Goal: Task Accomplishment & Management: Manage account settings

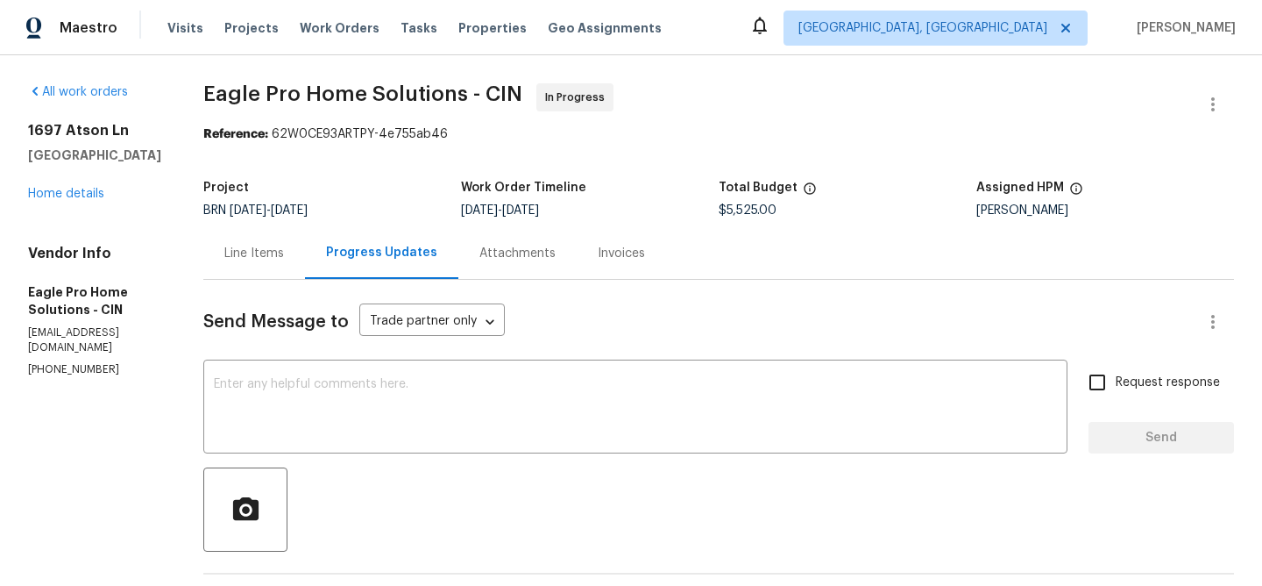
drag, startPoint x: 239, startPoint y: 107, endPoint x: 334, endPoint y: 103, distance: 94.7
copy span "Eagle Pro"
click at [301, 98] on span "Eagle Pro Home Solutions - CIN" at bounding box center [362, 93] width 319 height 21
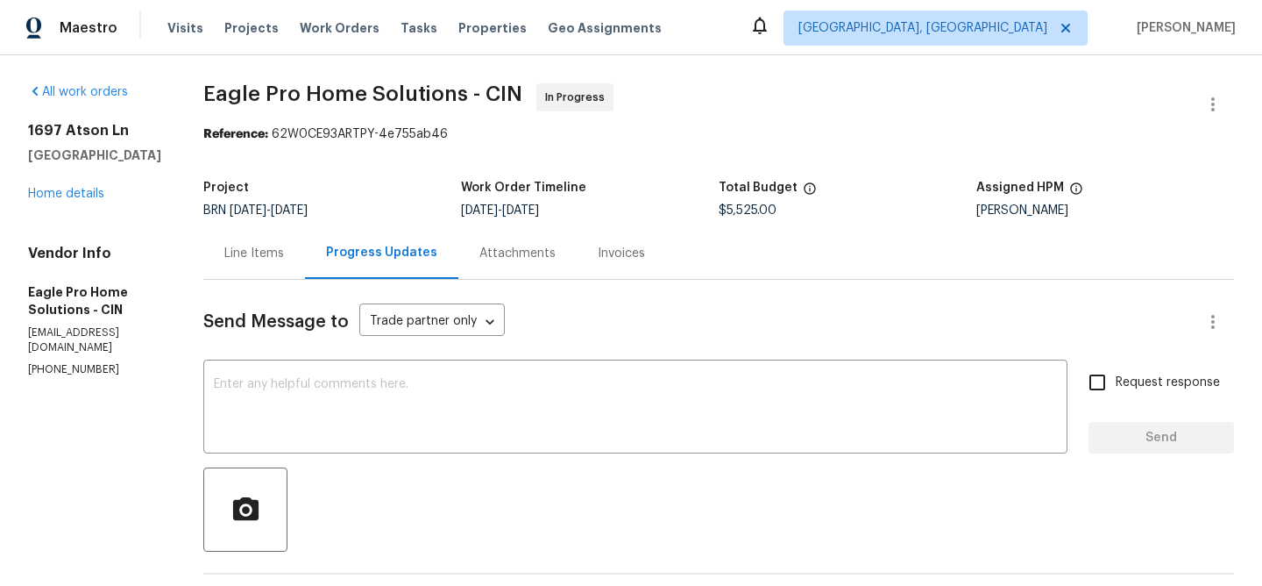
click at [301, 274] on div "Line Items" at bounding box center [254, 253] width 102 height 52
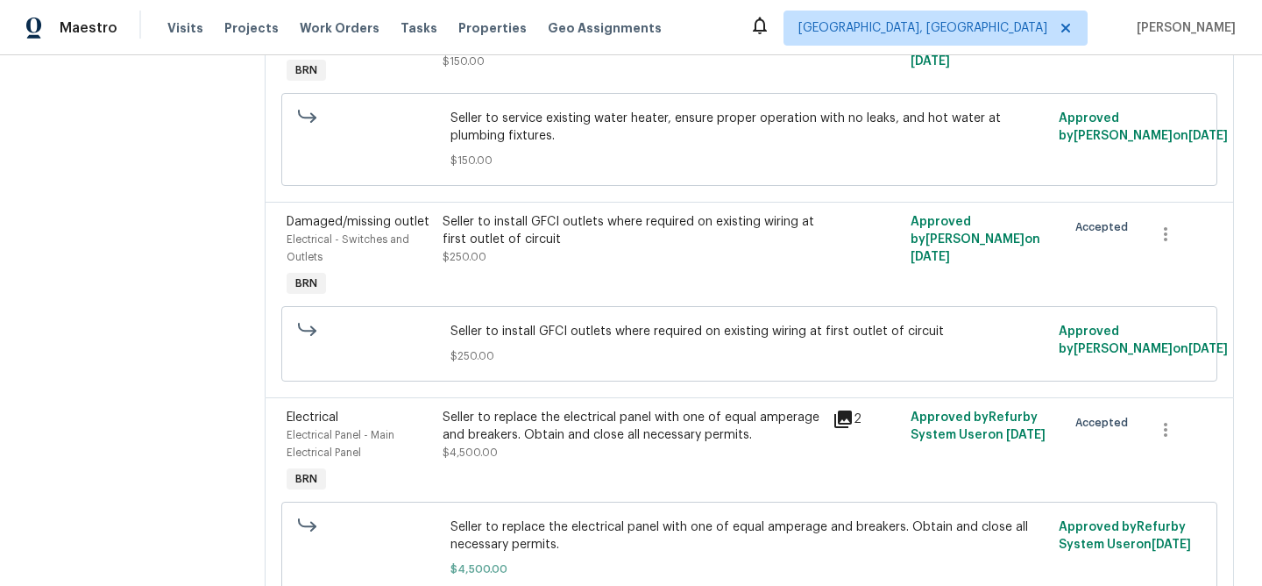
scroll to position [646, 0]
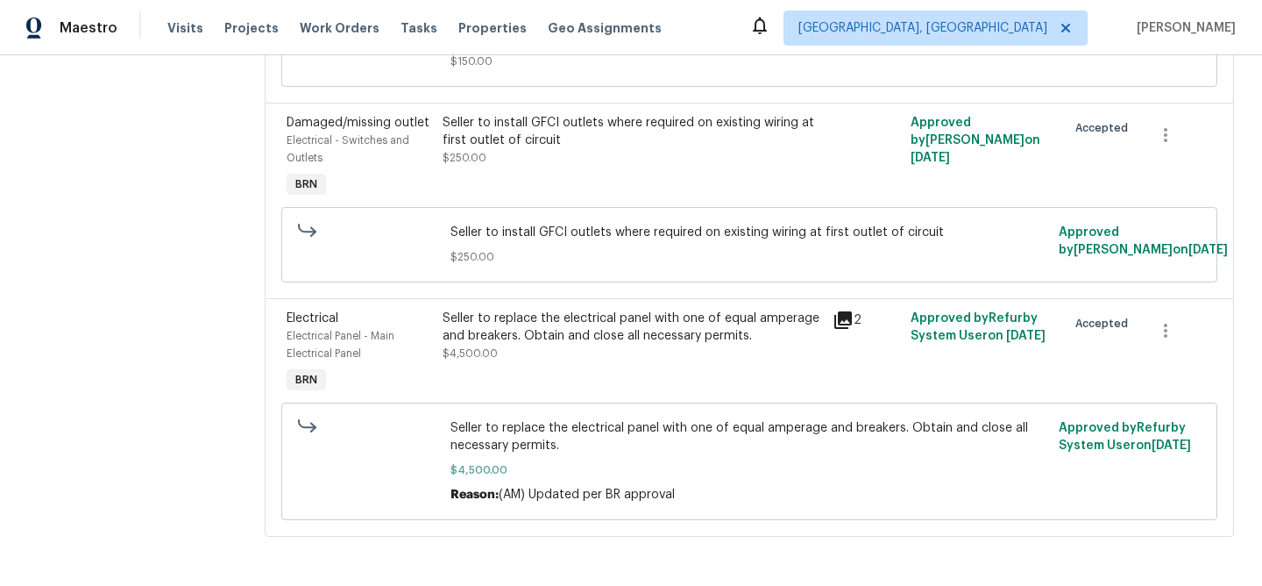
click at [528, 321] on div "Seller to replace the electrical panel with one of equal amperage and breakers.…" at bounding box center [633, 326] width 380 height 35
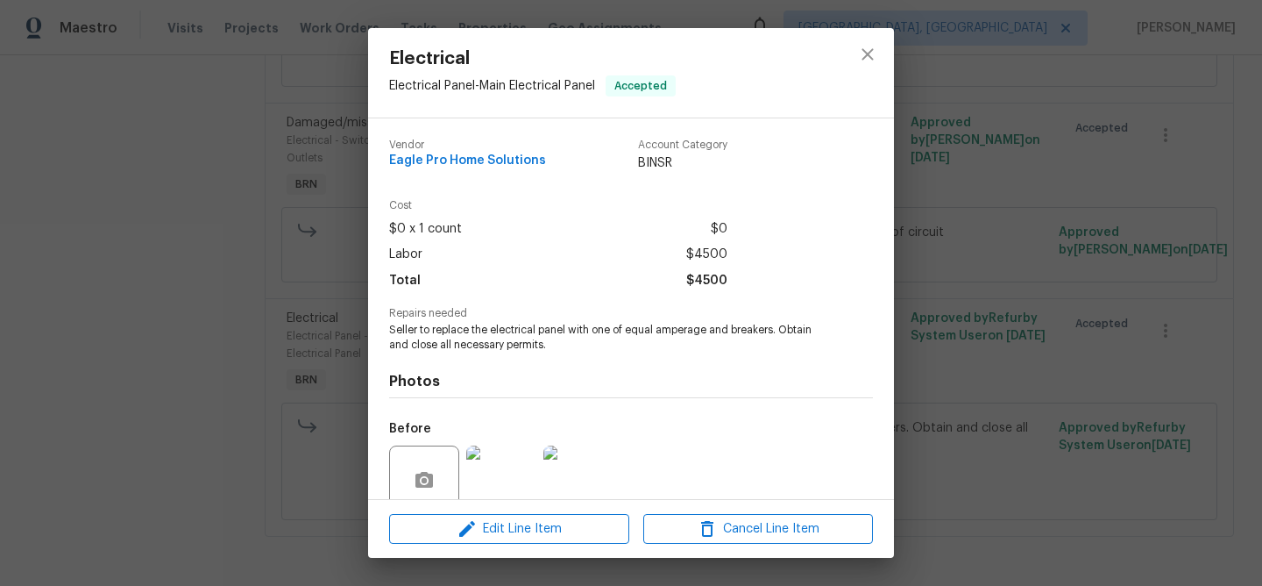
click at [465, 345] on span "Seller to replace the electrical panel with one of equal amperage and breakers.…" at bounding box center [607, 338] width 436 height 30
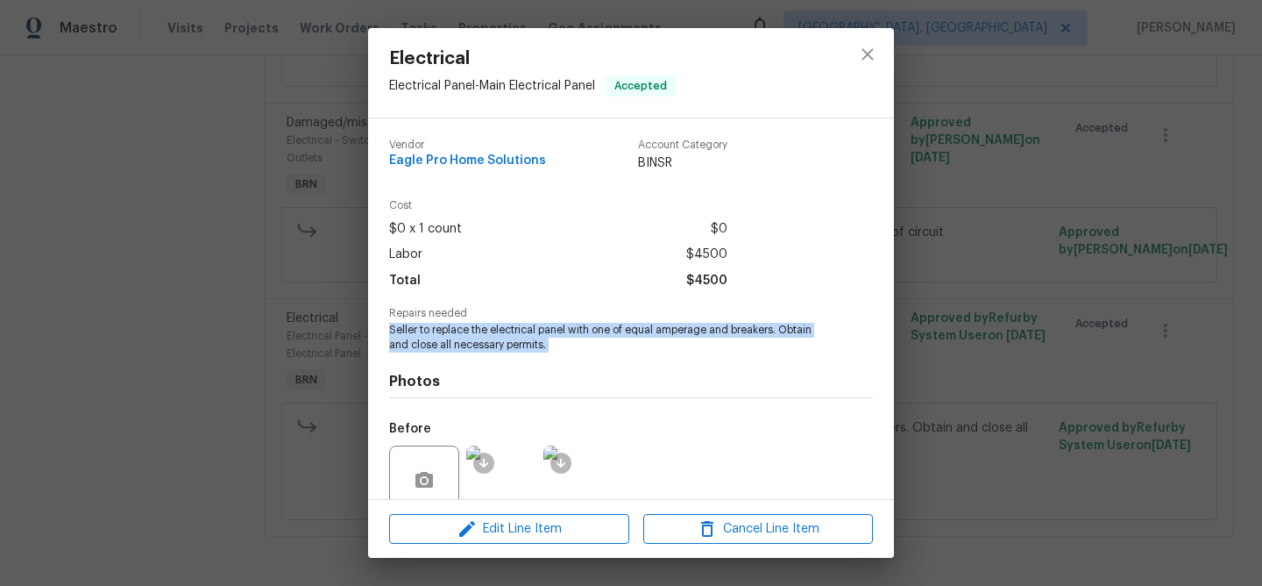
click at [465, 345] on span "Seller to replace the electrical panel with one of equal amperage and breakers.…" at bounding box center [607, 338] width 436 height 30
copy span "Seller to replace the electrical panel with one of equal amperage and breakers.…"
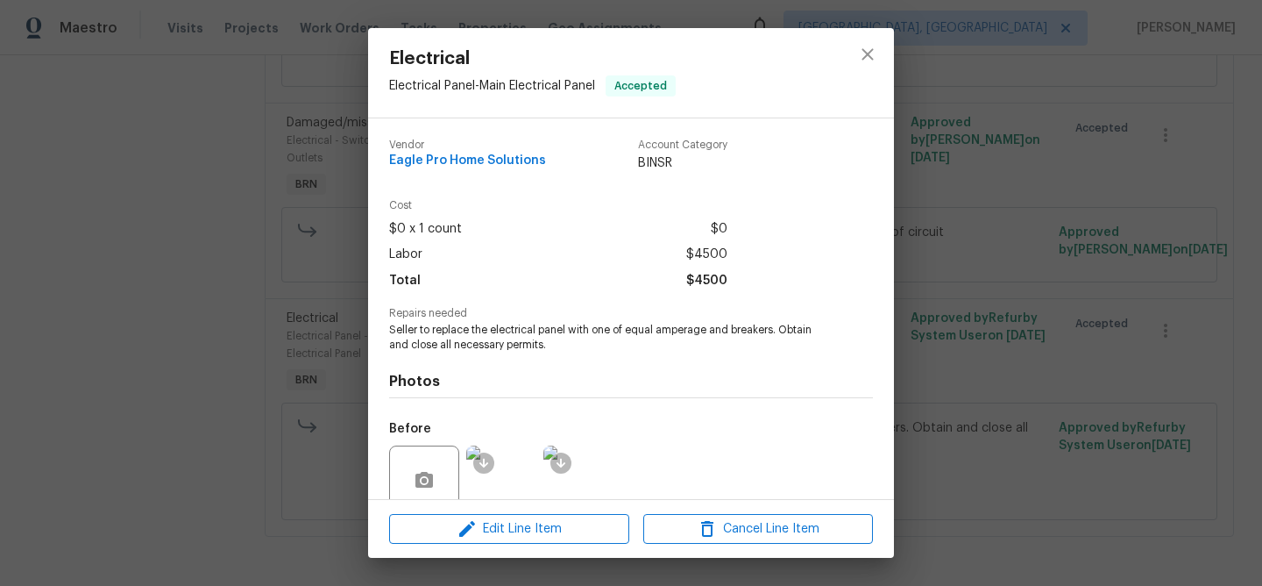
click at [226, 251] on div "Electrical Electrical Panel - Main Electrical Panel Accepted Vendor Eagle Pro H…" at bounding box center [631, 293] width 1262 height 586
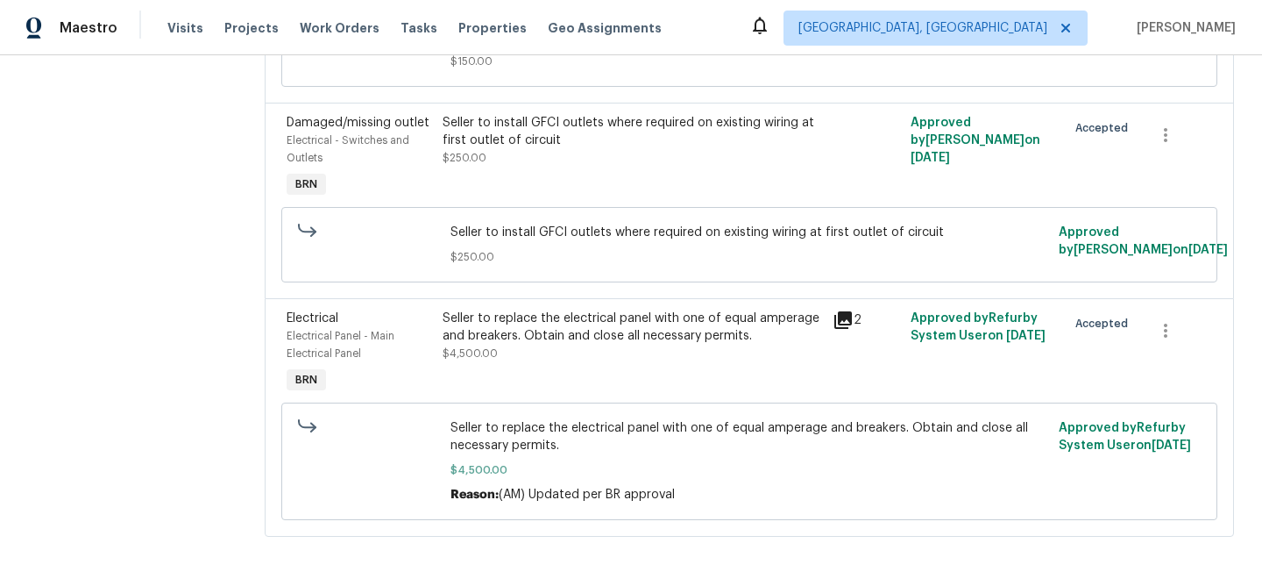
scroll to position [193, 0]
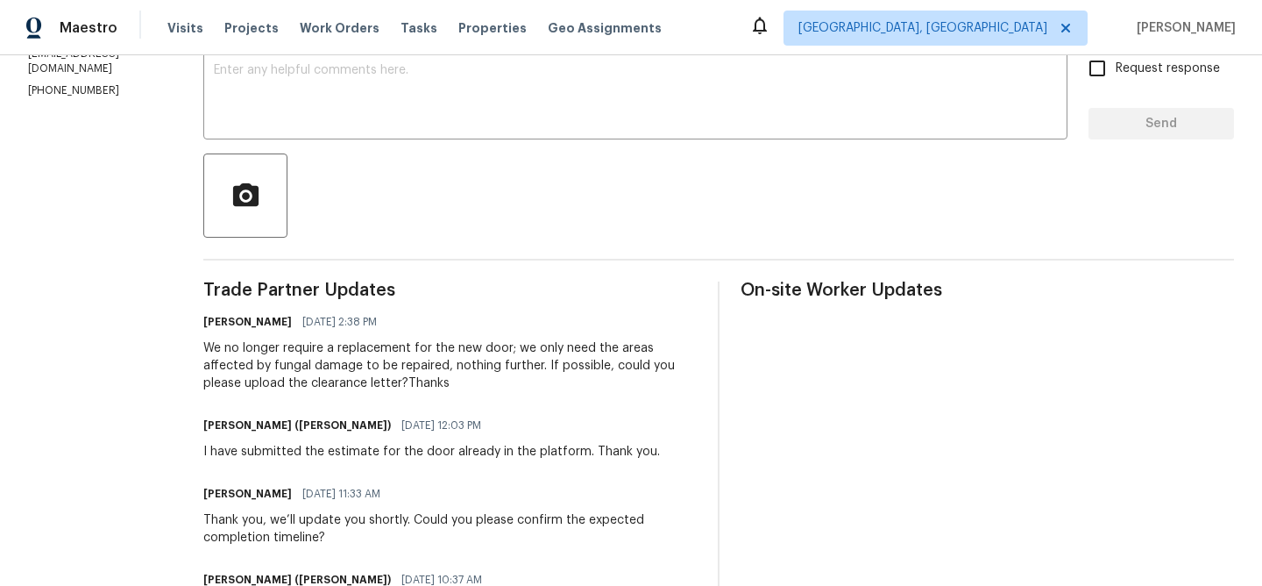
scroll to position [23, 0]
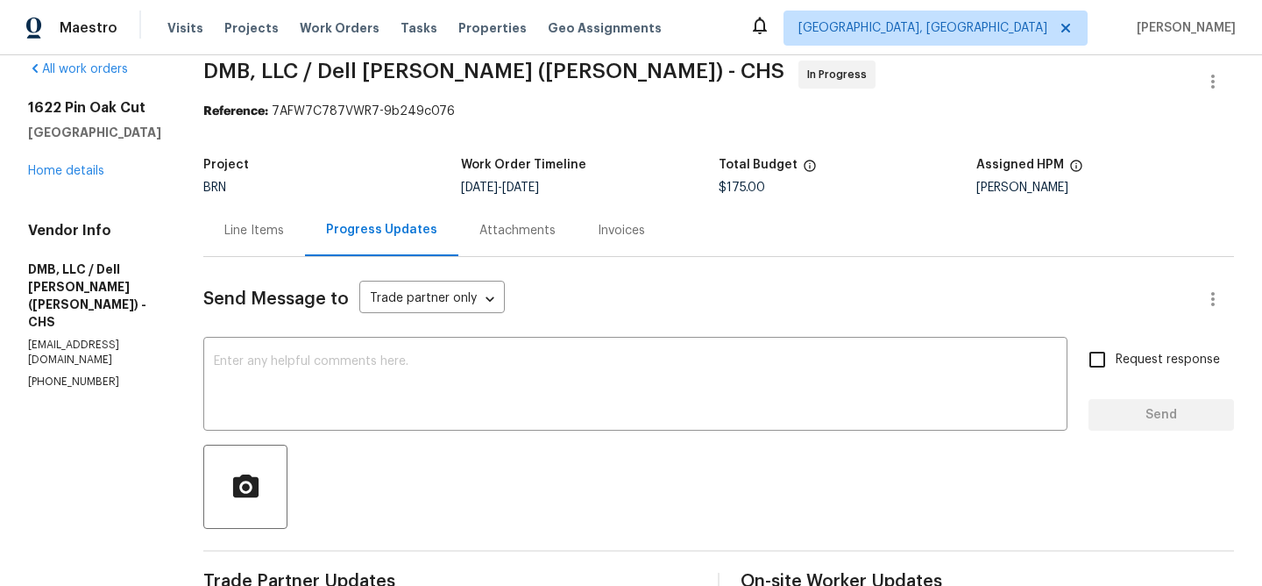
click at [35, 374] on p "[PHONE_NUMBER]" at bounding box center [94, 381] width 133 height 15
click at [35, 374] on p "(843) 991-8081" at bounding box center [94, 381] width 133 height 15
copy p "(843) 991-8081"
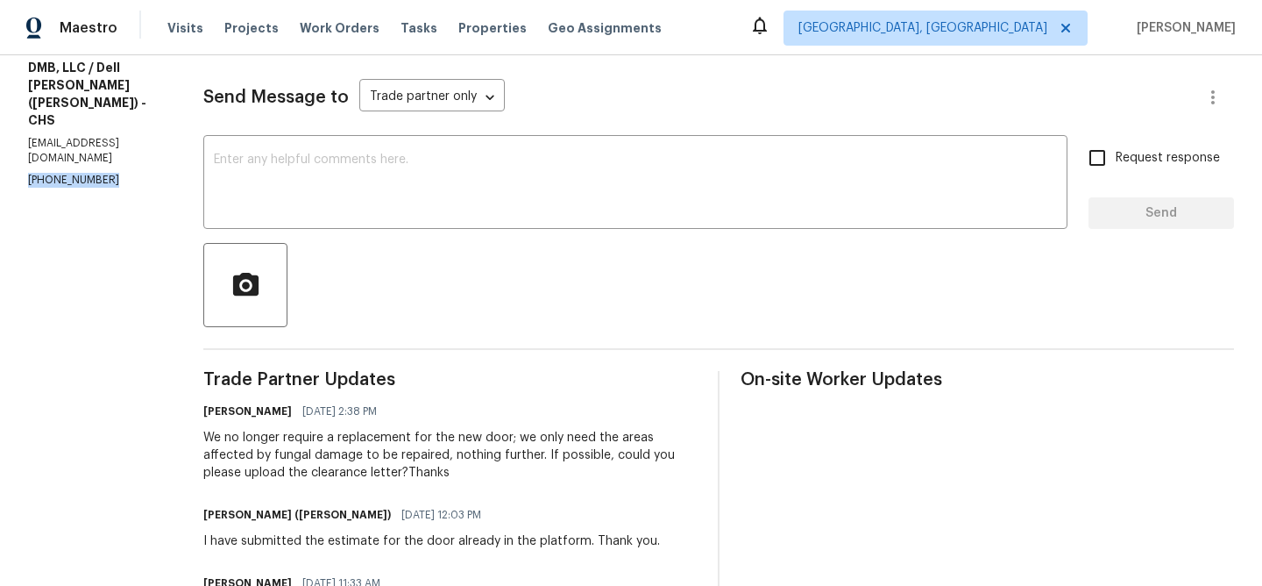
scroll to position [7, 0]
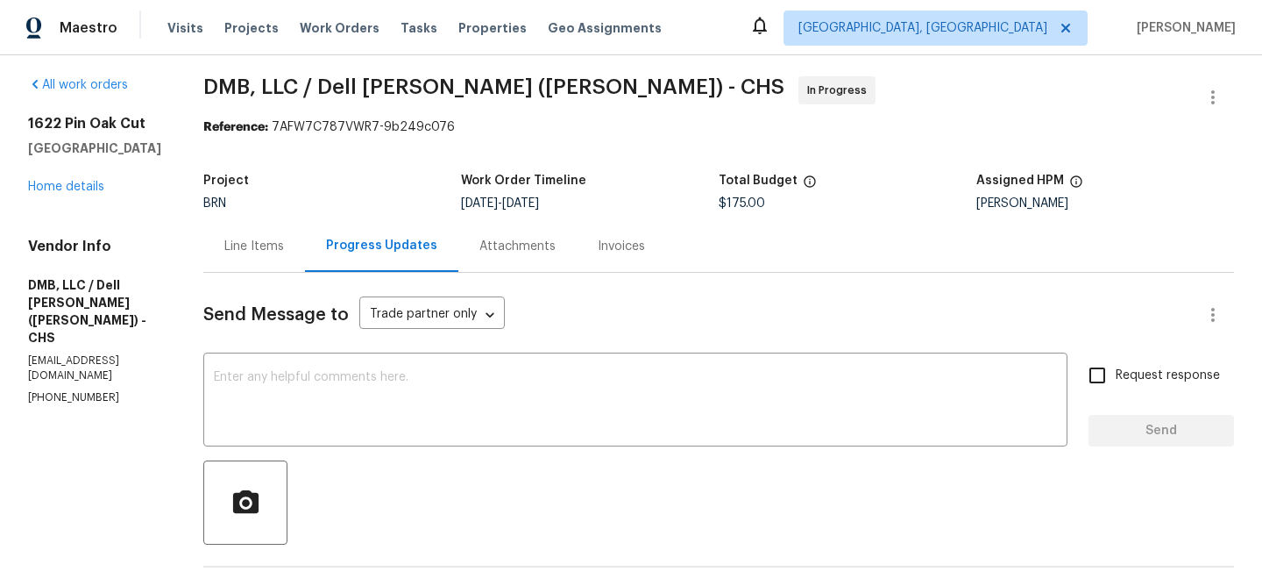
click at [224, 231] on div "Line Items" at bounding box center [254, 246] width 102 height 52
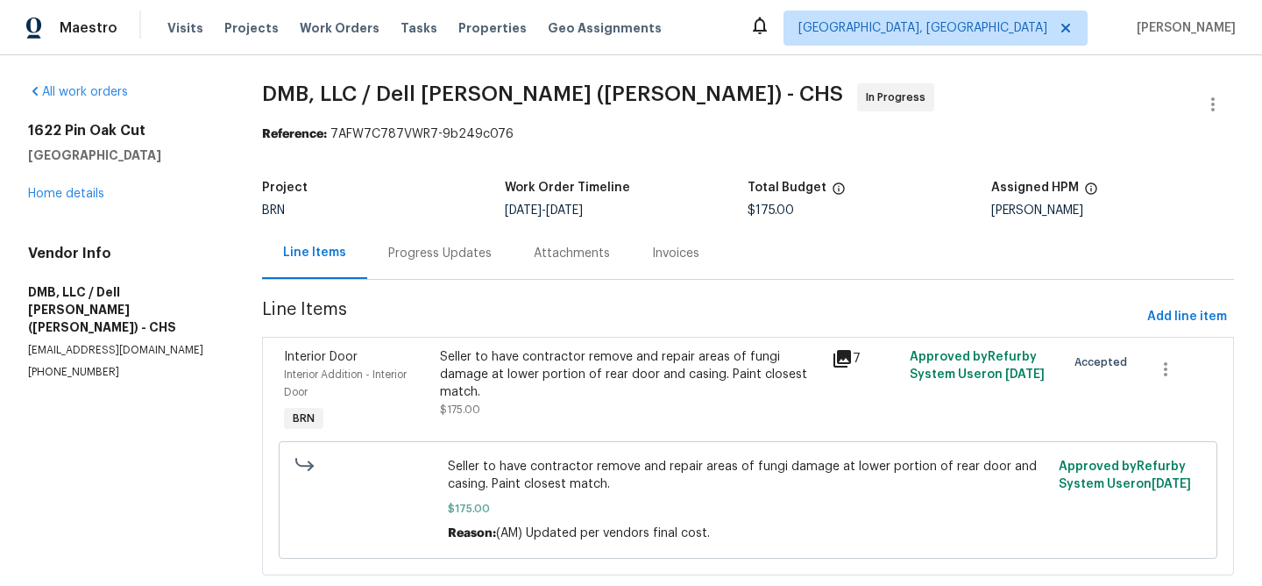
click at [522, 392] on div "Seller to have contractor remove and repair areas of fungi damage at lower port…" at bounding box center [630, 374] width 380 height 53
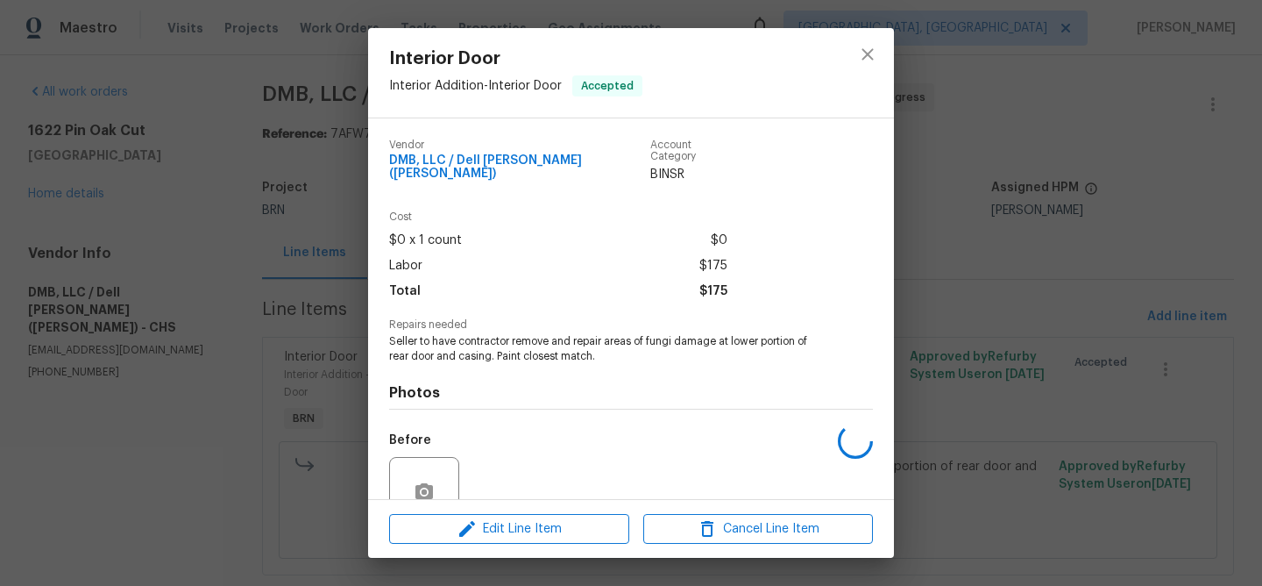
scroll to position [148, 0]
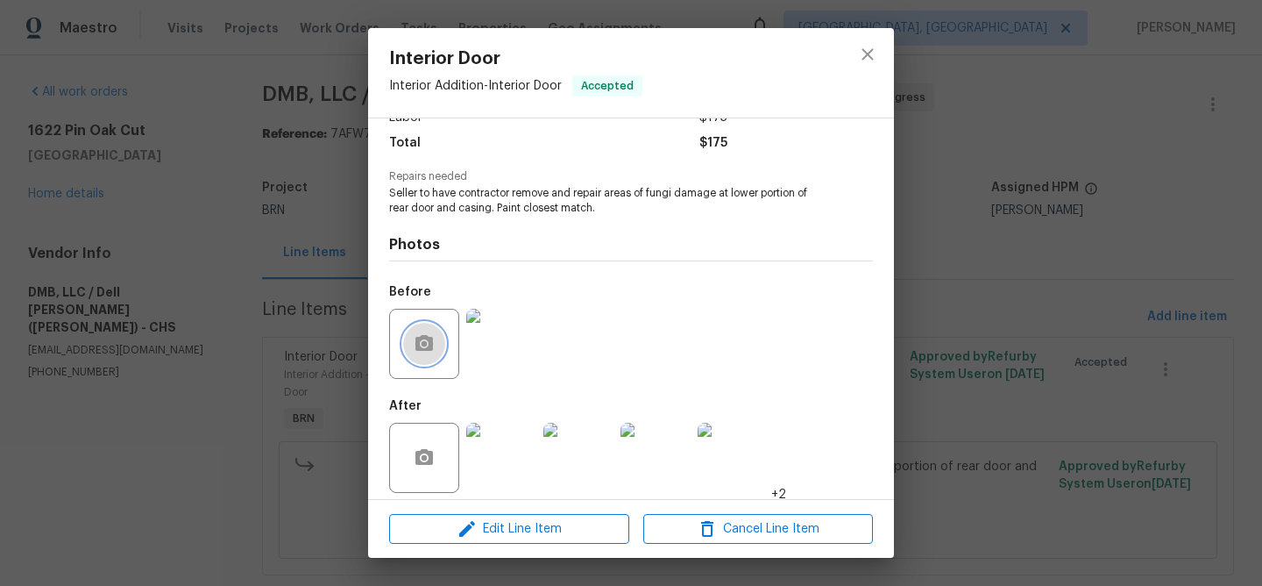
click at [427, 337] on icon "button" at bounding box center [424, 343] width 18 height 16
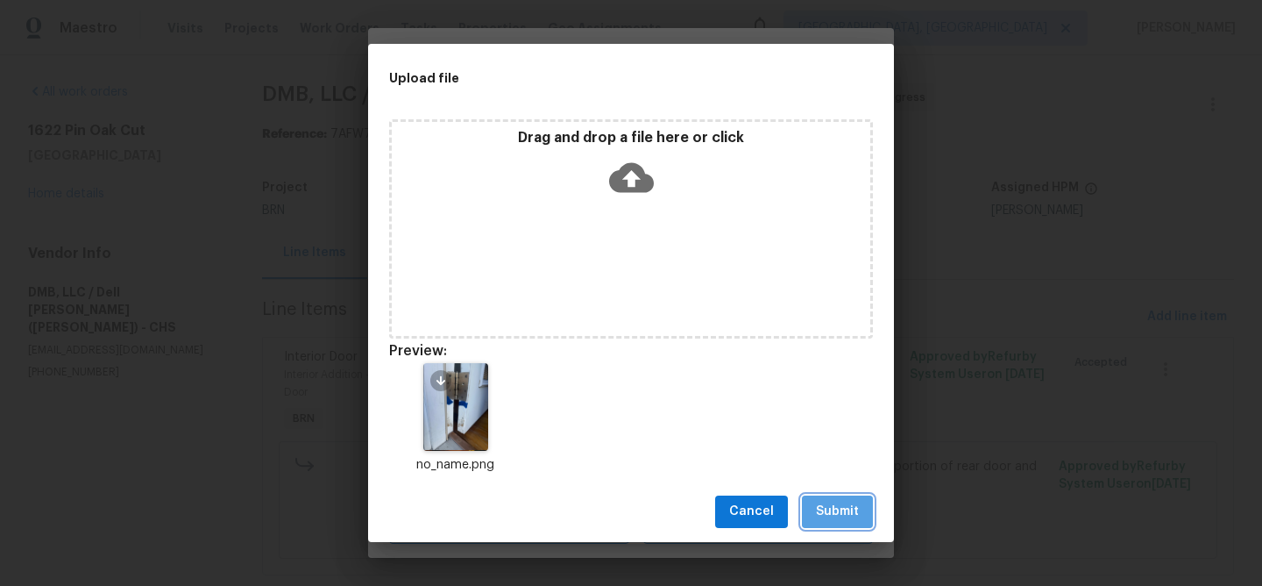
click at [823, 509] on span "Submit" at bounding box center [837, 511] width 43 height 22
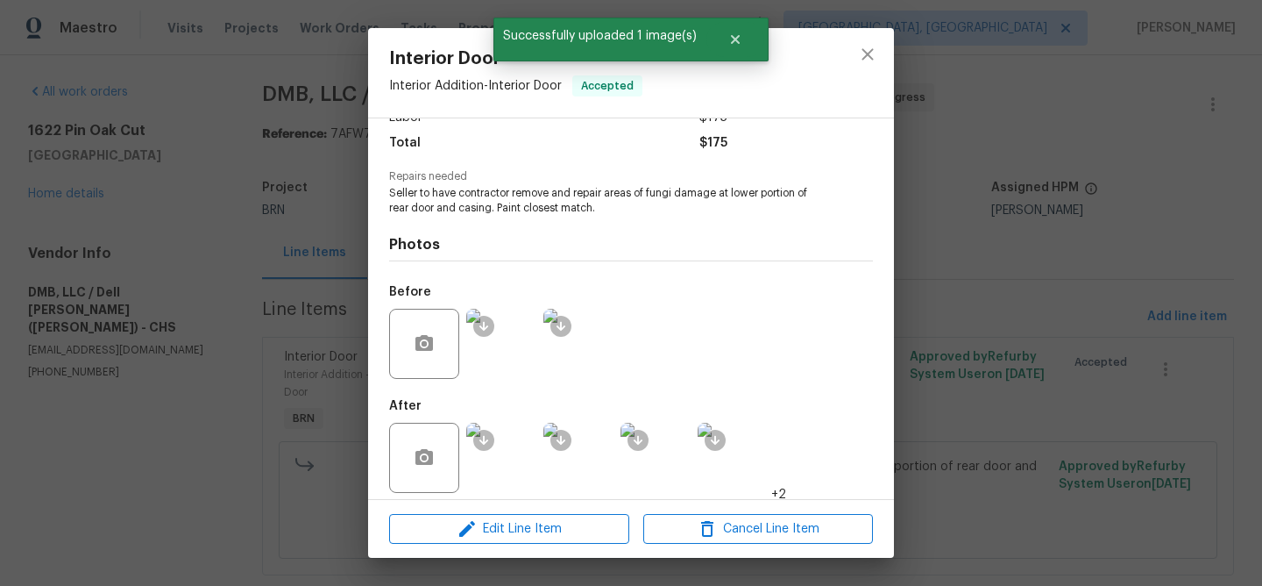
click at [110, 173] on div "Interior Door Interior Addition - Interior Door Accepted Vendor DMB, LLC / Dell…" at bounding box center [631, 293] width 1262 height 586
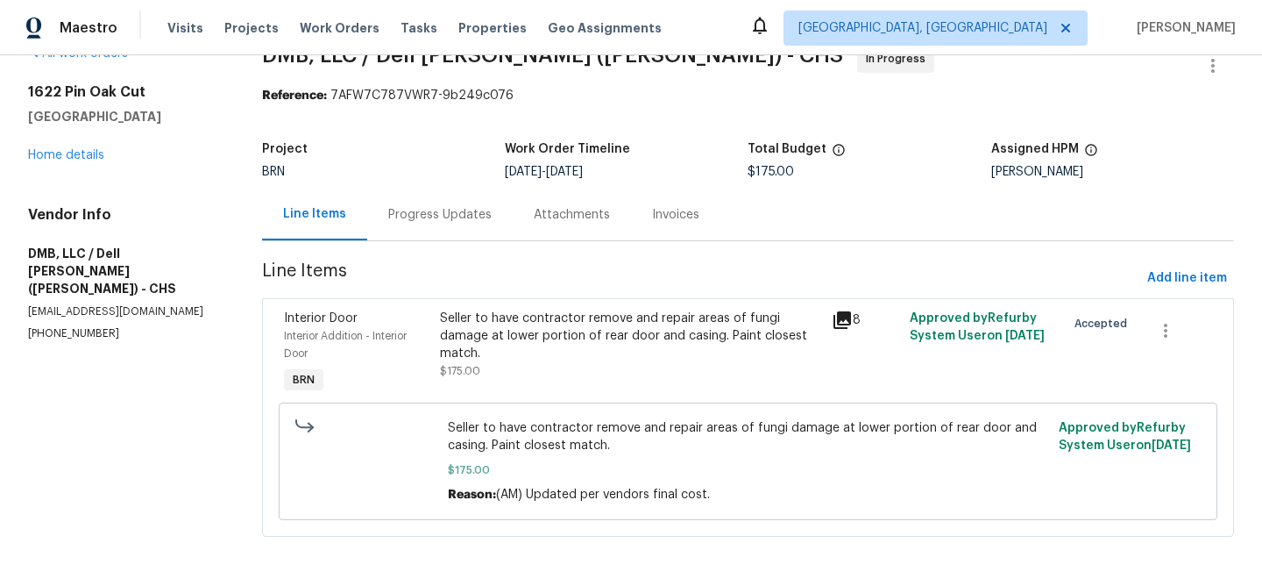
click at [434, 222] on div "Progress Updates" at bounding box center [439, 215] width 103 height 18
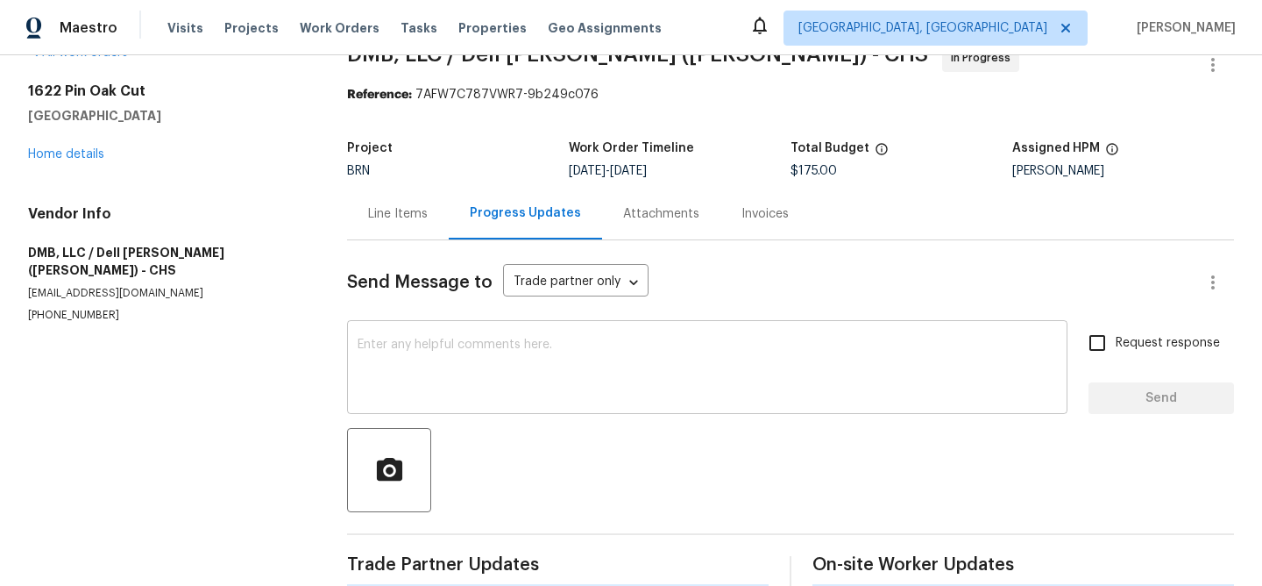
scroll to position [69, 0]
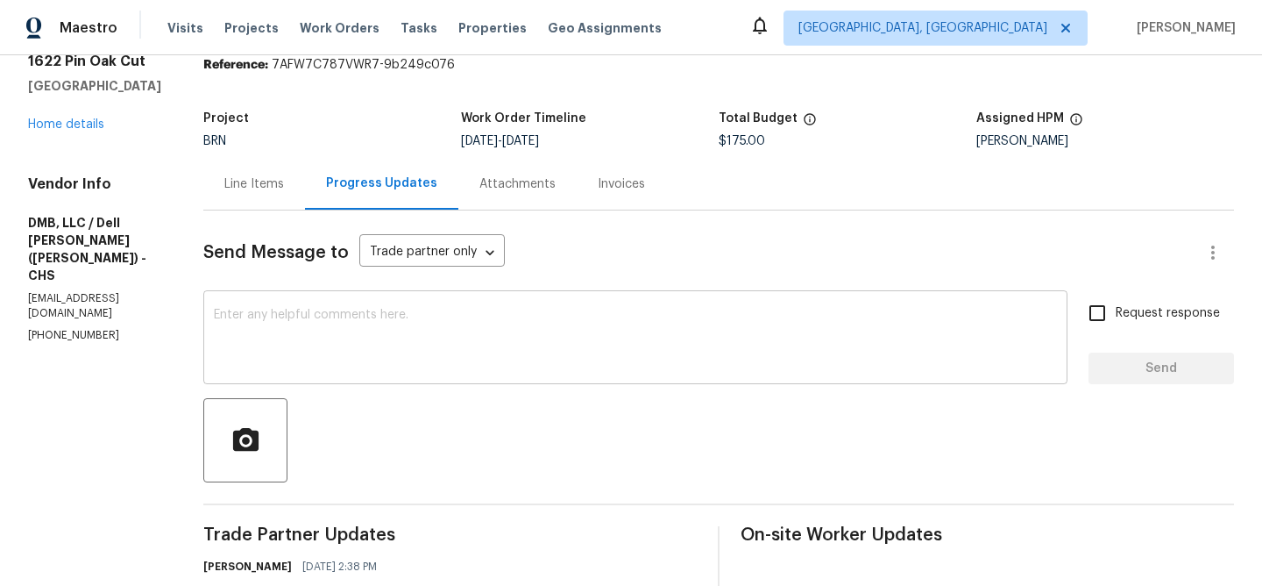
click at [327, 332] on textarea at bounding box center [635, 339] width 843 height 61
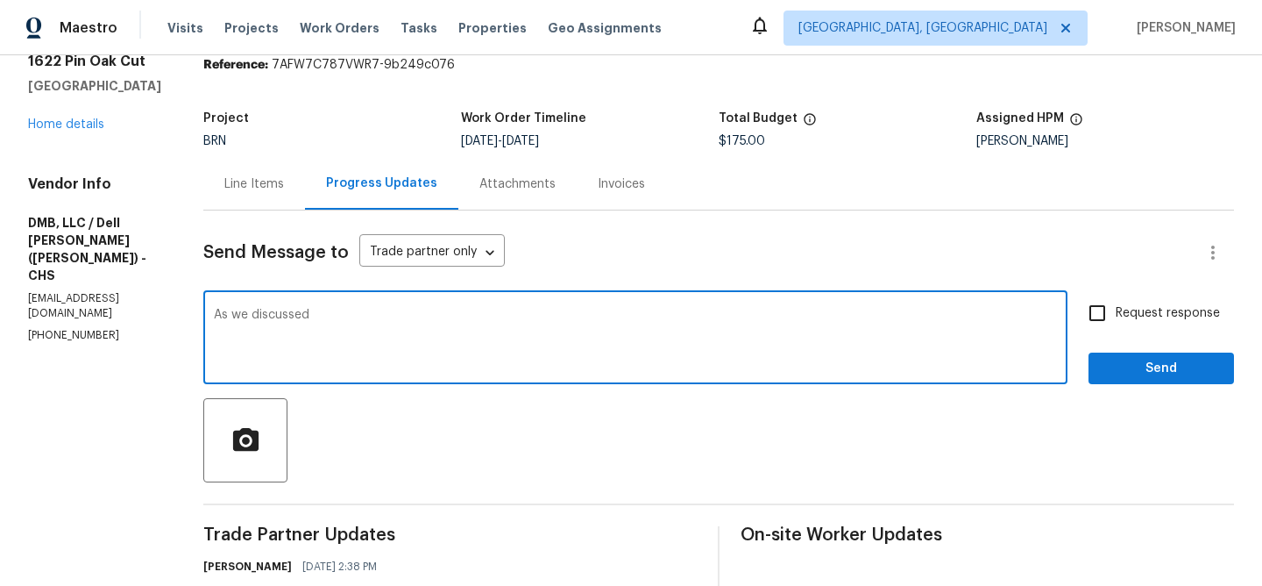
click at [89, 328] on p "(843) 991-8081" at bounding box center [94, 335] width 133 height 15
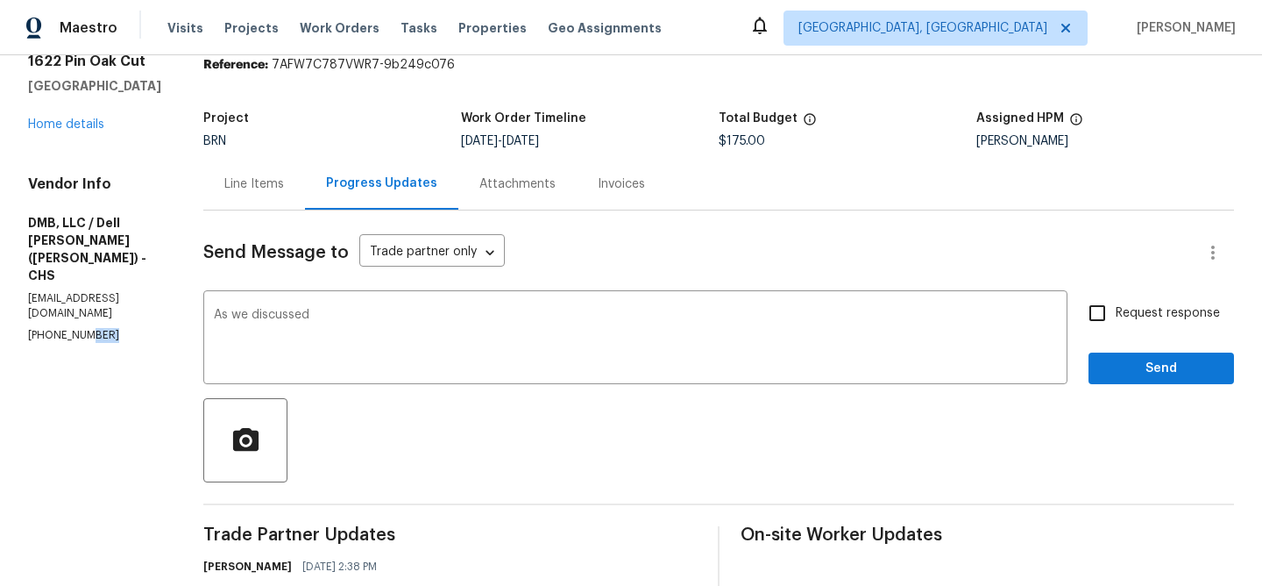
click at [89, 328] on p "(843) 991-8081" at bounding box center [94, 335] width 133 height 15
copy p "(843) 991-8081"
click at [373, 323] on textarea "As we discussed" at bounding box center [635, 339] width 843 height 61
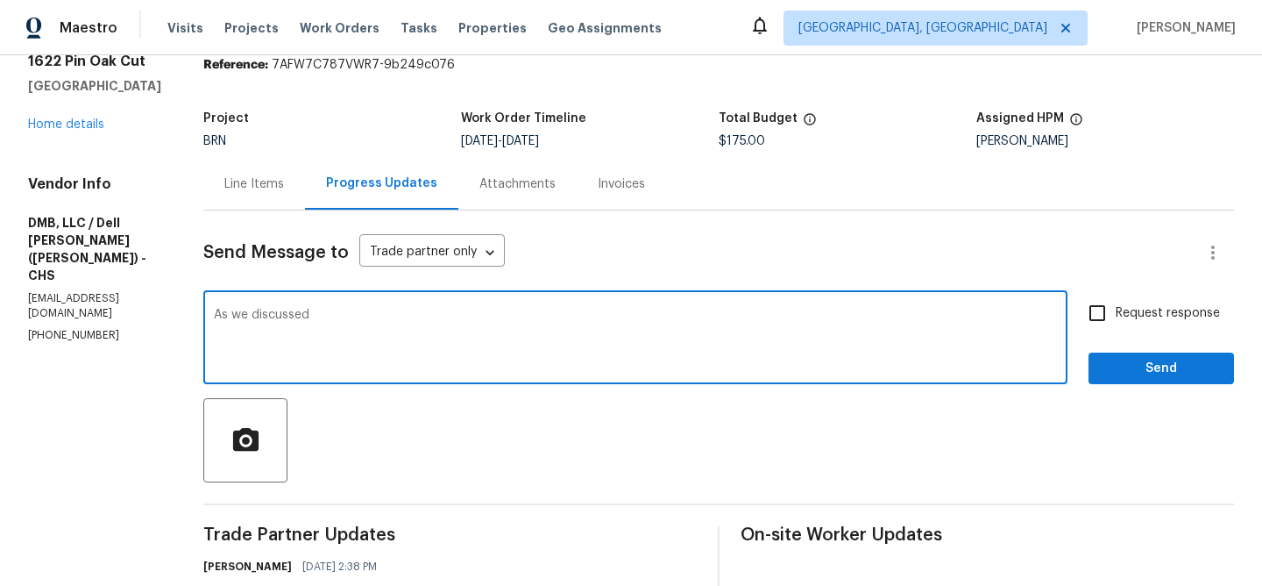
paste textarea "(843) 991-8081"
paste textarea "The BA and buyer was at the home last night for the final walk through and see …"
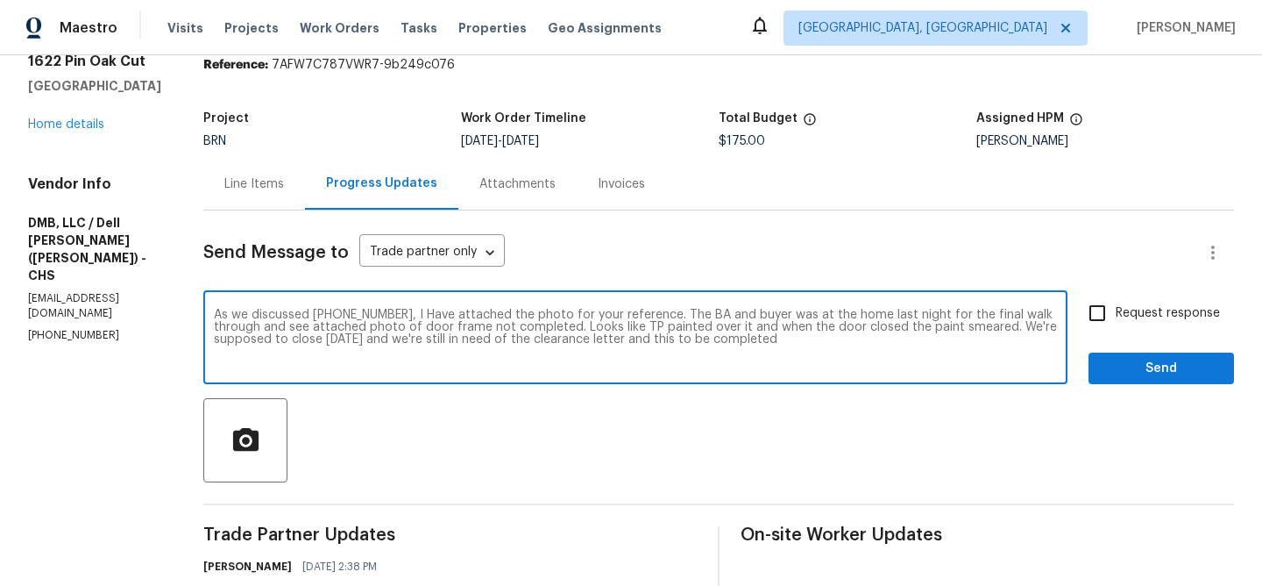
drag, startPoint x: 673, startPoint y: 318, endPoint x: 704, endPoint y: 318, distance: 30.7
click at [704, 318] on textarea "As we discussed (843) 991-8081, I Have attached the photo for your reference. T…" at bounding box center [635, 339] width 843 height 61
drag, startPoint x: 721, startPoint y: 314, endPoint x: 673, endPoint y: 312, distance: 48.2
click at [673, 312] on textarea "As we discussed (843) 991-8081, I Have attached the photo for your reference. T…" at bounding box center [635, 339] width 843 height 61
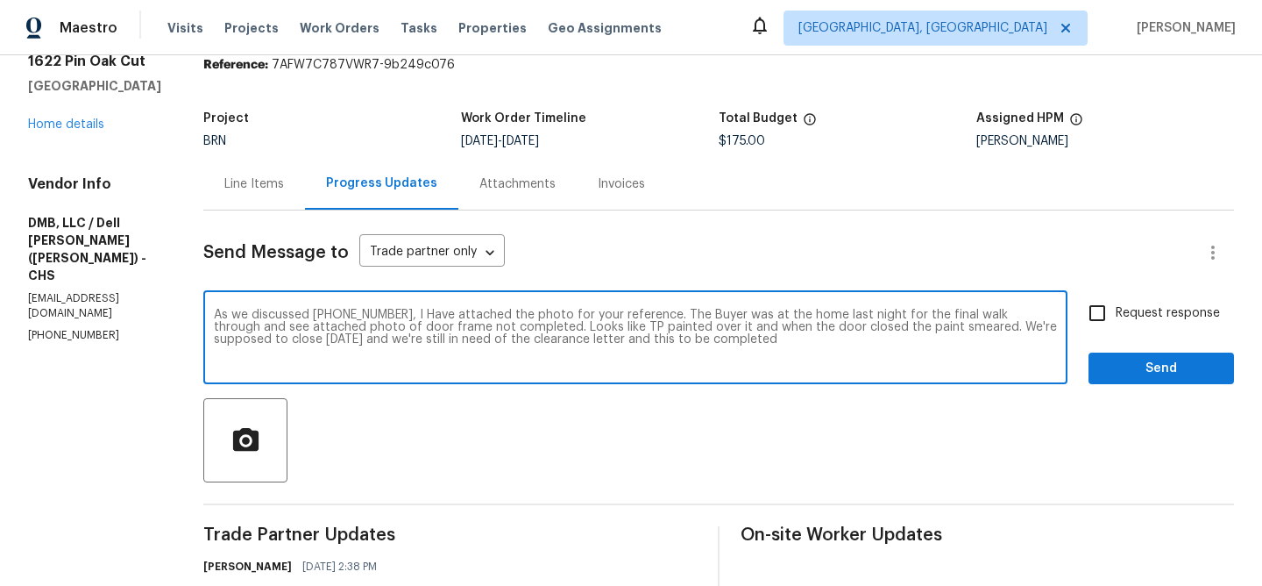
drag, startPoint x: 863, startPoint y: 315, endPoint x: 1011, endPoint y: 316, distance: 148.1
click at [1011, 316] on textarea "As we discussed (843) 991-8081, I Have attached the photo for your reference. T…" at bounding box center [635, 339] width 843 height 61
drag, startPoint x: 888, startPoint y: 317, endPoint x: 1018, endPoint y: 313, distance: 129.8
click at [1018, 313] on textarea "As we discussed (843) 991-8081, I Have attached the photo for your reference. T…" at bounding box center [635, 339] width 843 height 61
click at [269, 325] on textarea "As we discussed (843) 991-8081, I Have attached the photo for your reference. T…" at bounding box center [635, 339] width 843 height 61
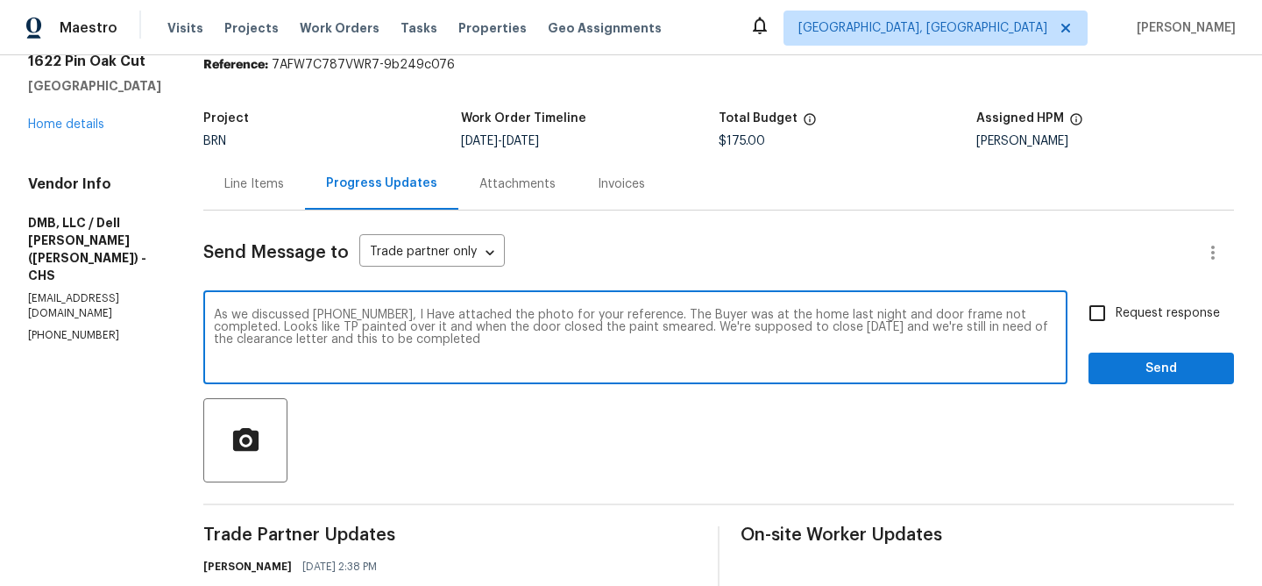
click at [269, 325] on textarea "As we discussed (843) 991-8081, I Have attached the photo for your reference. T…" at bounding box center [635, 339] width 843 height 61
click at [264, 326] on textarea "As we discussed (843) 991-8081, I Have attached the photo for your reference. T…" at bounding box center [635, 339] width 843 height 61
drag, startPoint x: 608, startPoint y: 326, endPoint x: 717, endPoint y: 371, distance: 117.5
click at [717, 371] on div "As we discussed (843) 991-8081, I Have attached the photo for your reference. T…" at bounding box center [635, 339] width 864 height 89
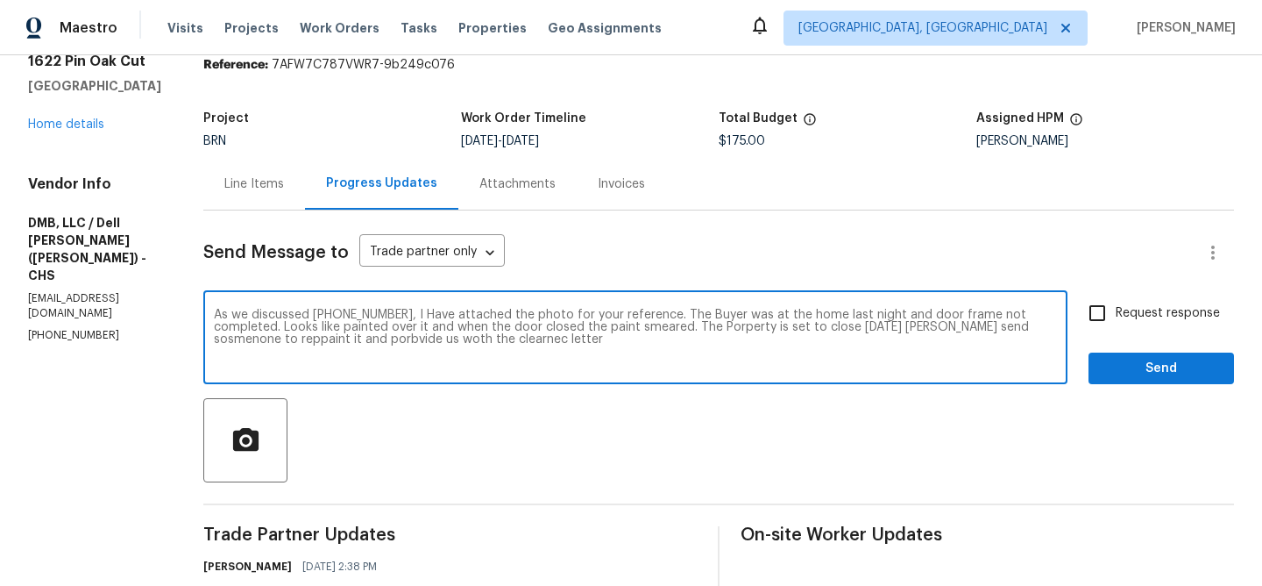
drag, startPoint x: 386, startPoint y: 316, endPoint x: 465, endPoint y: 358, distance: 90.2
click at [467, 358] on textarea "As we discussed (843) 991-8081, I Have attached the photo for your reference. T…" at bounding box center [635, 339] width 843 height 61
paste textarea "have attached a photo for your reference. The buyer visited the property last n…"
click at [280, 342] on textarea "As we discussed (843) 991-8081, I have attached a photo for your reference. The…" at bounding box center [635, 339] width 843 height 61
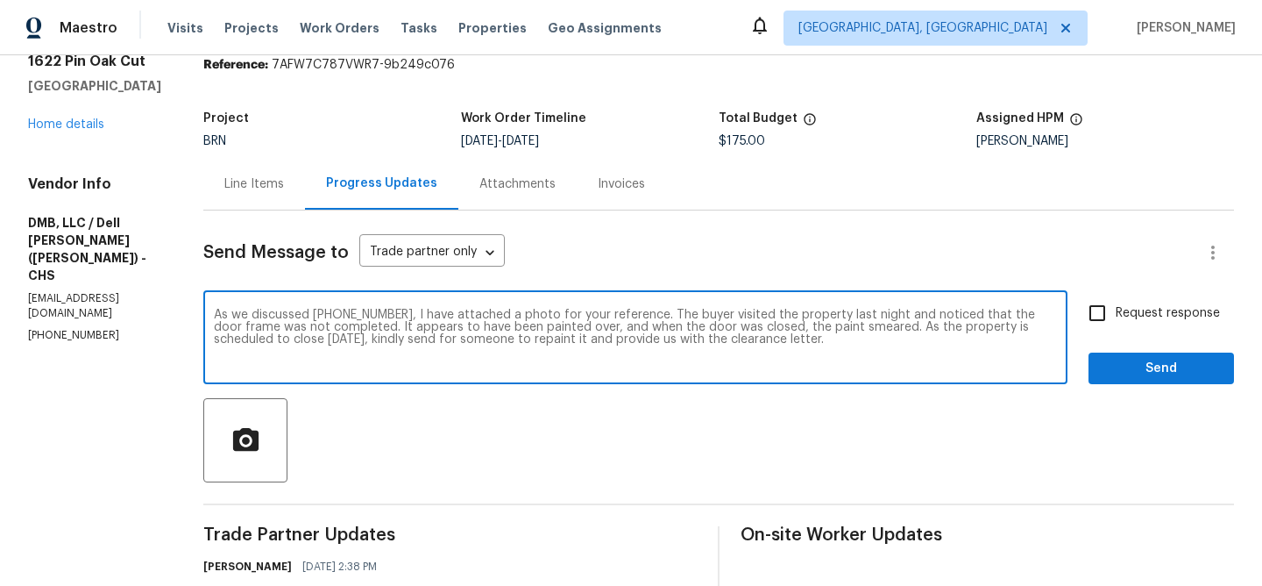
click at [309, 339] on textarea "As we discussed (843) 991-8081, I have attached a photo for your reference. The…" at bounding box center [635, 339] width 843 height 61
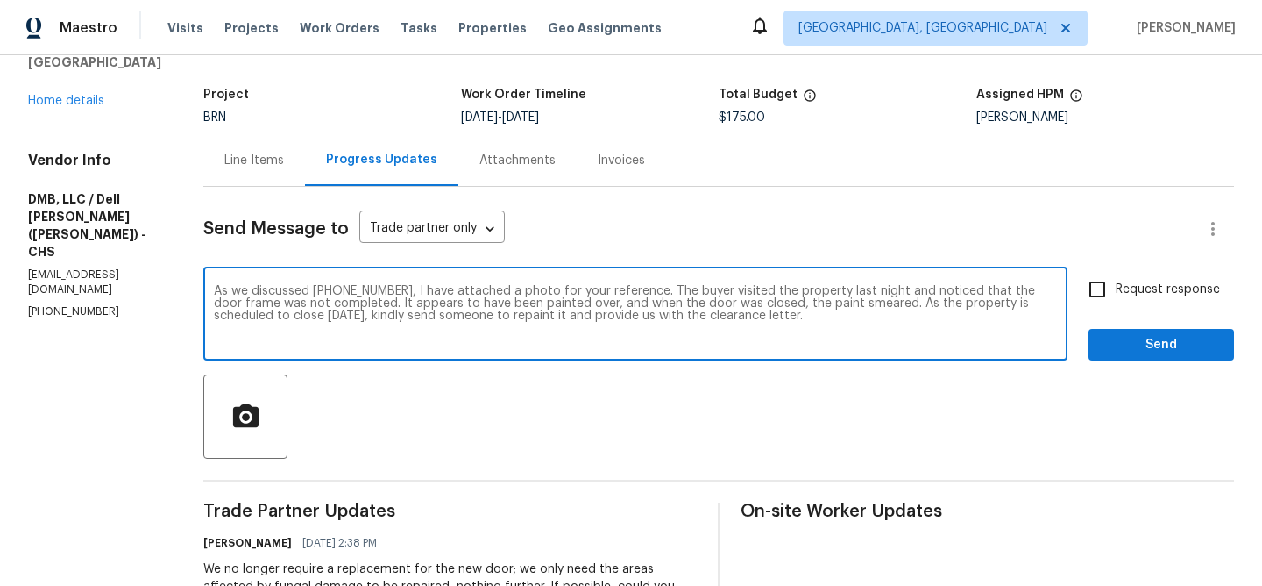
scroll to position [97, 0]
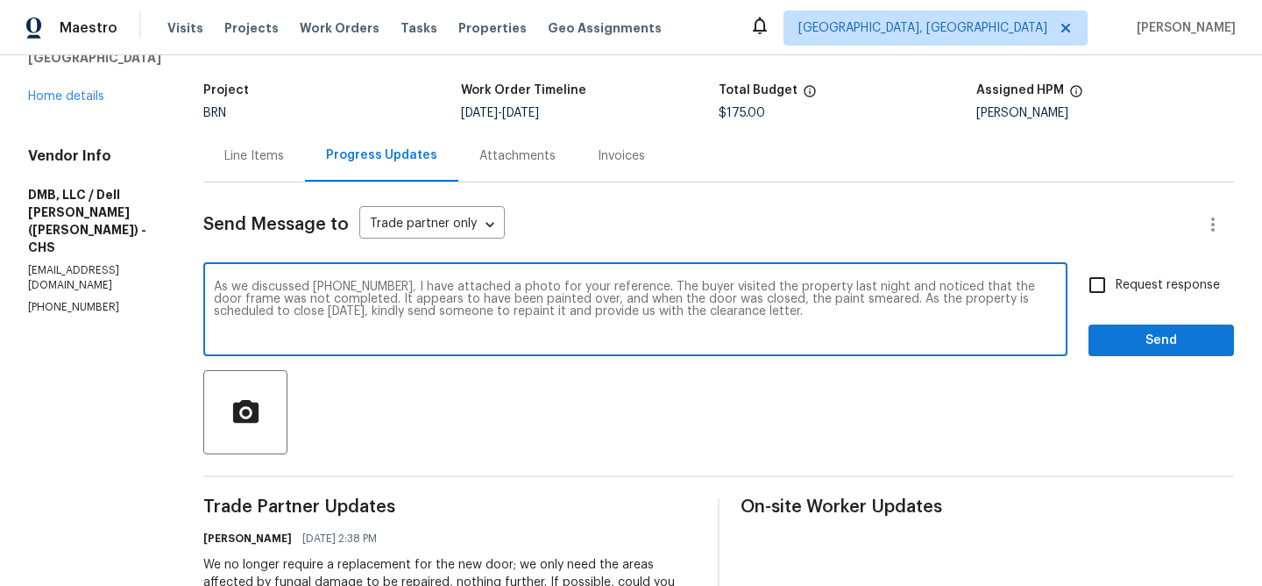
type textarea "As we discussed (843) 991-8081, I have attached a photo for your reference. The…"
click at [242, 414] on circle "button" at bounding box center [246, 412] width 8 height 8
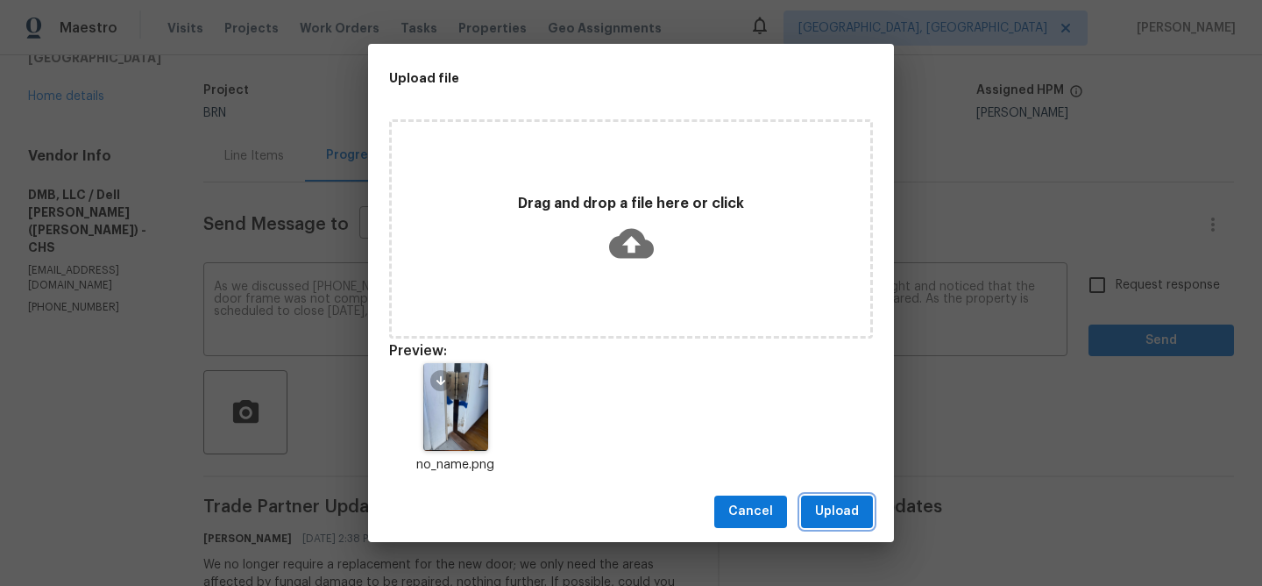
click at [824, 503] on span "Upload" at bounding box center [837, 511] width 44 height 22
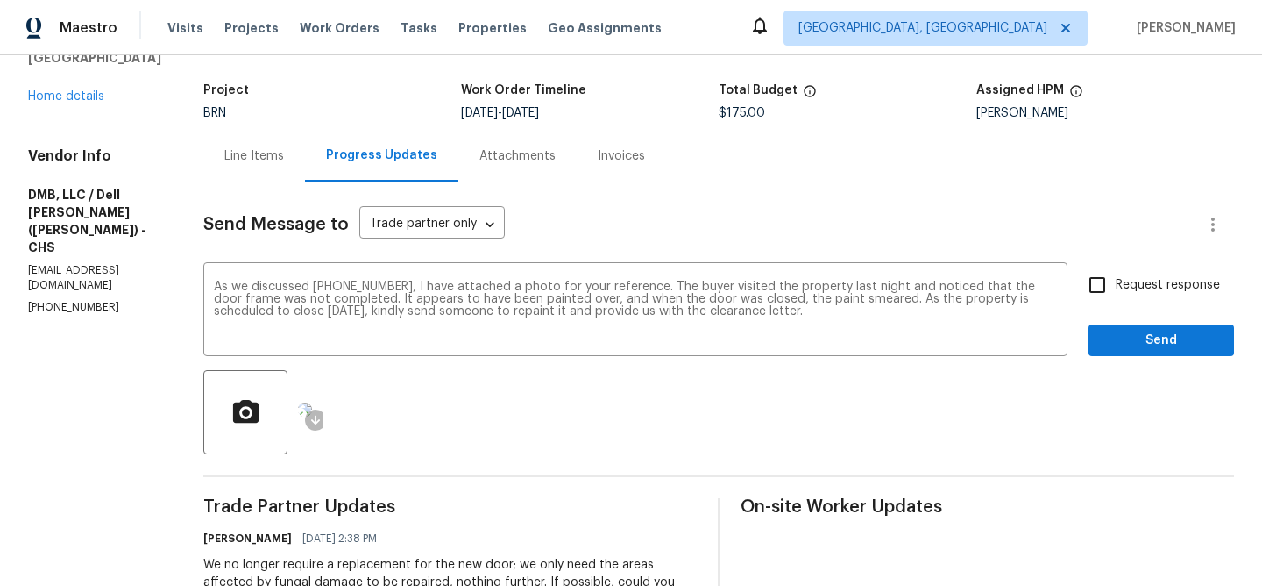
click at [1100, 284] on input "Request response" at bounding box center [1097, 284] width 37 height 37
checkbox input "true"
click at [1111, 324] on button "Send" at bounding box center [1162, 340] width 146 height 32
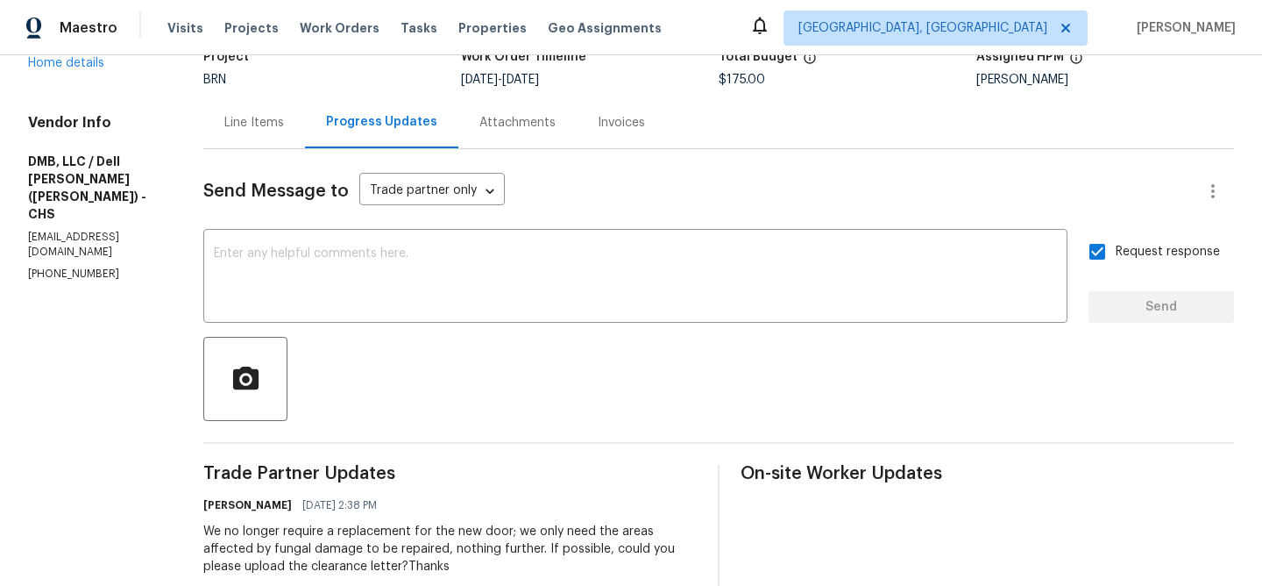
scroll to position [129, 0]
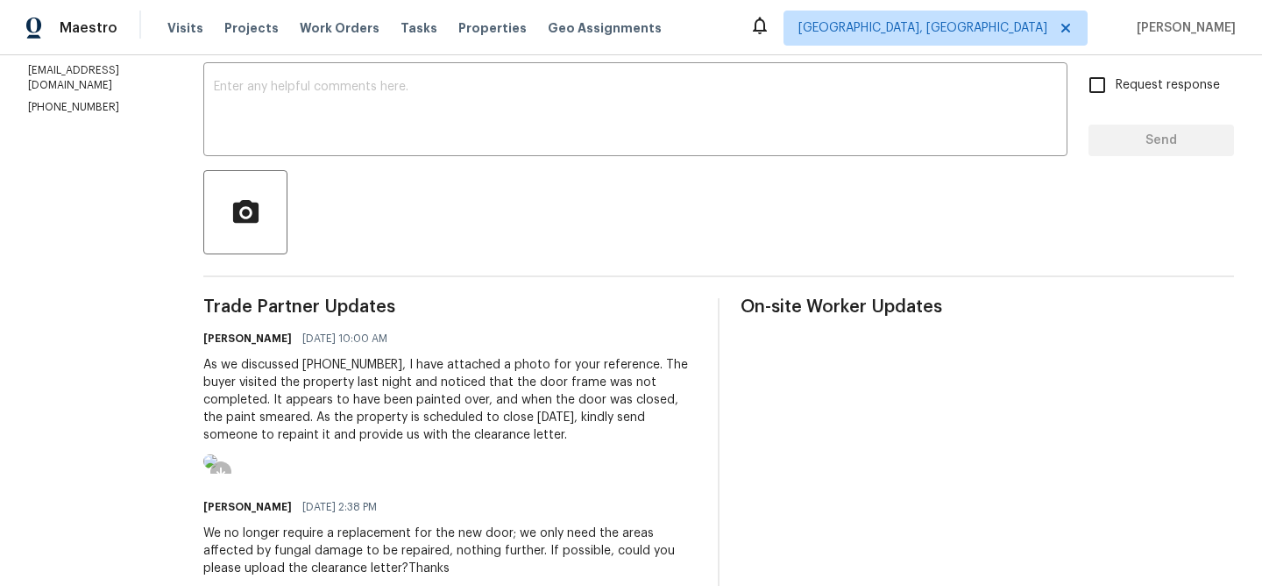
scroll to position [313, 0]
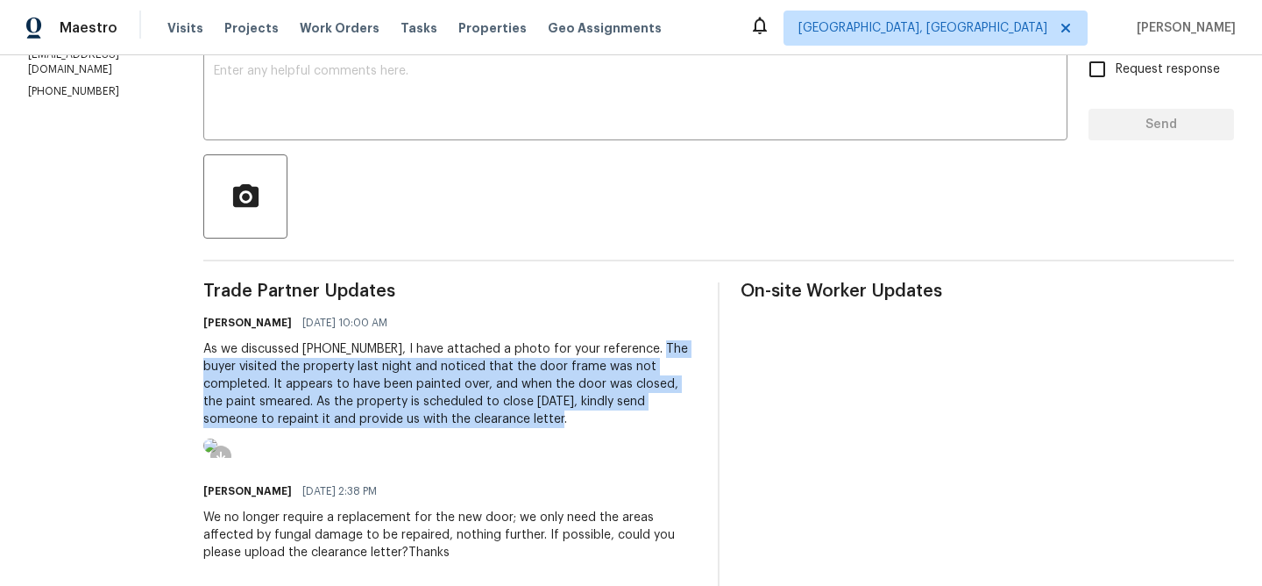
drag, startPoint x: 627, startPoint y: 349, endPoint x: 402, endPoint y: 416, distance: 234.3
click at [402, 416] on div "As we discussed [PHONE_NUMBER], I have attached a photo for your reference. The…" at bounding box center [449, 384] width 493 height 88
copy div "The buyer visited the property last night and noticed that the door frame was n…"
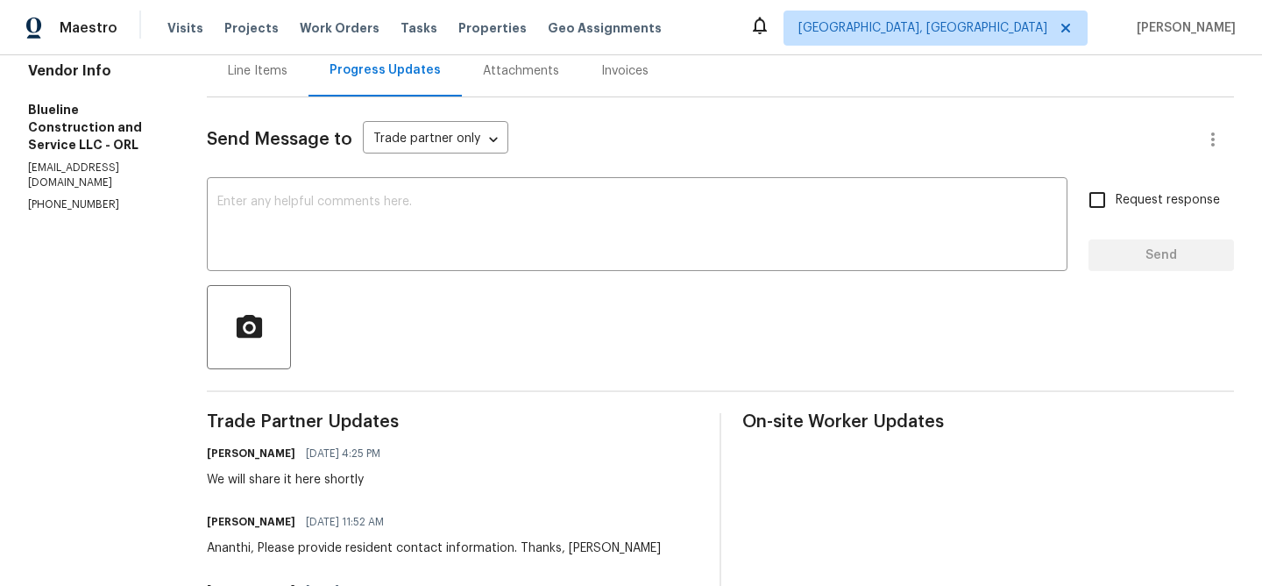
scroll to position [192, 0]
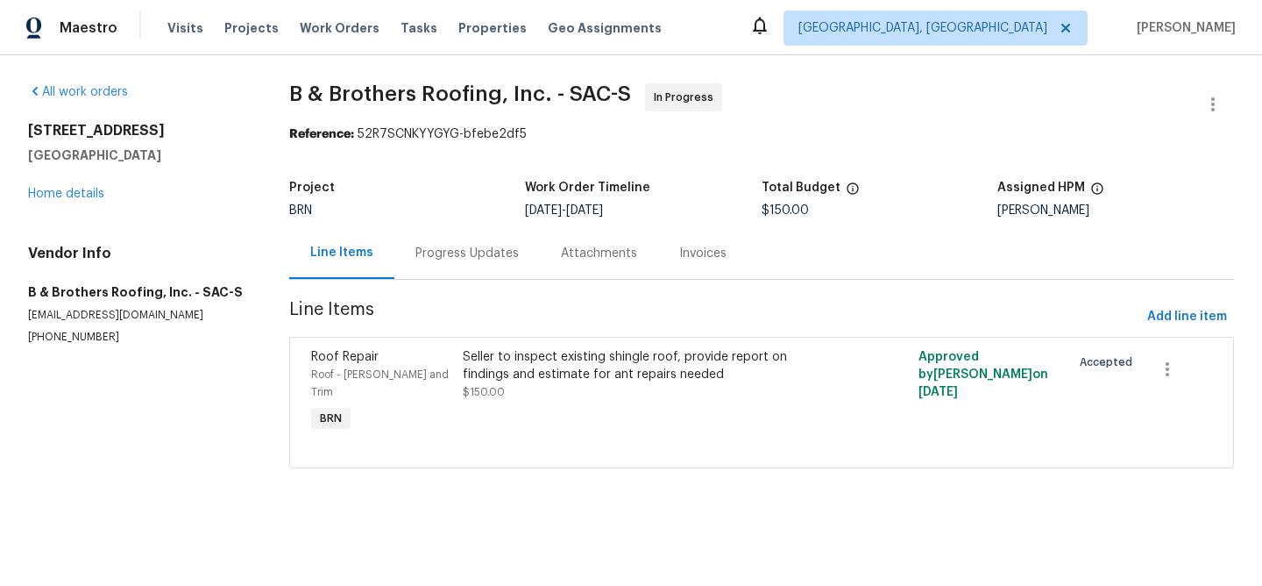
click at [430, 279] on div "Line Items Progress Updates Attachments Invoices" at bounding box center [761, 253] width 945 height 53
click at [443, 255] on div "Progress Updates" at bounding box center [466, 254] width 103 height 18
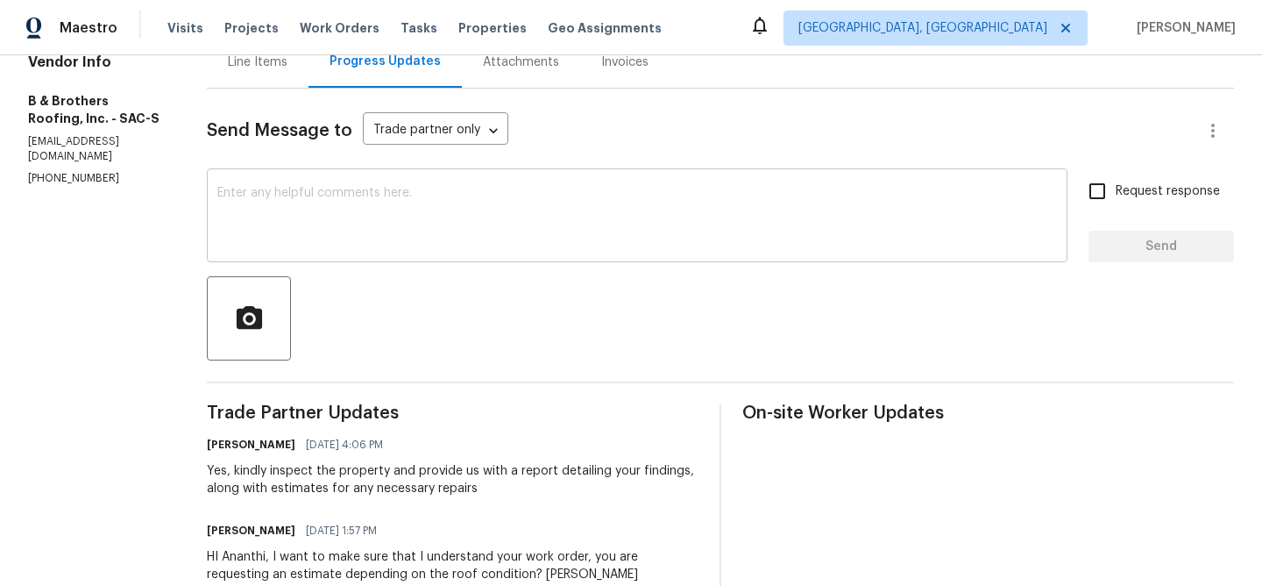
click at [351, 259] on div "x ​" at bounding box center [637, 217] width 861 height 89
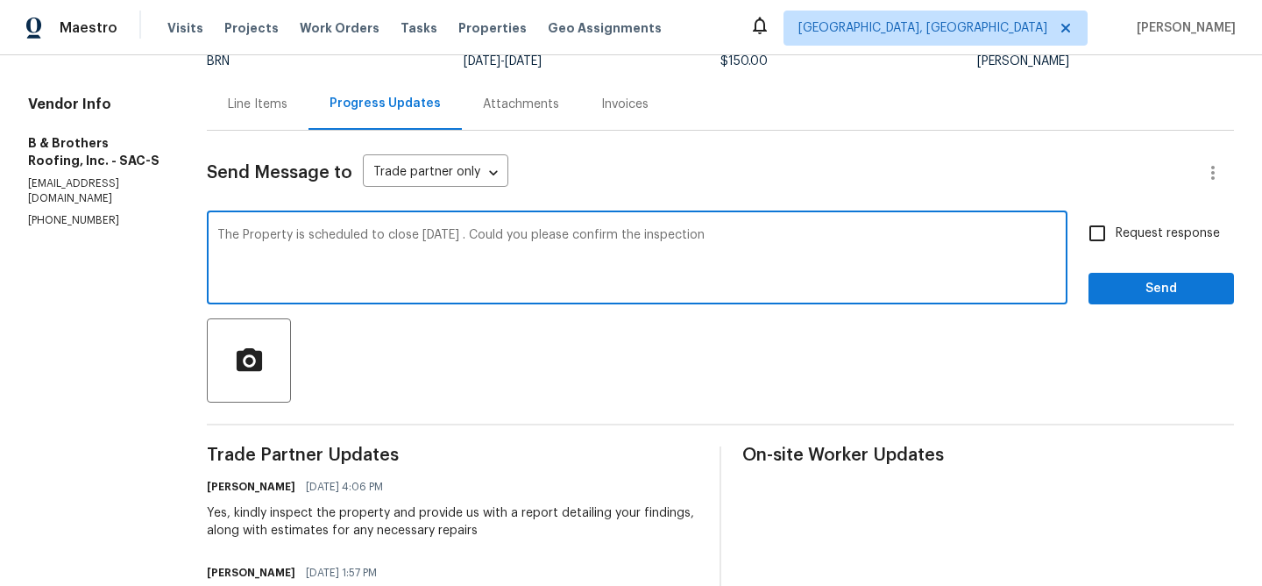
scroll to position [138, 0]
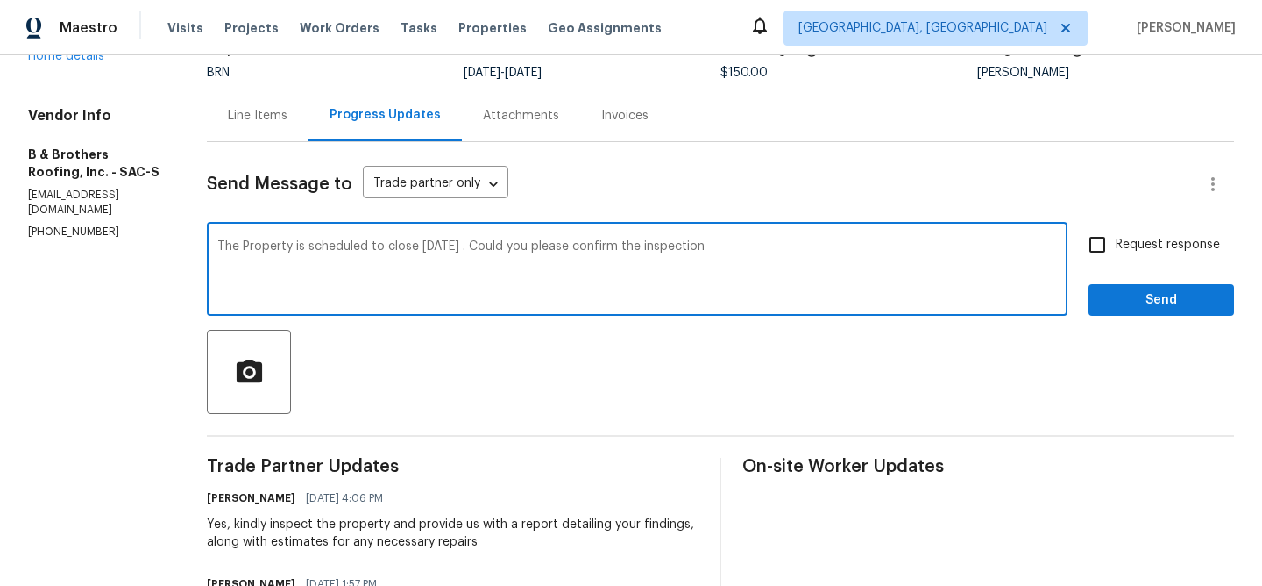
type textarea "The Property is scheduled to close Tomorrow 09/03 . Could you please confirm th…"
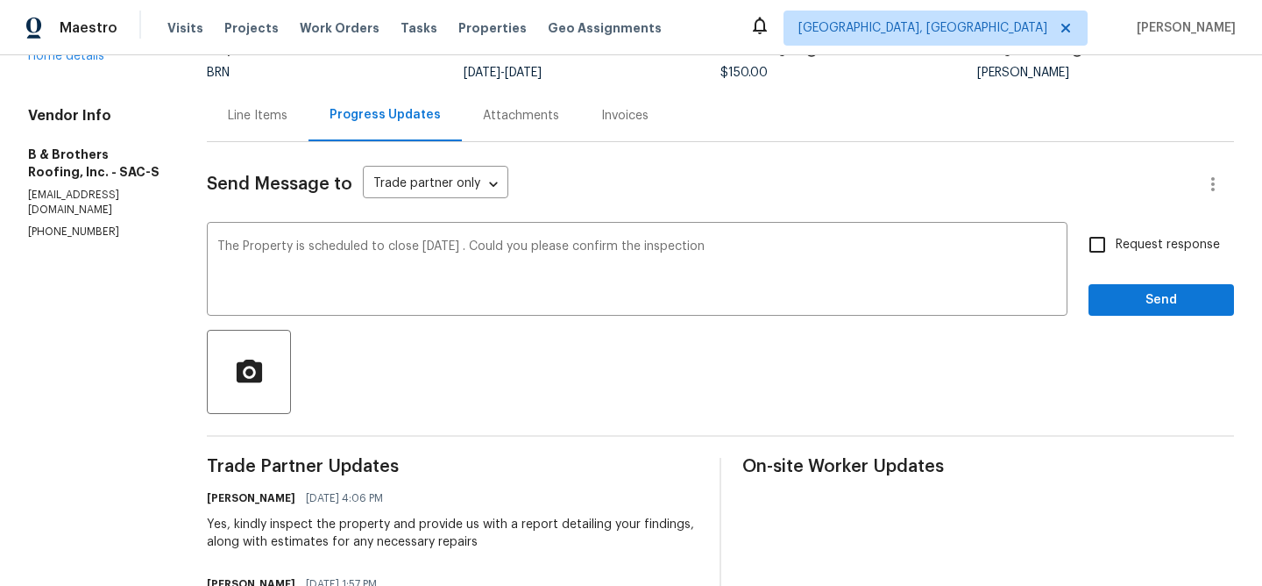
click at [306, 125] on div "Line Items" at bounding box center [258, 115] width 102 height 52
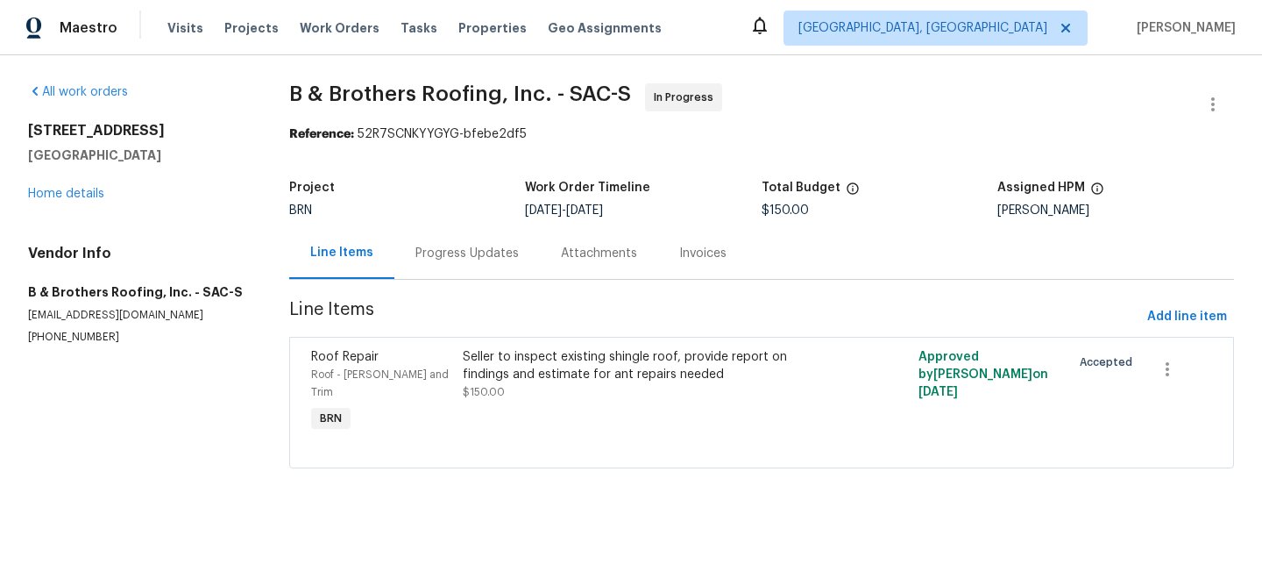
click at [472, 258] on div "Progress Updates" at bounding box center [466, 254] width 103 height 18
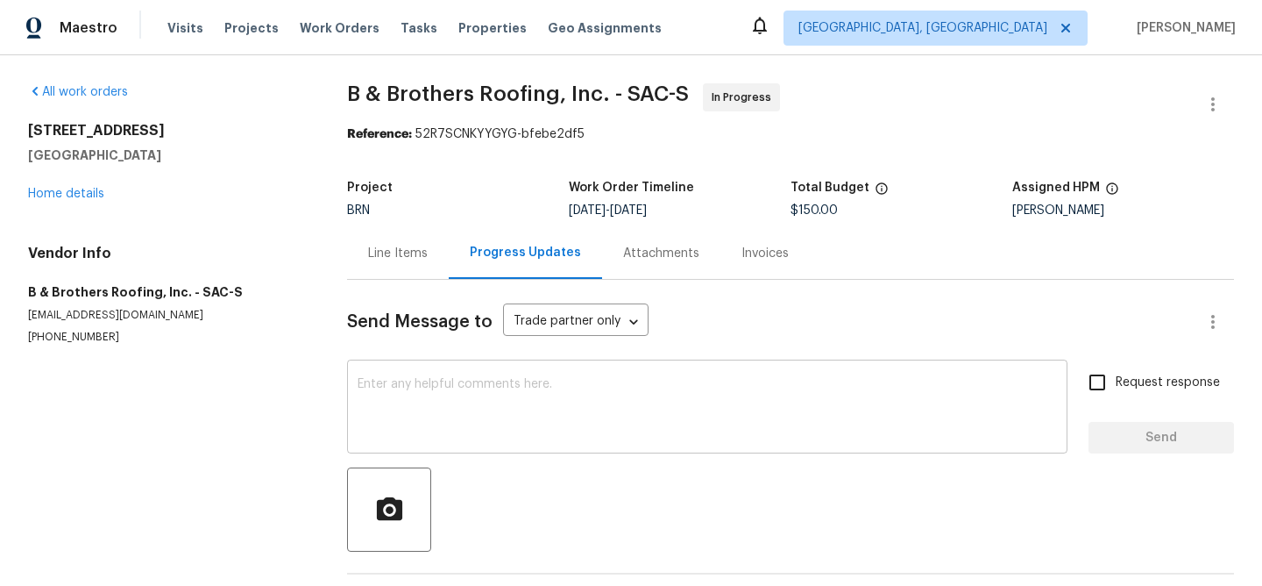
click at [469, 406] on textarea at bounding box center [707, 408] width 699 height 61
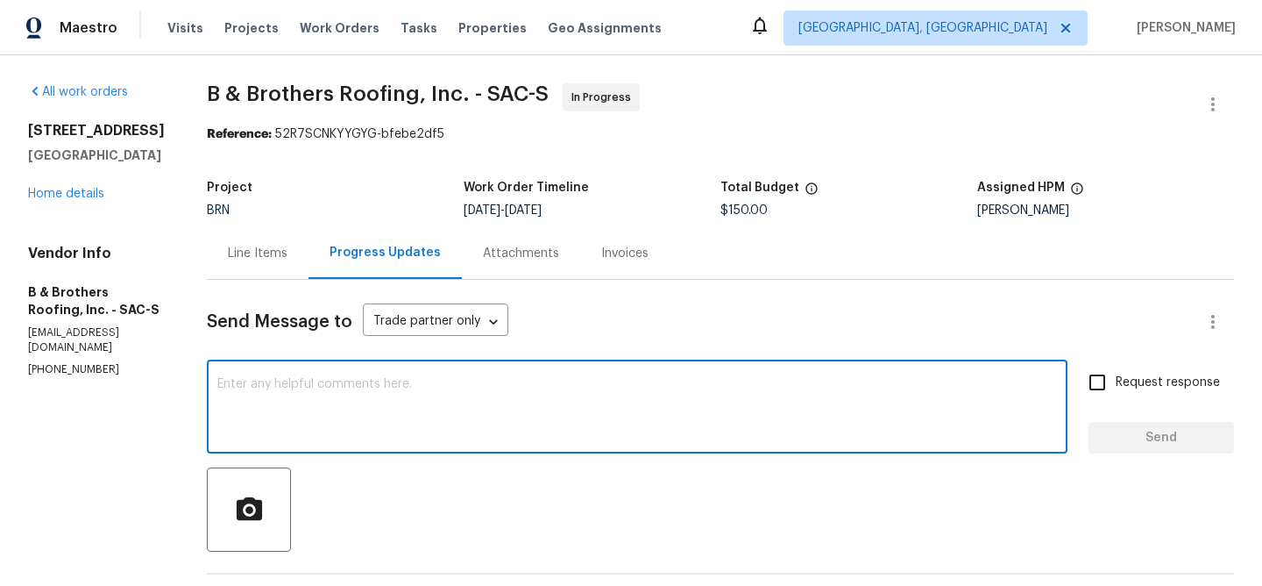
type textarea "z"
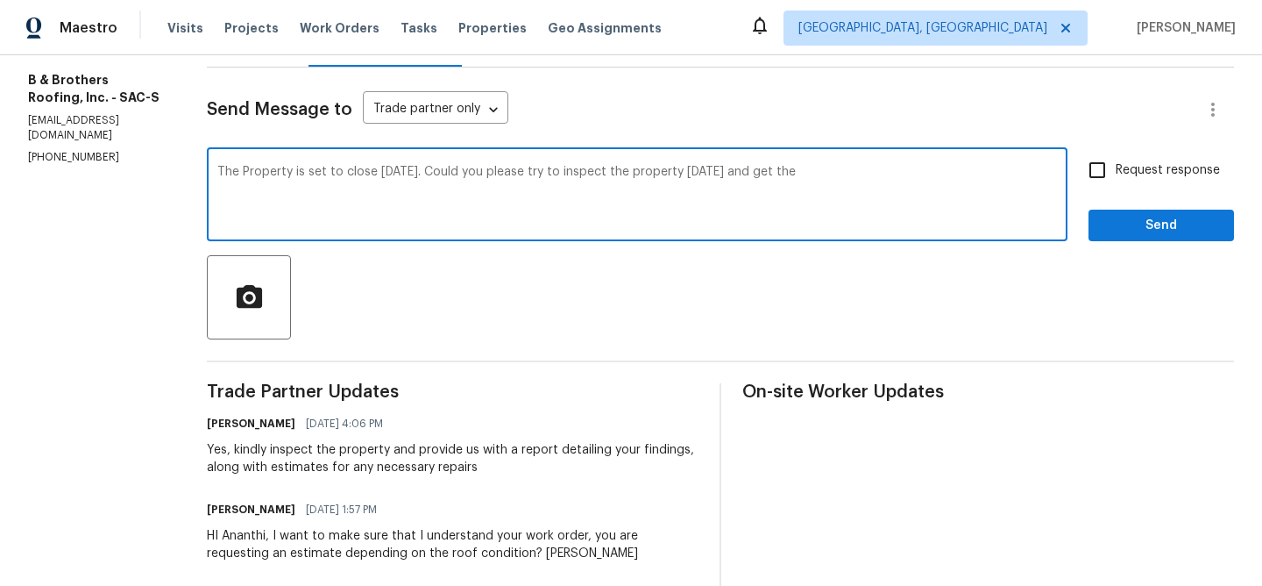
scroll to position [219, 0]
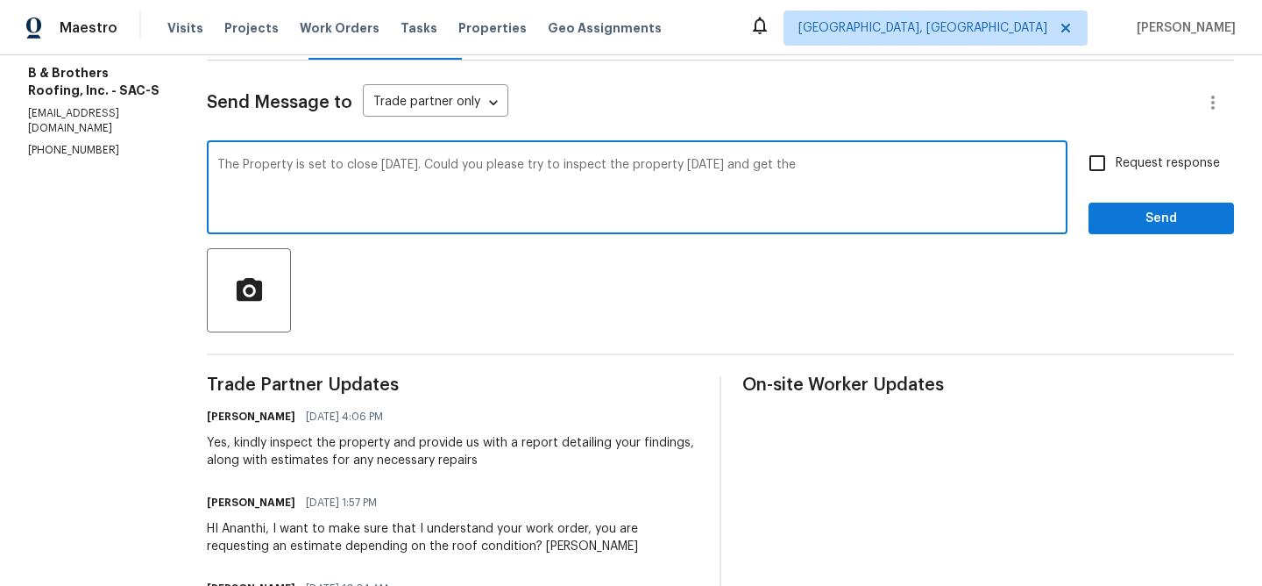
drag, startPoint x: 843, startPoint y: 164, endPoint x: 972, endPoint y: 162, distance: 128.9
click at [973, 164] on textarea "The Property is set to close Tomorrow 09/03. Could you please try to inspect th…" at bounding box center [637, 189] width 840 height 61
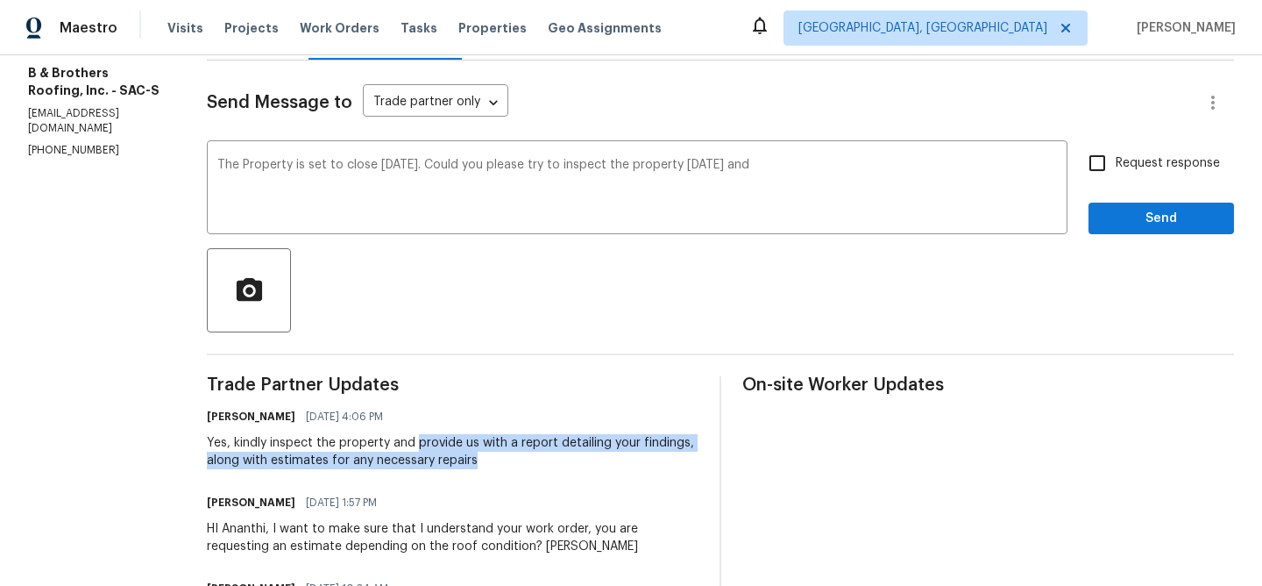
drag, startPoint x: 476, startPoint y: 447, endPoint x: 595, endPoint y: 453, distance: 119.4
click at [595, 453] on div "Yes, kindly inspect the property and provide us with a report detailing your fi…" at bounding box center [453, 451] width 492 height 35
copy div "provide us with a report detailing your findings, along with estimates for any …"
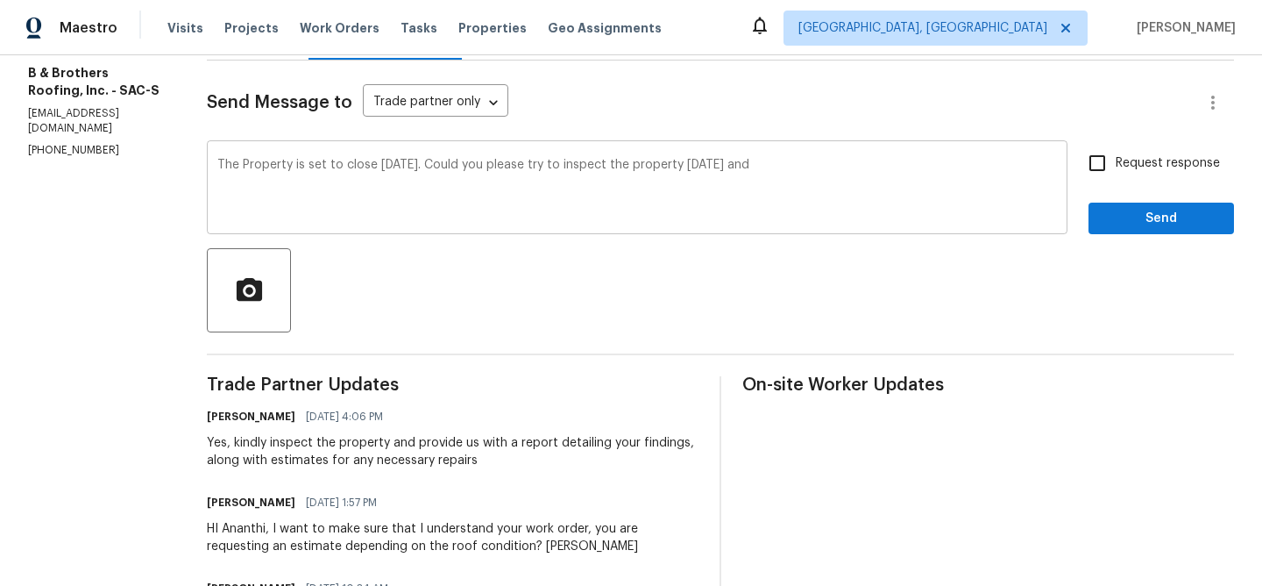
click at [903, 173] on textarea "The Property is set to close Tomorrow 09/03. Could you please try to inspect th…" at bounding box center [637, 189] width 840 height 61
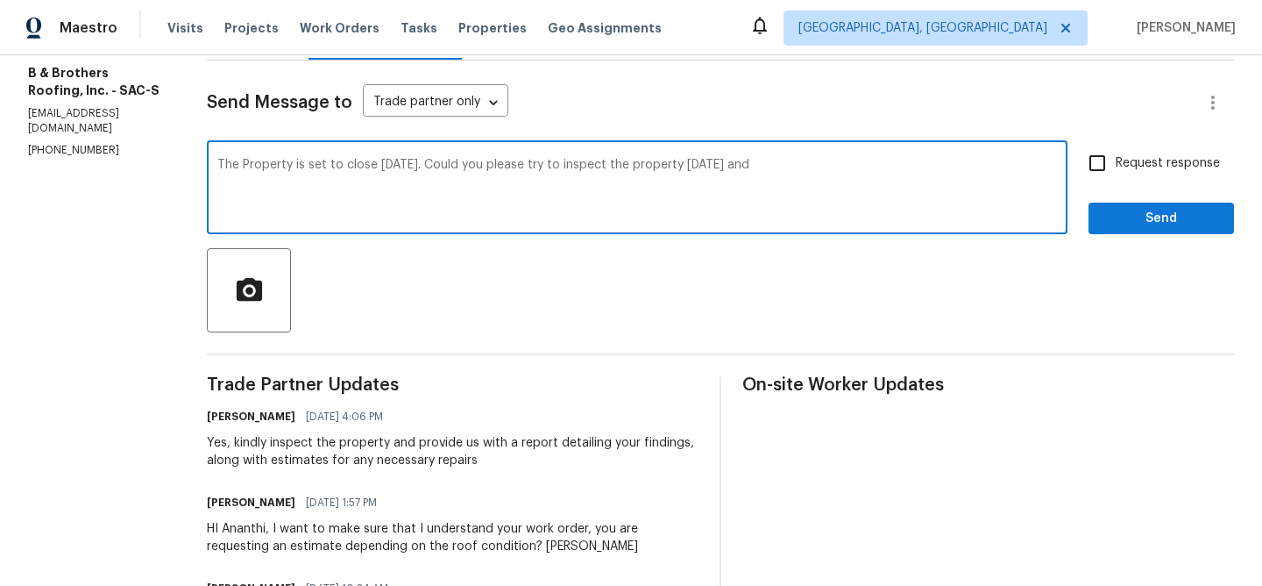
paste textarea "provide us with a report detailing your findings, along with estimates for any …"
type textarea "The Property is set to close Tomorrow 09/03. Could you please try to inspect th…"
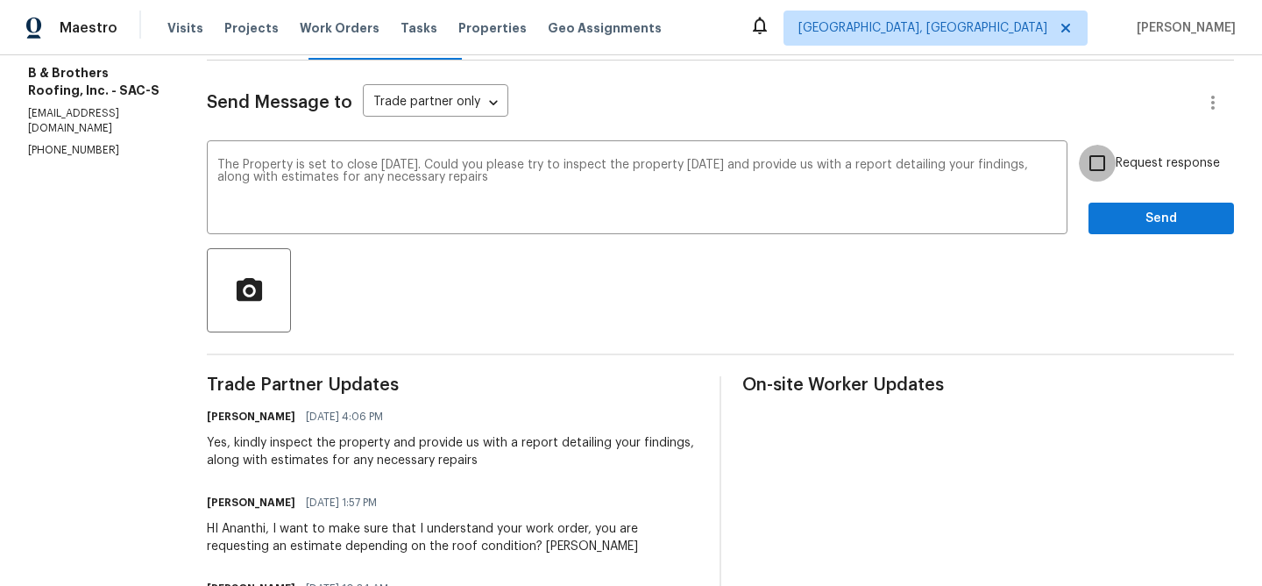
click at [1081, 169] on input "Request response" at bounding box center [1097, 163] width 37 height 37
checkbox input "true"
click at [1104, 213] on span "Send" at bounding box center [1161, 219] width 117 height 22
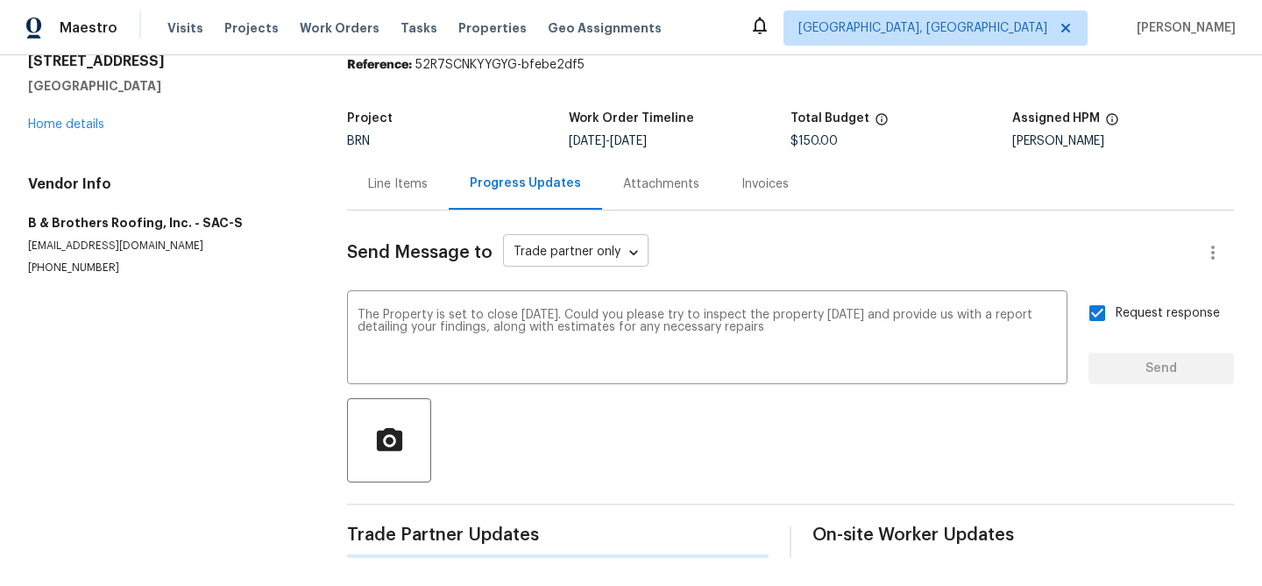
scroll to position [0, 0]
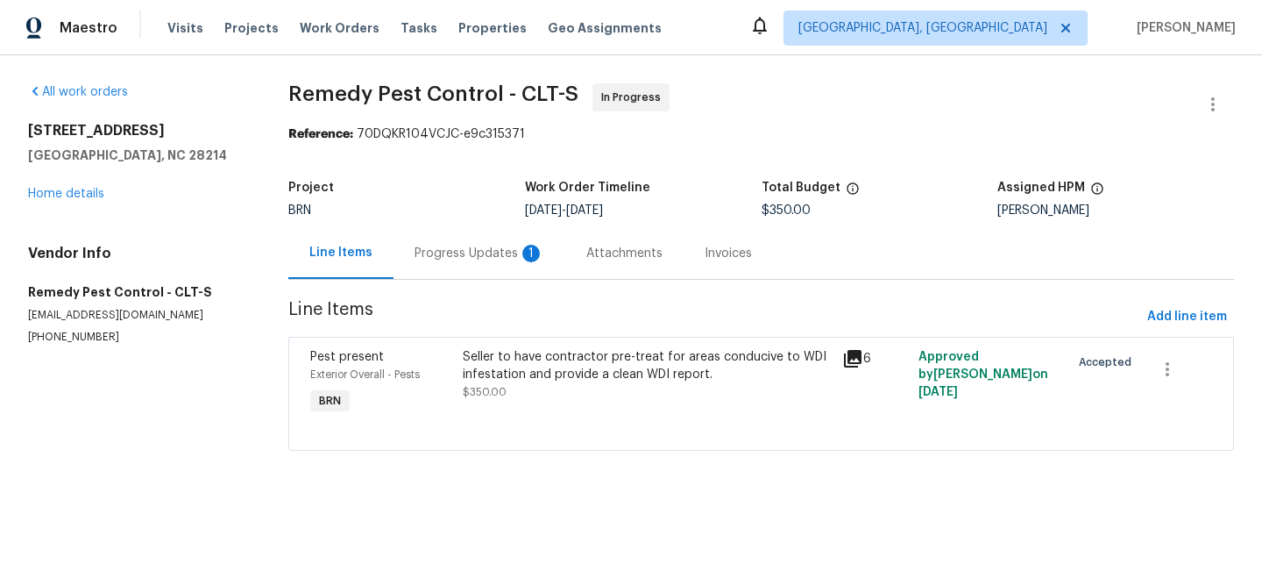
click at [442, 240] on div "Progress Updates 1" at bounding box center [480, 253] width 172 height 52
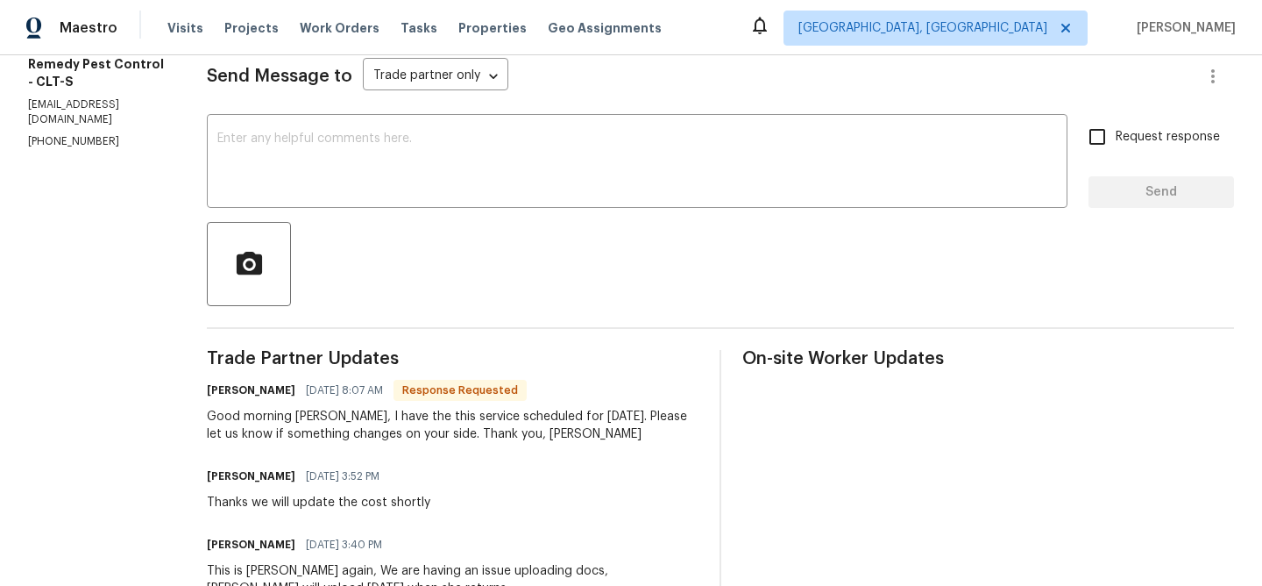
scroll to position [259, 0]
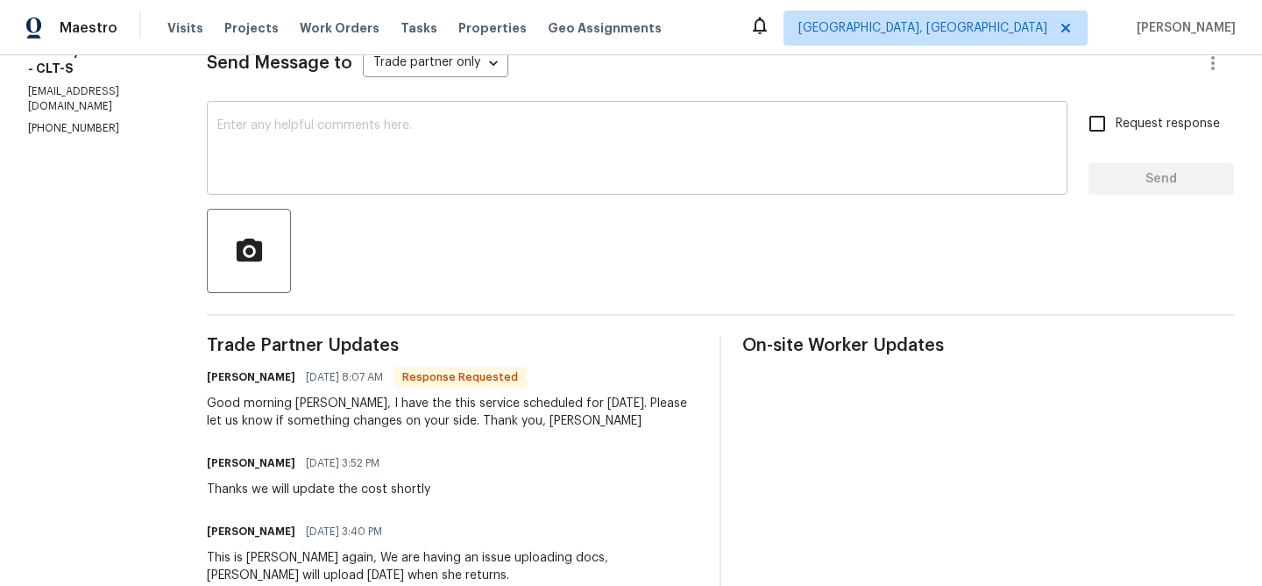
click at [287, 149] on textarea at bounding box center [637, 149] width 840 height 61
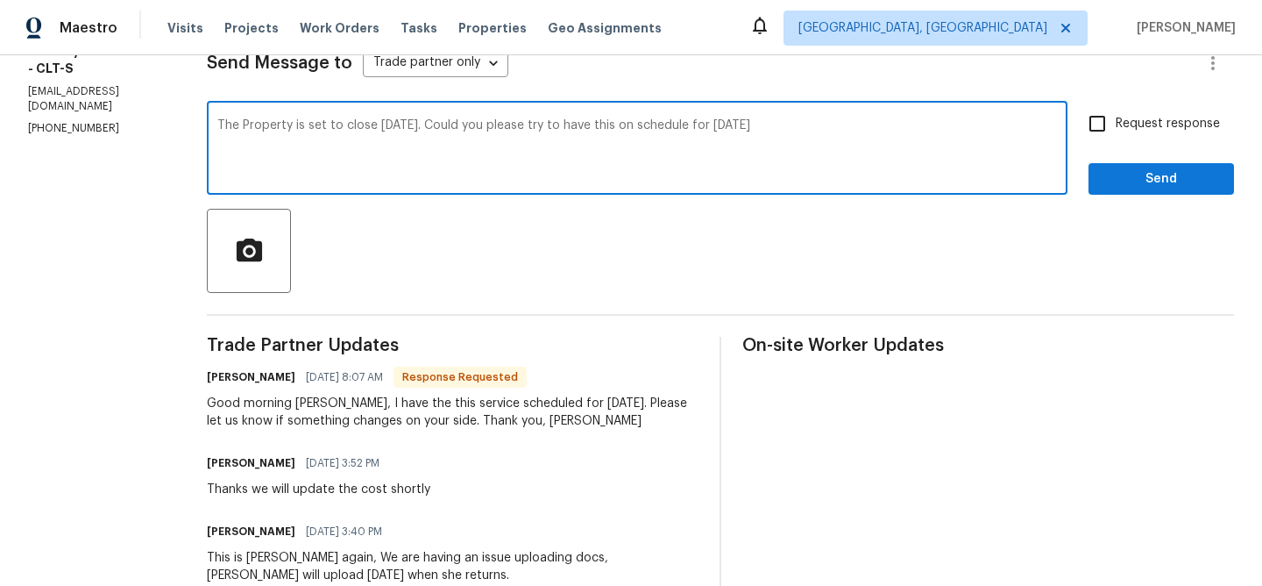
click at [248, 138] on textarea "The Property is set to close [DATE]. Could you please try to have this on sched…" at bounding box center [637, 149] width 840 height 61
click at [248, 138] on textarea "The Property is set to close Tomorrow 09/03. Could you please try to have this …" at bounding box center [637, 149] width 840 height 61
paste textarea "property is scheduled to close tomorrow (09/03). Could you please try to have t…"
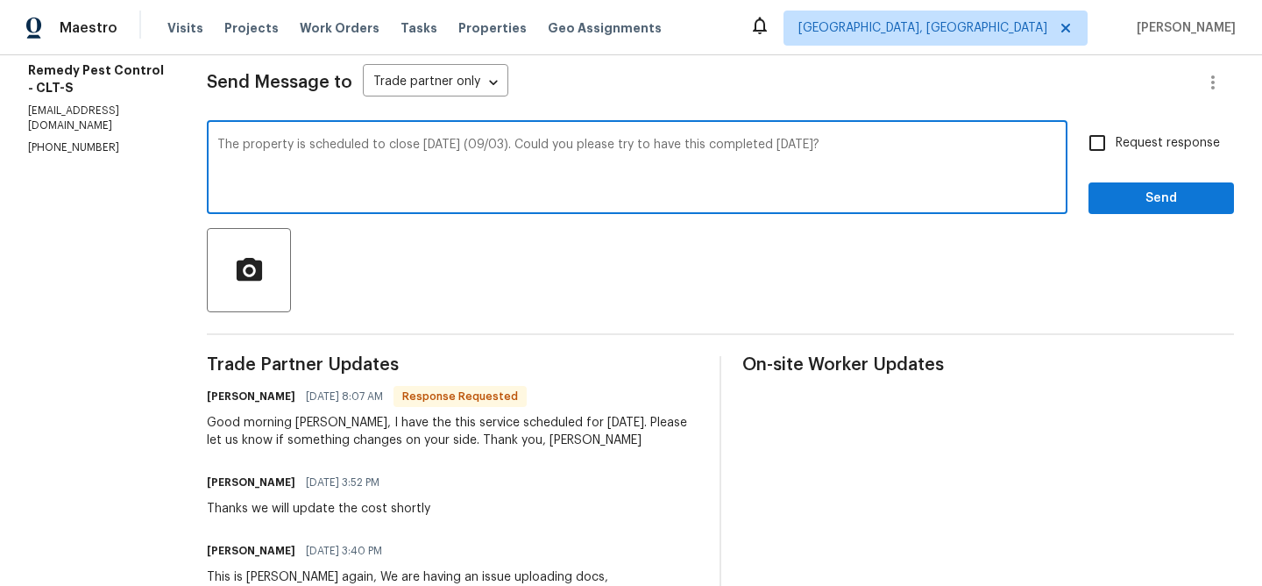
scroll to position [238, 0]
type textarea "The property is scheduled to close tomorrow (09/03). Could you please try to ha…"
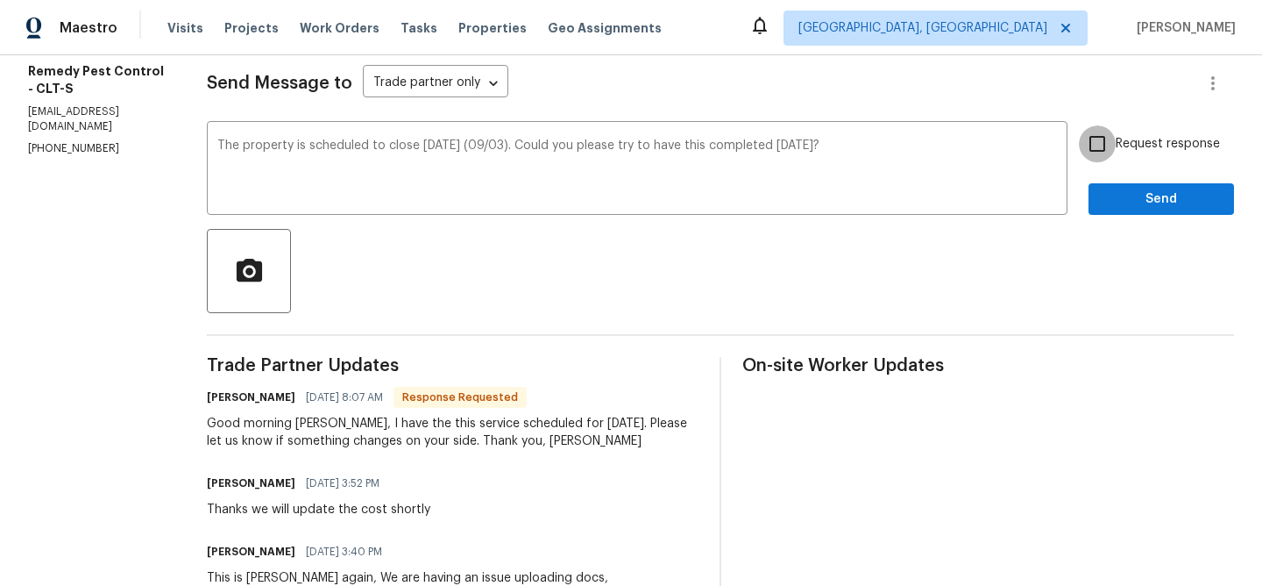
click at [1116, 147] on input "Request response" at bounding box center [1097, 143] width 37 height 37
checkbox input "true"
click at [1110, 204] on span "Send" at bounding box center [1161, 199] width 117 height 22
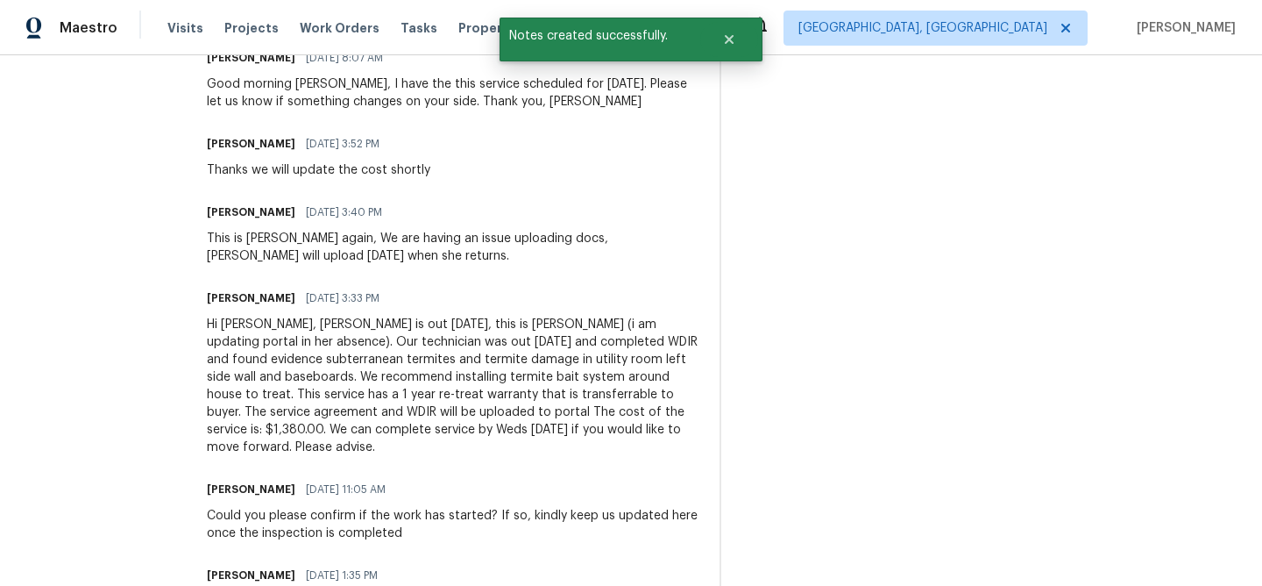
scroll to position [394, 0]
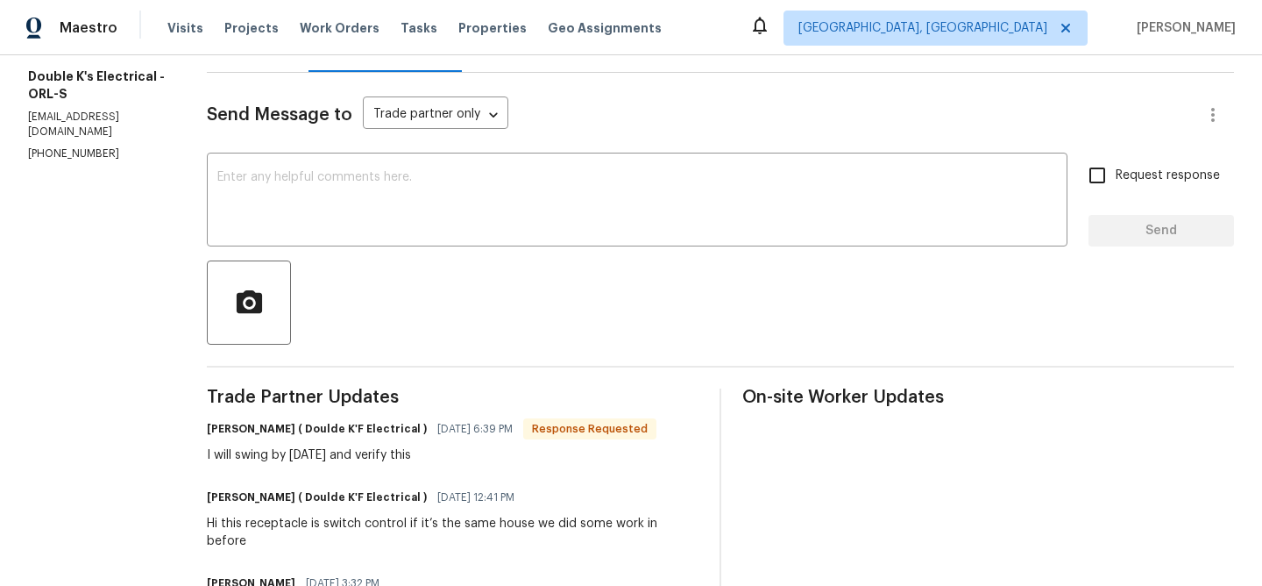
scroll to position [218, 0]
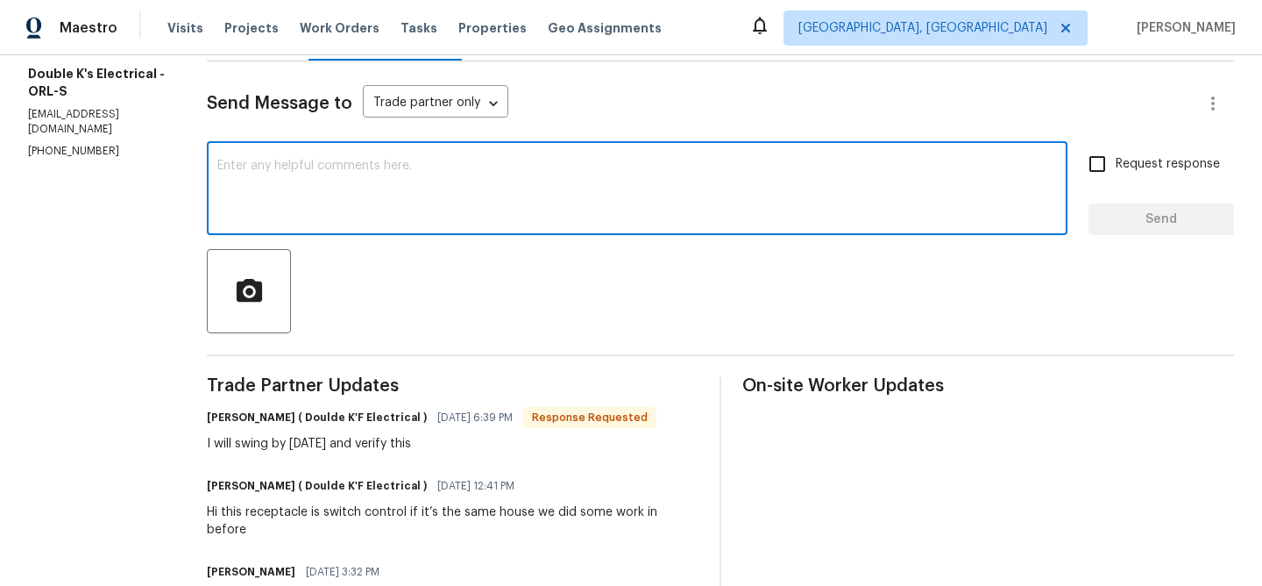
click at [367, 219] on textarea at bounding box center [637, 190] width 840 height 61
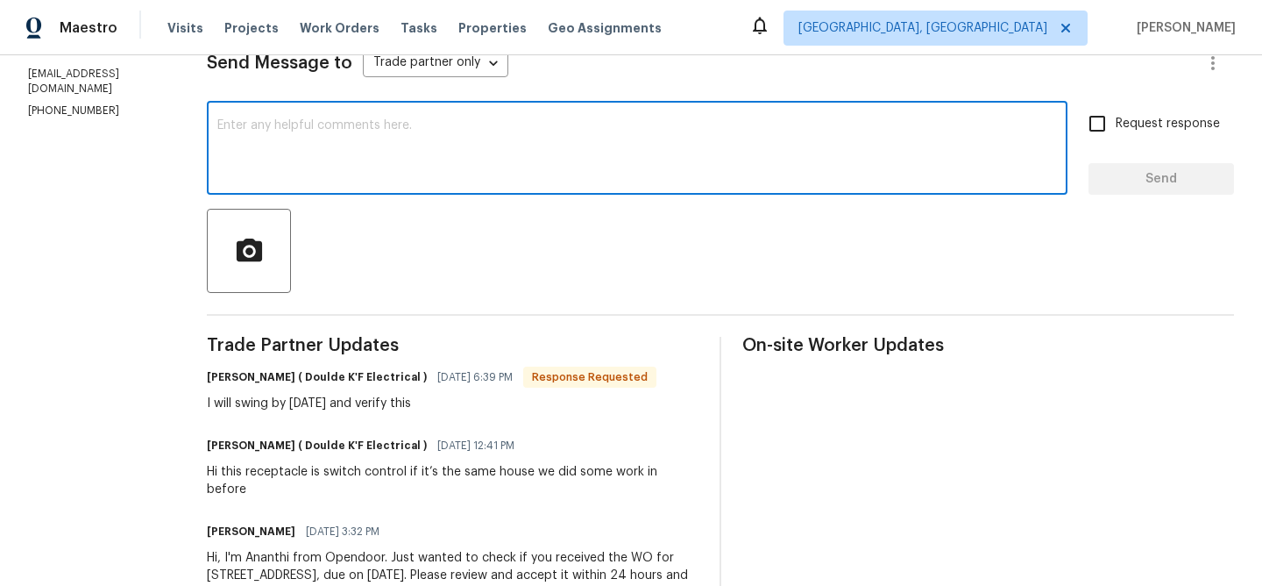
scroll to position [261, 0]
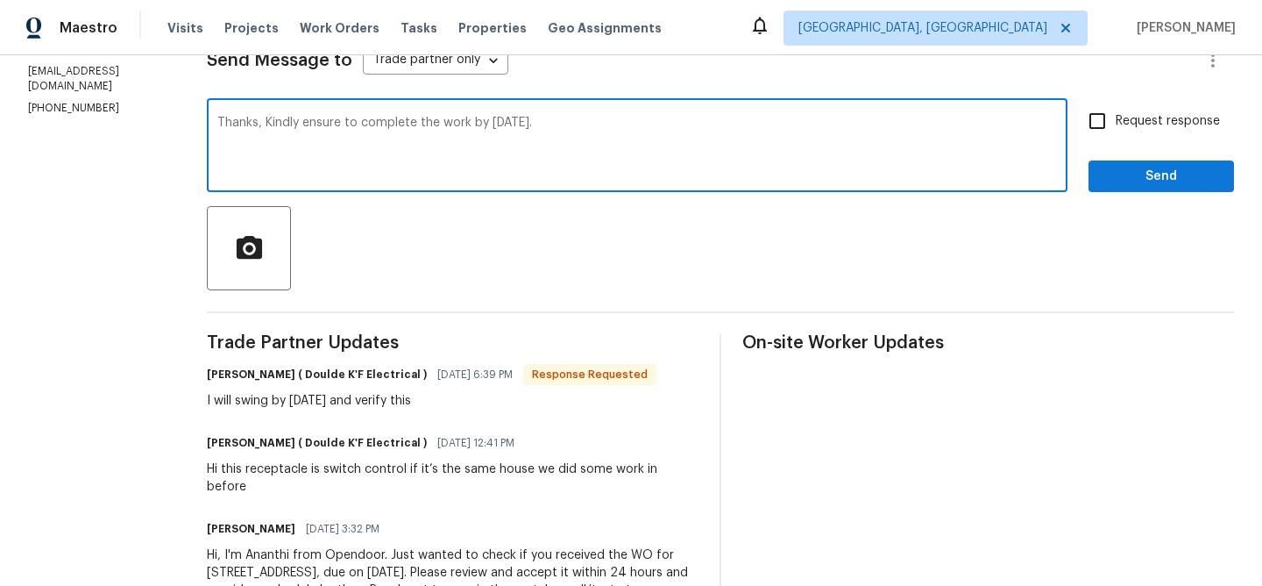
type textarea "Thanks, Kindly ensure to complete the work by Today."
click at [1104, 128] on input "Request response" at bounding box center [1097, 121] width 37 height 37
checkbox input "true"
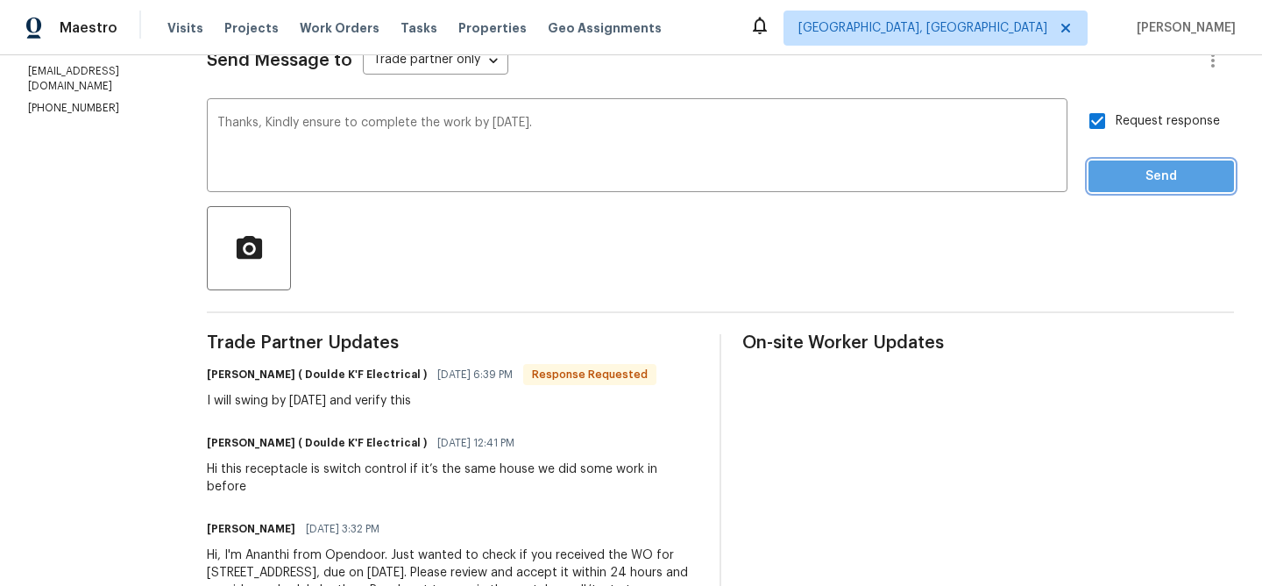
click at [1109, 174] on span "Send" at bounding box center [1161, 177] width 117 height 22
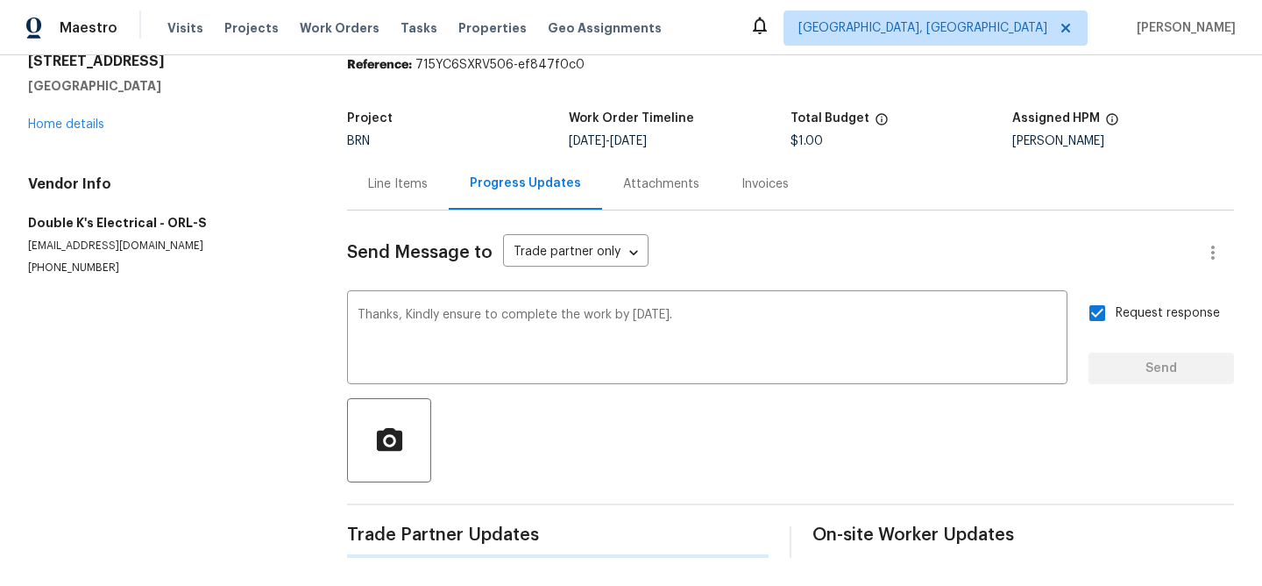
scroll to position [0, 0]
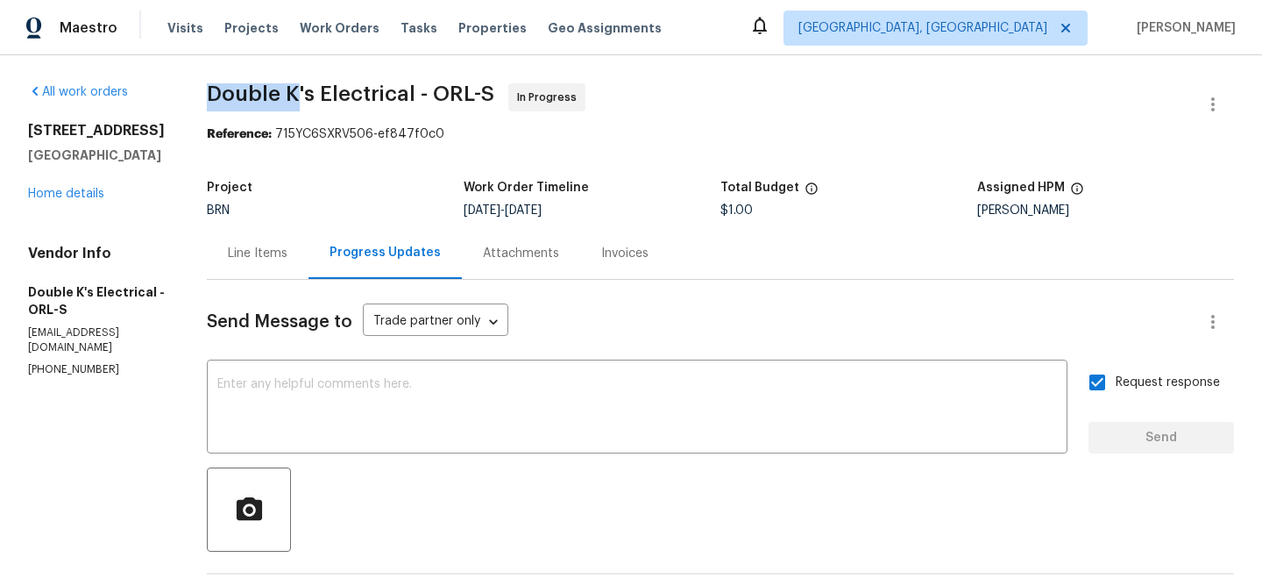
drag, startPoint x: 203, startPoint y: 103, endPoint x: 303, endPoint y: 102, distance: 99.9
click at [303, 102] on div "All work orders 3614 Blarney Dr Orlando, FL 32808 Home details Vendor Info Doub…" at bounding box center [631, 533] width 1262 height 957
copy span "Double K"
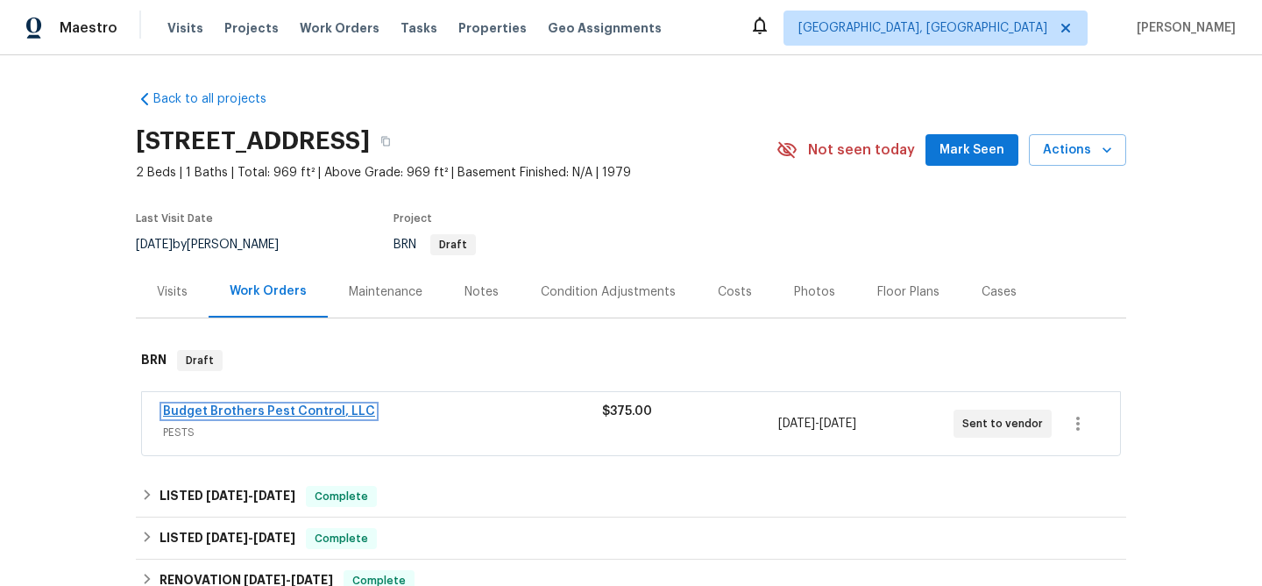
click at [216, 417] on link "Budget Brothers Pest Control, LLC" at bounding box center [269, 411] width 212 height 12
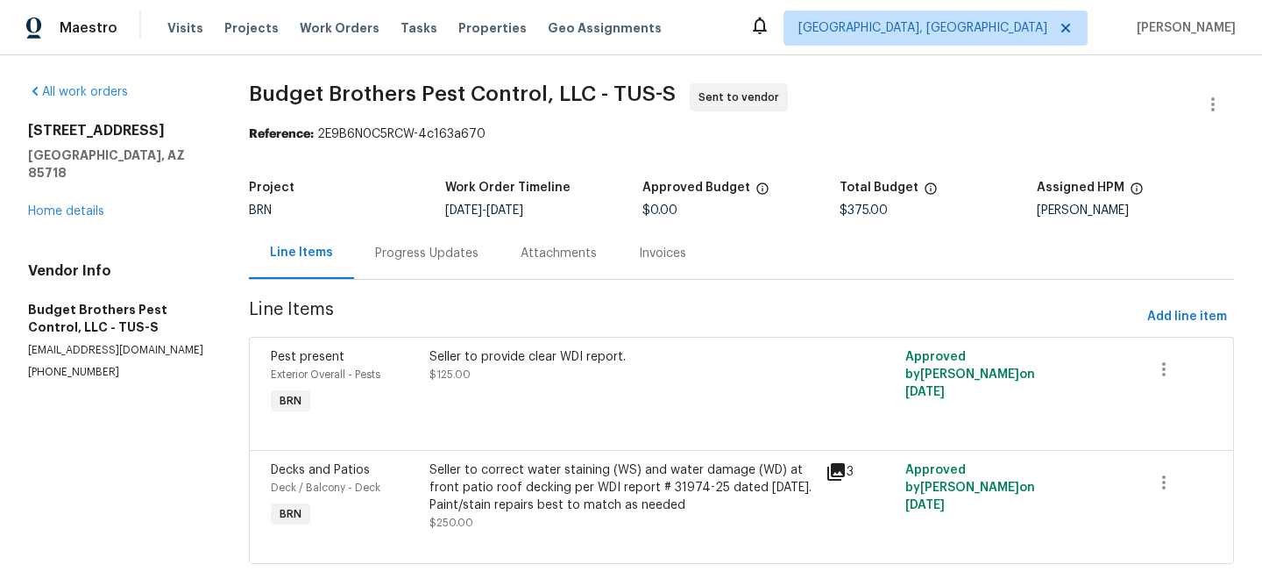
click at [419, 225] on div "Project BRN Work Order Timeline [DATE] - [DATE] Approved Budget $0.00 Total Bud…" at bounding box center [741, 199] width 985 height 56
click at [411, 266] on div "Progress Updates" at bounding box center [427, 253] width 146 height 52
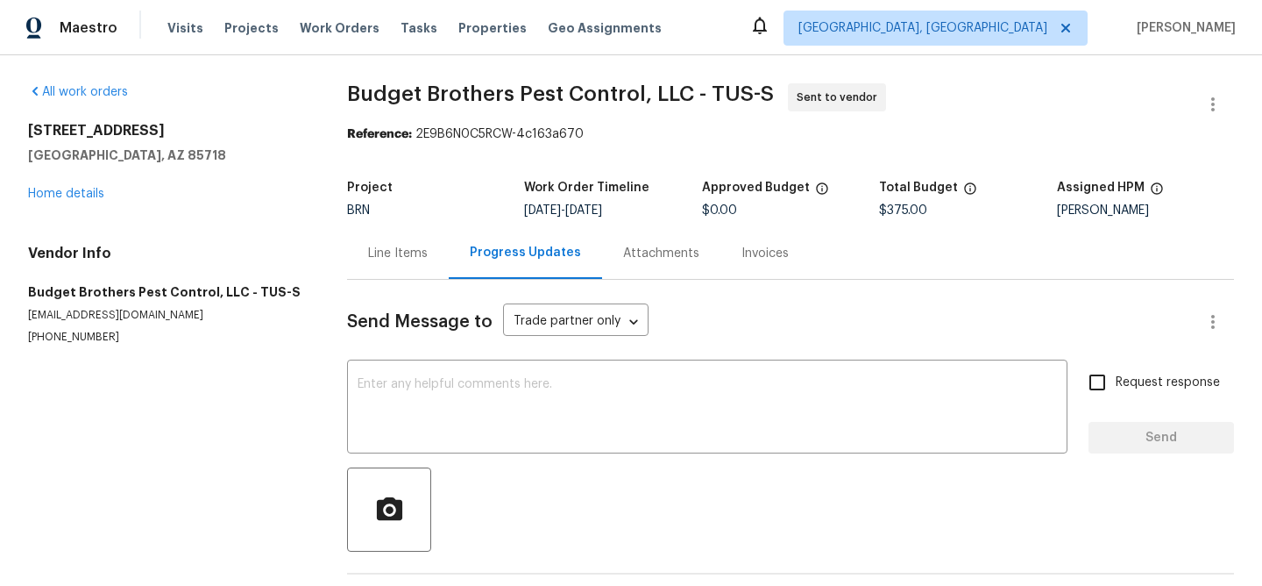
scroll to position [69, 0]
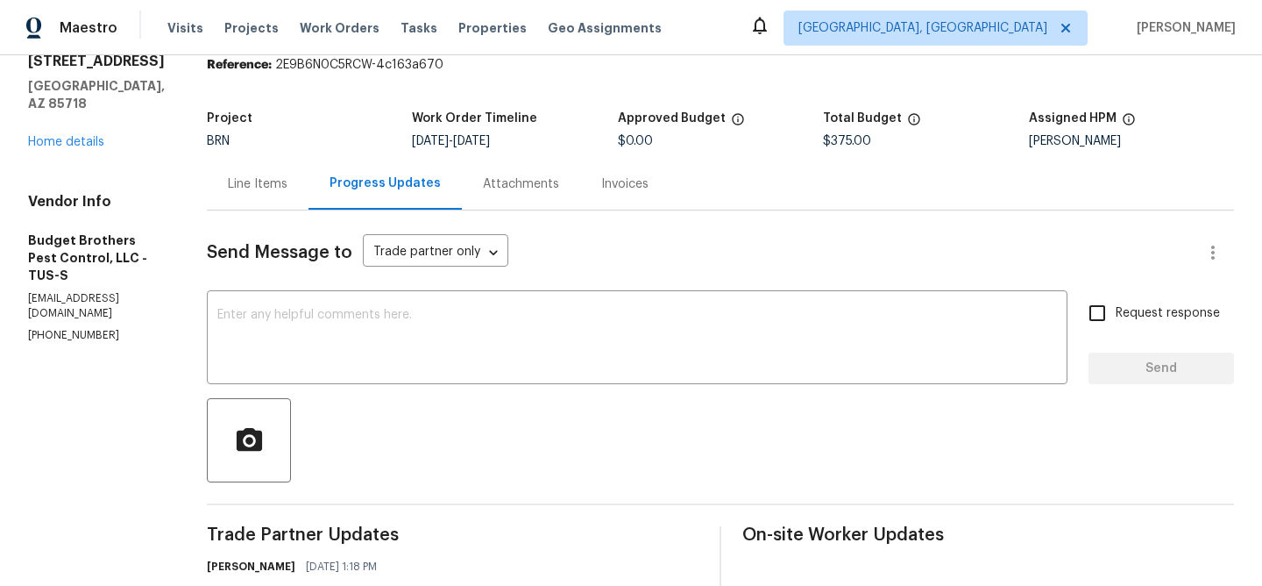
click at [74, 291] on p "office@budgetbrotherstermite.com" at bounding box center [96, 306] width 137 height 30
copy p "office@budgetbrotherstermite.com"
click at [99, 291] on p "office@budgetbrotherstermite.com" at bounding box center [96, 306] width 137 height 30
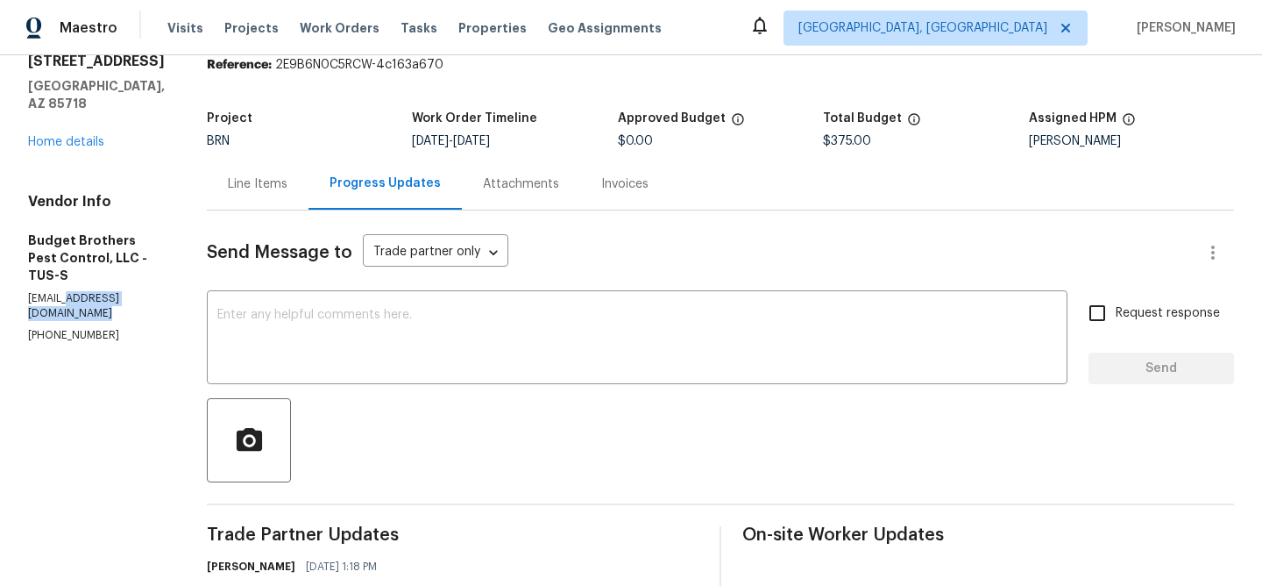
click at [99, 291] on p "office@budgetbrotherstermite.com" at bounding box center [96, 306] width 137 height 30
copy p "office@budgetbrotherstermite.com"
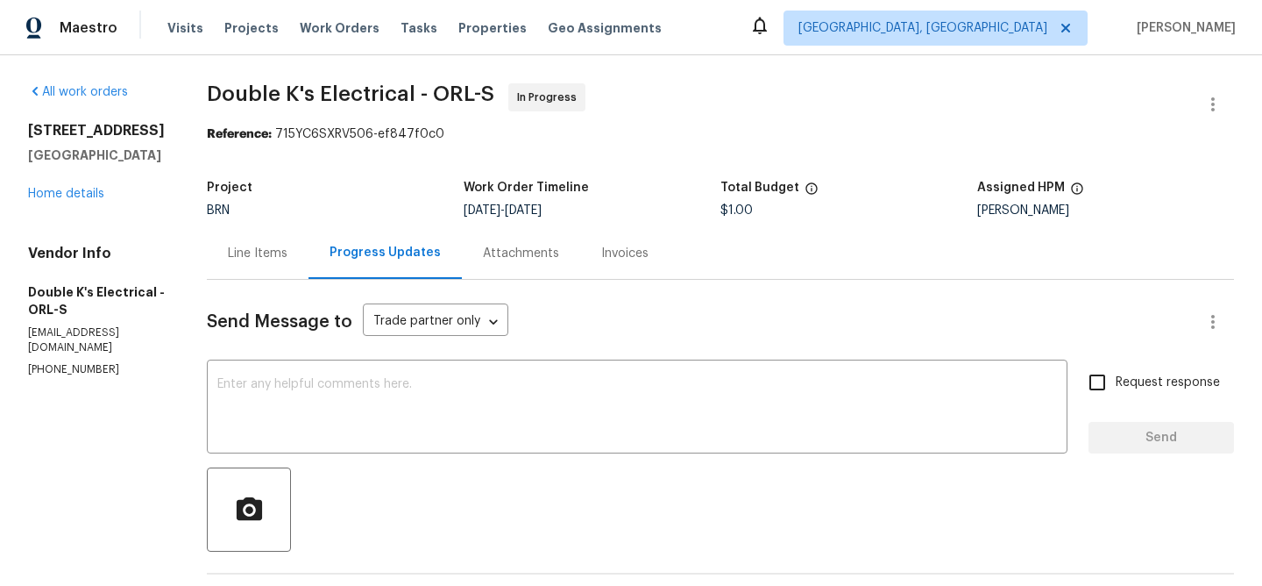
scroll to position [53, 0]
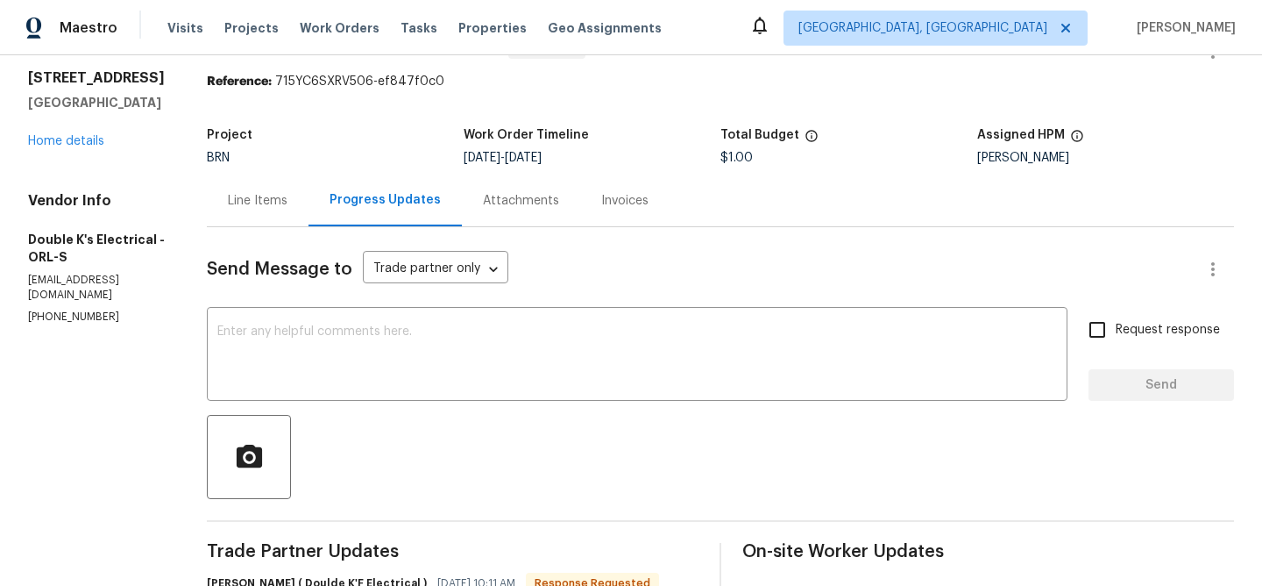
click at [264, 209] on div "Line Items" at bounding box center [258, 201] width 60 height 18
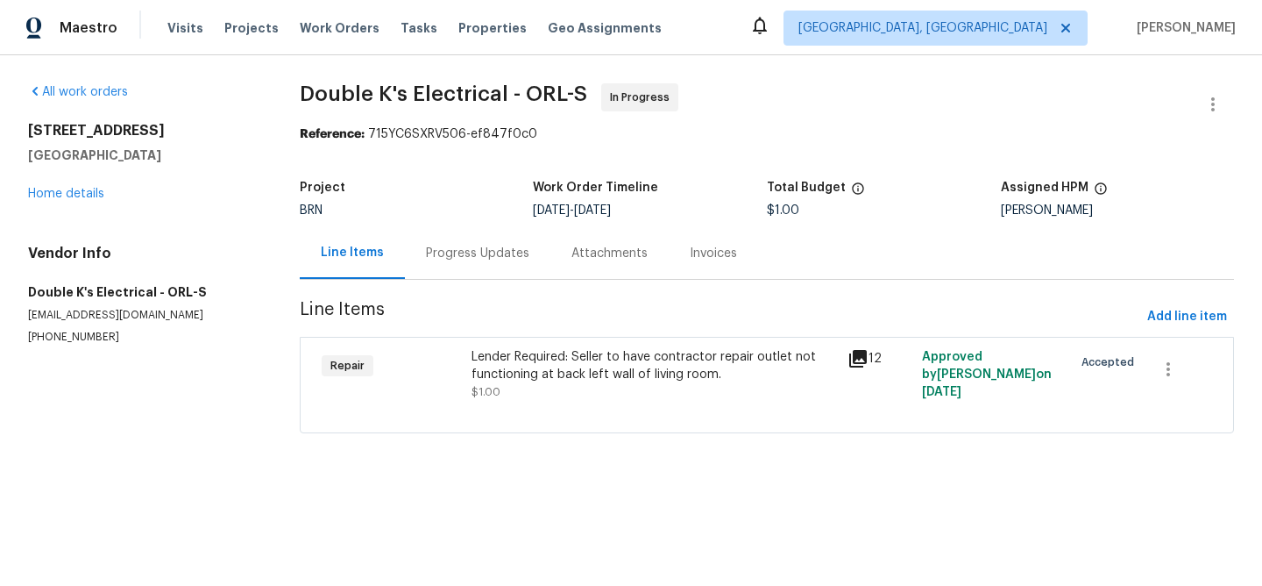
click at [550, 380] on div "Lender Required: Seller to have contractor repair outlet not functioning at bac…" at bounding box center [654, 365] width 365 height 35
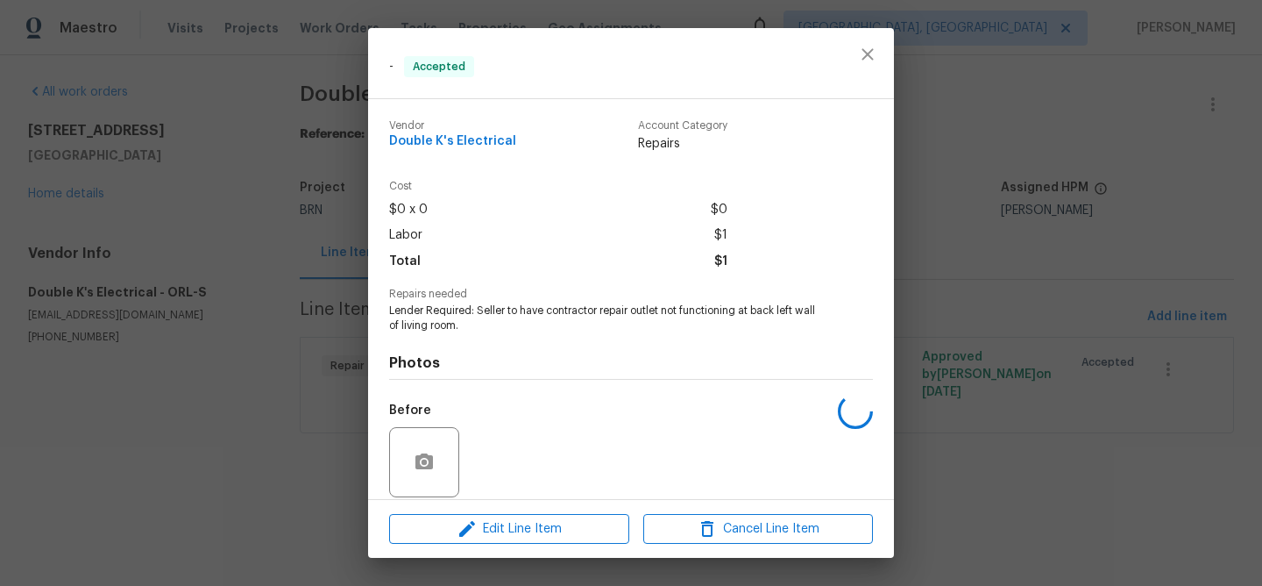
scroll to position [129, 0]
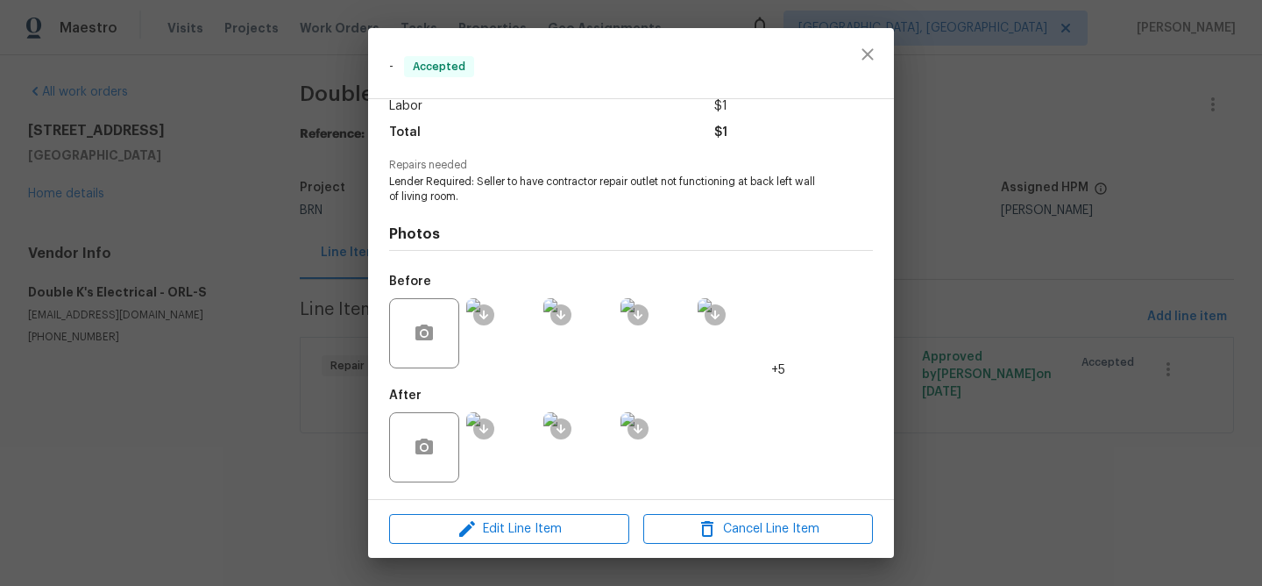
click at [510, 456] on img at bounding box center [501, 447] width 70 height 70
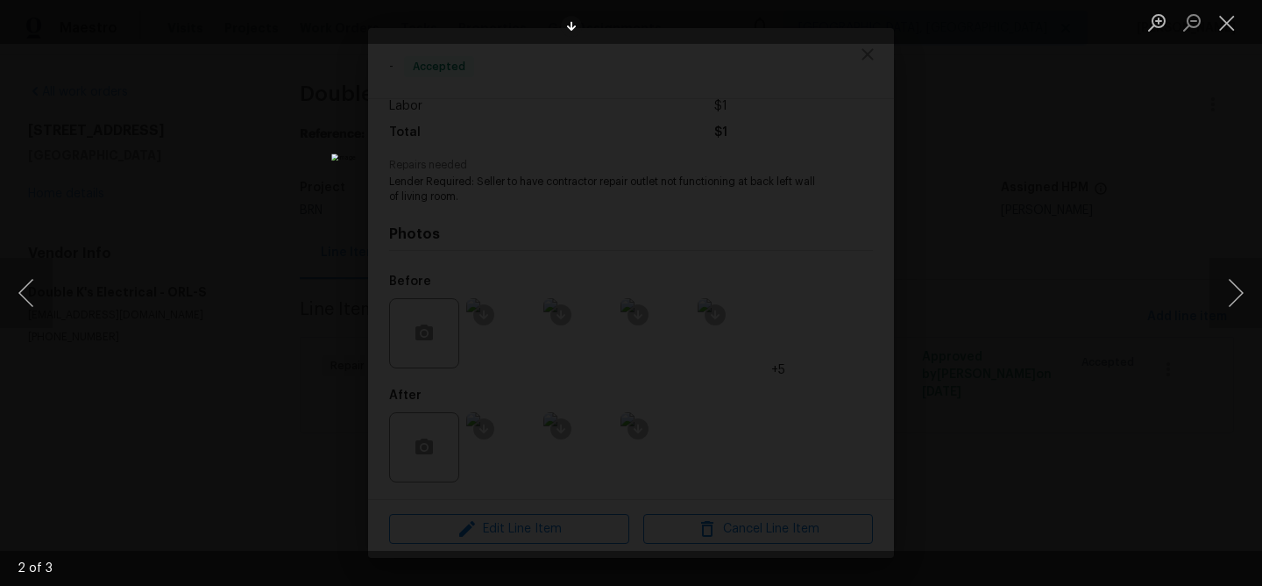
click at [193, 295] on div "Lightbox" at bounding box center [631, 293] width 1262 height 586
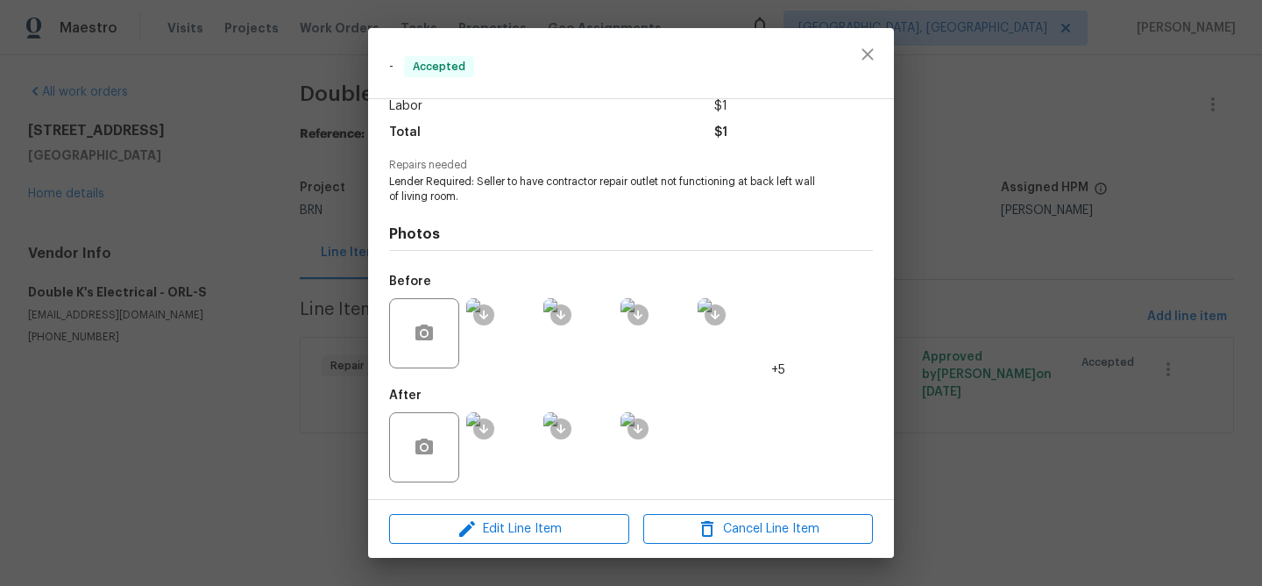
click at [497, 456] on img at bounding box center [501, 447] width 70 height 70
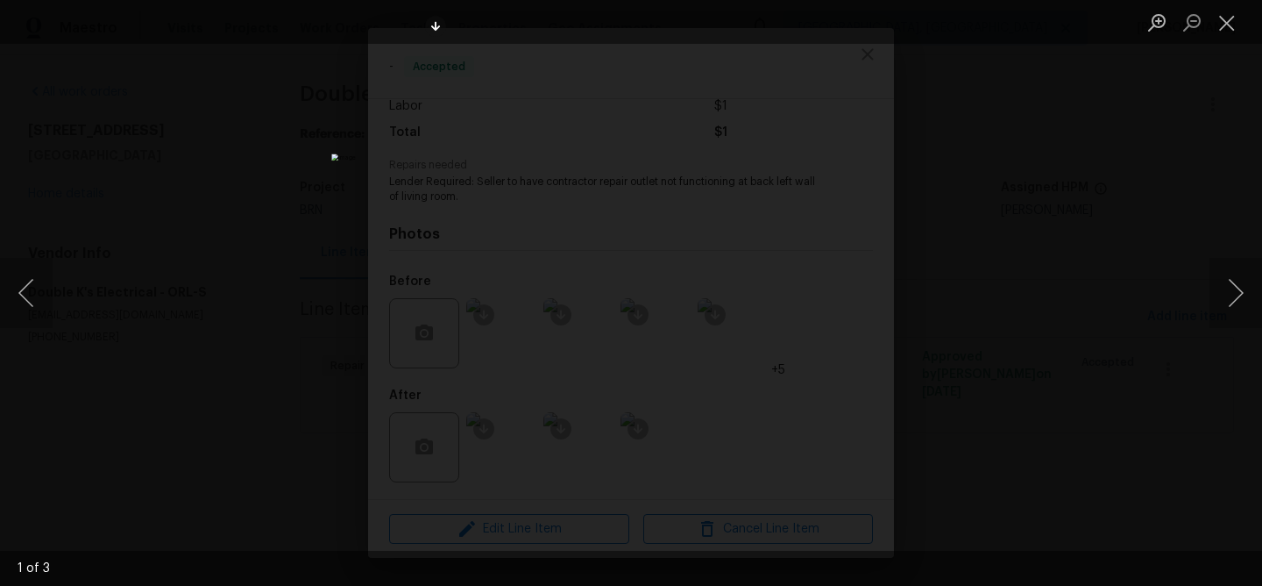
click at [209, 326] on div "Lightbox" at bounding box center [631, 293] width 1262 height 586
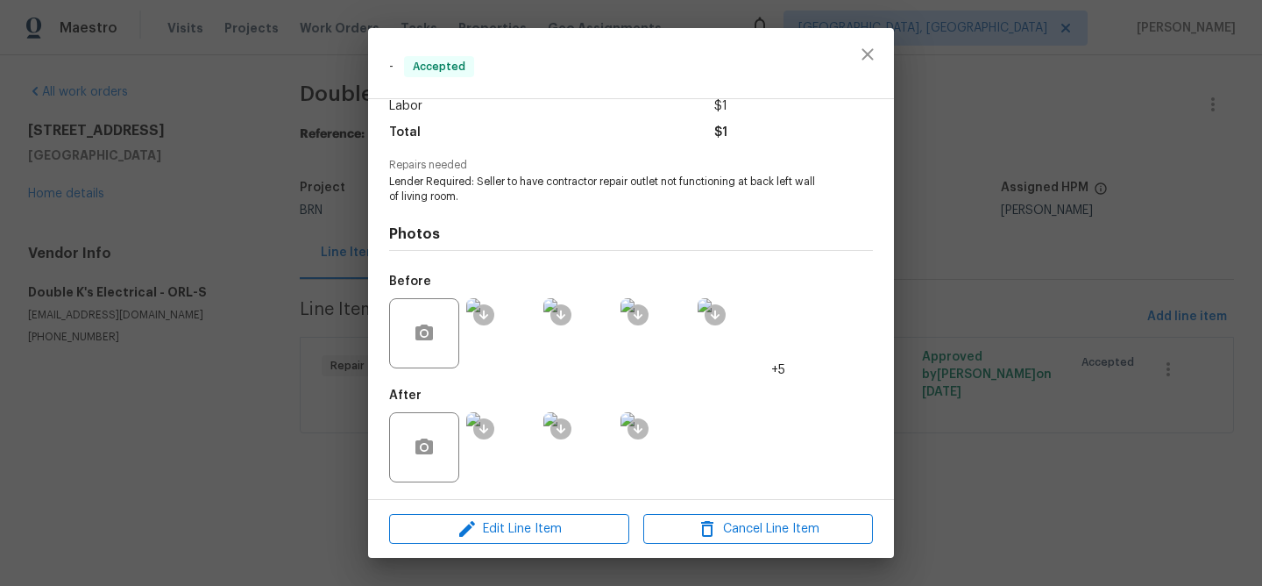
click at [232, 362] on div "- Accepted Vendor Double K's Electrical Account Category Repairs Cost $0 x 0 $0…" at bounding box center [631, 293] width 1262 height 586
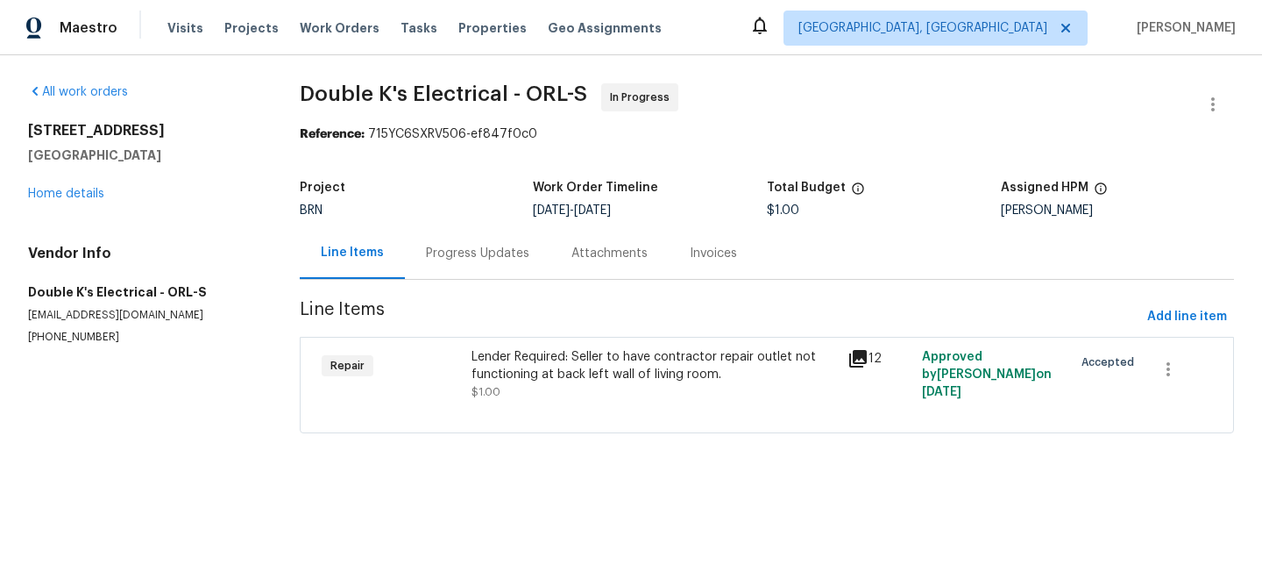
click at [499, 253] on div "Progress Updates" at bounding box center [477, 254] width 103 height 18
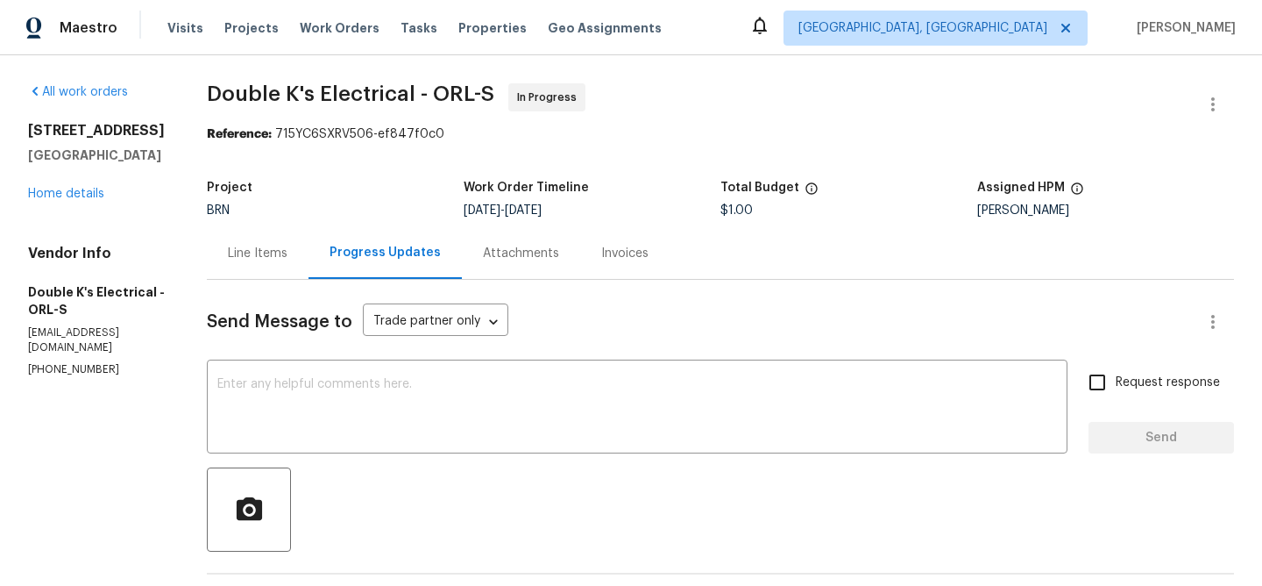
click at [293, 269] on div "Line Items" at bounding box center [258, 253] width 102 height 52
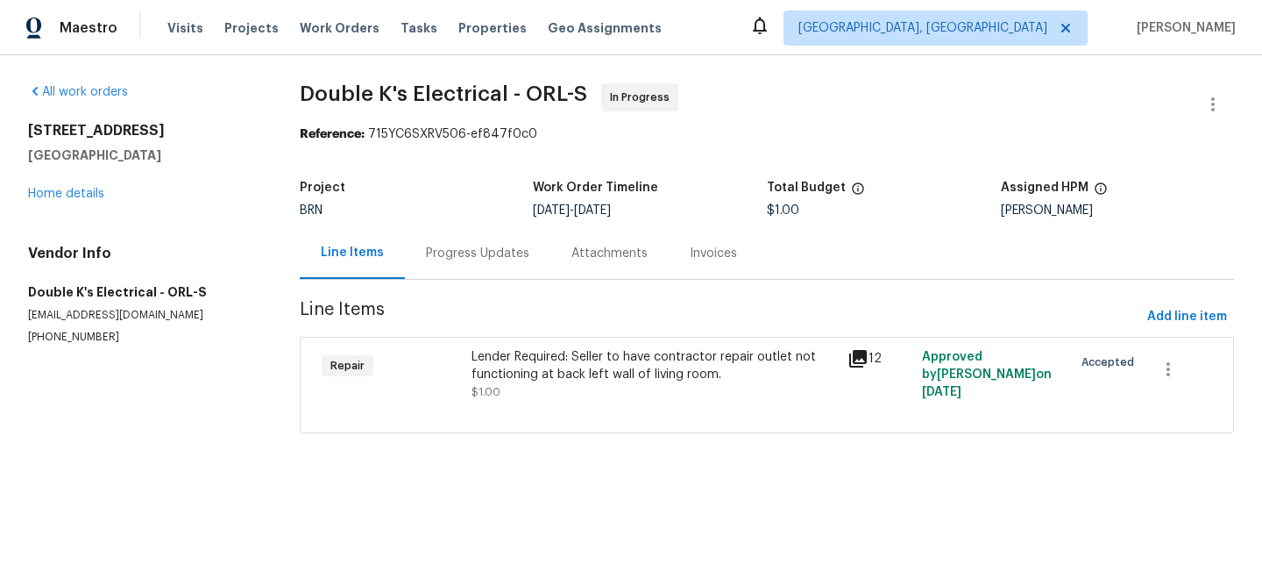
click at [521, 357] on div "Lender Required: Seller to have contractor repair outlet not functioning at bac…" at bounding box center [654, 365] width 365 height 35
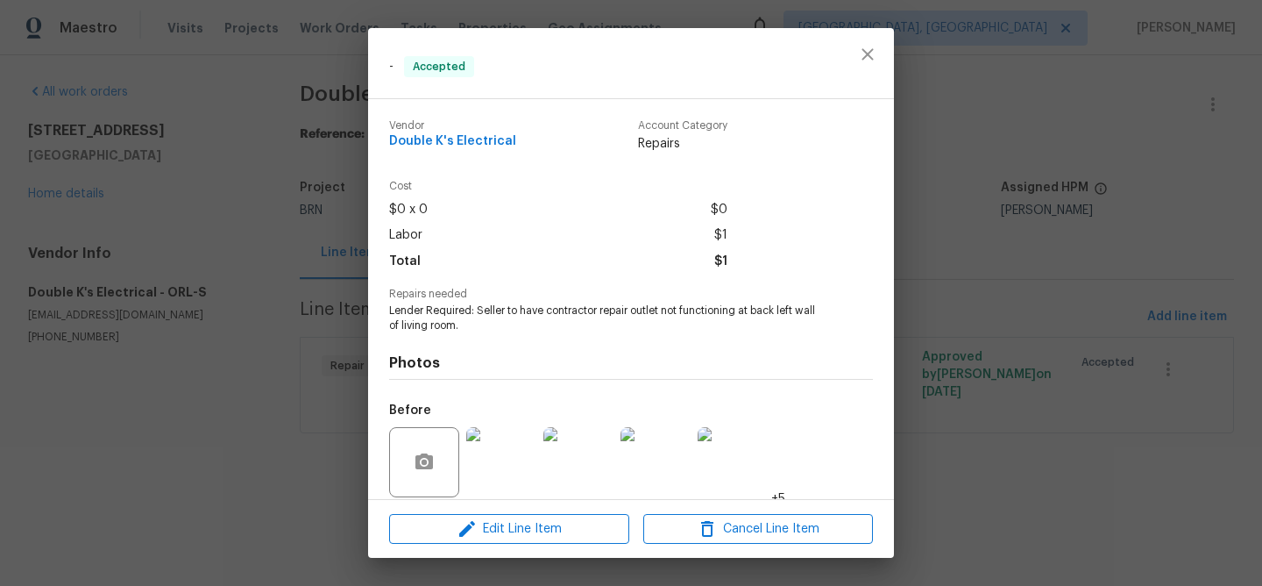
scroll to position [129, 0]
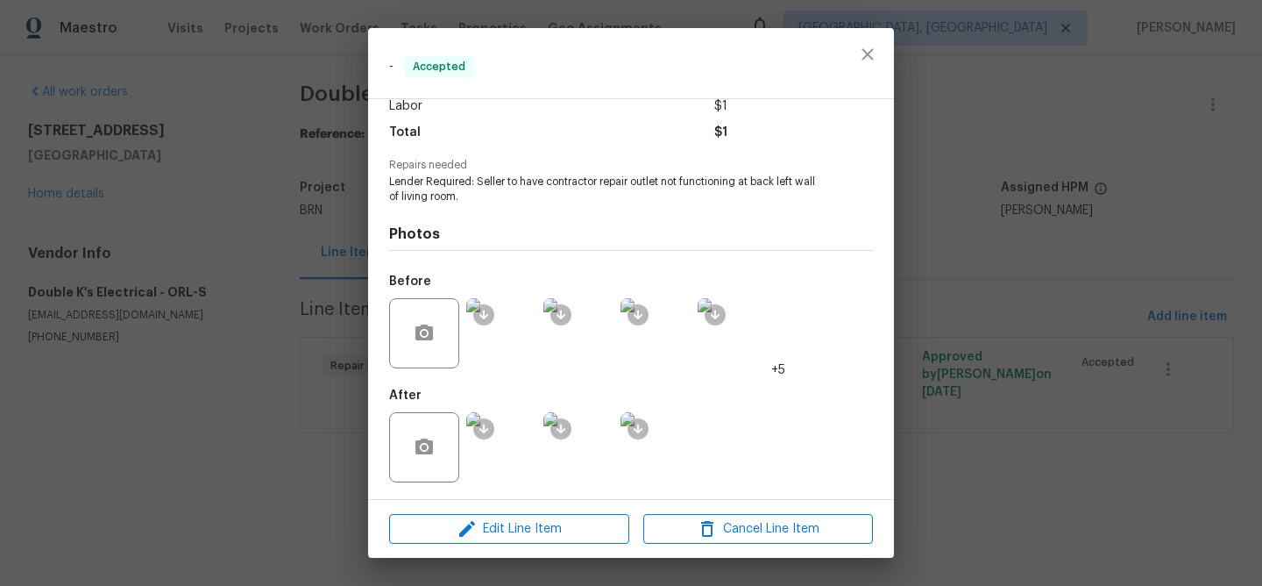
click at [188, 323] on div "- Accepted Vendor Double K's Electrical Account Category Repairs Cost $0 x 0 $0…" at bounding box center [631, 293] width 1262 height 586
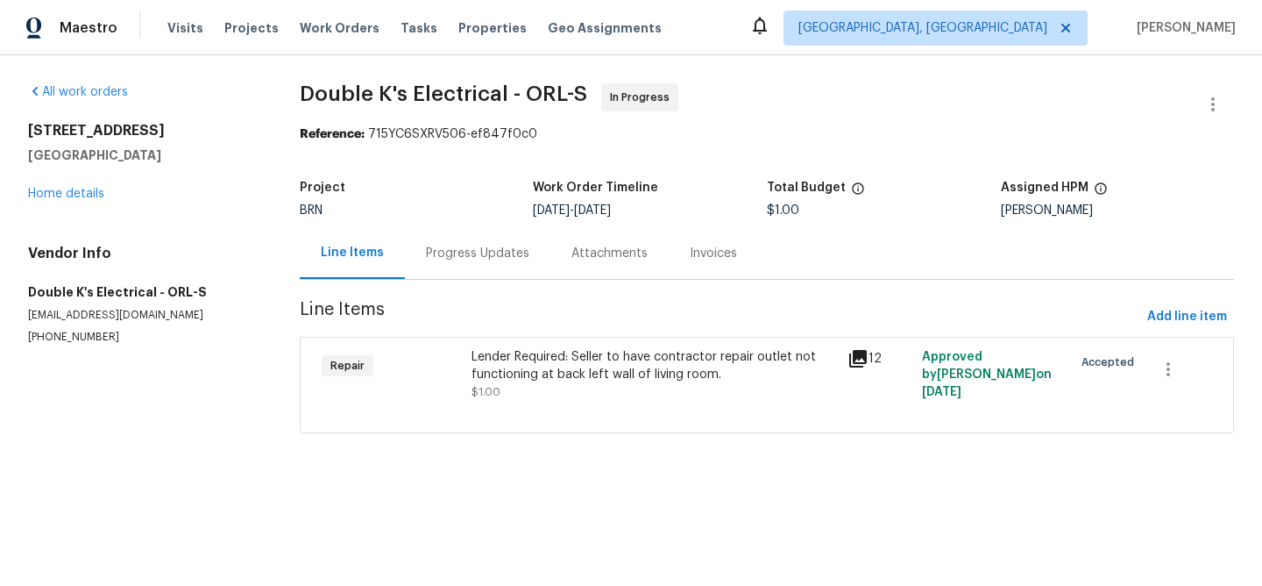
click at [444, 250] on div "Progress Updates" at bounding box center [477, 254] width 103 height 18
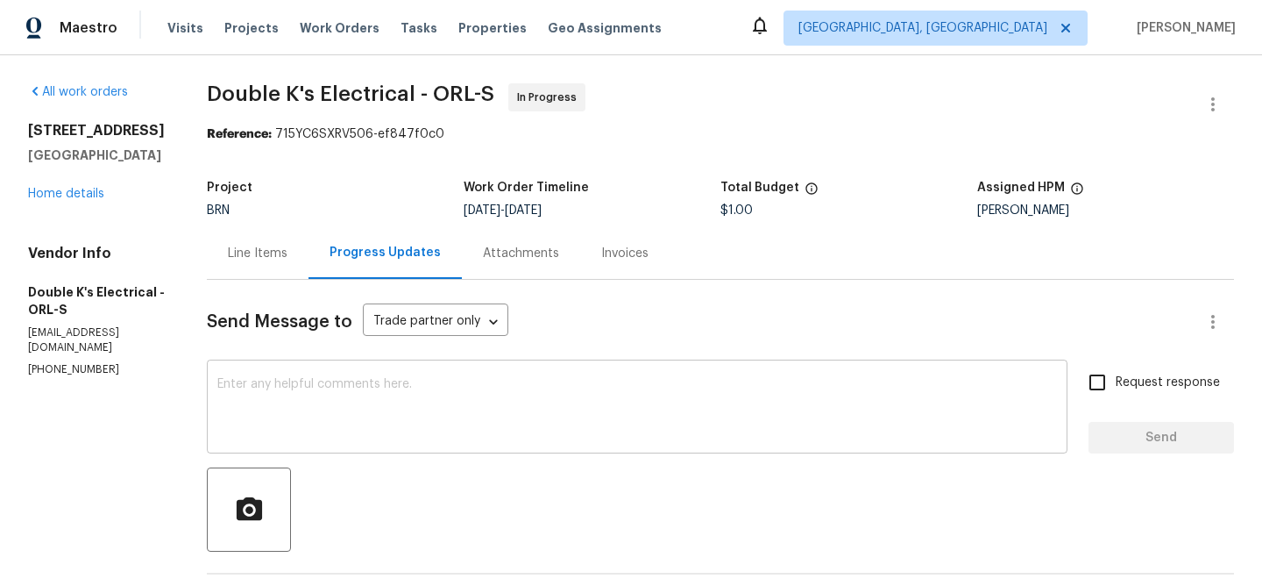
click at [314, 415] on textarea at bounding box center [637, 408] width 840 height 61
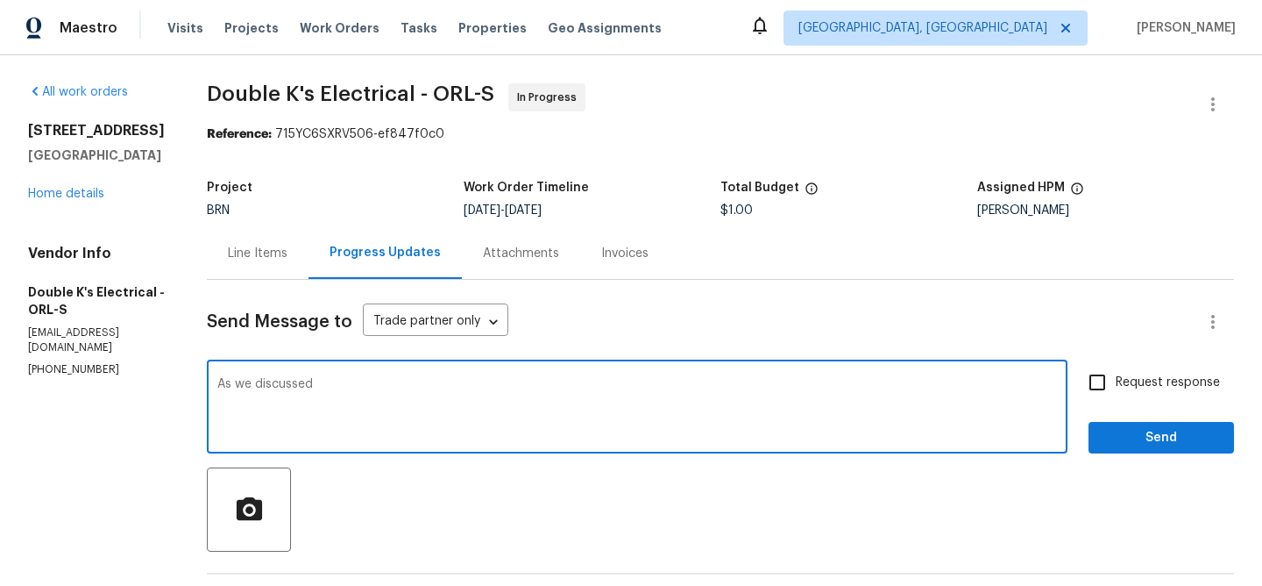
click at [83, 362] on p "(407) 724-1783" at bounding box center [96, 369] width 137 height 15
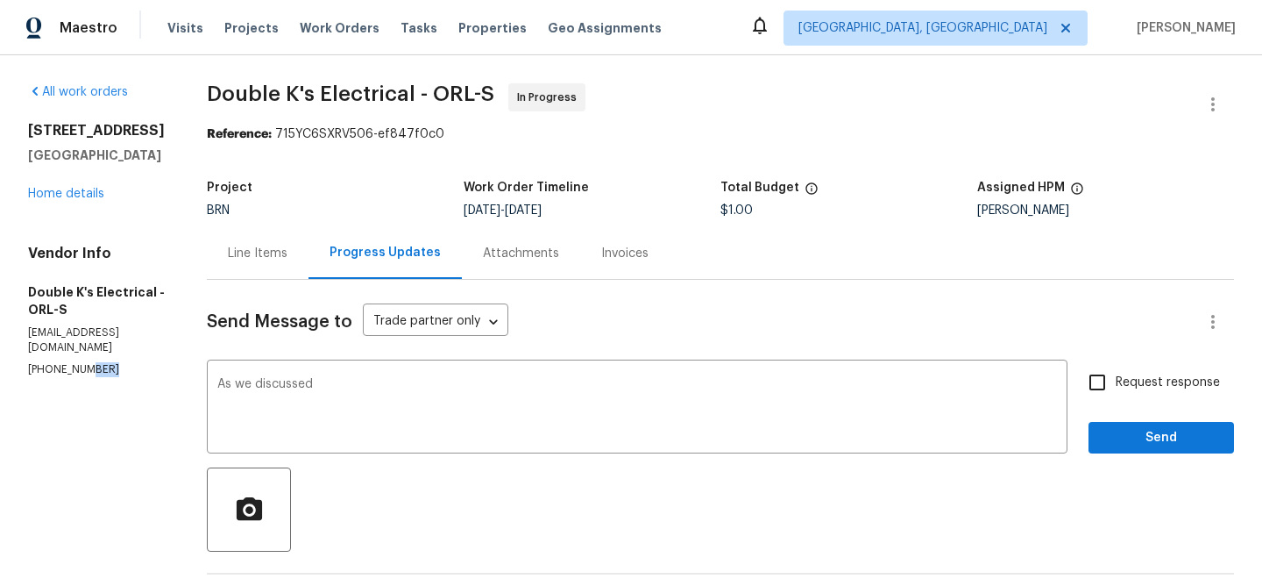
click at [83, 362] on p "(407) 724-1783" at bounding box center [96, 369] width 137 height 15
copy p "(407) 724-1783"
click at [404, 400] on textarea "As we discussed" at bounding box center [637, 408] width 840 height 61
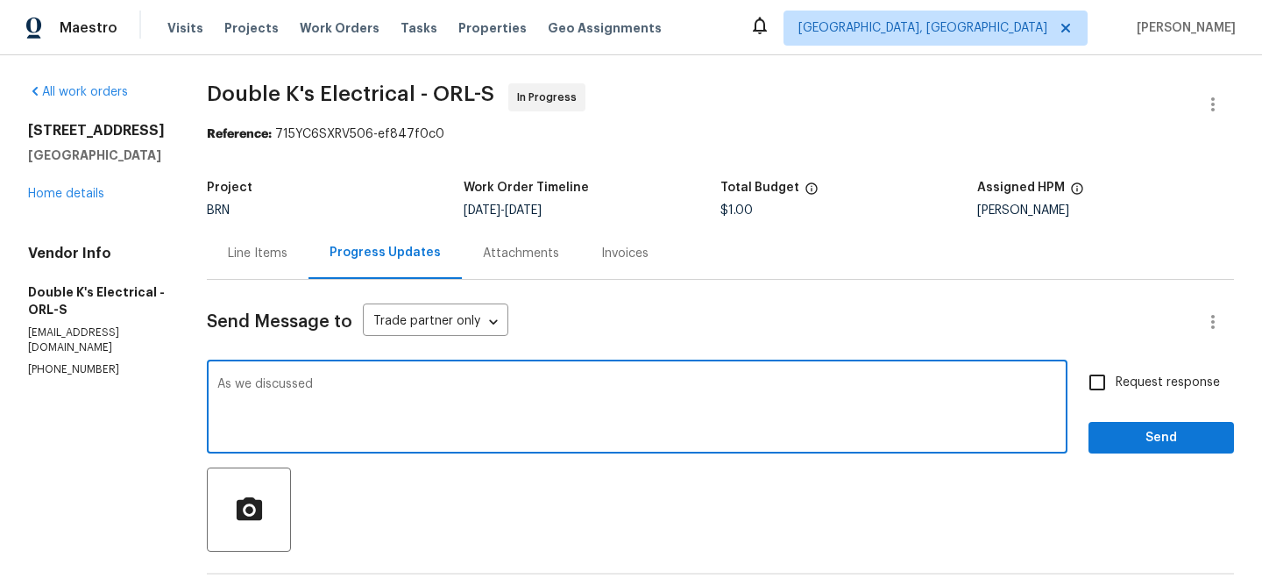
paste textarea "(407) 724-1783"
type textarea "As we discussed (407) 724-1783, Kindly confirm the total cost of the WO"
click at [1131, 381] on span "Request response" at bounding box center [1168, 382] width 104 height 18
click at [1116, 381] on input "Request response" at bounding box center [1097, 382] width 37 height 37
checkbox input "true"
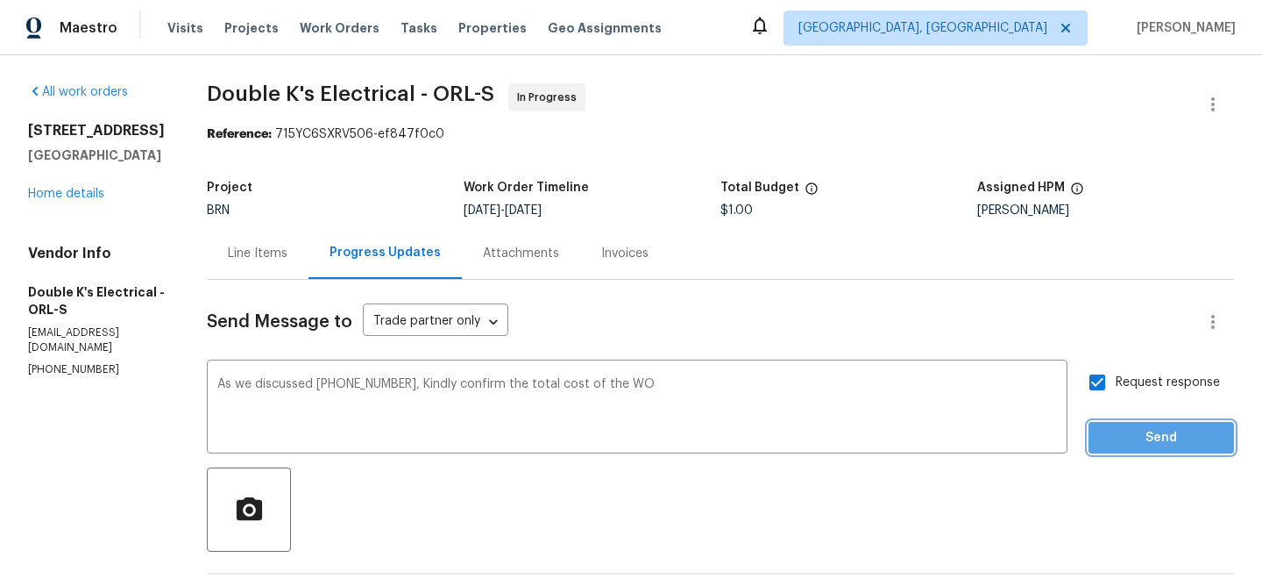
click at [1127, 422] on button "Send" at bounding box center [1162, 438] width 146 height 32
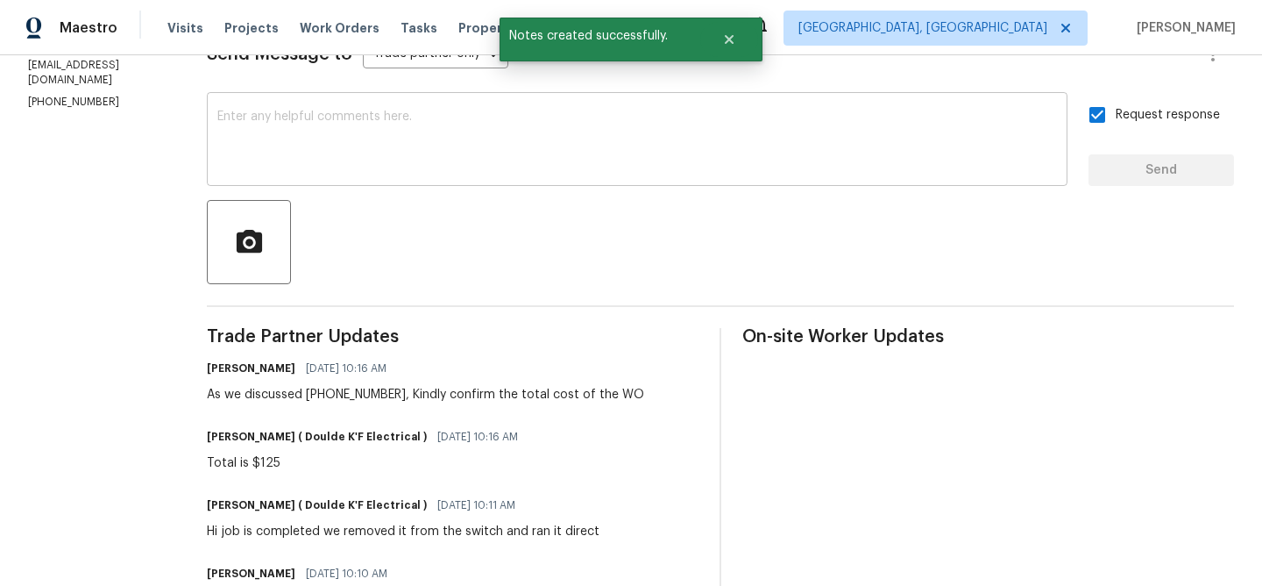
scroll to position [270, 0]
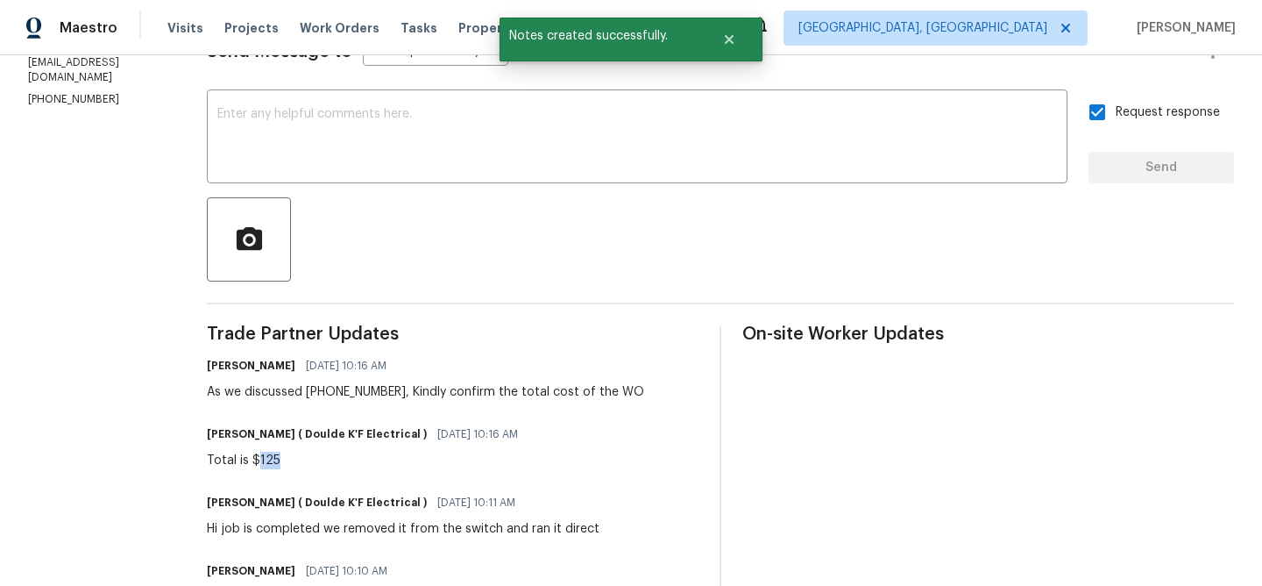
drag, startPoint x: 266, startPoint y: 461, endPoint x: 313, endPoint y: 461, distance: 47.3
click at [313, 461] on div "Total is $125" at bounding box center [368, 460] width 322 height 18
copy div "125"
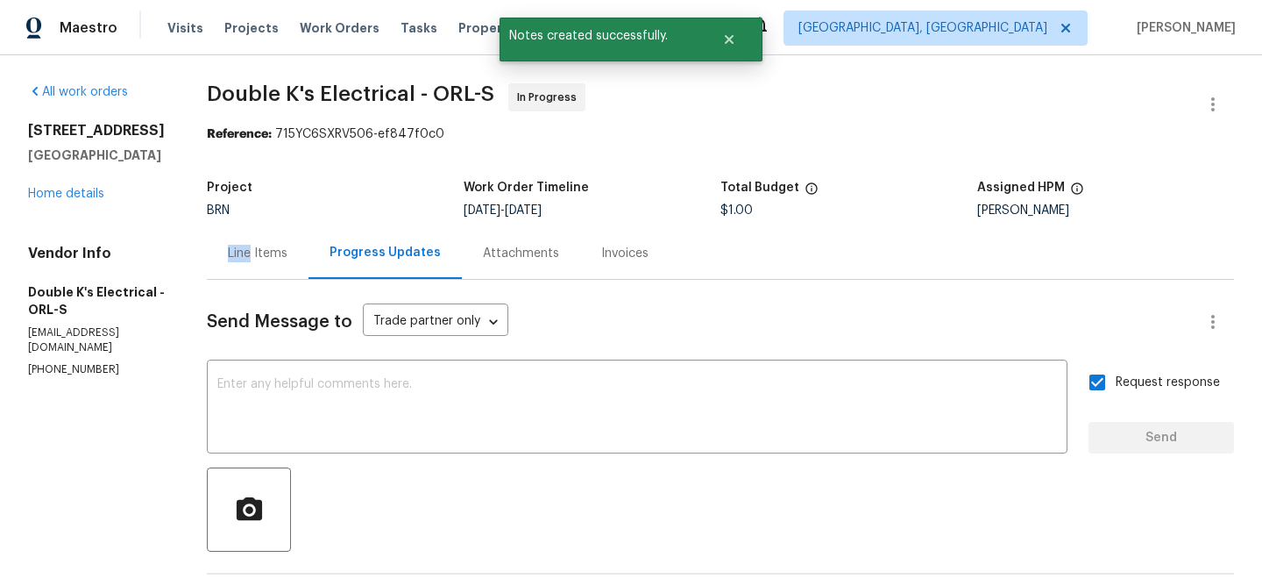
click at [259, 245] on div "Line Items" at bounding box center [258, 254] width 60 height 18
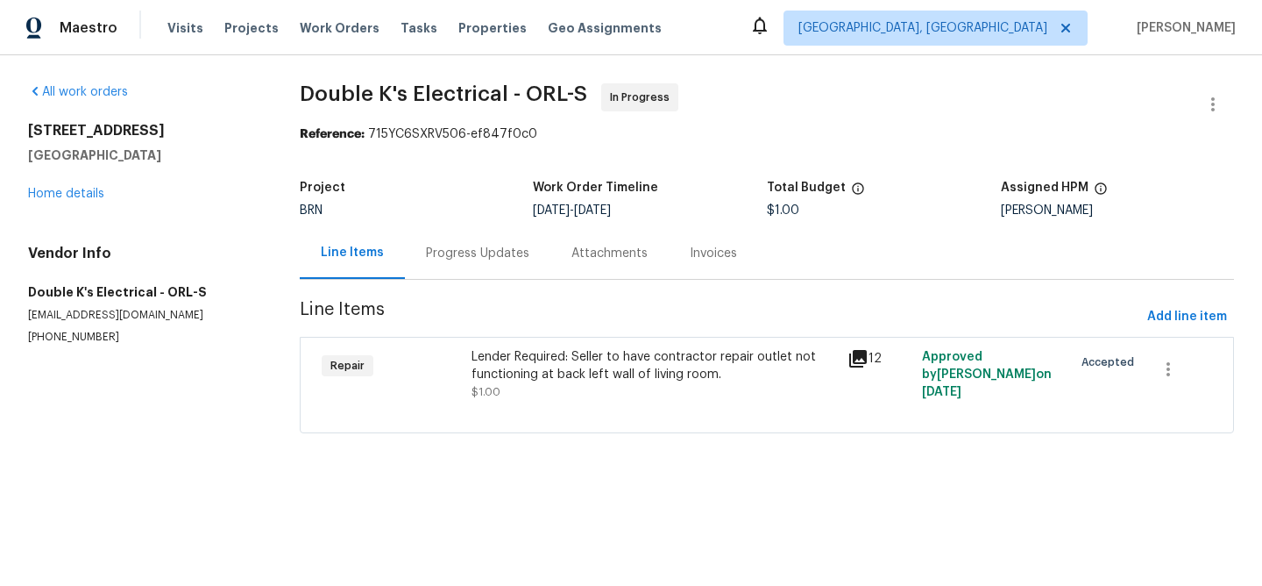
click at [522, 380] on div "Lender Required: Seller to have contractor repair outlet not functioning at bac…" at bounding box center [654, 365] width 365 height 35
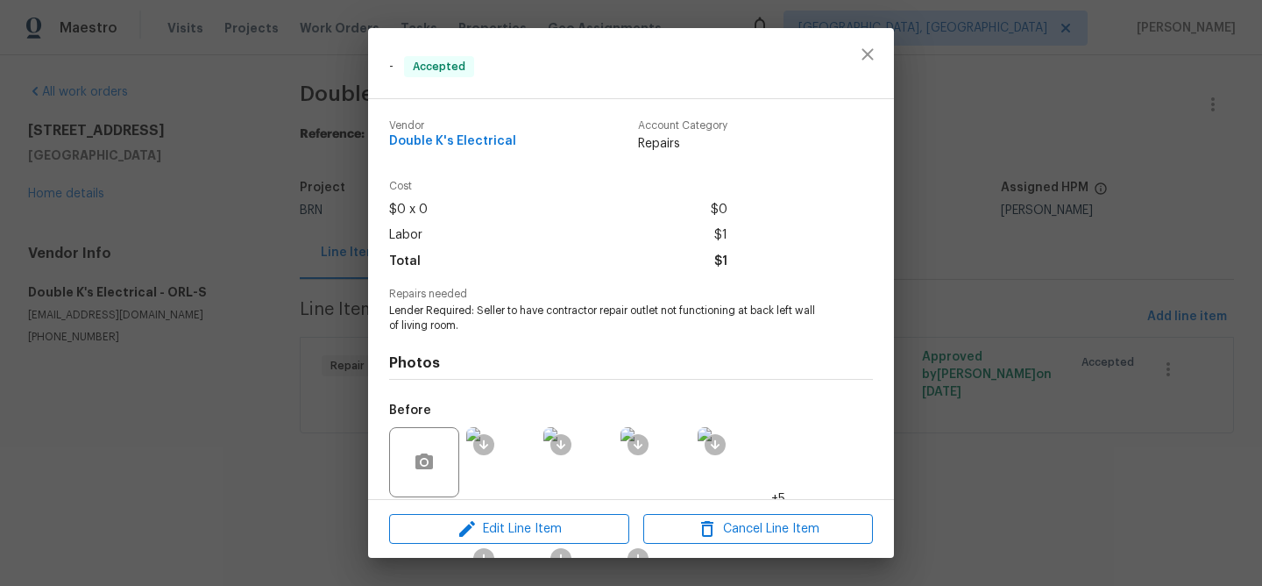
scroll to position [108, 0]
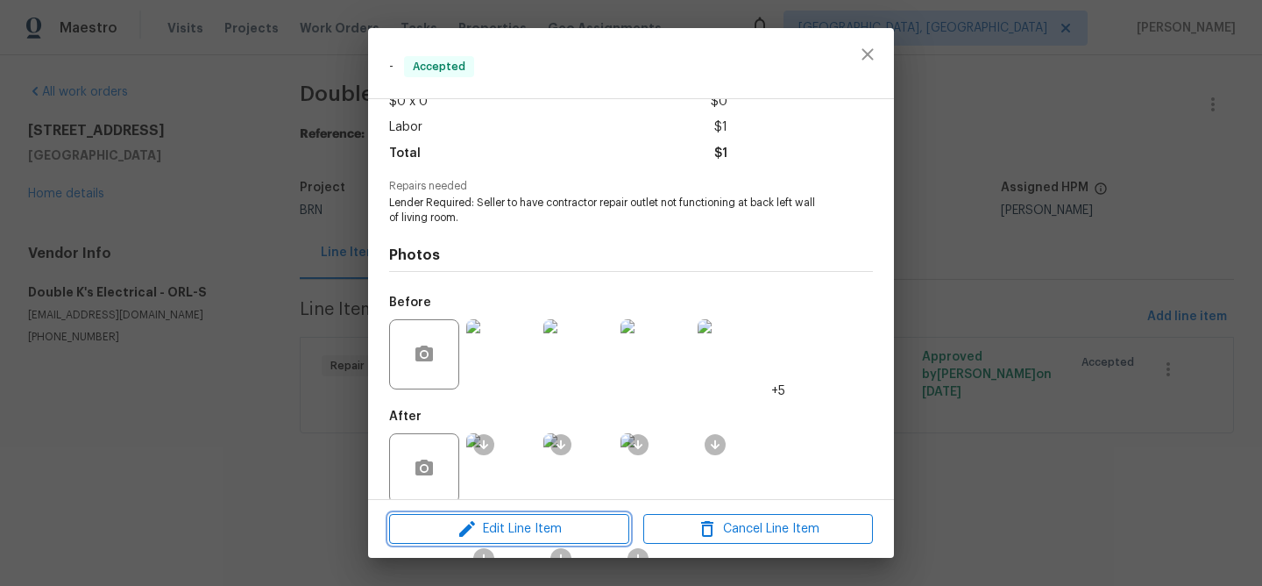
click at [479, 527] on span "Edit Line Item" at bounding box center [509, 529] width 230 height 22
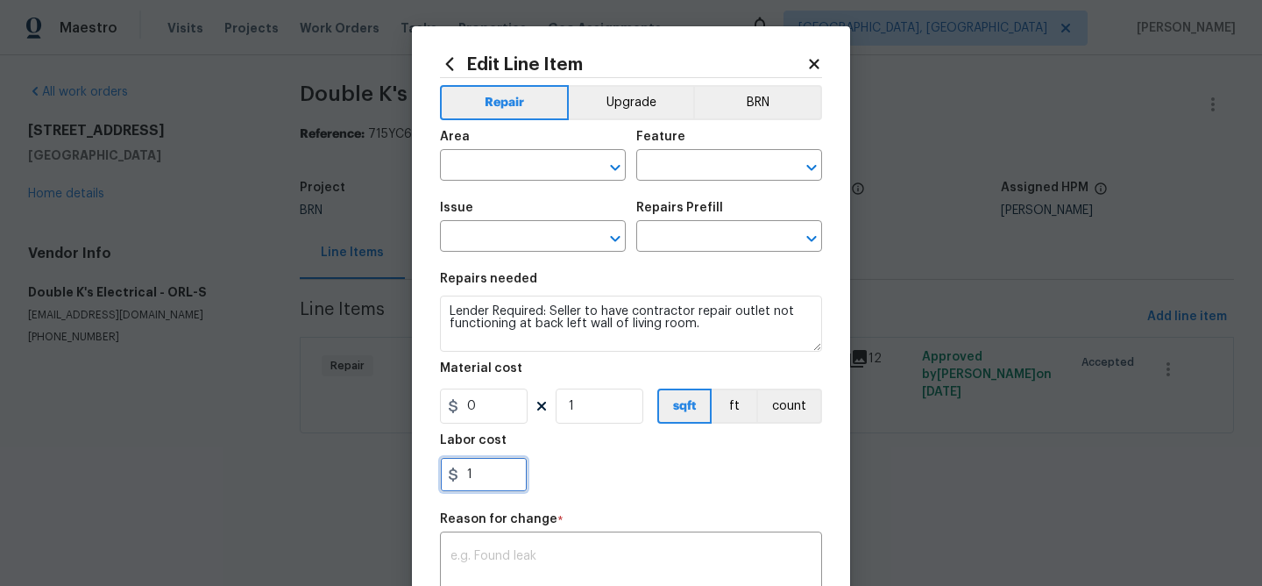
click at [496, 475] on input "1" at bounding box center [484, 474] width 88 height 35
paste input "125"
type input "125"
click at [767, 105] on button "BRN" at bounding box center [757, 102] width 129 height 35
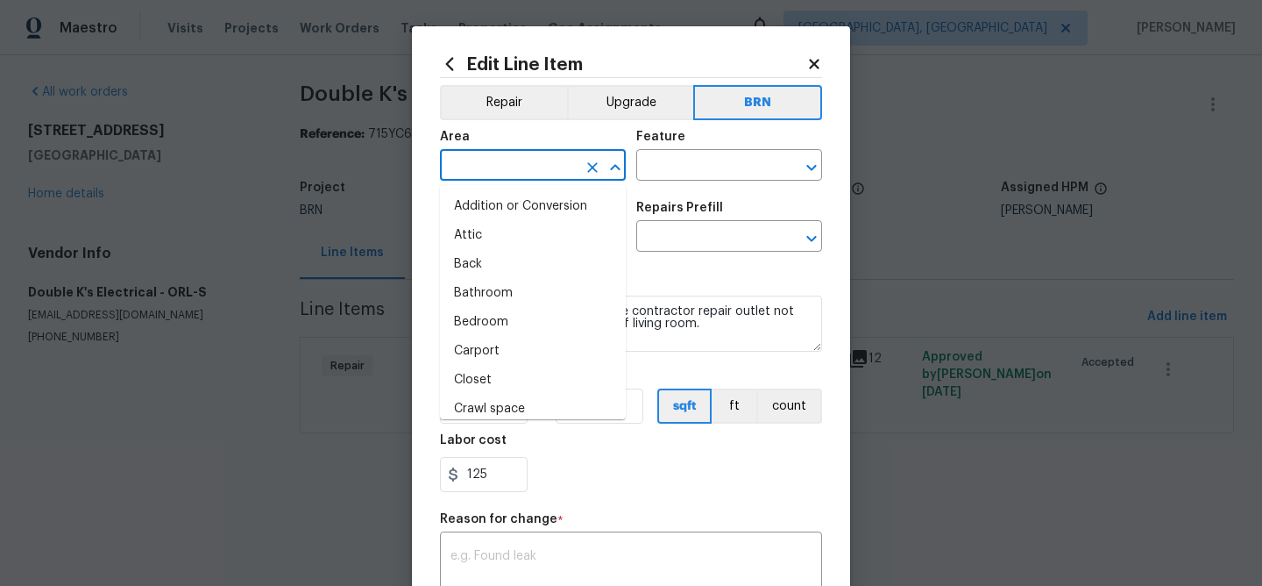
click at [508, 174] on input "text" at bounding box center [508, 166] width 137 height 27
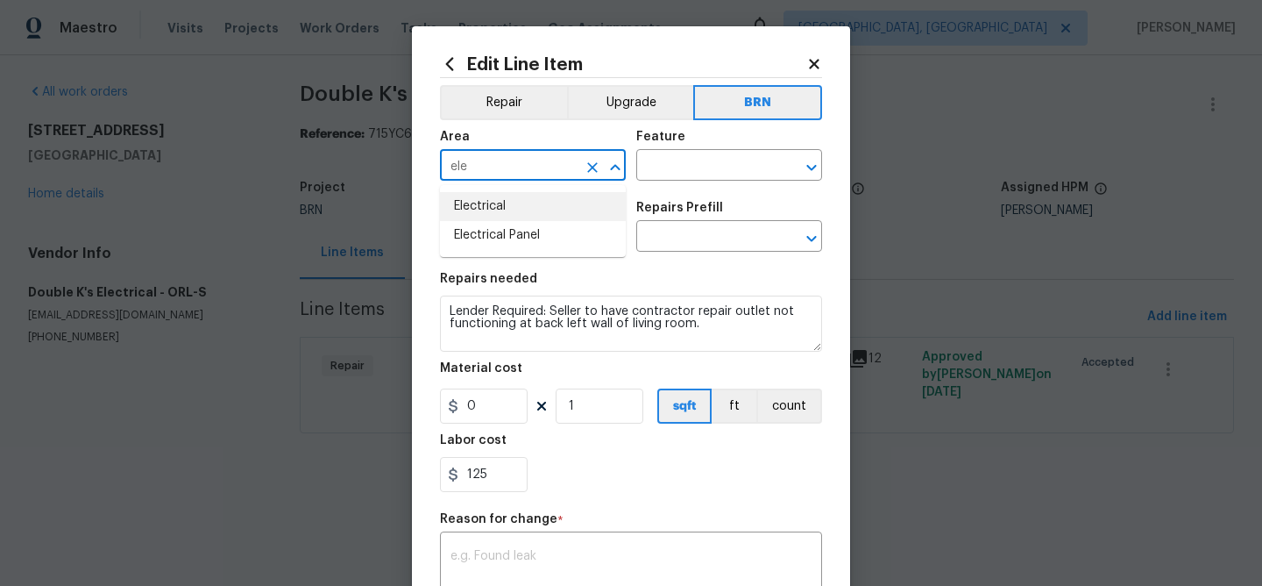
click at [504, 207] on li "Electrical" at bounding box center [533, 206] width 186 height 29
type input "Electrical"
click at [660, 170] on input "text" at bounding box center [704, 166] width 137 height 27
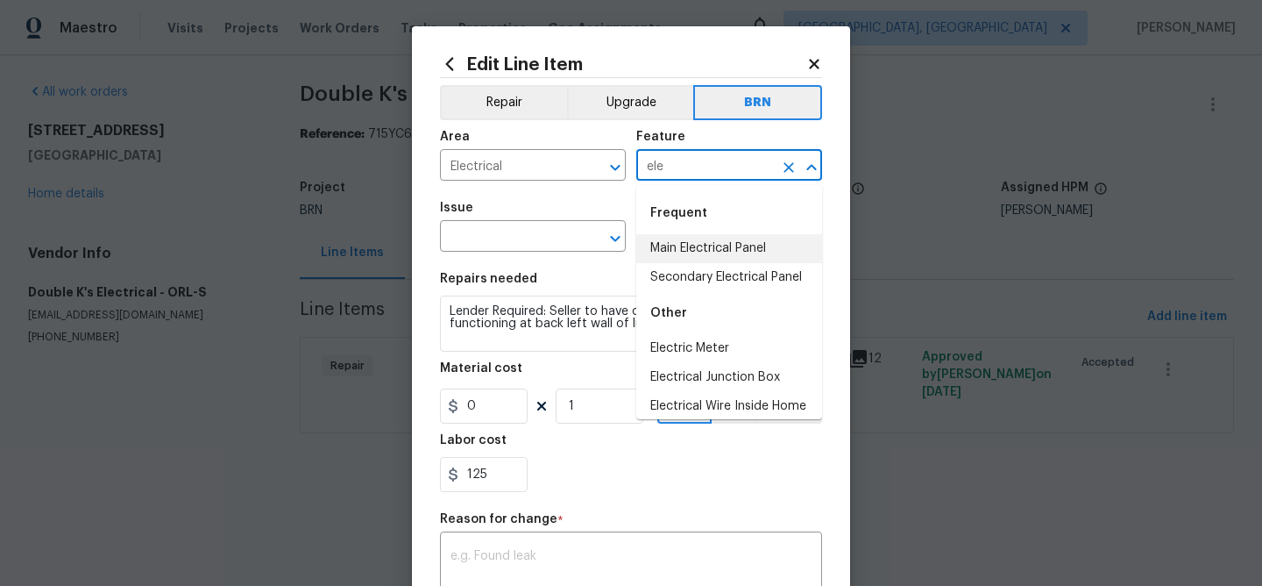
click at [678, 247] on li "Main Electrical Panel" at bounding box center [729, 248] width 186 height 29
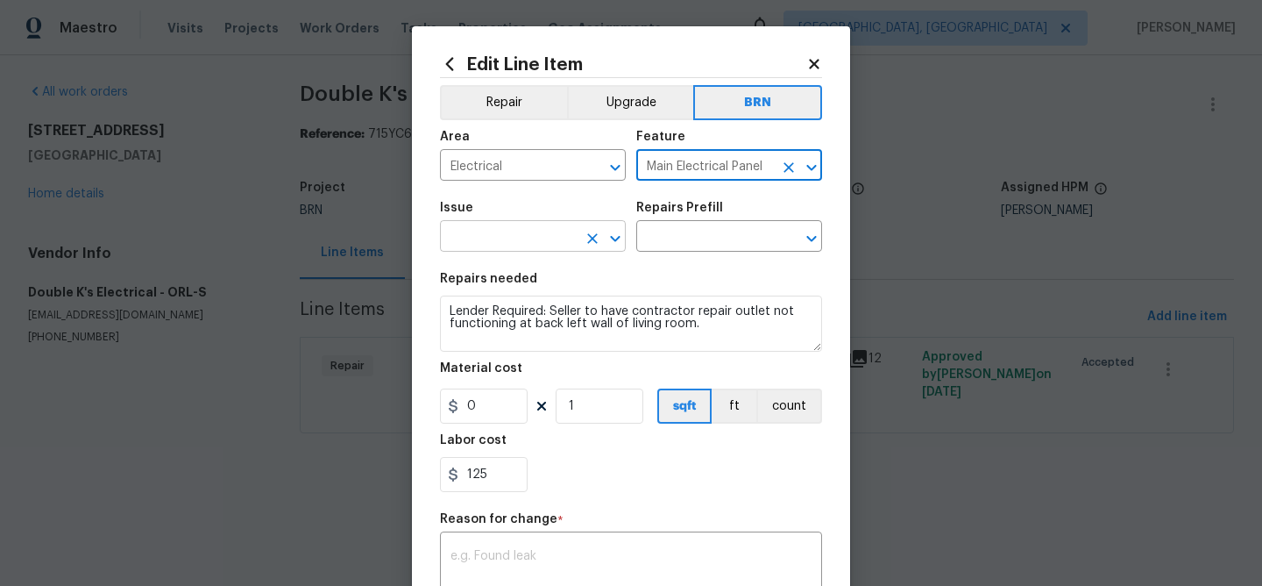
type input "Main Electrical Panel"
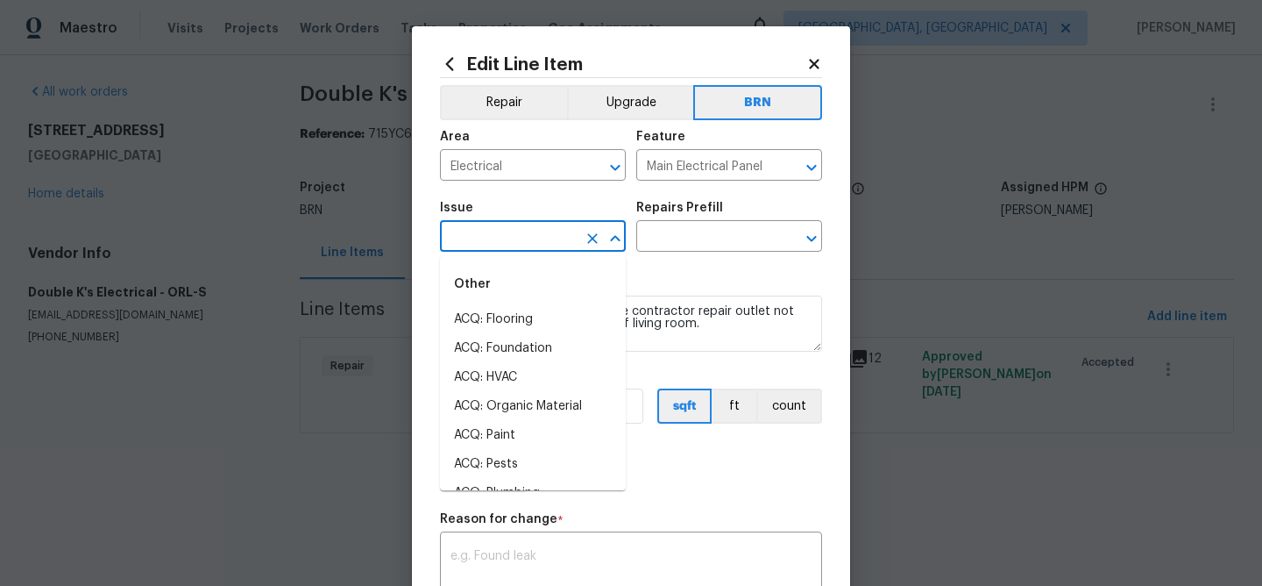
click at [536, 245] on input "text" at bounding box center [508, 237] width 137 height 27
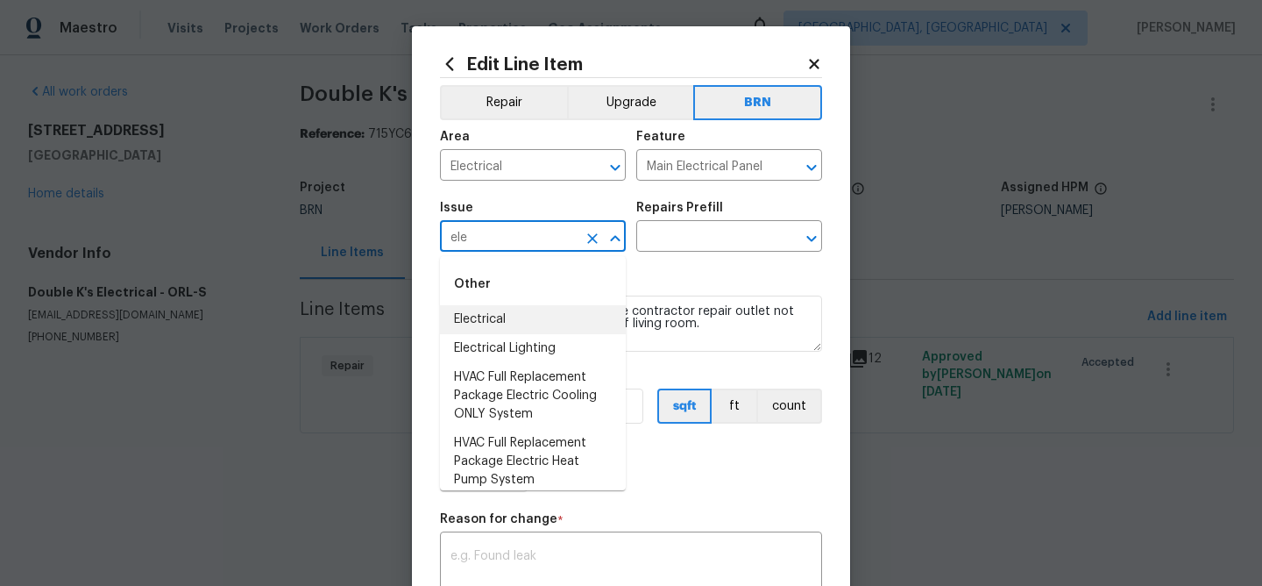
click at [518, 314] on li "Electrical" at bounding box center [533, 319] width 186 height 29
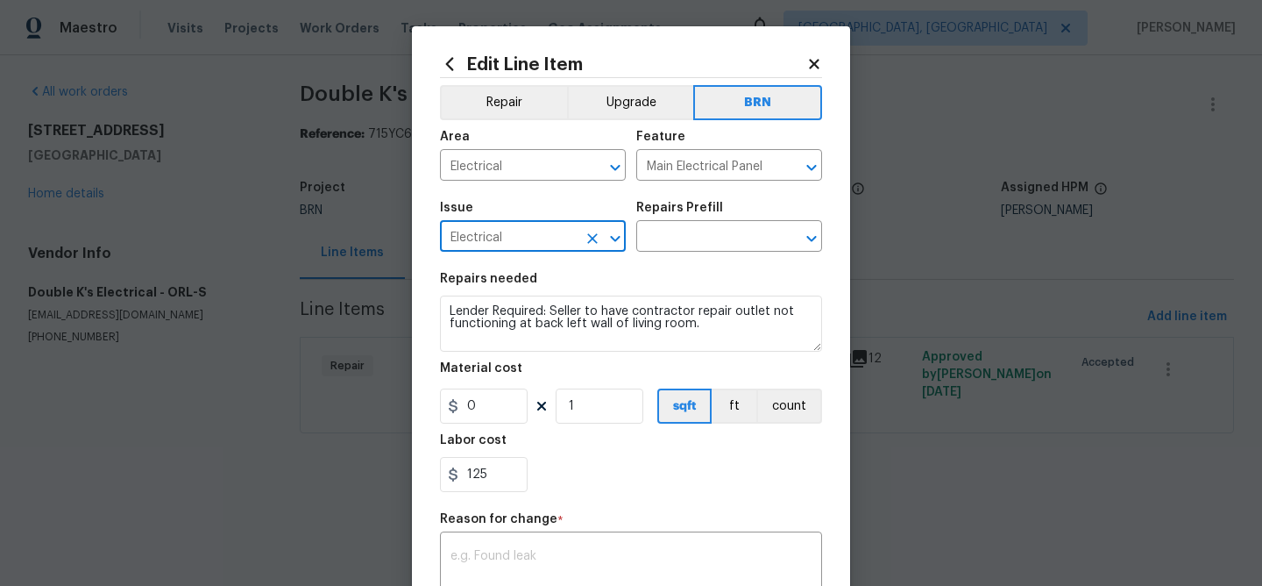
type input "Electrical"
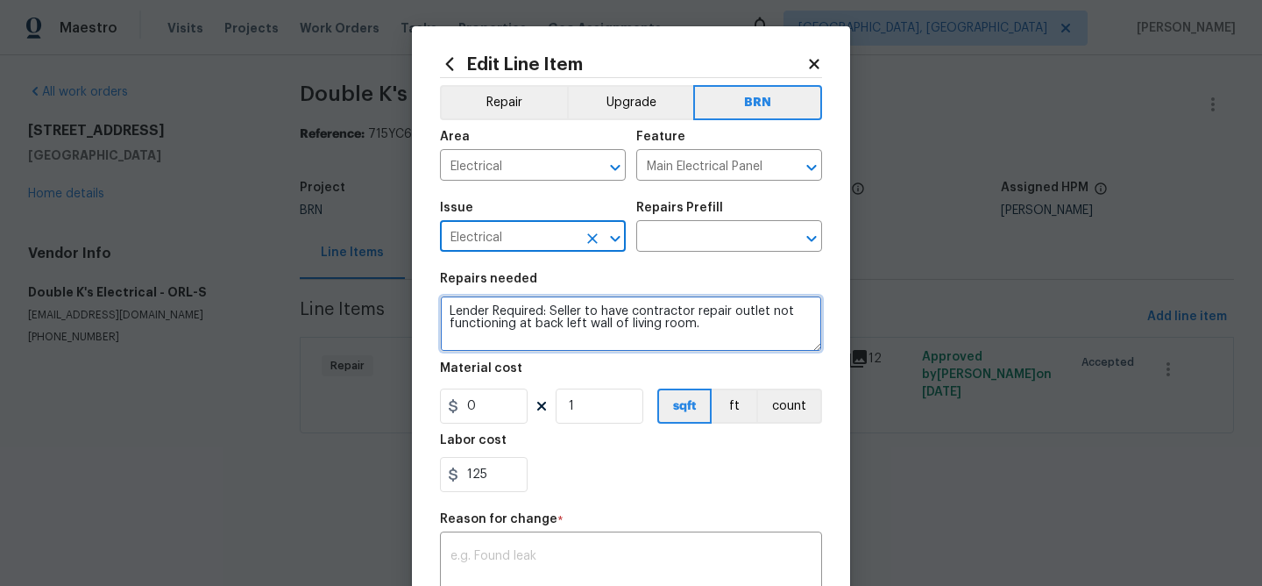
click at [518, 314] on textarea "Lender Required: Seller to have contractor repair outlet not functioning at bac…" at bounding box center [631, 323] width 382 height 56
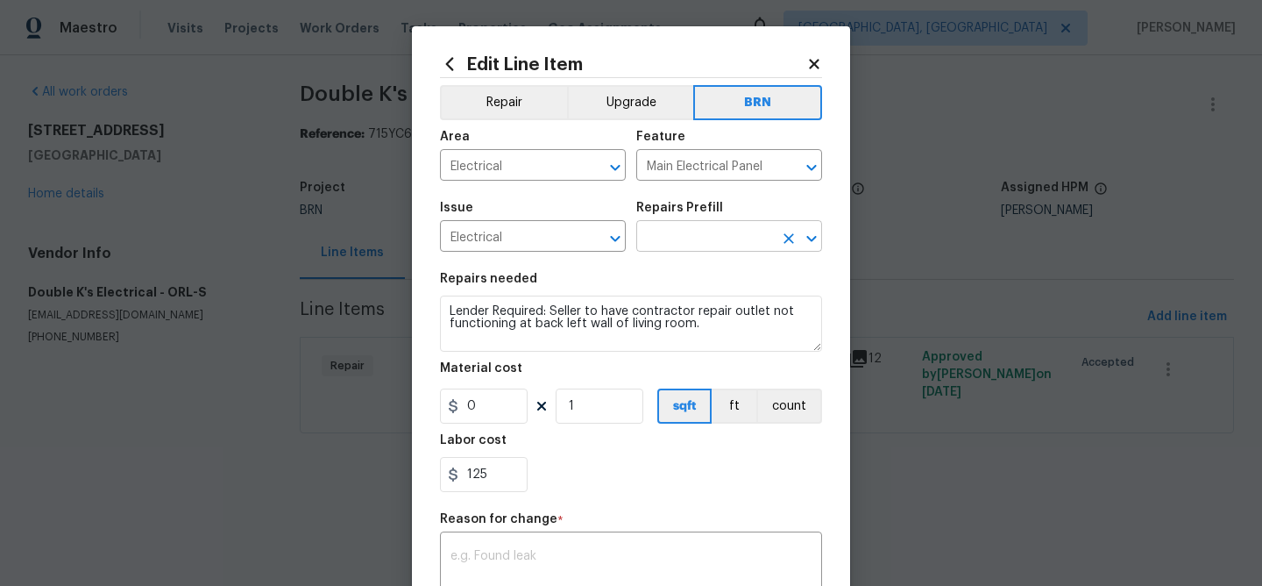
click at [677, 235] on input "text" at bounding box center [704, 237] width 137 height 27
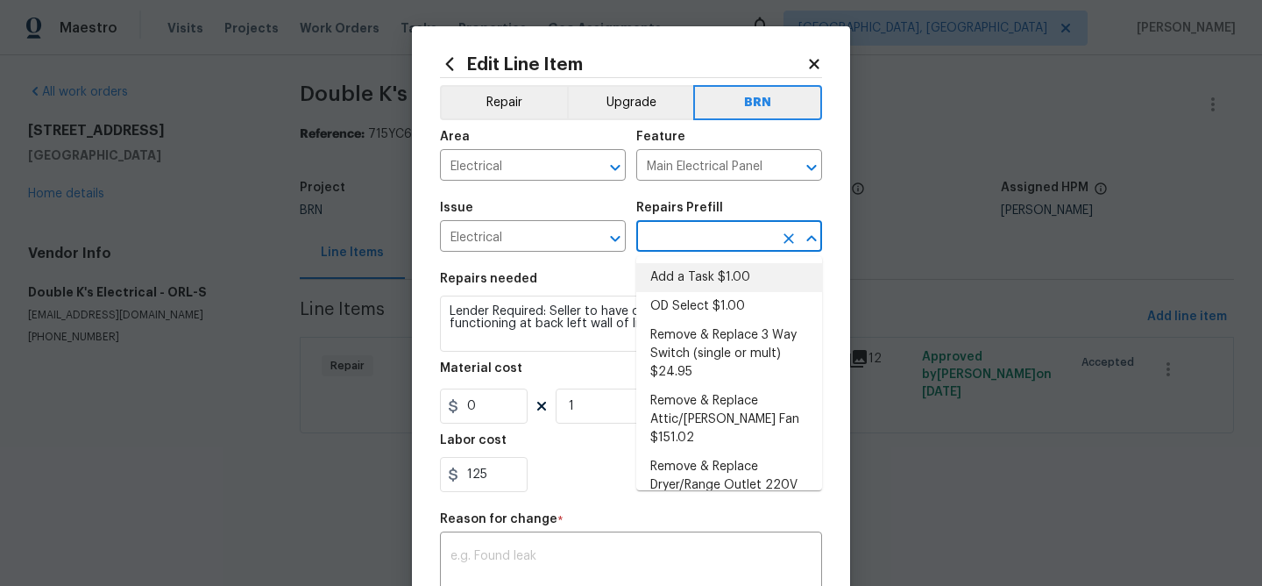
click at [678, 272] on li "Add a Task $1.00" at bounding box center [729, 277] width 186 height 29
type input "Add a Task $1.00"
type textarea "HPM to detail"
type input "1"
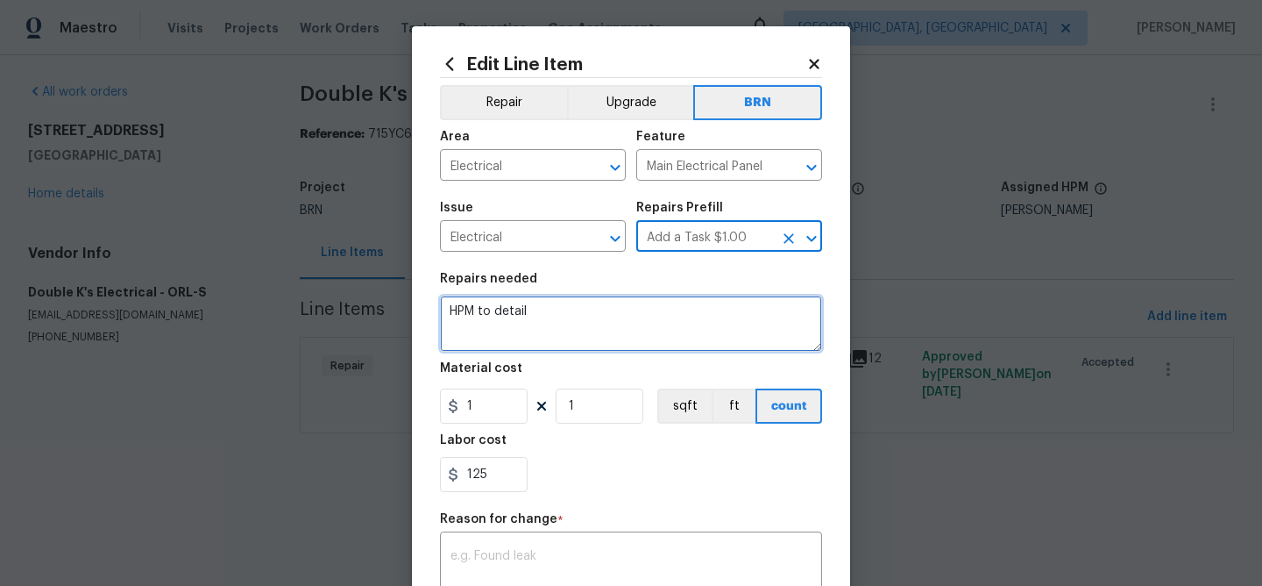
click at [578, 309] on textarea "HPM to detail" at bounding box center [631, 323] width 382 height 56
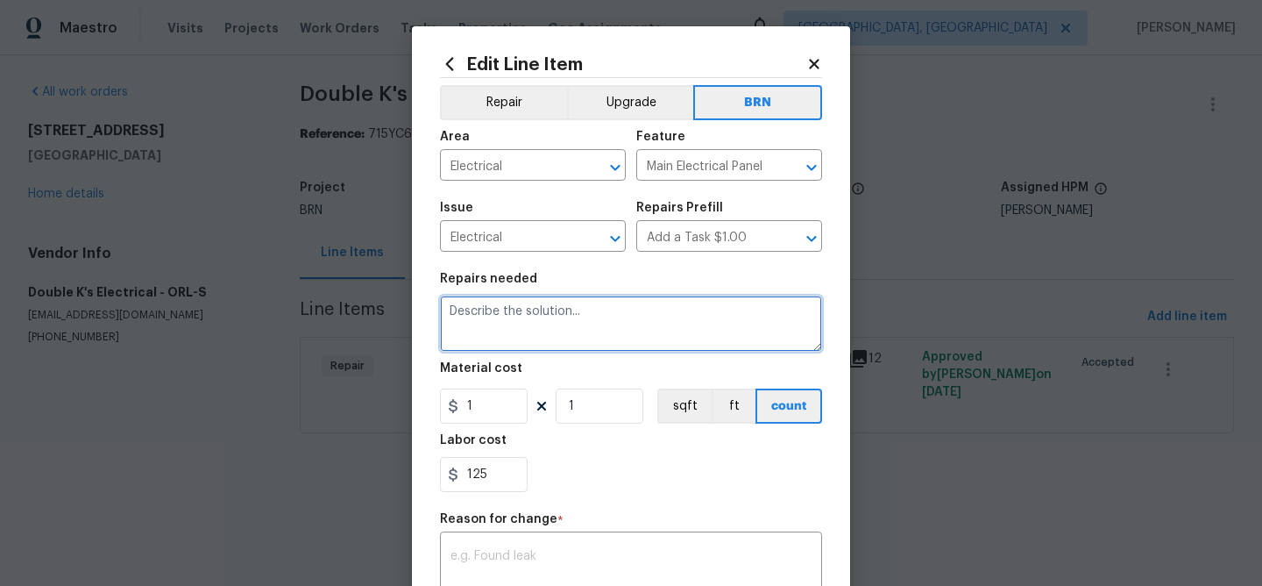
paste textarea "Lender Required: Seller to have contractor repair outlet not functioning at bac…"
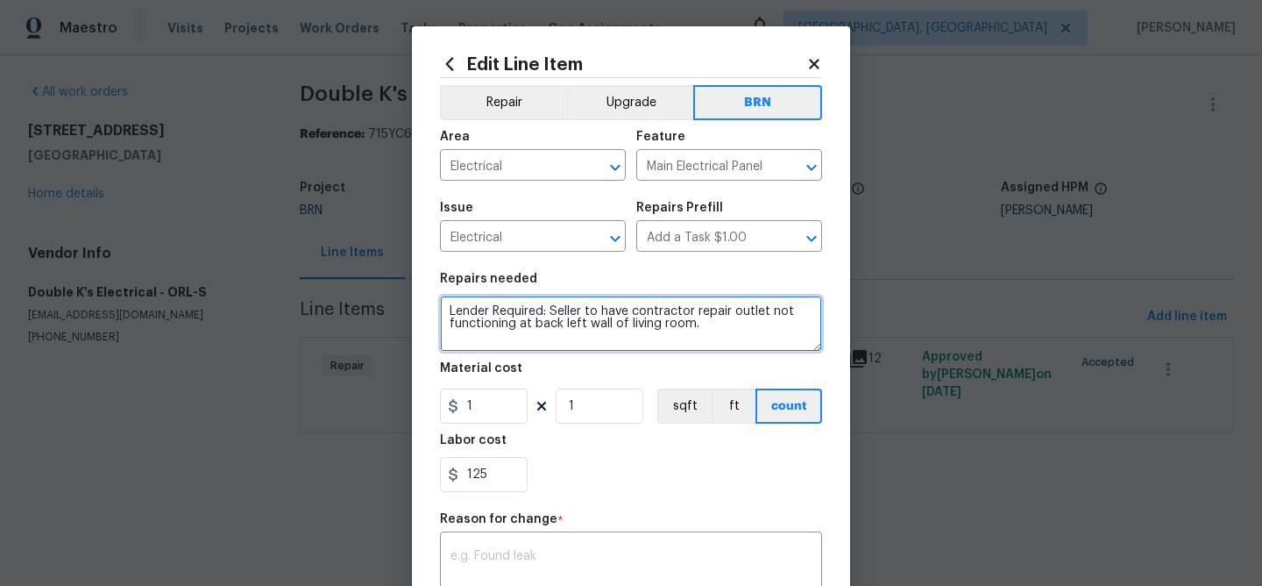
type textarea "Lender Required: Seller to have contractor repair outlet not functioning at bac…"
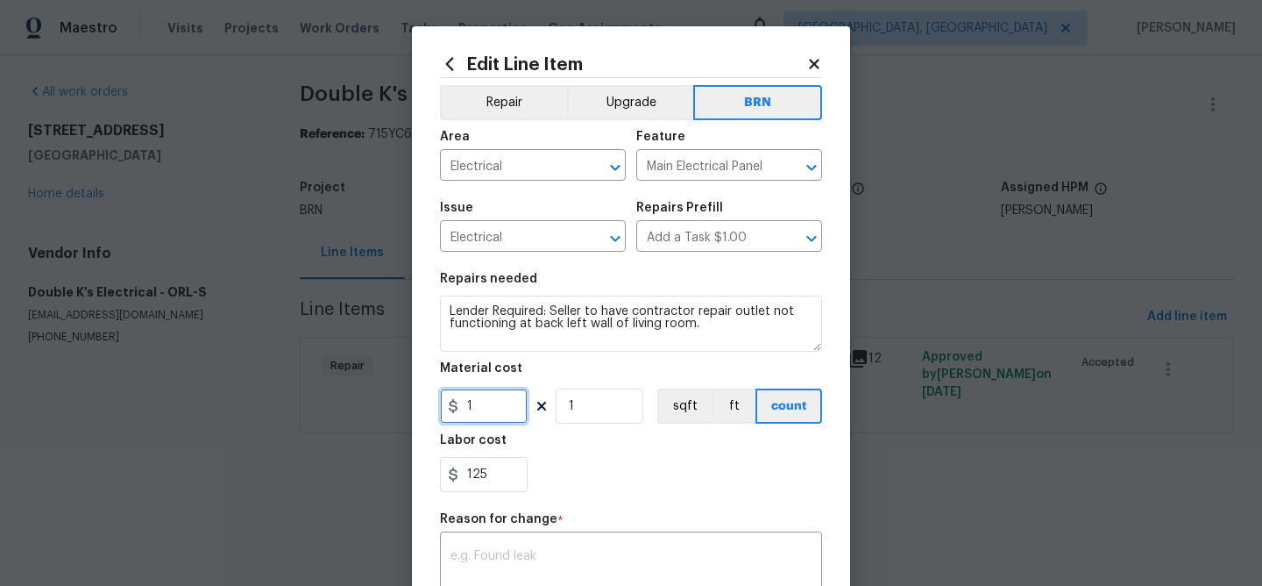
click at [500, 415] on input "1" at bounding box center [484, 405] width 88 height 35
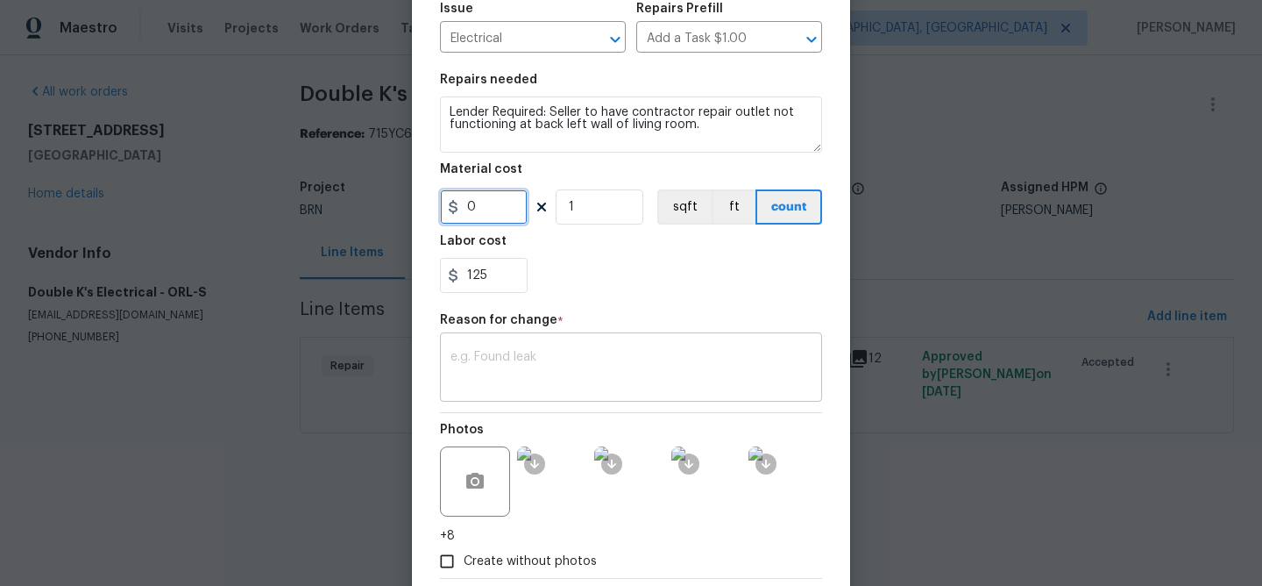
type input "0"
click at [479, 386] on textarea at bounding box center [631, 369] width 361 height 37
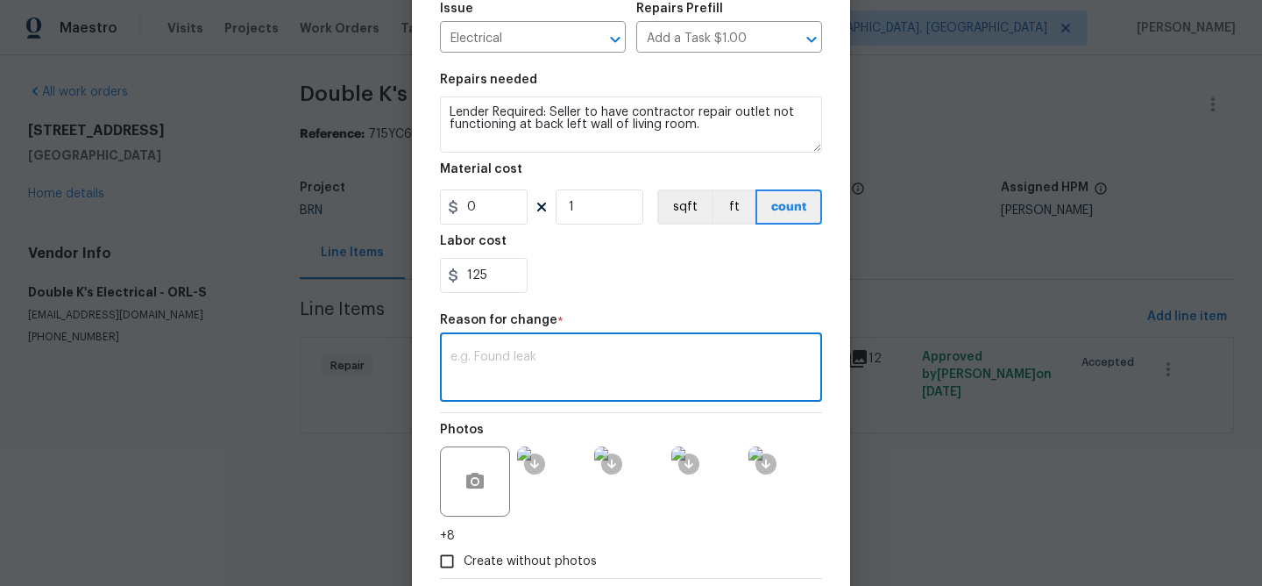
paste textarea "(AM) Updated per vendors final cost."
type textarea "(AM) Updated per vendors final cost."
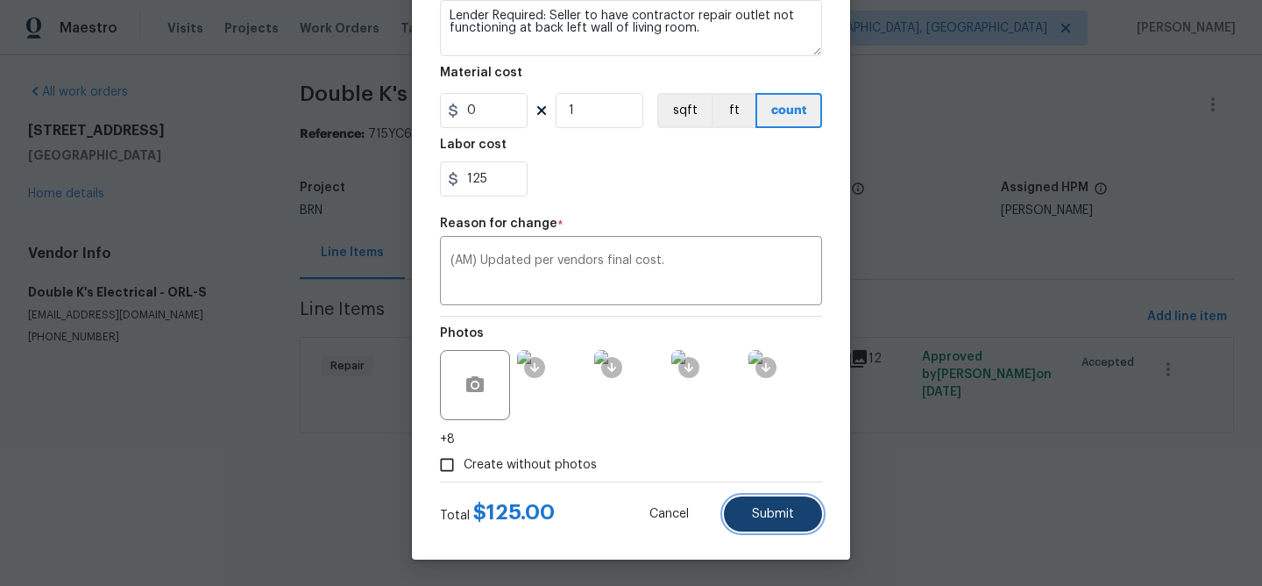
click at [767, 515] on span "Submit" at bounding box center [773, 514] width 42 height 13
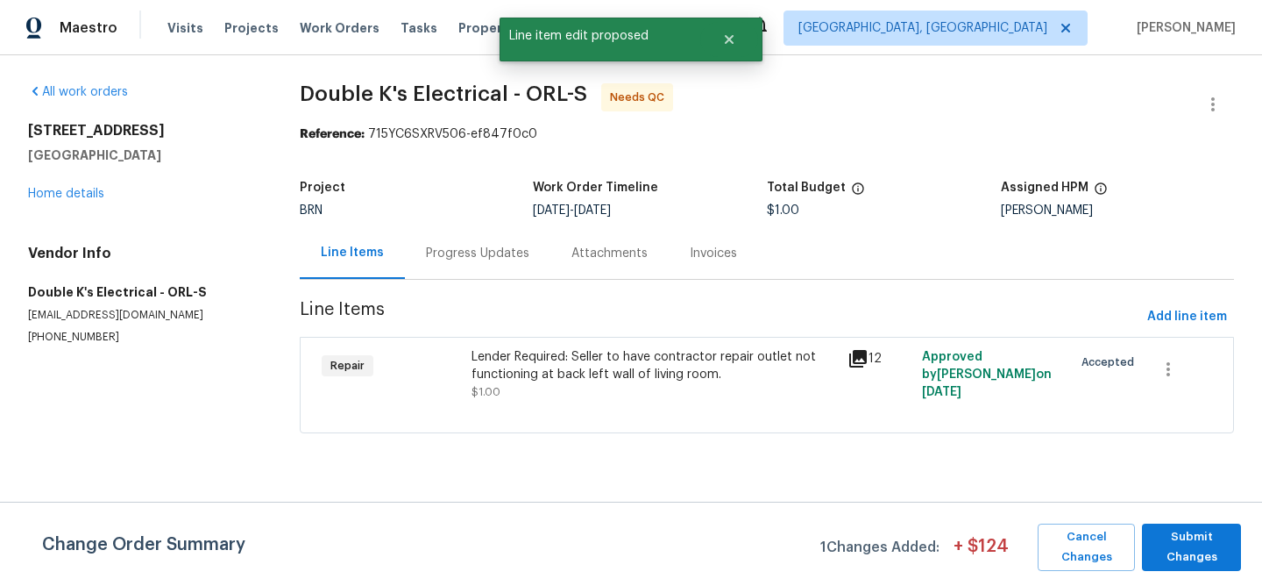
scroll to position [0, 0]
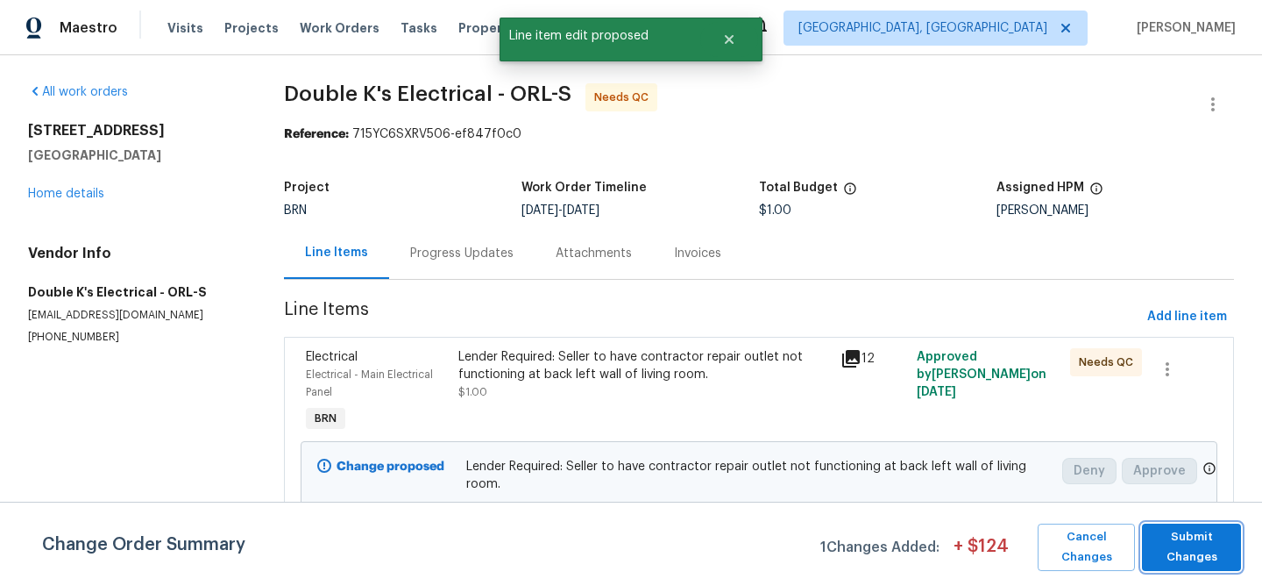
click at [1175, 543] on span "Submit Changes" at bounding box center [1192, 547] width 82 height 40
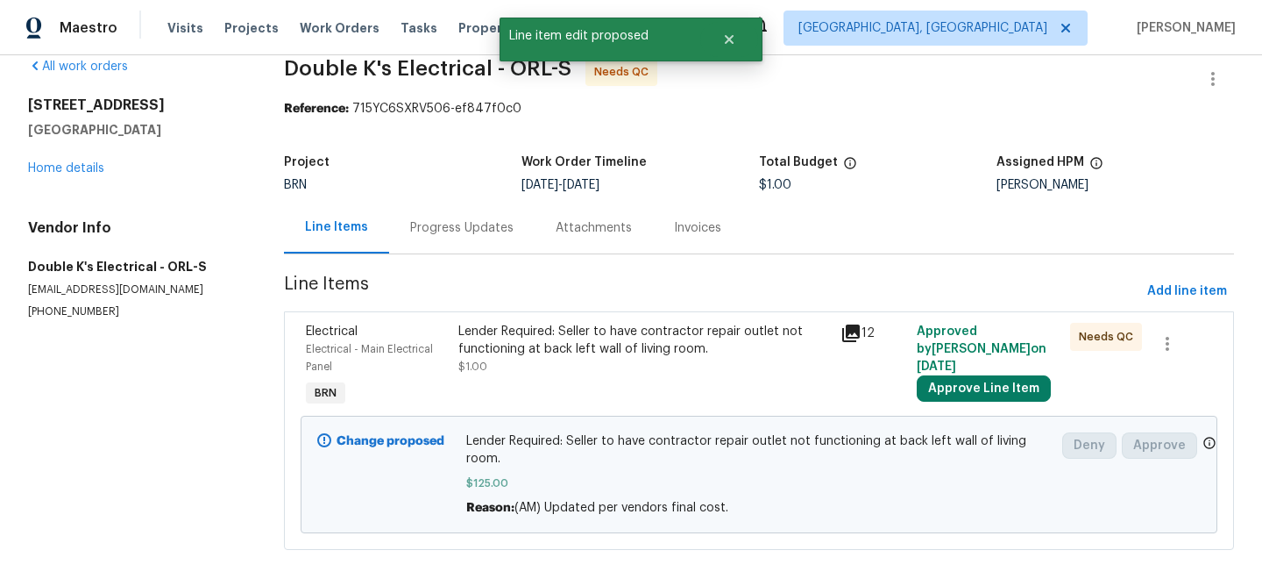
scroll to position [39, 0]
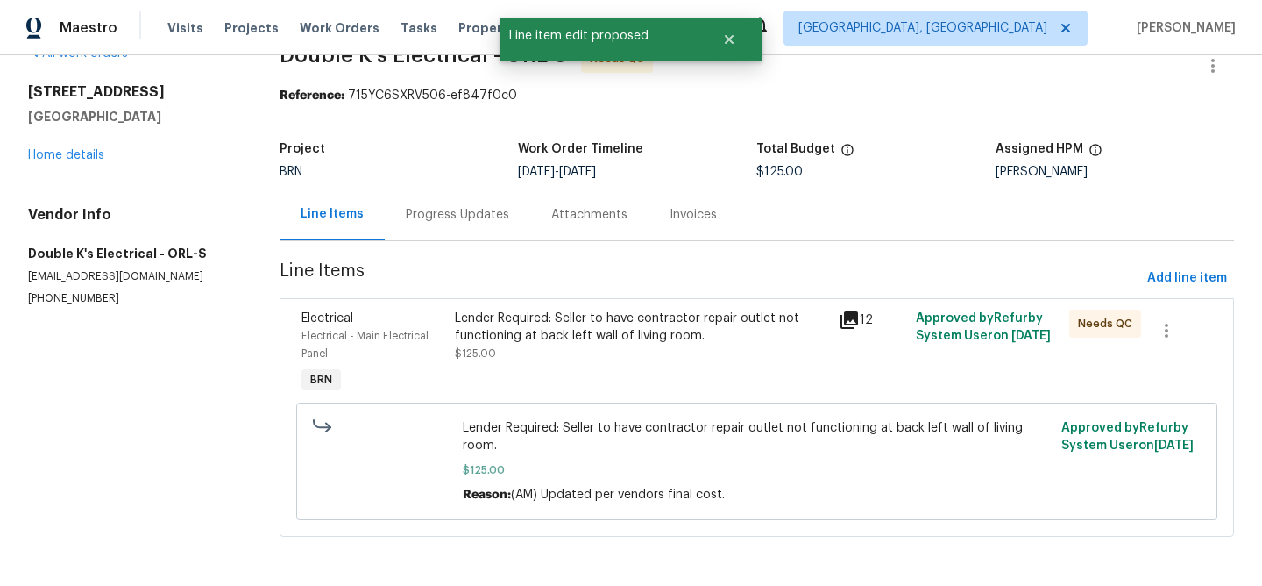
click at [453, 245] on section "Double K's Electrical - ORL-S Needs QC Reference: 715YC6SXRV506-ef847f0c0 Proje…" at bounding box center [757, 301] width 955 height 513
click at [444, 230] on div "Progress Updates" at bounding box center [458, 214] width 146 height 52
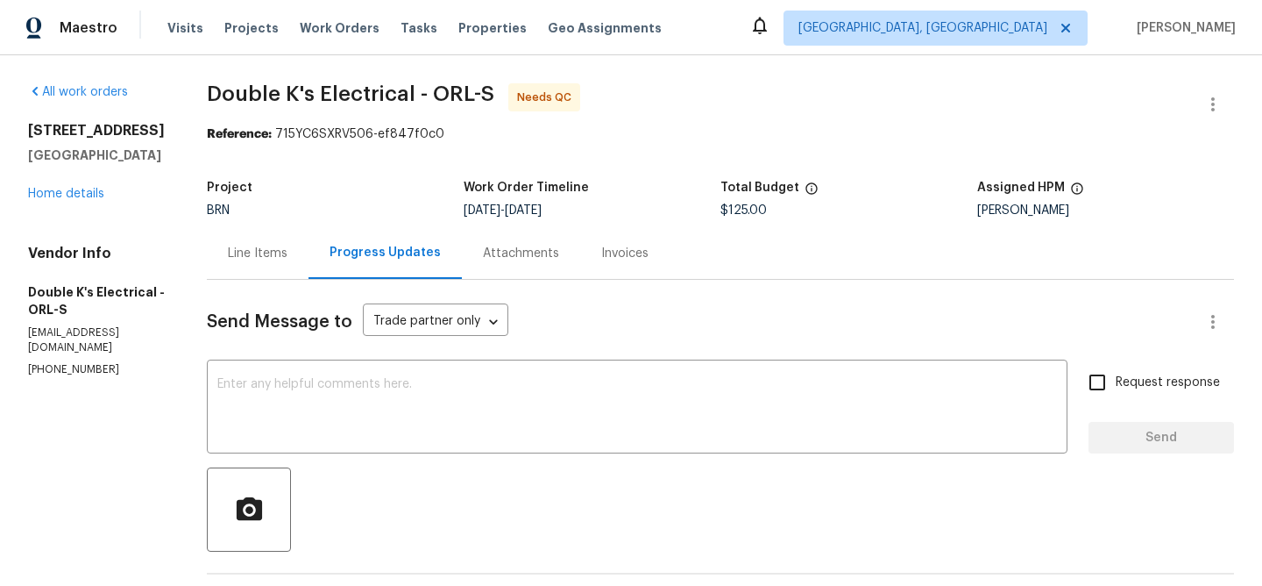
click at [270, 249] on div "Line Items" at bounding box center [258, 254] width 60 height 18
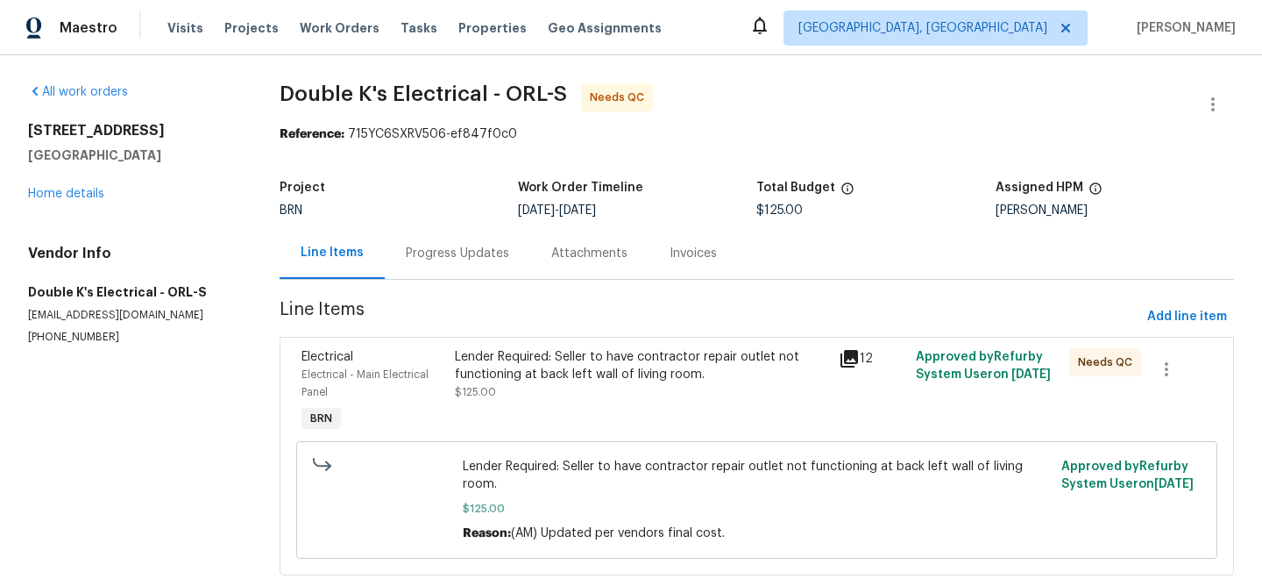
click at [567, 387] on div "Lender Required: Seller to have contractor repair outlet not functioning at bac…" at bounding box center [641, 374] width 373 height 53
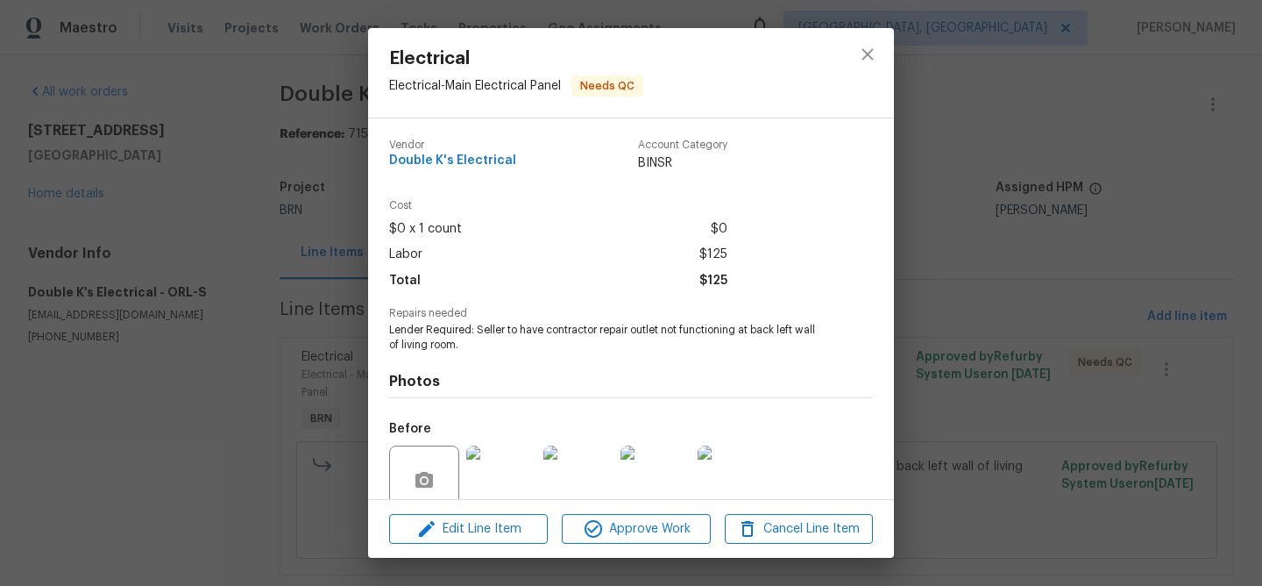
scroll to position [148, 0]
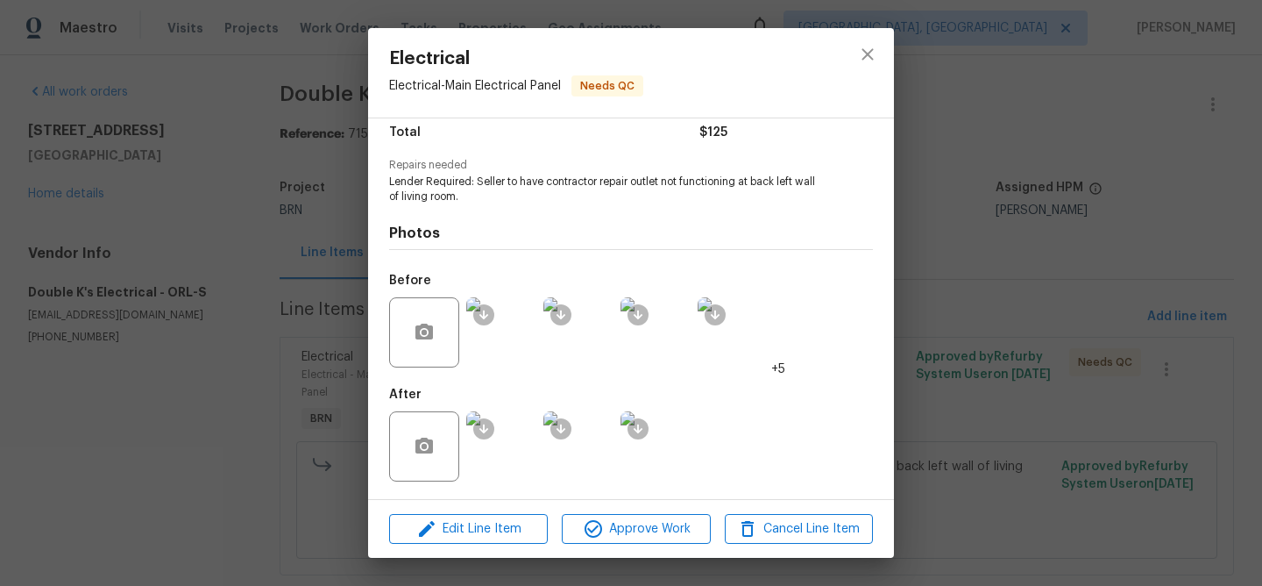
click at [501, 360] on img at bounding box center [501, 332] width 70 height 70
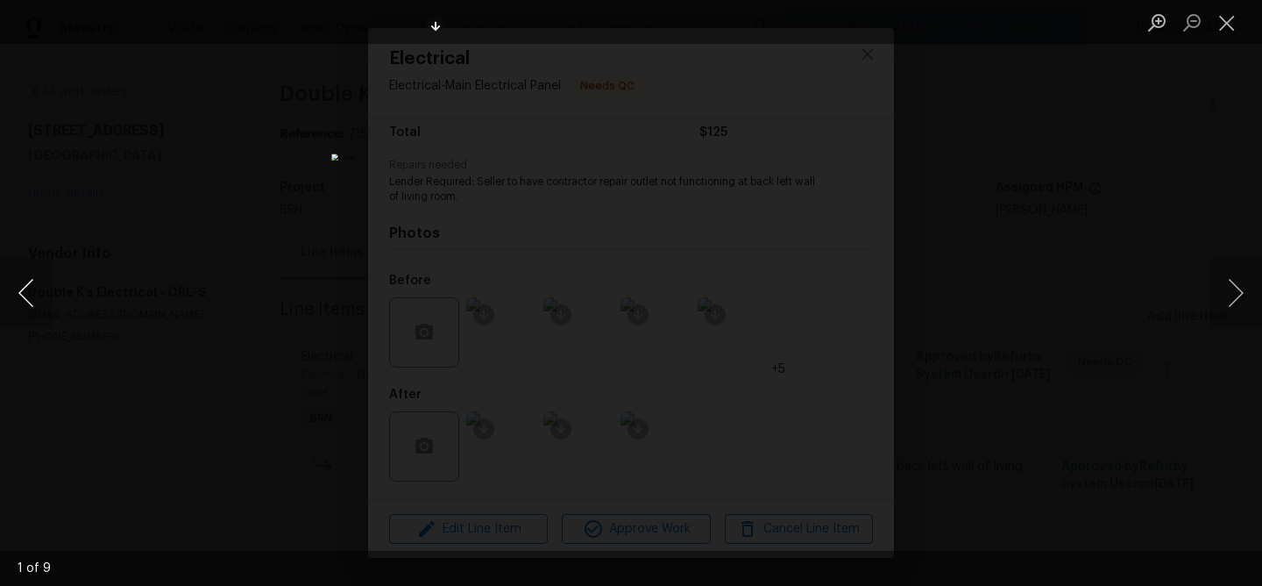
click at [9, 284] on button "Previous image" at bounding box center [26, 293] width 53 height 70
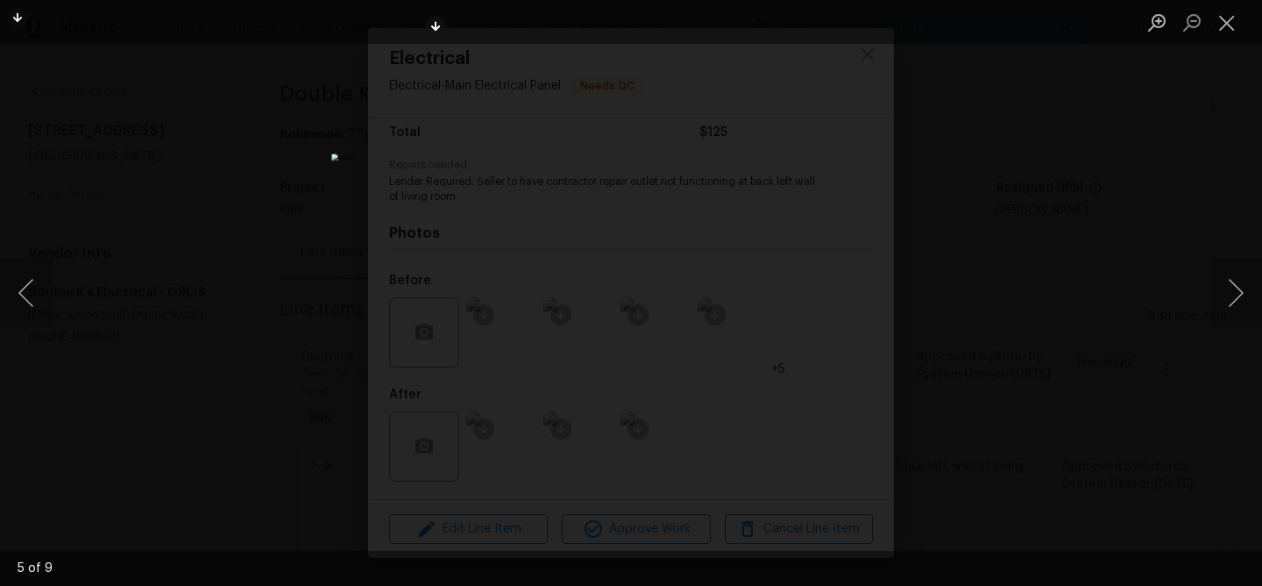
click at [249, 261] on div "Lightbox" at bounding box center [631, 293] width 1262 height 586
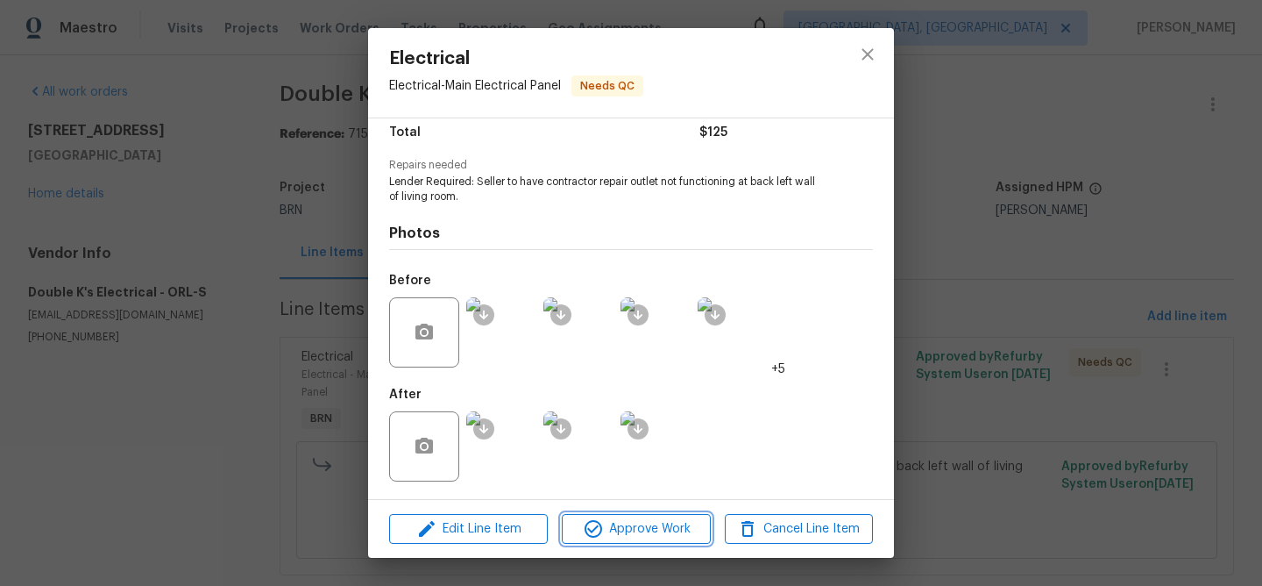
click at [640, 526] on span "Approve Work" at bounding box center [636, 529] width 138 height 22
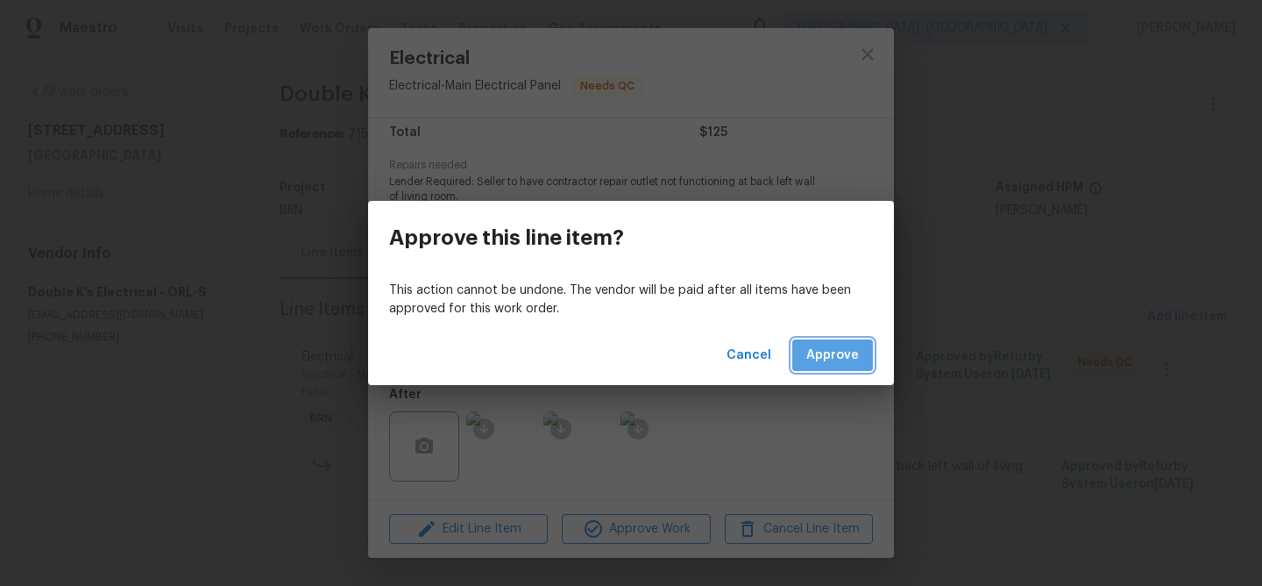
click at [806, 367] on button "Approve" at bounding box center [832, 355] width 81 height 32
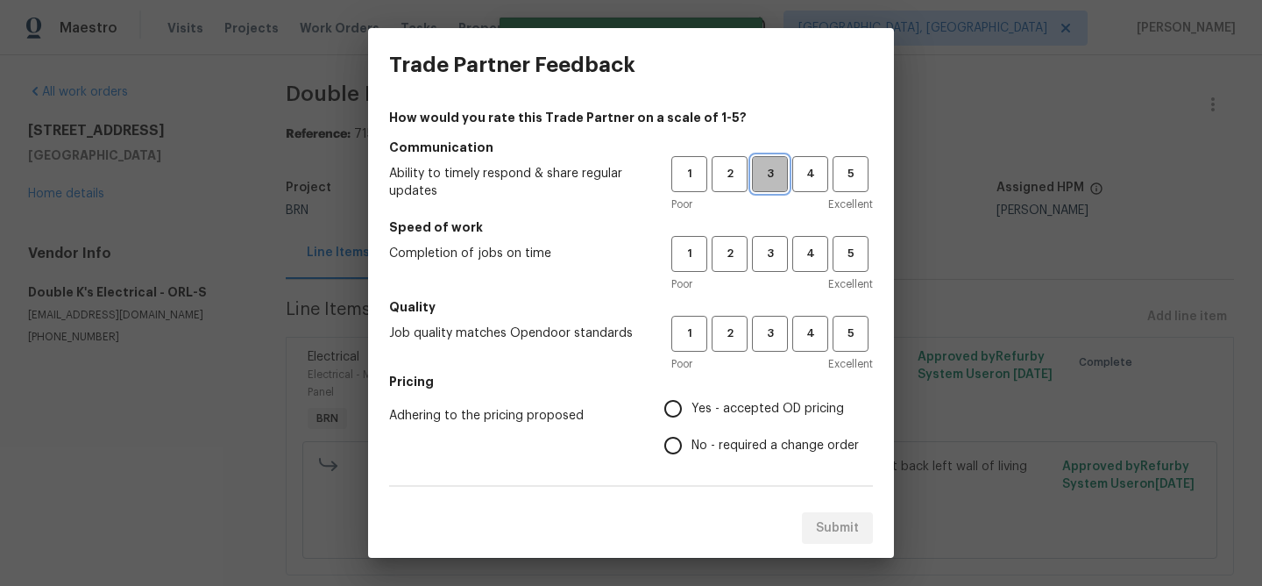
click at [763, 189] on button "3" at bounding box center [770, 174] width 36 height 36
click at [763, 250] on span "3" at bounding box center [770, 254] width 32 height 20
click at [769, 320] on button "3" at bounding box center [770, 334] width 36 height 36
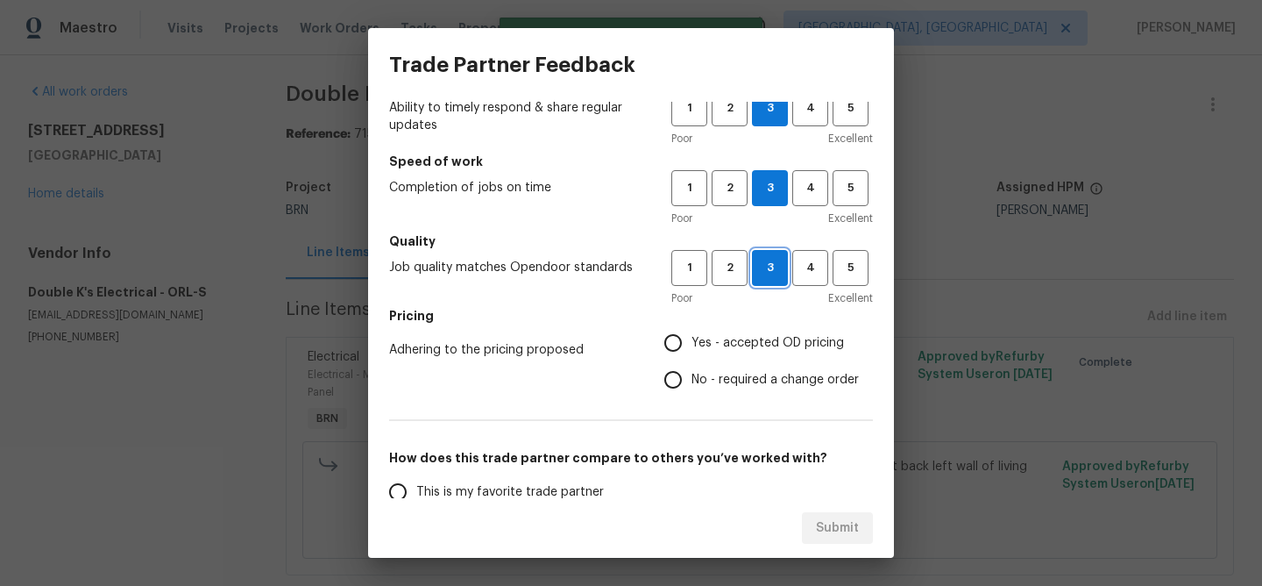
scroll to position [99, 0]
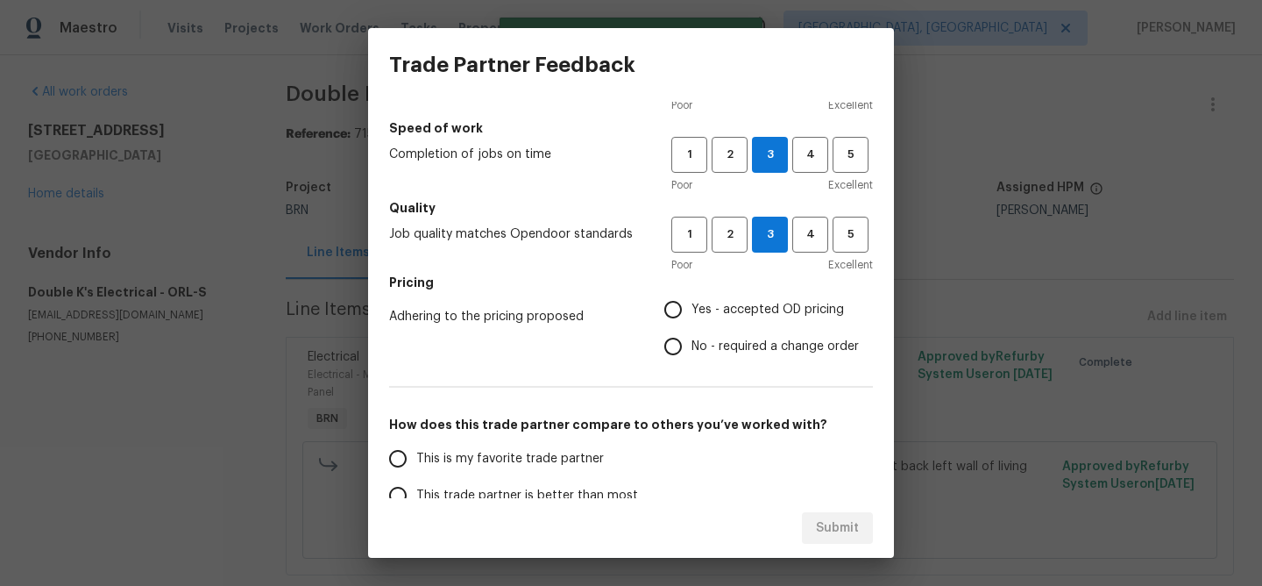
click at [673, 309] on input "Yes - accepted OD pricing" at bounding box center [673, 309] width 37 height 37
radio input "true"
click at [479, 453] on span "This is my favorite trade partner" at bounding box center [510, 459] width 188 height 18
click at [416, 453] on input "This is my favorite trade partner" at bounding box center [398, 458] width 37 height 37
click at [821, 509] on div "Submit" at bounding box center [631, 528] width 526 height 60
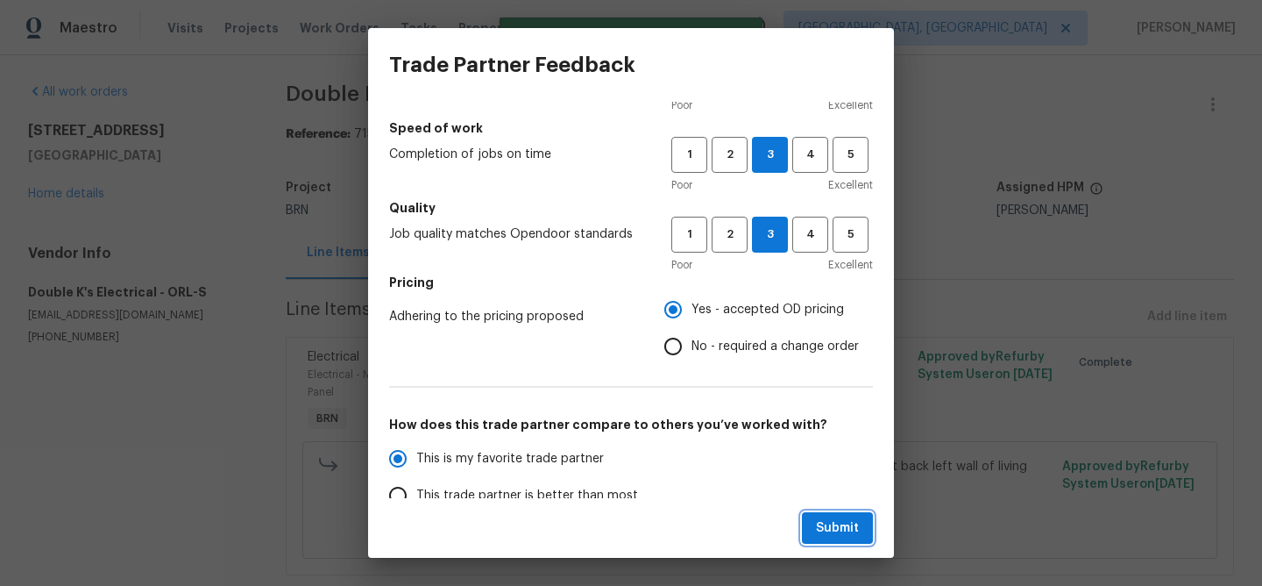
click at [834, 529] on span "Submit" at bounding box center [837, 528] width 43 height 22
radio input "true"
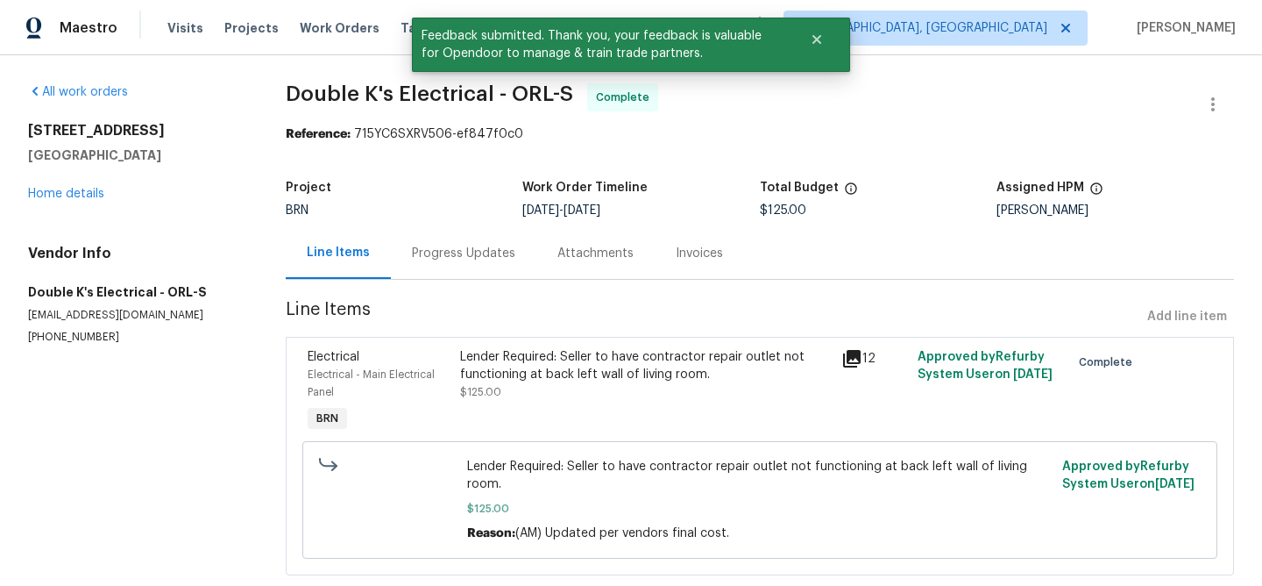
click at [452, 258] on div "Progress Updates" at bounding box center [463, 254] width 103 height 18
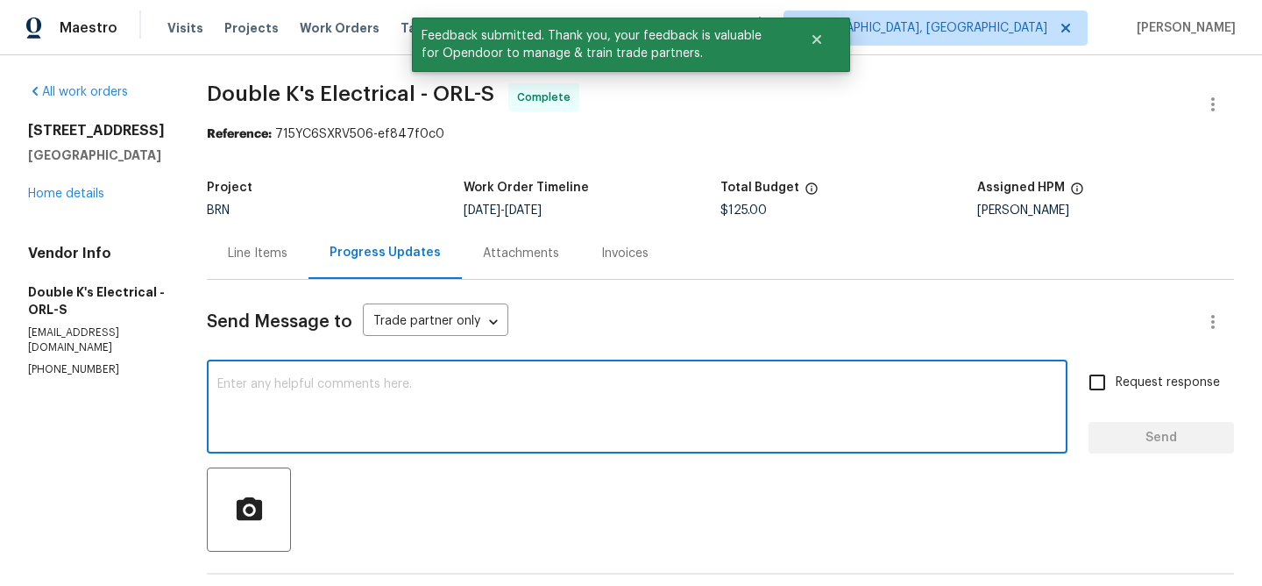
click at [407, 384] on textarea at bounding box center [637, 408] width 840 height 61
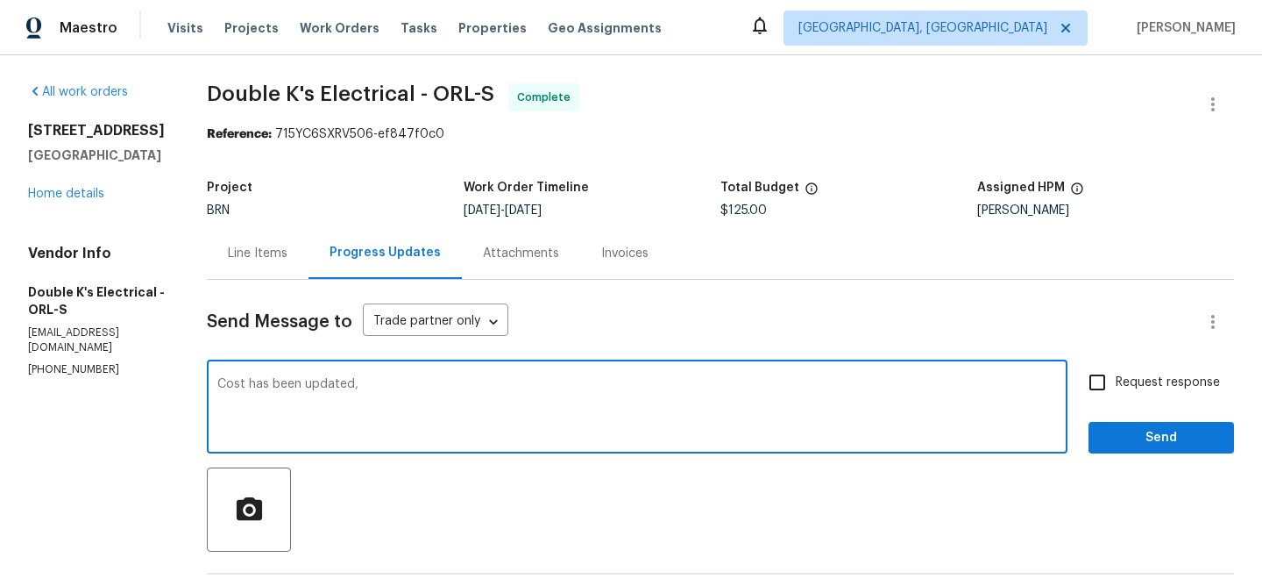
paste textarea "WO is approved, Please upload the invoice under the invoice section.Thanks"
type textarea "Cost has been updated, WO is approved, Please upload the invoice under the invo…"
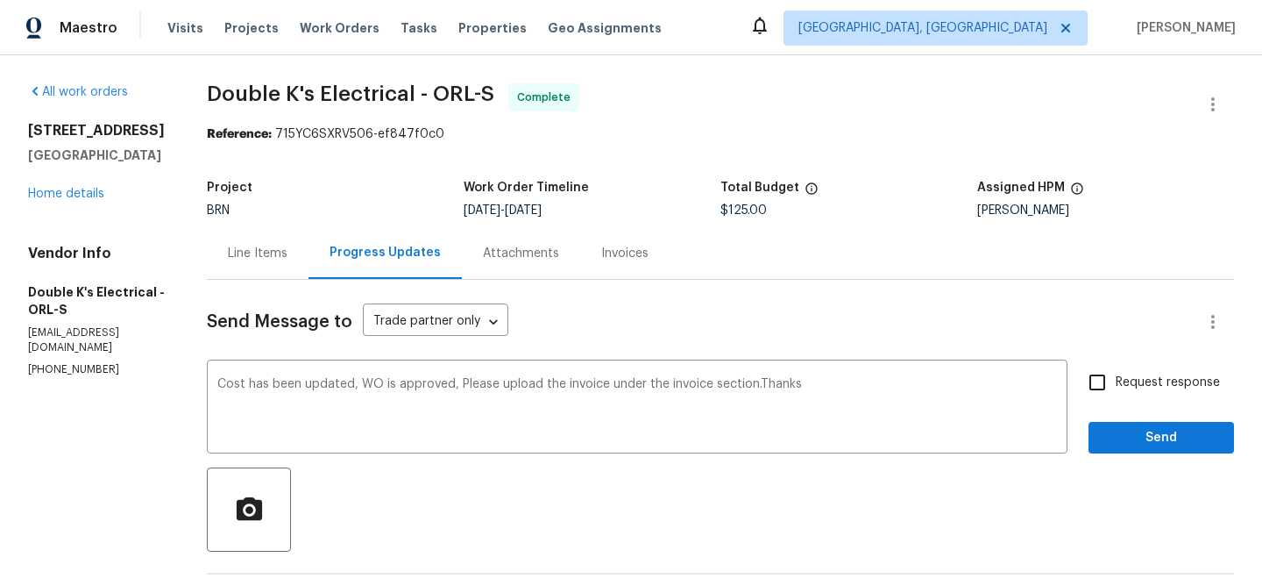
click at [1129, 383] on span "Request response" at bounding box center [1168, 382] width 104 height 18
click at [1116, 383] on input "Request response" at bounding box center [1097, 382] width 37 height 37
checkbox input "true"
click at [1120, 442] on span "Send" at bounding box center [1161, 438] width 117 height 22
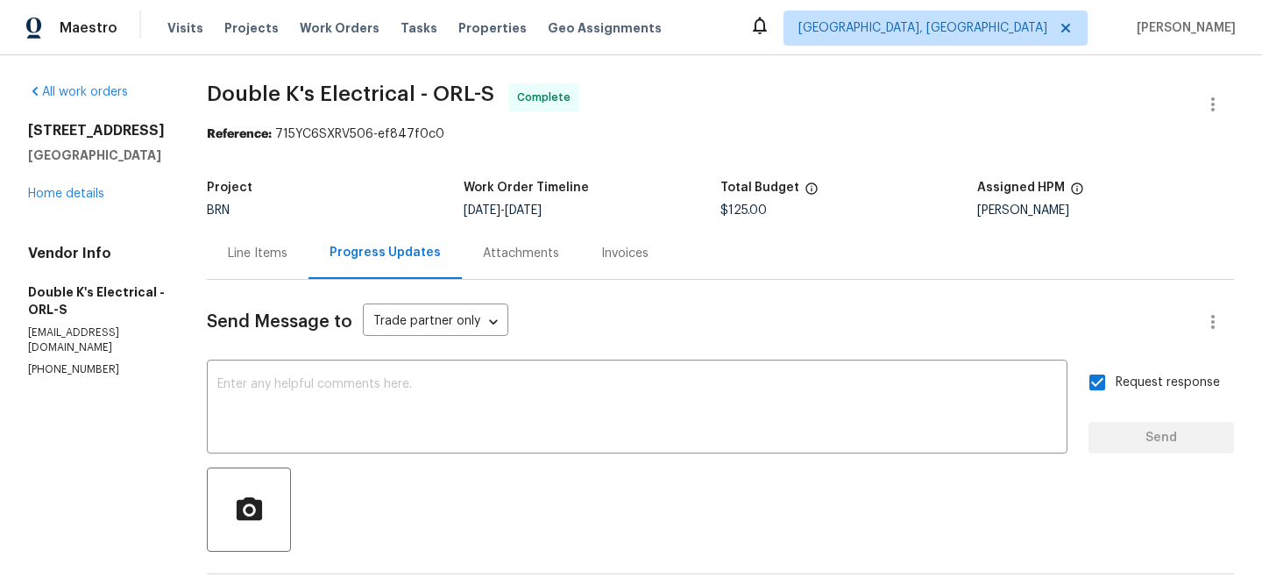
click at [257, 272] on div "Line Items" at bounding box center [258, 253] width 102 height 52
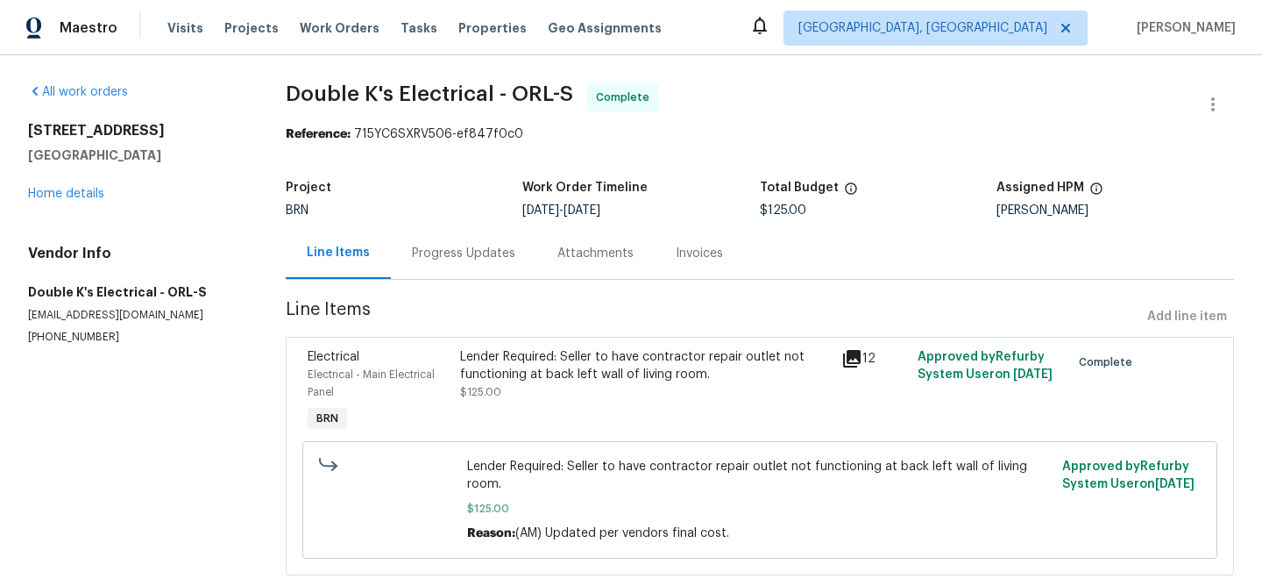
click at [467, 361] on div "Lender Required: Seller to have contractor repair outlet not functioning at bac…" at bounding box center [645, 365] width 371 height 35
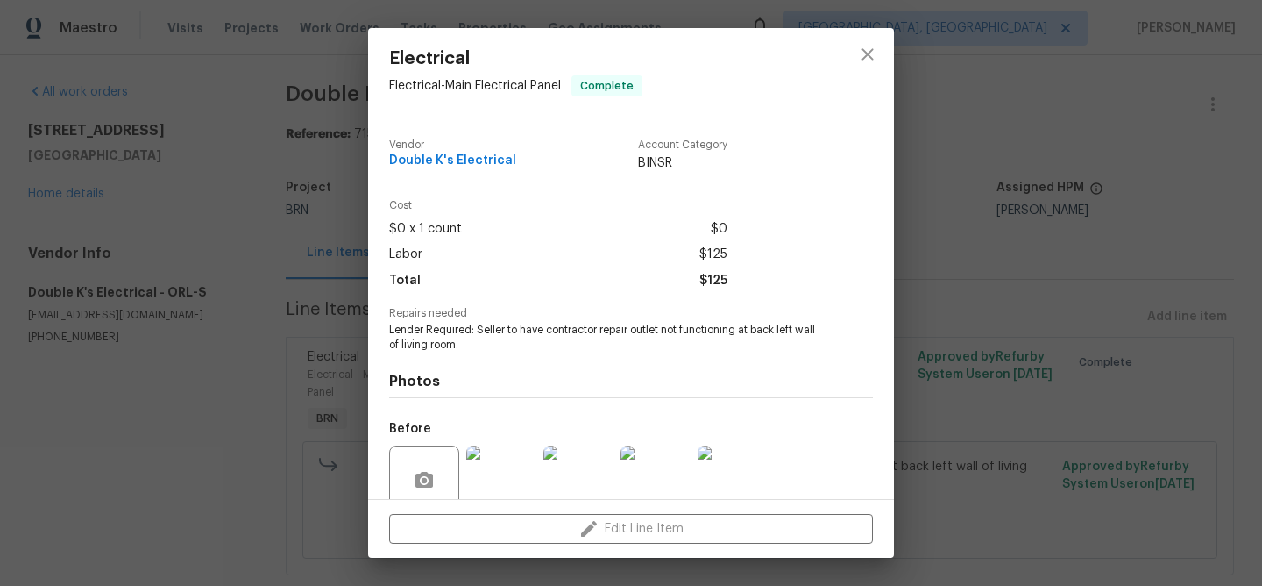
click at [464, 342] on span "Lender Required: Seller to have contractor repair outlet not functioning at bac…" at bounding box center [607, 338] width 436 height 30
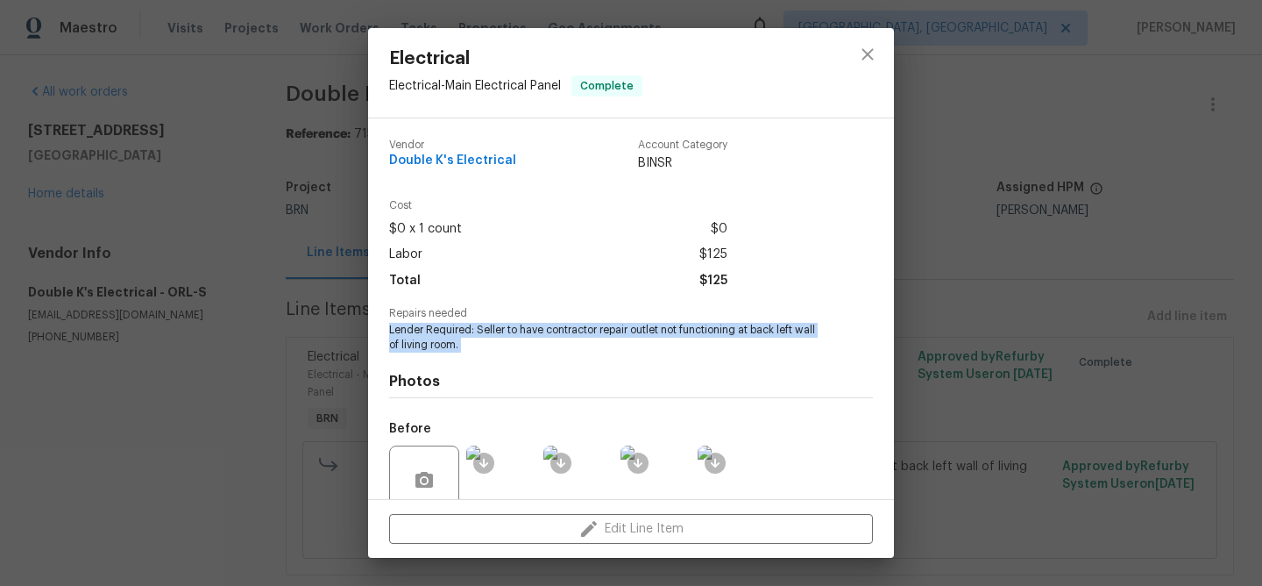
click at [464, 342] on span "Lender Required: Seller to have contractor repair outlet not functioning at bac…" at bounding box center [607, 338] width 436 height 30
copy span "Lender Required: Seller to have contractor repair outlet not functioning at bac…"
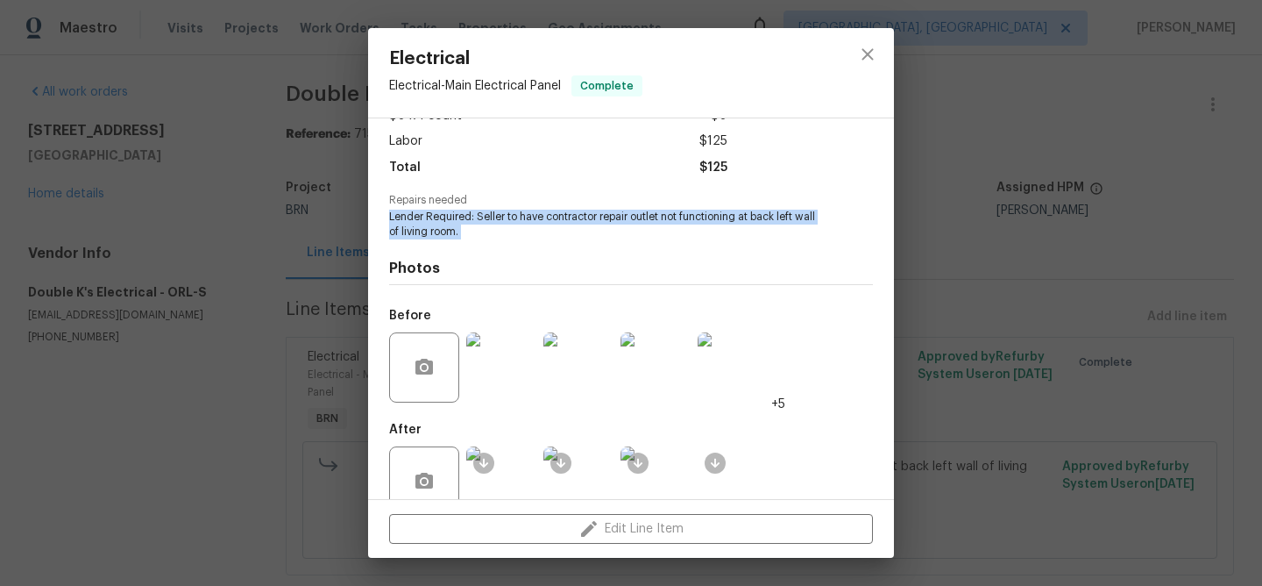
scroll to position [148, 0]
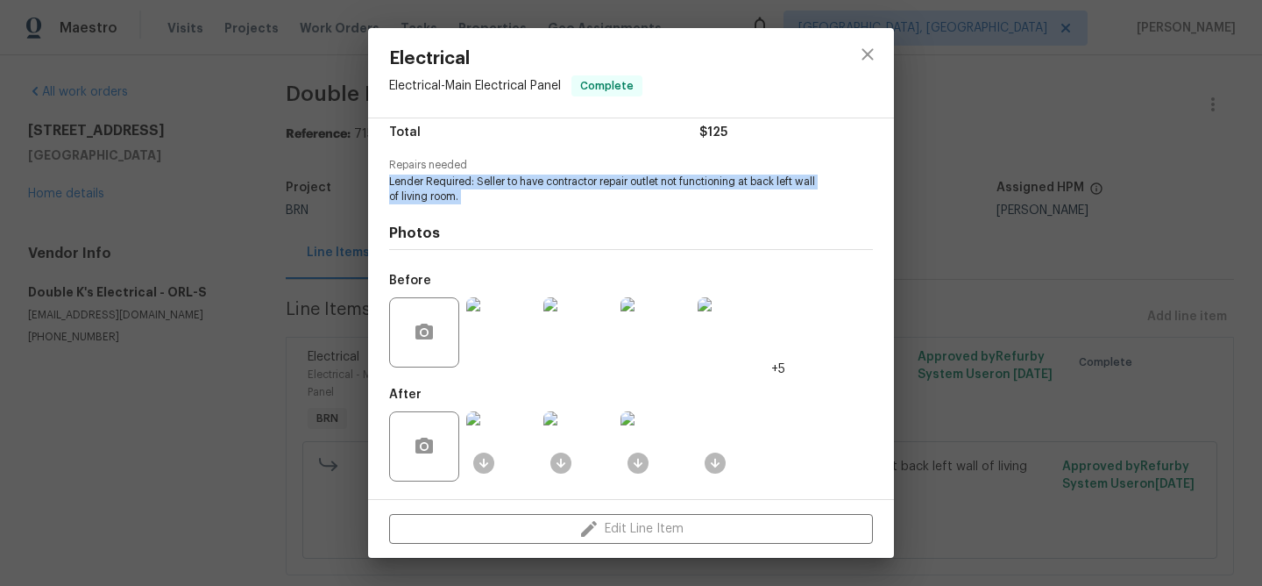
click at [500, 330] on img at bounding box center [501, 332] width 70 height 70
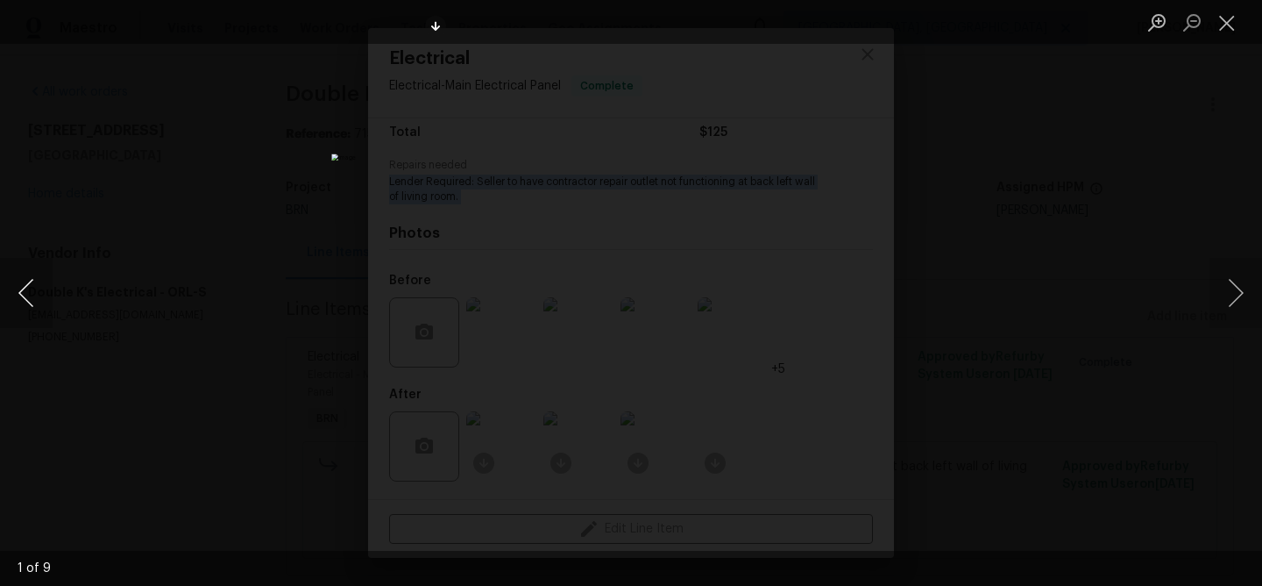
click at [9, 285] on button "Previous image" at bounding box center [26, 293] width 53 height 70
click at [202, 300] on div "Lightbox" at bounding box center [631, 293] width 1262 height 586
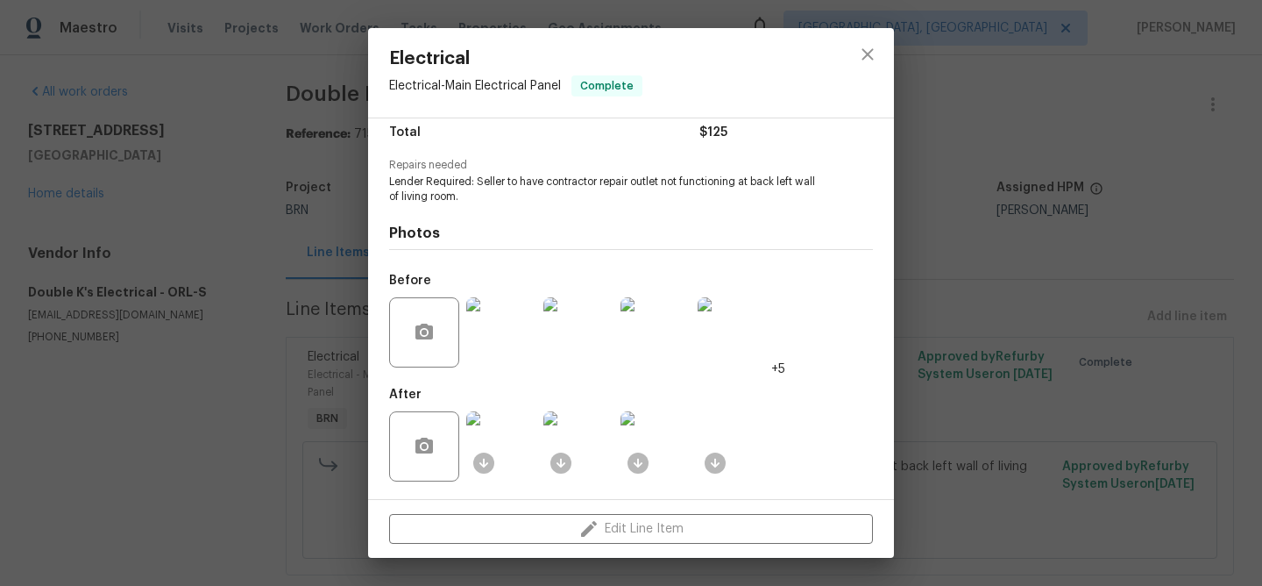
click at [484, 566] on ocidbutton at bounding box center [483, 576] width 21 height 21
click at [505, 435] on img at bounding box center [501, 446] width 70 height 70
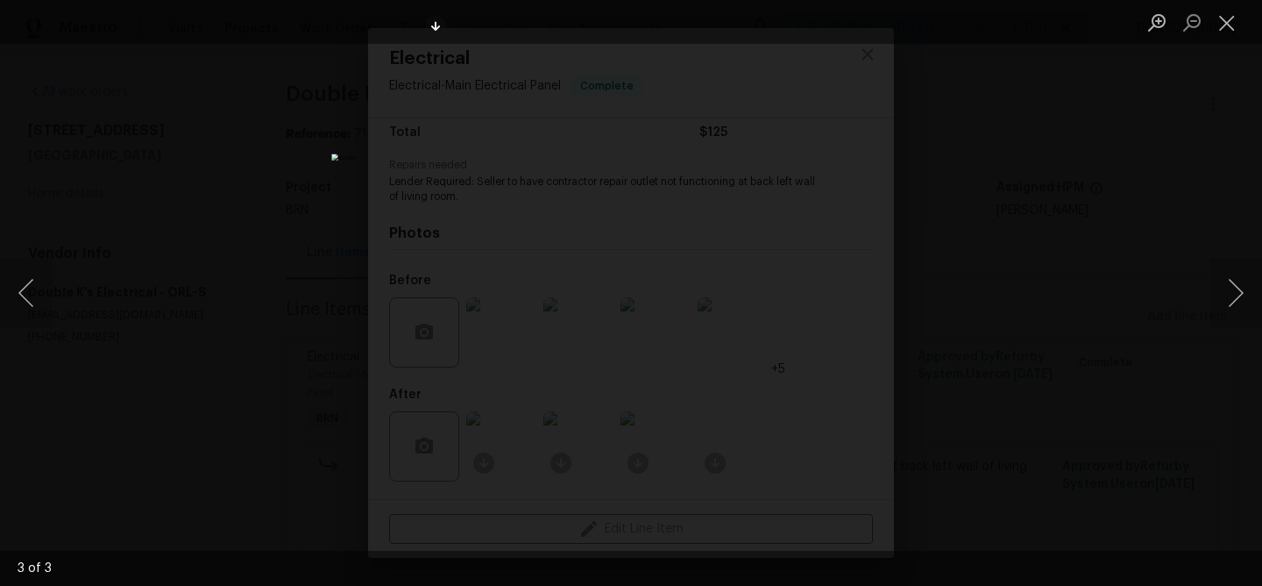
click at [245, 220] on div "Lightbox" at bounding box center [631, 293] width 1262 height 586
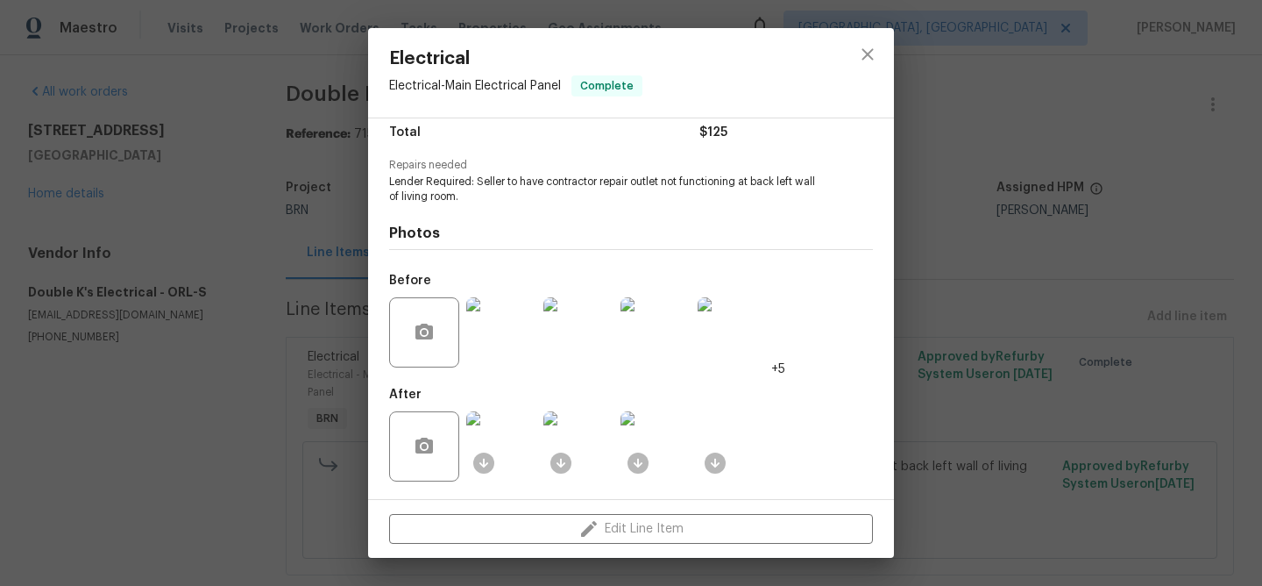
click at [216, 167] on div "Electrical Electrical - Main Electrical Panel Complete Vendor Double K's Electr…" at bounding box center [631, 293] width 1262 height 586
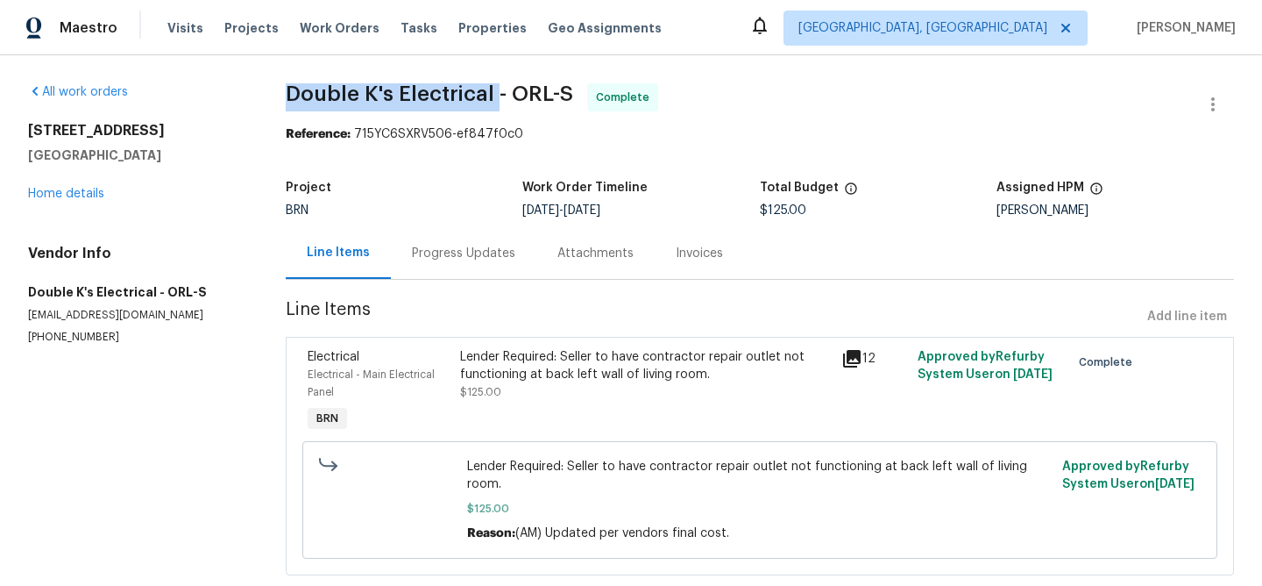
drag, startPoint x: 280, startPoint y: 87, endPoint x: 494, endPoint y: 88, distance: 213.9
click at [494, 88] on div "All work orders 3614 Blarney Dr Orlando, FL 32808 Home details Vendor Info Doub…" at bounding box center [631, 339] width 1262 height 569
copy span "Double K's Electrical"
click at [676, 244] on div "Invoices" at bounding box center [699, 253] width 89 height 52
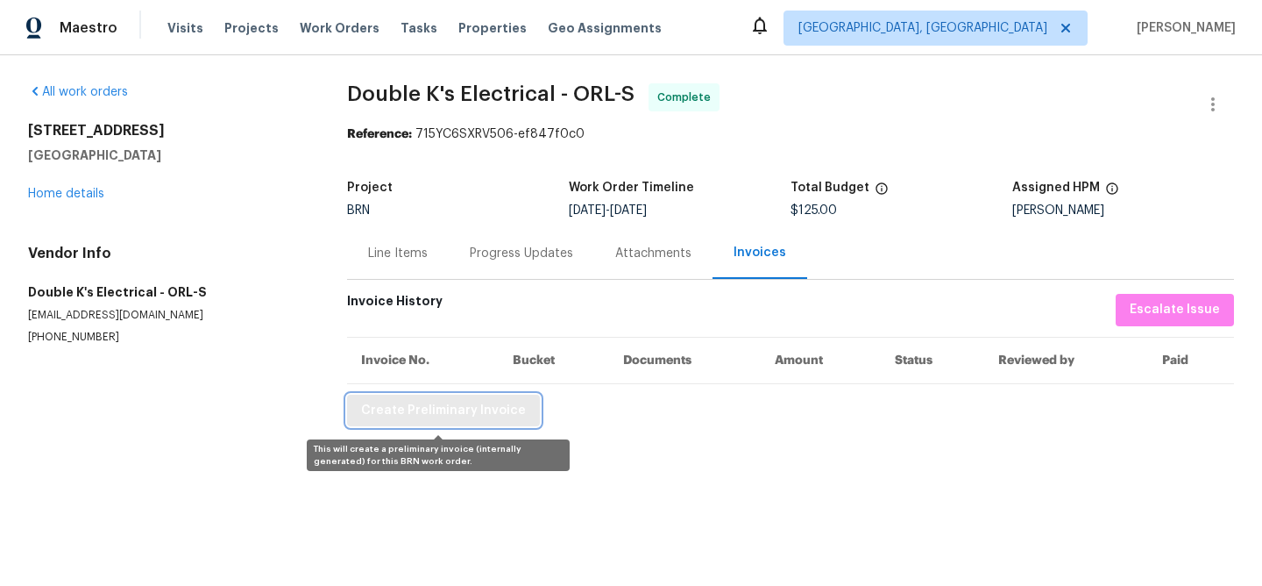
click at [430, 409] on span "Create Preliminary Invoice" at bounding box center [443, 411] width 165 height 22
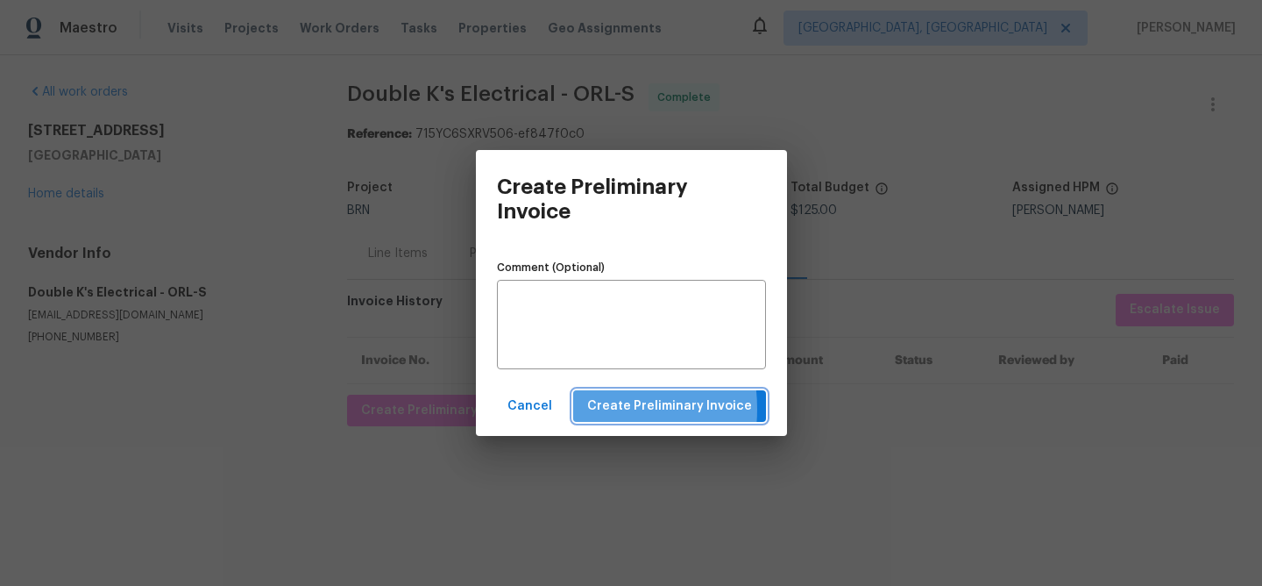
click at [586, 408] on button "Create Preliminary Invoice" at bounding box center [669, 406] width 193 height 32
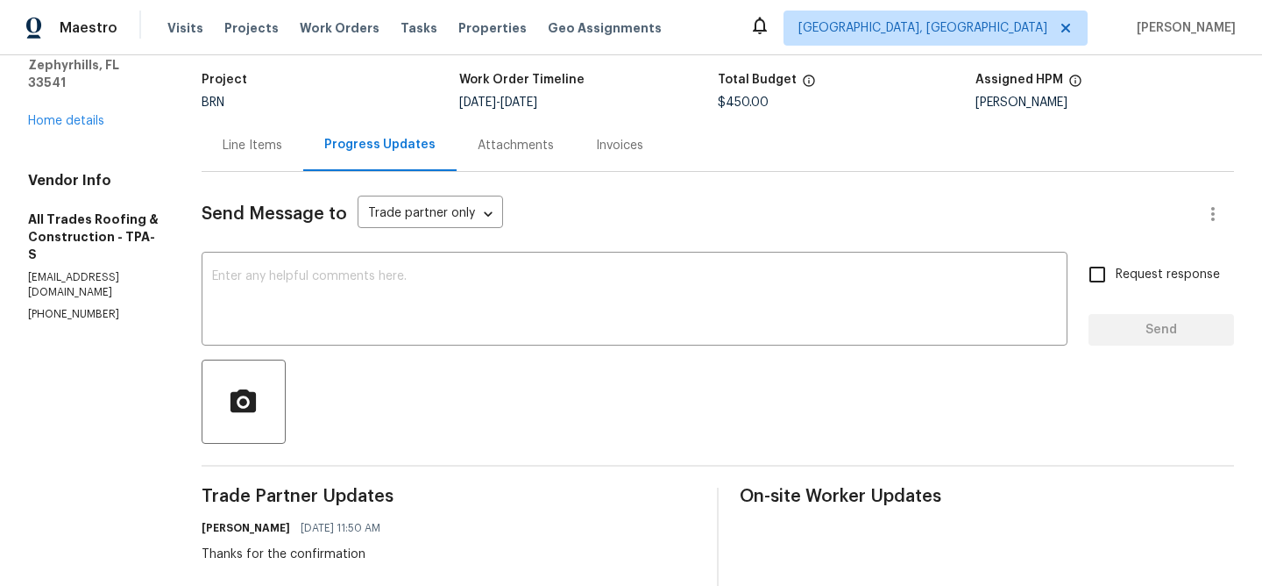
scroll to position [30, 0]
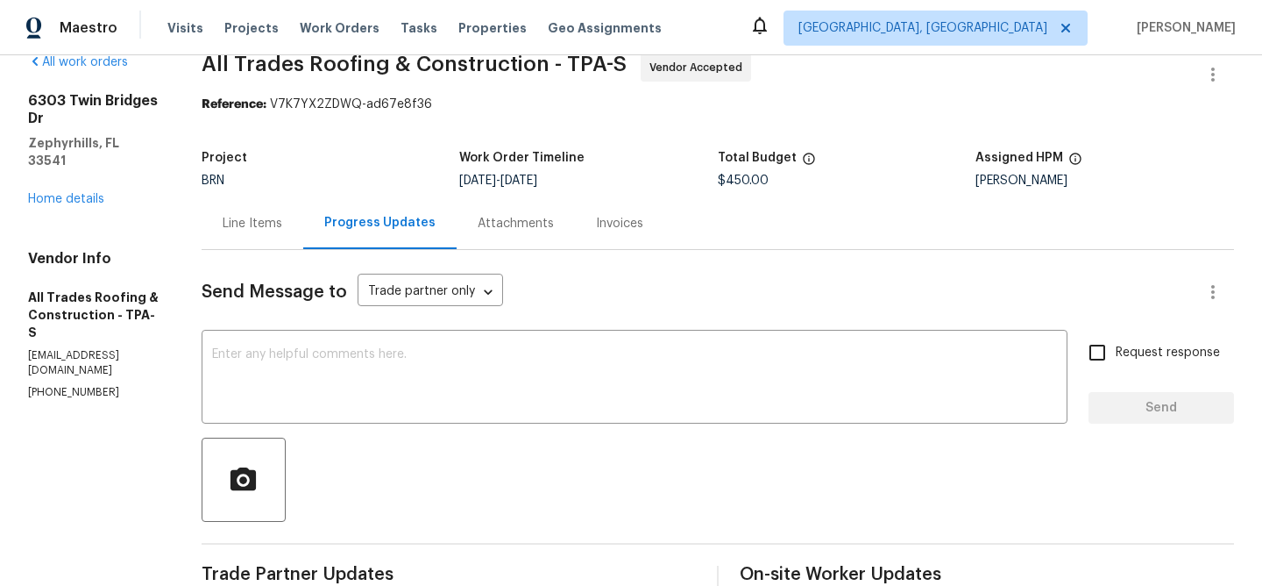
click at [263, 222] on div "Line Items" at bounding box center [253, 224] width 60 height 18
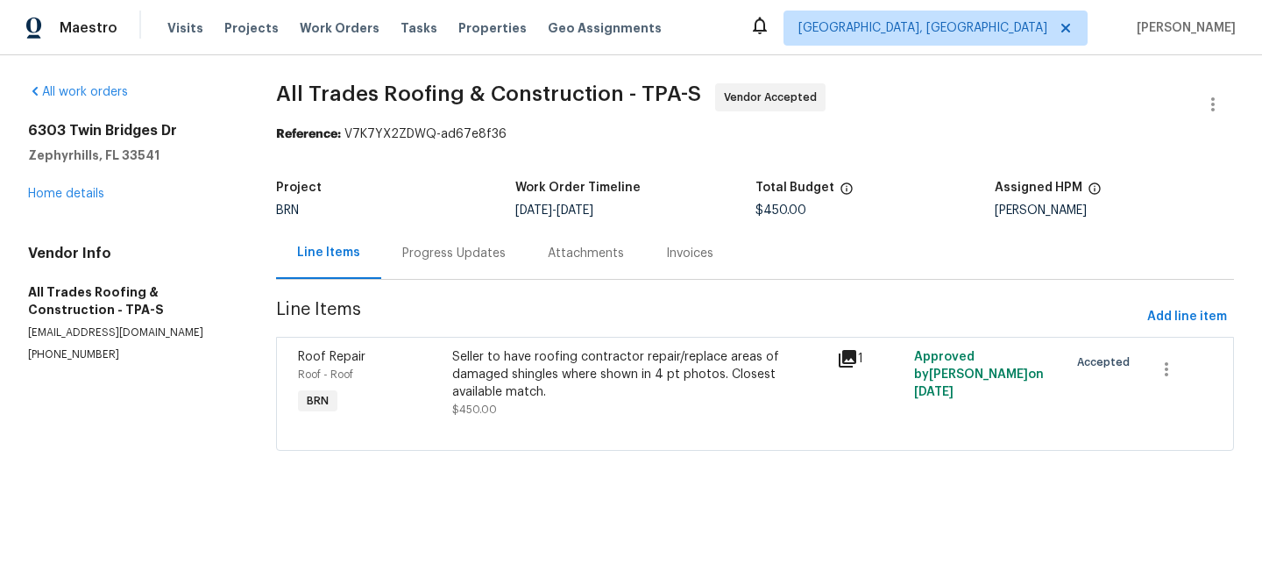
click at [500, 316] on span "Line Items" at bounding box center [708, 317] width 864 height 32
click at [454, 266] on div "Progress Updates" at bounding box center [454, 253] width 146 height 52
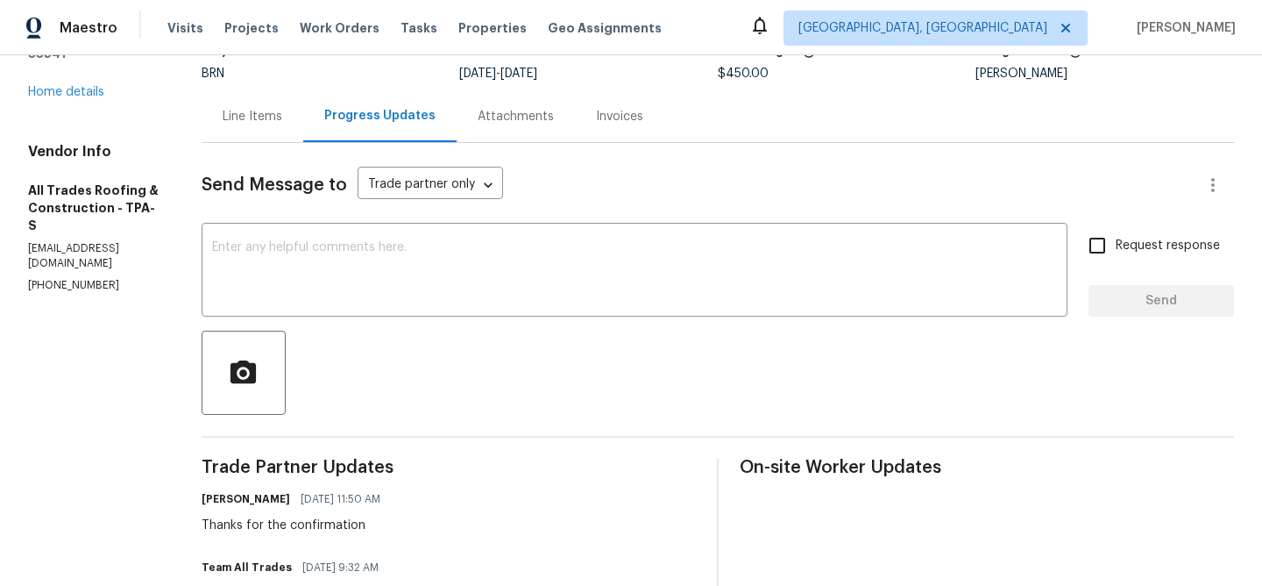
scroll to position [161, 0]
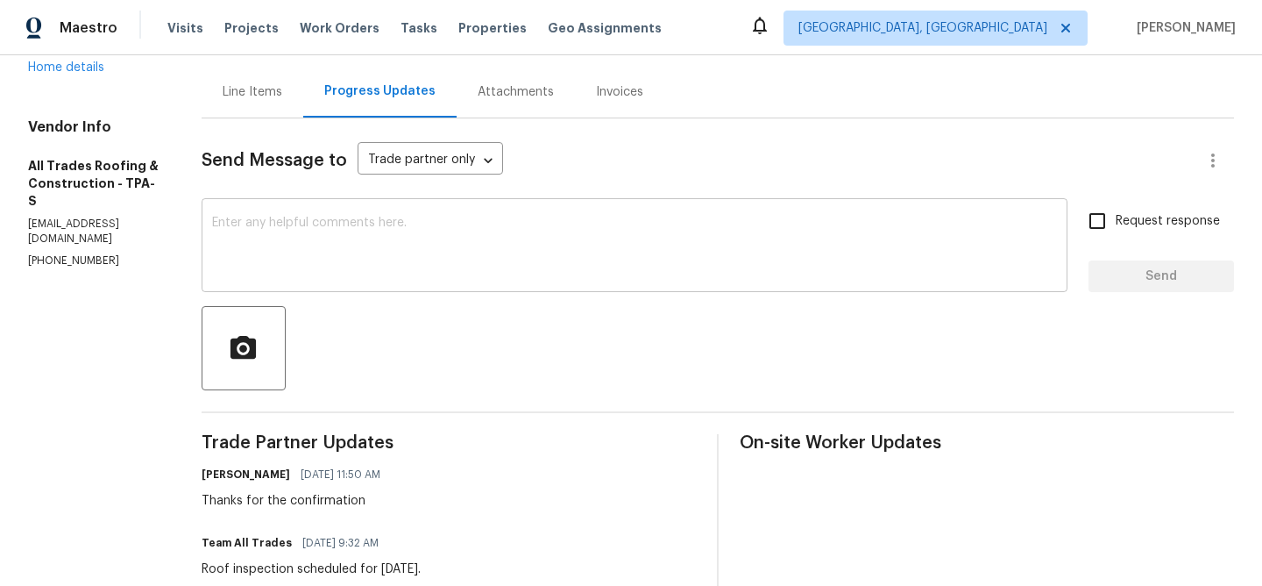
click at [357, 261] on textarea at bounding box center [634, 246] width 845 height 61
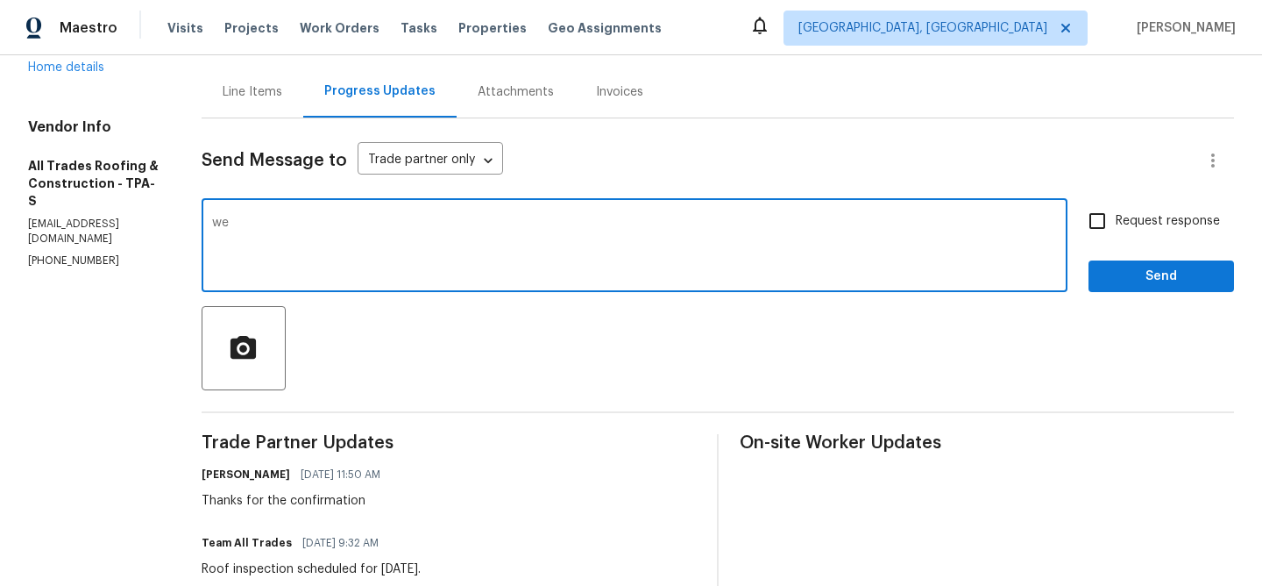
type textarea "w"
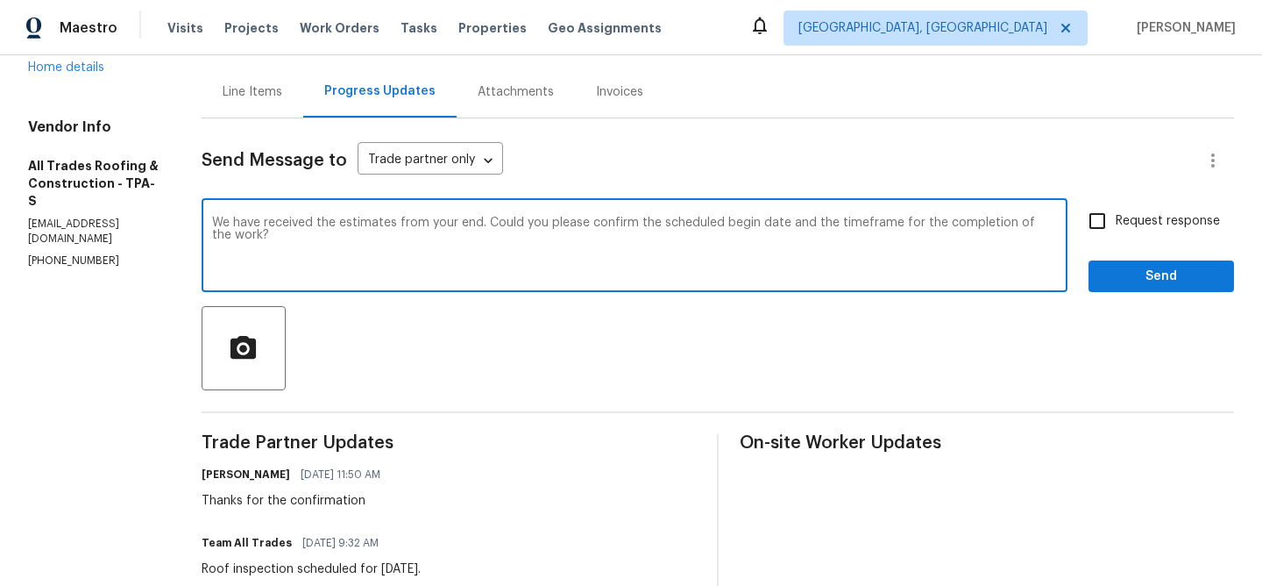
type textarea "We have received the estimates from your end. Could you please confirm the sche…"
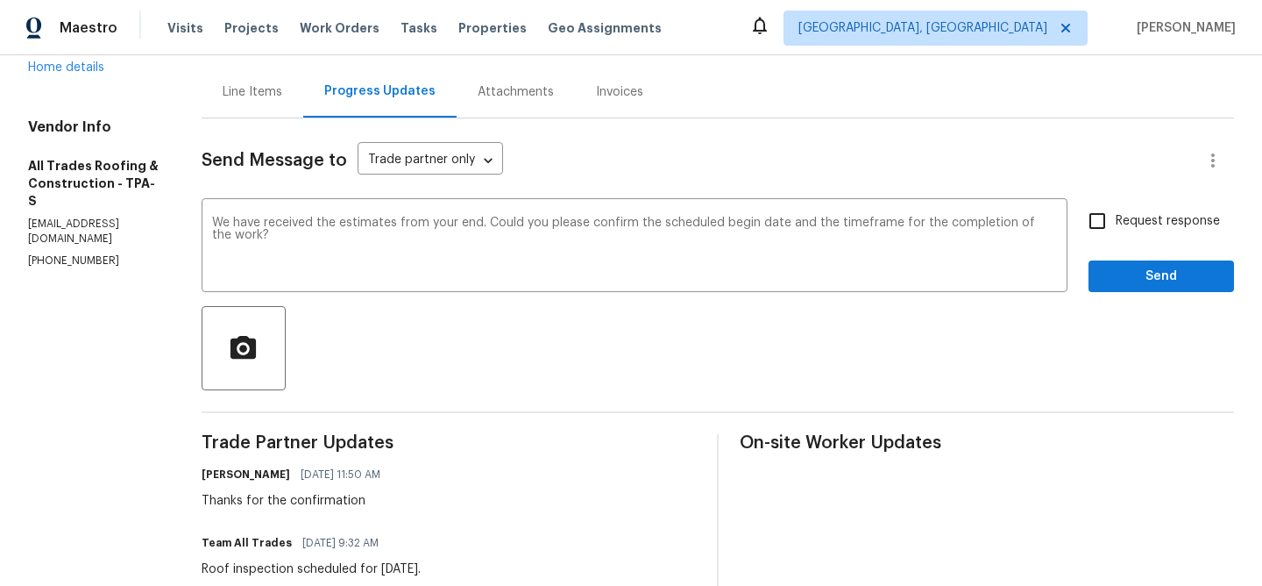
click at [1119, 228] on span "Request response" at bounding box center [1168, 221] width 104 height 18
click at [1116, 228] on input "Request response" at bounding box center [1097, 220] width 37 height 37
checkbox input "true"
click at [1120, 277] on span "Send" at bounding box center [1161, 277] width 117 height 22
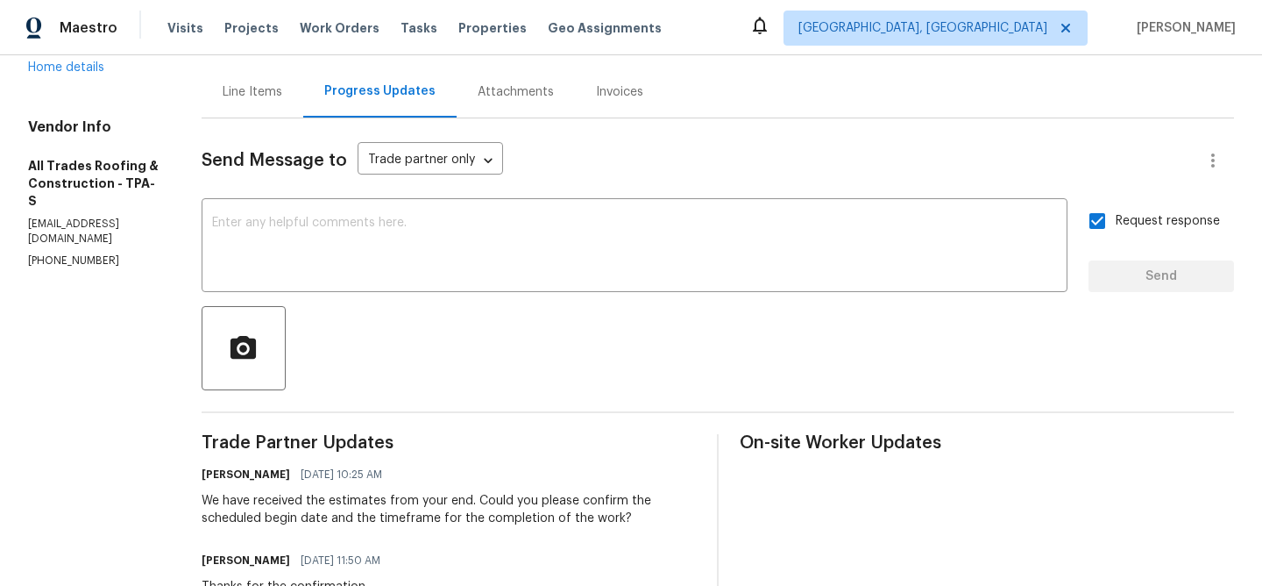
scroll to position [0, 0]
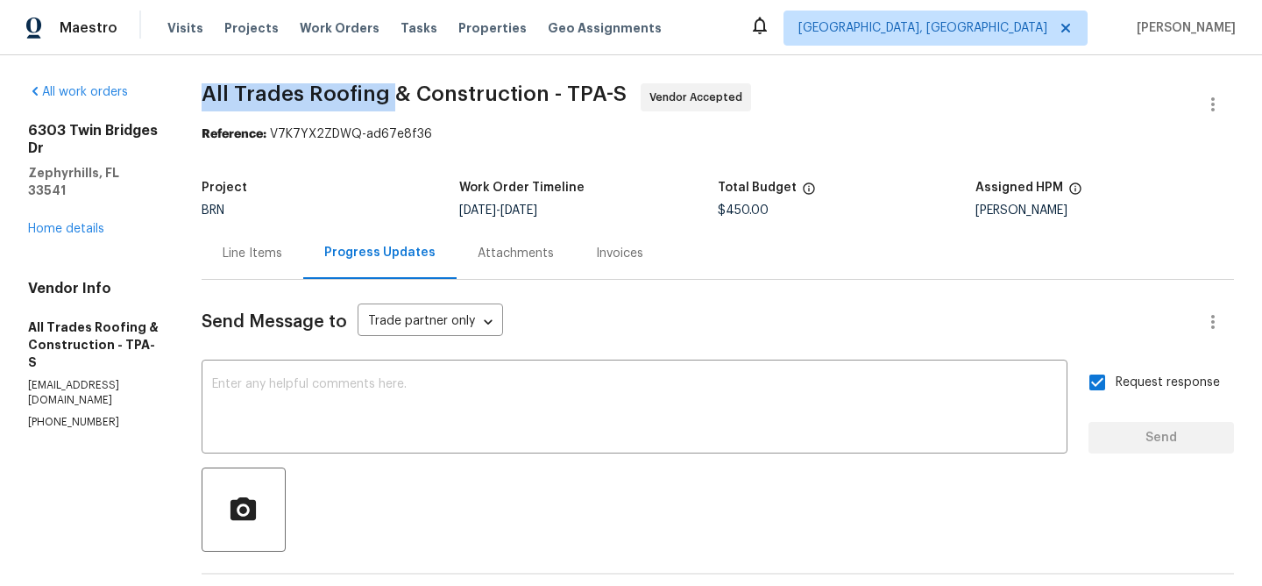
drag, startPoint x: 181, startPoint y: 96, endPoint x: 383, endPoint y: 93, distance: 202.5
click at [383, 93] on div "All work orders 6303 Twin Bridges Dr Zephyrhills, FL 33541 Home details Vendor …" at bounding box center [631, 533] width 1262 height 957
copy span "All Trades Roofing"
click at [303, 238] on div "Progress Updates" at bounding box center [379, 253] width 153 height 52
click at [286, 257] on div "Line Items" at bounding box center [253, 253] width 102 height 52
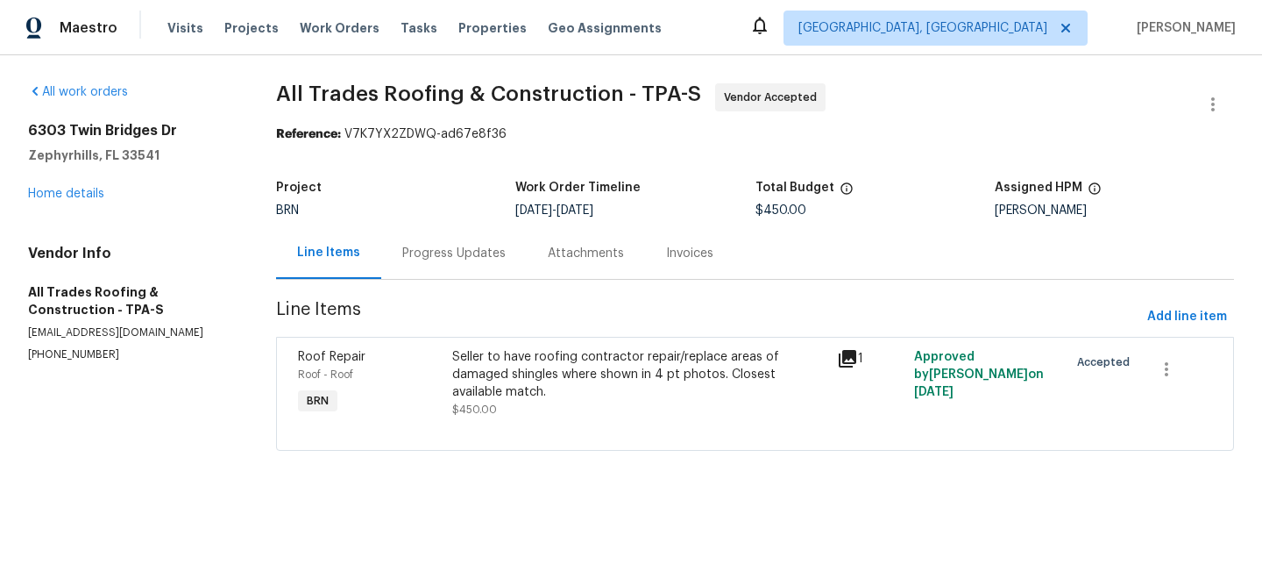
click at [497, 363] on div "Seller to have roofing contractor repair/replace areas of damaged shingles wher…" at bounding box center [639, 374] width 375 height 53
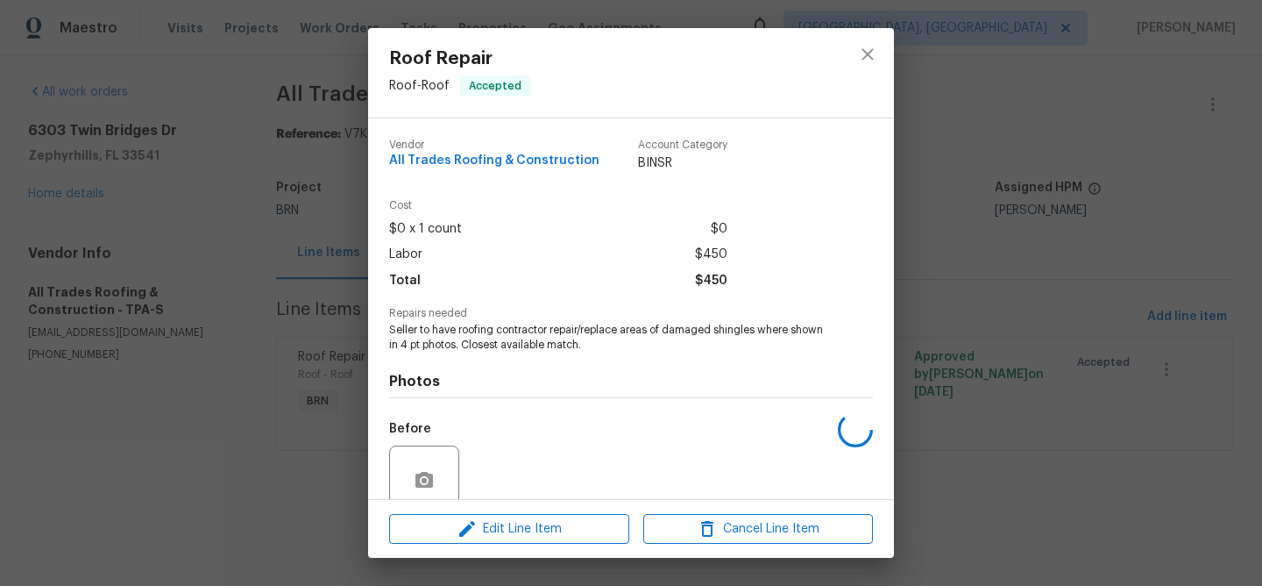
click at [454, 336] on span "Seller to have roofing contractor repair/replace areas of damaged shingles wher…" at bounding box center [607, 338] width 436 height 30
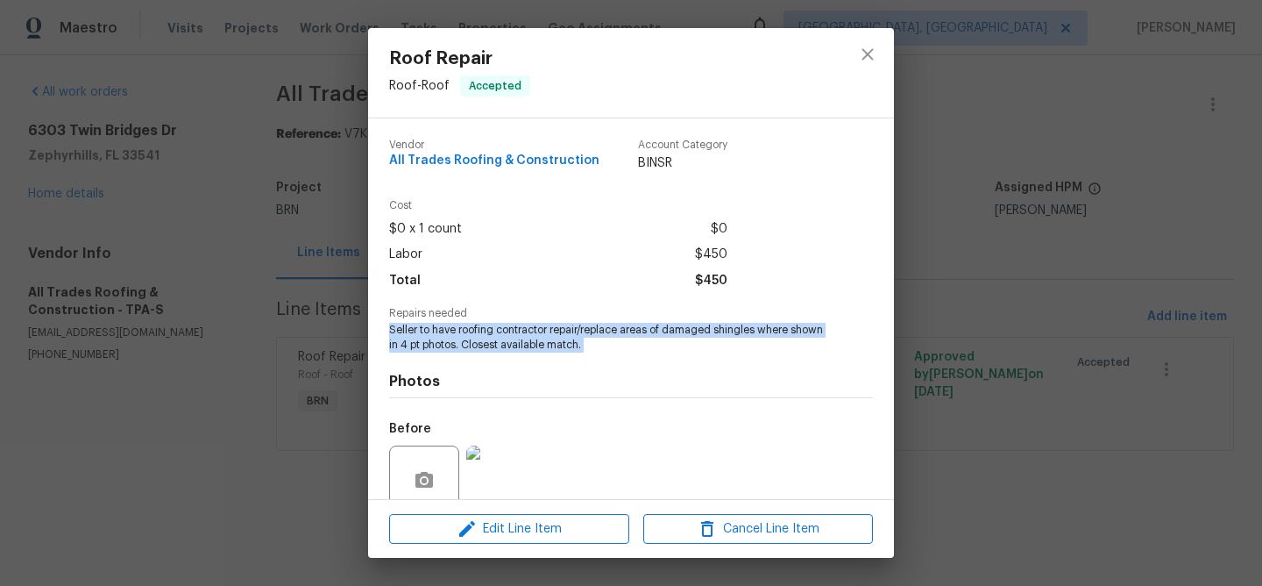
click at [454, 336] on span "Seller to have roofing contractor repair/replace areas of damaged shingles wher…" at bounding box center [607, 338] width 436 height 30
copy span "Seller to have roofing contractor repair/replace areas of damaged shingles wher…"
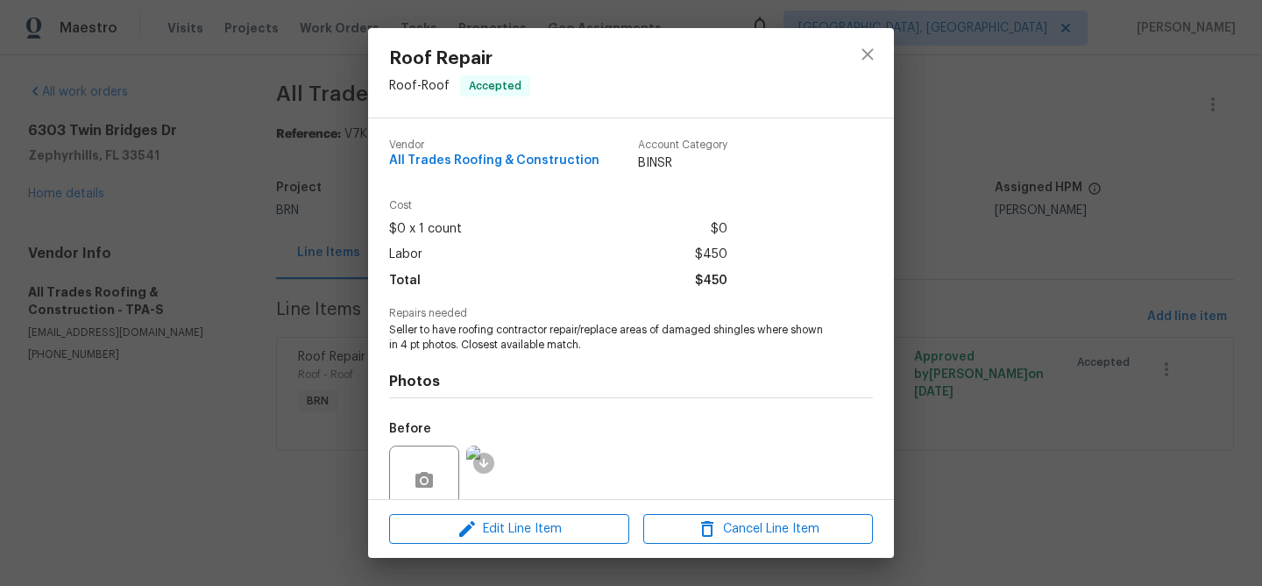
click at [705, 276] on span "$450" at bounding box center [711, 280] width 32 height 25
copy span "$450"
click at [172, 92] on div "Roof Repair Roof - Roof Accepted Vendor All Trades Roofing & Construction Accou…" at bounding box center [631, 293] width 1262 height 586
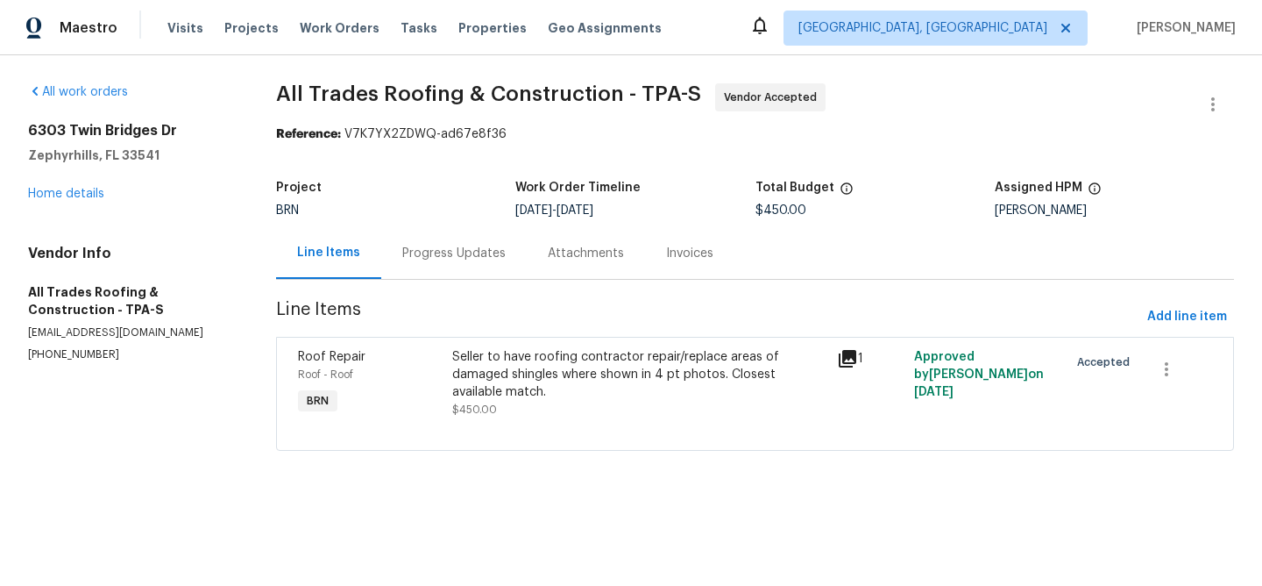
click at [460, 401] on div "Seller to have roofing contractor repair/replace areas of damaged shingles wher…" at bounding box center [639, 383] width 375 height 70
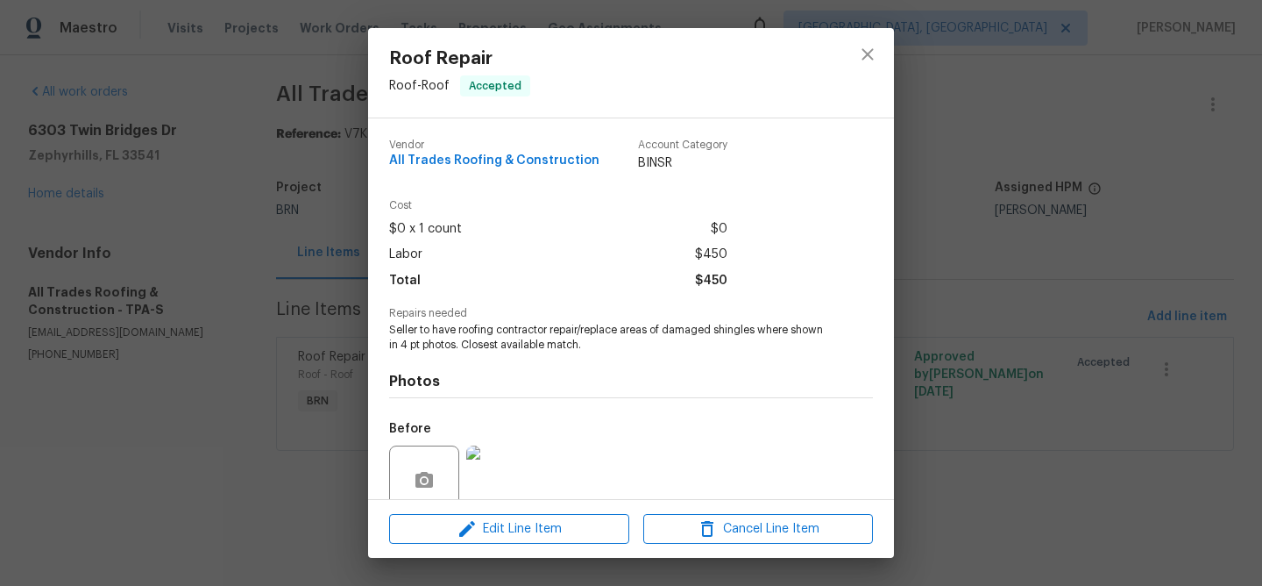
scroll to position [148, 0]
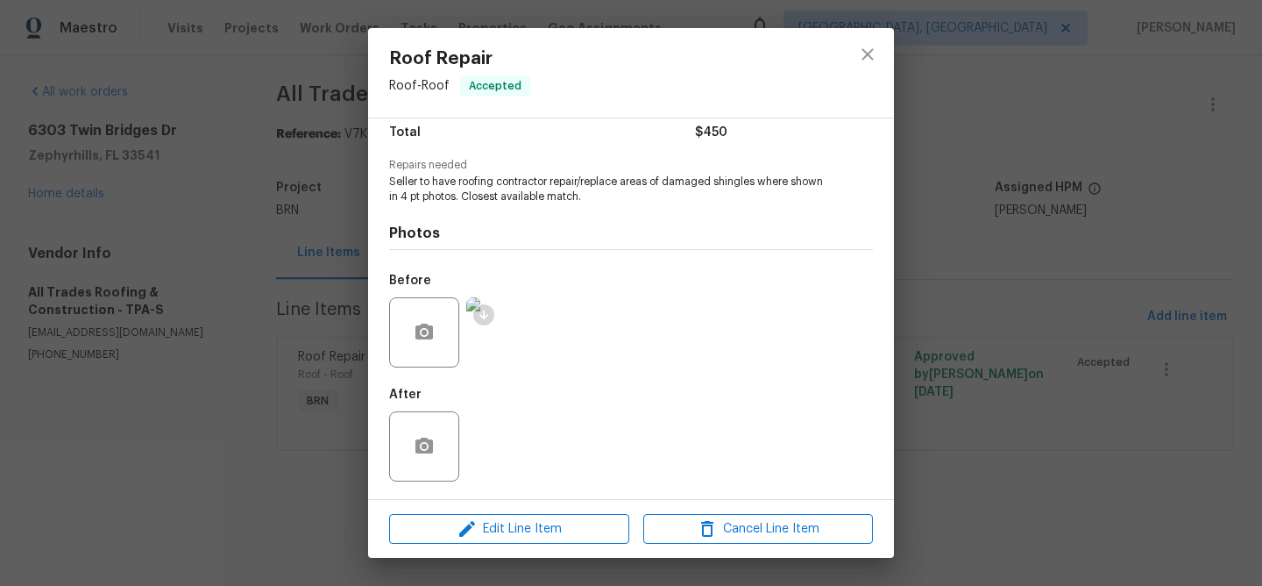
click at [487, 320] on ocidbutton at bounding box center [483, 314] width 21 height 21
click at [498, 326] on img at bounding box center [501, 332] width 70 height 70
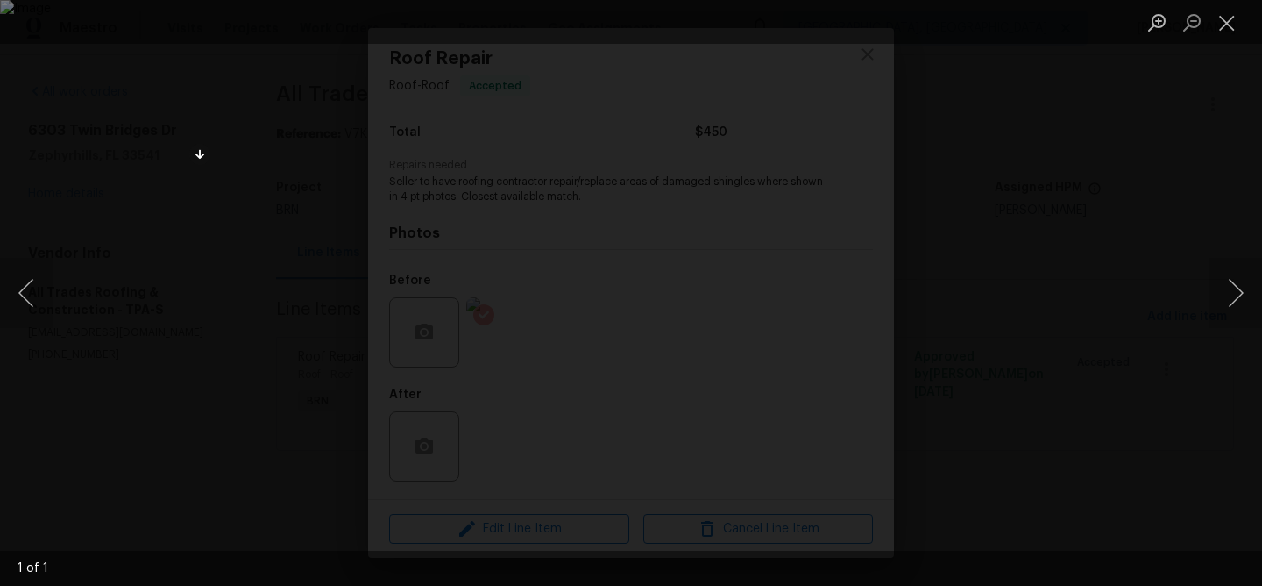
click at [95, 281] on div "Lightbox" at bounding box center [631, 293] width 1262 height 586
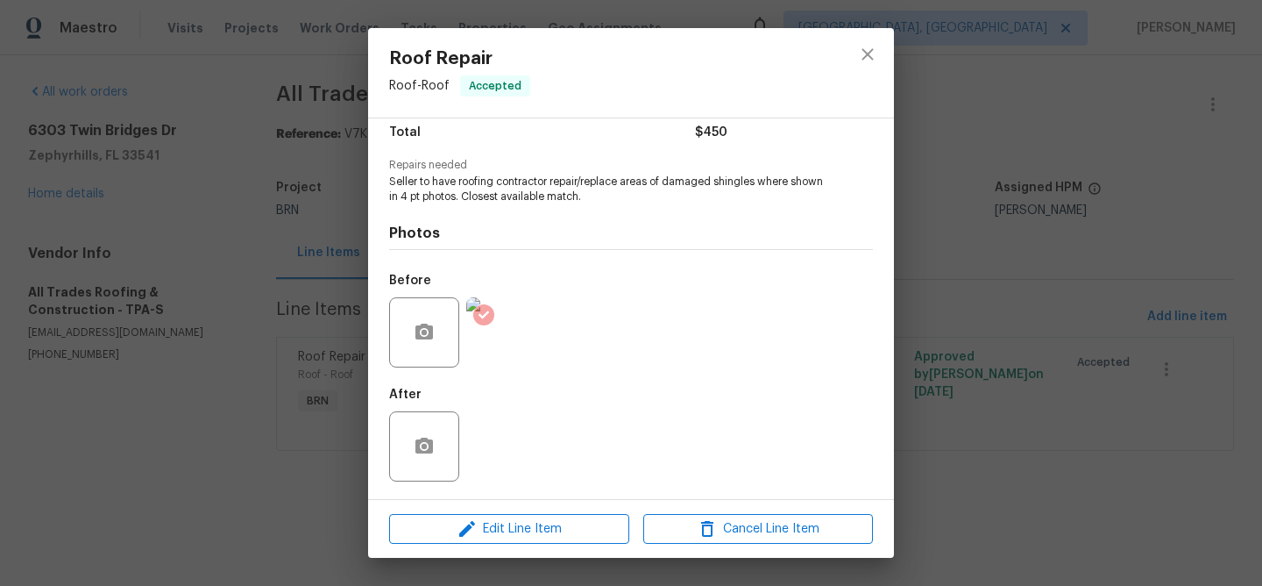
click at [259, 56] on div "Roof Repair Roof - Roof Accepted Vendor All Trades Roofing & Construction Accou…" at bounding box center [631, 293] width 1262 height 586
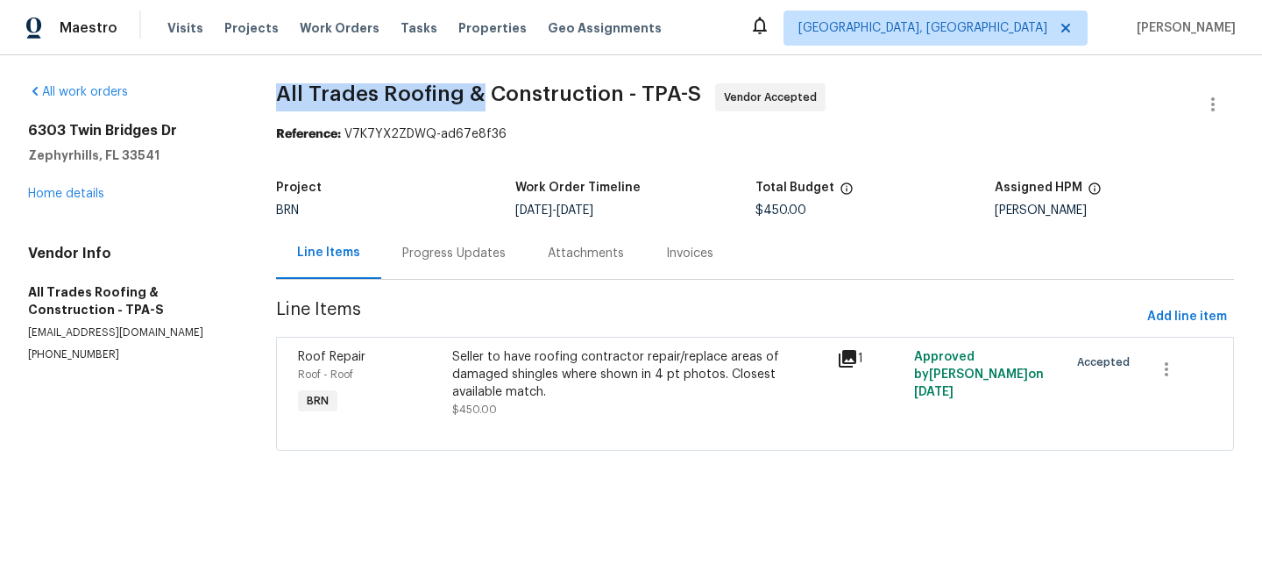
drag, startPoint x: 259, startPoint y: 89, endPoint x: 468, endPoint y: 89, distance: 208.6
click at [468, 89] on div "All work orders 6303 Twin Bridges Dr Zephyrhills, FL 33541 Home details Vendor …" at bounding box center [631, 277] width 1262 height 444
copy span "All Trades Roofing &"
click at [60, 191] on link "Home details" at bounding box center [66, 194] width 76 height 12
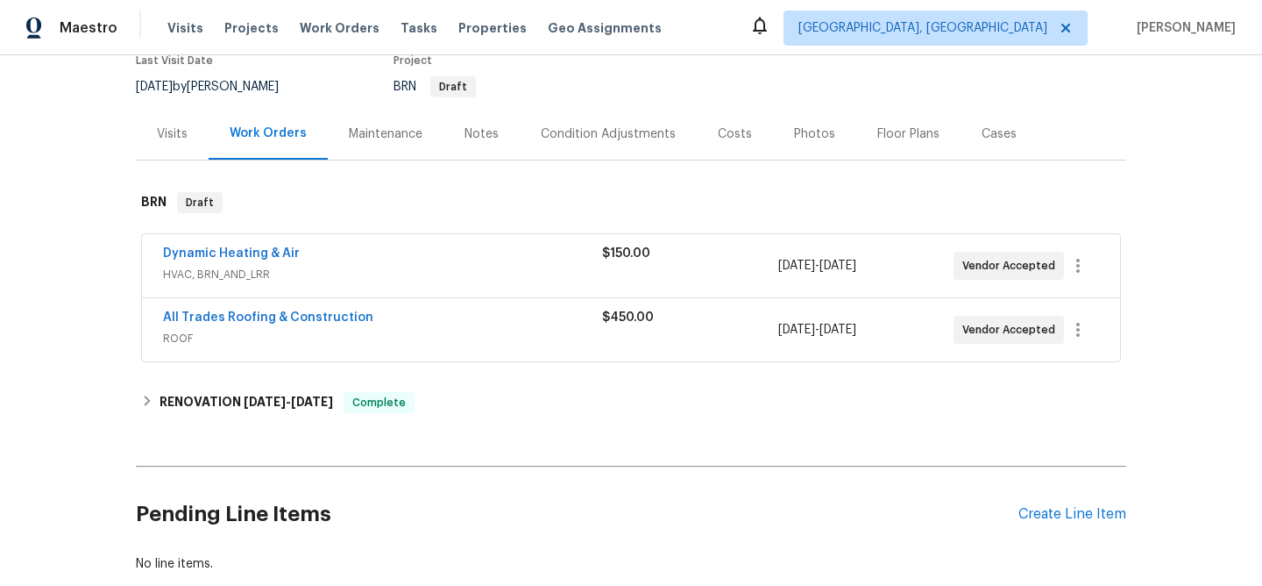
scroll to position [171, 0]
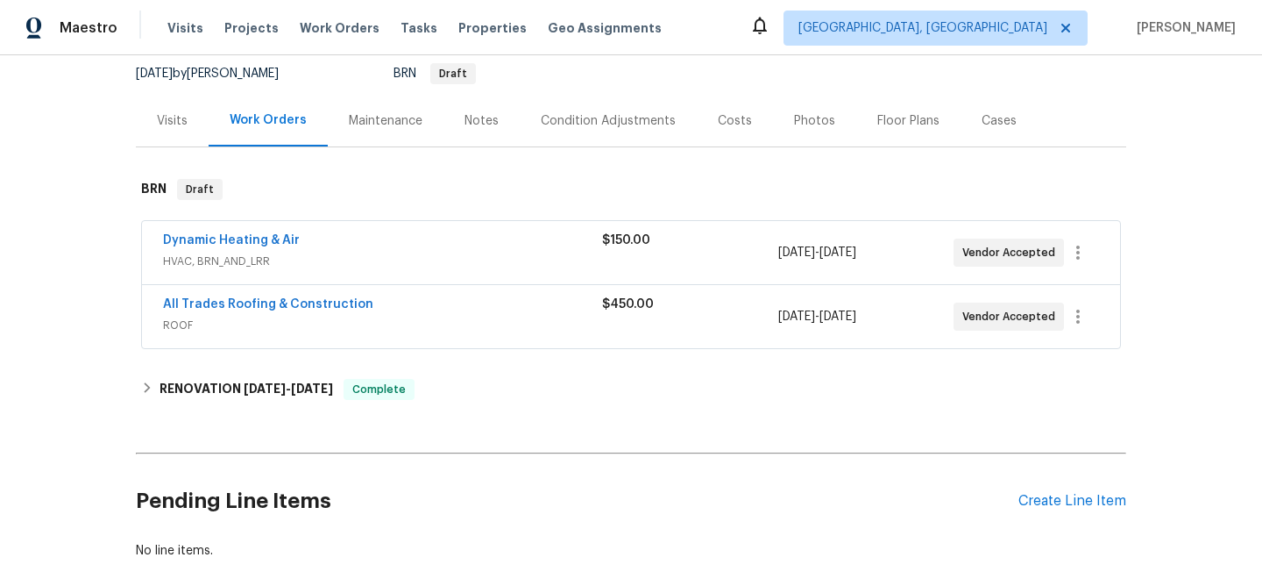
click at [218, 254] on span "HVAC, BRN_AND_LRR" at bounding box center [382, 261] width 439 height 18
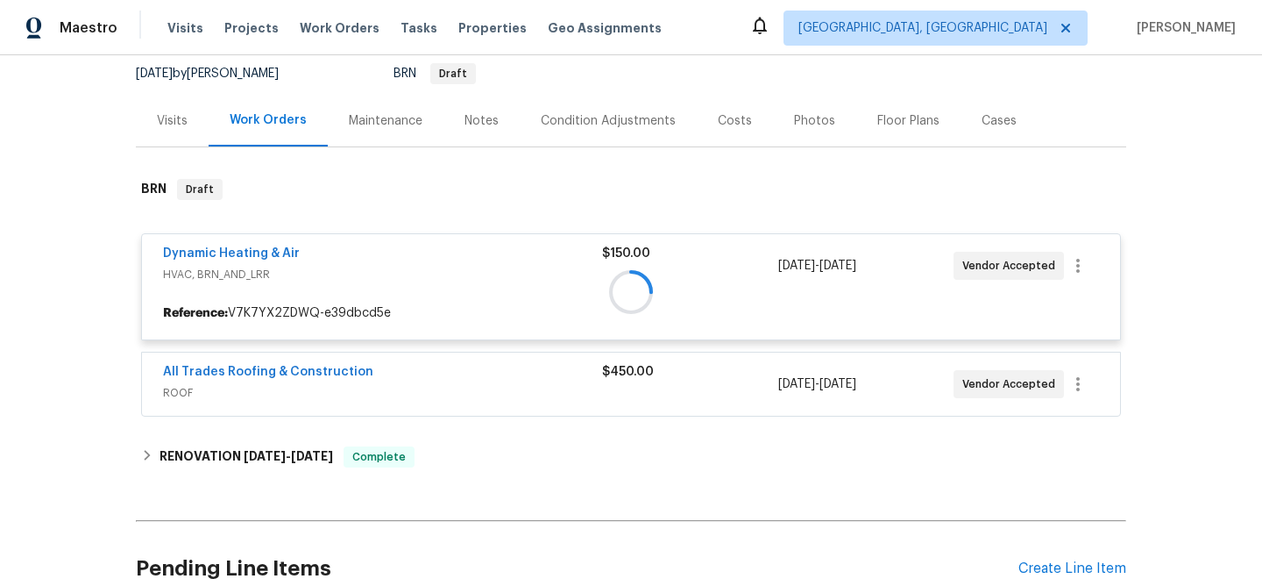
click at [216, 254] on div at bounding box center [631, 291] width 990 height 260
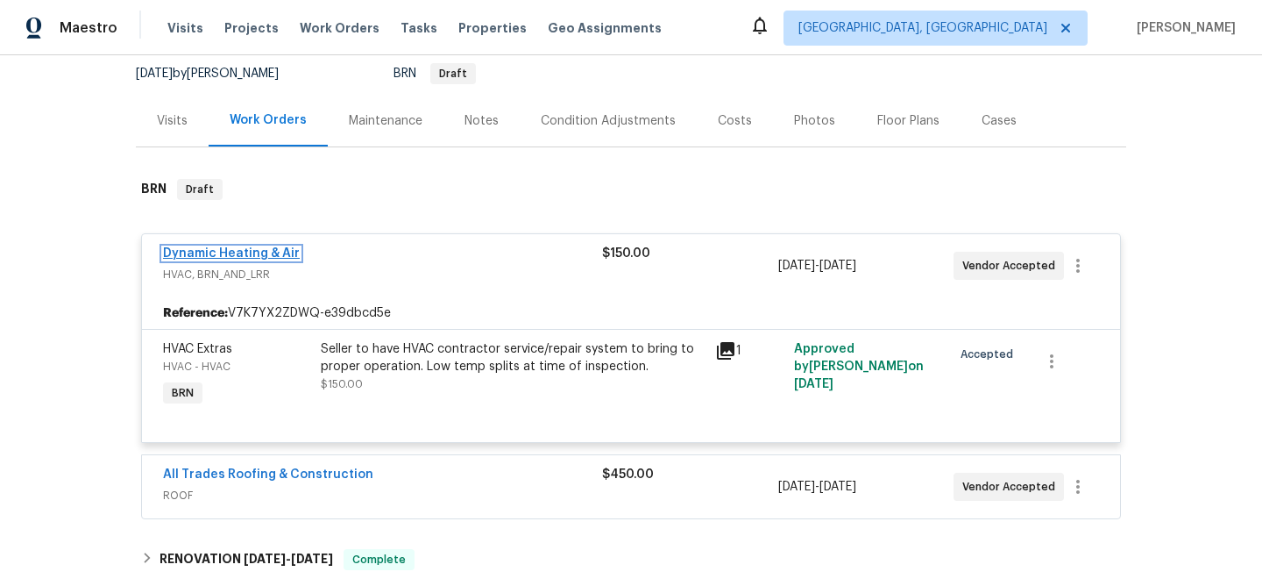
click at [218, 254] on link "Dynamic Heating & Air" at bounding box center [231, 253] width 137 height 12
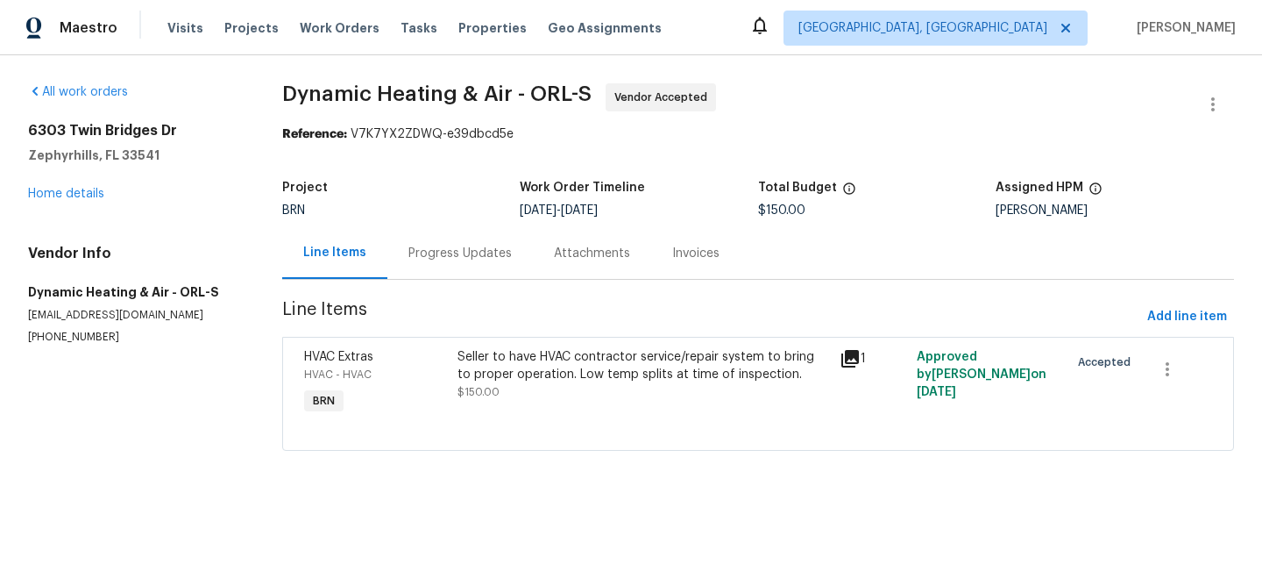
click at [437, 247] on div "Progress Updates" at bounding box center [459, 254] width 103 height 18
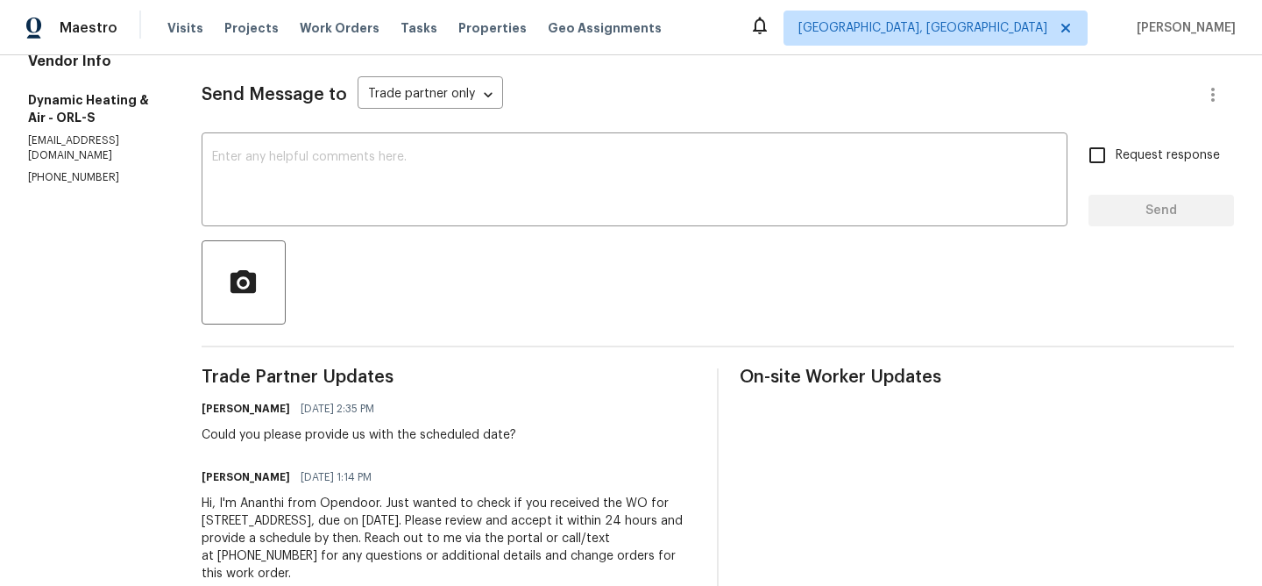
scroll to position [273, 0]
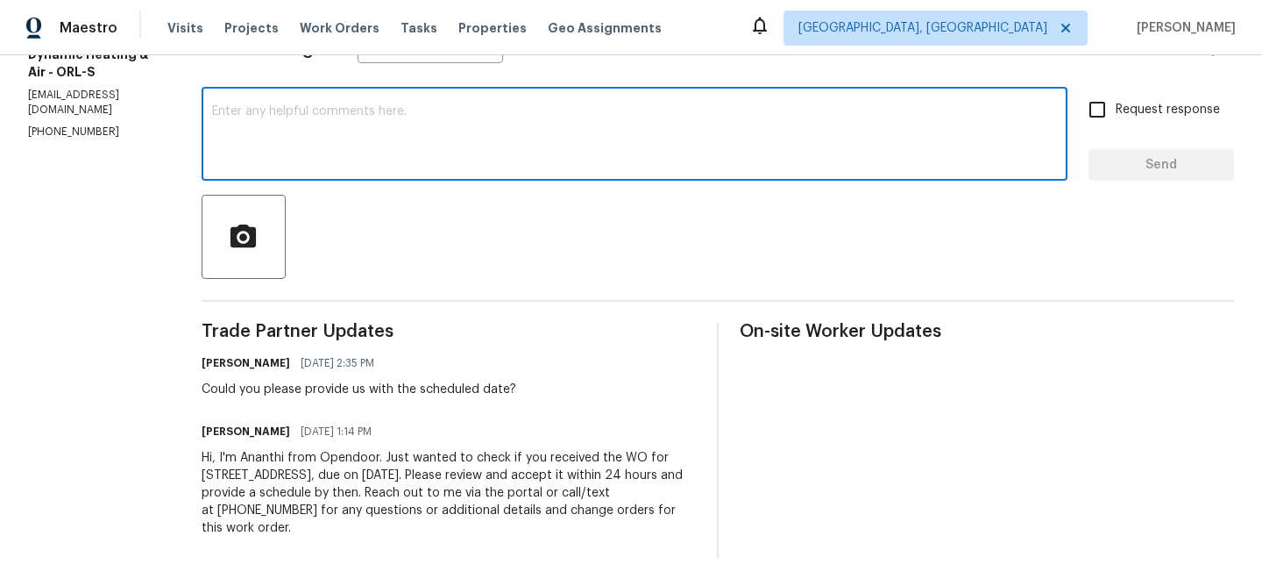
click at [366, 132] on textarea at bounding box center [634, 135] width 845 height 61
click at [82, 124] on p "(407) 417-5719" at bounding box center [93, 131] width 131 height 15
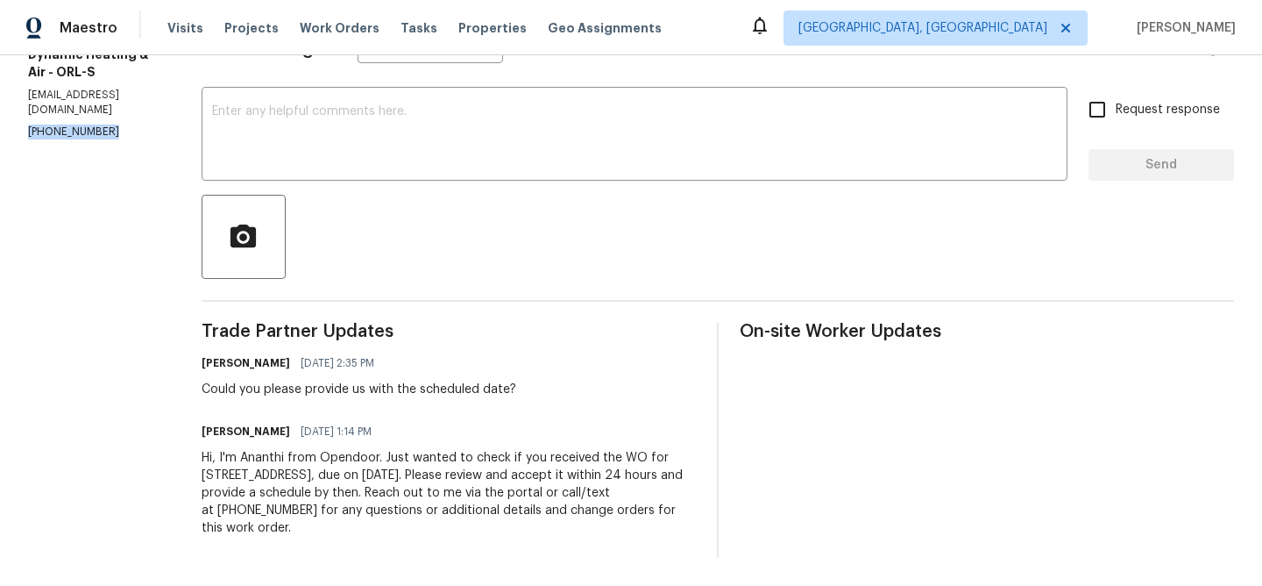
click at [82, 124] on p "(407) 417-5719" at bounding box center [93, 131] width 131 height 15
copy p "(407) 417-5719"
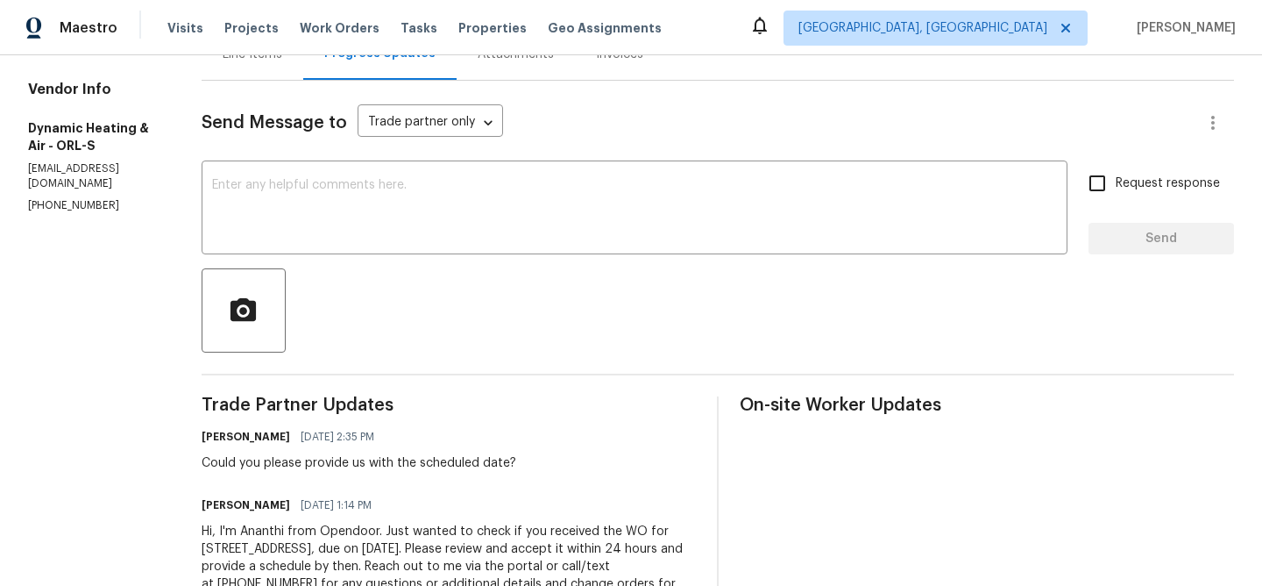
click at [67, 161] on p "heatingairservices@gmail.com" at bounding box center [93, 176] width 131 height 30
copy p "heatingairservices@gmail.com"
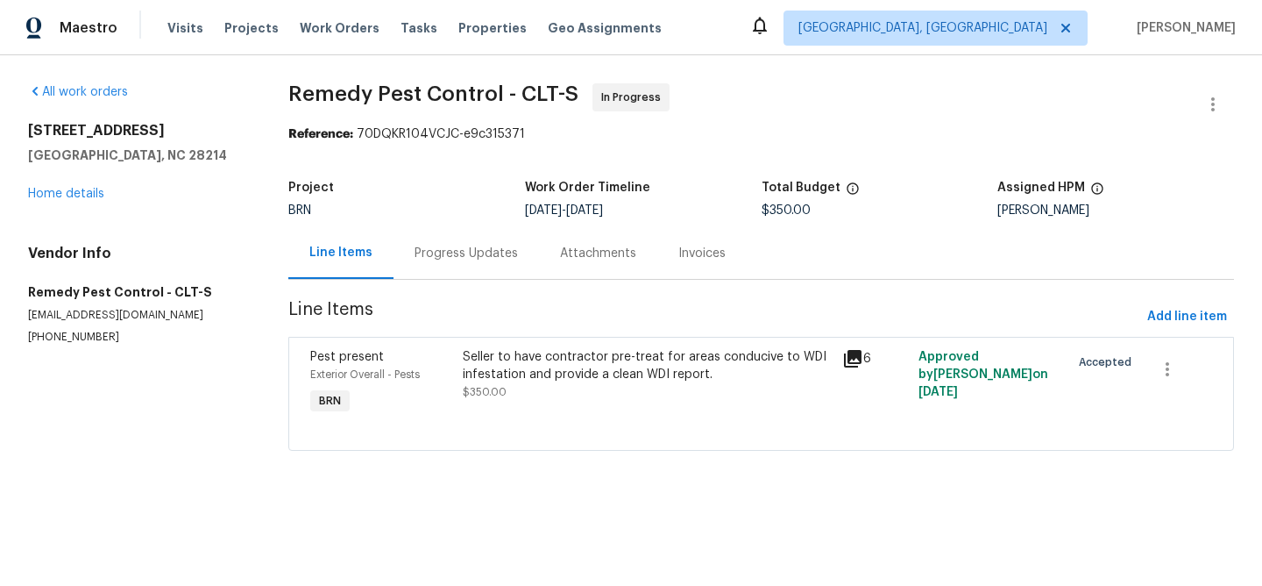
click at [461, 252] on div "Progress Updates" at bounding box center [466, 254] width 103 height 18
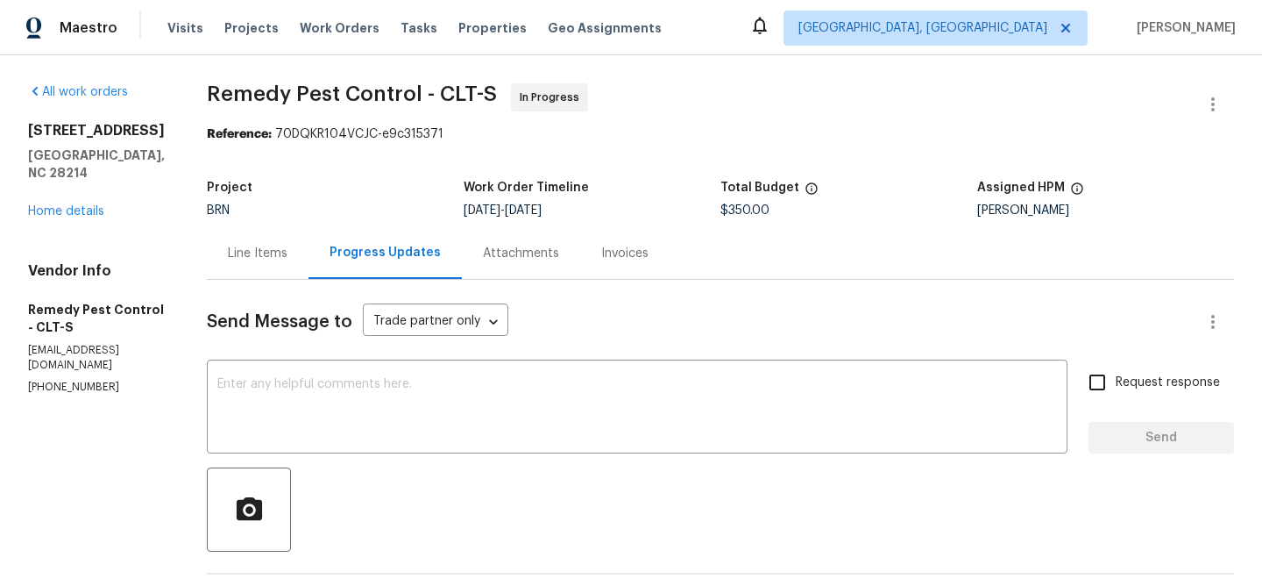
click at [252, 253] on div "Line Items" at bounding box center [258, 254] width 60 height 18
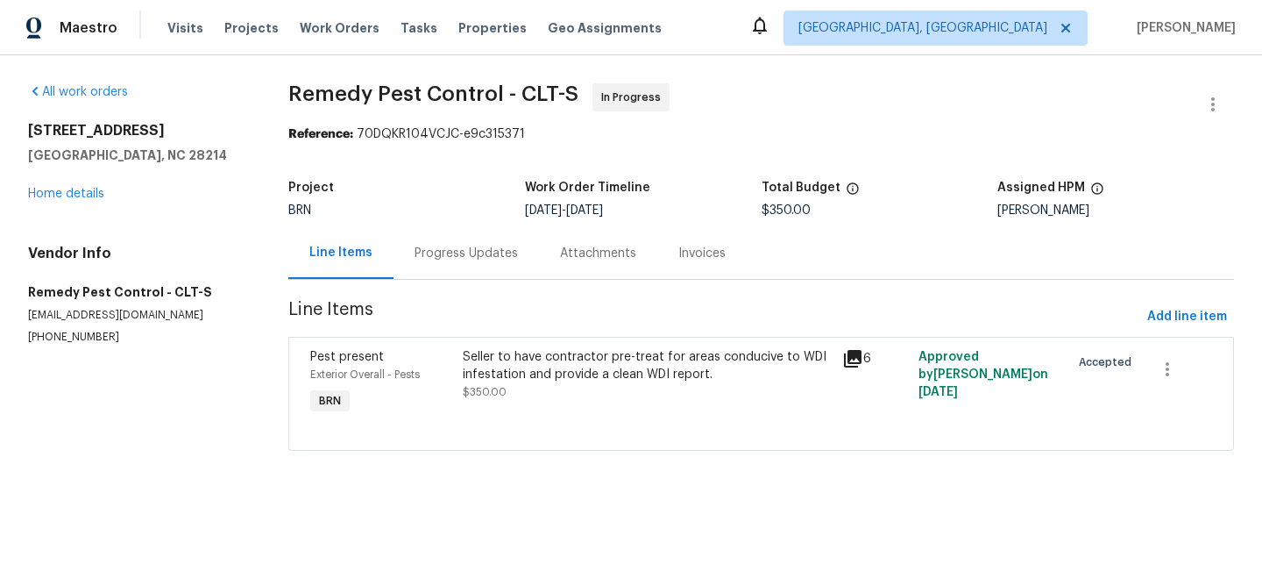
click at [474, 351] on div "Seller to have contractor pre-treat for areas conducive to WDI infestation and …" at bounding box center [648, 365] width 370 height 35
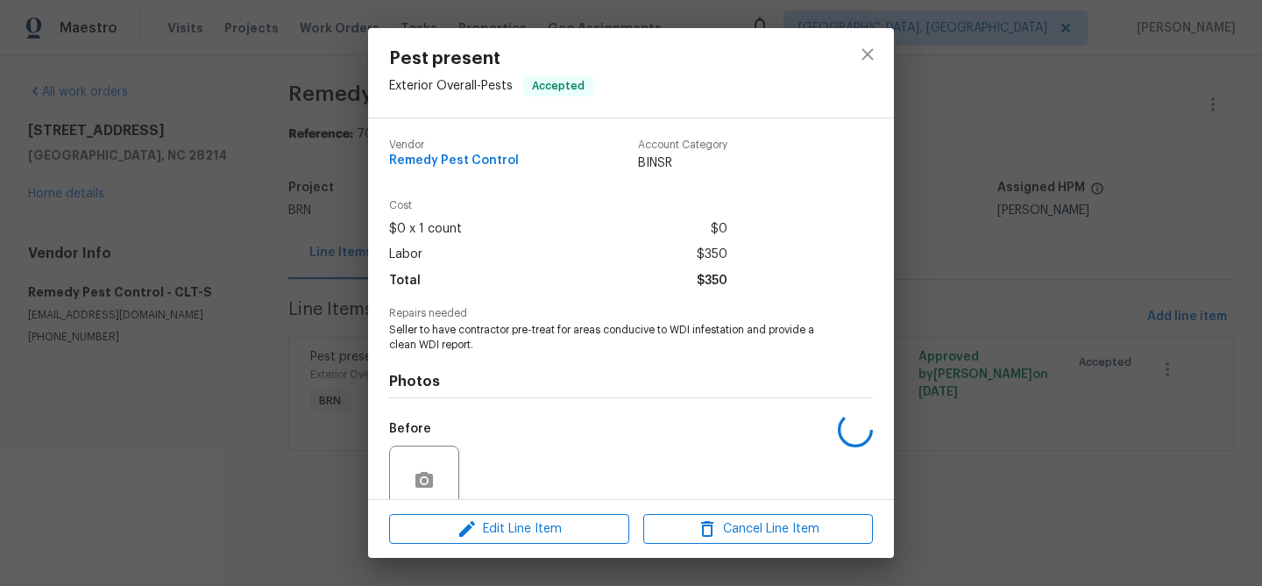
scroll to position [148, 0]
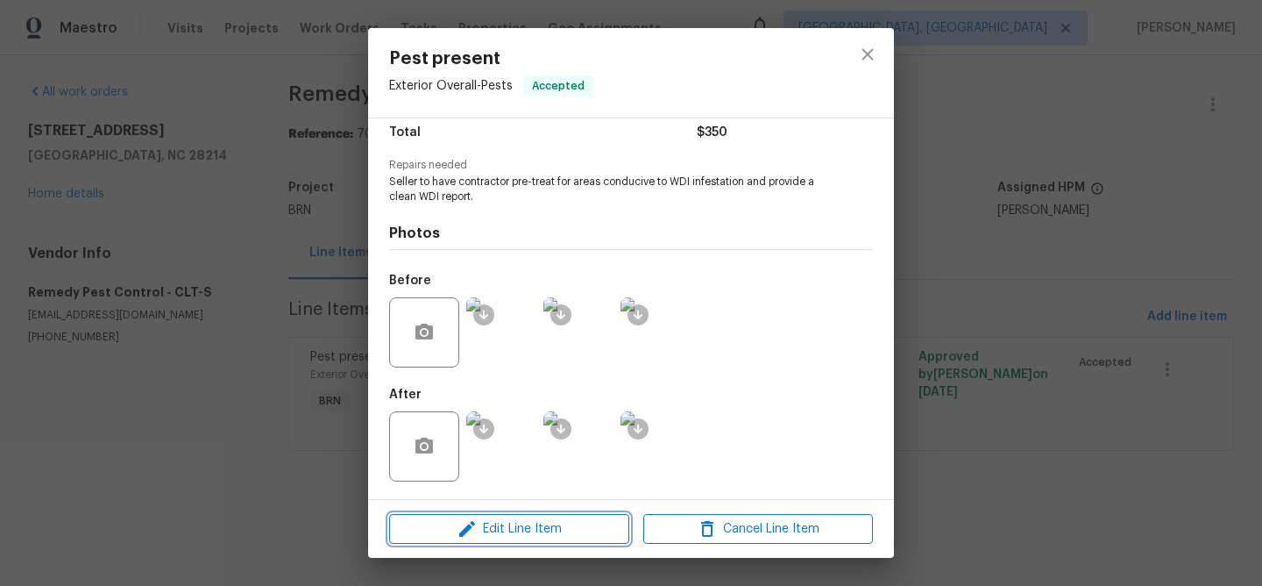
click at [470, 541] on button "Edit Line Item" at bounding box center [509, 529] width 240 height 31
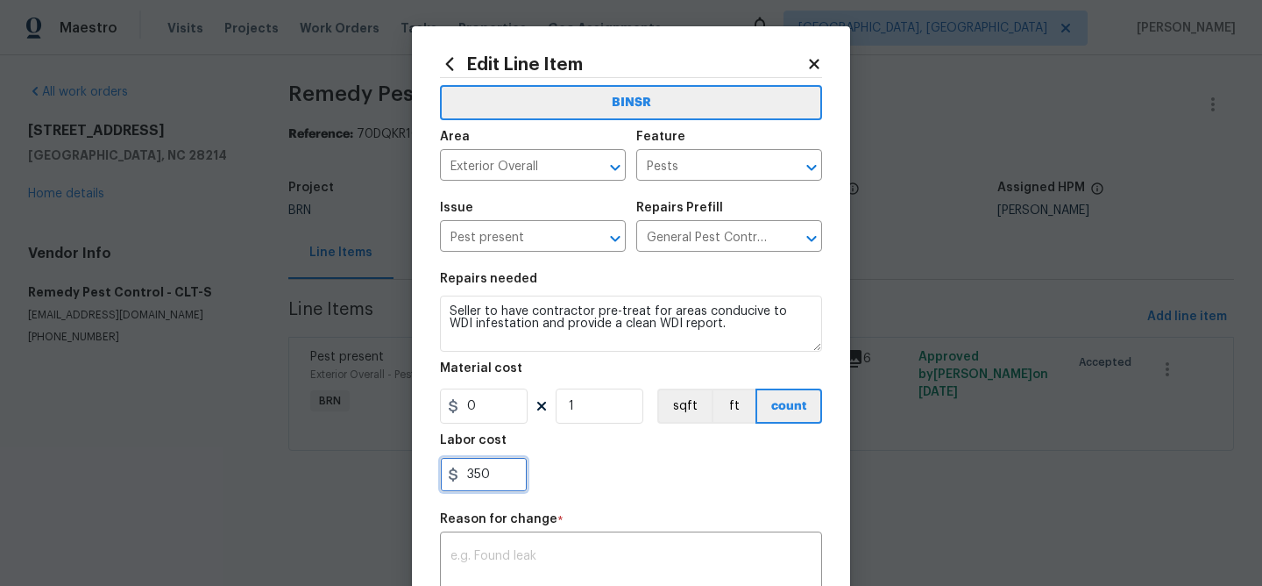
click at [510, 465] on input "350" at bounding box center [484, 474] width 88 height 35
type input "3"
paste input "text"
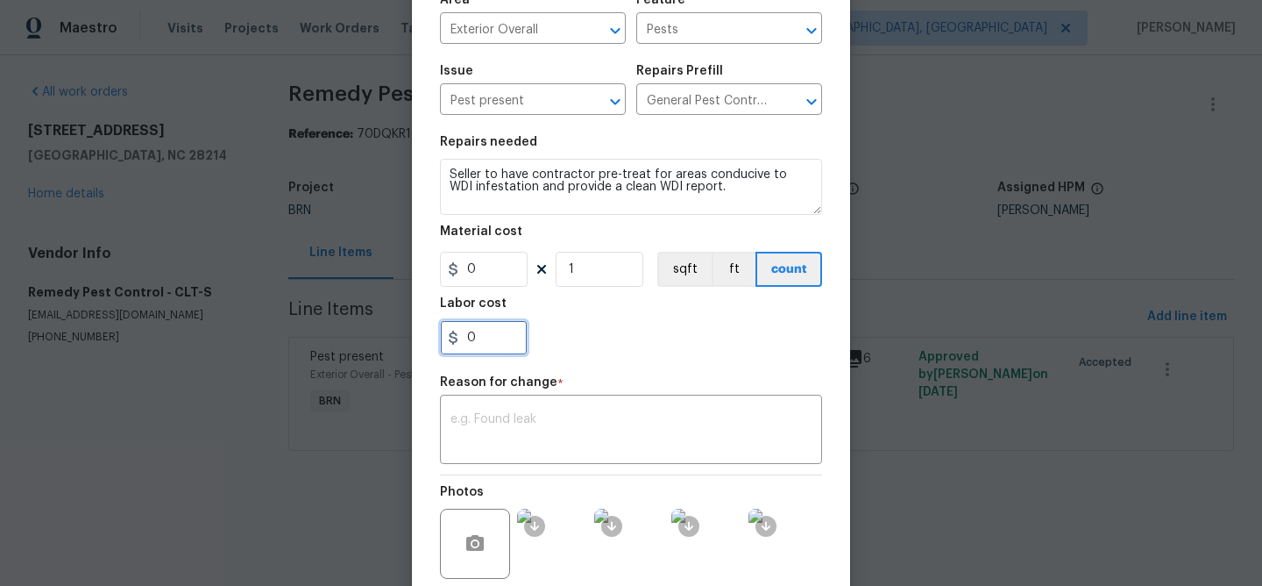
paste input "text"
type input "1380"
click at [519, 403] on div "x ​" at bounding box center [631, 431] width 382 height 65
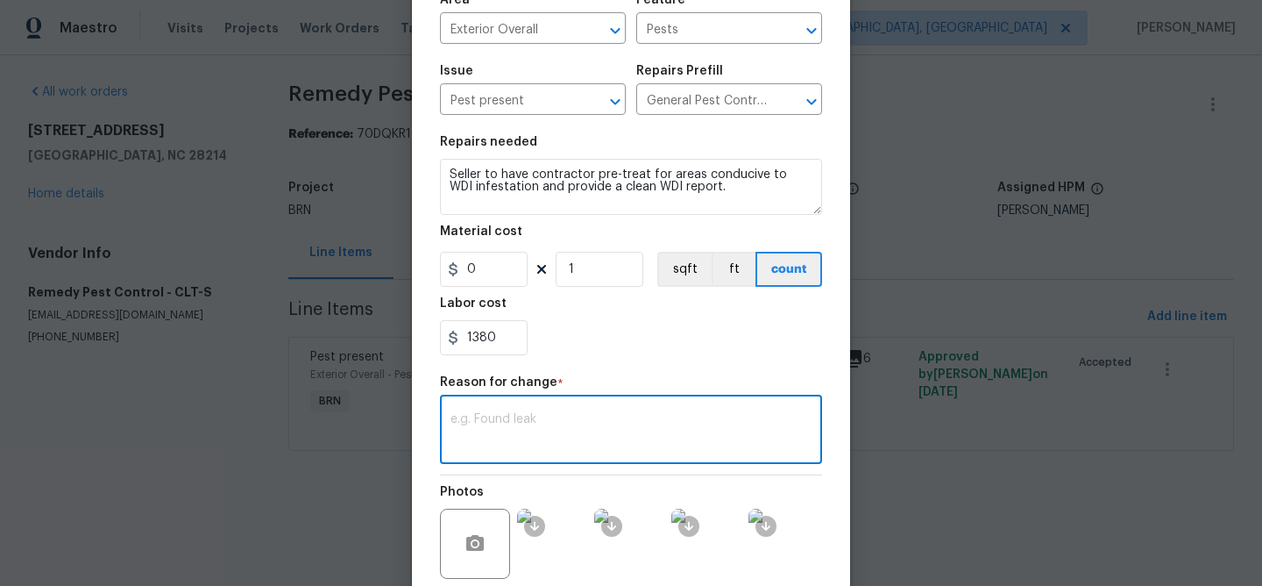
paste textarea "(AM) Updated per BR approval"
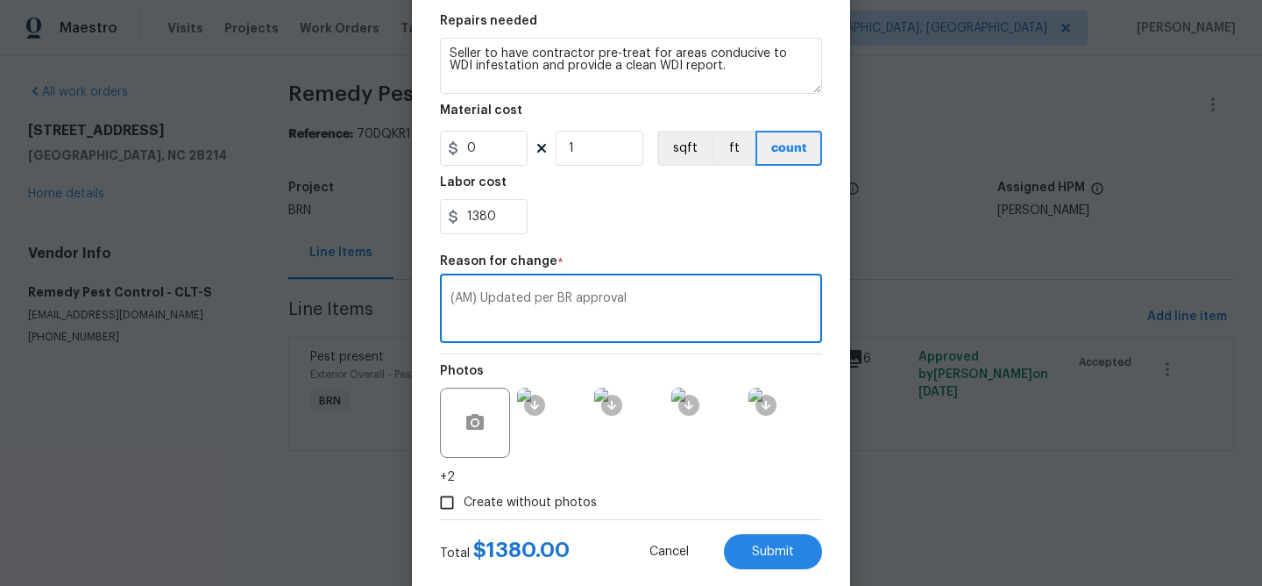
scroll to position [296, 0]
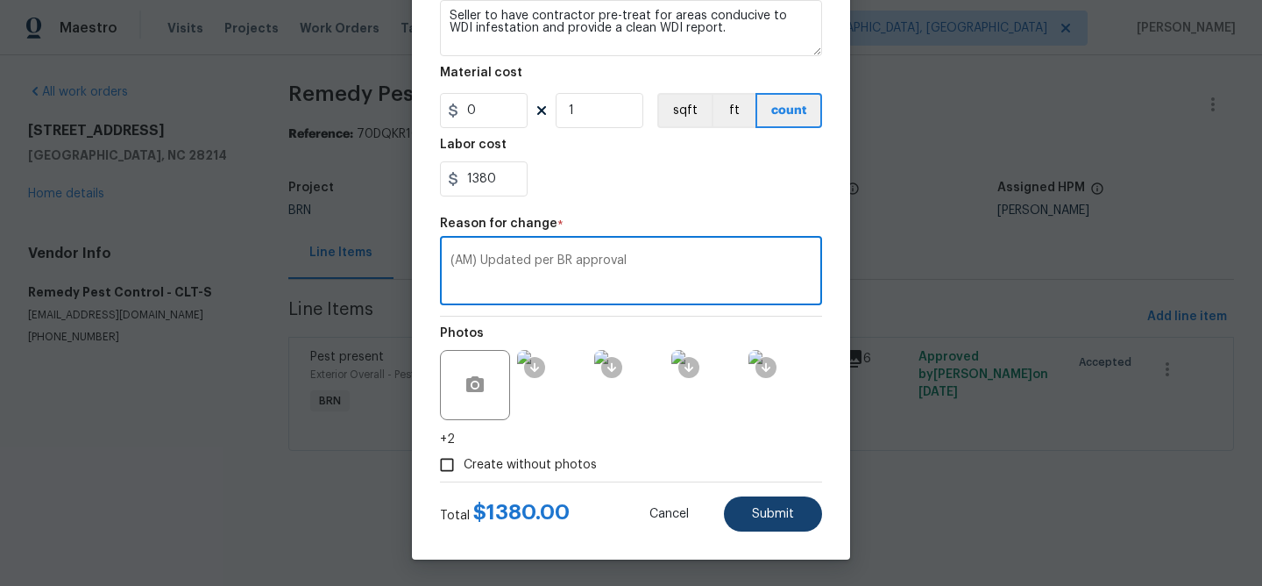
type textarea "(AM) Updated per BR approval"
click at [764, 516] on span "Submit" at bounding box center [773, 514] width 42 height 13
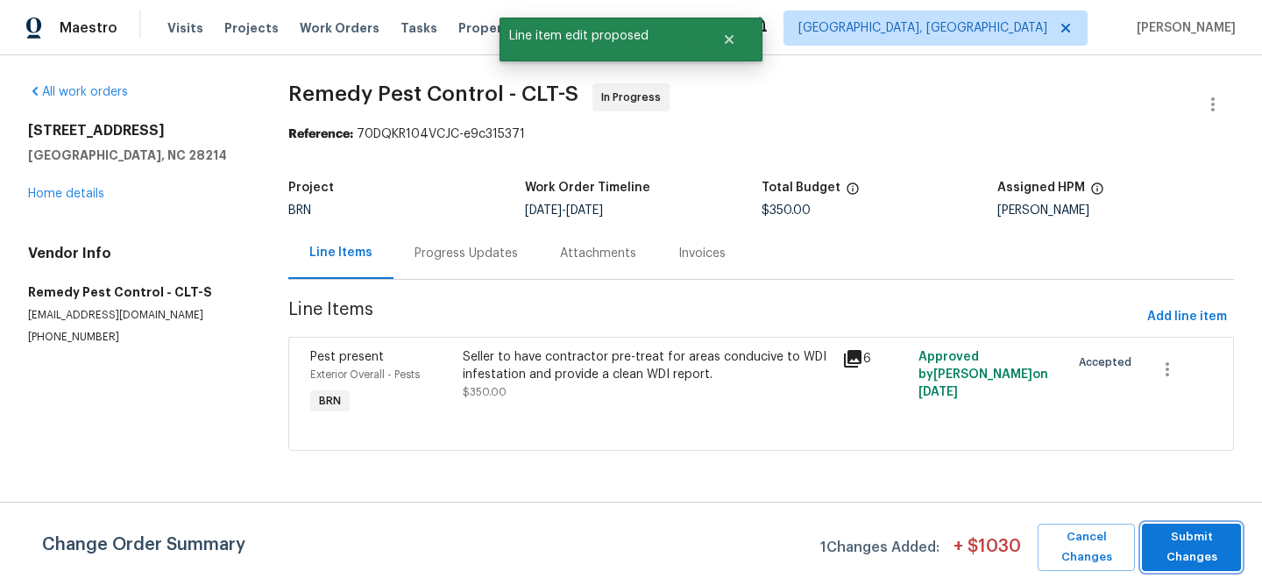
scroll to position [0, 0]
click at [1190, 543] on span "Submit Changes" at bounding box center [1192, 547] width 82 height 40
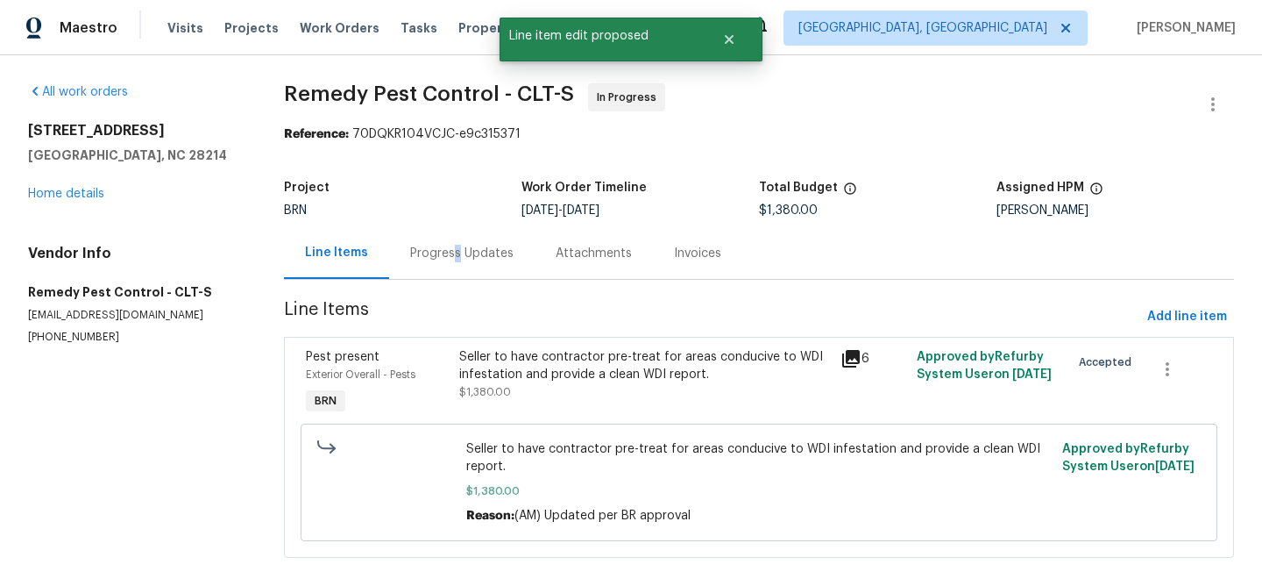
click at [455, 261] on div "Progress Updates" at bounding box center [461, 254] width 103 height 18
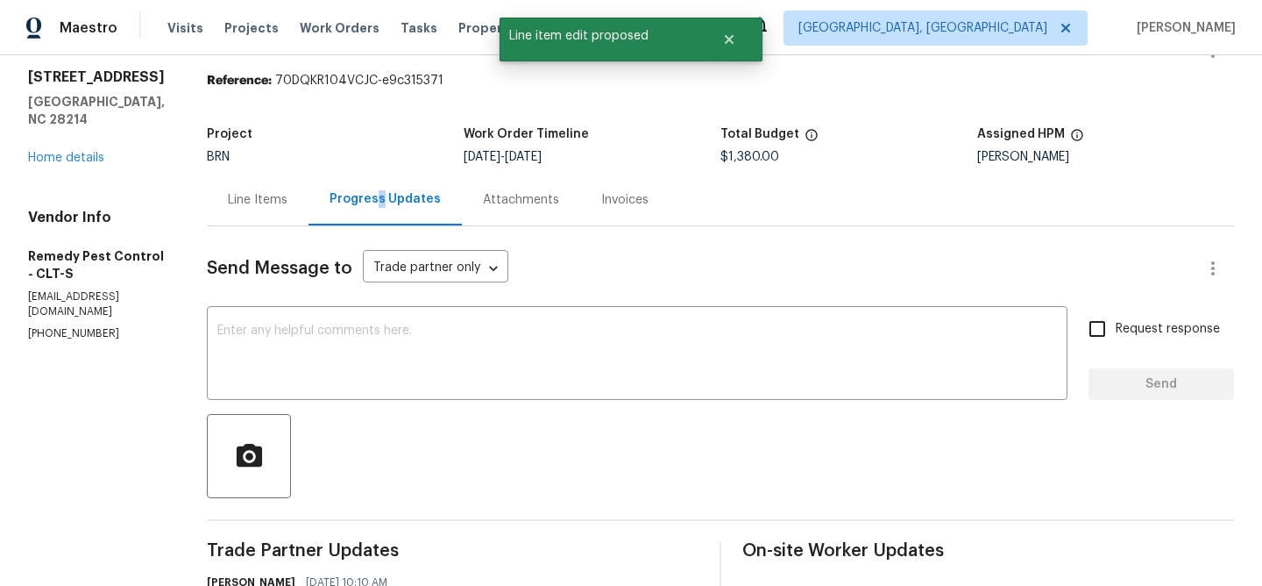
scroll to position [95, 0]
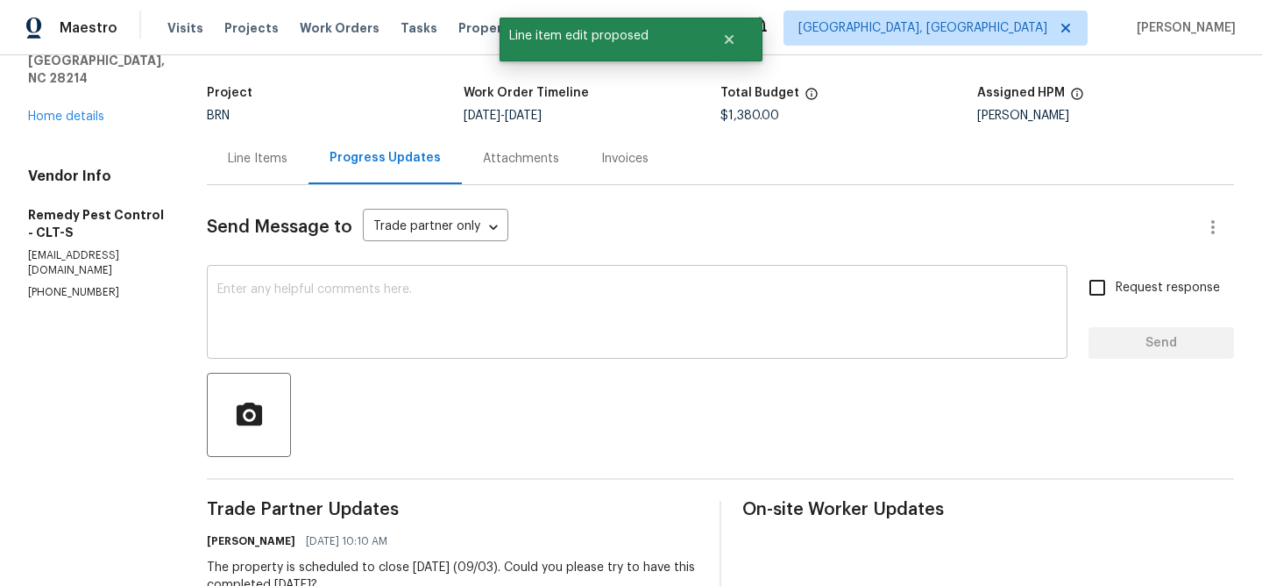
click at [344, 332] on textarea at bounding box center [637, 313] width 840 height 61
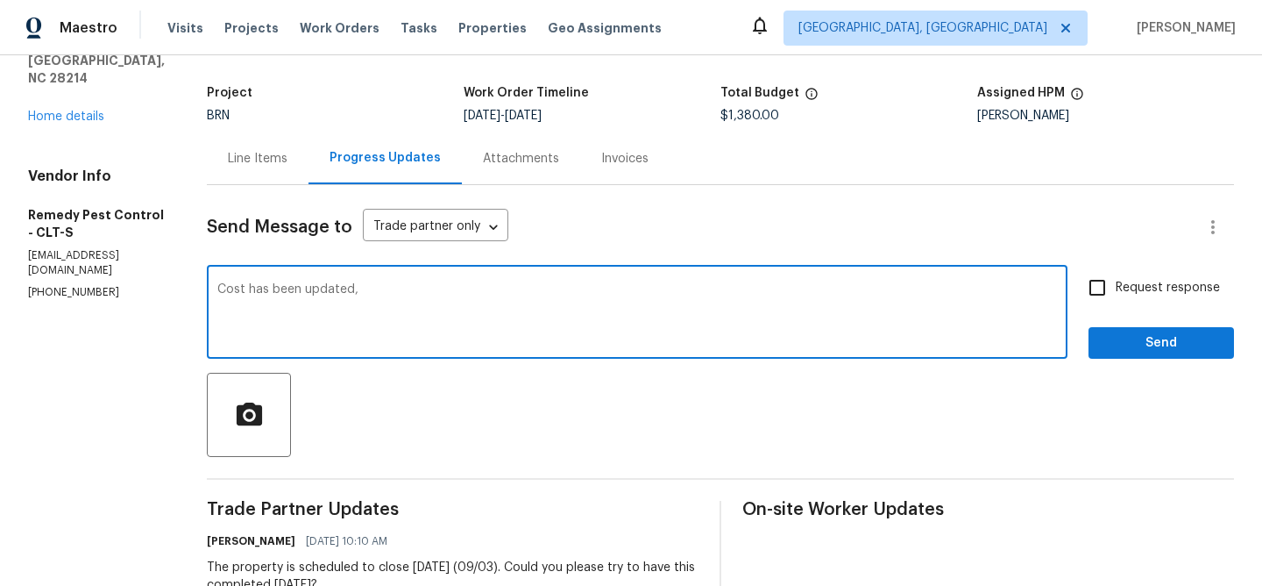
scroll to position [162, 0]
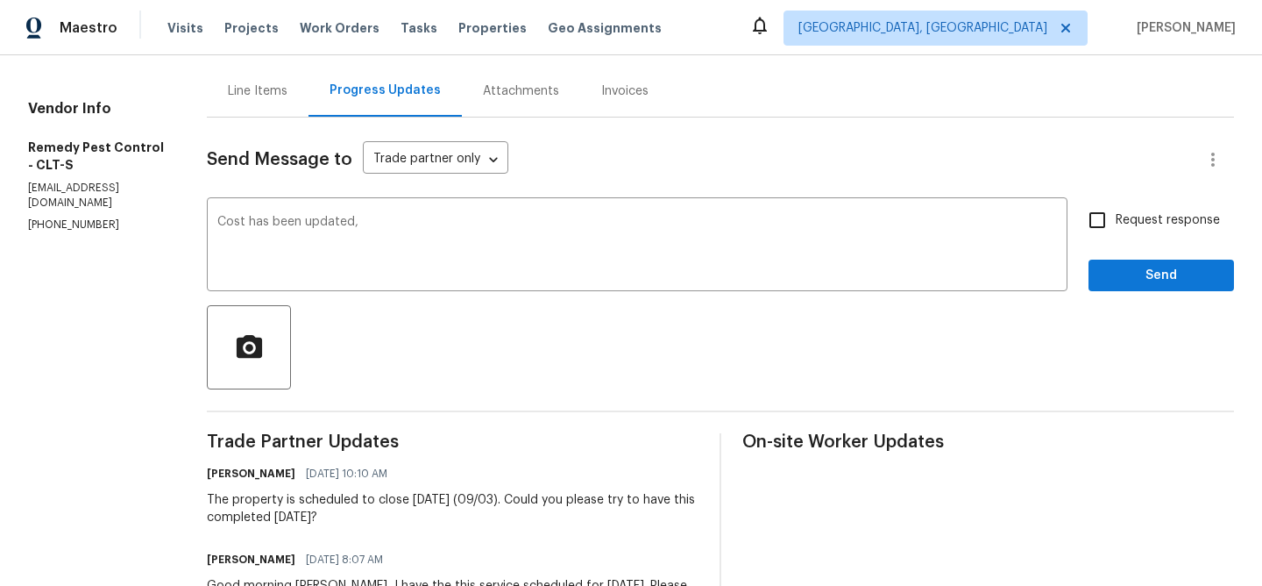
click at [227, 525] on div "The property is scheduled to close [DATE] (09/03). Could you please try to have…" at bounding box center [453, 508] width 492 height 35
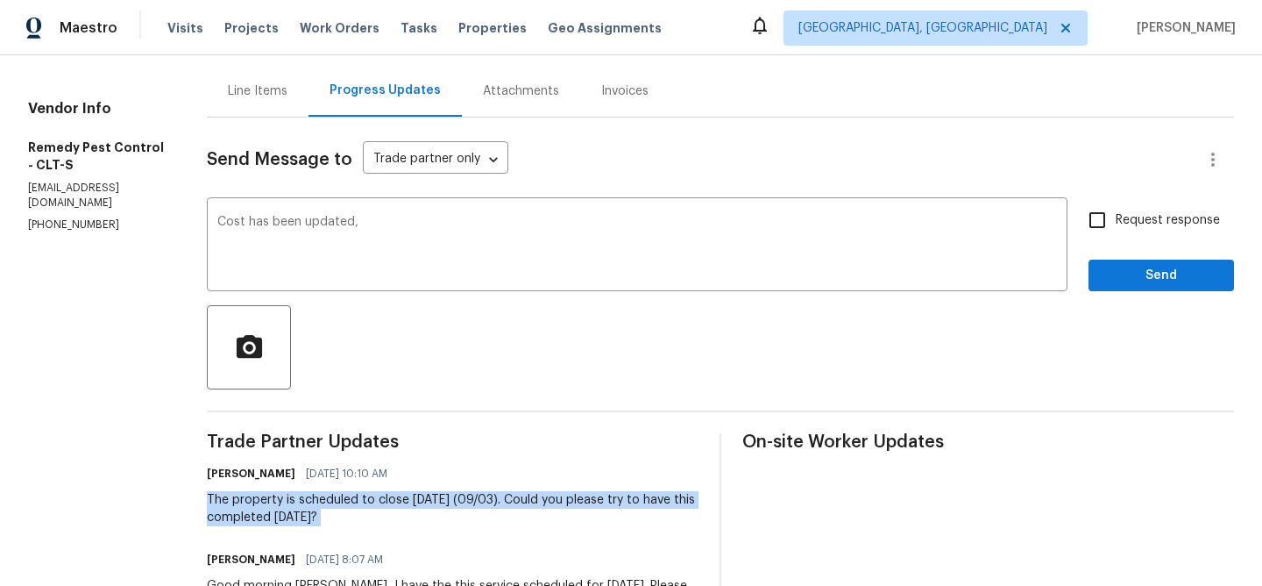
click at [227, 525] on div "The property is scheduled to close [DATE] (09/03). Could you please try to have…" at bounding box center [453, 508] width 492 height 35
copy div "The property is scheduled to close [DATE] (09/03). Could you please try to have…"
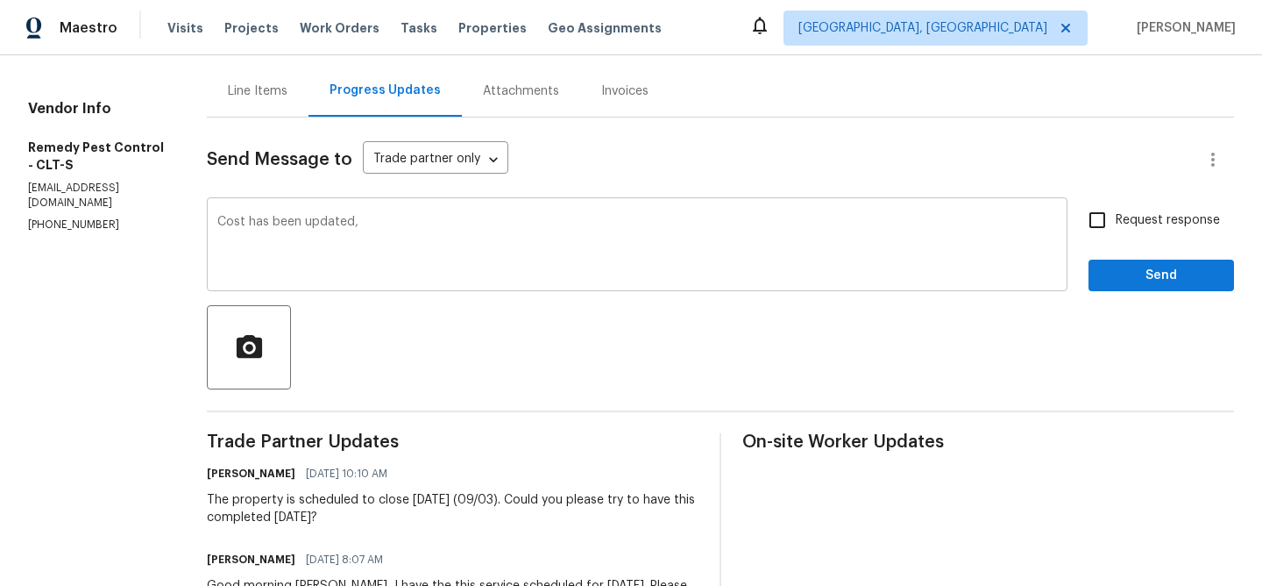
click at [407, 232] on textarea "Cost has been updated," at bounding box center [637, 246] width 840 height 61
paste textarea "The property is scheduled to close [DATE] (09/03). Could you please try to have…"
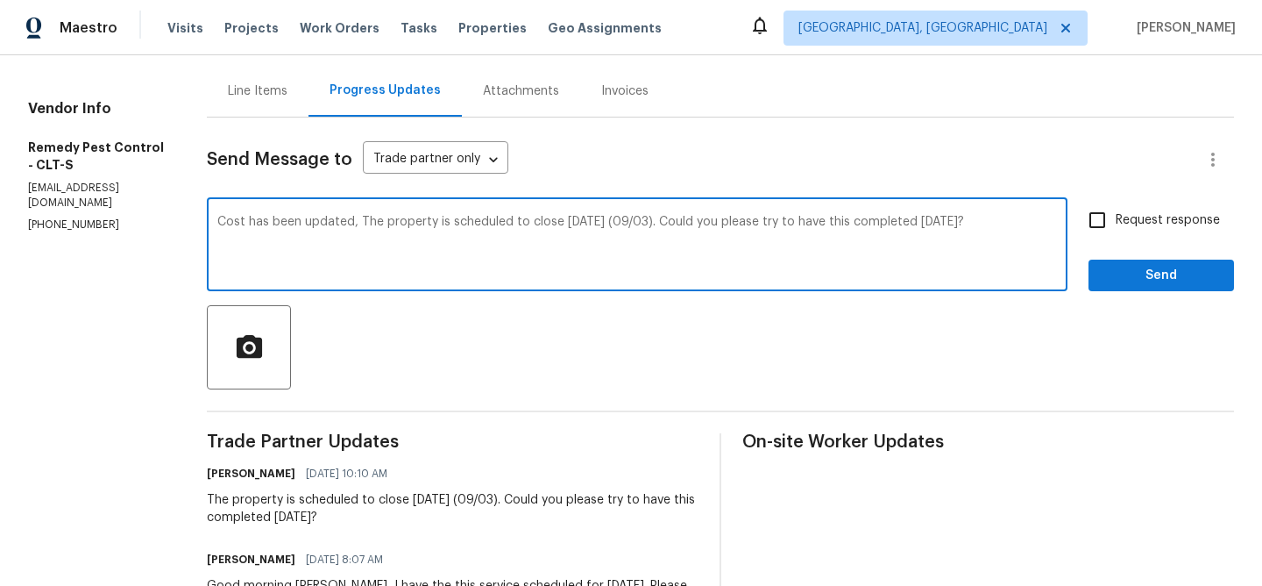
type textarea "Cost has been updated, The property is scheduled to close [DATE] (09/03). Could…"
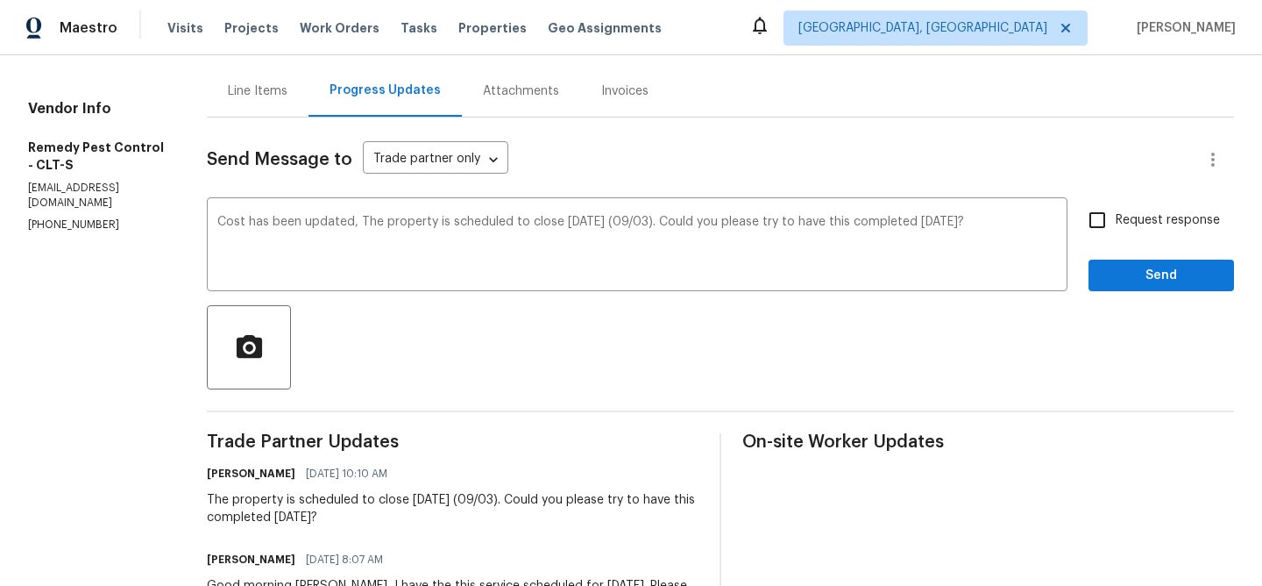
click at [1117, 233] on label "Request response" at bounding box center [1149, 220] width 141 height 37
click at [1116, 233] on input "Request response" at bounding box center [1097, 220] width 37 height 37
checkbox input "true"
click at [1133, 280] on span "Send" at bounding box center [1161, 276] width 117 height 22
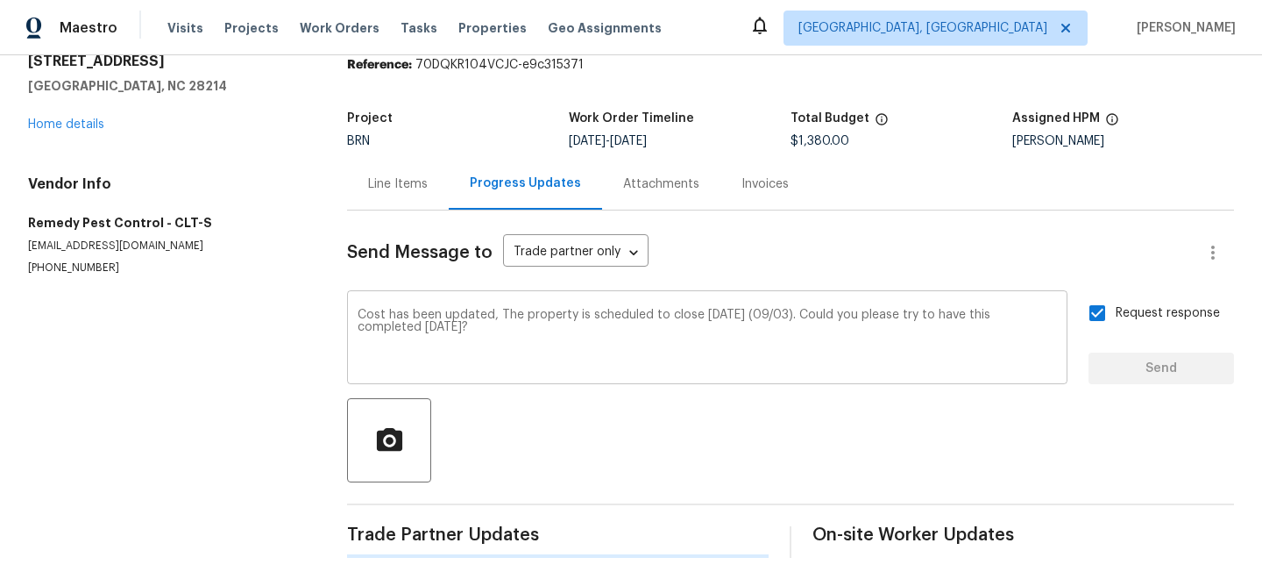
scroll to position [0, 0]
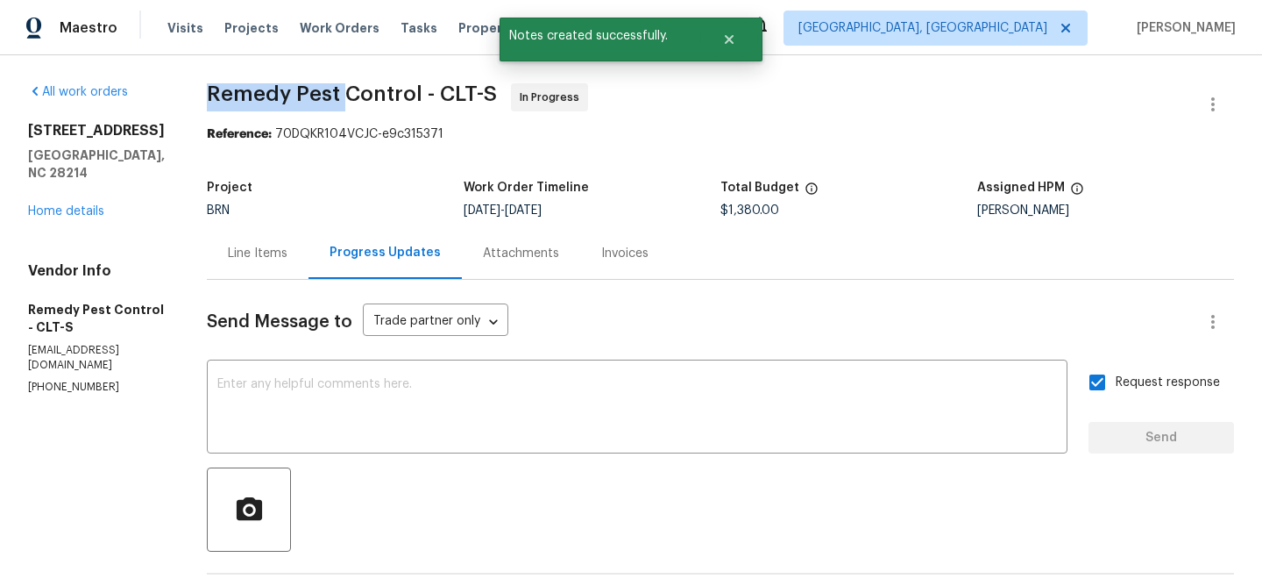
drag, startPoint x: 178, startPoint y: 96, endPoint x: 317, endPoint y: 98, distance: 139.4
copy span "Remedy Pest"
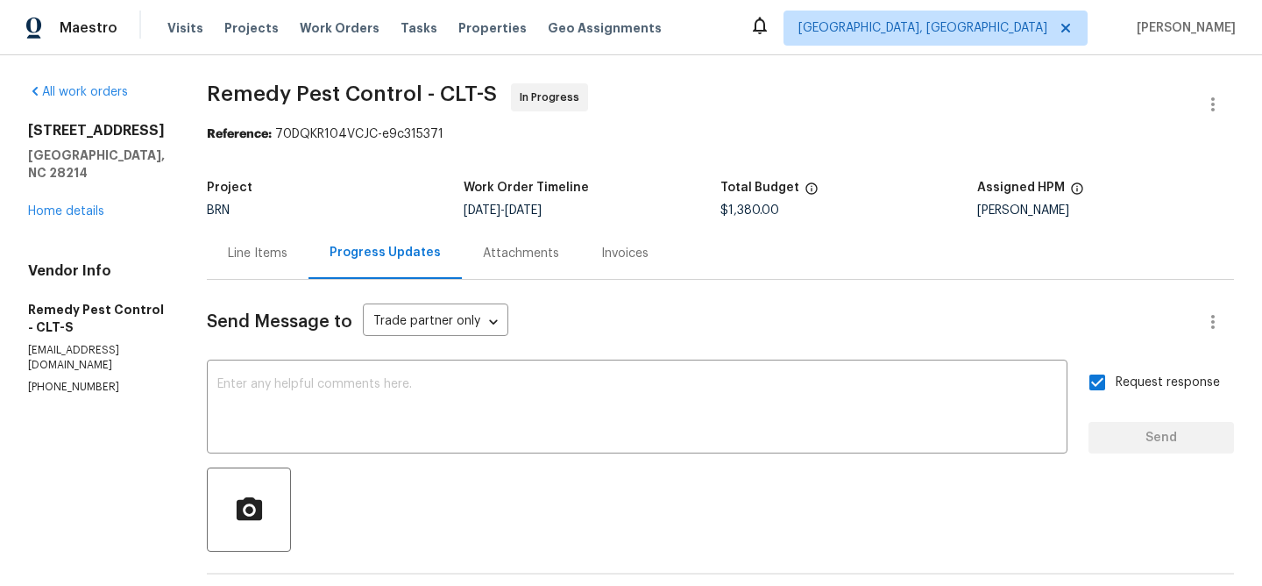
click at [43, 220] on div "[STREET_ADDRESS][PERSON_NAME] Home details" at bounding box center [96, 171] width 137 height 98
click at [69, 217] on link "Home details" at bounding box center [66, 211] width 76 height 12
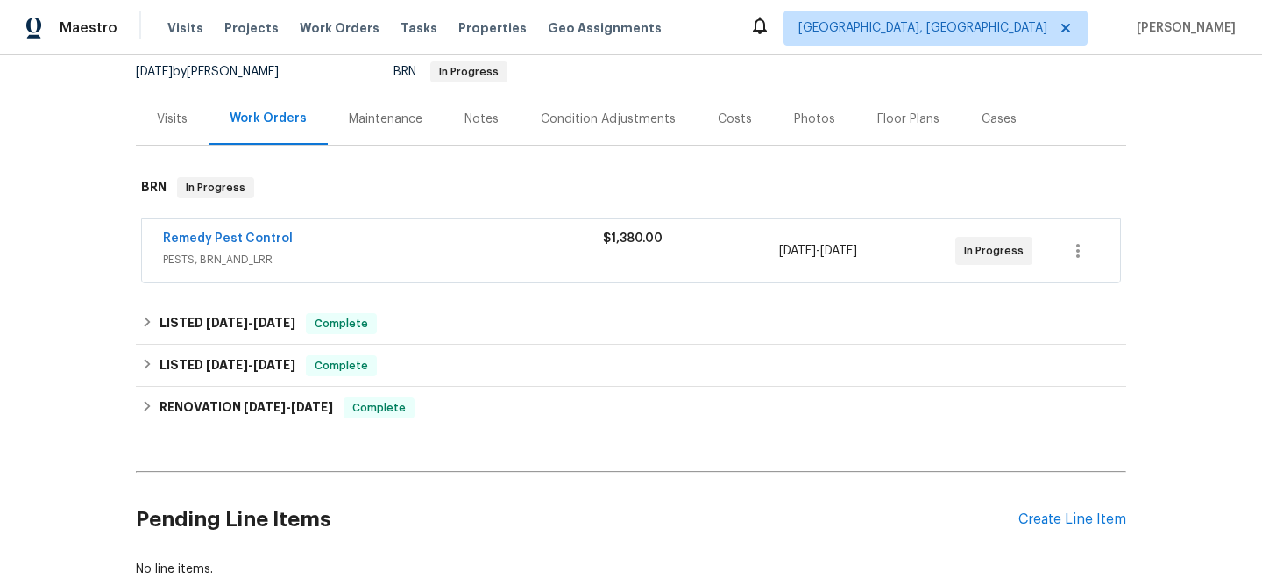
scroll to position [111, 0]
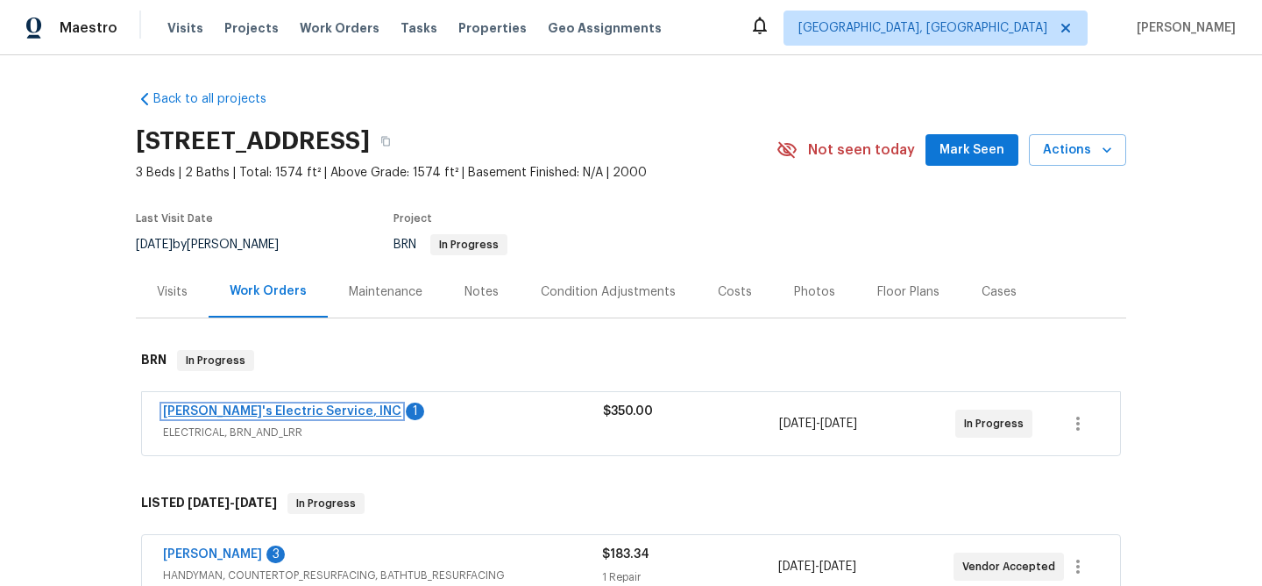
click at [187, 413] on link "[PERSON_NAME]'s Electric Service, INC" at bounding box center [282, 411] width 238 height 12
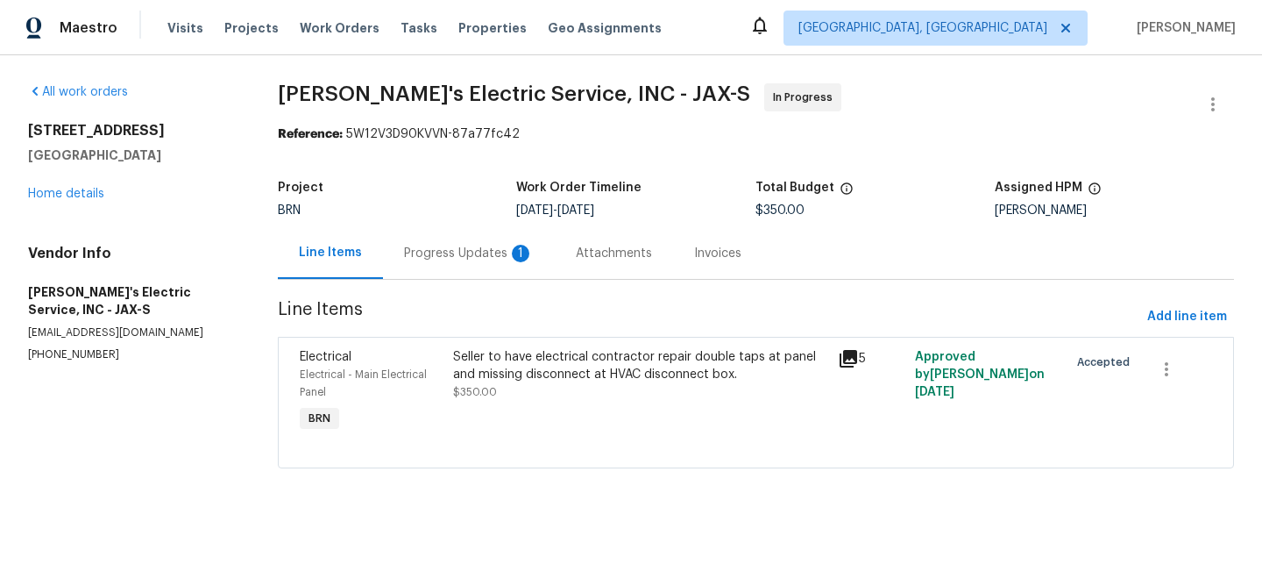
click at [445, 233] on div "Progress Updates 1" at bounding box center [469, 253] width 172 height 52
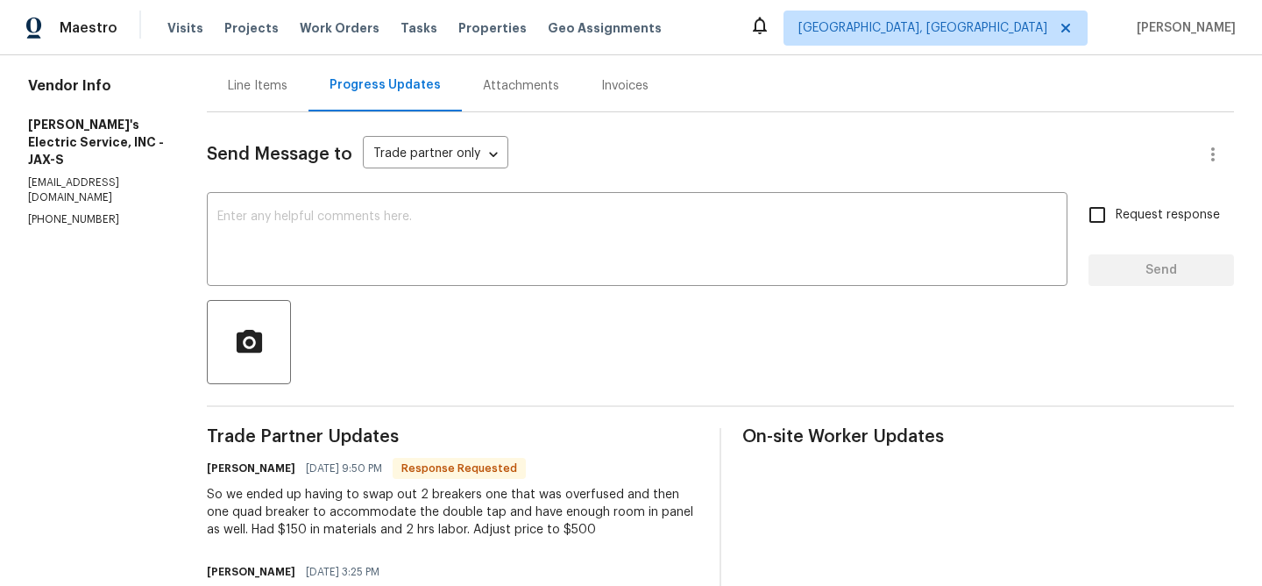
scroll to position [187, 0]
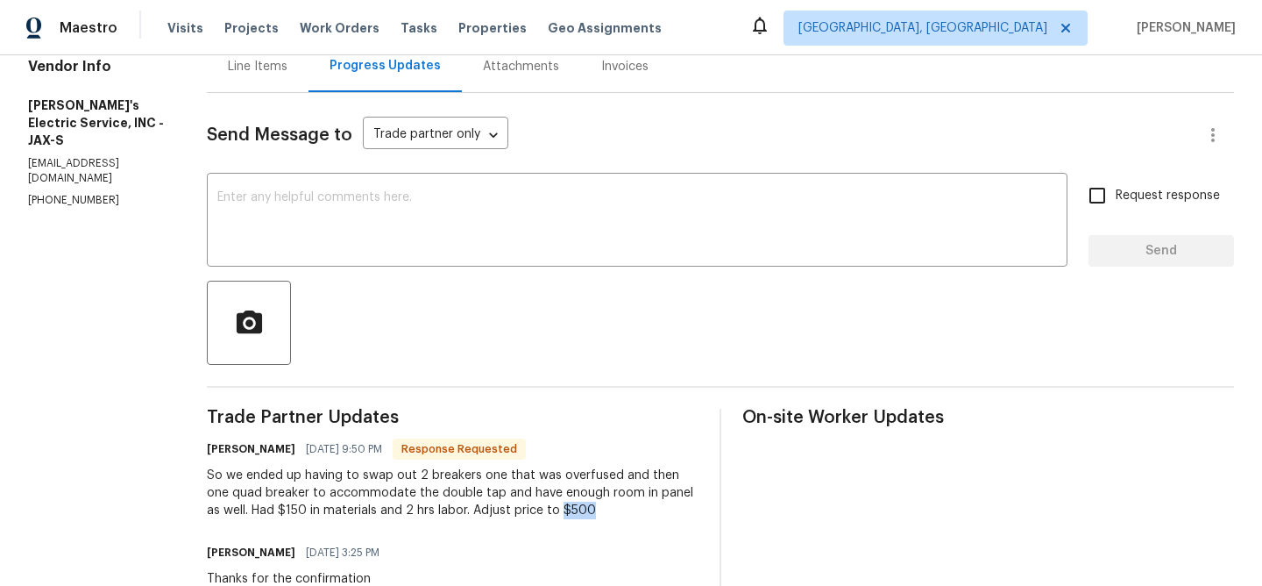
drag, startPoint x: 500, startPoint y: 515, endPoint x: 578, endPoint y: 515, distance: 78.0
click at [578, 515] on div "So we ended up having to swap out 2 breakers one that was overfused and then on…" at bounding box center [453, 492] width 492 height 53
copy div "$500"
click at [245, 75] on div "Line Items" at bounding box center [258, 66] width 102 height 52
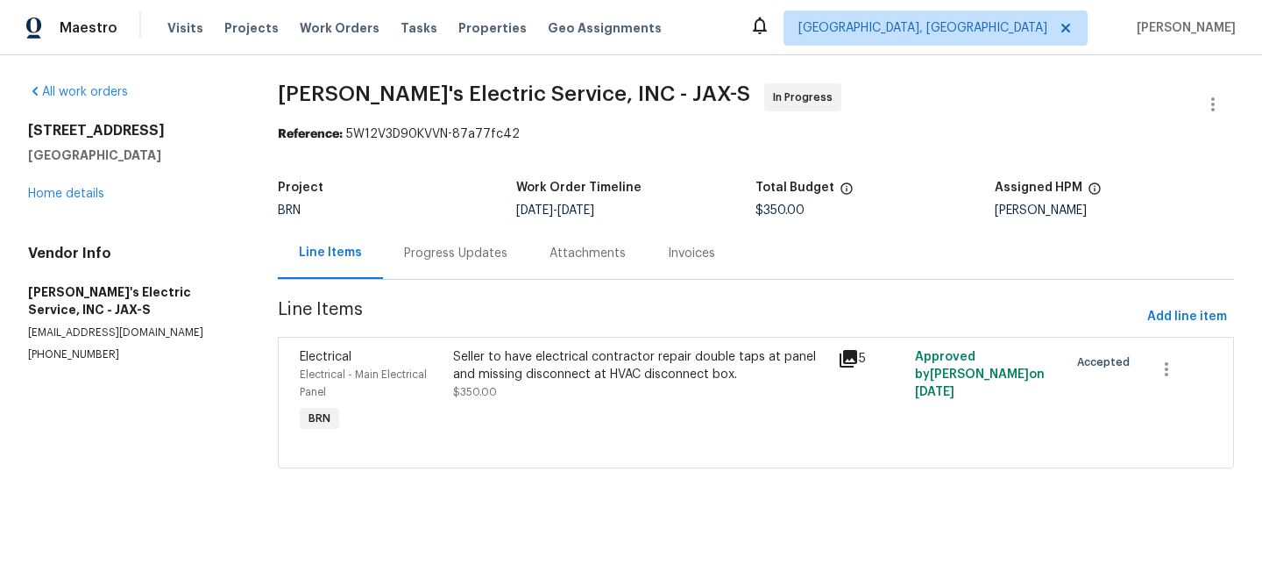
click at [583, 371] on div "Seller to have electrical contractor repair double taps at panel and missing di…" at bounding box center [640, 365] width 374 height 35
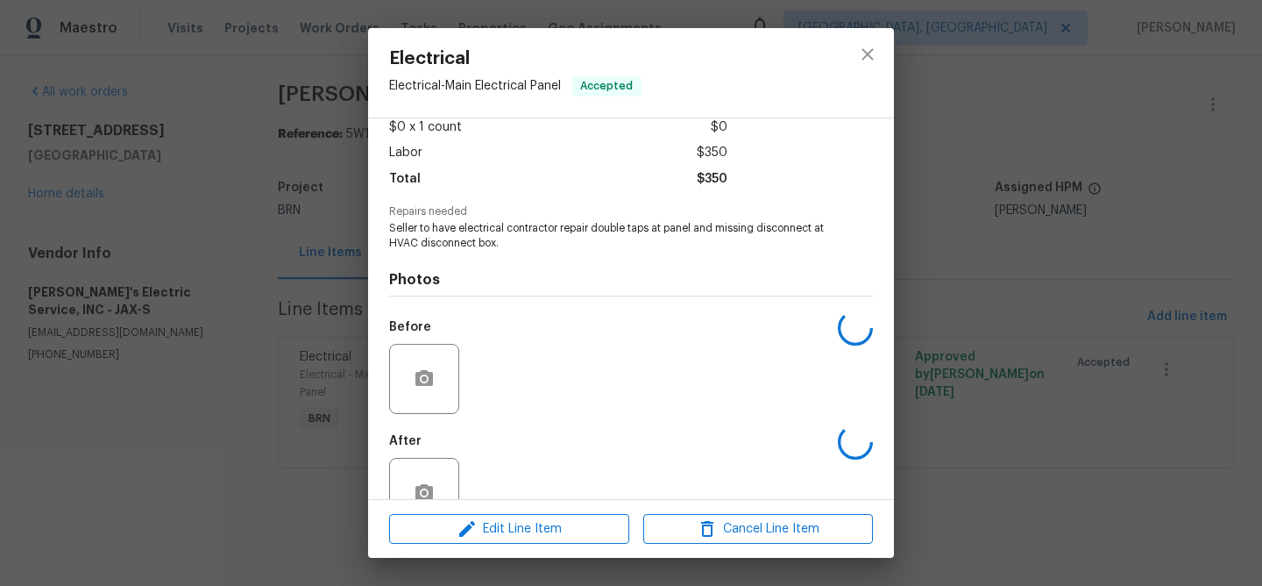
scroll to position [148, 0]
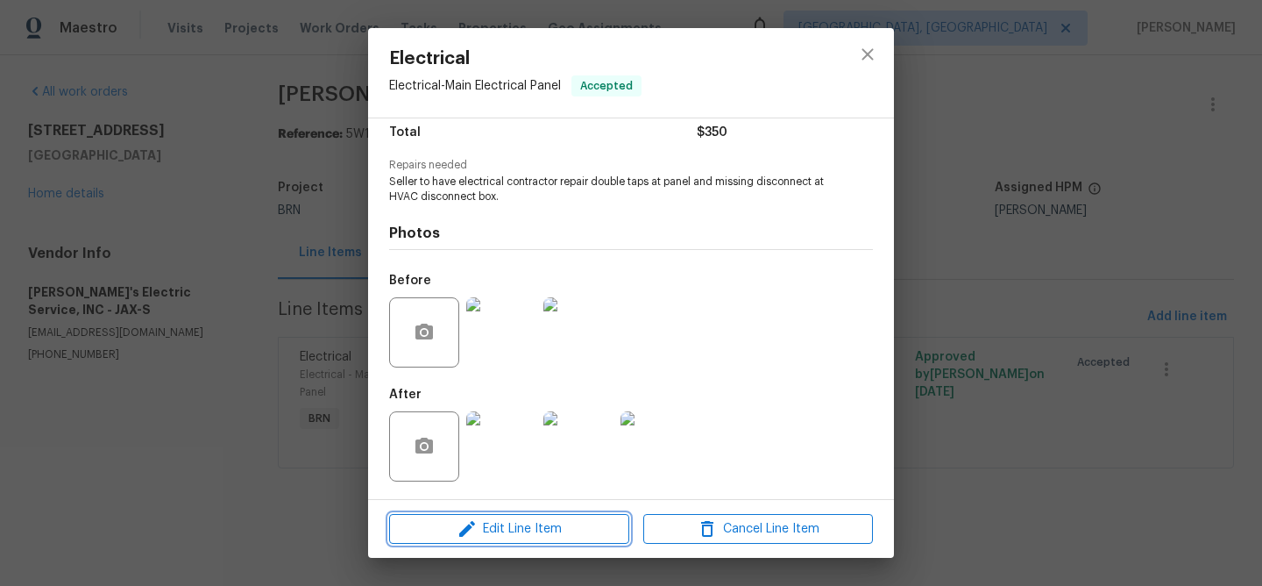
click at [503, 526] on span "Edit Line Item" at bounding box center [509, 529] width 230 height 22
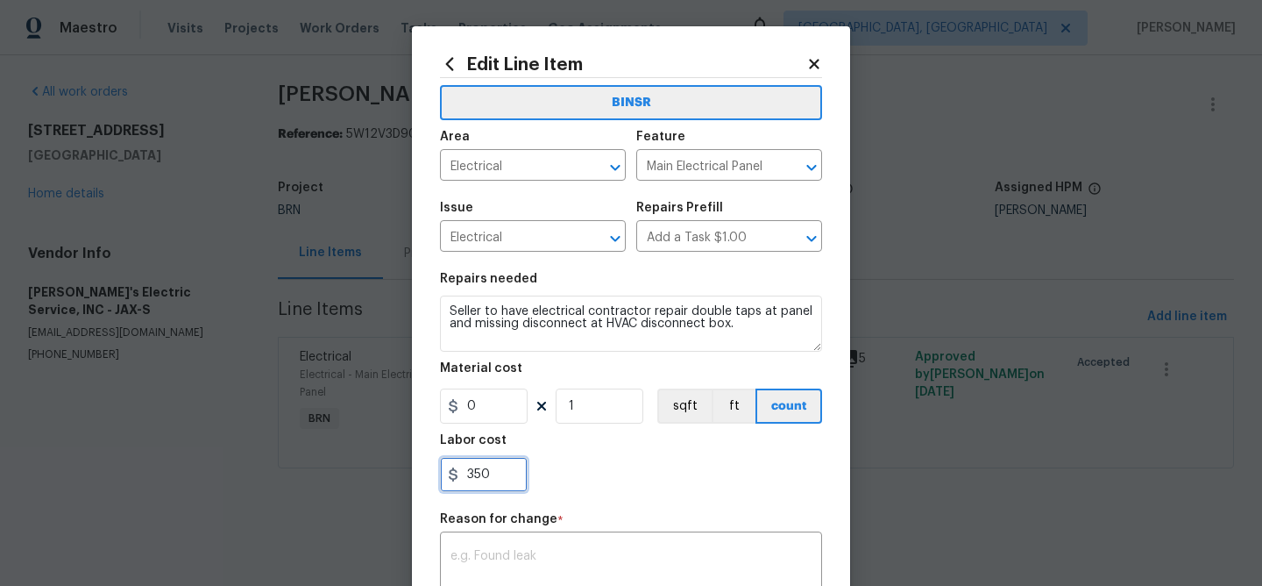
click at [495, 467] on input "350" at bounding box center [484, 474] width 88 height 35
type input "3"
paste input "500"
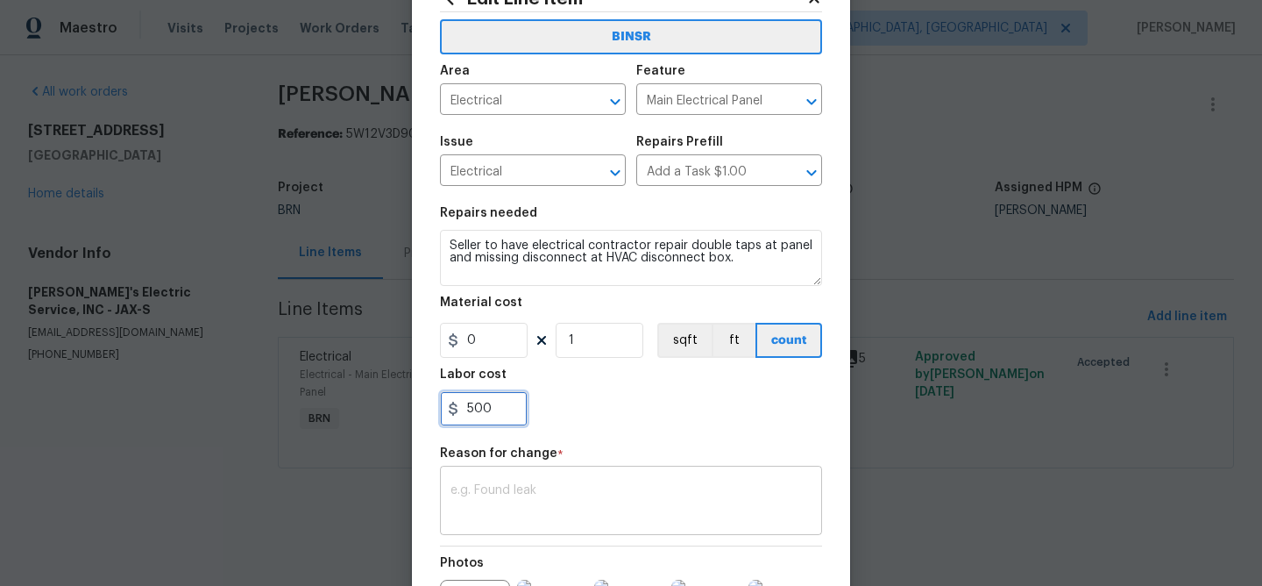
scroll to position [131, 0]
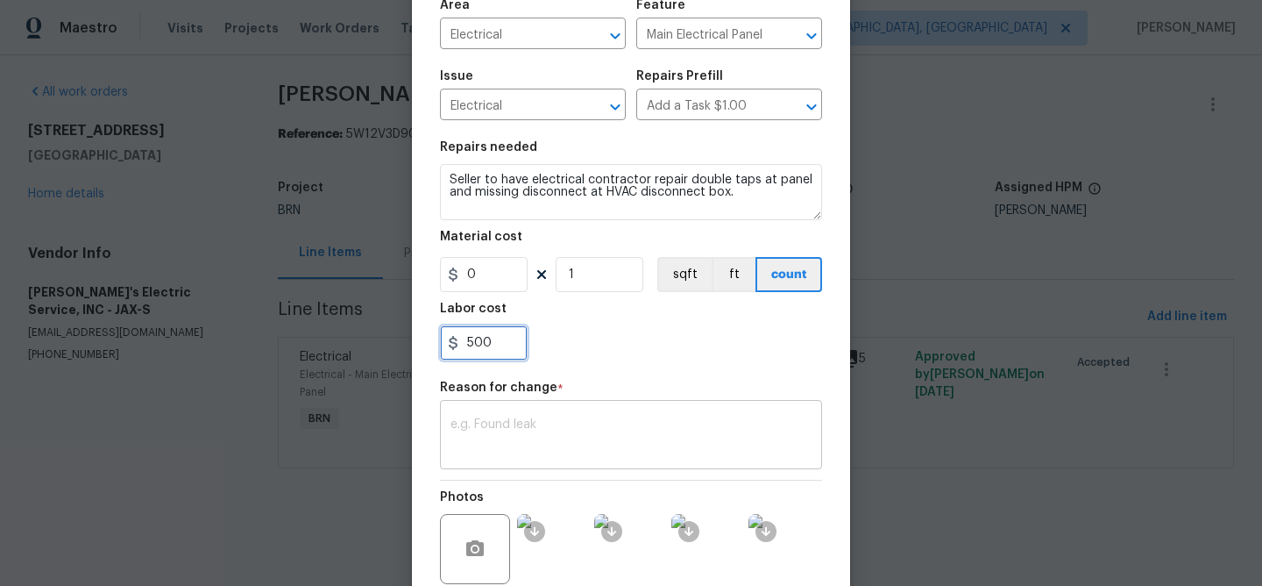
type input "500"
click at [520, 435] on textarea at bounding box center [631, 436] width 361 height 37
paste textarea "(AM) Updated per vendors final cost."
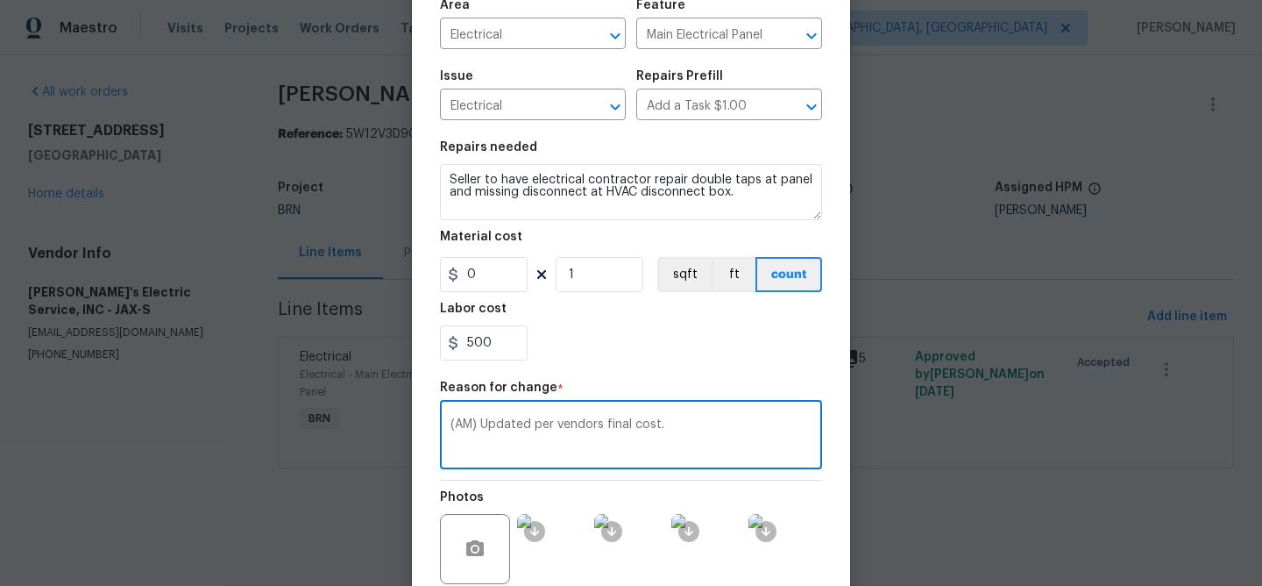
scroll to position [296, 0]
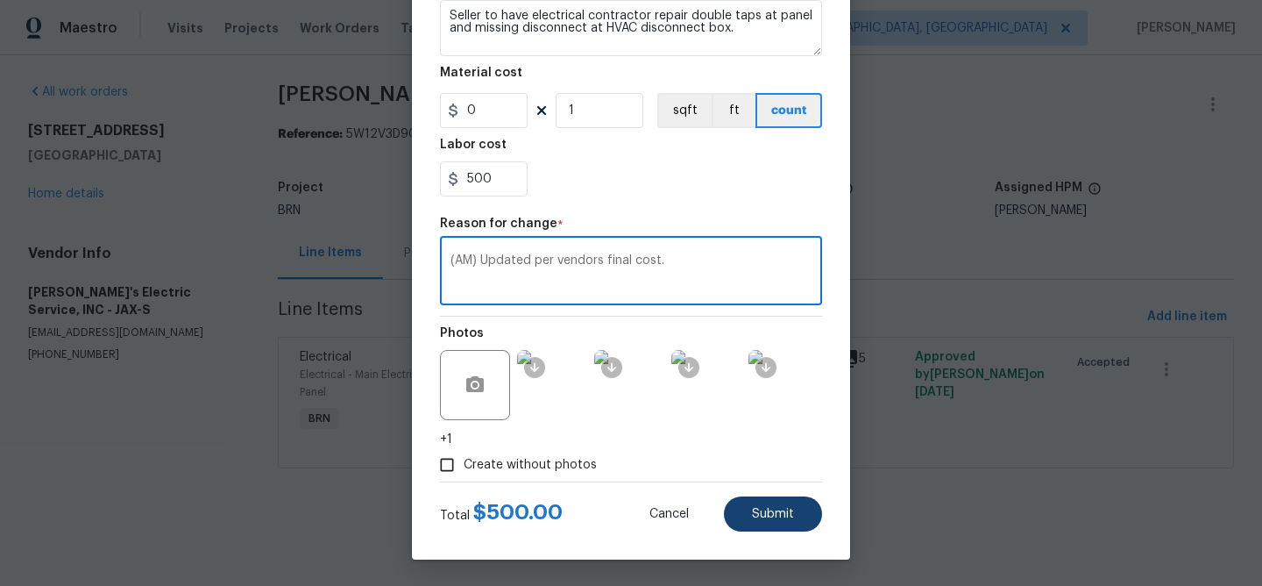
type textarea "(AM) Updated per vendors final cost."
click at [766, 526] on button "Submit" at bounding box center [773, 513] width 98 height 35
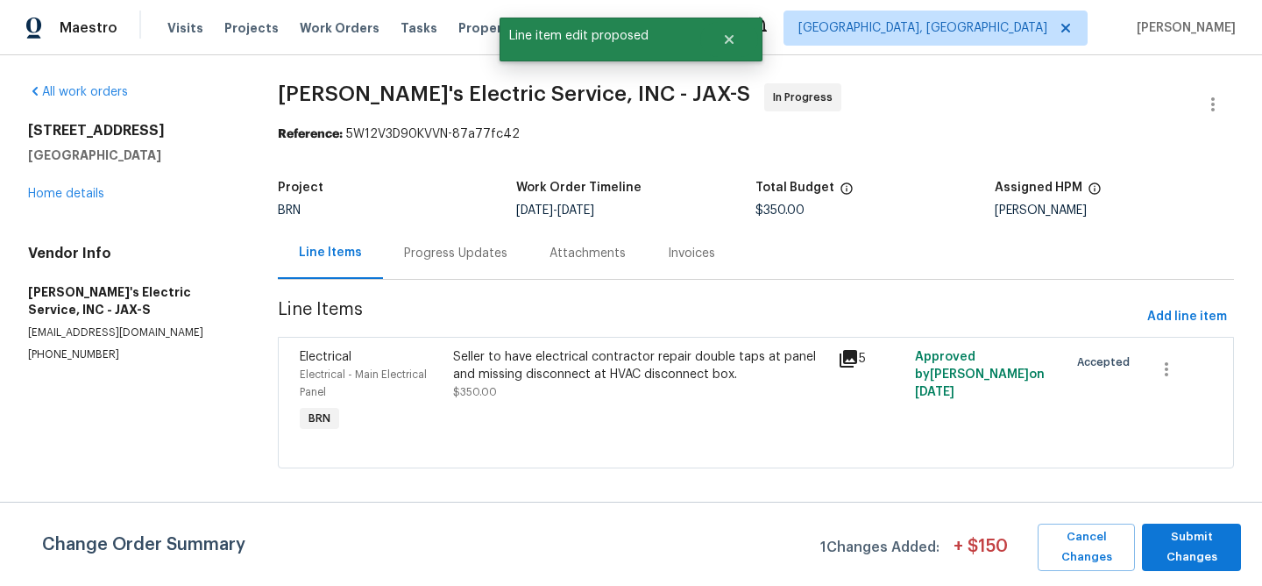
scroll to position [0, 0]
click at [1193, 561] on span "Submit Changes" at bounding box center [1192, 547] width 82 height 40
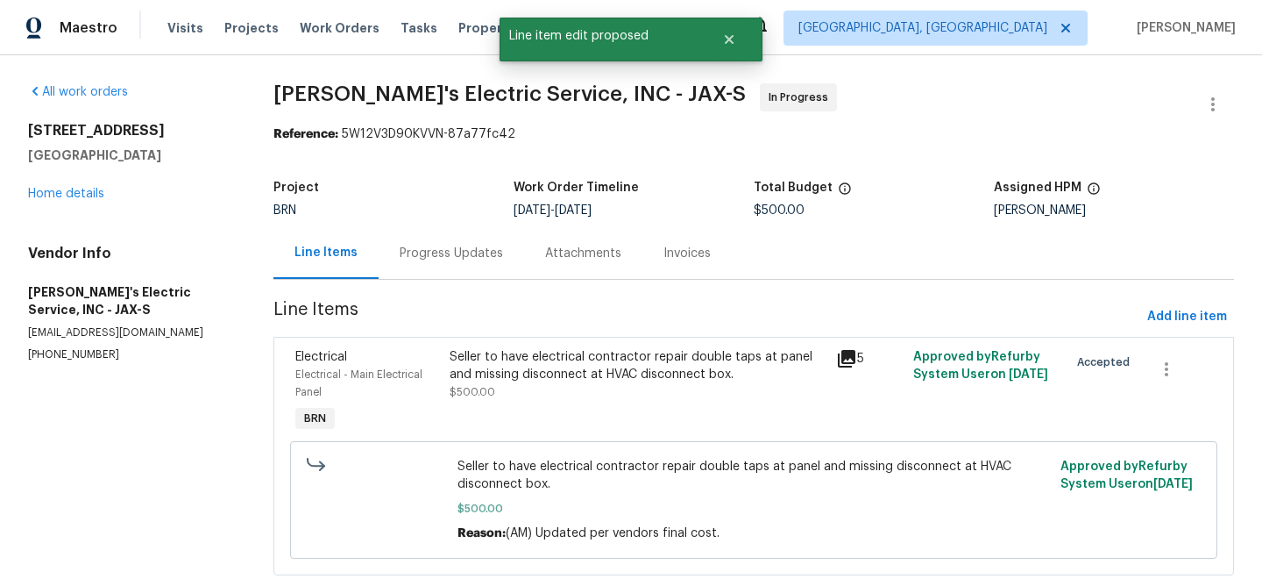
click at [445, 245] on div "Progress Updates" at bounding box center [451, 254] width 103 height 18
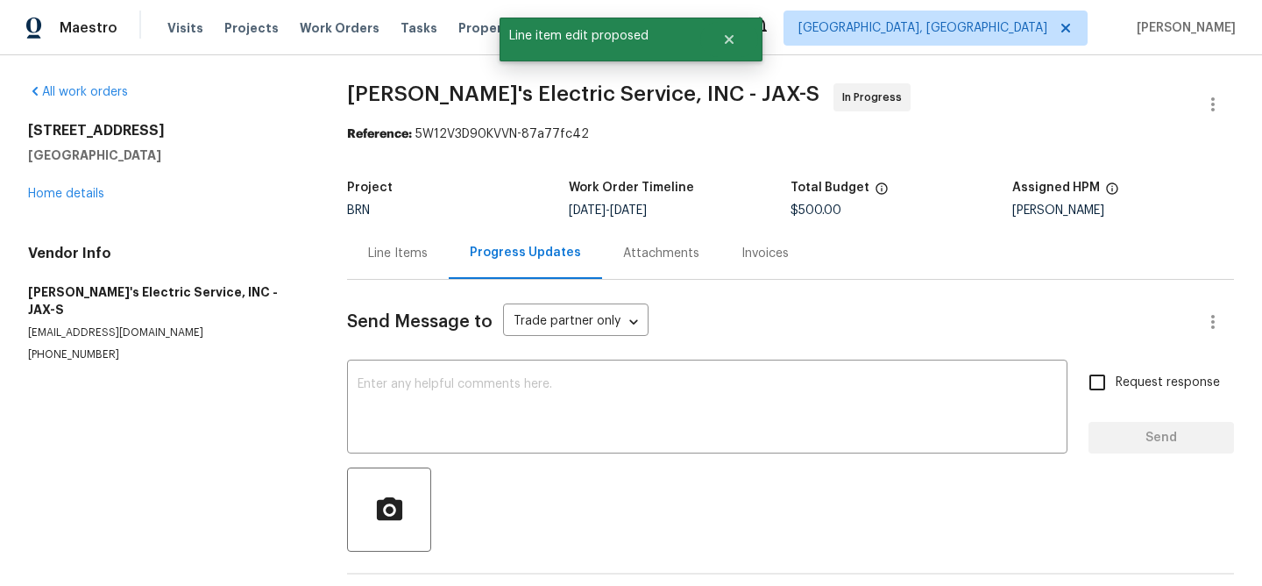
scroll to position [69, 0]
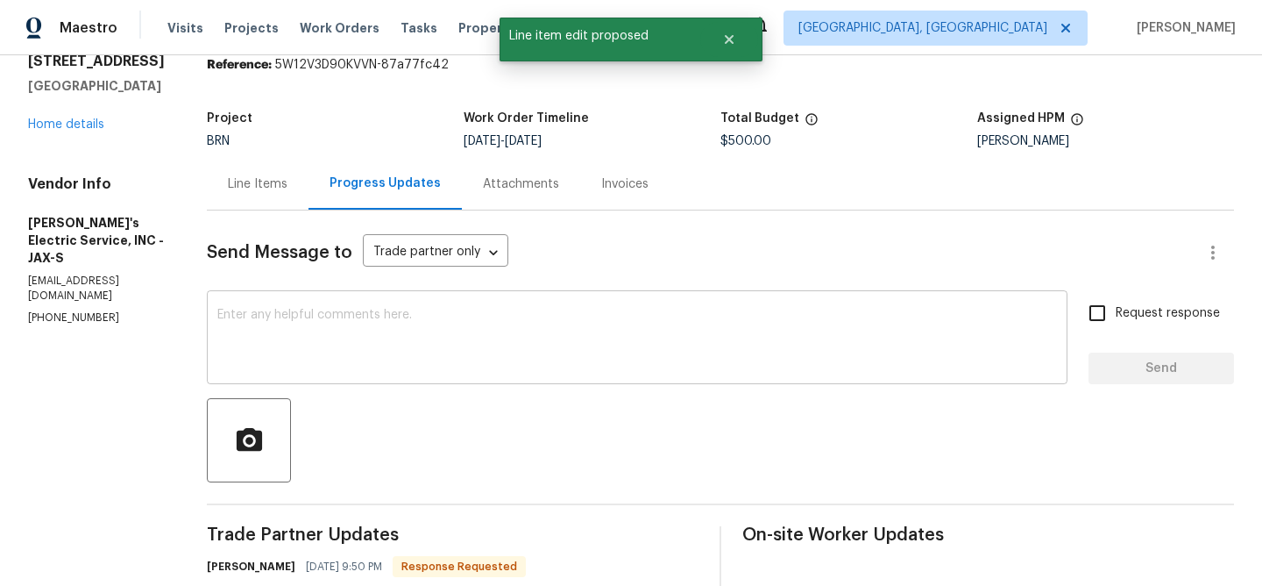
click at [328, 313] on textarea at bounding box center [637, 339] width 840 height 61
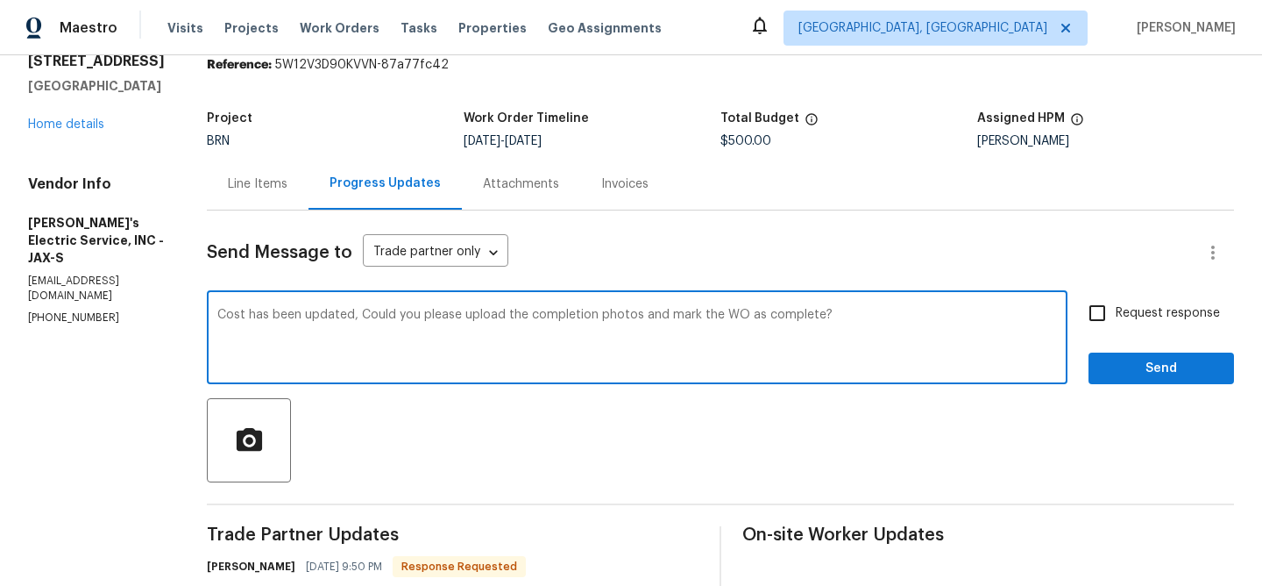
type textarea "Cost has been updated, Could you please upload the completion photos and mark t…"
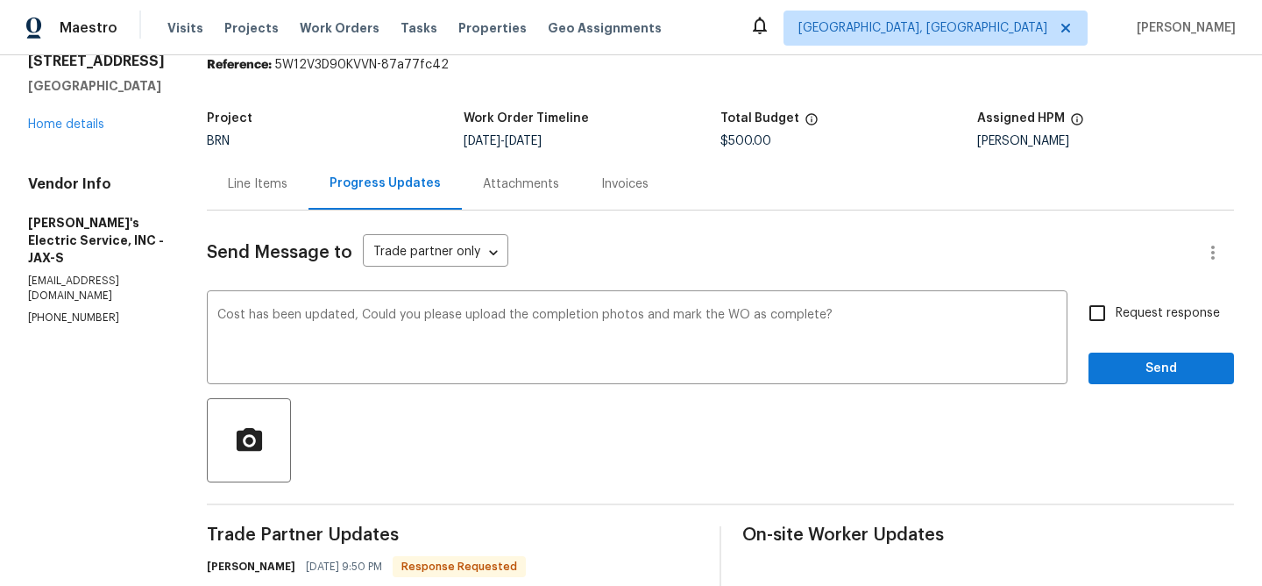
click at [1118, 319] on span "Request response" at bounding box center [1168, 313] width 104 height 18
click at [1116, 319] on input "Request response" at bounding box center [1097, 313] width 37 height 37
checkbox input "true"
click at [1105, 375] on span "Send" at bounding box center [1161, 369] width 117 height 22
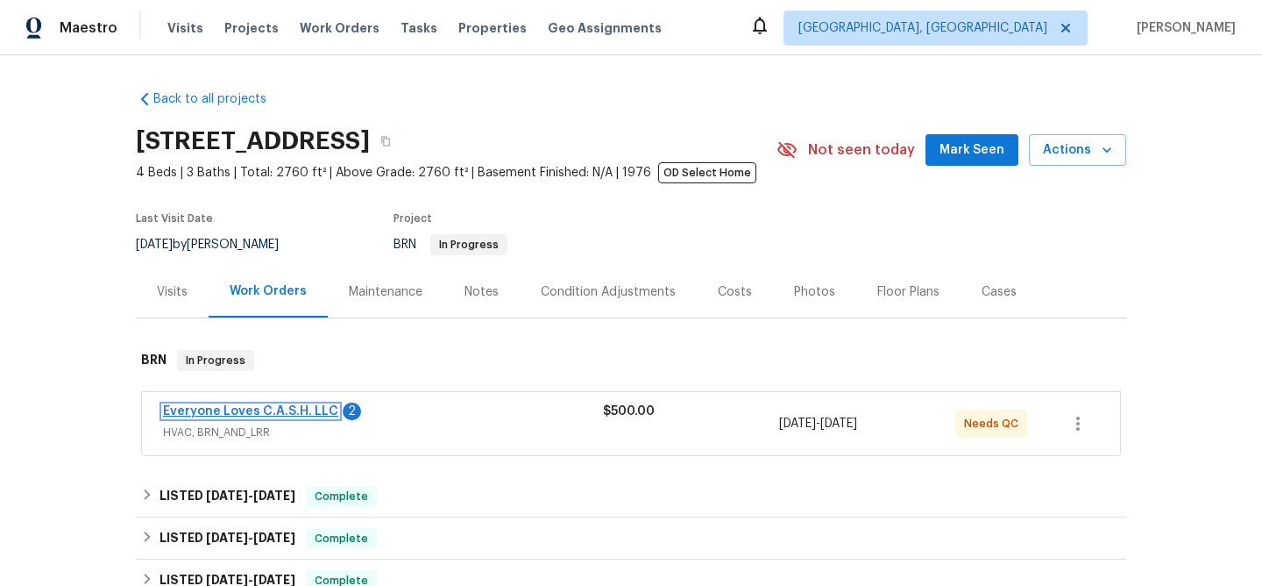
click at [216, 409] on link "Everyone Loves C.A.S.H. LLC" at bounding box center [250, 411] width 175 height 12
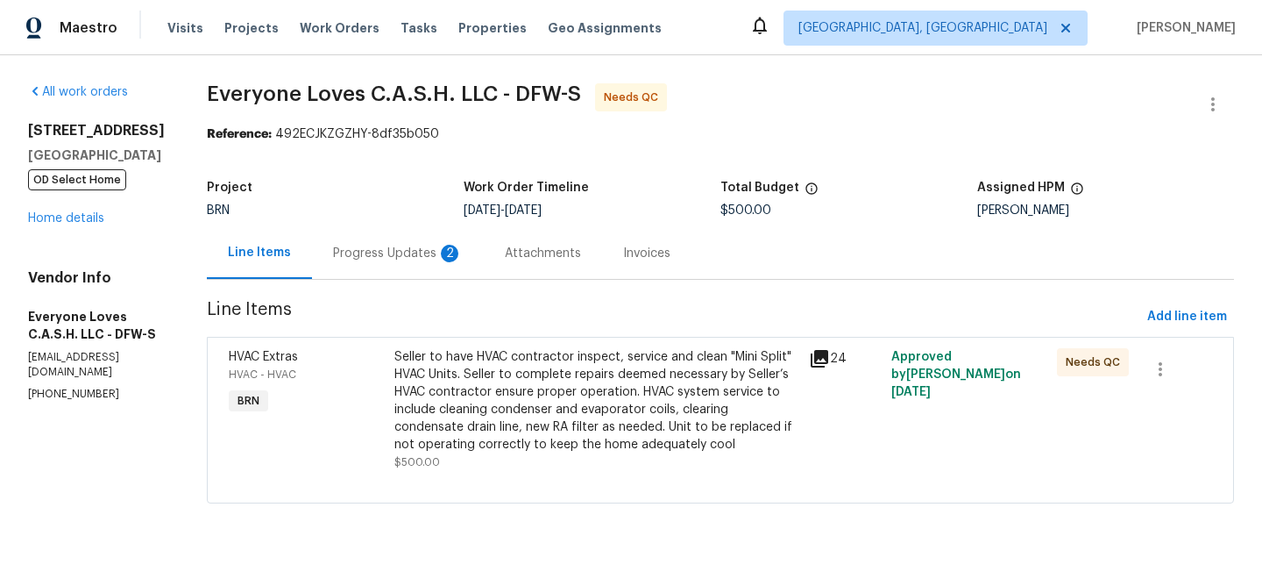
click at [420, 232] on div "Progress Updates 2" at bounding box center [398, 253] width 172 height 52
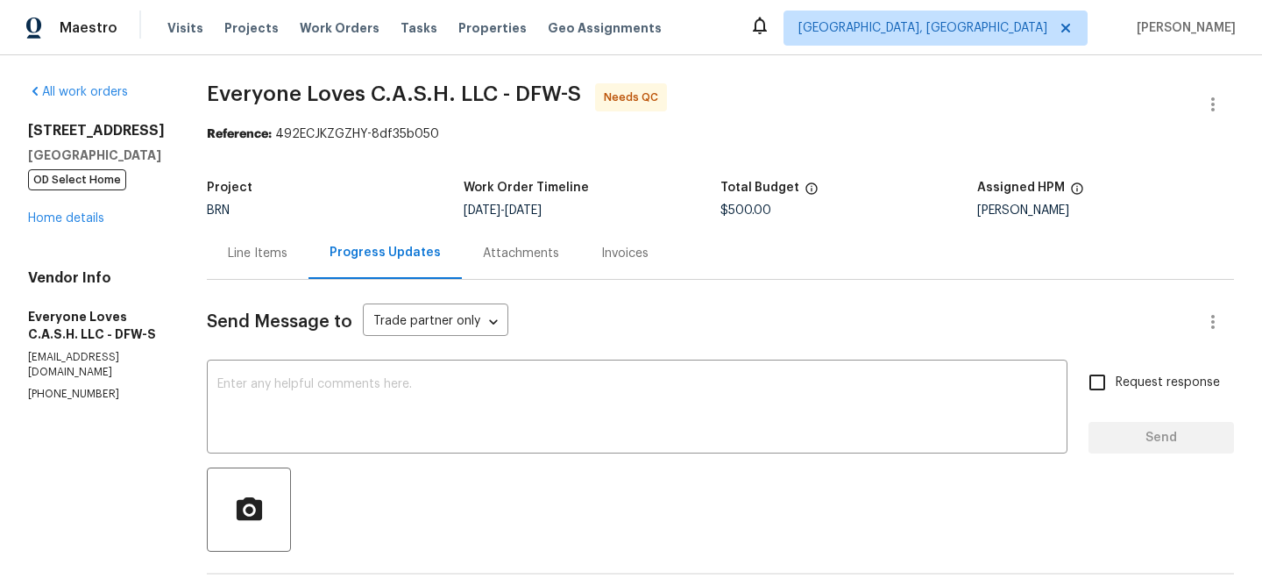
click at [293, 237] on div "Line Items" at bounding box center [258, 253] width 102 height 52
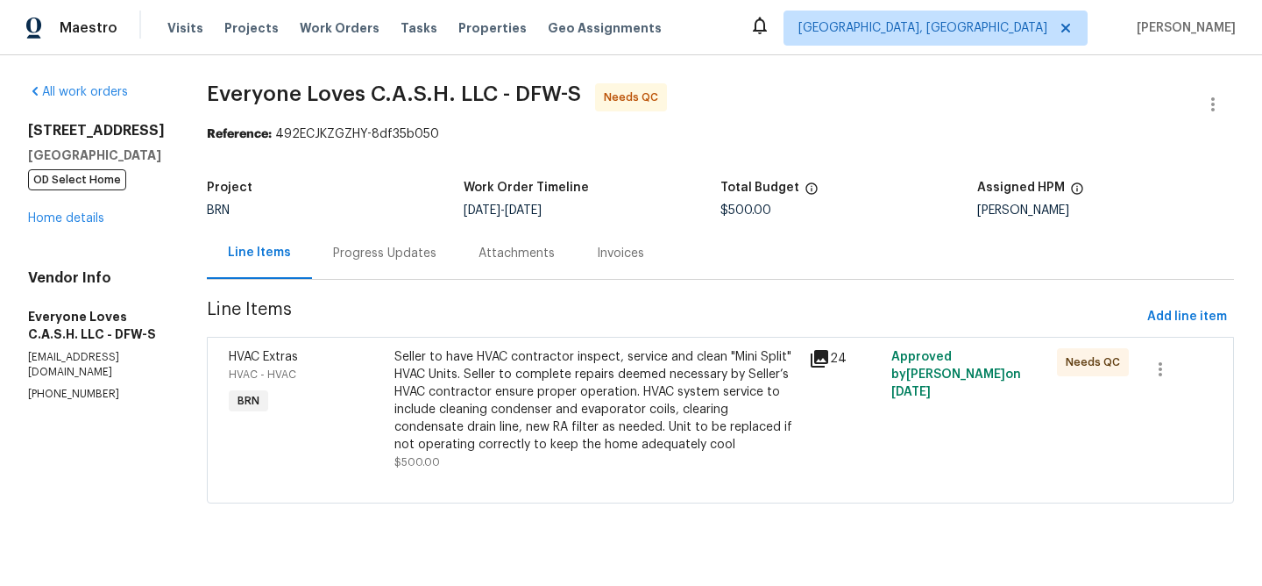
click at [568, 384] on div "Seller to have HVAC contractor inspect, service and clean "Mini Split" HVAC Uni…" at bounding box center [596, 400] width 404 height 105
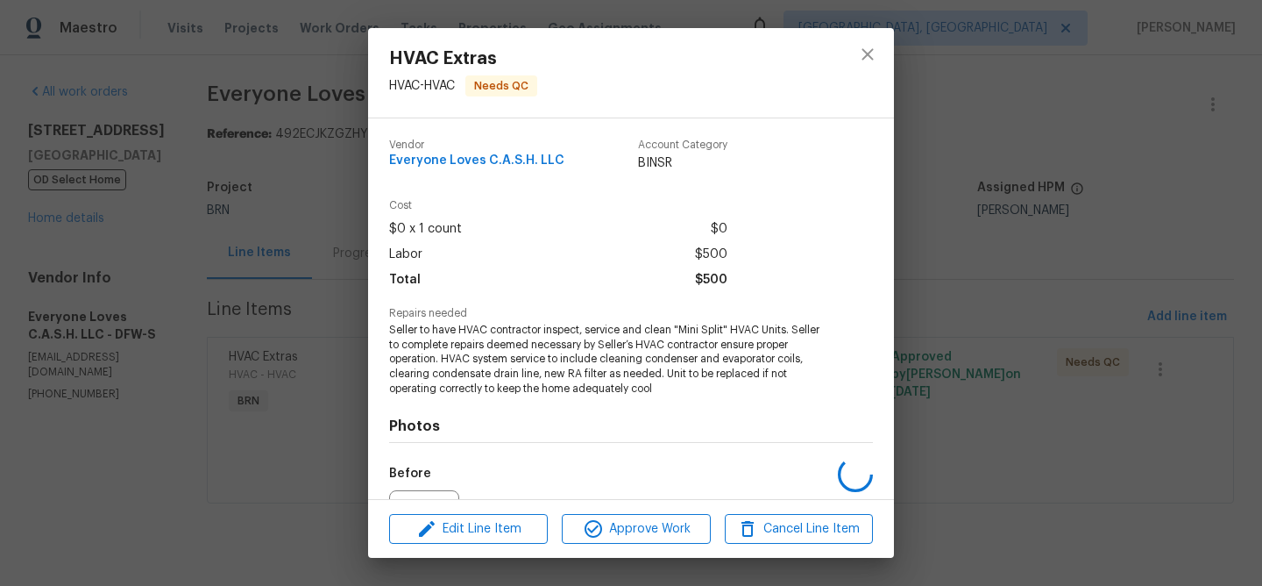
scroll to position [193, 0]
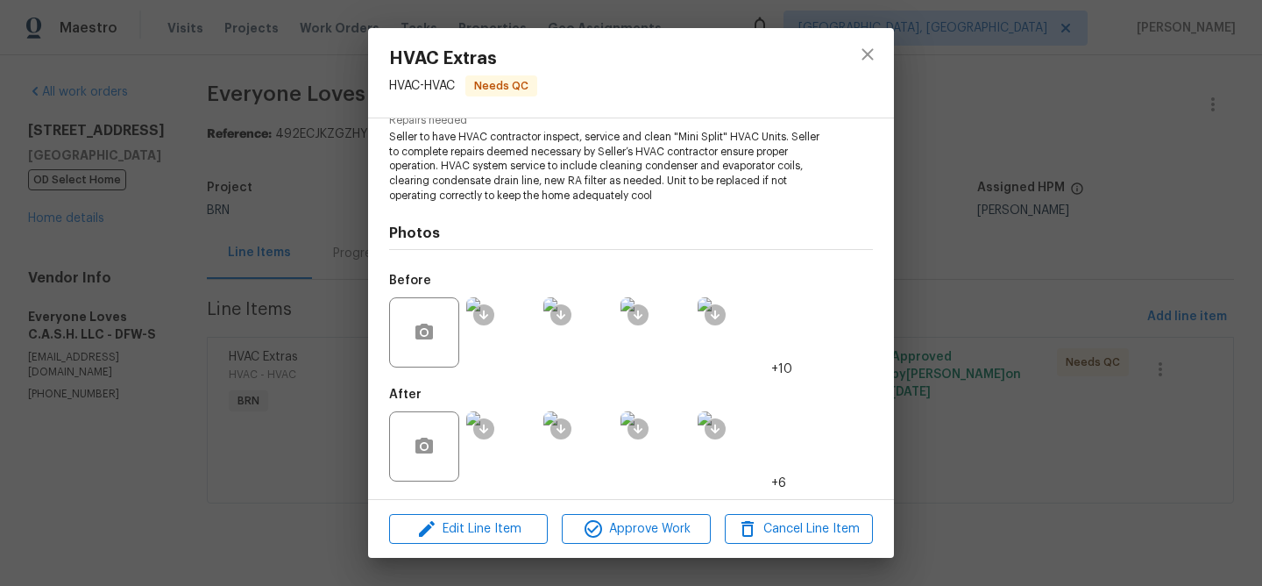
click at [508, 452] on img at bounding box center [501, 446] width 70 height 70
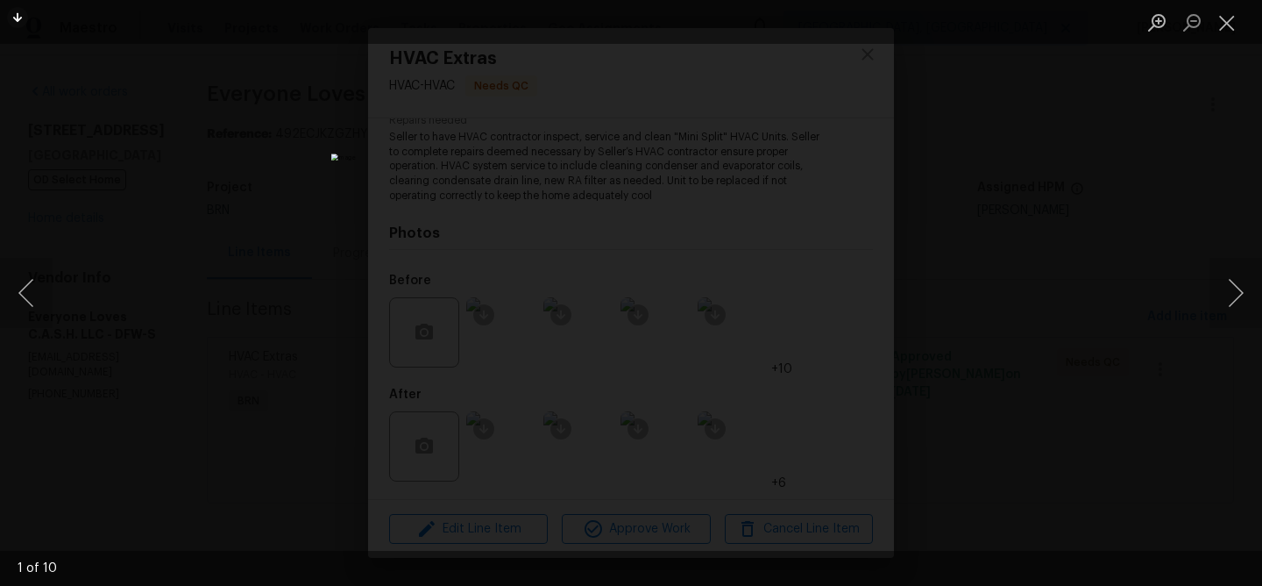
click at [133, 213] on div "Lightbox" at bounding box center [631, 293] width 1262 height 586
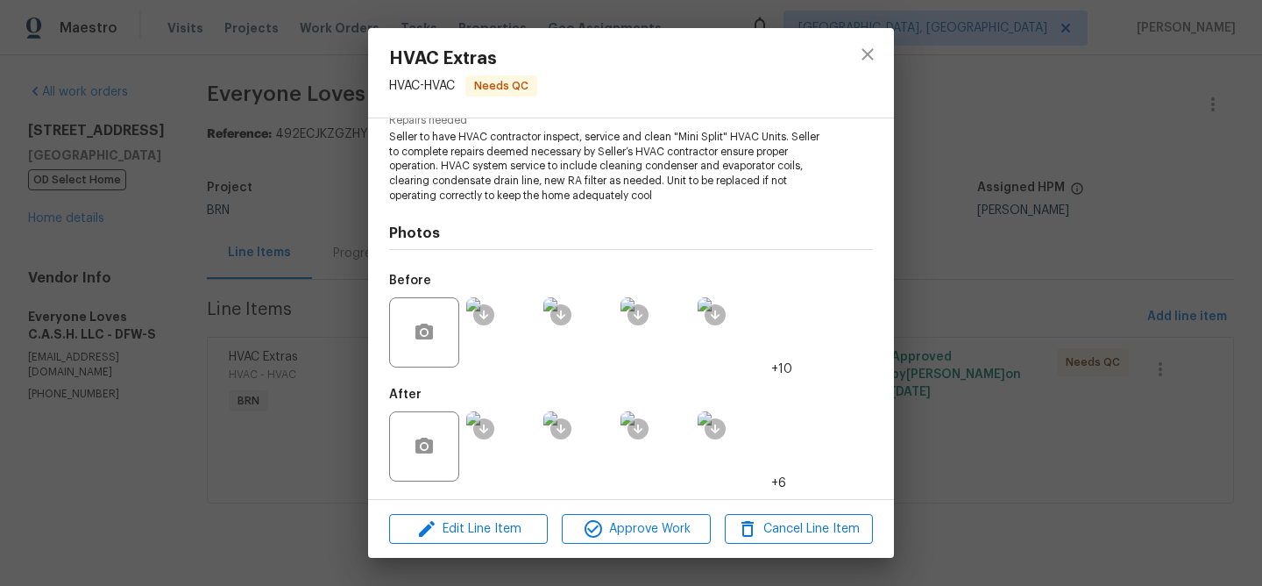
click at [160, 197] on div "HVAC Extras HVAC - HVAC Needs QC Vendor Everyone Loves C.A.S.H. LLC Account Cat…" at bounding box center [631, 293] width 1262 height 586
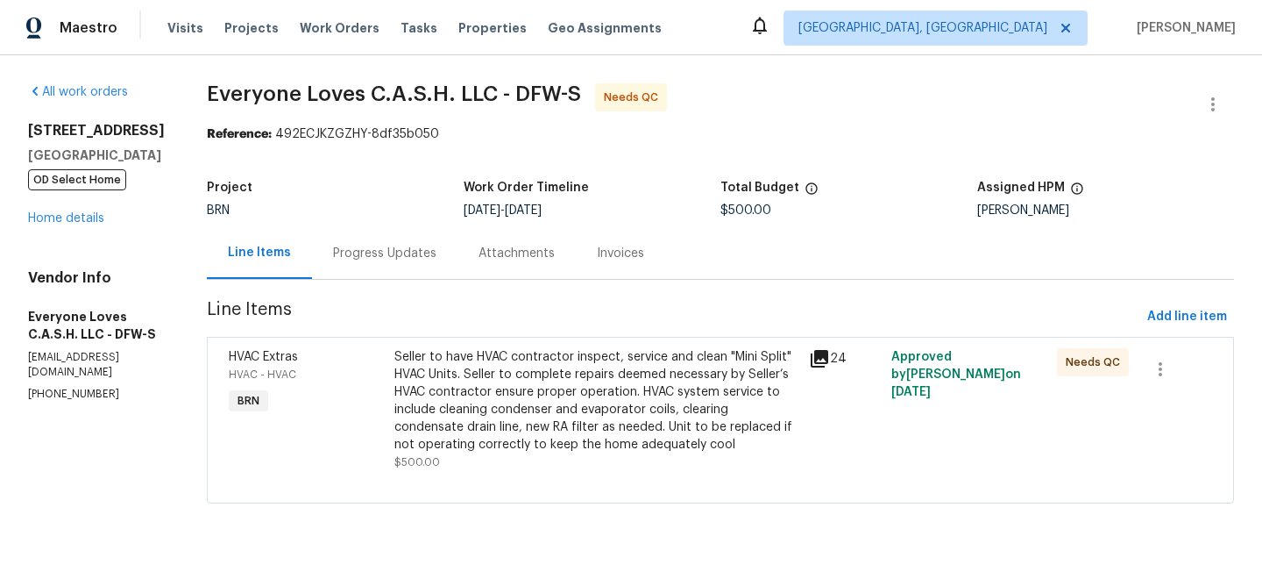
click at [404, 265] on div "Progress Updates" at bounding box center [385, 253] width 146 height 52
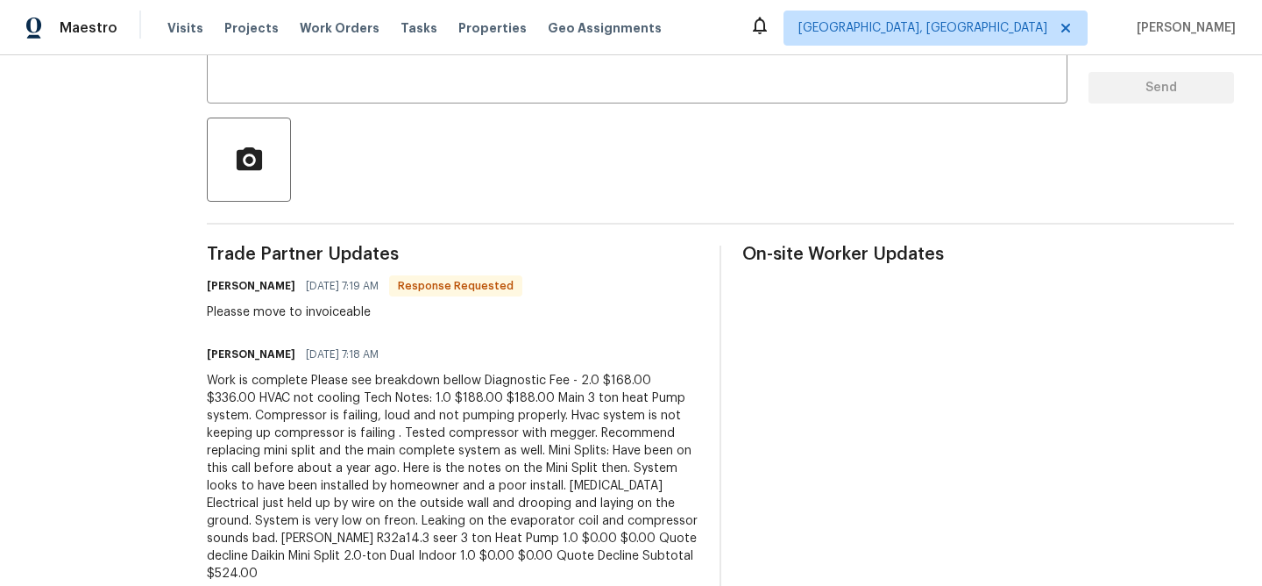
scroll to position [409, 0]
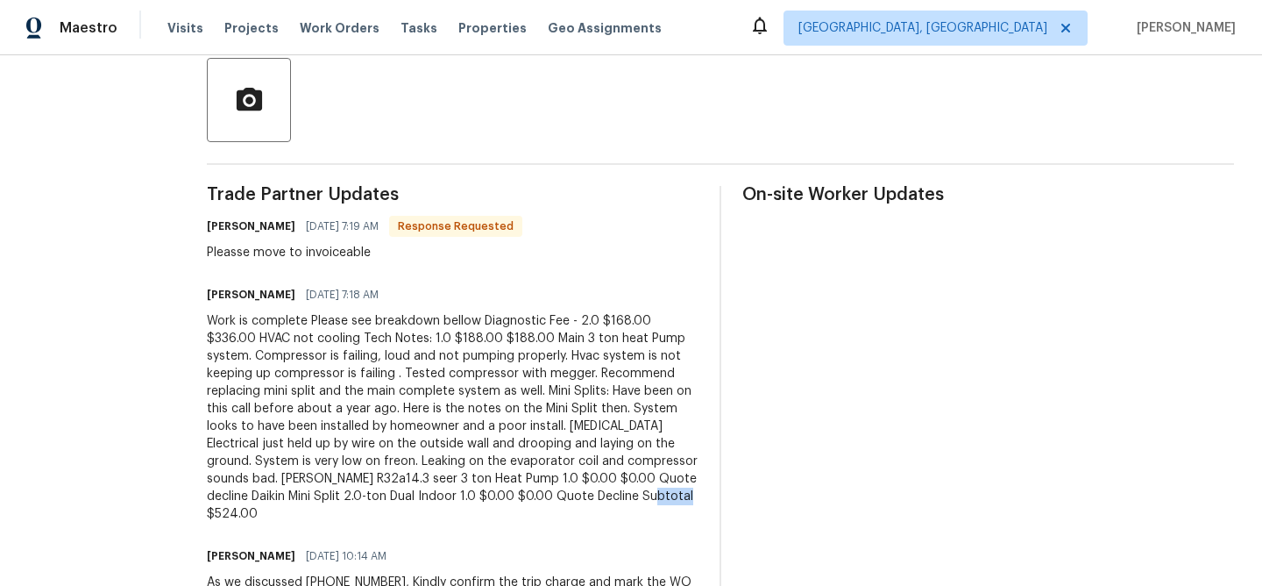
drag, startPoint x: 350, startPoint y: 517, endPoint x: 416, endPoint y: 512, distance: 66.8
click at [416, 514] on div "Work is complete Please see breakdown bellow Diagnostic Fee - 2.0 $168.00 $336.…" at bounding box center [453, 417] width 492 height 210
copy div "524.00"
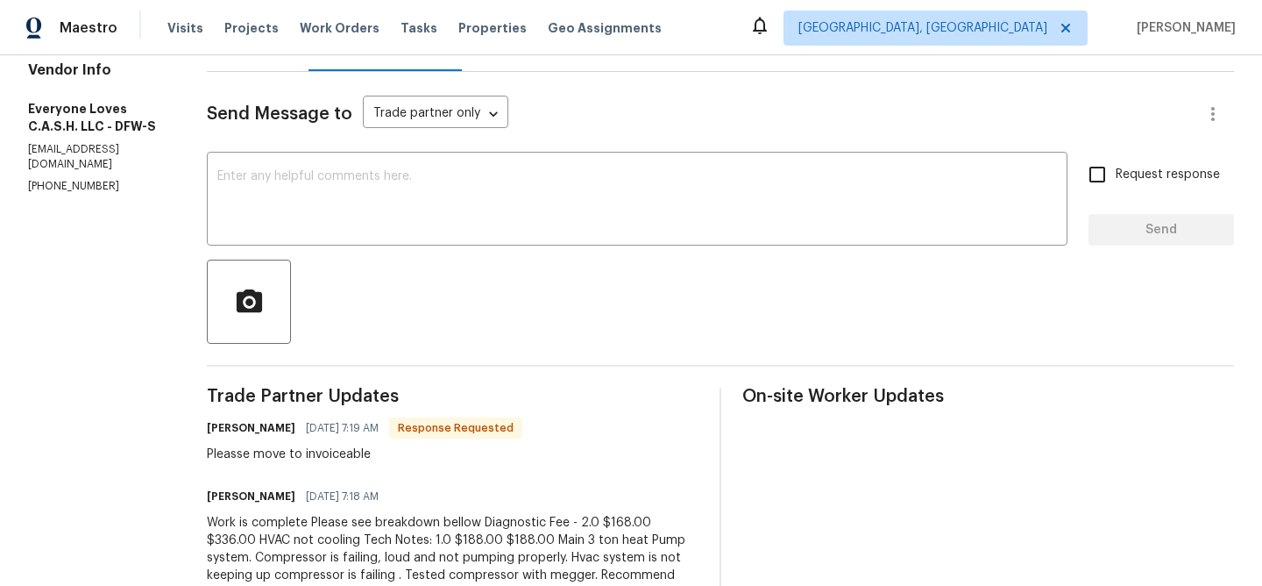
scroll to position [0, 0]
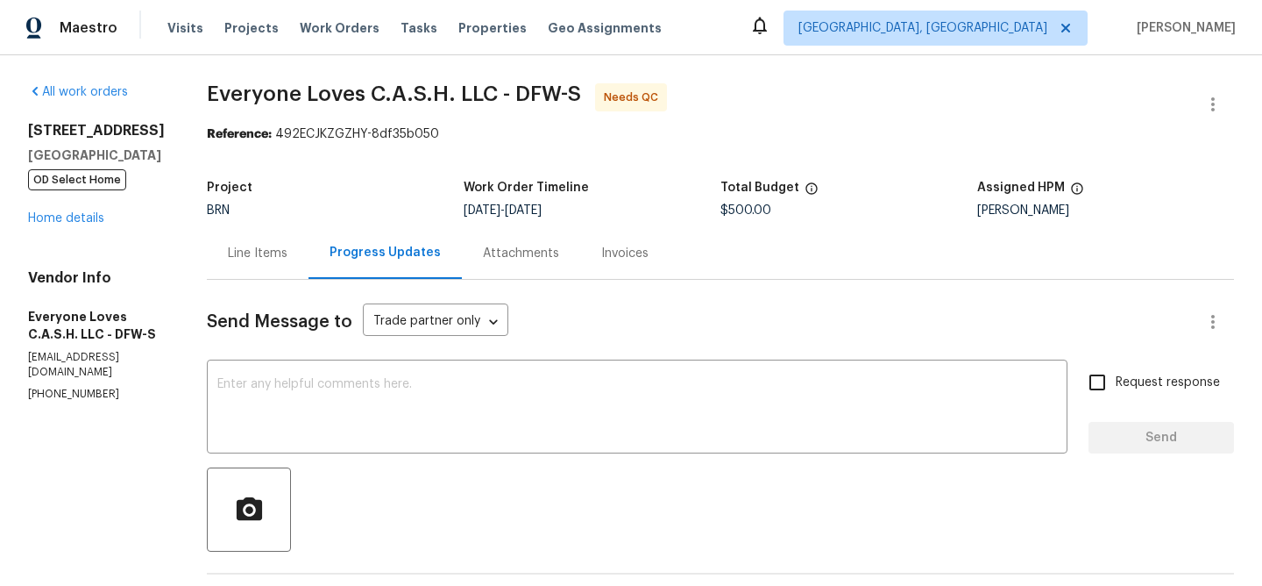
click at [287, 252] on div "Line Items" at bounding box center [258, 254] width 60 height 18
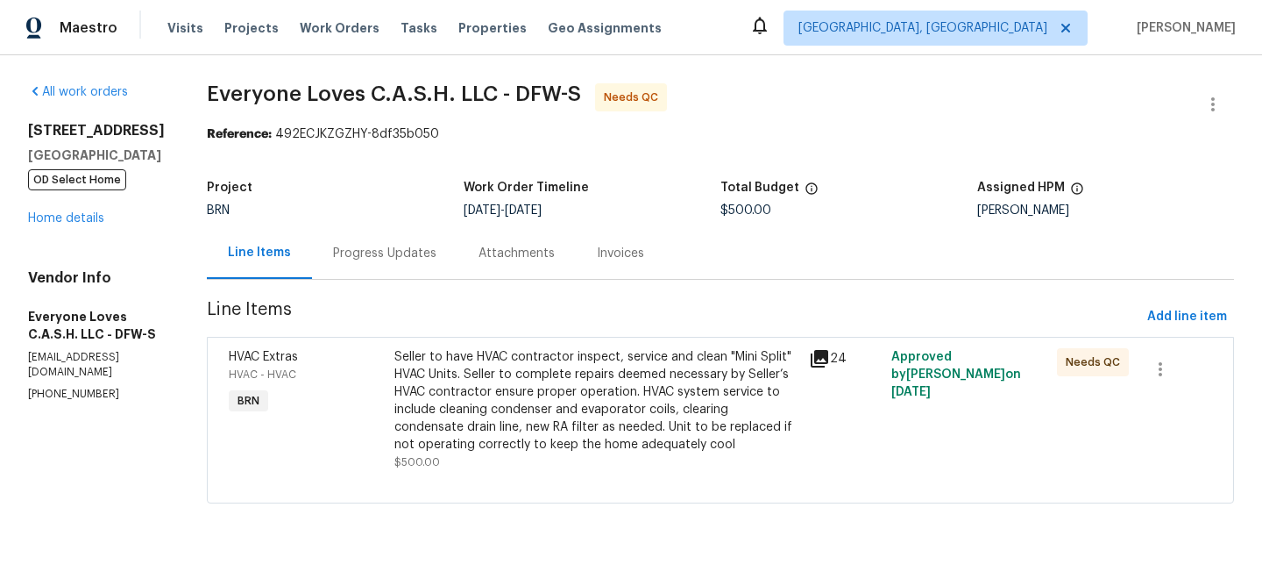
click at [504, 374] on div "Seller to have HVAC contractor inspect, service and clean "Mini Split" HVAC Uni…" at bounding box center [596, 400] width 404 height 105
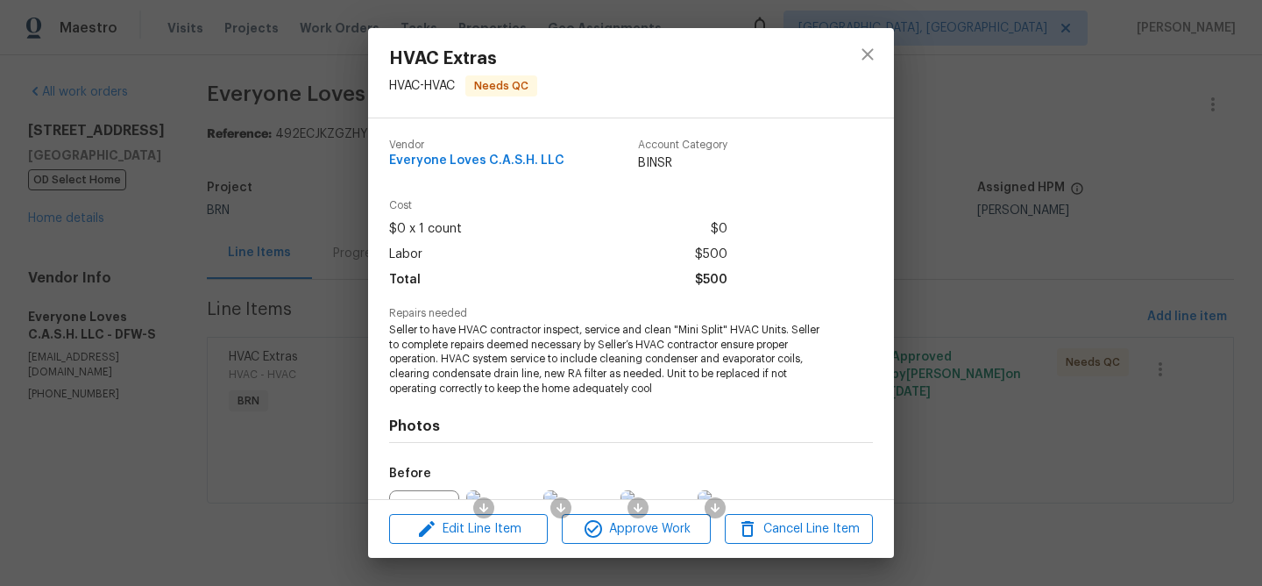
scroll to position [193, 0]
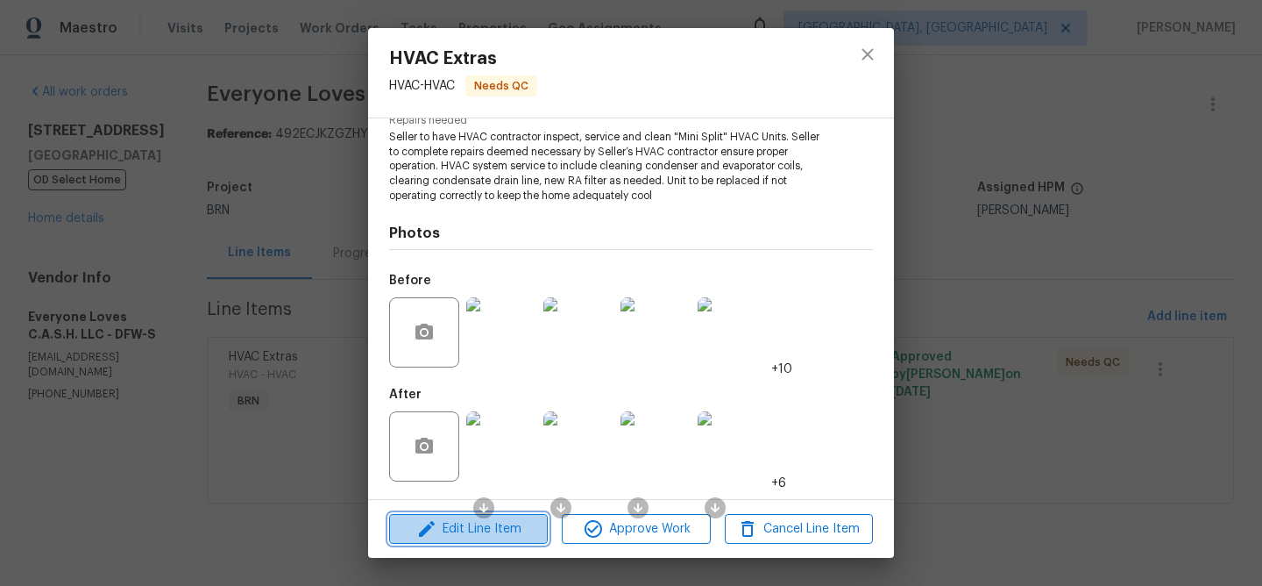
click at [468, 533] on span "Edit Line Item" at bounding box center [468, 529] width 148 height 22
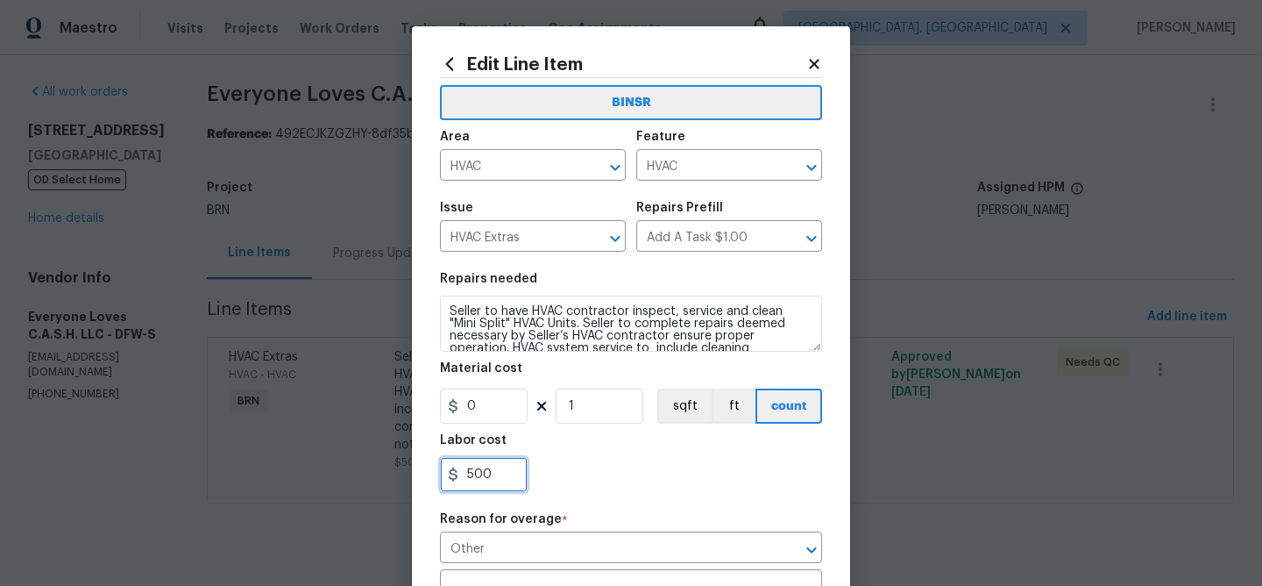
click at [500, 462] on input "500" at bounding box center [484, 474] width 88 height 35
type input "5"
paste input "524.00"
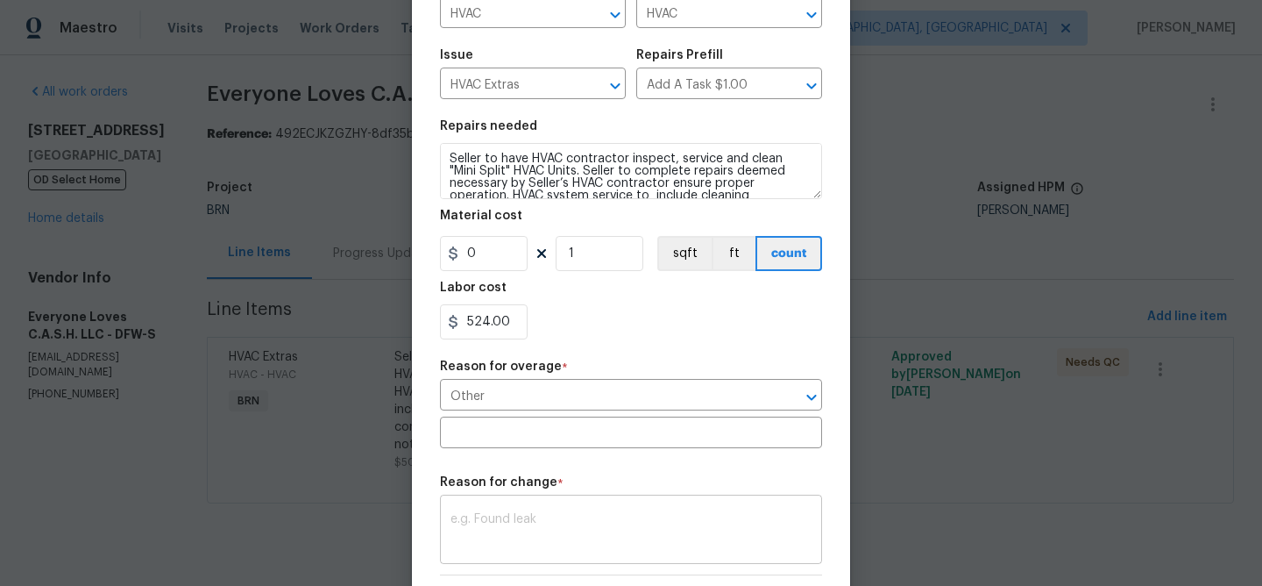
type input "524"
click at [495, 550] on textarea at bounding box center [631, 531] width 361 height 37
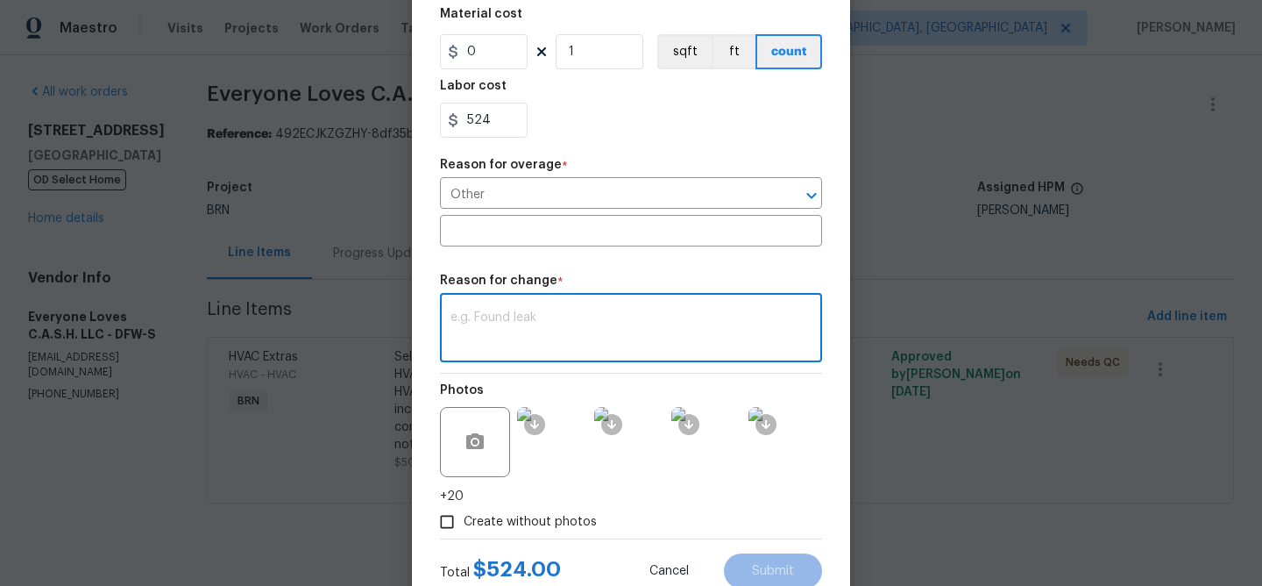
scroll to position [413, 0]
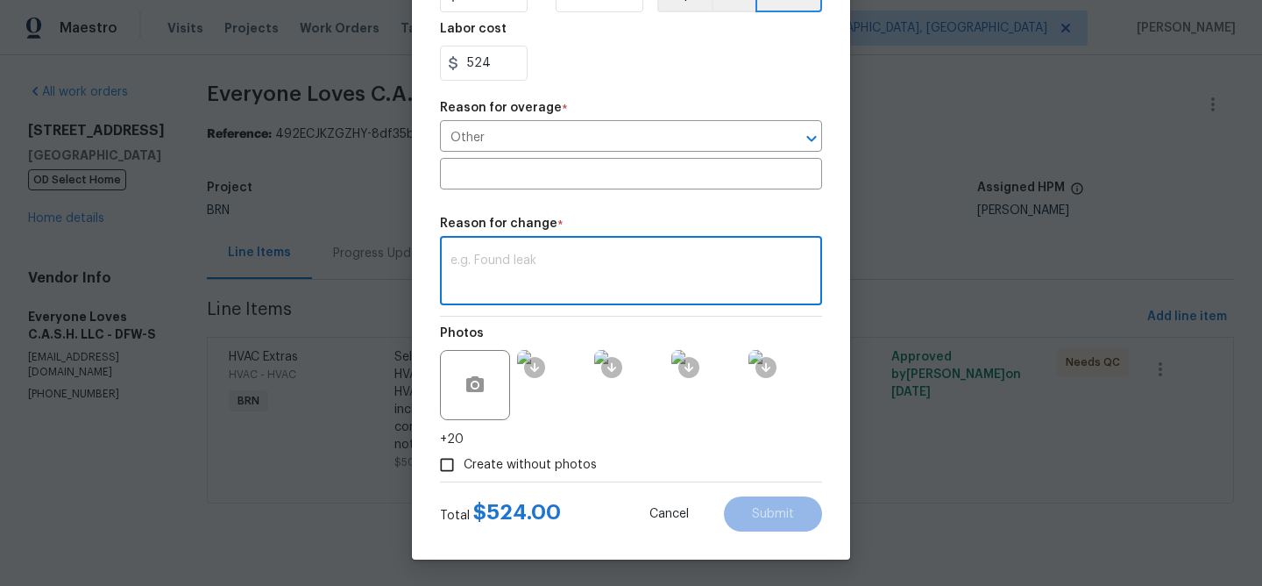
paste textarea "(AM) Updated per vendors final cost."
type textarea "(AM) Updated per vendors final cost."
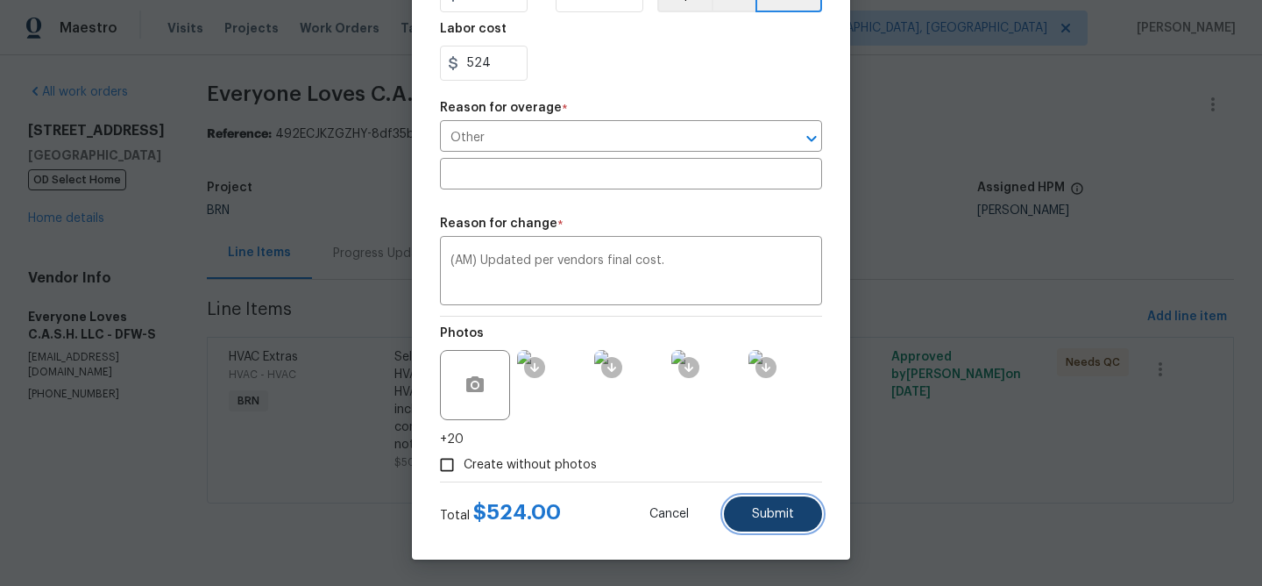
click at [768, 514] on span "Submit" at bounding box center [773, 514] width 42 height 13
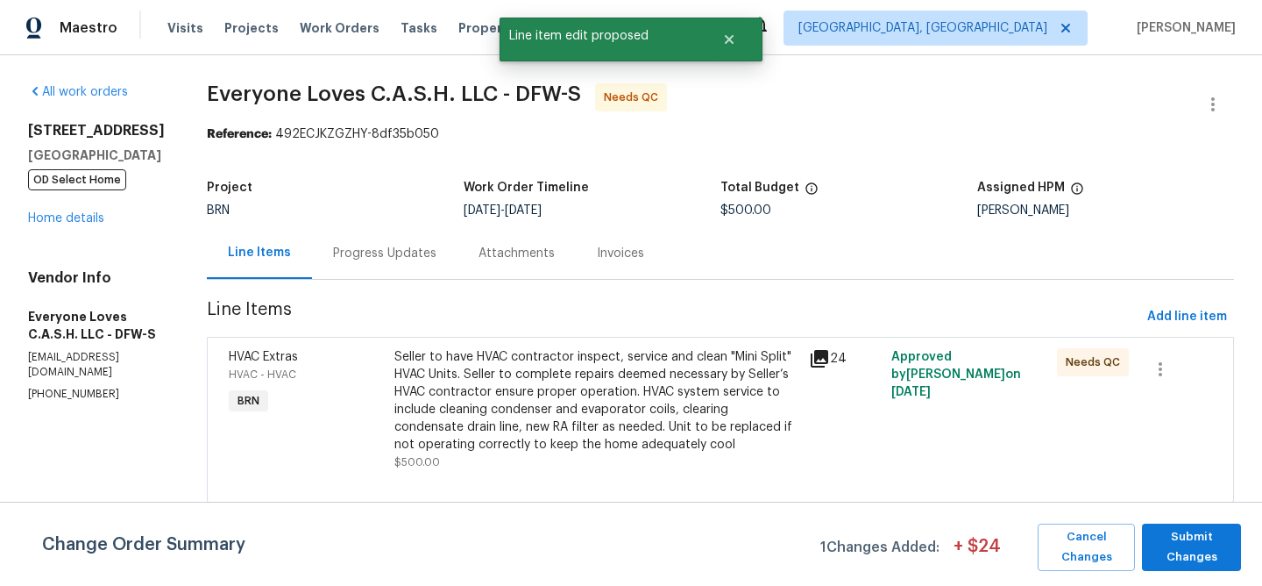
scroll to position [0, 0]
click at [1170, 535] on span "Submit Changes" at bounding box center [1192, 547] width 82 height 40
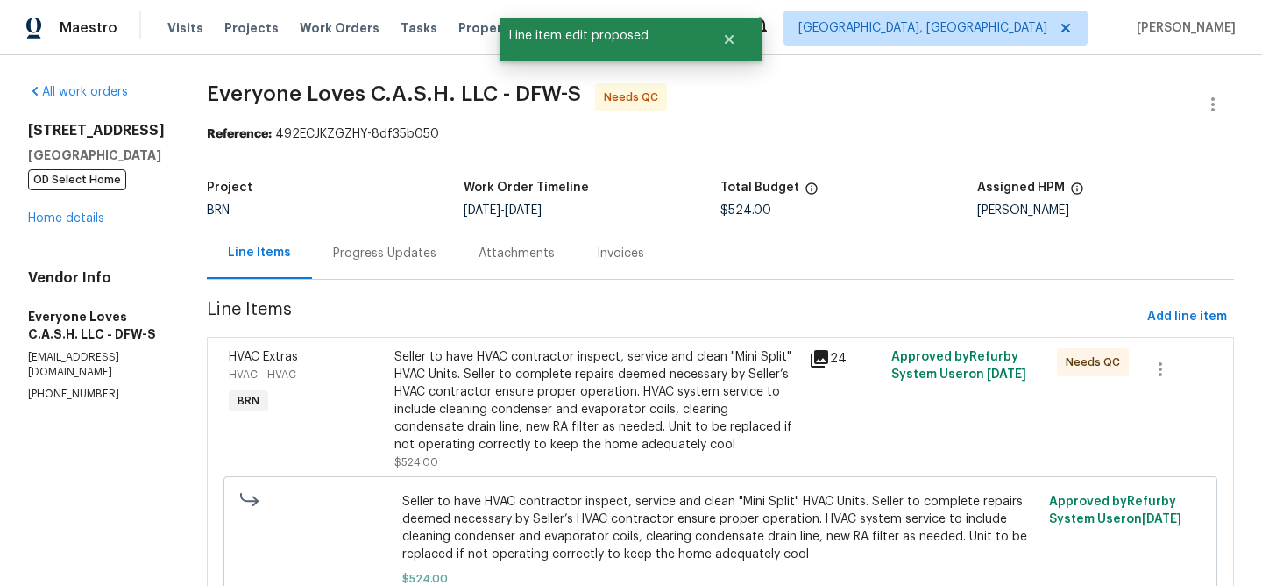
click at [485, 389] on div "Seller to have HVAC contractor inspect, service and clean "Mini Split" HVAC Uni…" at bounding box center [596, 400] width 404 height 105
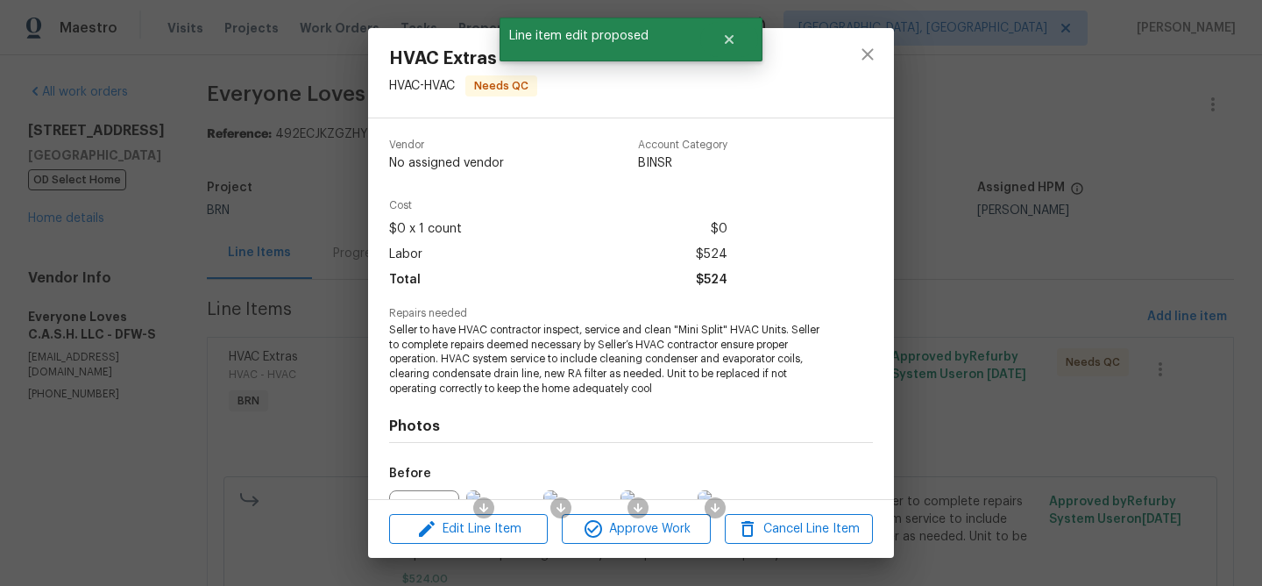
click at [269, 291] on div "HVAC Extras HVAC - HVAC Needs QC Vendor No assigned vendor Account Category BIN…" at bounding box center [631, 293] width 1262 height 586
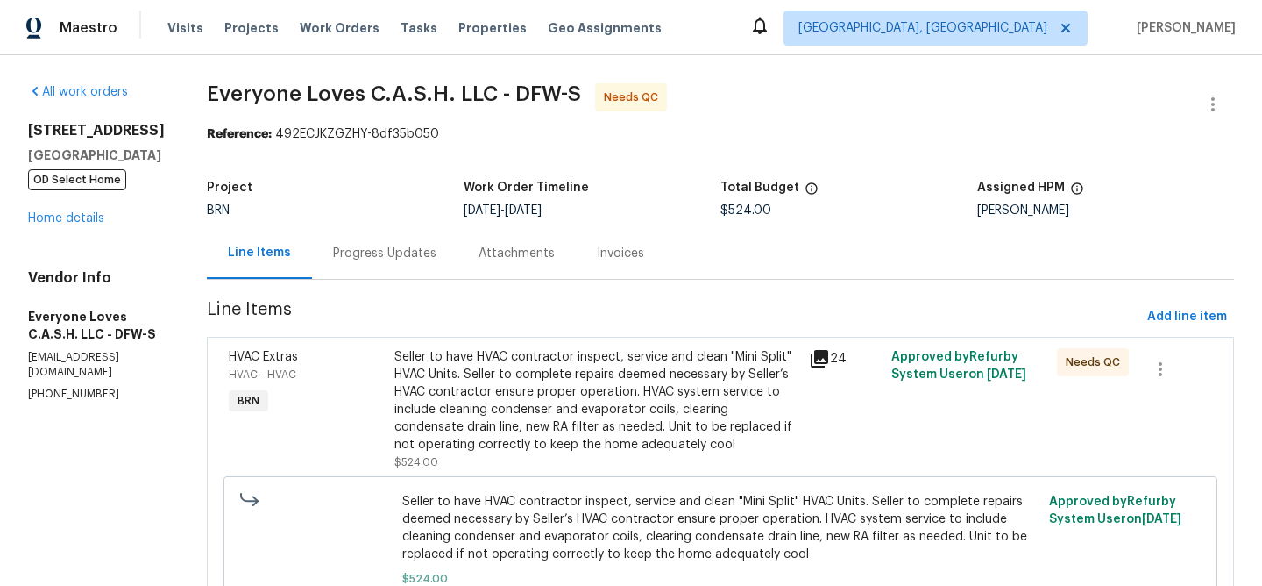
click at [408, 288] on section "Everyone Loves C.A.S.H. LLC - DFW-S Needs QC Reference: 492ECJKZGZHY-8df35b050 …" at bounding box center [720, 374] width 1027 height 583
click at [515, 448] on div "Seller to have HVAC contractor inspect, service and clean "Mini Split" HVAC Uni…" at bounding box center [596, 400] width 404 height 105
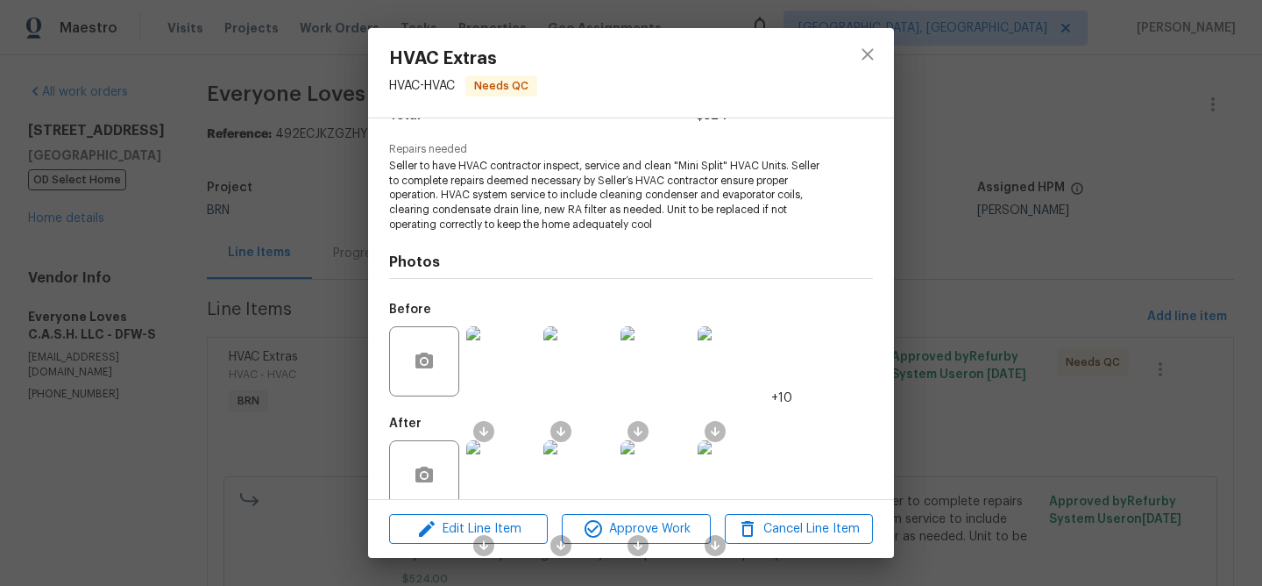
scroll to position [193, 0]
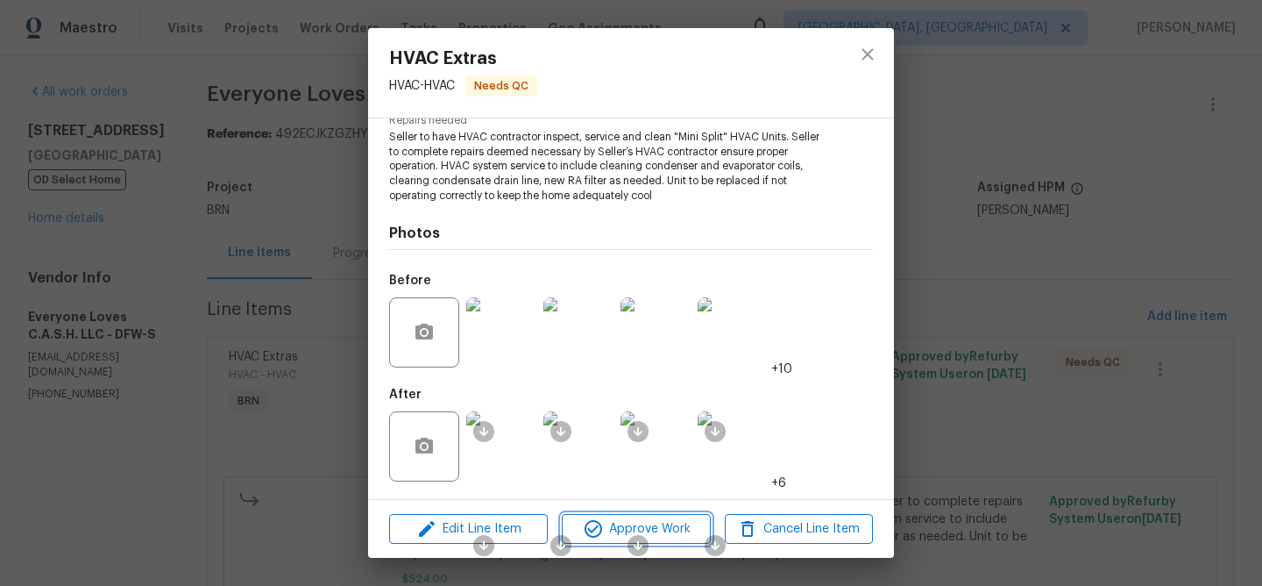
click at [606, 541] on button "Approve Work" at bounding box center [636, 529] width 148 height 31
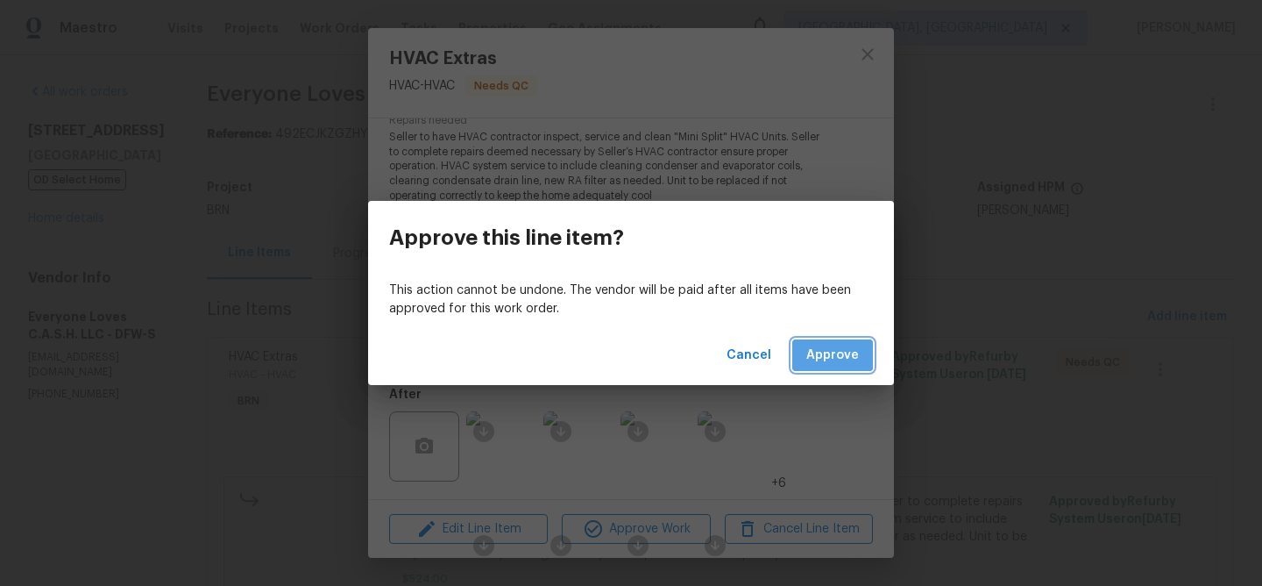
click at [809, 351] on span "Approve" at bounding box center [832, 355] width 53 height 22
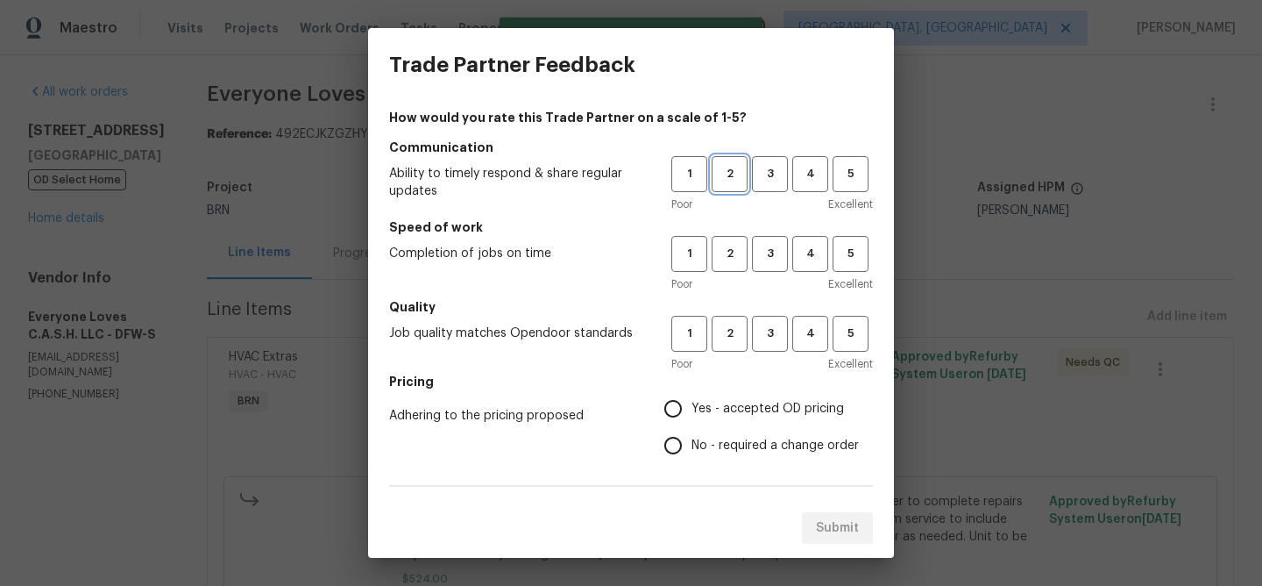
click at [719, 174] on span "2" at bounding box center [729, 174] width 32 height 20
click at [723, 245] on span "2" at bounding box center [729, 254] width 32 height 20
click at [723, 342] on span "2" at bounding box center [729, 333] width 32 height 20
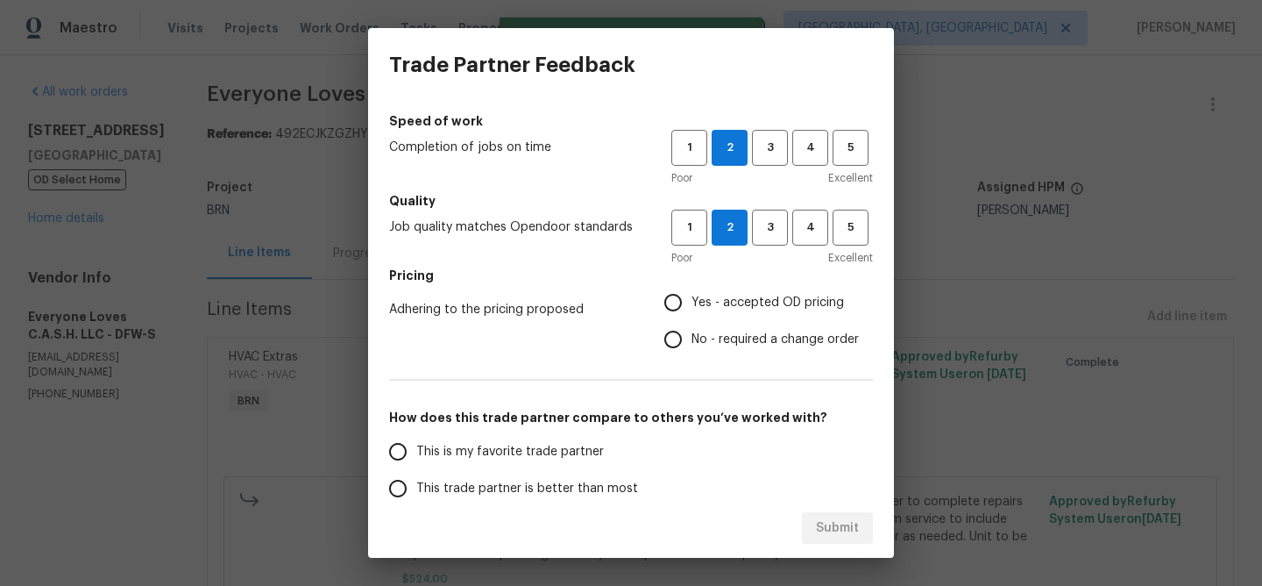
click at [674, 344] on input "No - required a change order" at bounding box center [673, 339] width 37 height 37
radio input "true"
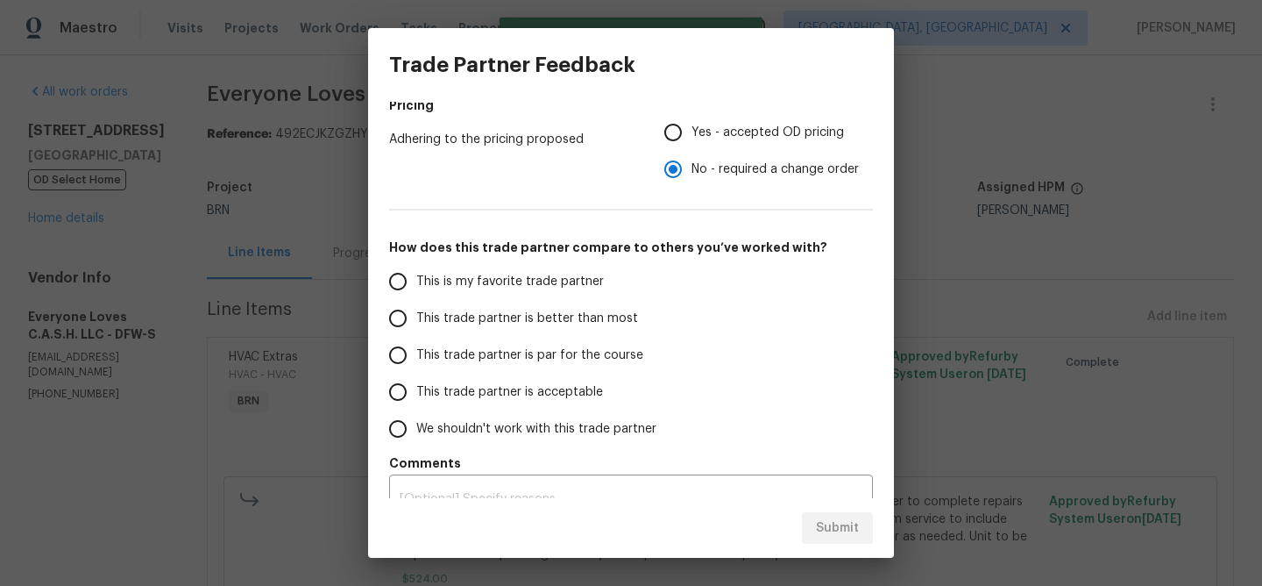
click at [475, 329] on label "This trade partner is better than most" at bounding box center [518, 318] width 277 height 37
click at [416, 329] on input "This trade partner is better than most" at bounding box center [398, 318] width 37 height 37
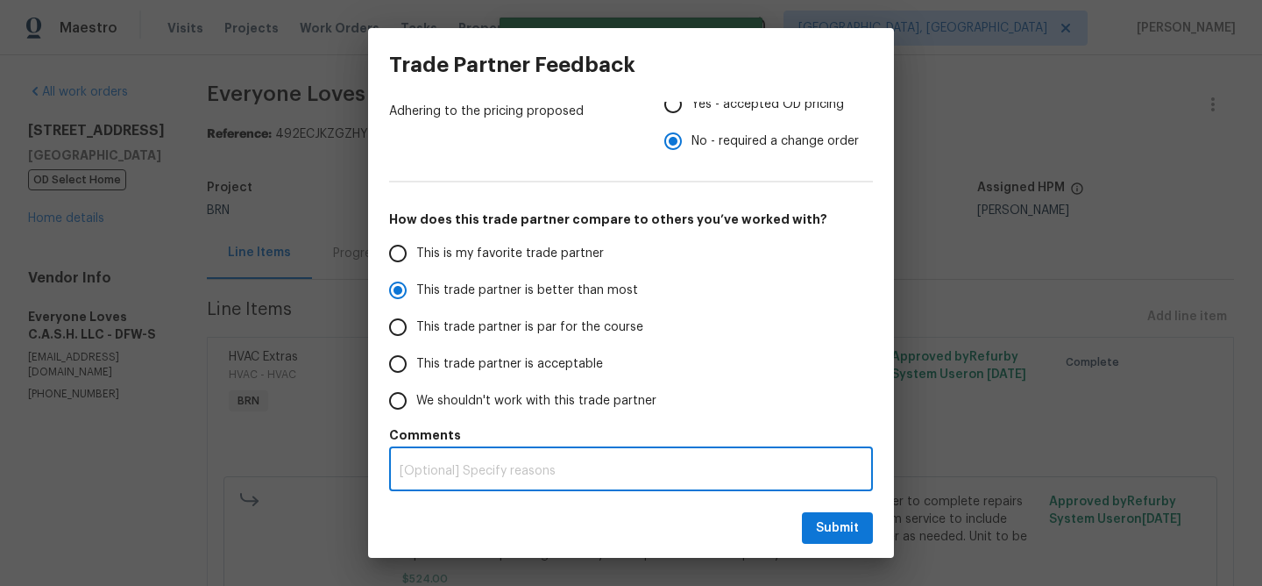
click at [424, 475] on textarea at bounding box center [631, 471] width 463 height 12
radio input "true"
type textarea "T"
radio input "false"
type textarea "TP"
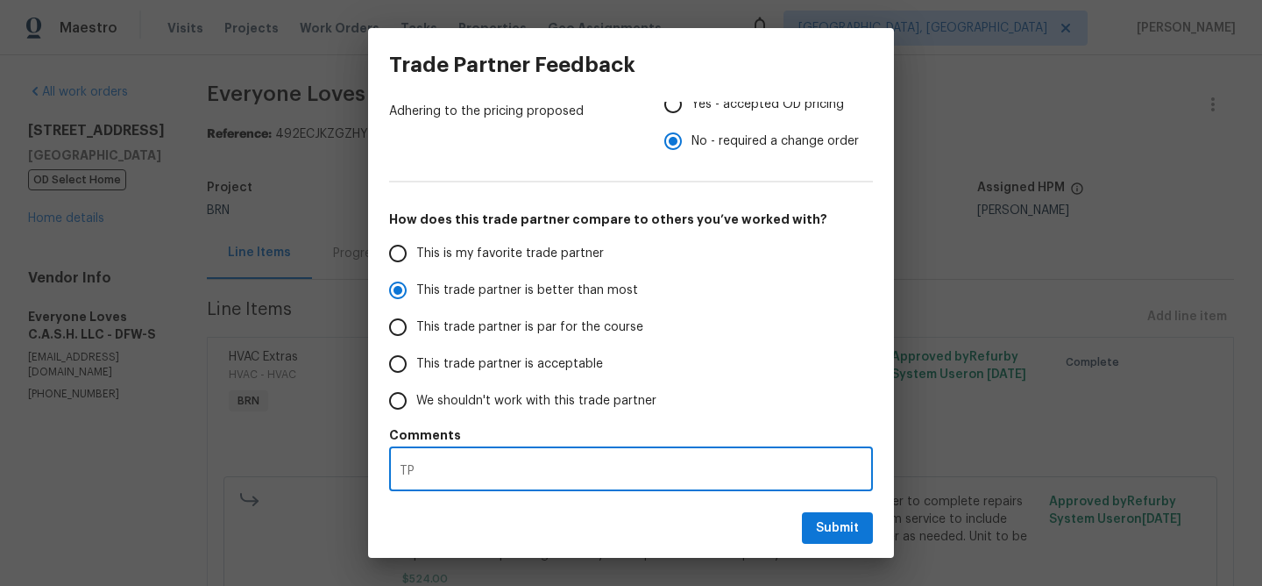
radio input "false"
type textarea "TP"
radio input "false"
type textarea "TP i"
radio input "false"
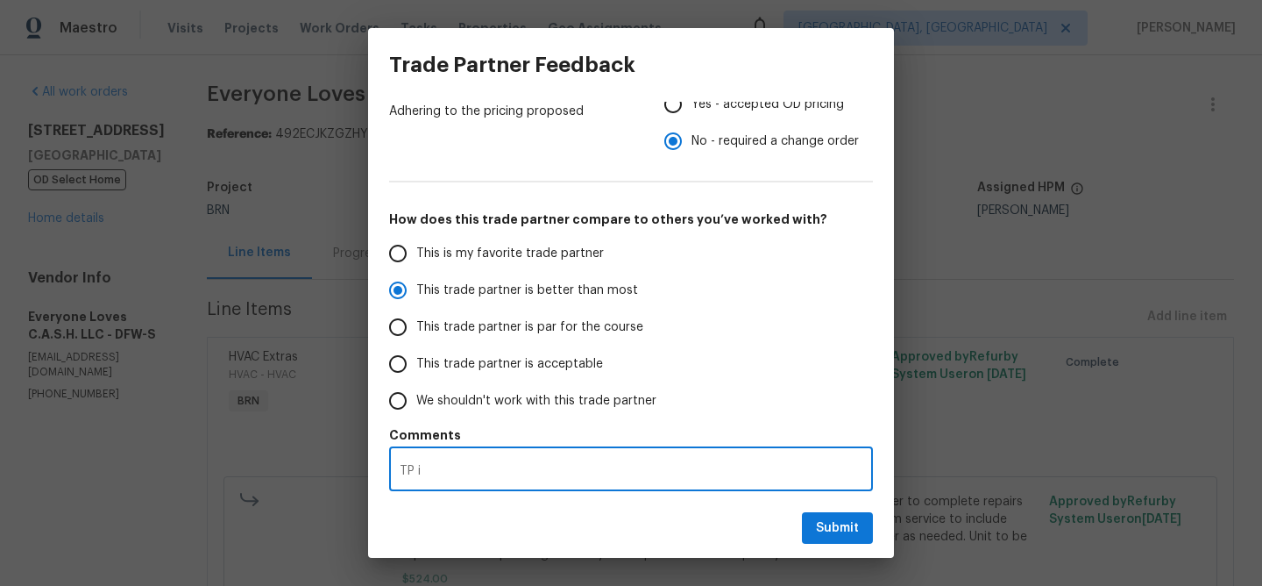
type textarea "TP is"
radio input "false"
type textarea "TP is"
radio input "false"
type textarea "TP is a"
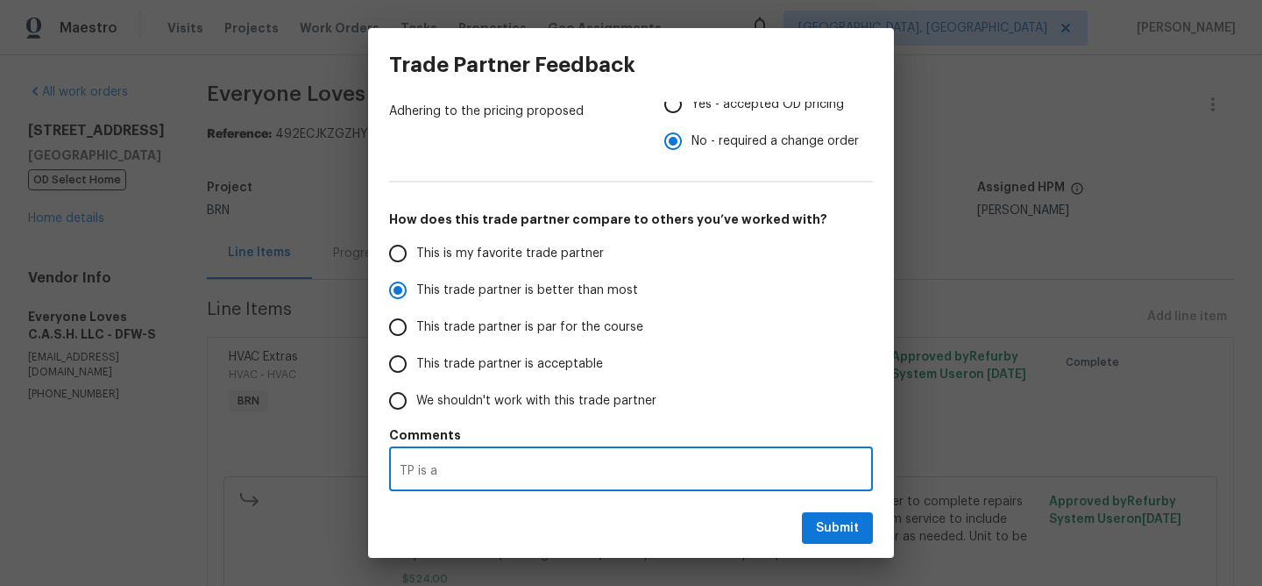
radio input "false"
type textarea "TP is au"
radio input "false"
type textarea "TP is auo"
radio input "false"
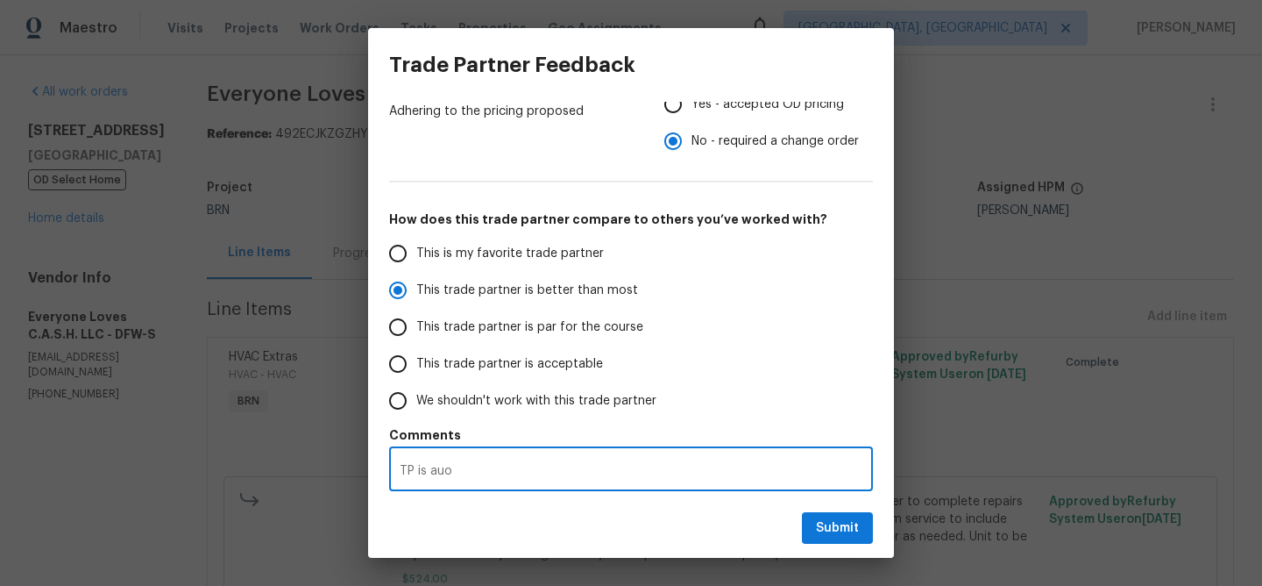
type textarea "TP is au"
radio input "false"
type textarea "TP is a"
radio input "false"
type textarea "TP is"
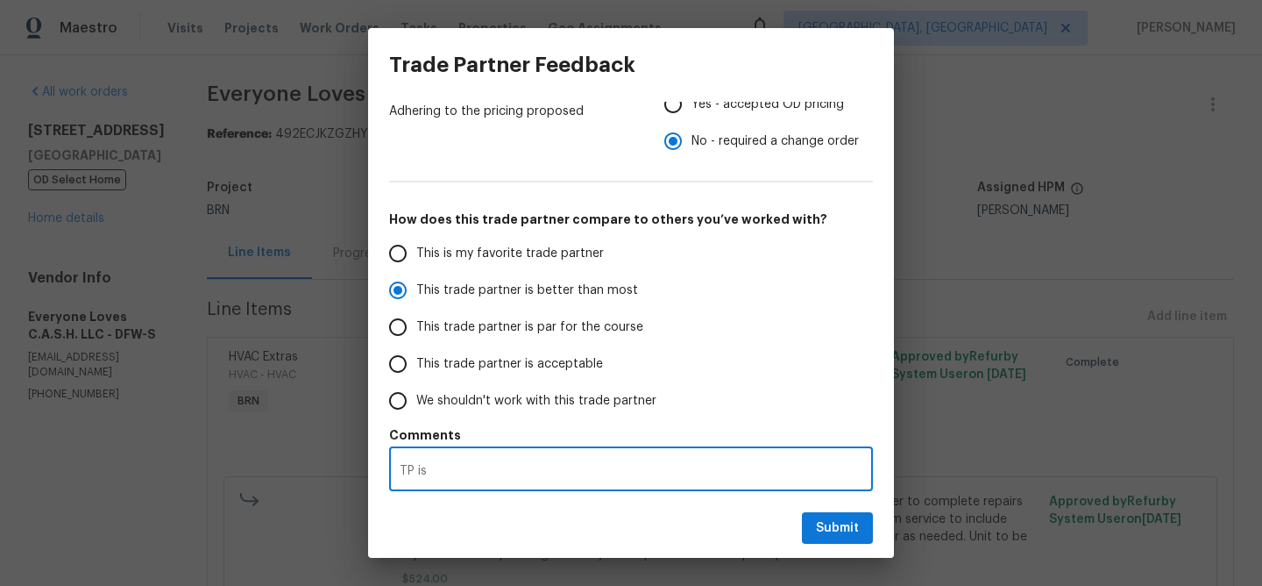
radio input "false"
type textarea "TP is"
radio input "false"
type textarea "TP i"
radio input "false"
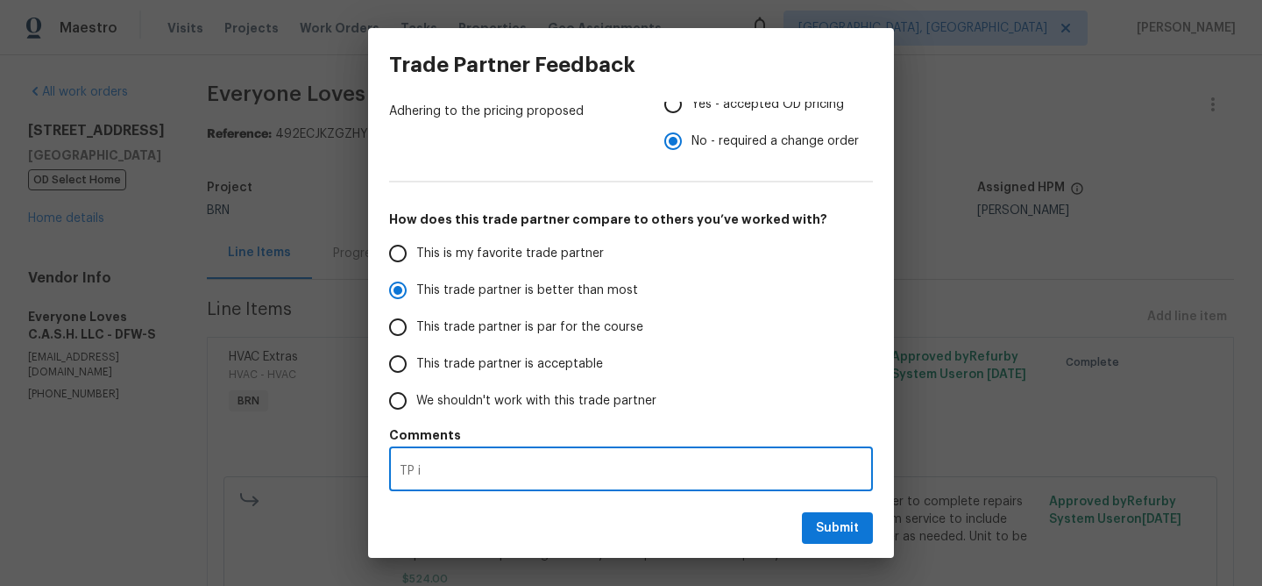
type textarea "TP"
radio input "false"
type textarea "TP i"
radio input "false"
type textarea "TP is"
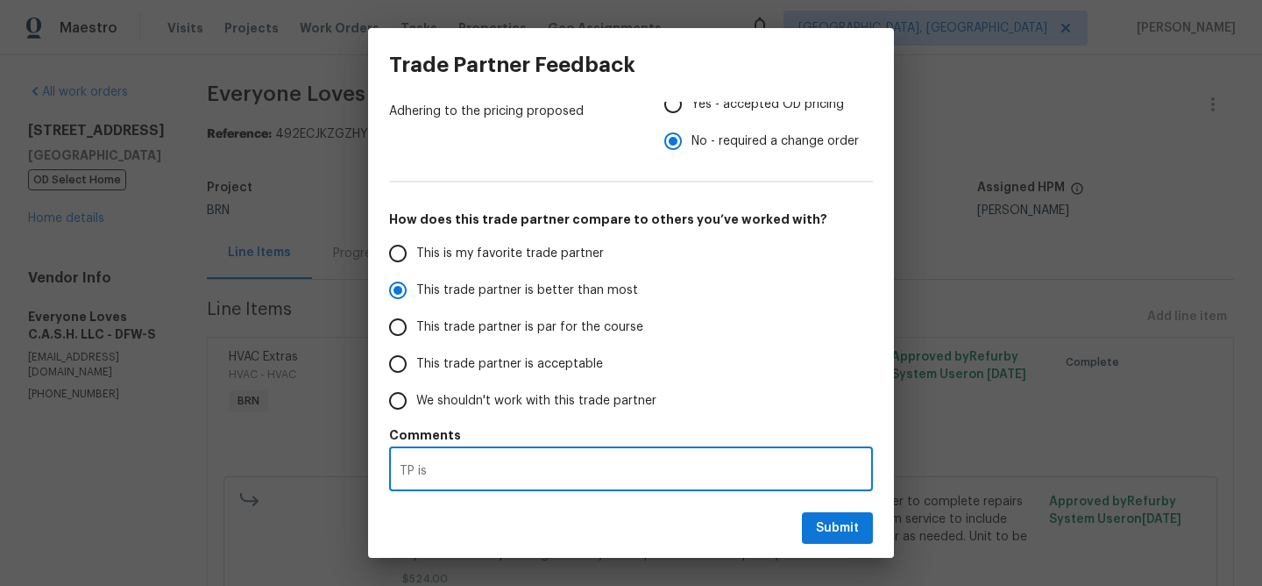
radio input "false"
type textarea "TP is"
radio input "false"
type textarea "TP is q"
radio input "false"
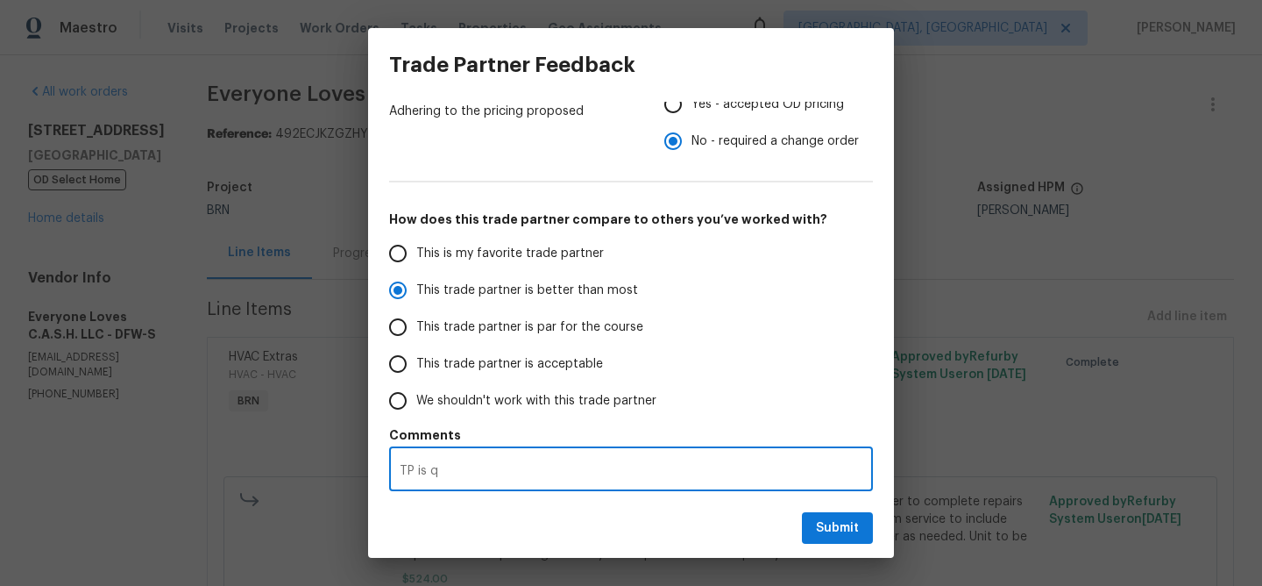
type textarea "TP is qu"
radio input "false"
type textarea "TP is quo"
radio input "false"
type textarea "TP is quot"
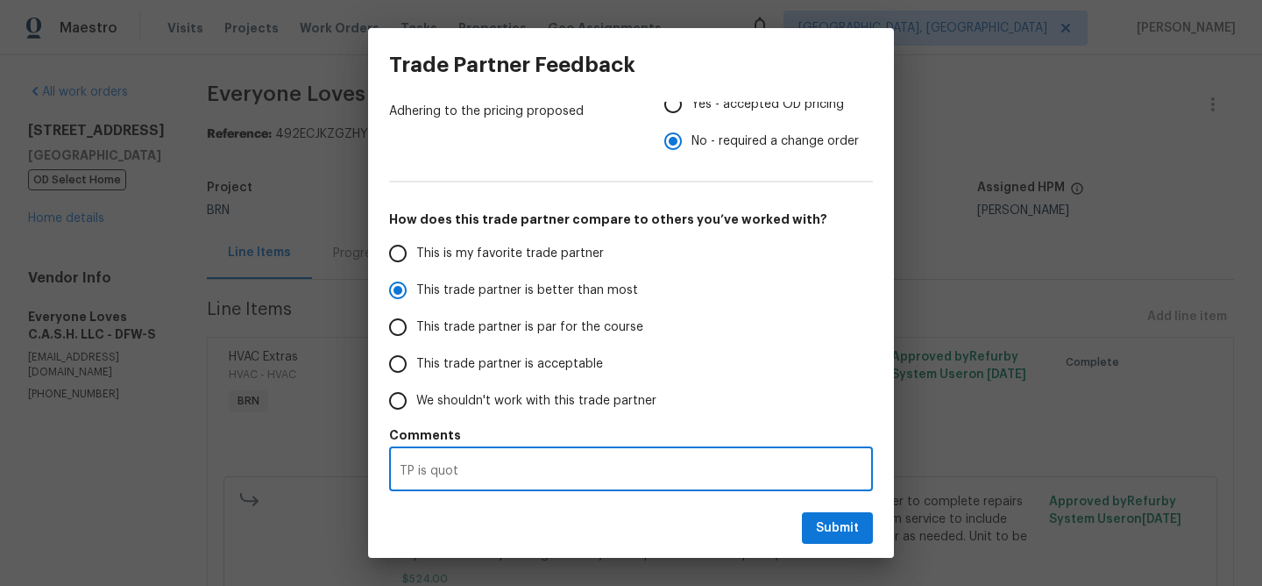
radio input "false"
type textarea "TP is quo"
radio input "false"
type textarea "TP is quoy"
radio input "false"
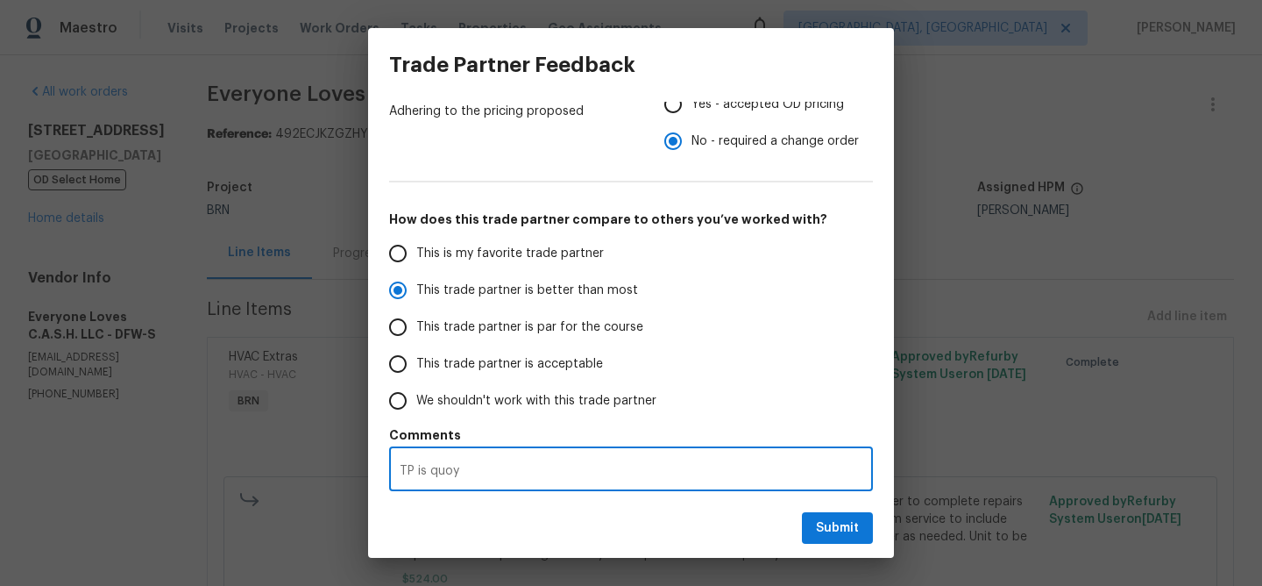
type textarea "TP is quo"
radio input "false"
type textarea "TP is quot"
radio input "false"
type textarea "TP is quoti"
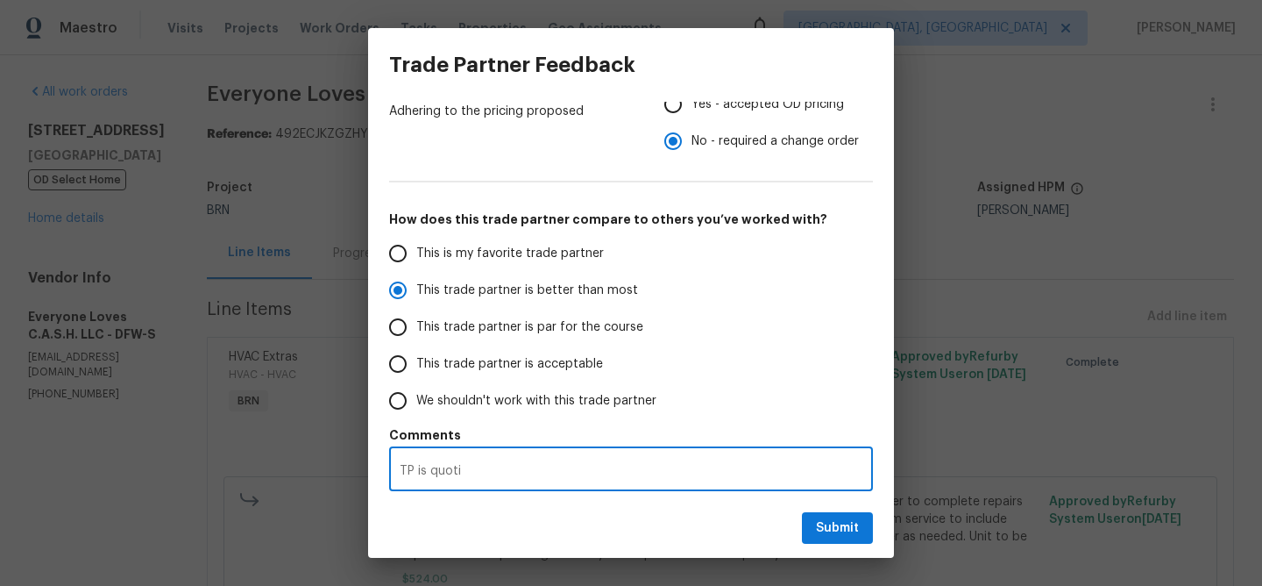
radio input "false"
type textarea "TP is quotin"
radio input "false"
type textarea "TP is quoting"
radio input "false"
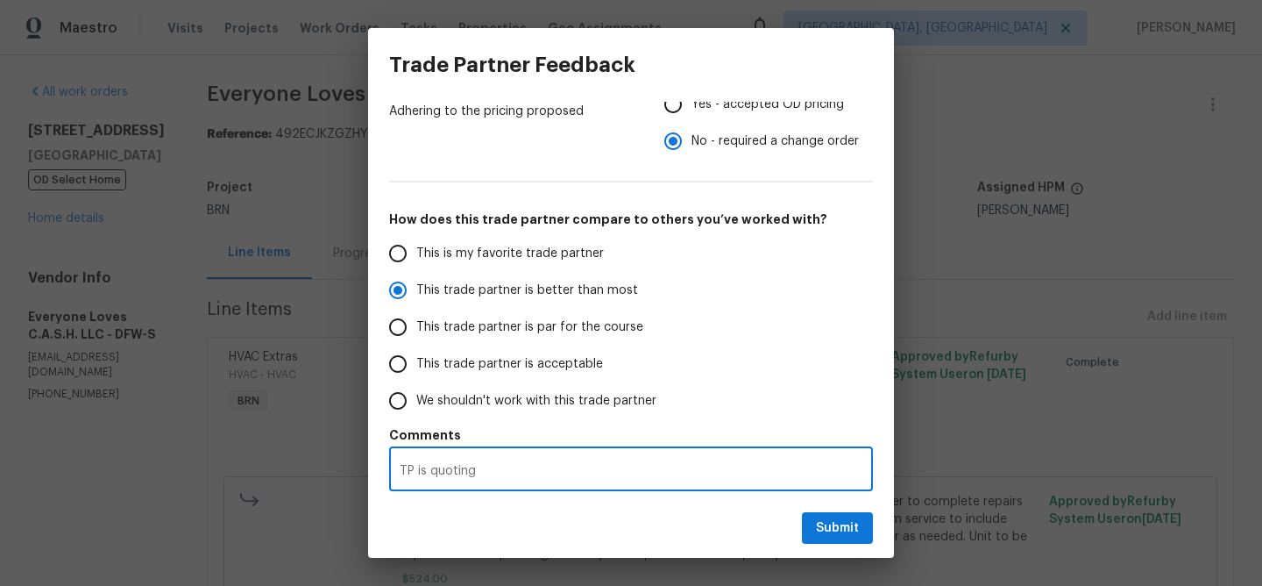
type textarea "TP is quoting"
radio input "false"
type textarea "TP is quoting a"
radio input "false"
type textarea "TP is quoting a"
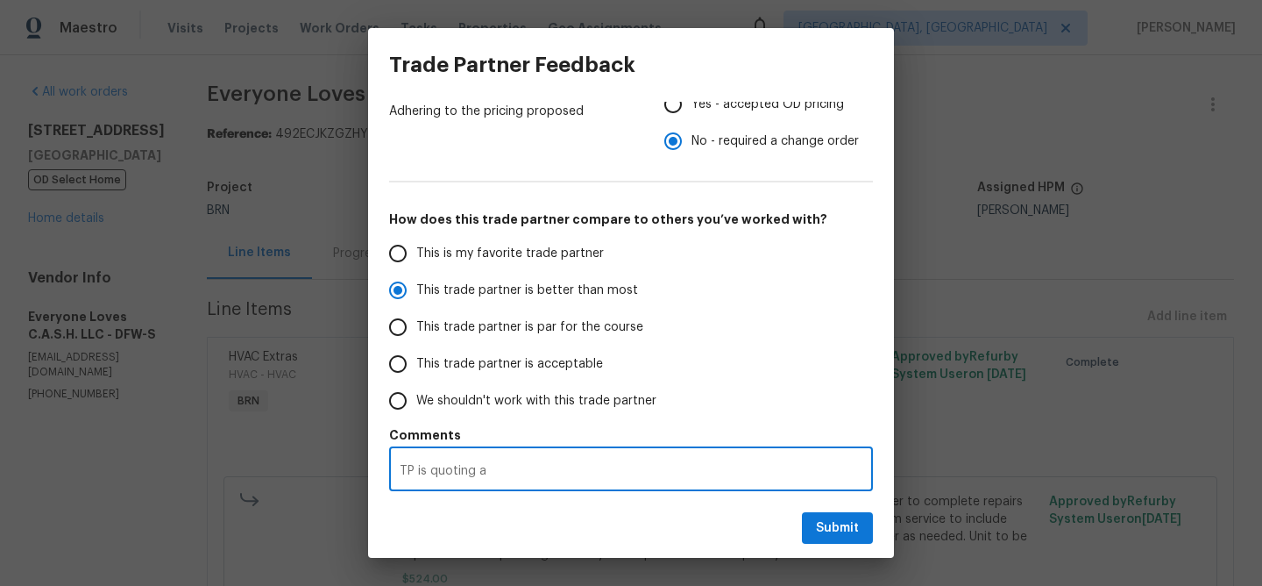
radio input "false"
type textarea "TP is quoting a h"
radio input "false"
type textarea "TP is quoting a hi"
radio input "false"
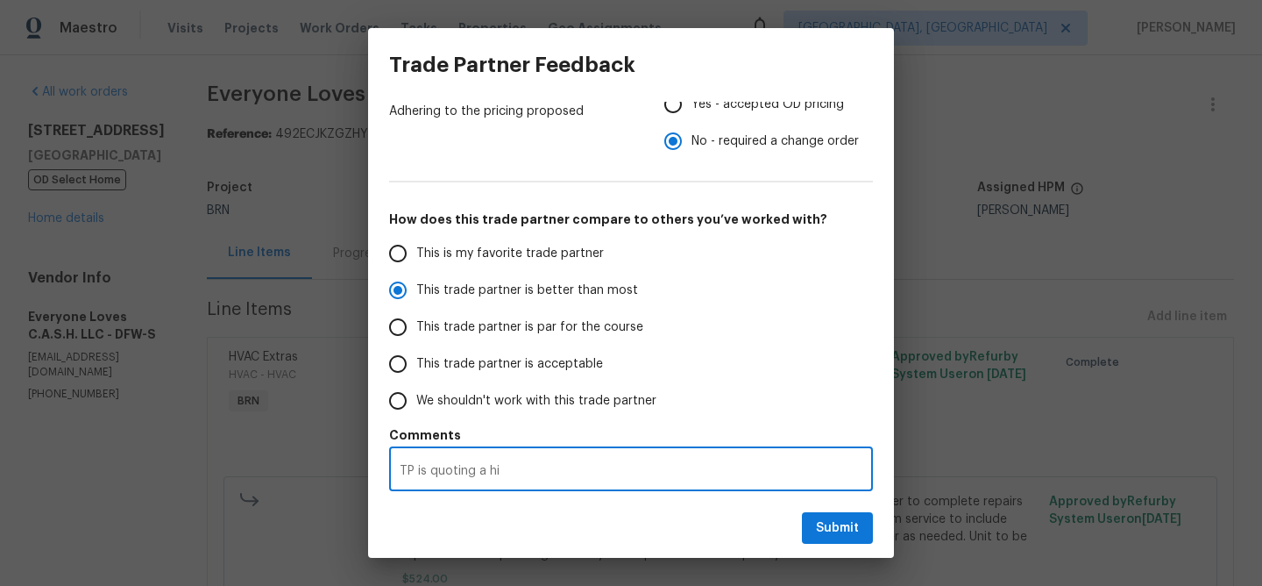
type textarea "TP is quoting a his"
radio input "false"
type textarea "TP is quoting a hisgh"
radio input "false"
type textarea "TP is quoting a hisghj"
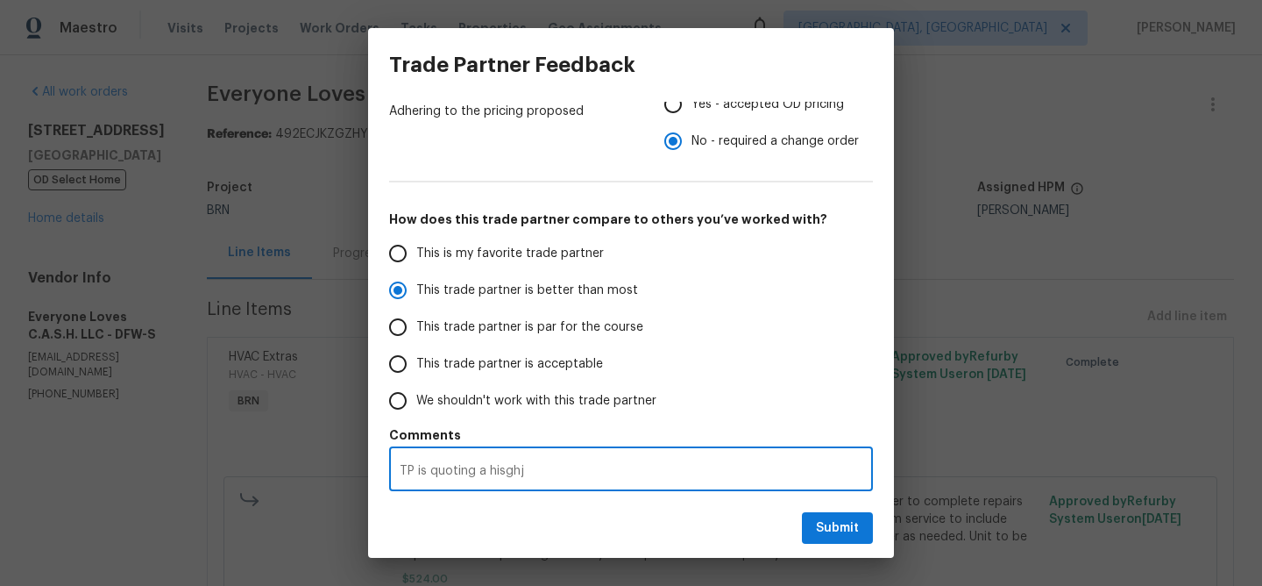
radio input "false"
type textarea "TP is quoting a hisghje"
radio input "false"
type textarea "TP is quoting a hisghjes"
radio input "false"
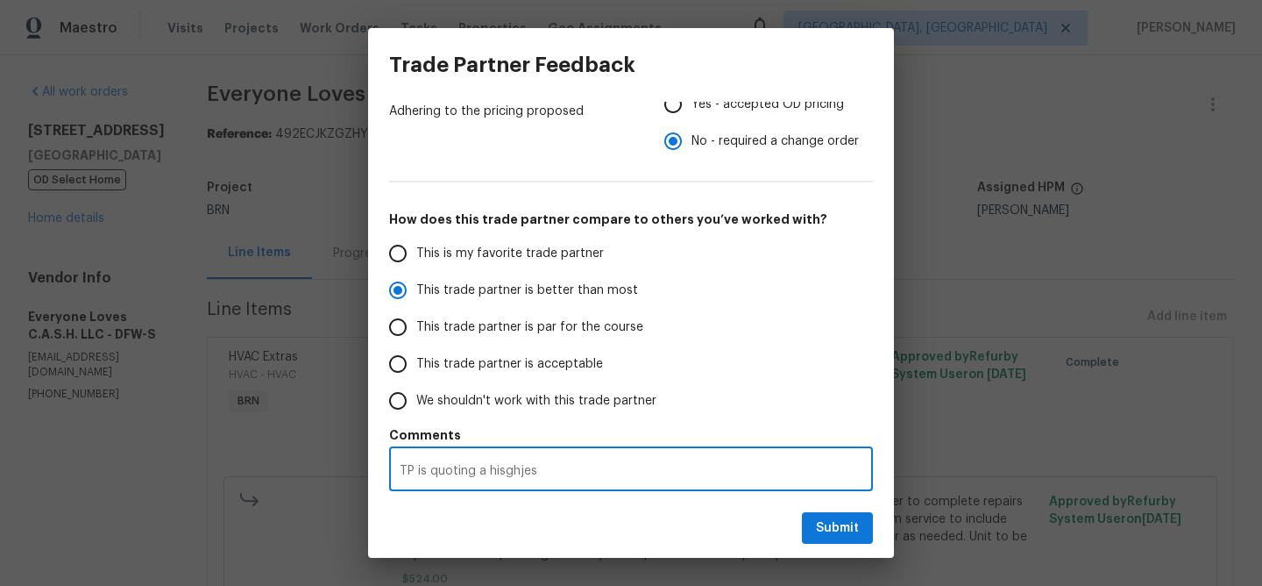
type textarea "TP is quoting a hisghje"
radio input "false"
type textarea "TP is quoting a hisghj"
radio input "false"
type textarea "TP is quoting a hisgh"
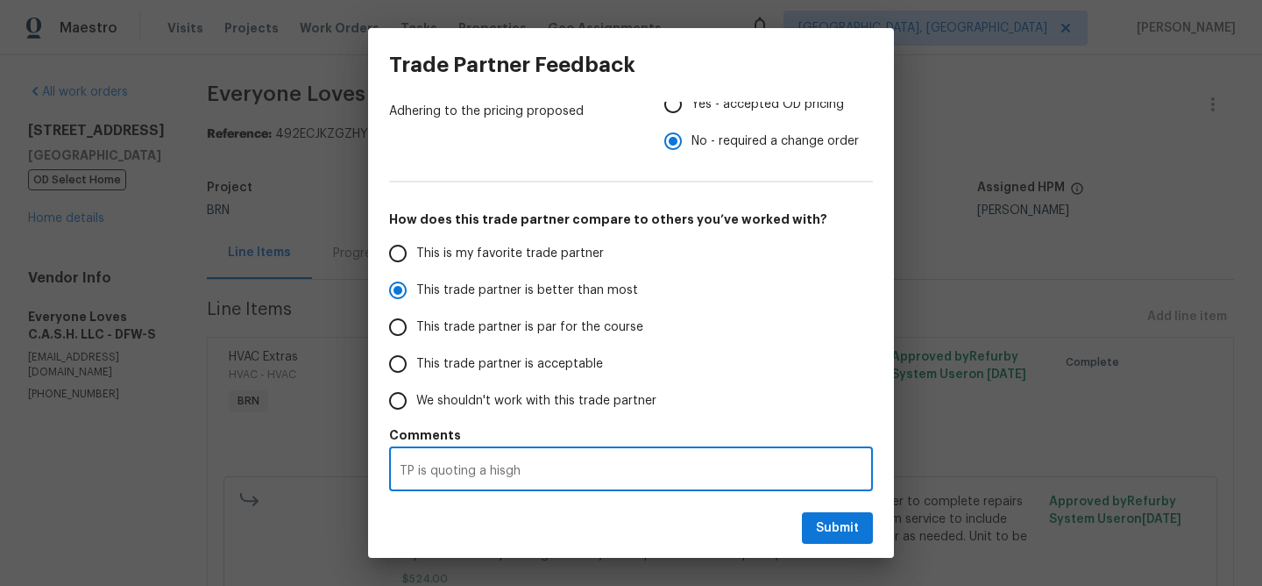
radio input "false"
type textarea "TP is quoting a hisg"
radio input "false"
type textarea "TP is quoting a his"
radio input "false"
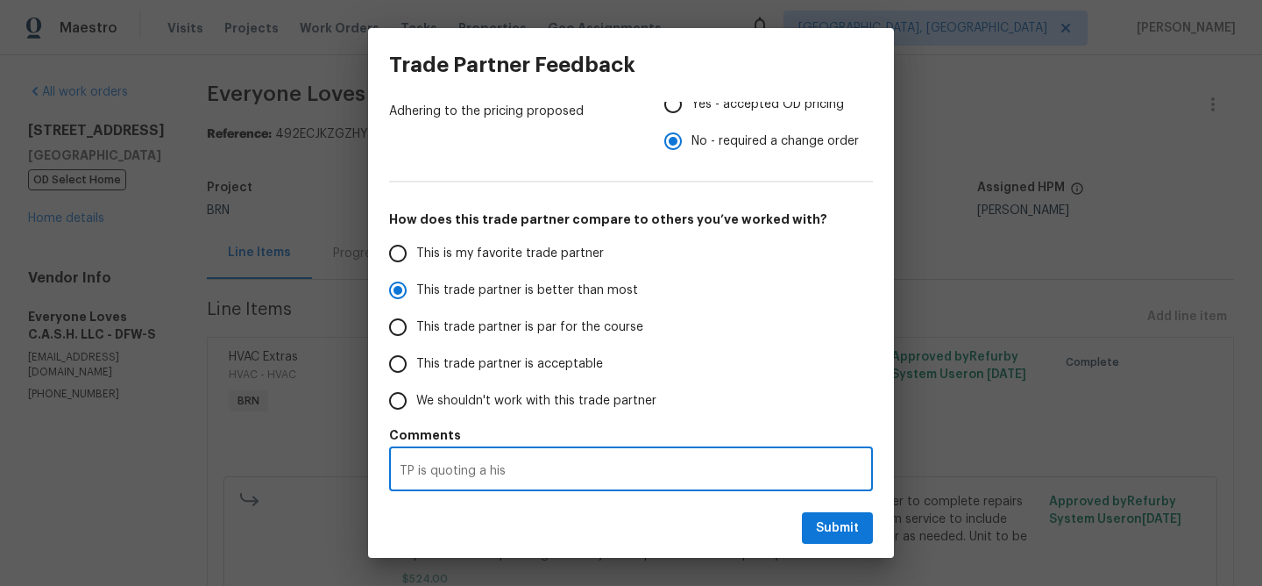
type textarea "TP is quoting a hi"
radio input "false"
type textarea "TP is quoting a hig"
radio input "false"
type textarea "TP is quoting a high"
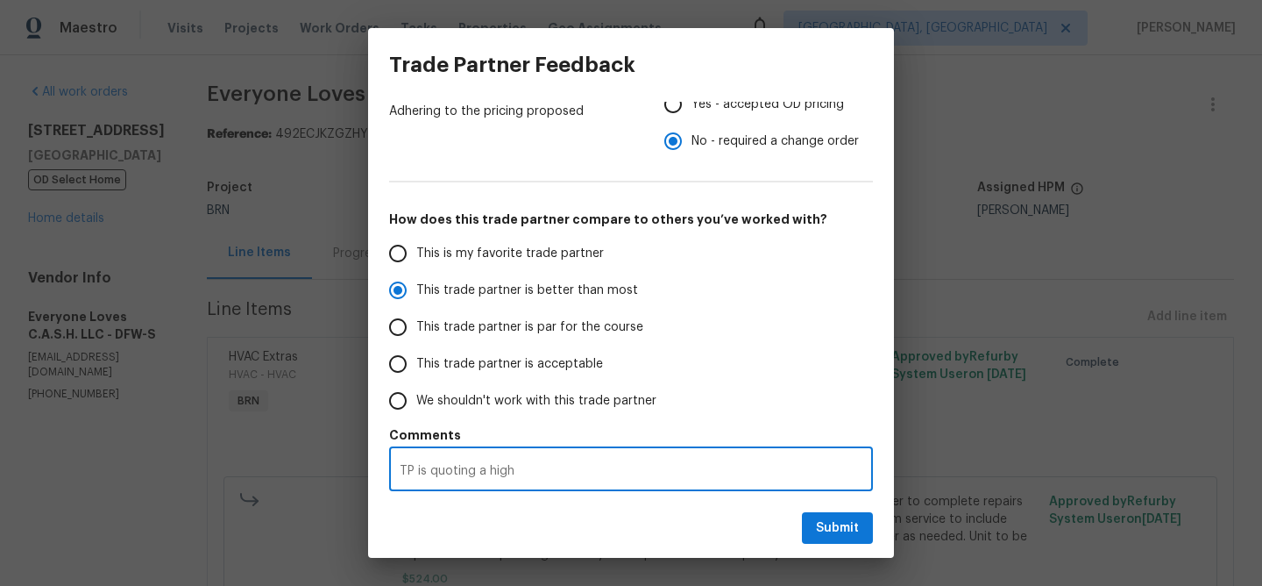
radio input "false"
type textarea "TP is quoting a highe"
radio input "false"
type textarea "TP is quoting a highest"
radio input "false"
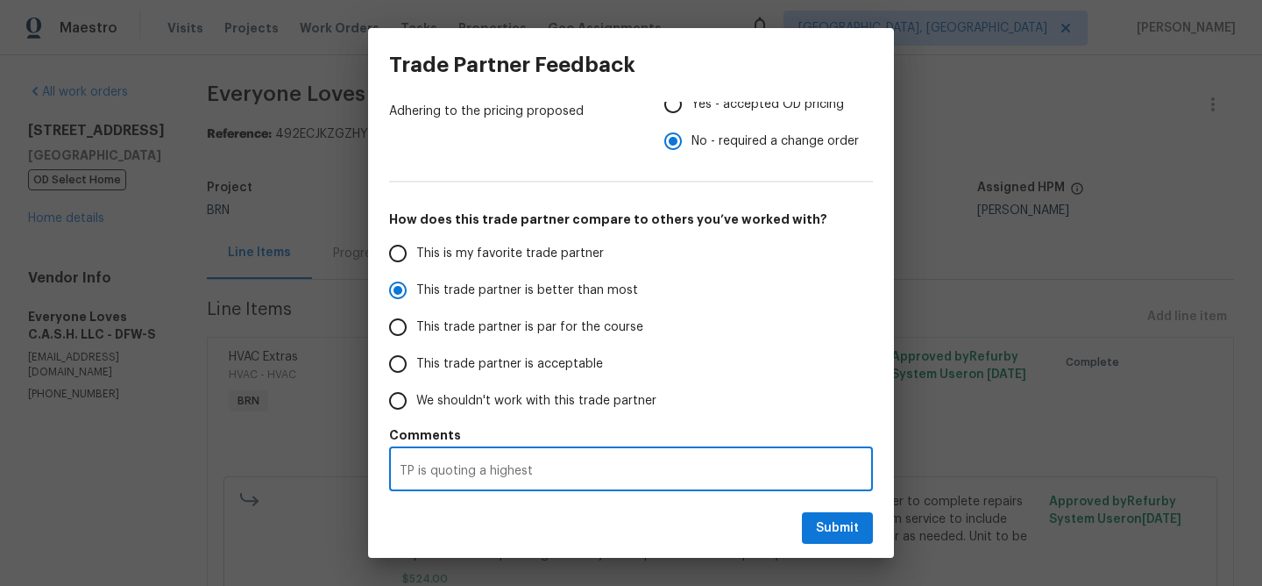
type textarea "TP is quoting a highest"
radio input "false"
type textarea "TP is quoting a highest q"
radio input "false"
type textarea "TP is quoting a highest qu"
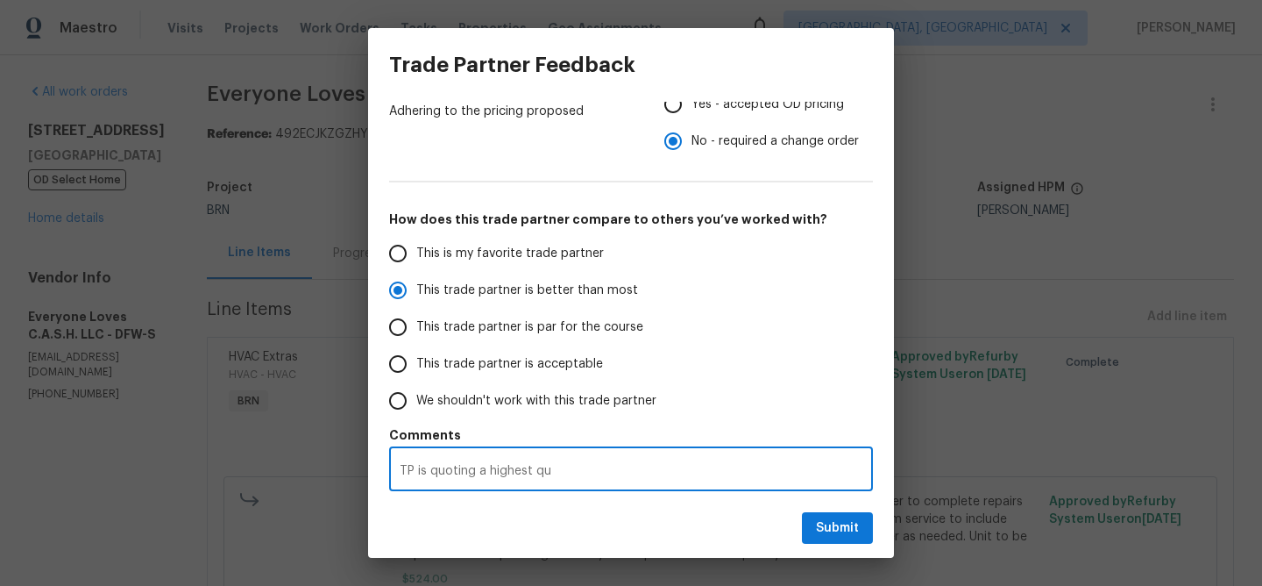
radio input "false"
type textarea "TP is quoting a highest qut"
radio input "false"
type textarea "TP is quoting a highest qu"
radio input "false"
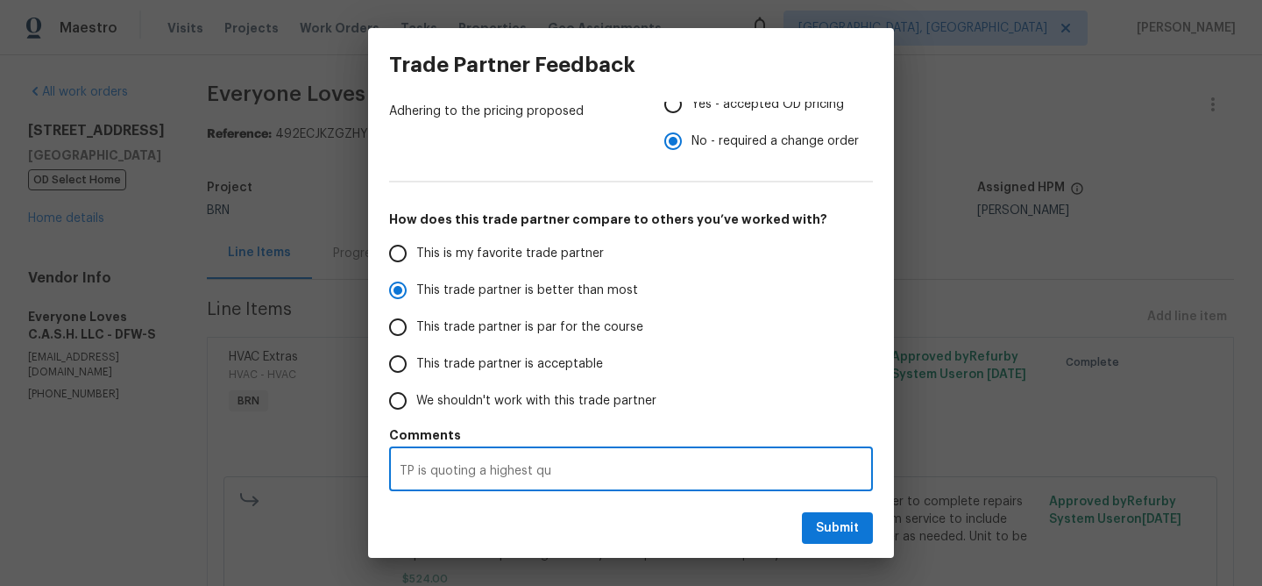
type textarea "TP is quoting a highest q"
radio input "false"
type textarea "TP is quoting a highest"
radio input "false"
type textarea "TP is quoting a highest"
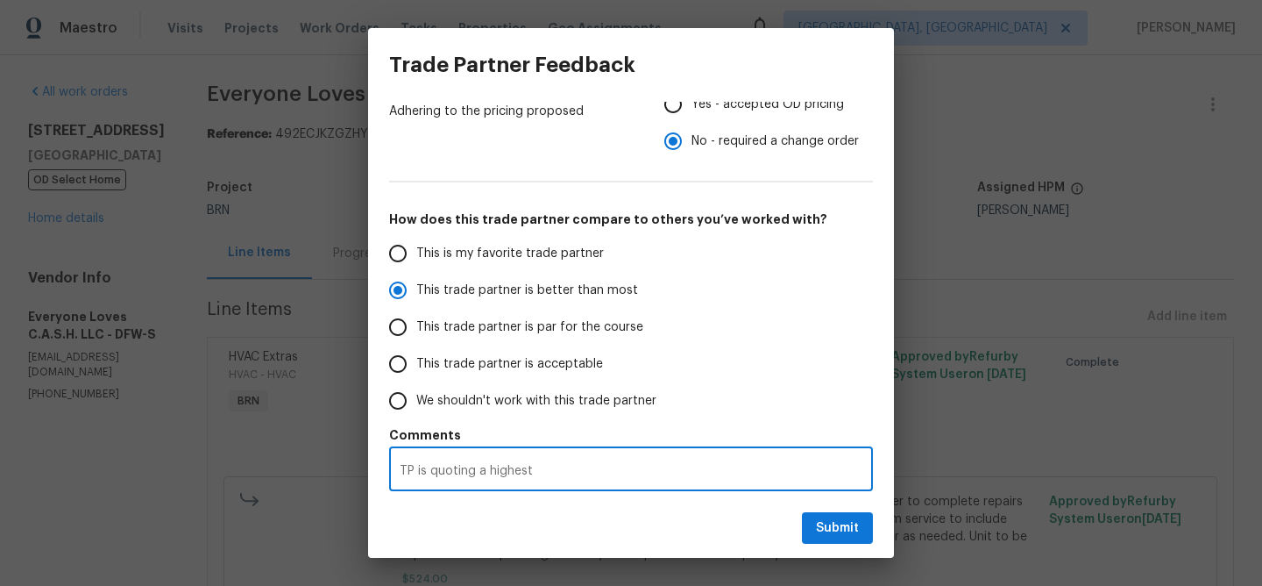
radio input "false"
type textarea "TP is quoting a highestd"
radio input "false"
type textarea "TP is quoting a highestdi"
radio input "false"
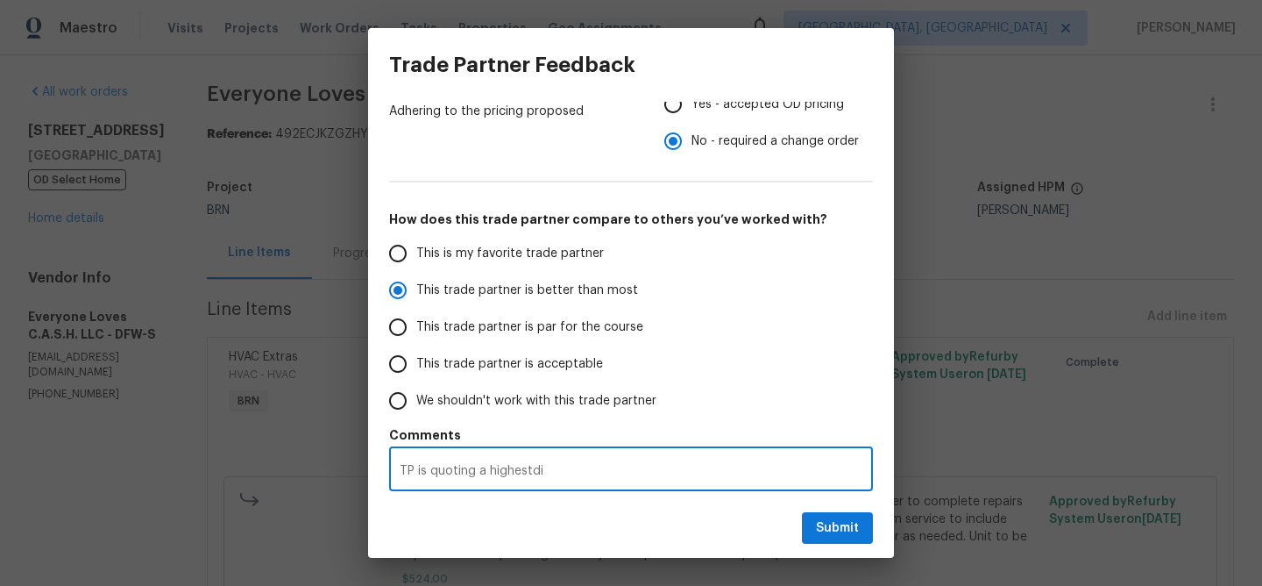
type textarea "TP is quoting a highestd"
radio input "false"
type textarea "TP is quoting a highest"
radio input "false"
type textarea "TP is quoting a highest"
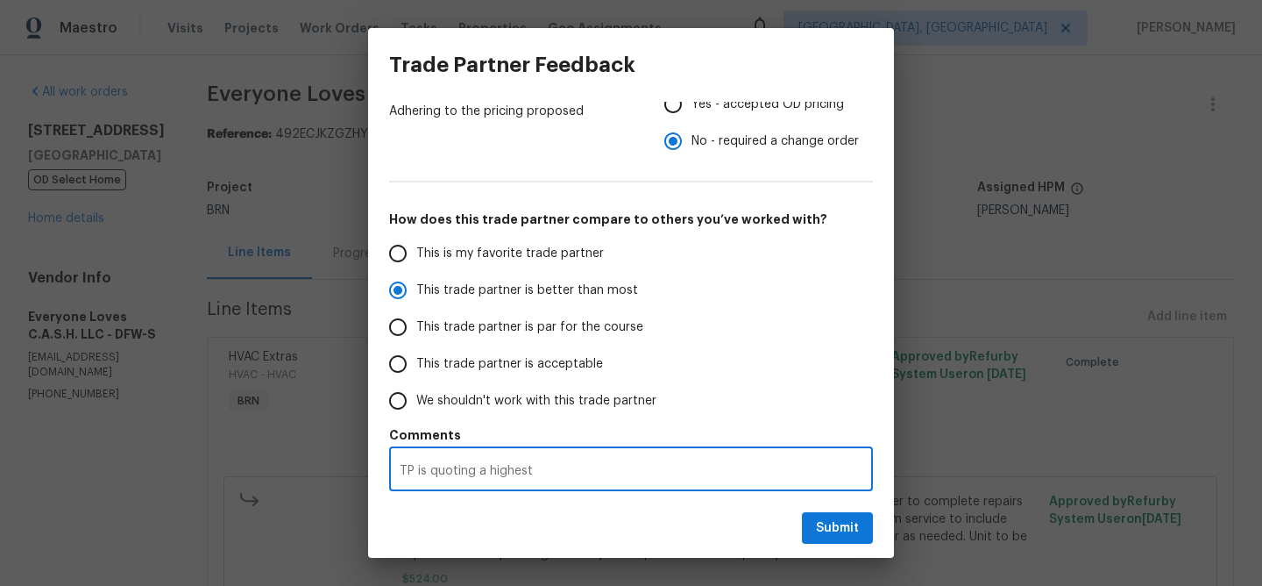
radio input "false"
type textarea "TP is quoting a highest d"
radio input "false"
type textarea "TP is quoting a highest di"
radio input "false"
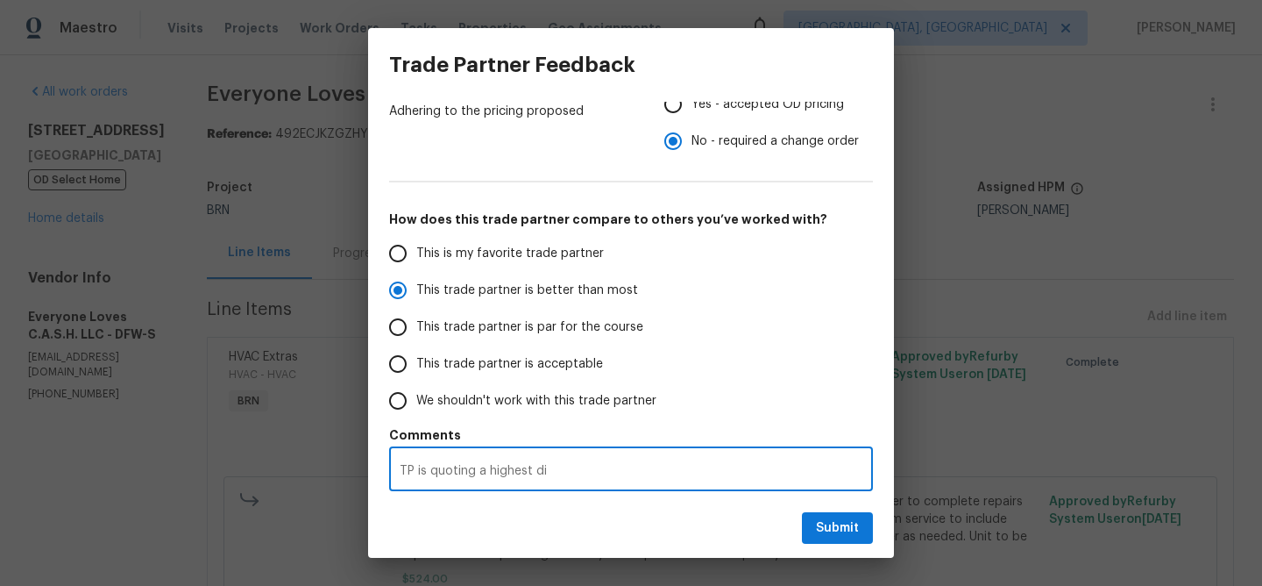
type textarea "TP is quoting a highest dia"
radio input "false"
type textarea "TP is quoting a highest diag"
radio input "false"
type textarea "TP is quoting a highest diagn"
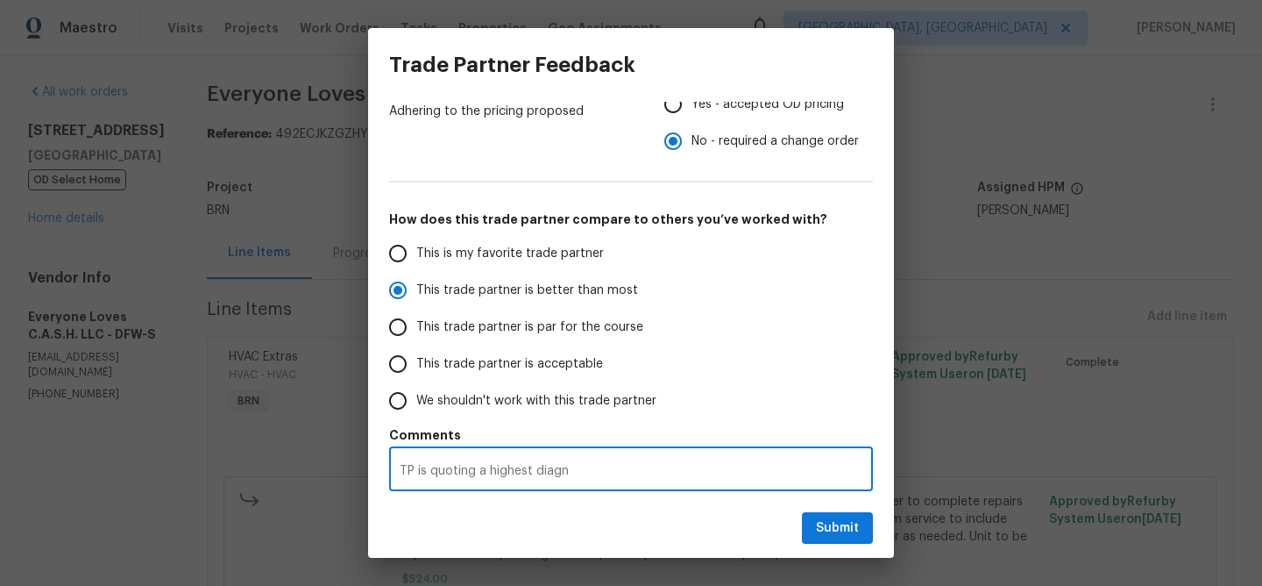
radio input "false"
type textarea "TP is quoting a highest diagno"
radio input "false"
type textarea "TP is quoting a highest diagnos"
radio input "false"
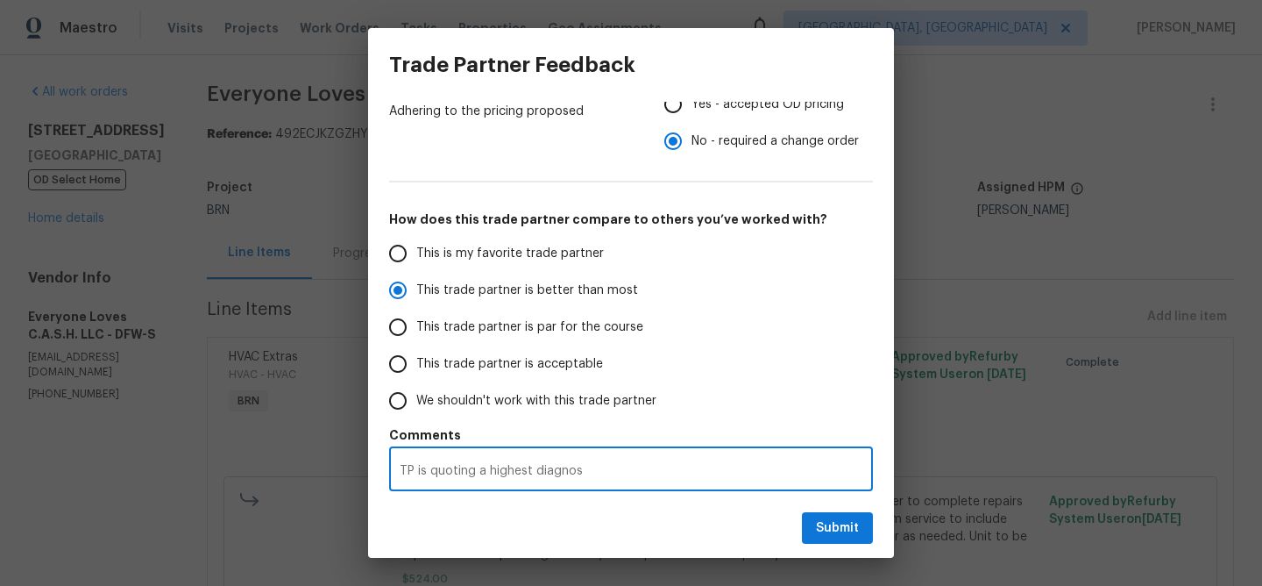
type textarea "TP is quoting a highest diagnost"
radio input "false"
type textarea "TP is quoting a highest diagnosti"
radio input "false"
type textarea "TP is quoting a highest diagnostic"
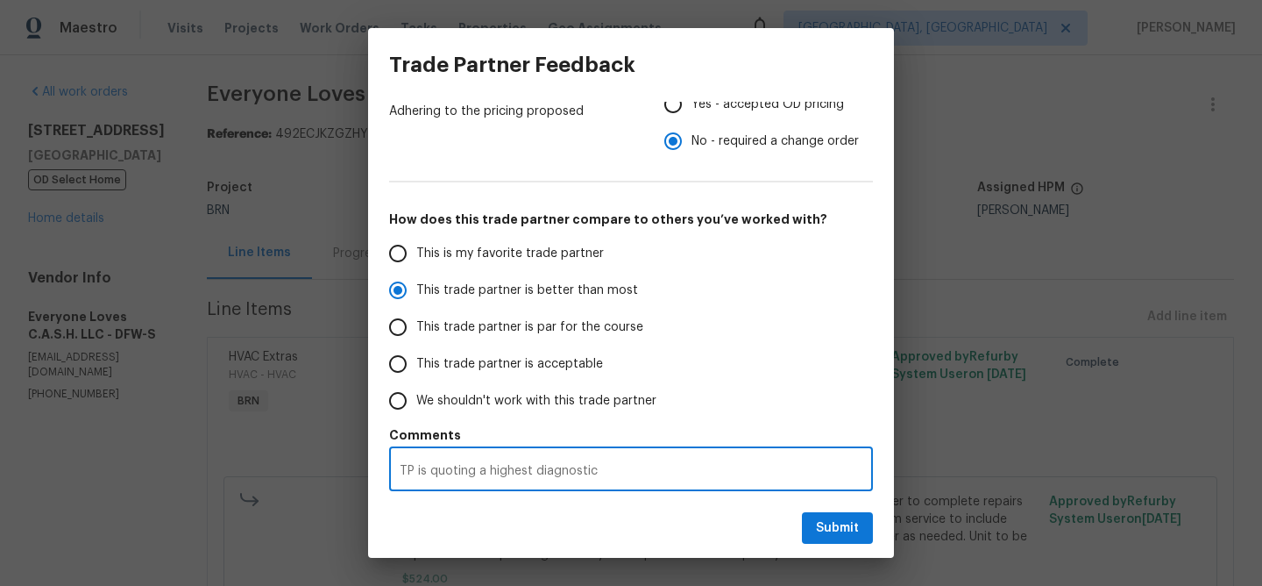
radio input "false"
type textarea "TP is quoting a highest diagnostics"
radio input "false"
type textarea "TP is quoting a highest diagnostics f"
radio input "false"
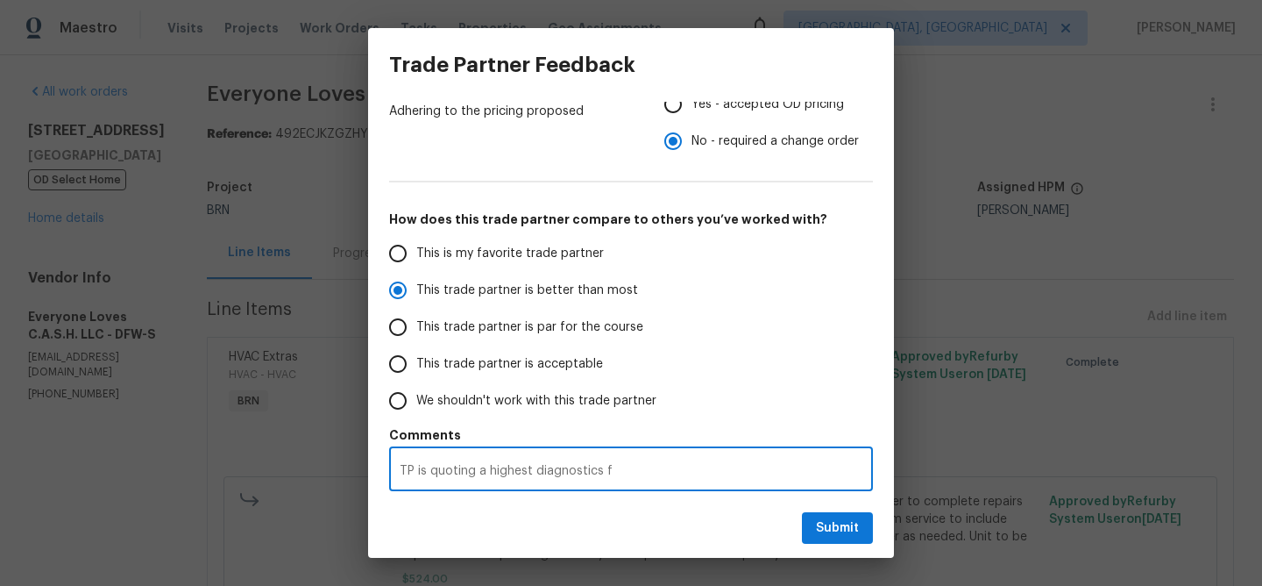
type textarea "TP is quoting a highest diagnostics fe"
radio input "false"
type textarea "TP is quoting a highest diagnostics fee"
radio input "false"
type textarea "TP is quoting a highest diagnostics fee"
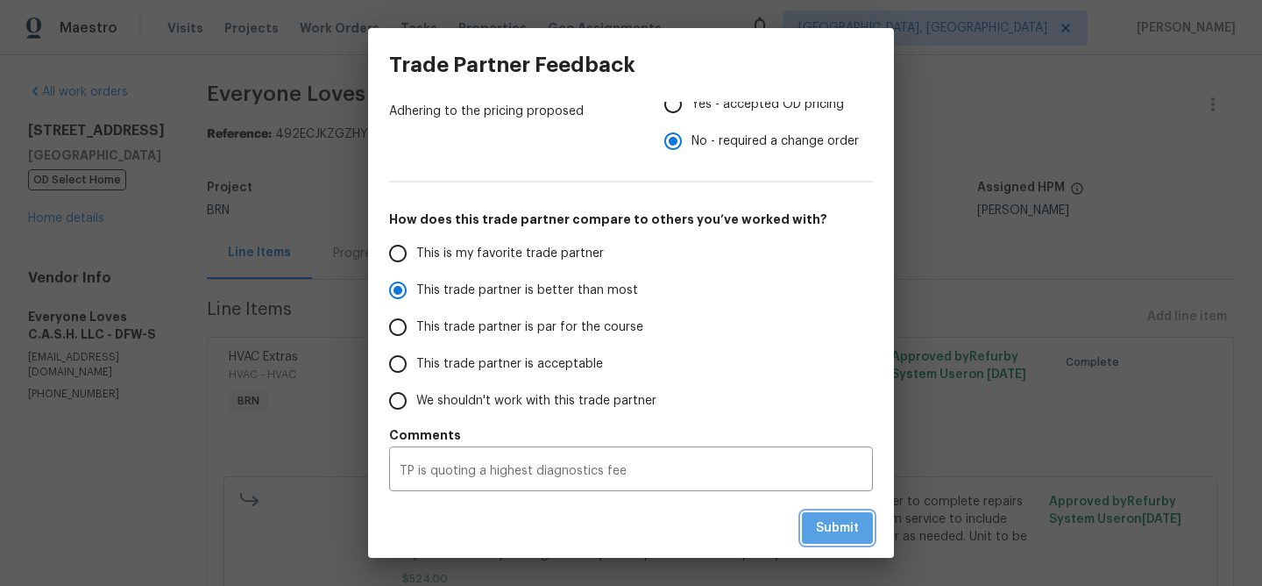
click at [845, 527] on span "Submit" at bounding box center [837, 528] width 43 height 22
radio input "false"
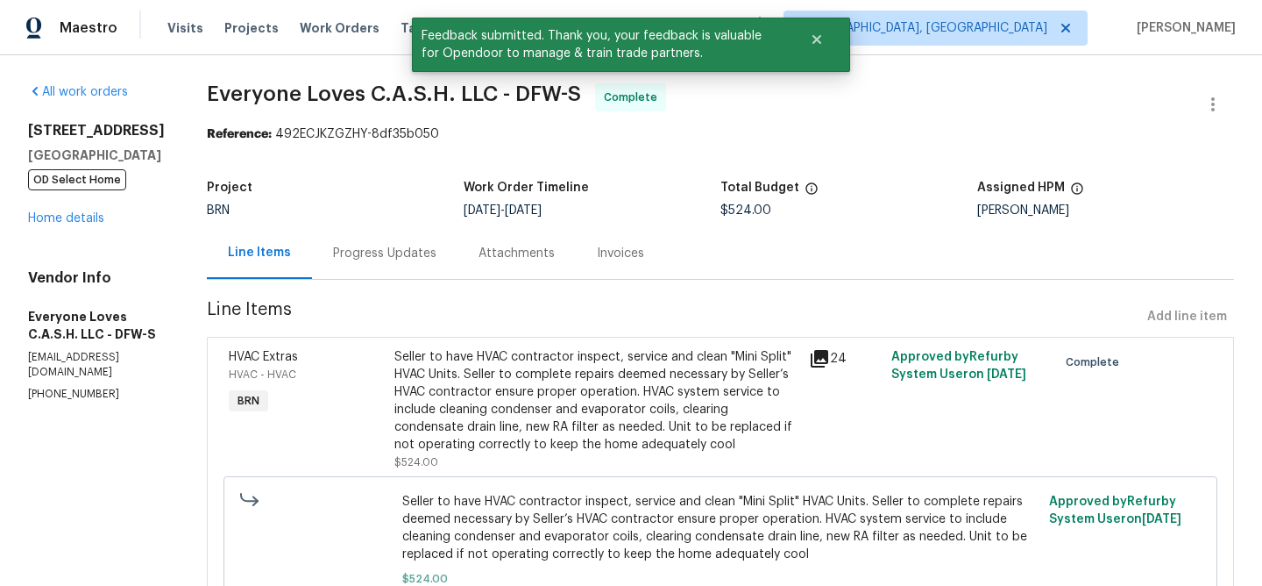
click at [404, 250] on div "Progress Updates" at bounding box center [384, 254] width 103 height 18
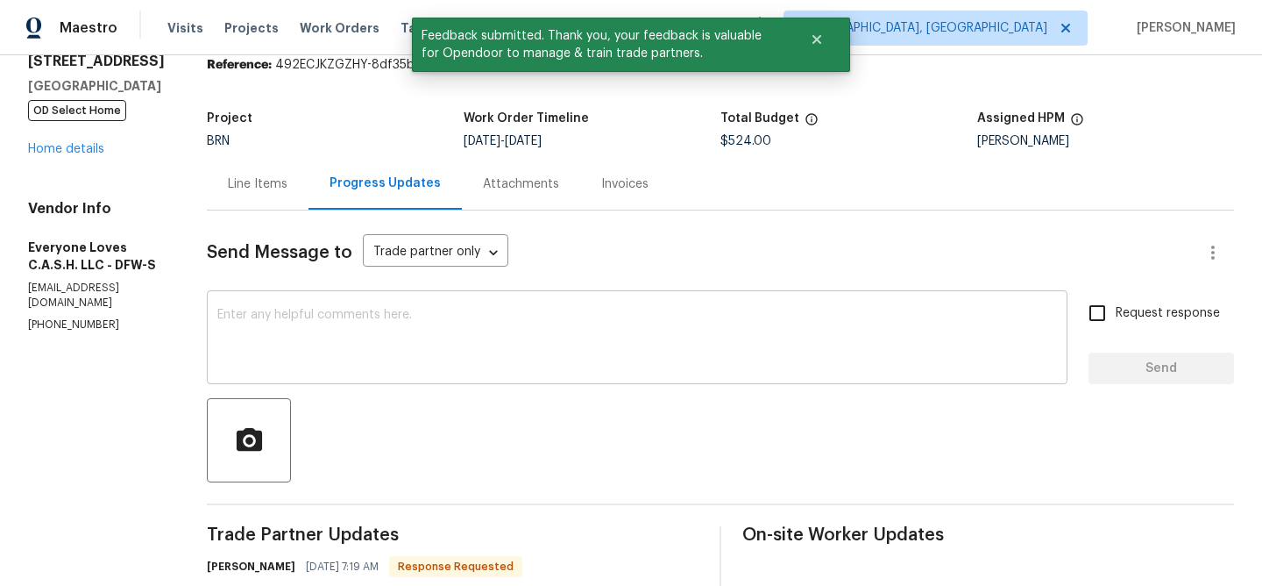
click at [374, 320] on textarea at bounding box center [637, 339] width 840 height 61
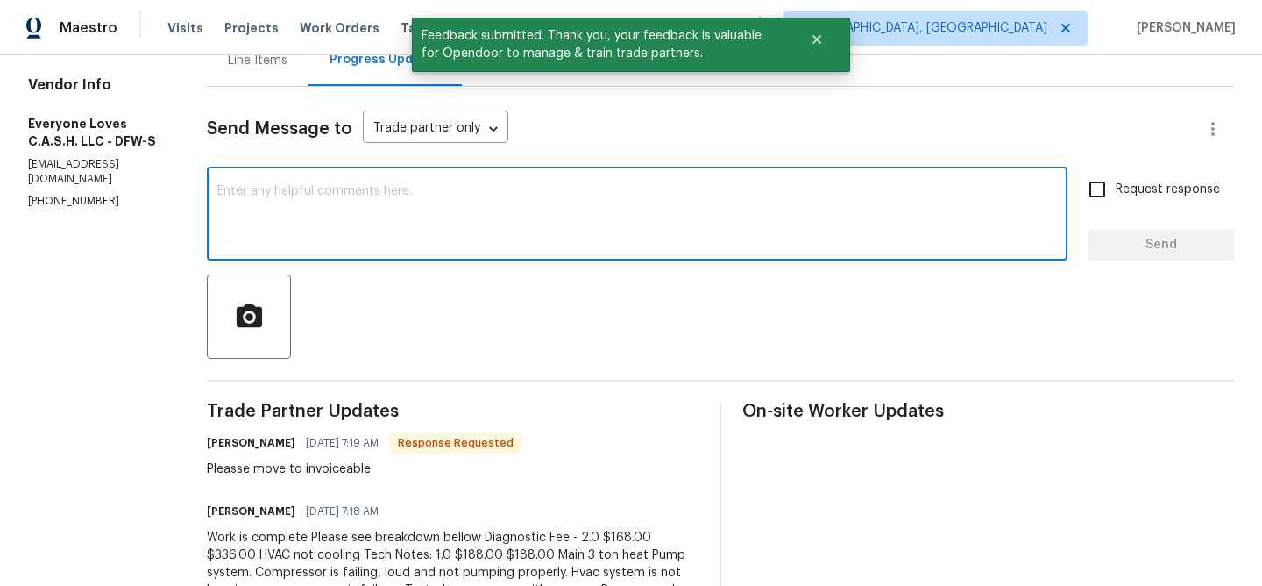
scroll to position [262, 0]
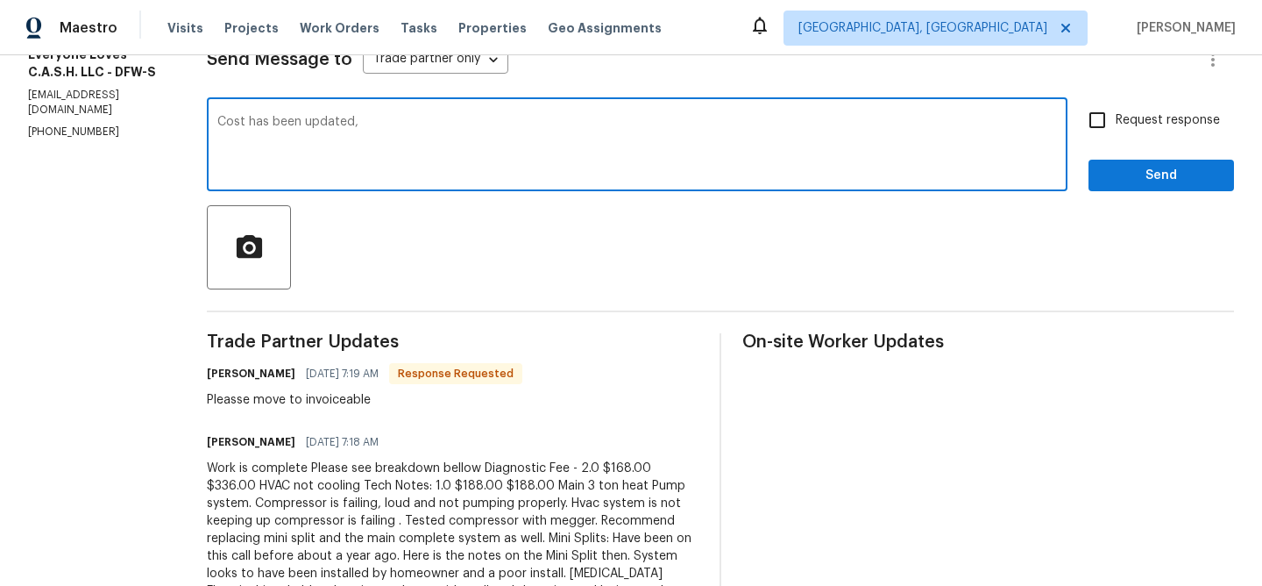
paste textarea "WO is approved, Please upload the invoice under the invoice section.Thanks"
type textarea "Cost has been updated,WO is approved, Please upload the invoice under the invoi…"
click at [1101, 116] on input "Request response" at bounding box center [1097, 120] width 37 height 37
checkbox input "true"
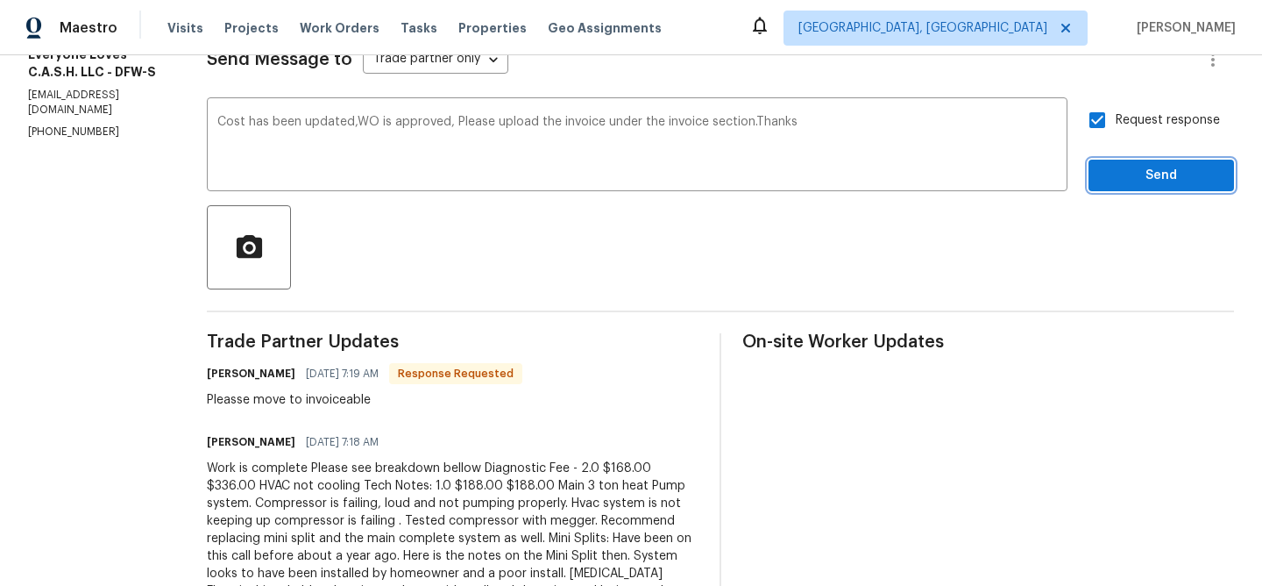
click at [1111, 175] on span "Send" at bounding box center [1161, 176] width 117 height 22
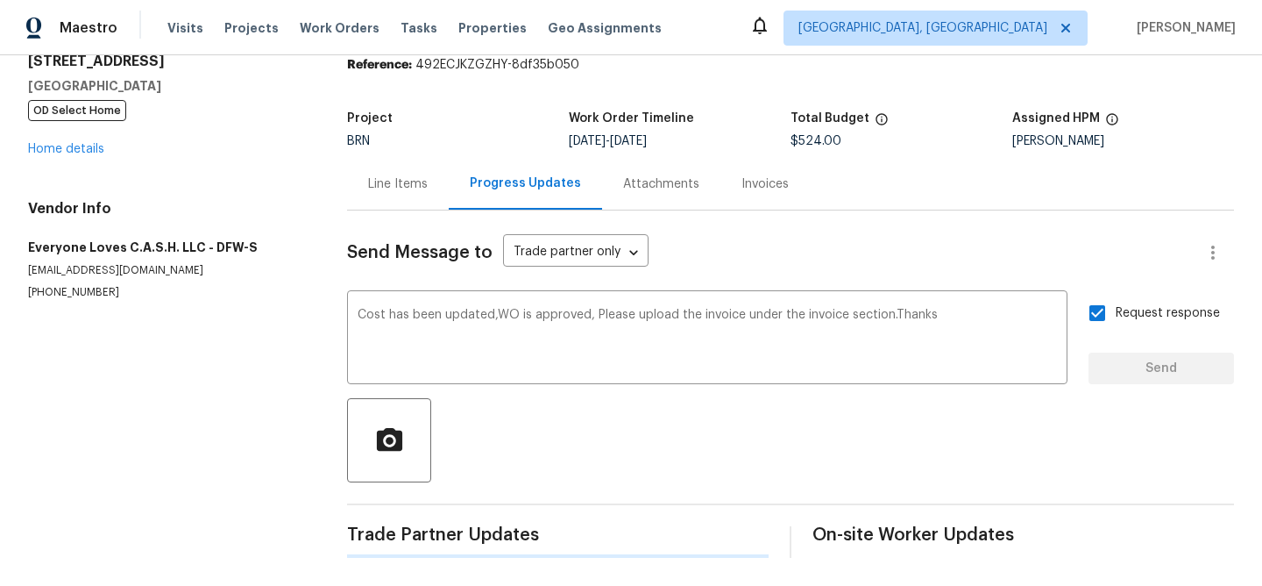
scroll to position [0, 0]
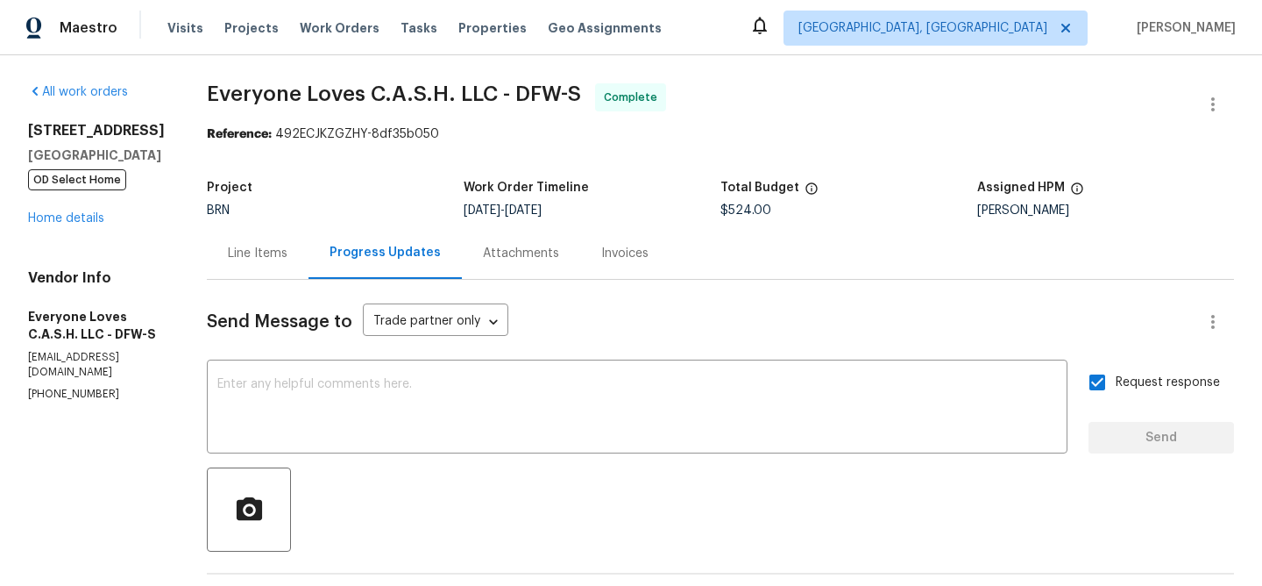
click at [642, 273] on div "Invoices" at bounding box center [624, 253] width 89 height 52
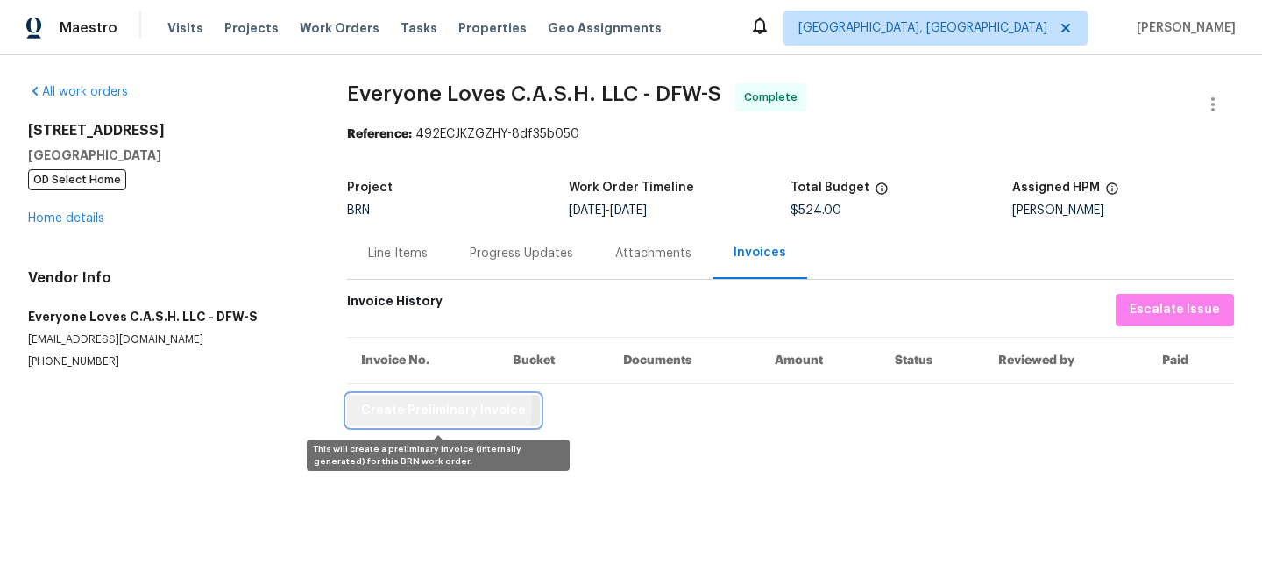
click at [388, 408] on span "Create Preliminary Invoice" at bounding box center [443, 411] width 165 height 22
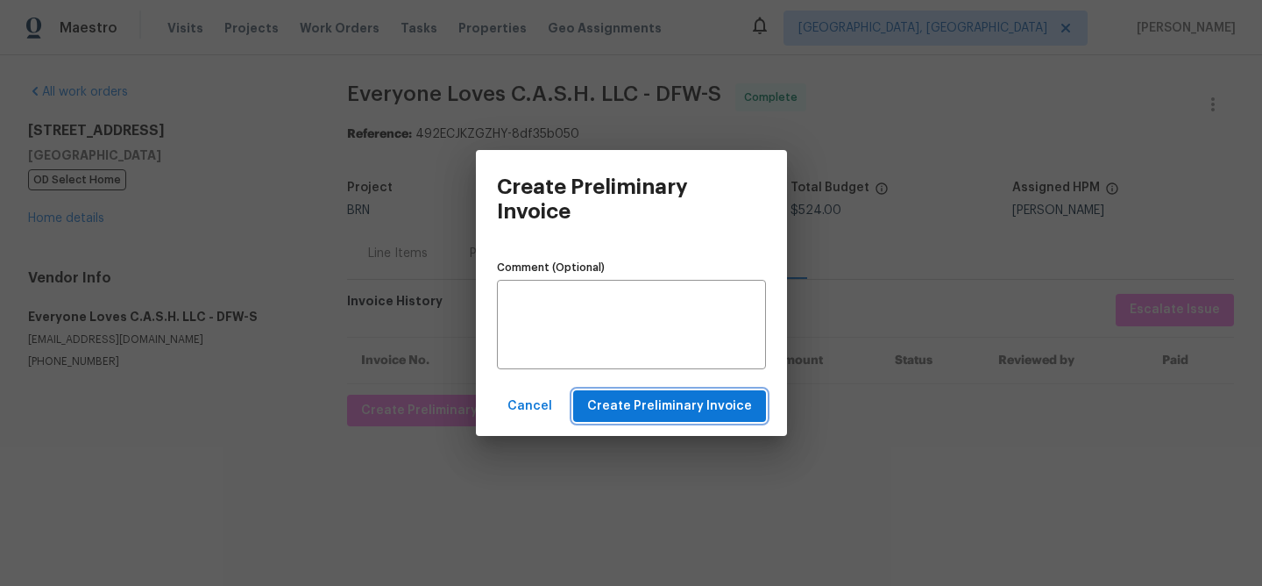
click at [663, 395] on span "Create Preliminary Invoice" at bounding box center [669, 406] width 165 height 22
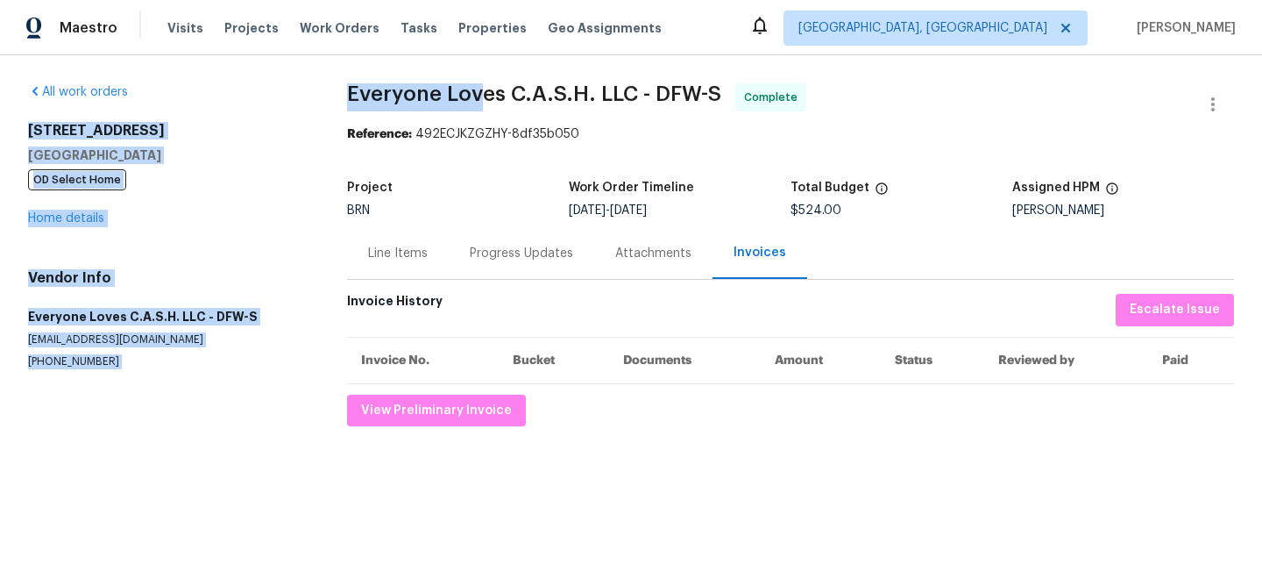
drag, startPoint x: 323, startPoint y: 101, endPoint x: 477, endPoint y: 100, distance: 154.3
click at [476, 100] on div "All work orders 408 Granada Calle Ct Granbury, TX 76049 OD Select Home Home det…" at bounding box center [631, 254] width 1262 height 399
click at [477, 100] on span "Everyone Loves C.A.S.H. LLC - DFW-S" at bounding box center [534, 93] width 374 height 21
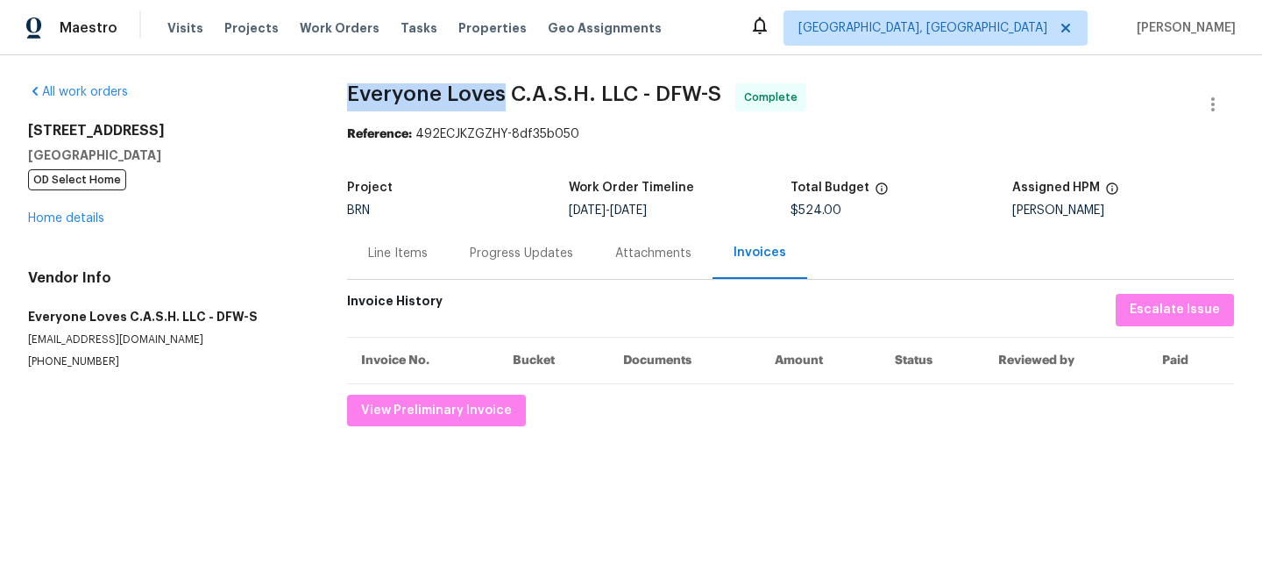
drag, startPoint x: 338, startPoint y: 91, endPoint x: 504, endPoint y: 92, distance: 165.7
click at [504, 92] on div "All work orders 408 Granada Calle Ct Granbury, TX 76049 OD Select Home Home det…" at bounding box center [631, 254] width 1262 height 399
copy span "Everyone Loves"
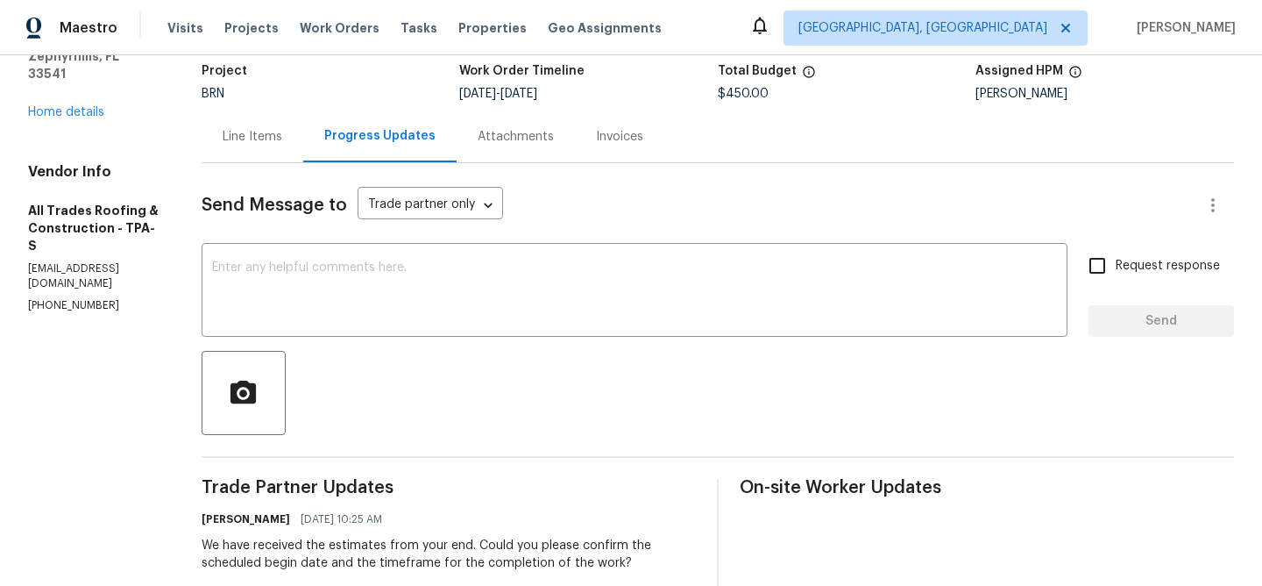
scroll to position [129, 0]
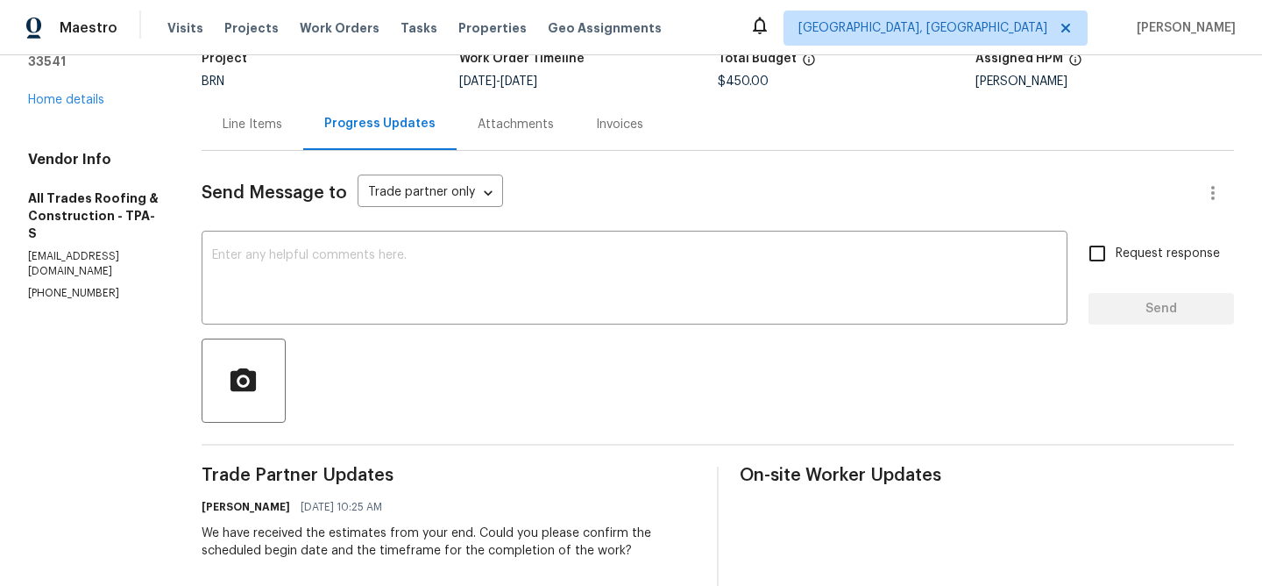
click at [226, 101] on div "Line Items" at bounding box center [253, 124] width 102 height 52
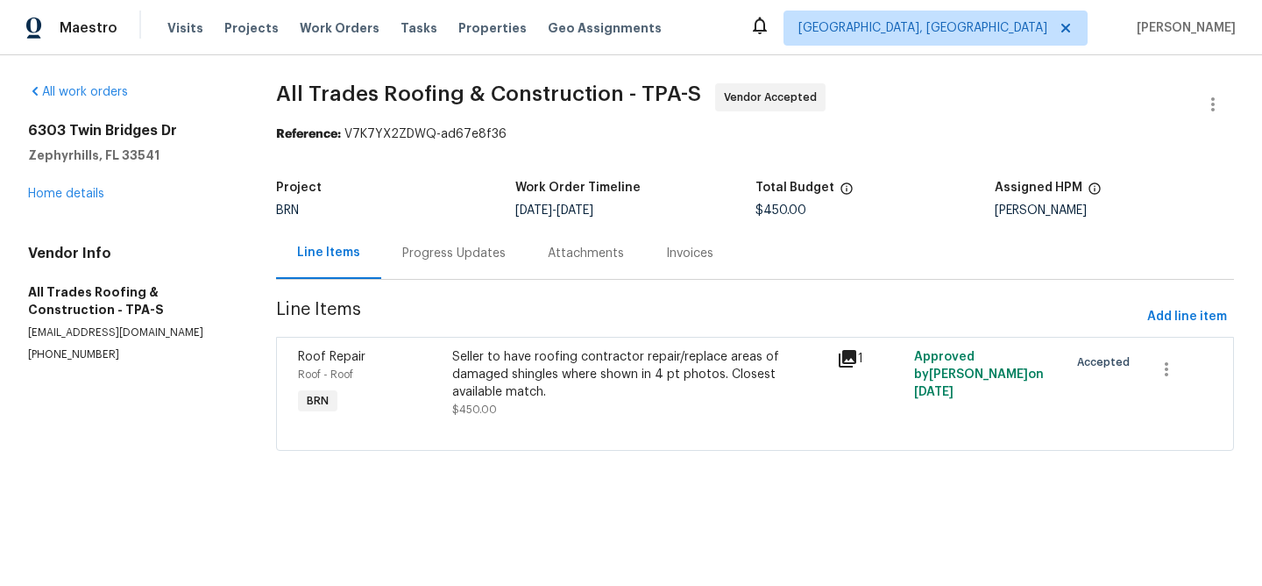
click at [505, 397] on div "Seller to have roofing contractor repair/replace areas of damaged shingles wher…" at bounding box center [639, 374] width 375 height 53
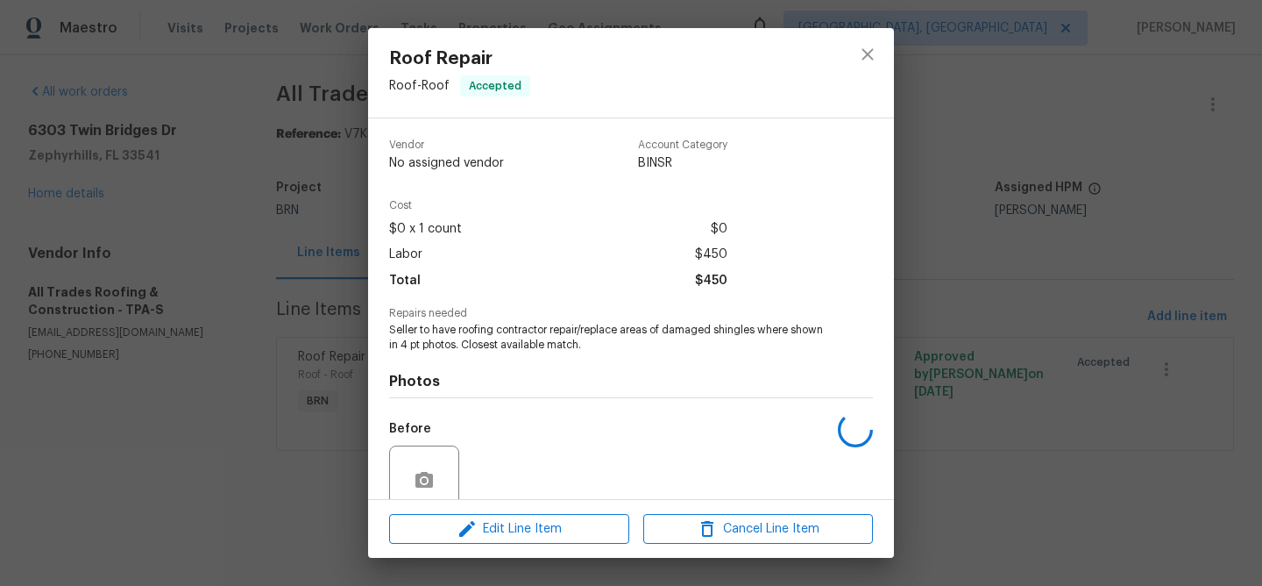
scroll to position [148, 0]
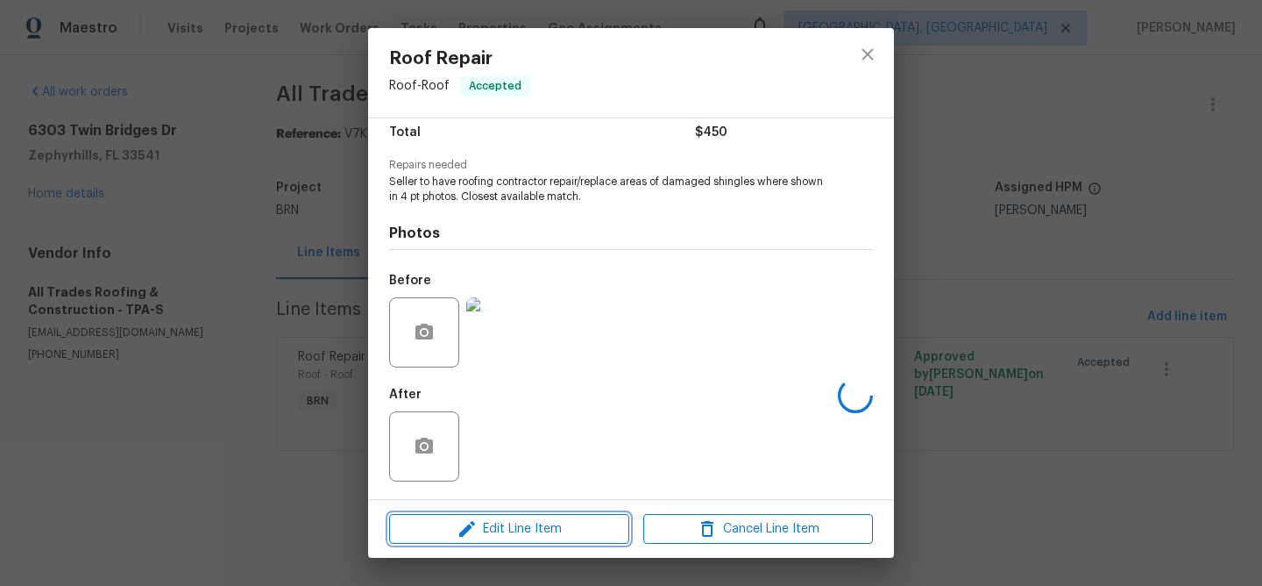
click at [485, 527] on span "Edit Line Item" at bounding box center [509, 529] width 230 height 22
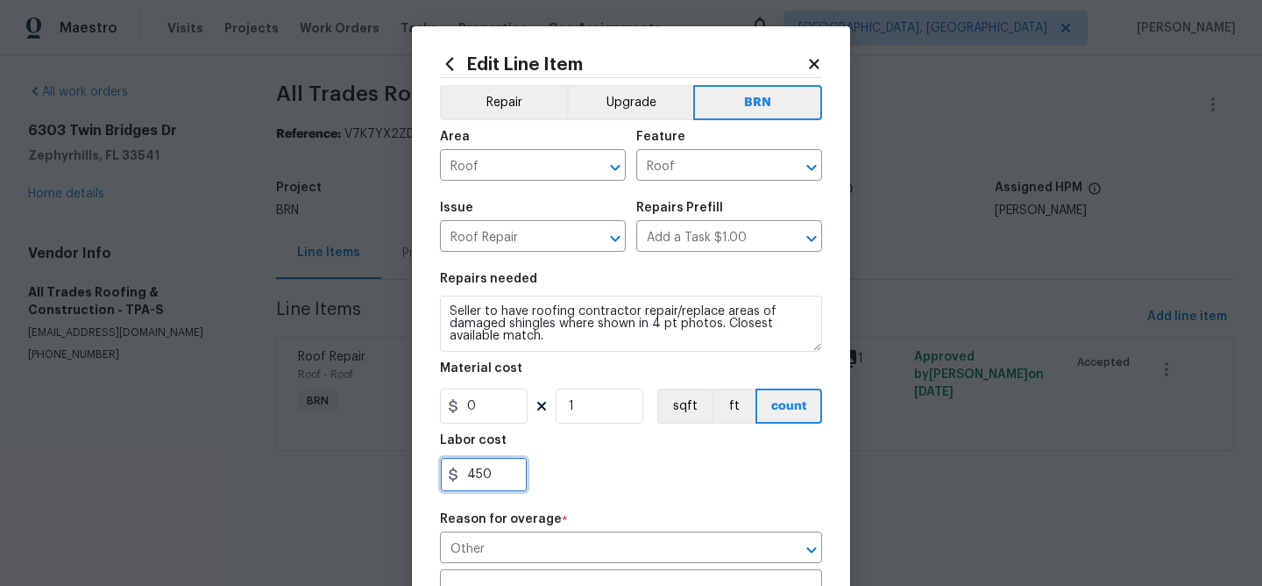
click at [507, 489] on input "450" at bounding box center [484, 474] width 88 height 35
type input "4"
paste input "1250.00"
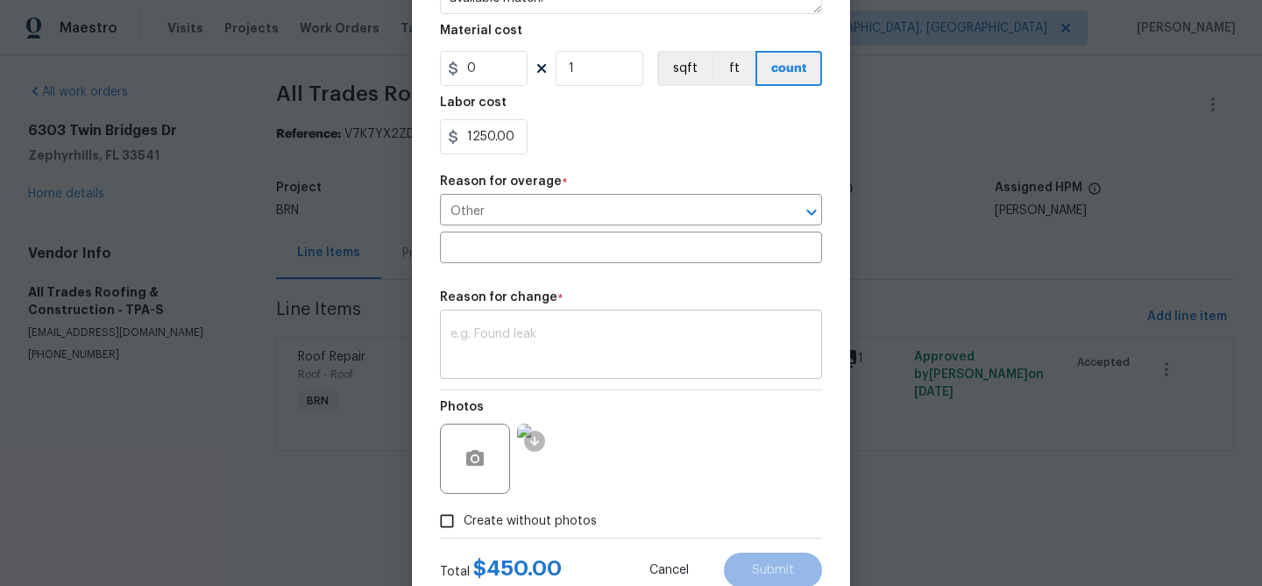
type input "1250"
click at [538, 336] on textarea at bounding box center [631, 346] width 361 height 37
paste textarea "(AM) Updated per BR approval"
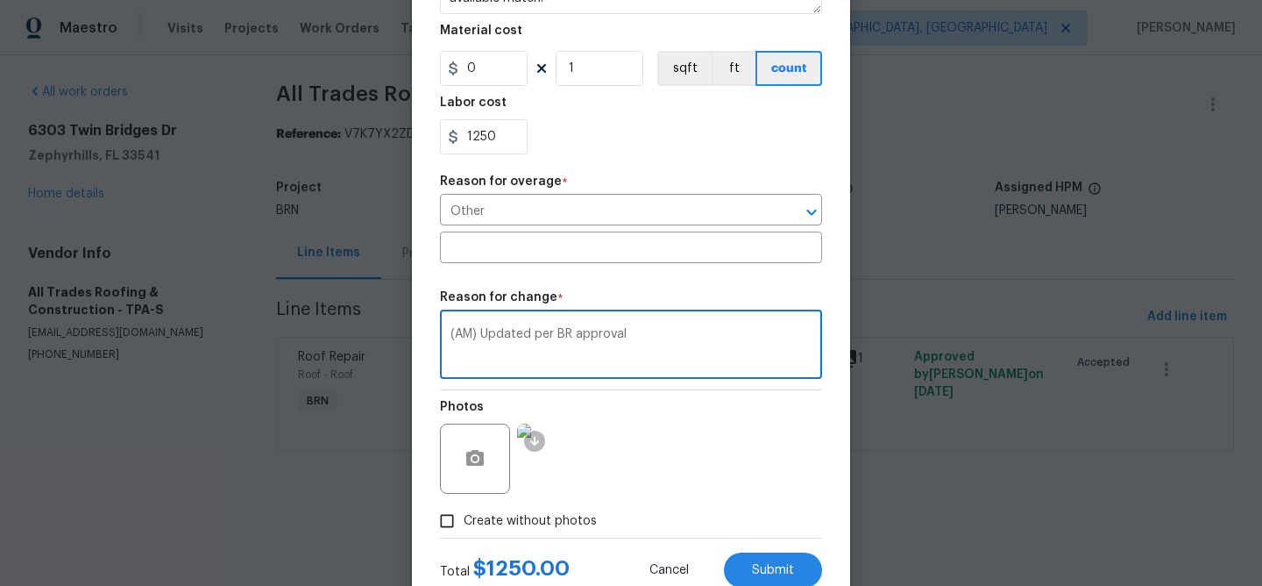
scroll to position [395, 0]
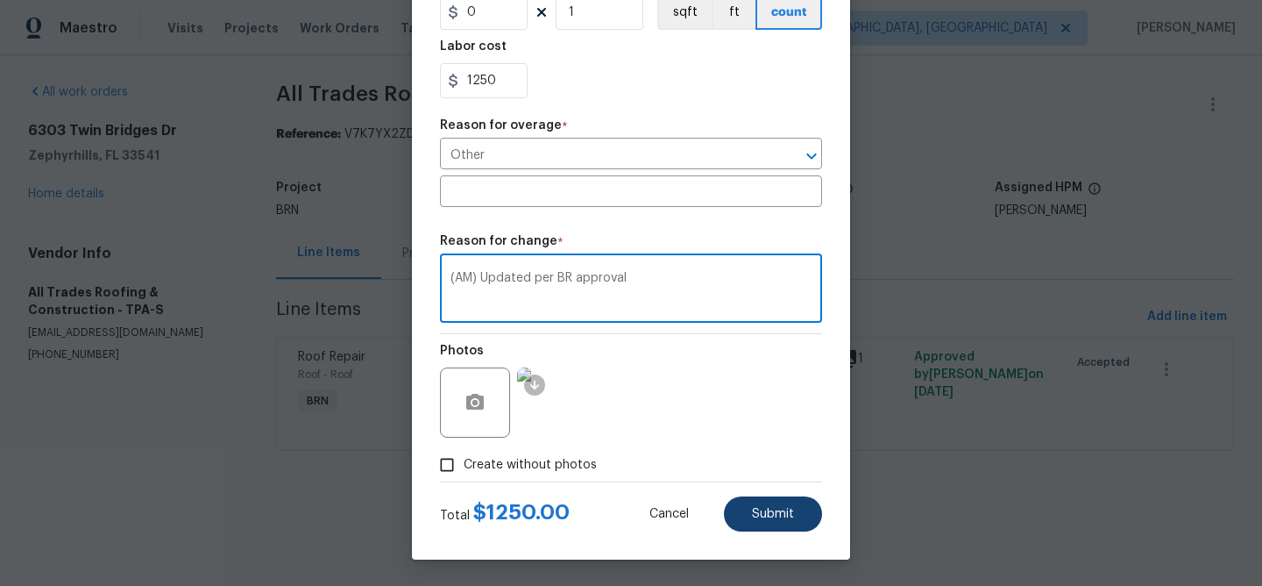
type textarea "(AM) Updated per BR approval"
click at [747, 508] on button "Submit" at bounding box center [773, 513] width 98 height 35
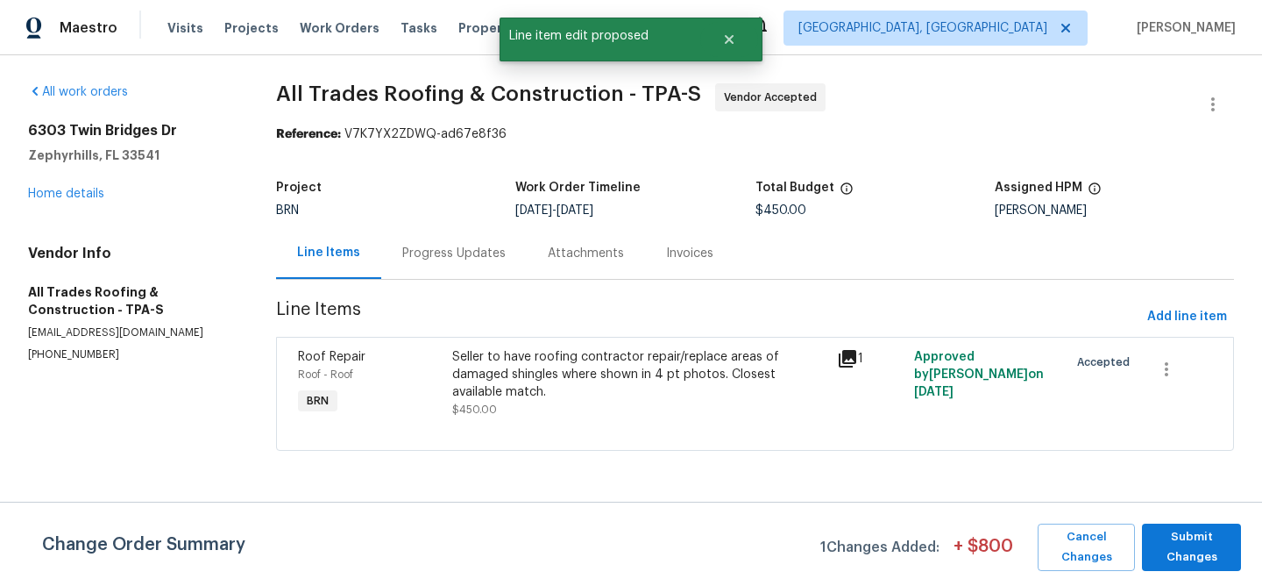
scroll to position [0, 0]
click at [1189, 529] on span "Submit Changes" at bounding box center [1192, 547] width 82 height 40
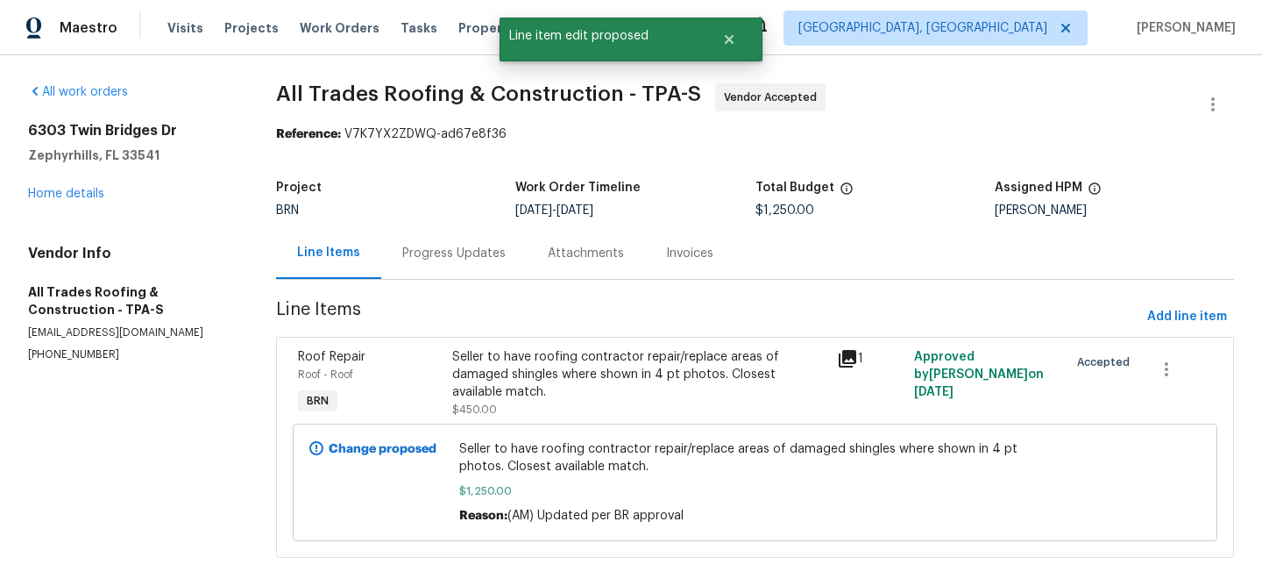
click at [447, 254] on div "Progress Updates" at bounding box center [453, 254] width 103 height 18
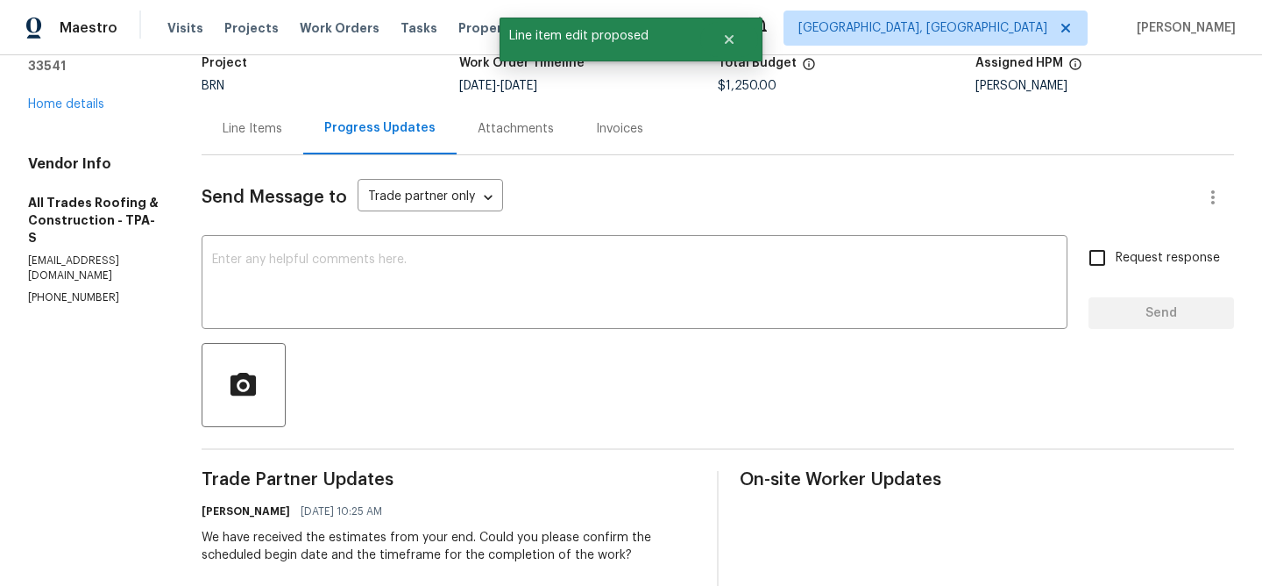
scroll to position [132, 0]
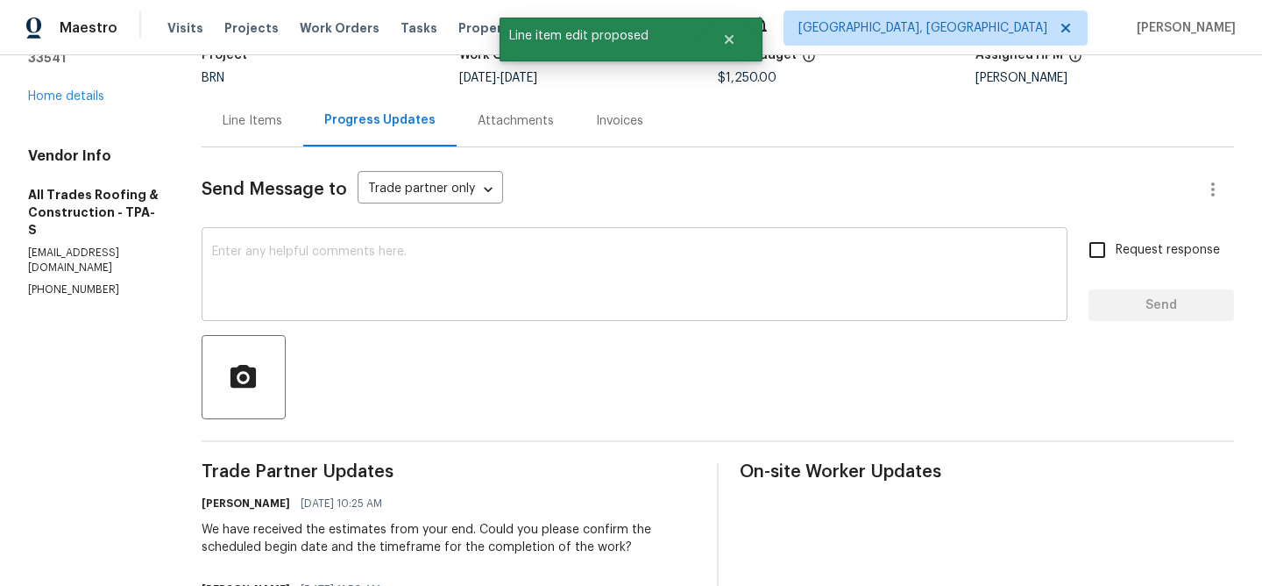
click at [332, 244] on div "x ​" at bounding box center [635, 275] width 866 height 89
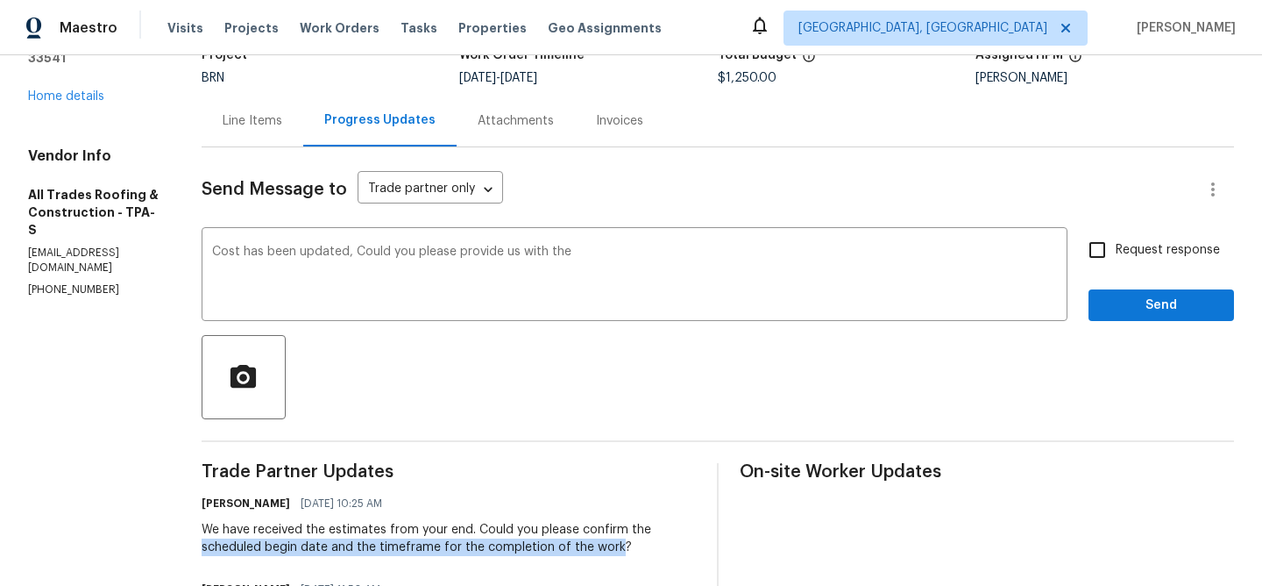
drag, startPoint x: 181, startPoint y: 548, endPoint x: 611, endPoint y: 550, distance: 429.5
click at [611, 550] on div "All work orders [STREET_ADDRESS][PERSON_NAME] Home details Vendor Info All Trad…" at bounding box center [631, 401] width 1262 height 957
copy div "scheduled begin date and the timeframe for the completion of the work"
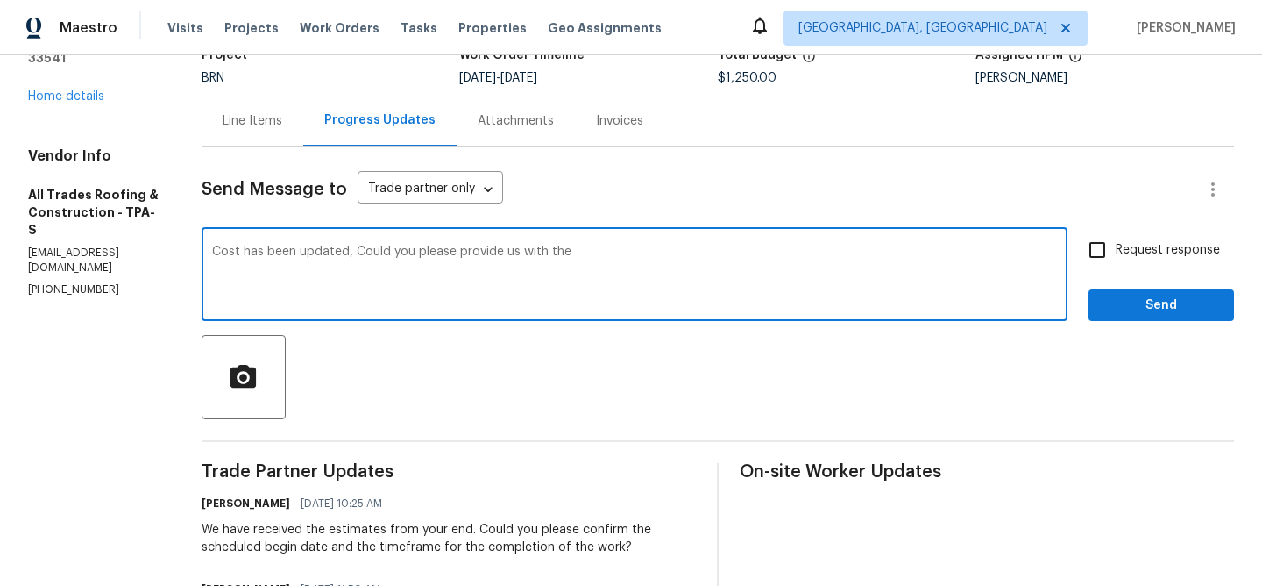
click at [634, 251] on textarea "Cost has been updated, Could you please provide us with the" at bounding box center [634, 275] width 845 height 61
paste textarea "scheduled begin date and the timeframe for the completion of the work"
type textarea "Cost has been updated, Could you please provide us with the scheduled begin dat…"
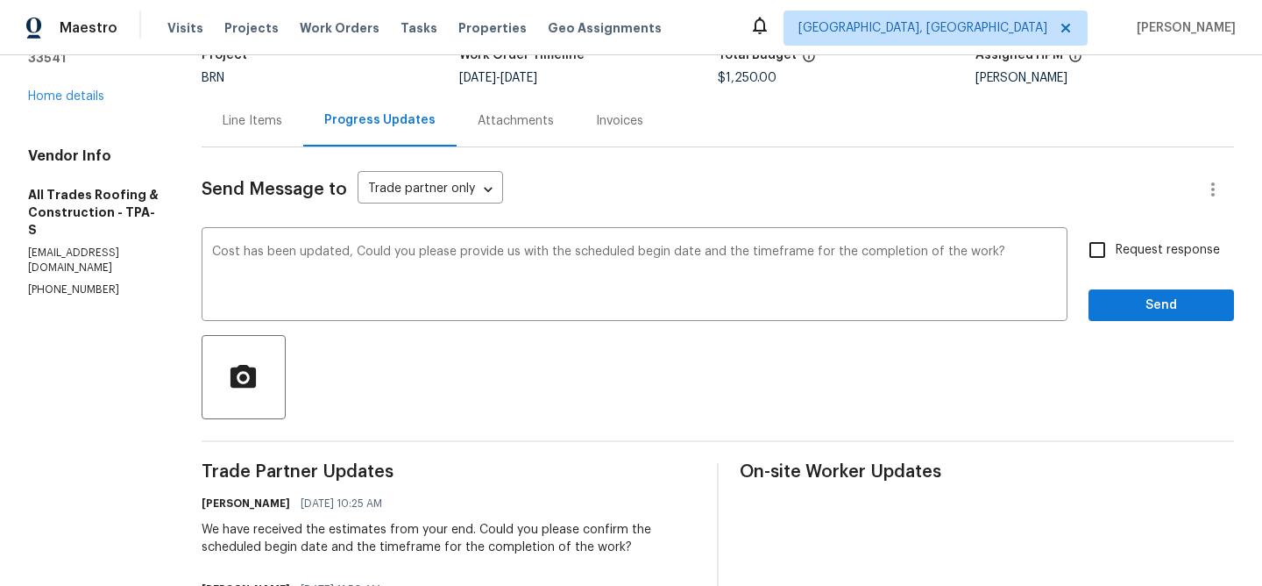
click at [1175, 261] on label "Request response" at bounding box center [1149, 249] width 141 height 37
click at [1116, 261] on input "Request response" at bounding box center [1097, 249] width 37 height 37
checkbox input "true"
click at [1128, 296] on span "Send" at bounding box center [1161, 306] width 117 height 22
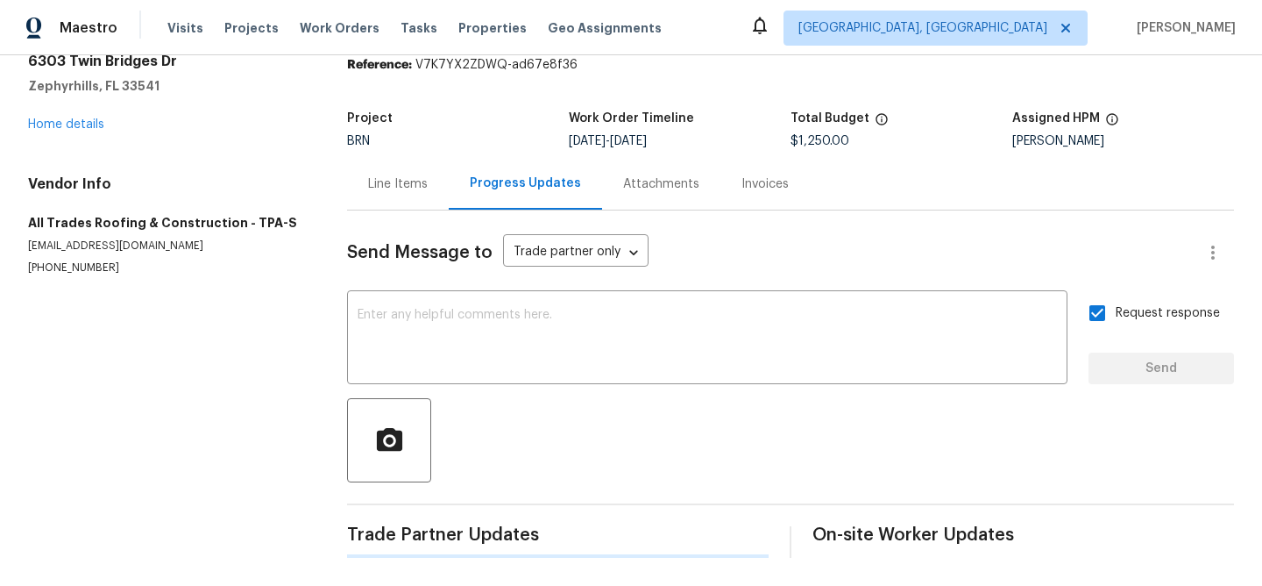
scroll to position [0, 0]
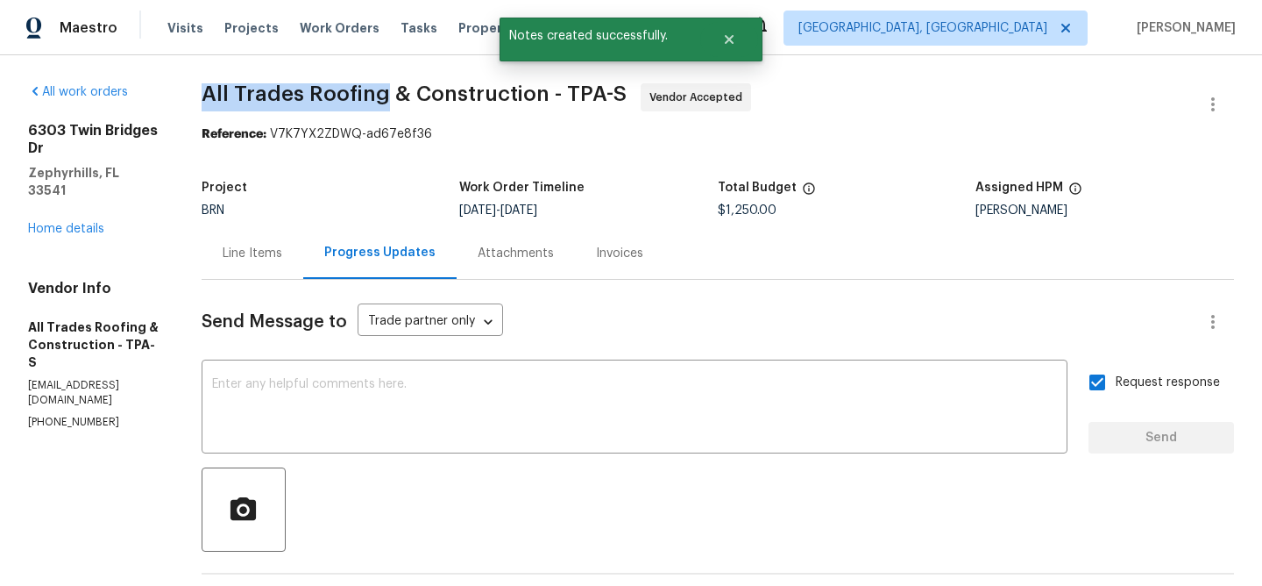
drag, startPoint x: 195, startPoint y: 93, endPoint x: 378, endPoint y: 93, distance: 183.2
click at [378, 93] on div "All work orders [STREET_ADDRESS][PERSON_NAME] Home details Vendor Info All Trad…" at bounding box center [631, 576] width 1262 height 1043
copy span "All Trades Roofing"
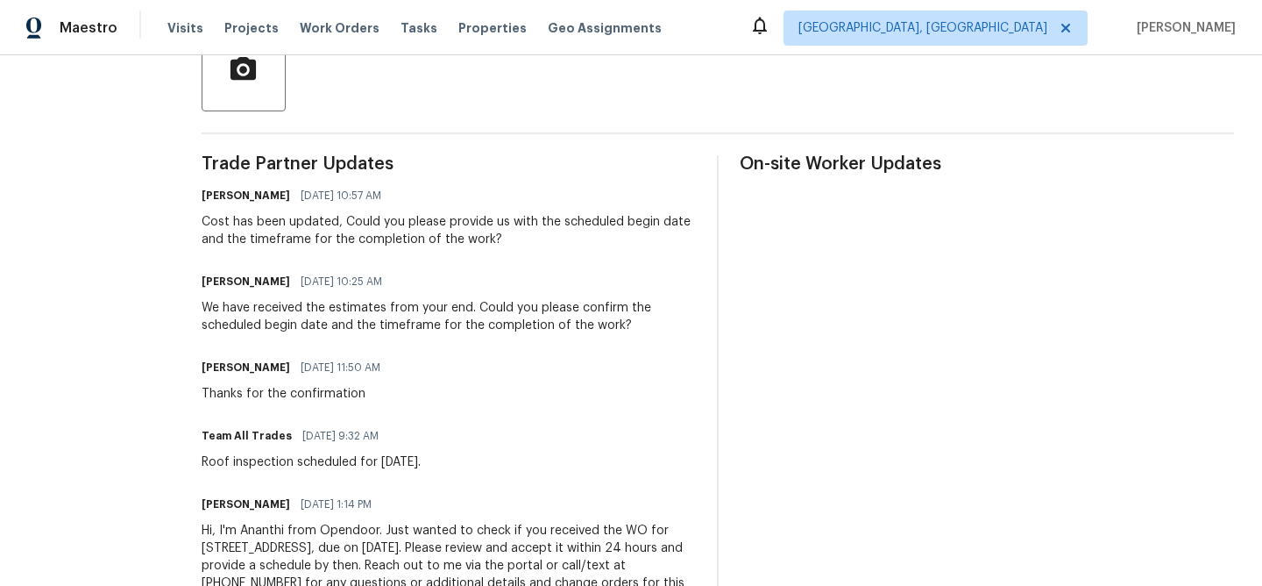
scroll to position [457, 0]
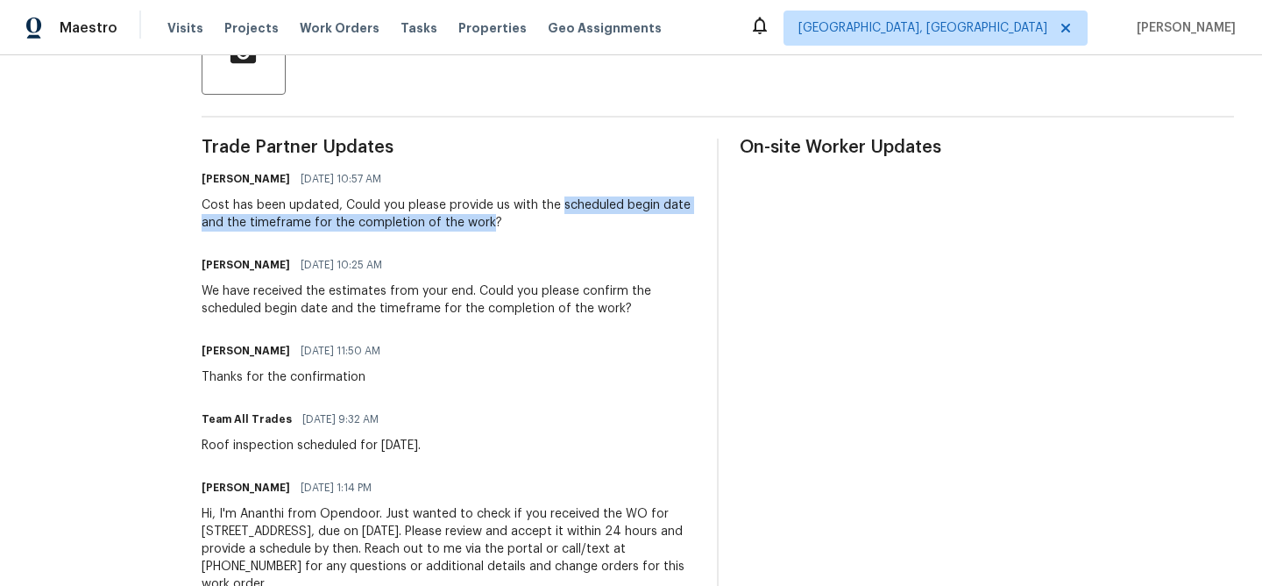
drag, startPoint x: 551, startPoint y: 207, endPoint x: 481, endPoint y: 223, distance: 71.9
click at [481, 223] on div "Cost has been updated, Could you please provide us with the scheduled begin dat…" at bounding box center [449, 213] width 494 height 35
copy div "scheduled begin date and the timeframe for the completion of the work"
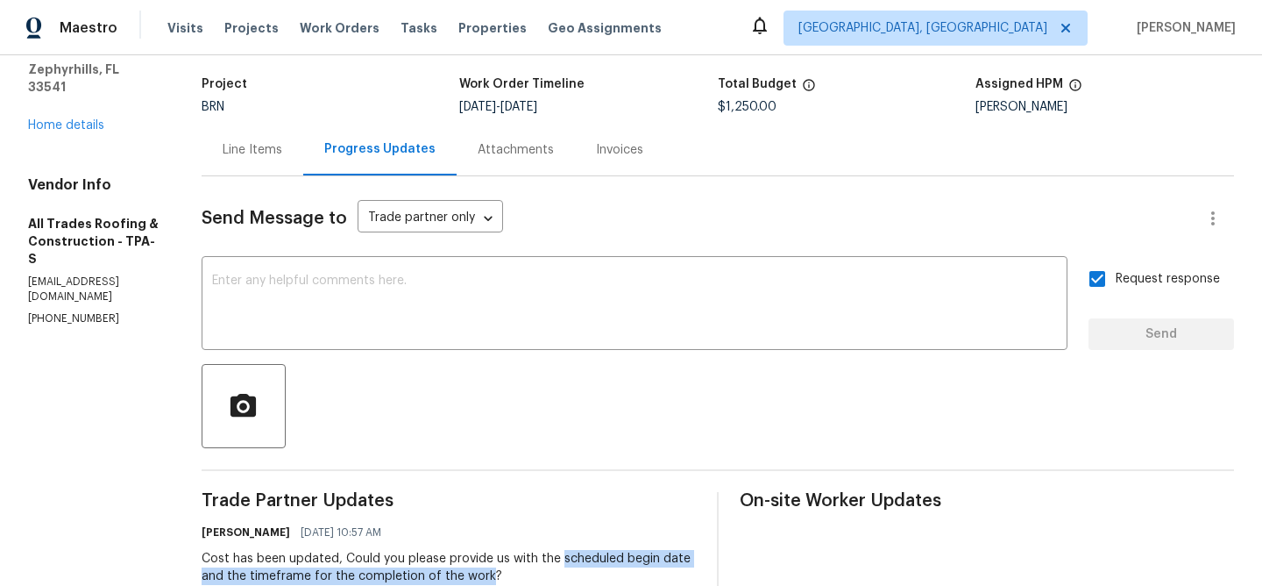
scroll to position [0, 0]
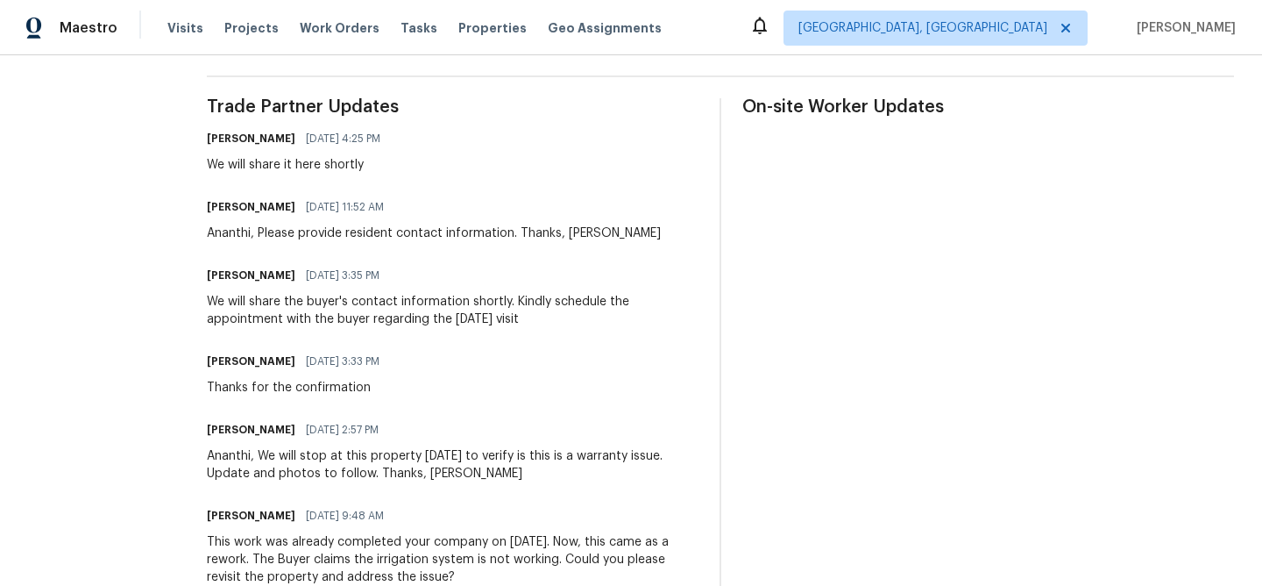
scroll to position [519, 0]
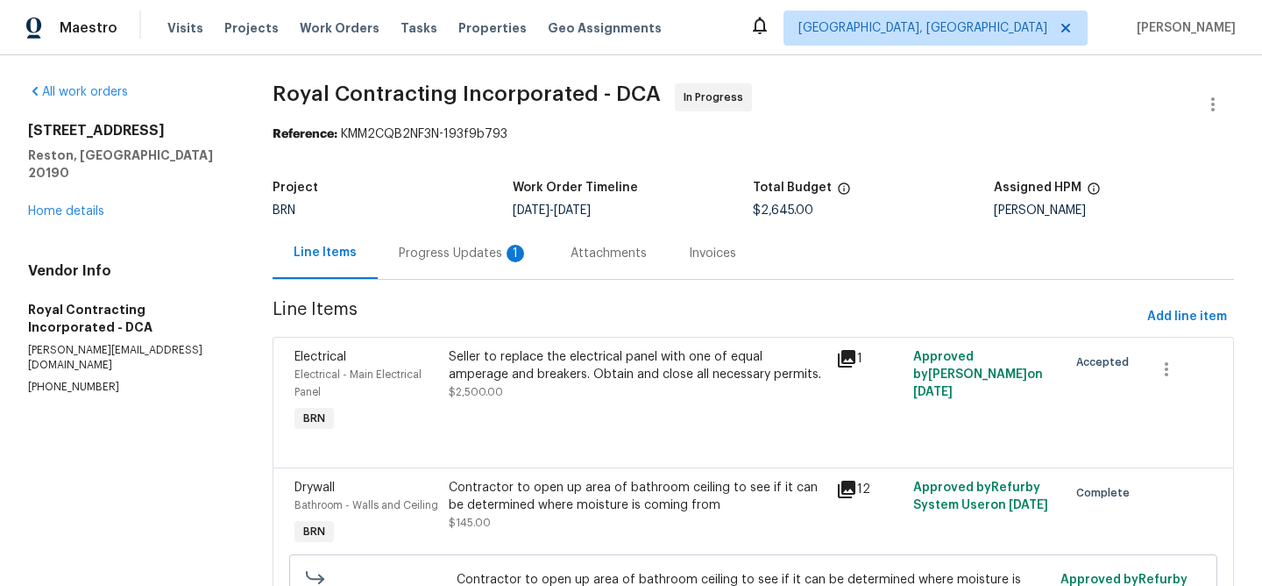
click at [436, 252] on div "Progress Updates 1" at bounding box center [464, 254] width 130 height 18
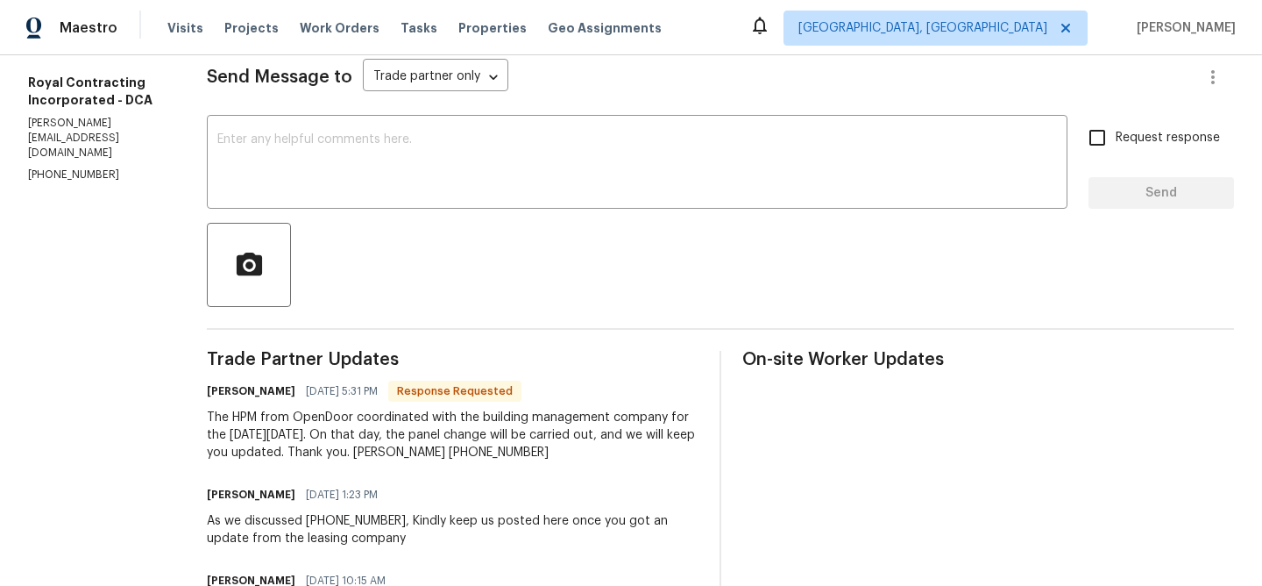
scroll to position [247, 0]
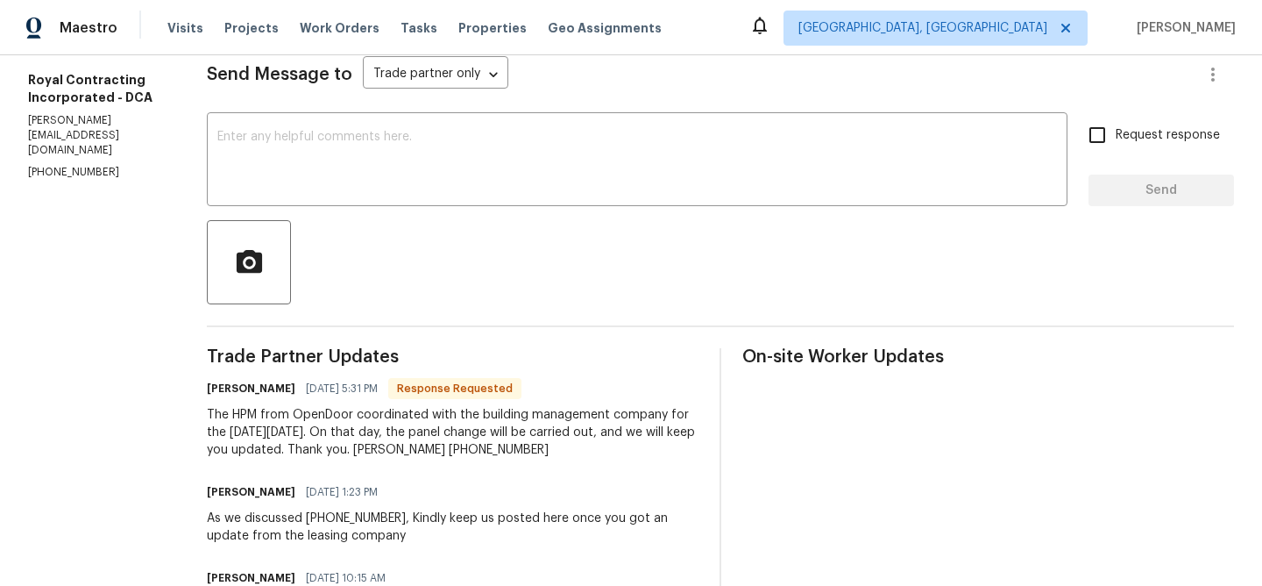
click at [366, 227] on div at bounding box center [720, 262] width 1027 height 84
click at [351, 186] on textarea at bounding box center [637, 161] width 840 height 61
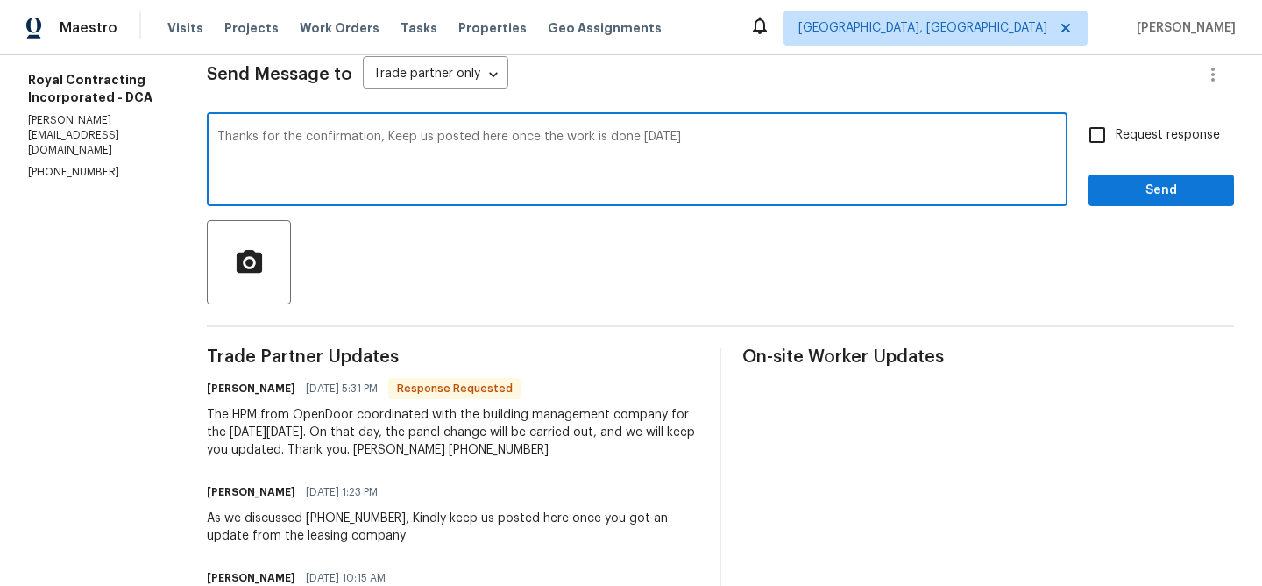
type textarea "Thanks for the confirmation, Keep us posted here once the work is done Tomorrow…"
click at [1152, 123] on label "Request response" at bounding box center [1149, 135] width 141 height 37
click at [1116, 123] on input "Request response" at bounding box center [1097, 135] width 37 height 37
checkbox input "true"
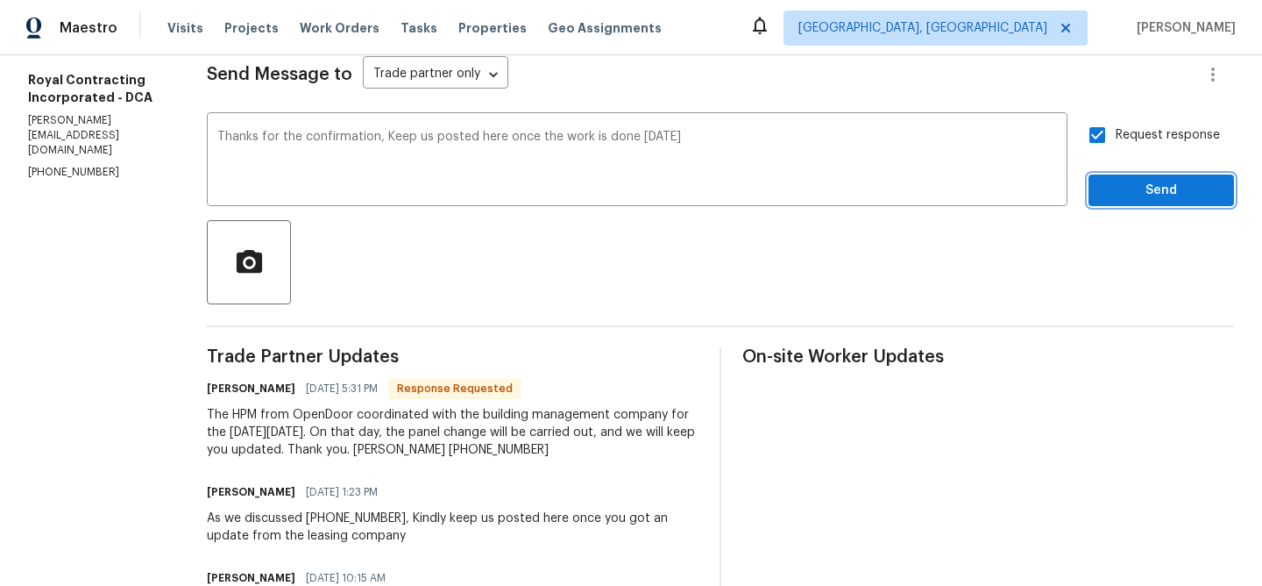
click at [1108, 186] on span "Send" at bounding box center [1161, 191] width 117 height 22
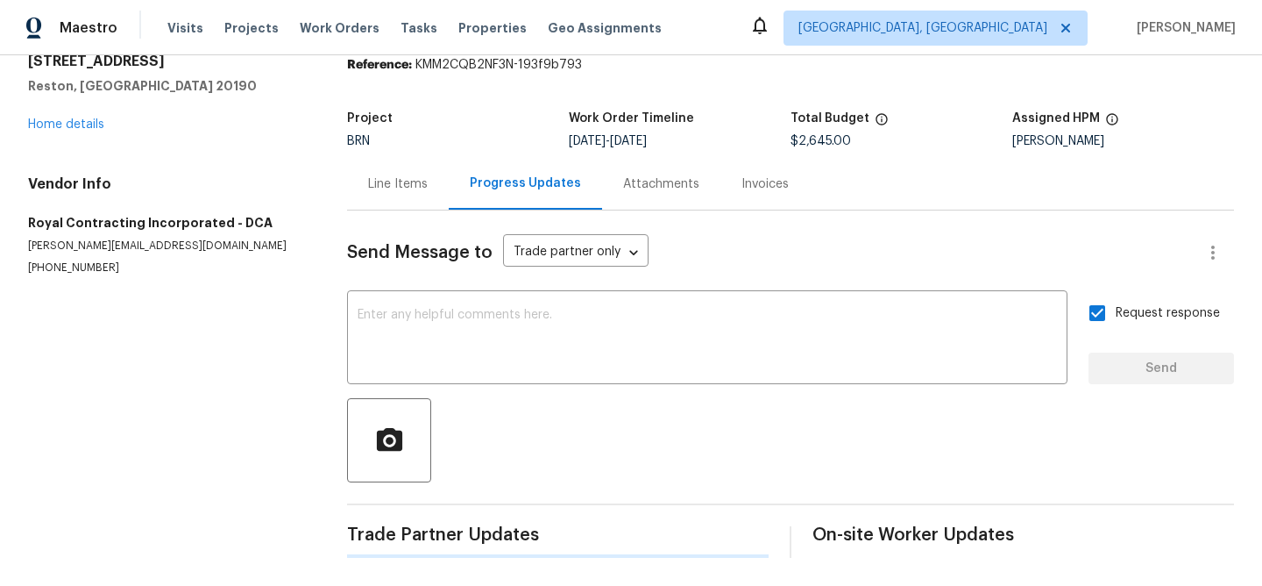
scroll to position [0, 0]
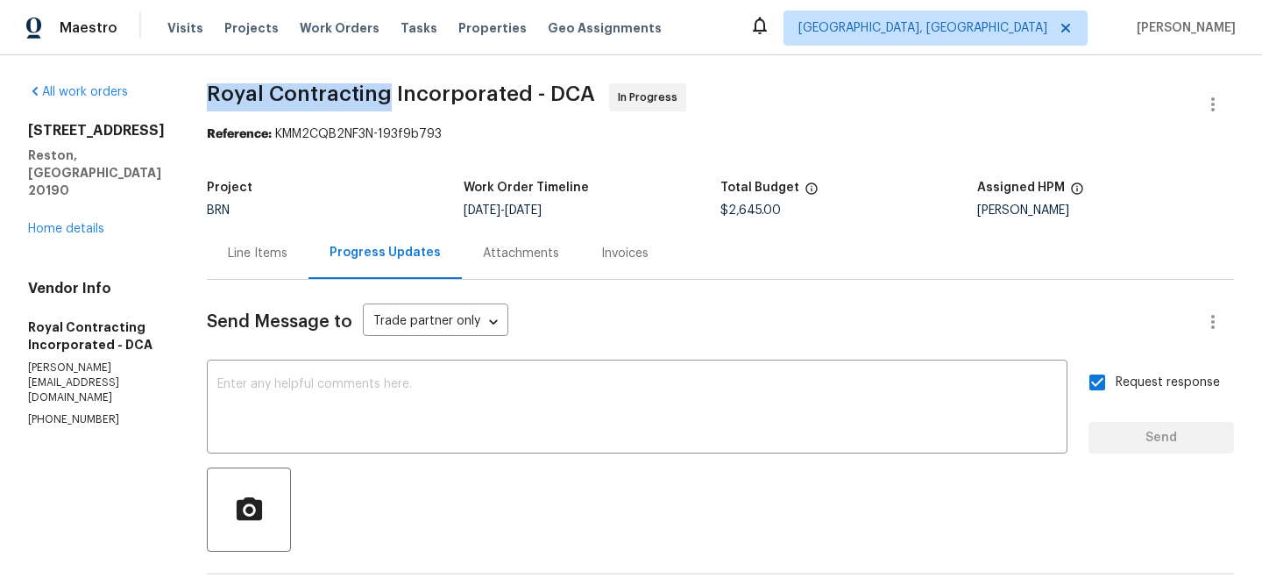
drag, startPoint x: 216, startPoint y: 97, endPoint x: 408, endPoint y: 93, distance: 192.0
copy span "Royal Contracting"
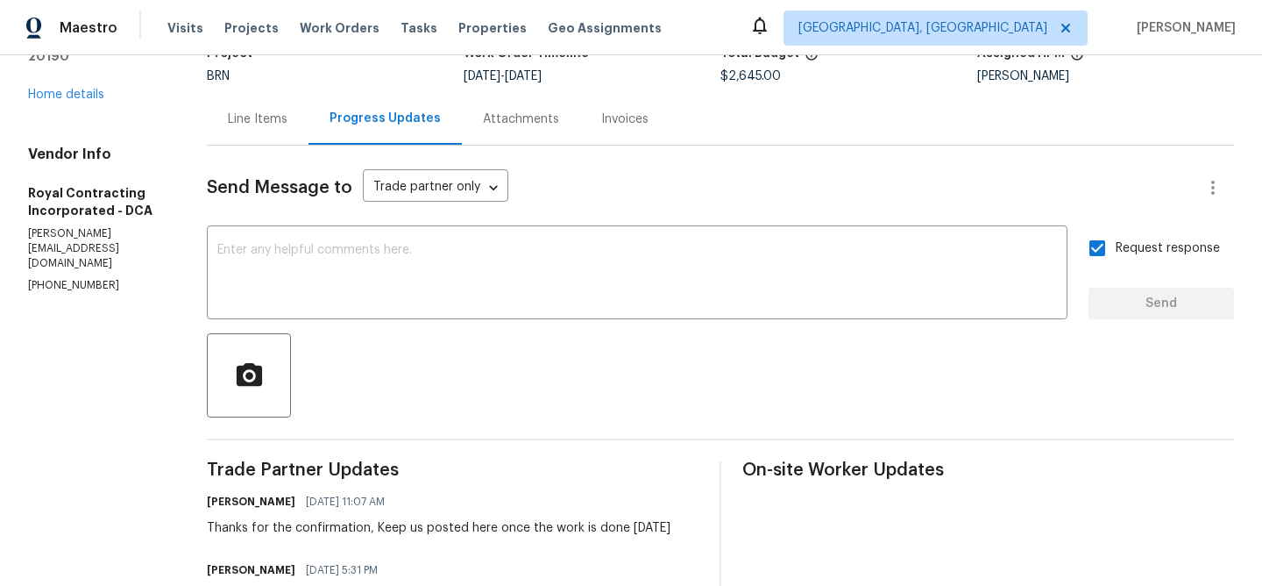
scroll to position [327, 0]
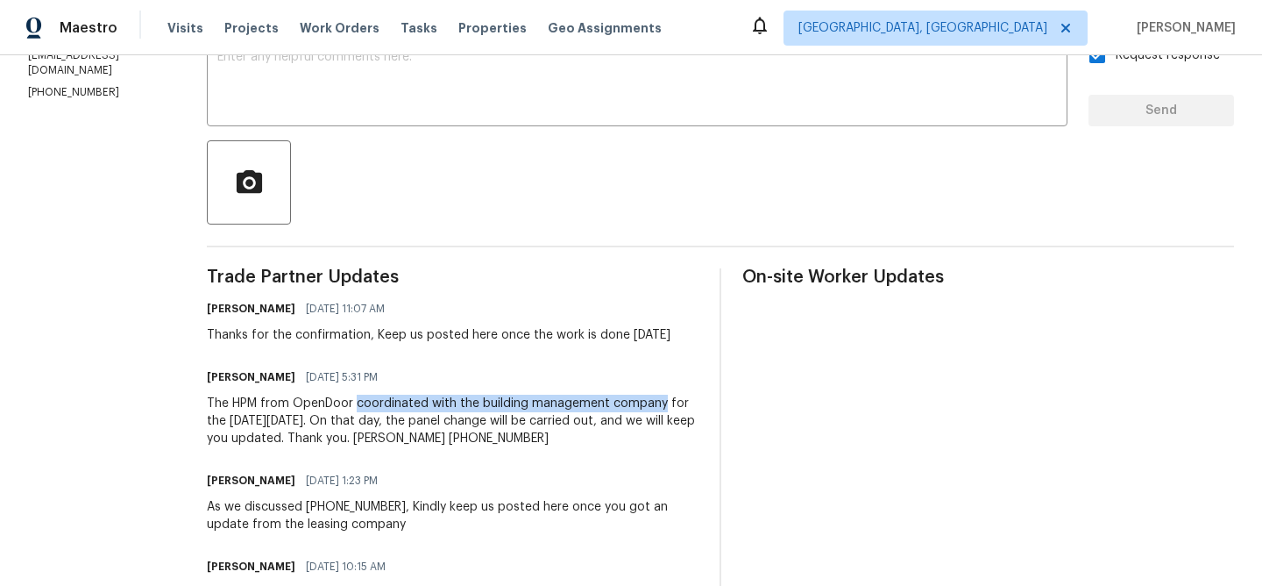
drag, startPoint x: 373, startPoint y: 423, endPoint x: 679, endPoint y: 417, distance: 306.0
click at [679, 417] on div "The HPM from OpenDoor coordinated with the building management company for the …" at bounding box center [453, 420] width 492 height 53
copy div "coordinated with the building management company"
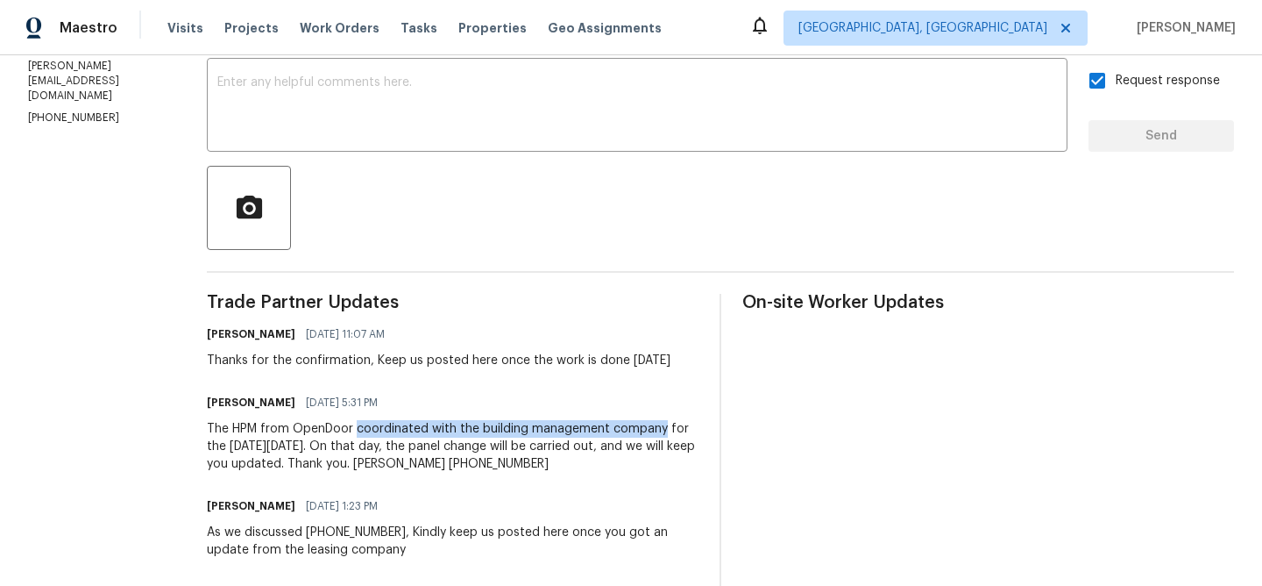
scroll to position [403, 0]
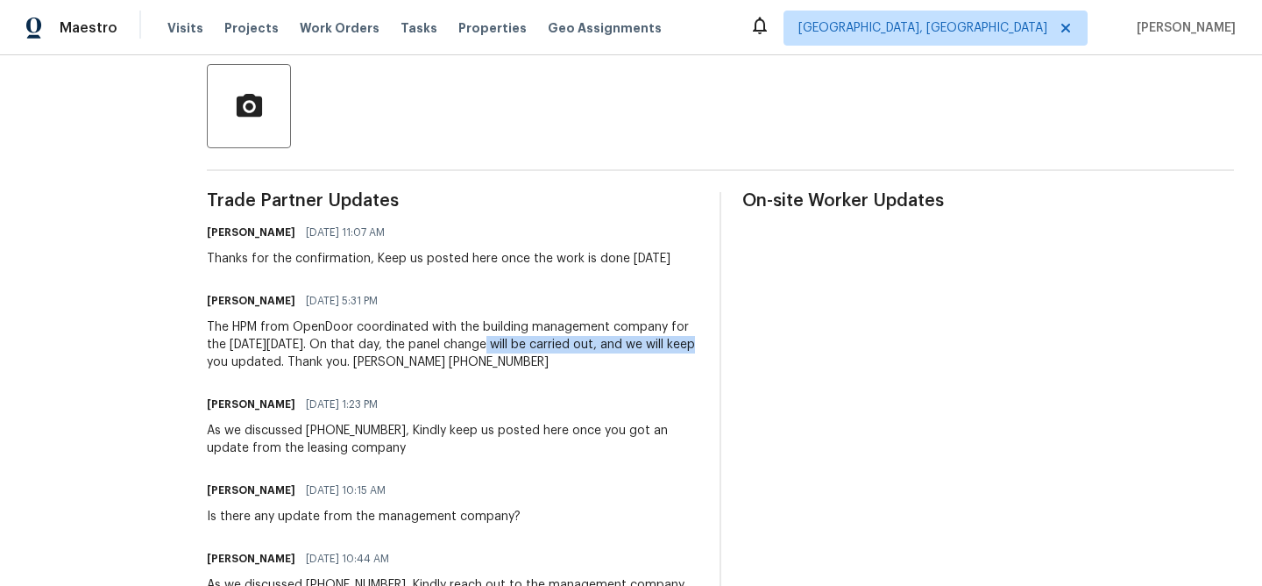
drag, startPoint x: 512, startPoint y: 361, endPoint x: 248, endPoint y: 377, distance: 264.3
click at [248, 371] on div "The HPM from OpenDoor coordinated with the building management company for the …" at bounding box center [453, 344] width 492 height 53
copy div "the panel change will be carried out,"
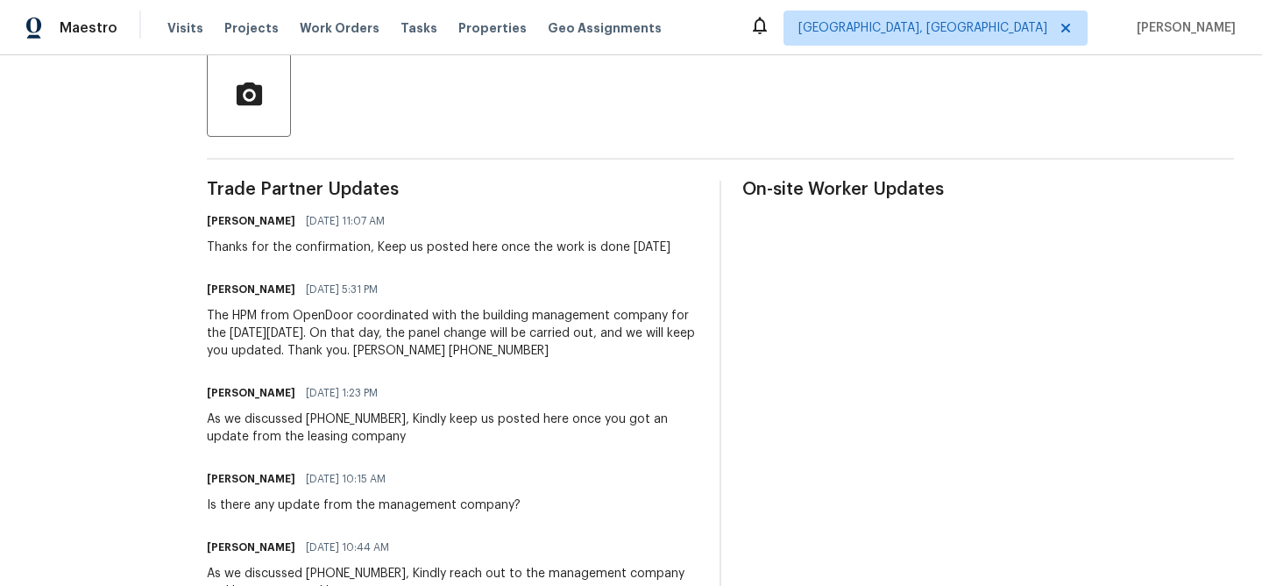
click at [367, 336] on div "The HPM from OpenDoor coordinated with the building management company for the …" at bounding box center [453, 333] width 492 height 53
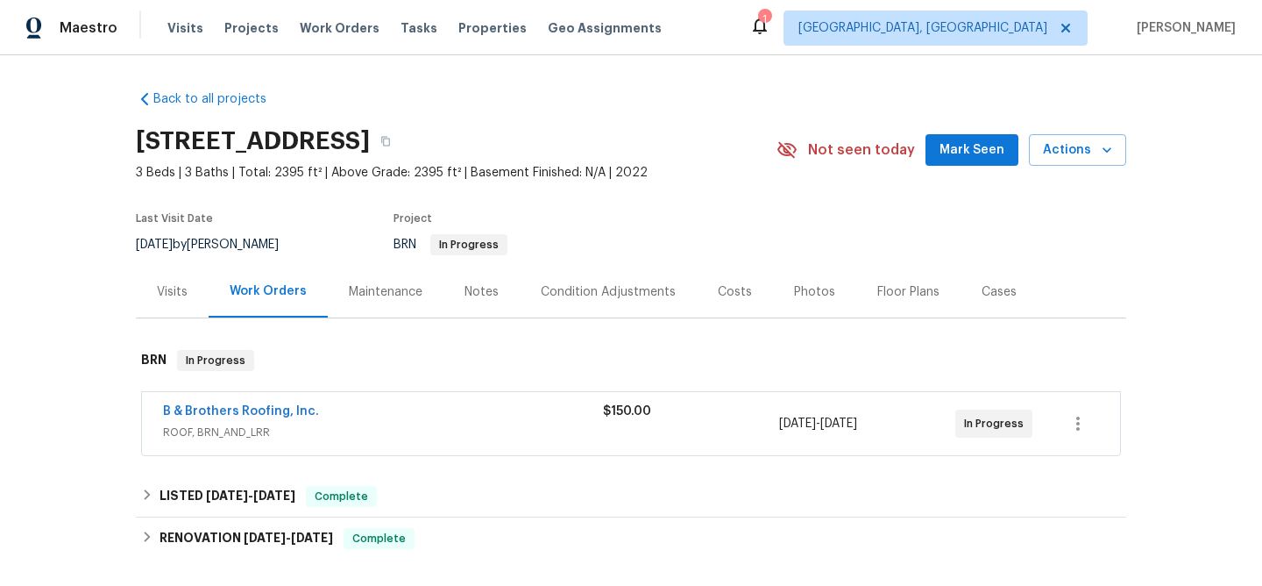
scroll to position [60, 0]
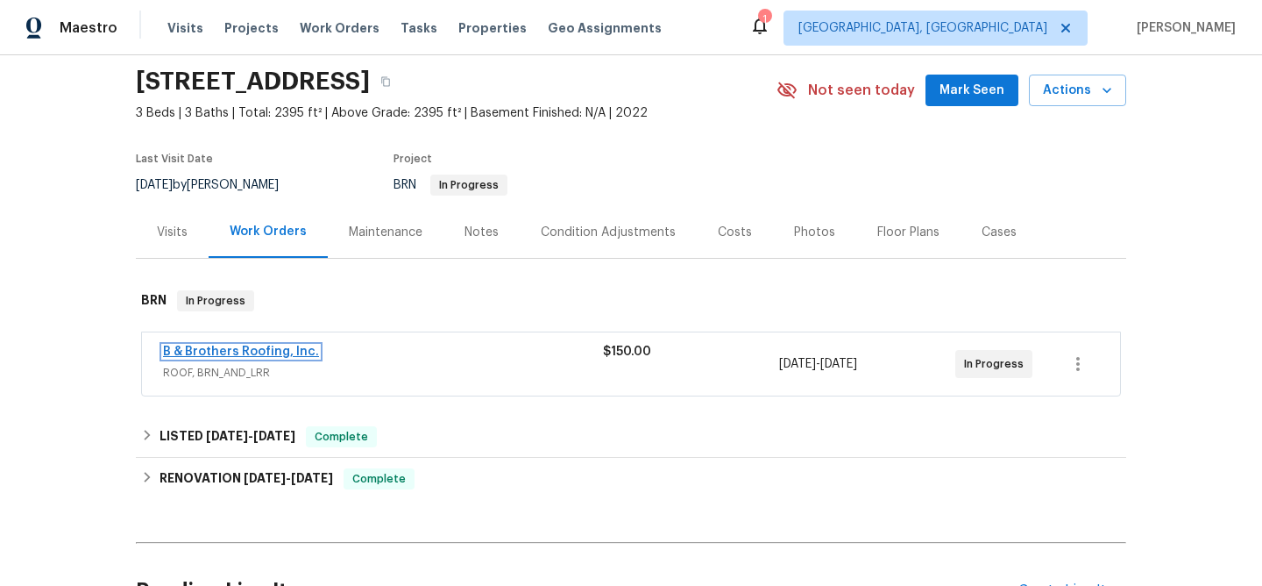
click at [228, 351] on link "B & Brothers Roofing, Inc." at bounding box center [241, 351] width 156 height 12
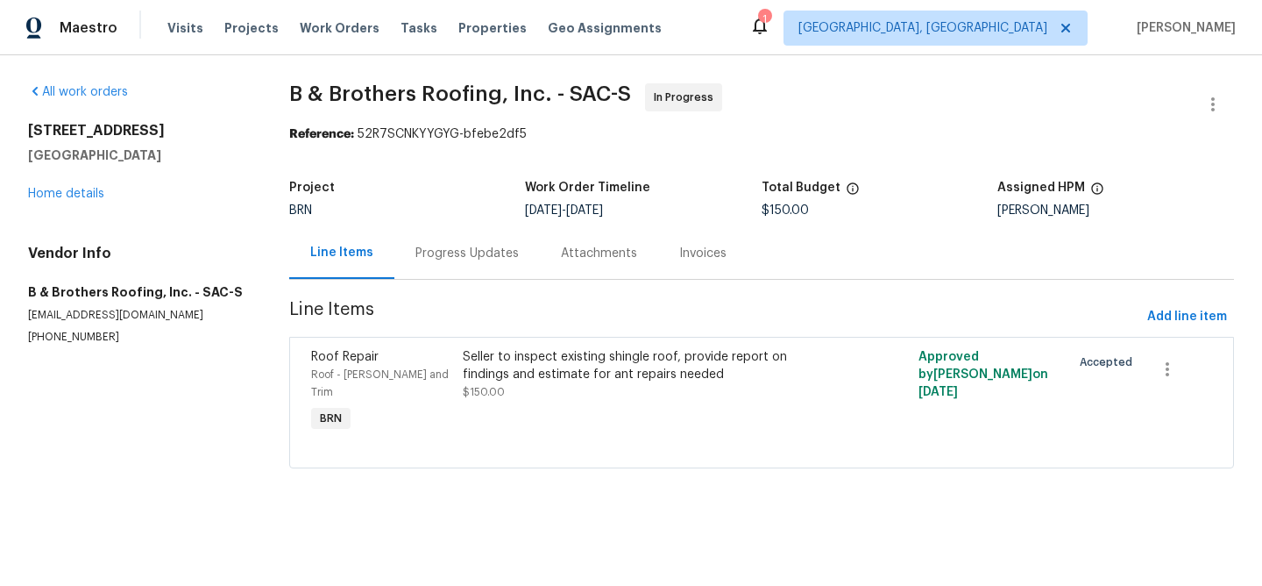
click at [471, 251] on div "Progress Updates" at bounding box center [466, 254] width 103 height 18
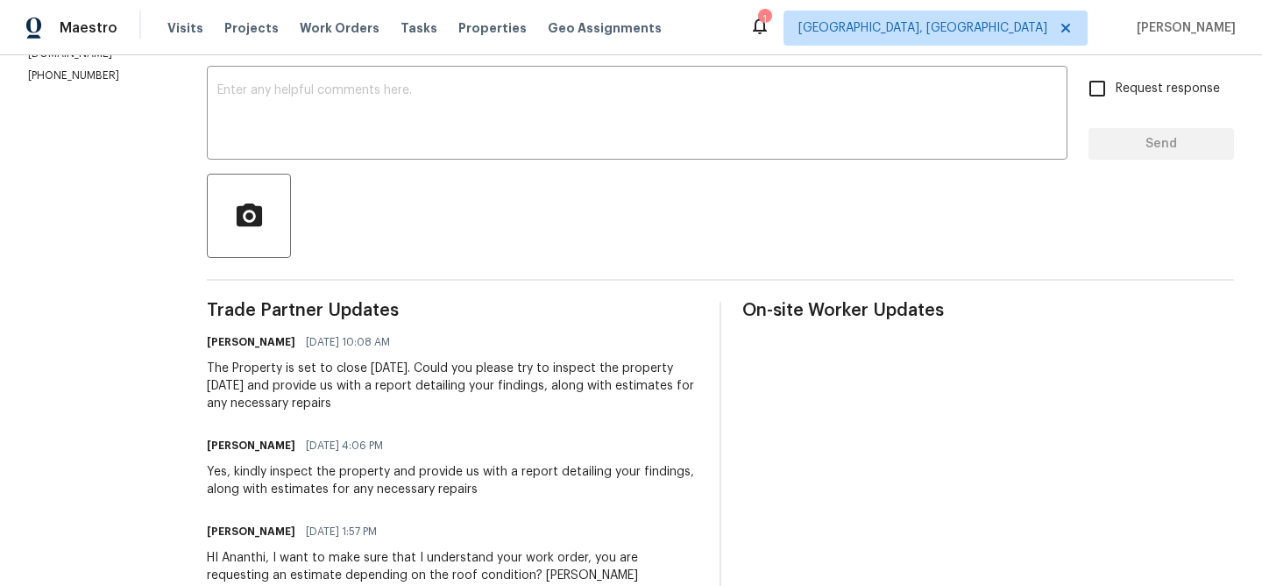
scroll to position [292, 0]
click at [46, 72] on section "All work orders [STREET_ADDRESS] Home details Vendor Info B & Brothers Roofing,…" at bounding box center [96, 268] width 137 height 954
copy p "[PHONE_NUMBER]"
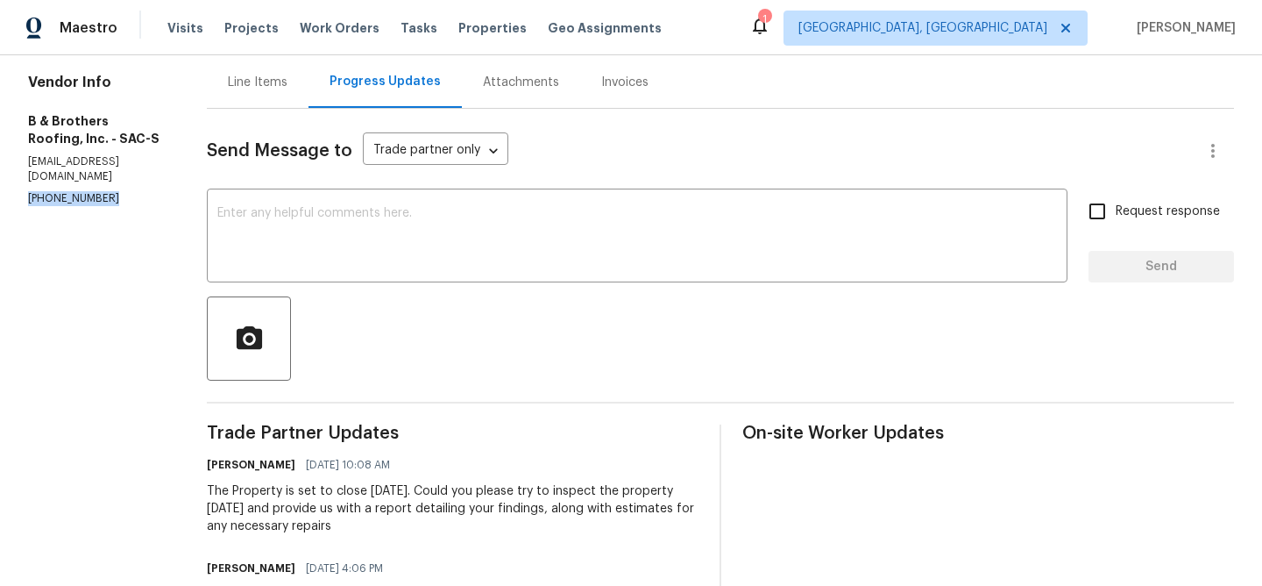
scroll to position [342, 0]
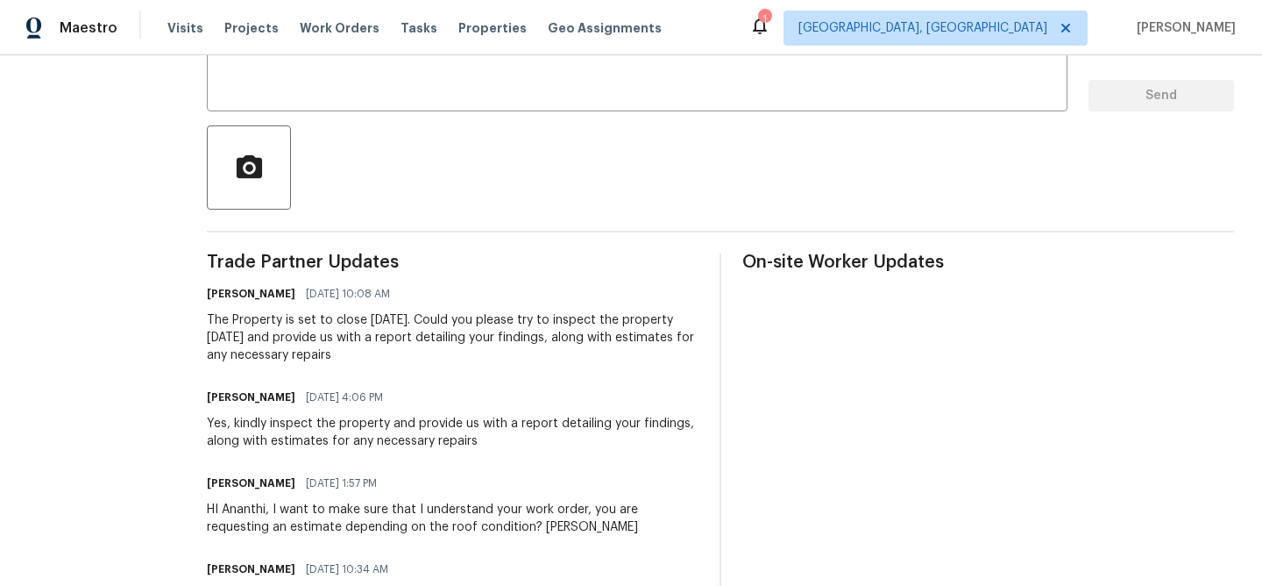
click at [285, 332] on div "The Property is set to close [DATE]. Could you please try to inspect the proper…" at bounding box center [453, 337] width 492 height 53
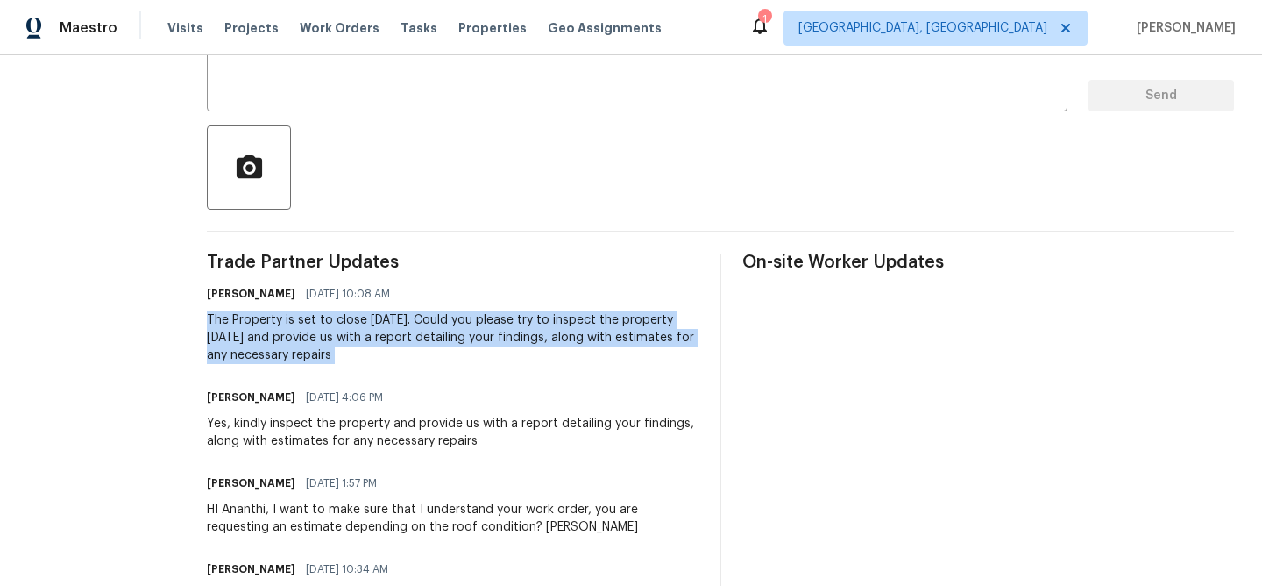
click at [285, 332] on div "The Property is set to close [DATE]. Could you please try to inspect the proper…" at bounding box center [453, 337] width 492 height 53
copy div "The Property is set to close [DATE]. Could you please try to inspect the proper…"
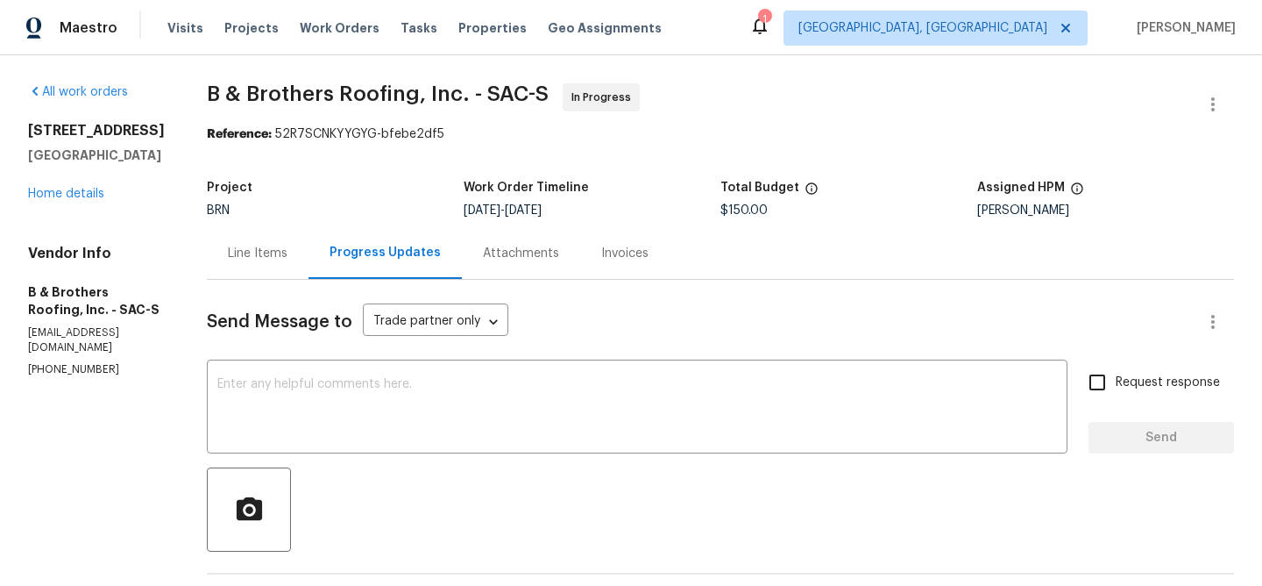
click at [46, 362] on p "[PHONE_NUMBER]" at bounding box center [96, 369] width 137 height 15
copy p "[PHONE_NUMBER]"
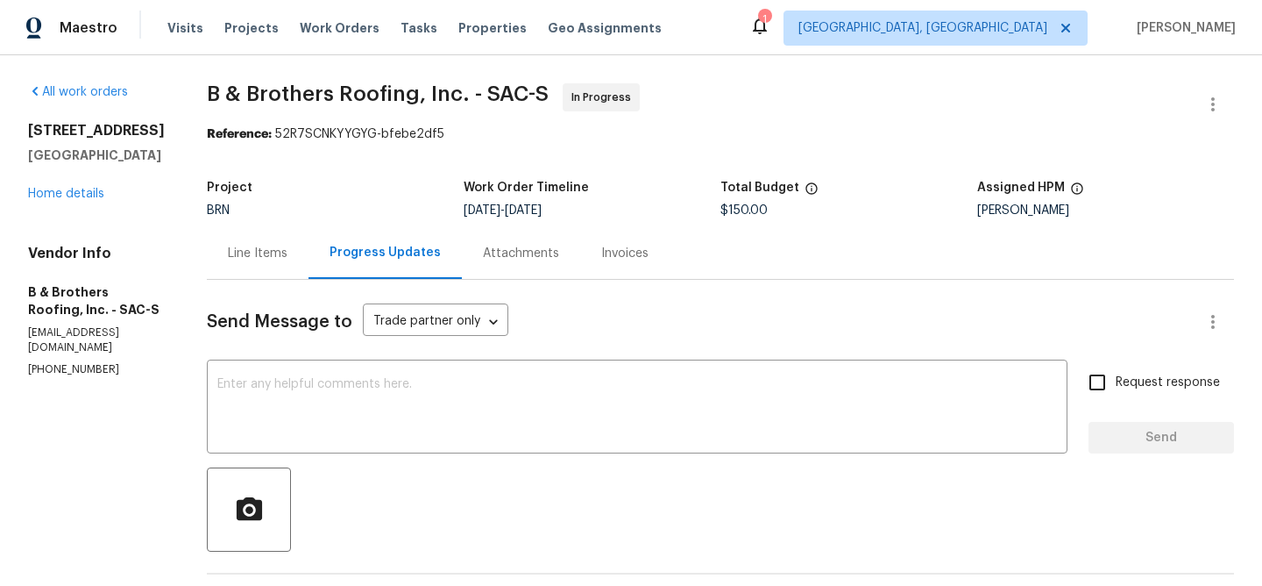
click at [43, 335] on p "[EMAIL_ADDRESS][DOMAIN_NAME]" at bounding box center [96, 340] width 137 height 30
copy p "[EMAIL_ADDRESS][DOMAIN_NAME]"
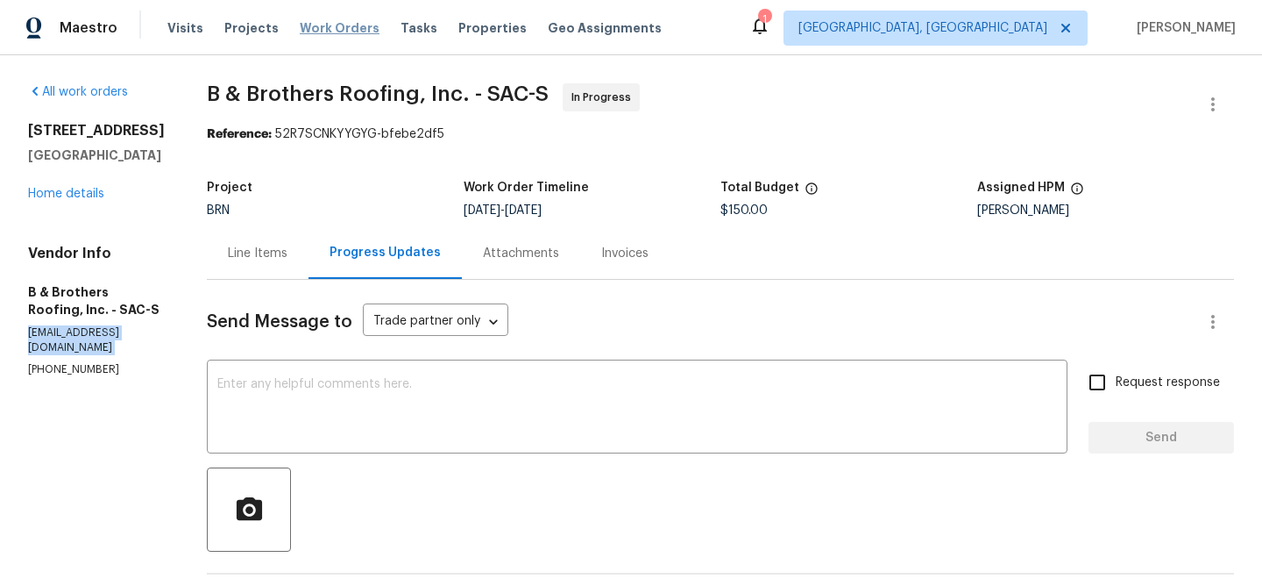
copy p "[EMAIL_ADDRESS][DOMAIN_NAME]"
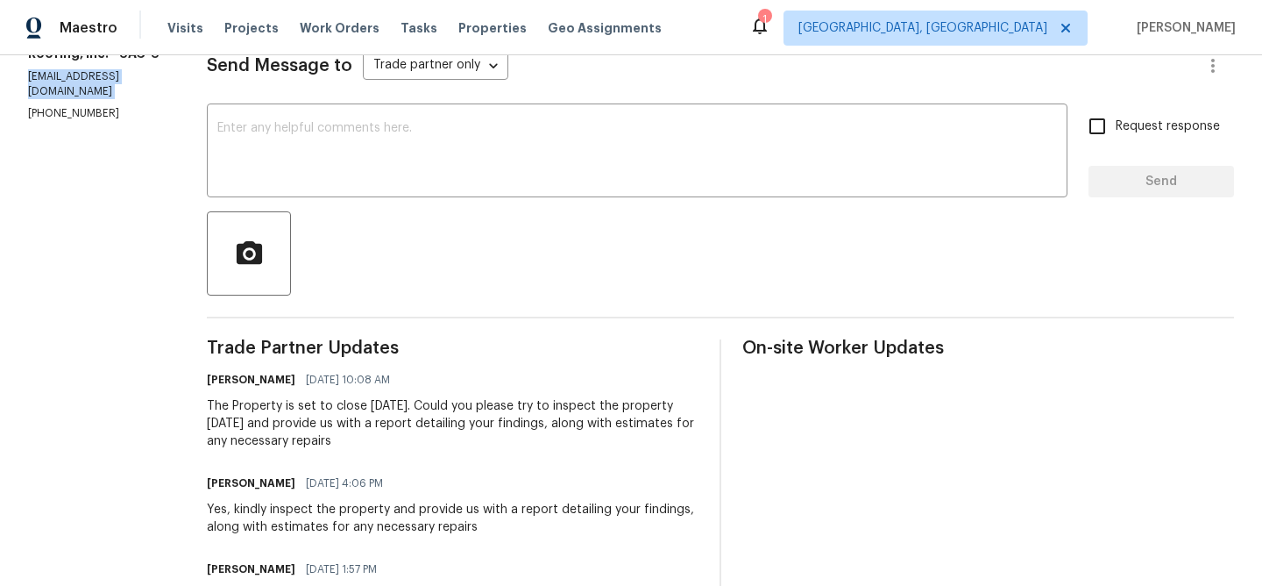
scroll to position [265, 0]
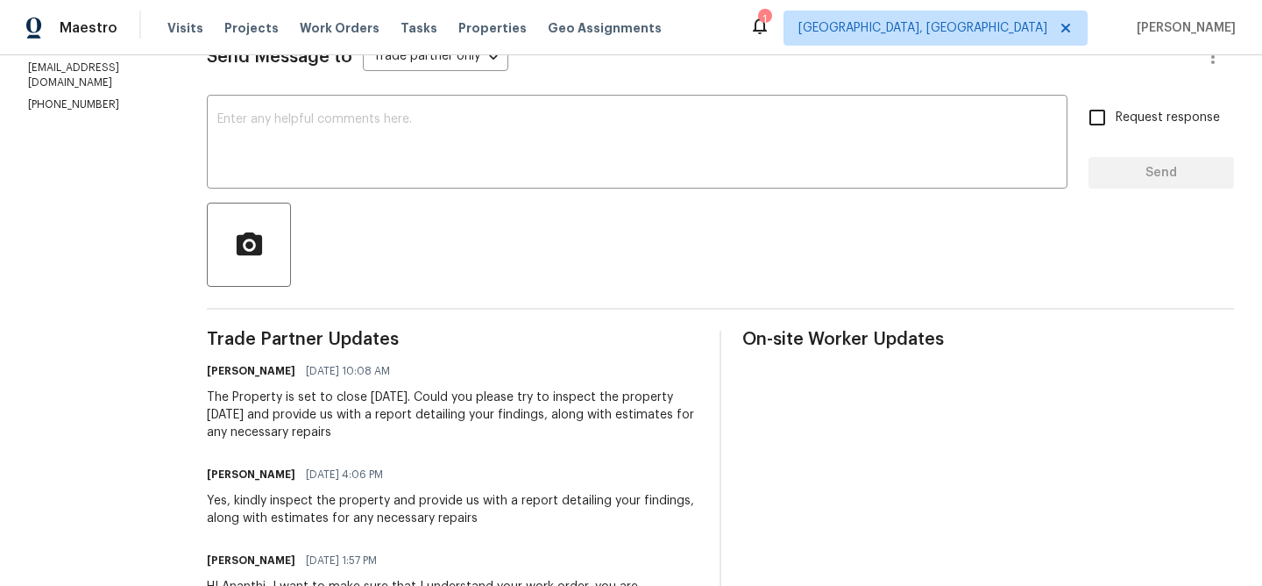
click at [298, 413] on div "The Property is set to close [DATE]. Could you please try to inspect the proper…" at bounding box center [453, 414] width 492 height 53
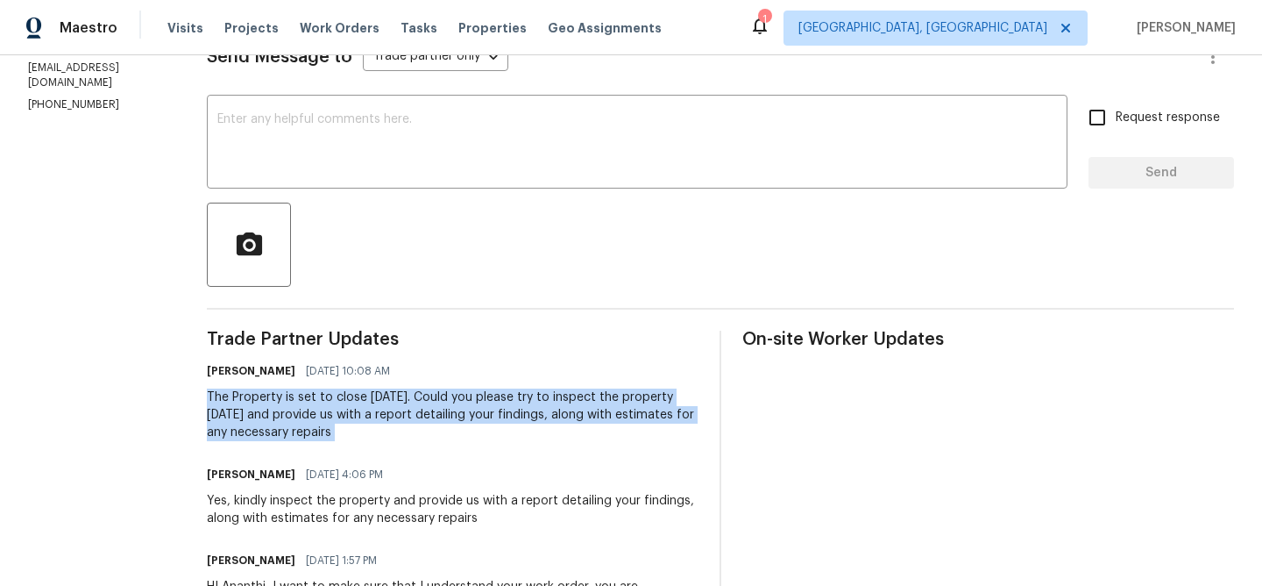
click at [298, 413] on div "The Property is set to close [DATE]. Could you please try to inspect the proper…" at bounding box center [453, 414] width 492 height 53
copy div "The Property is set to close [DATE]. Could you please try to inspect the proper…"
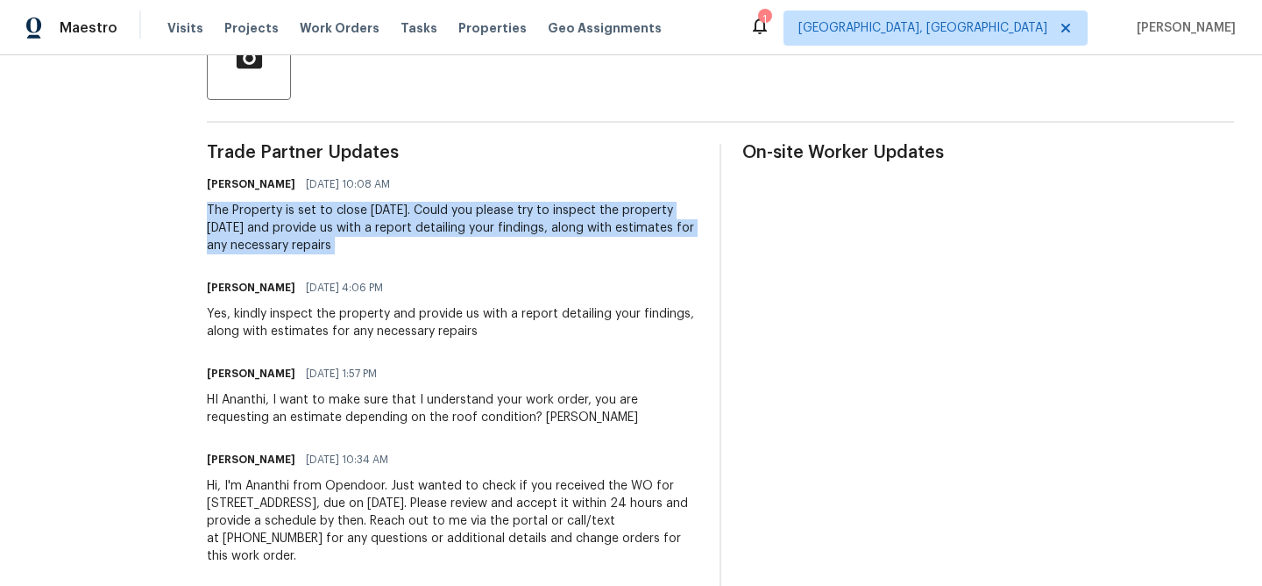
scroll to position [0, 0]
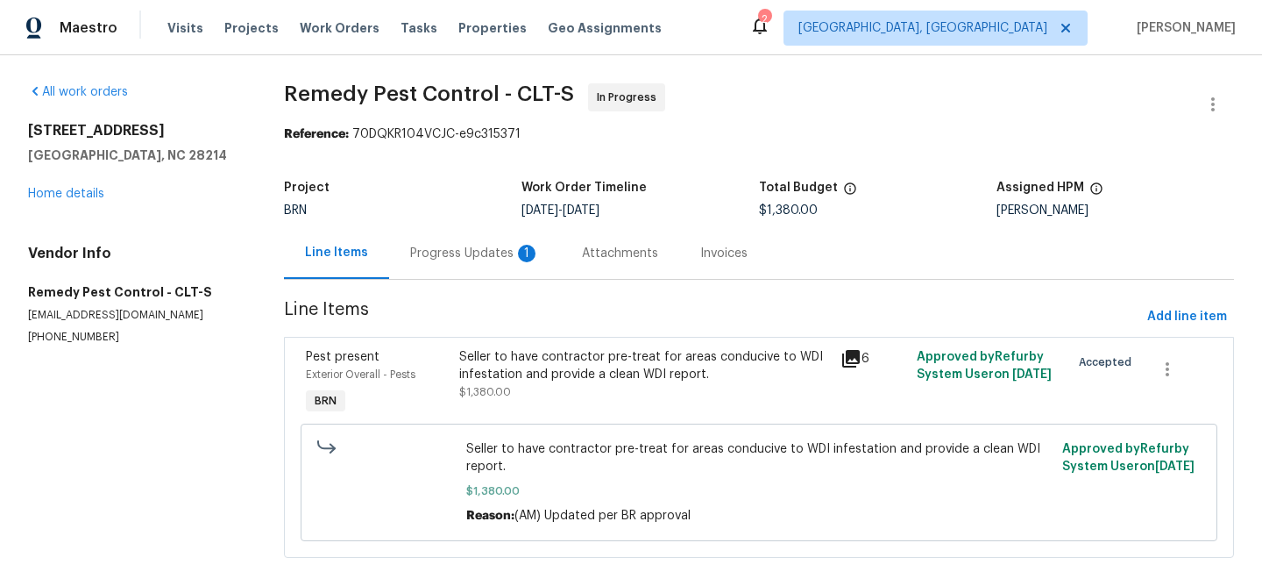
click at [456, 254] on div "Progress Updates 1" at bounding box center [475, 254] width 130 height 18
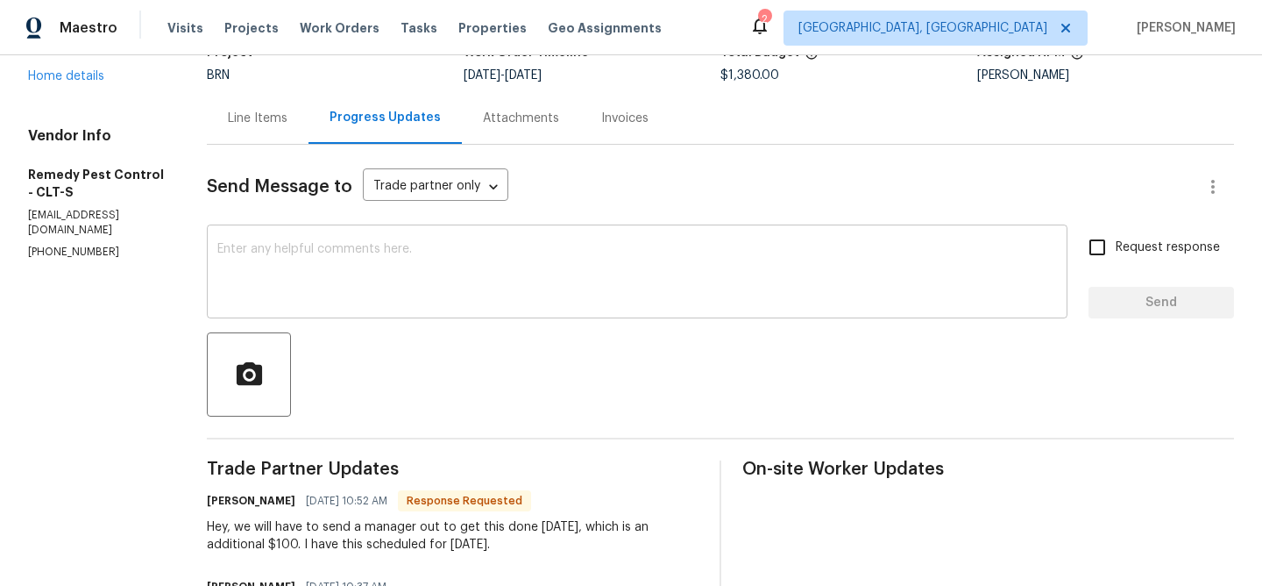
click at [343, 275] on textarea at bounding box center [637, 273] width 840 height 61
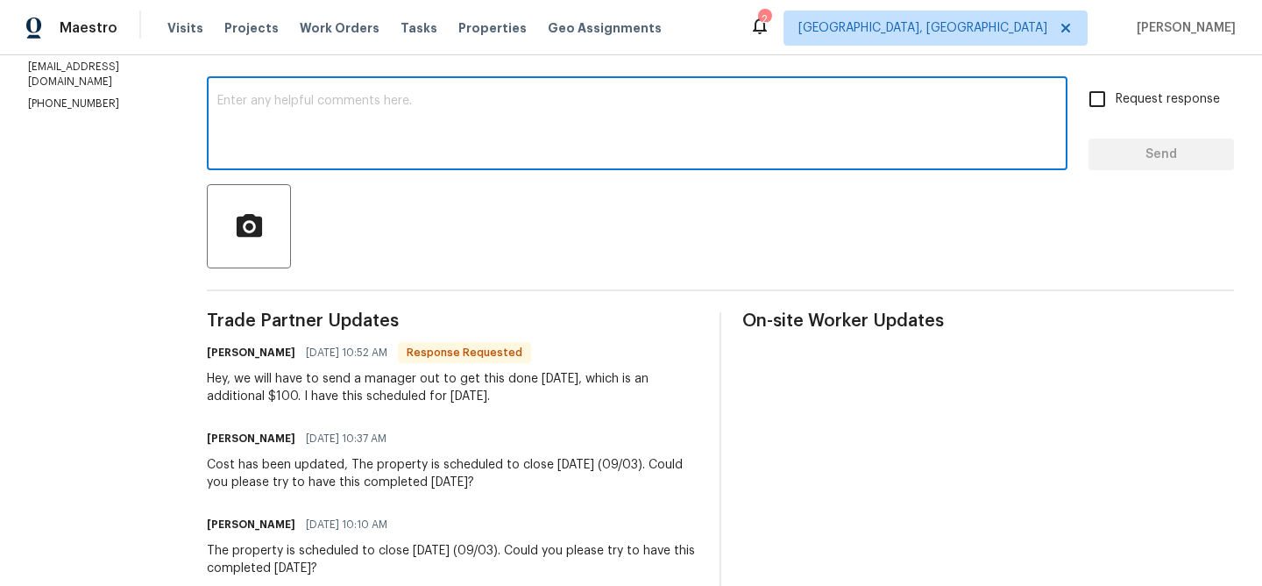
scroll to position [288, 0]
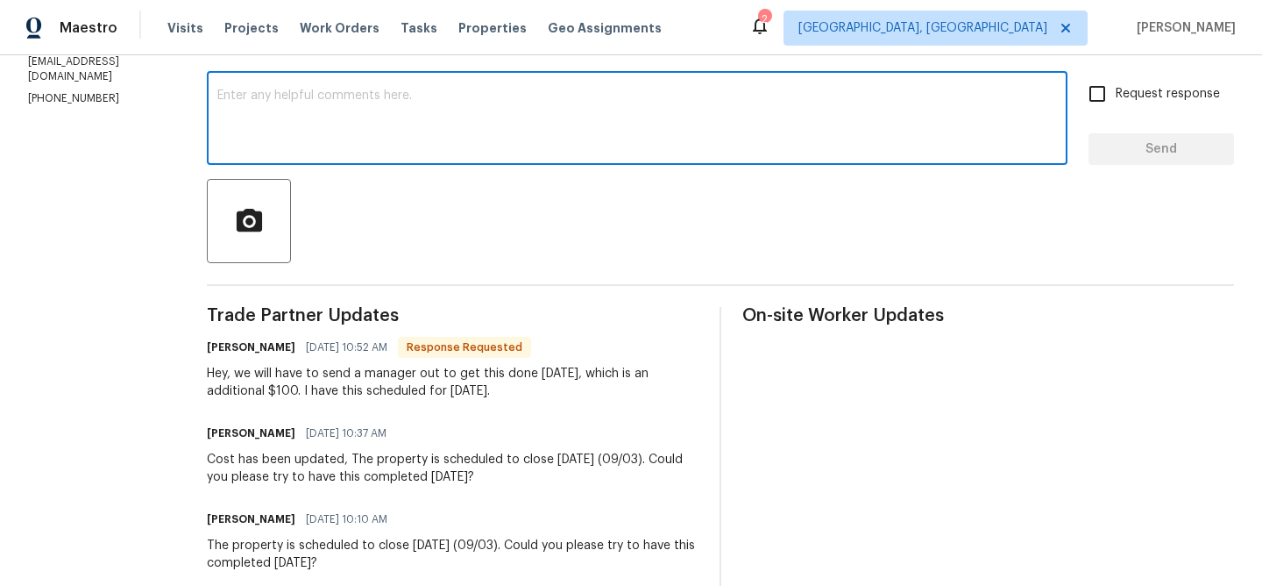
click at [311, 136] on textarea at bounding box center [637, 119] width 840 height 61
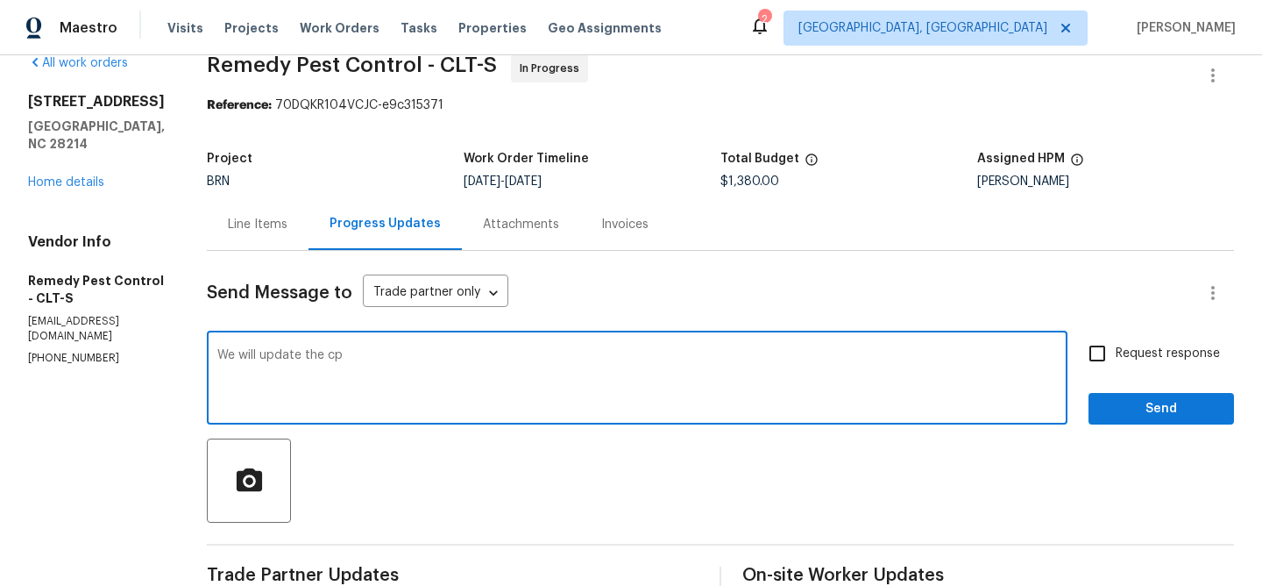
scroll to position [10, 0]
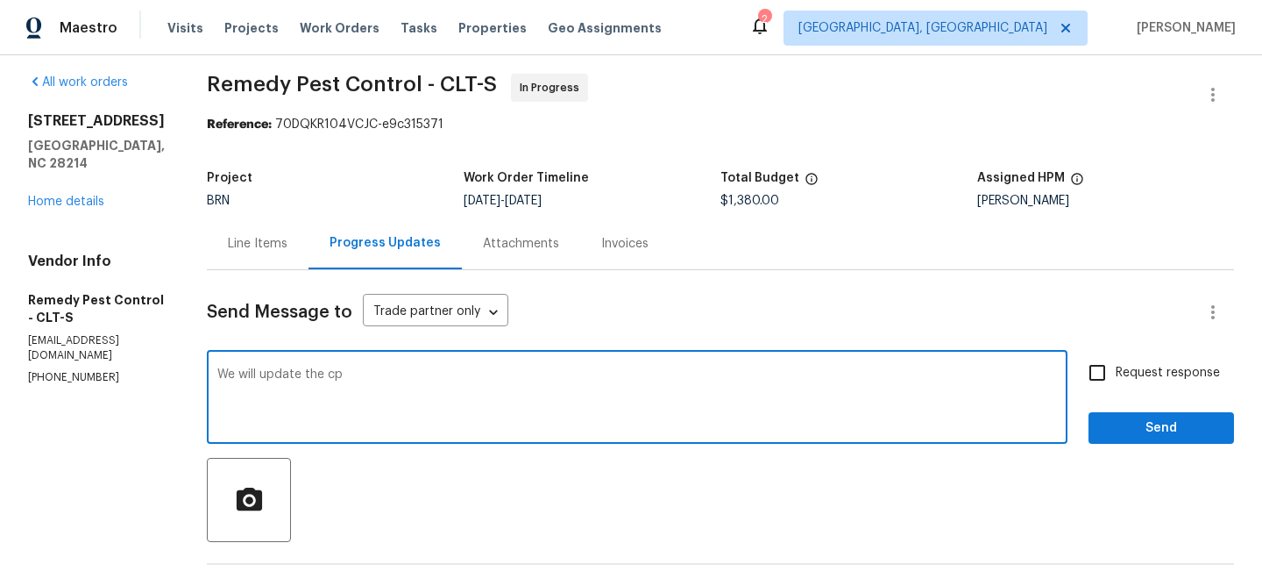
type textarea "We will update the cp"
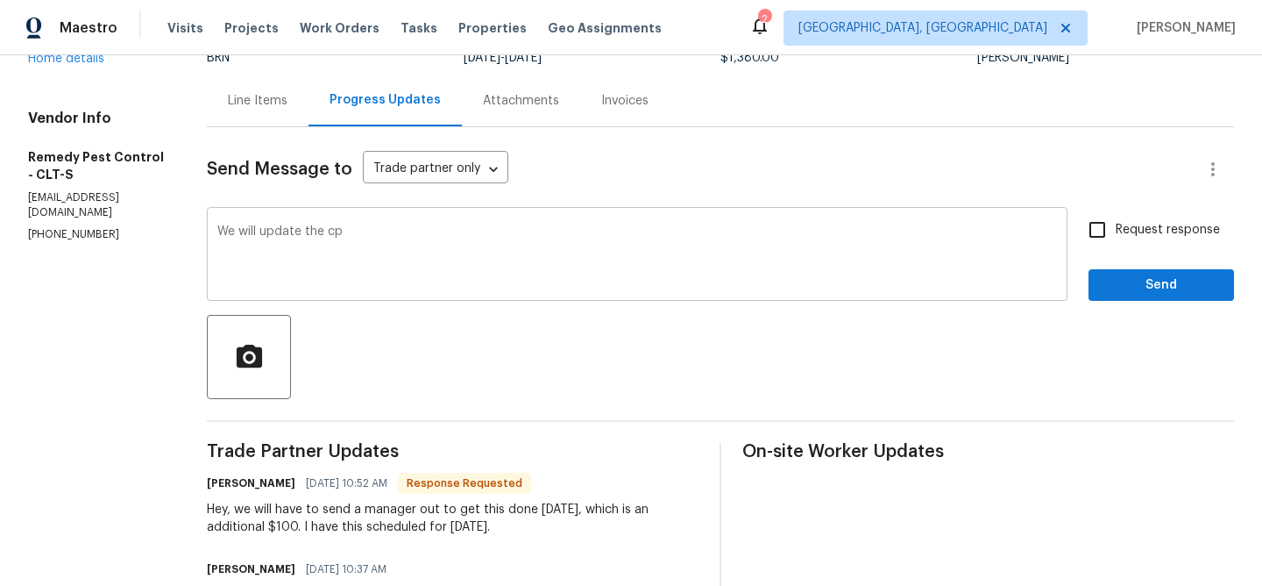
scroll to position [160, 0]
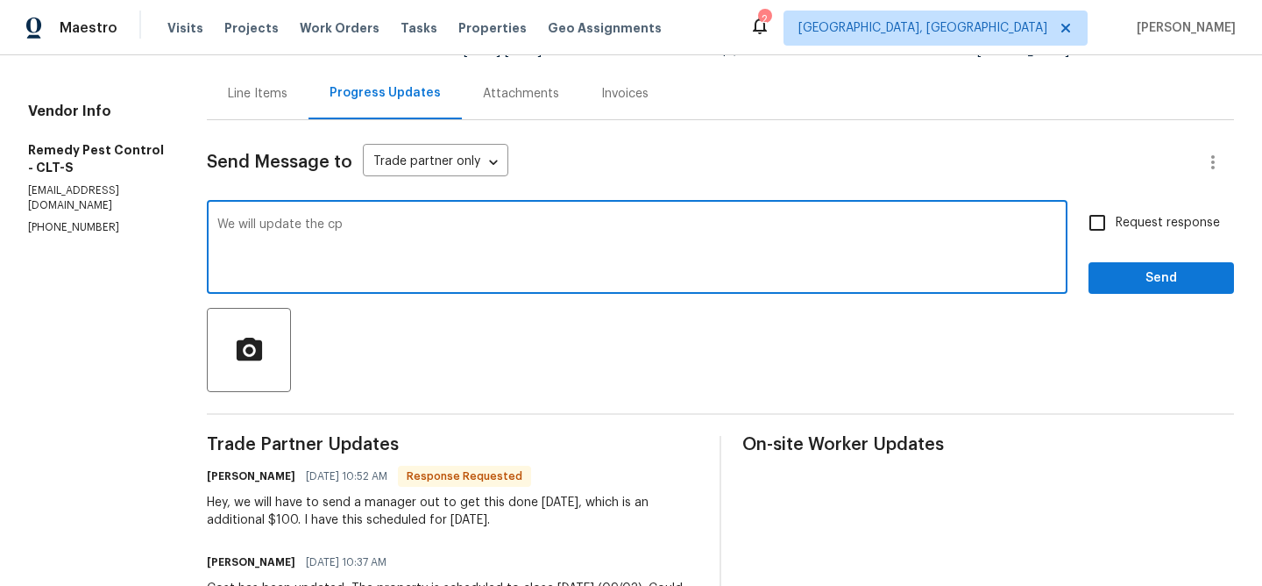
click at [228, 87] on div "Line Items" at bounding box center [258, 94] width 60 height 18
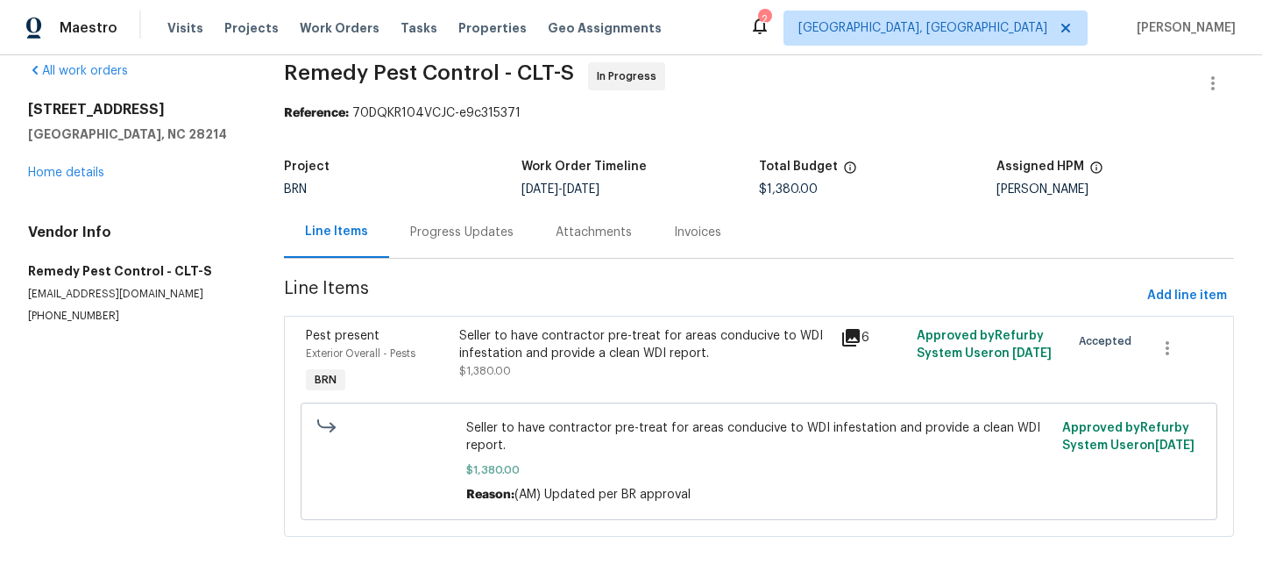
scroll to position [22, 0]
click at [451, 318] on div "Pest present Exterior Overall - Pests BRN Seller to have contractor pre-treat f…" at bounding box center [759, 426] width 950 height 221
click at [508, 361] on div "Seller to have contractor pre-treat for areas conducive to WDI infestation and …" at bounding box center [645, 353] width 372 height 53
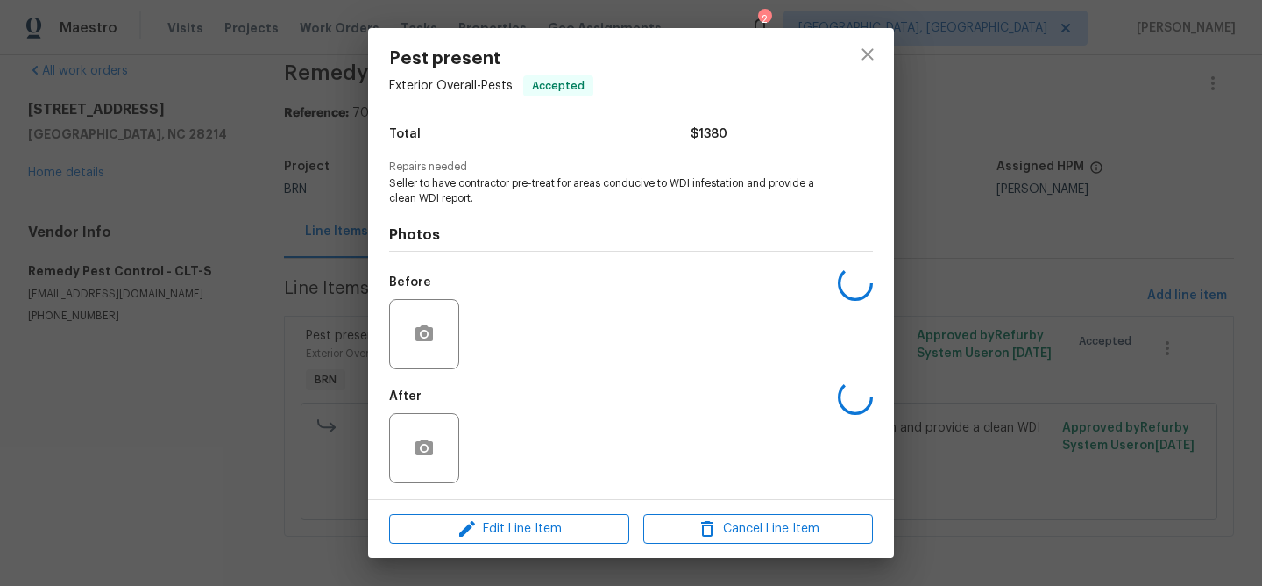
scroll to position [148, 0]
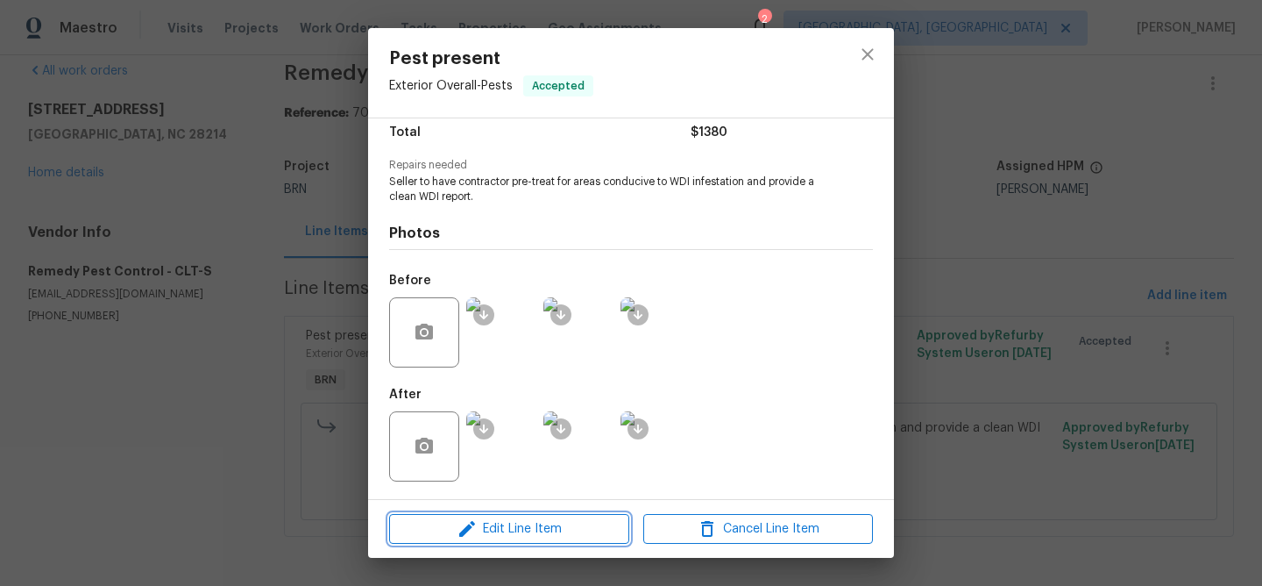
click at [482, 536] on span "Edit Line Item" at bounding box center [509, 529] width 230 height 22
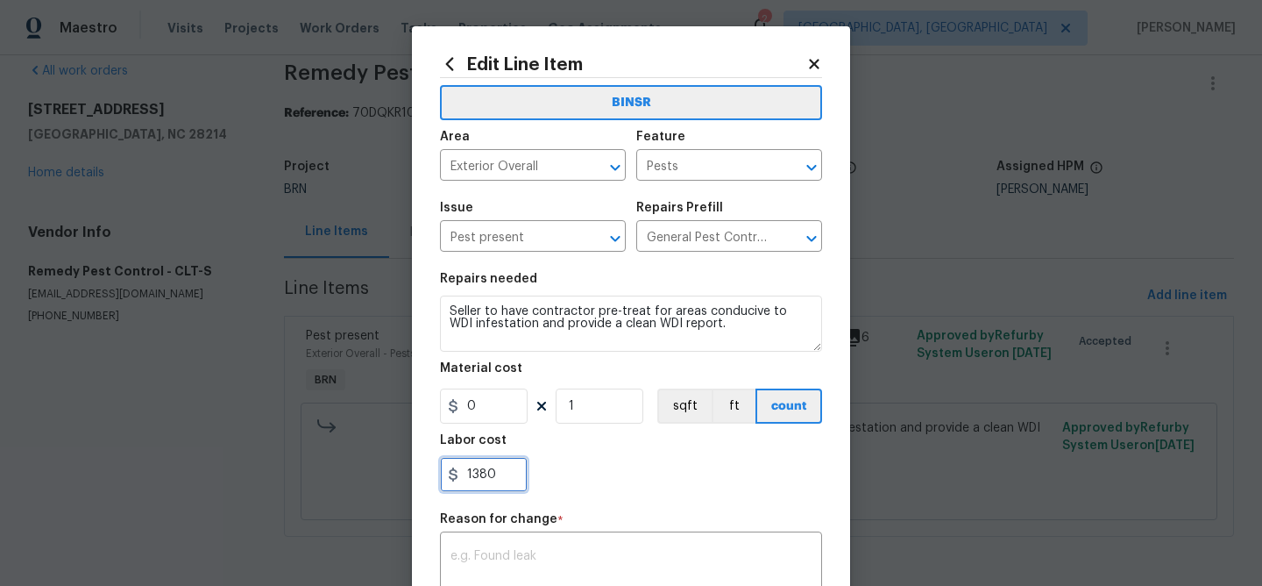
click at [498, 483] on input "1380" at bounding box center [484, 474] width 88 height 35
type input "1"
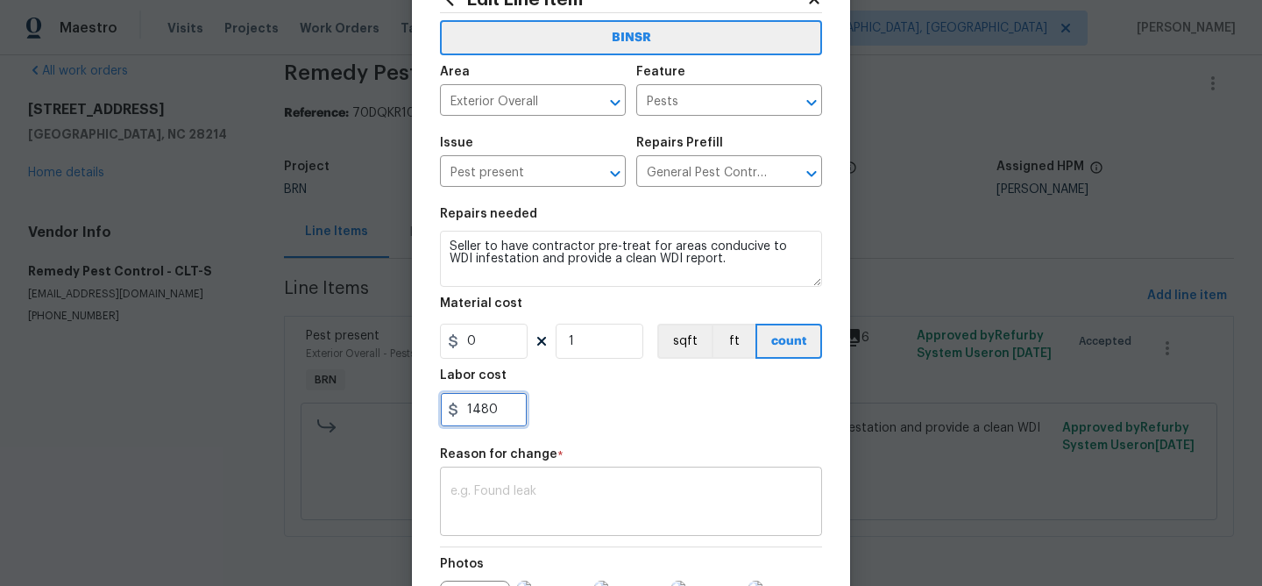
scroll to position [99, 0]
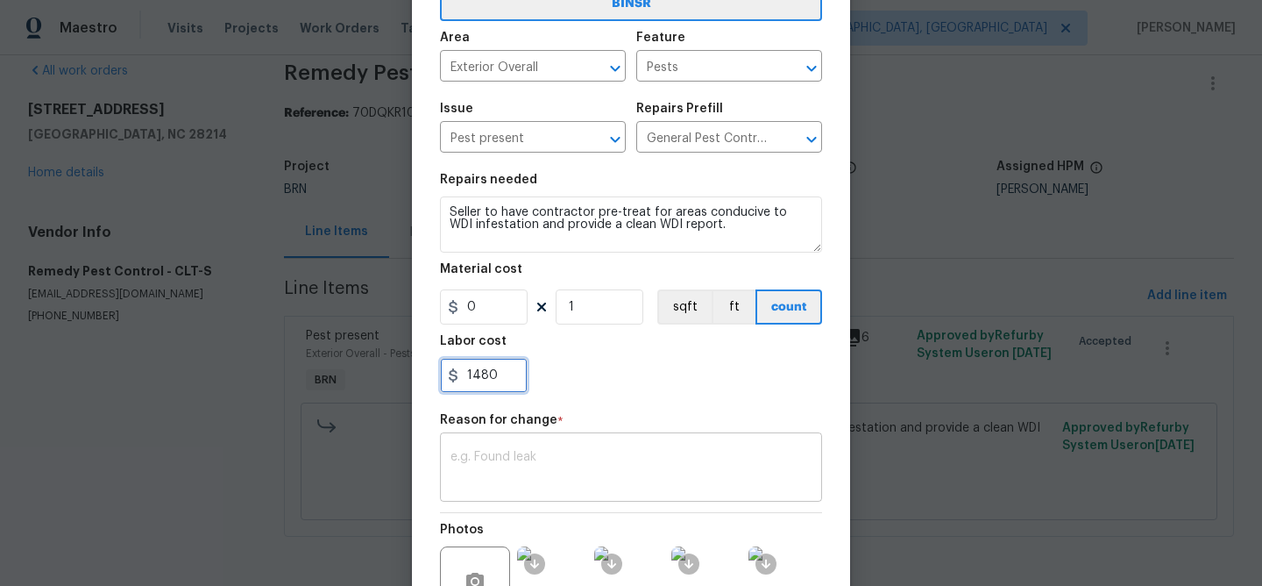
type input "1480"
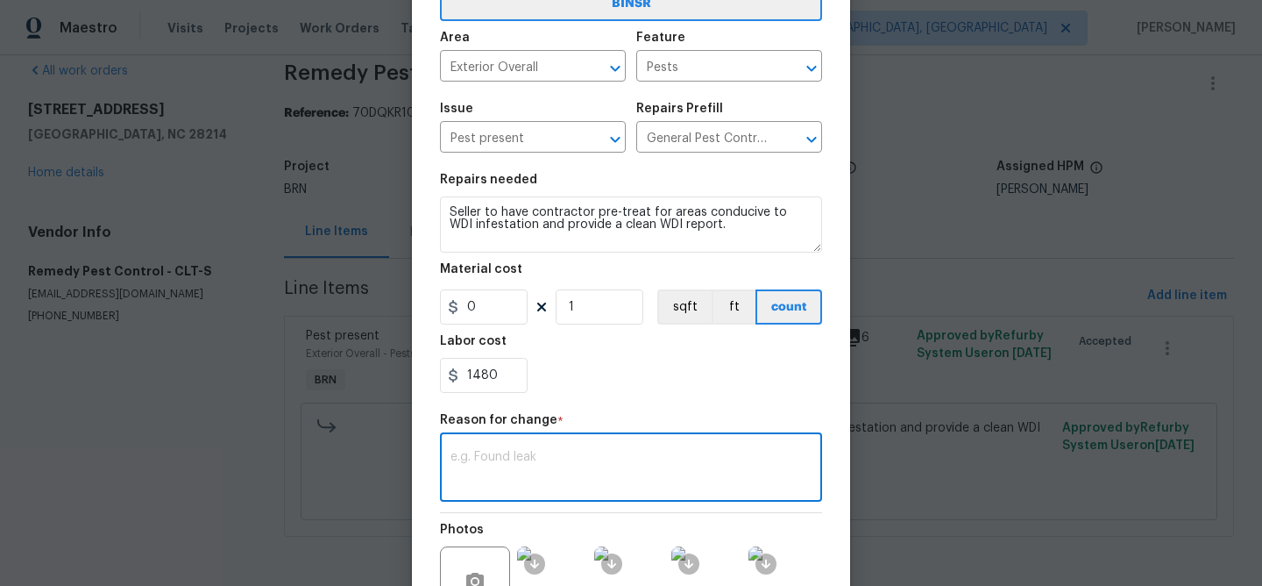
click at [528, 479] on textarea at bounding box center [631, 469] width 361 height 37
paste textarea "(AM) Updated per vendors final cost."
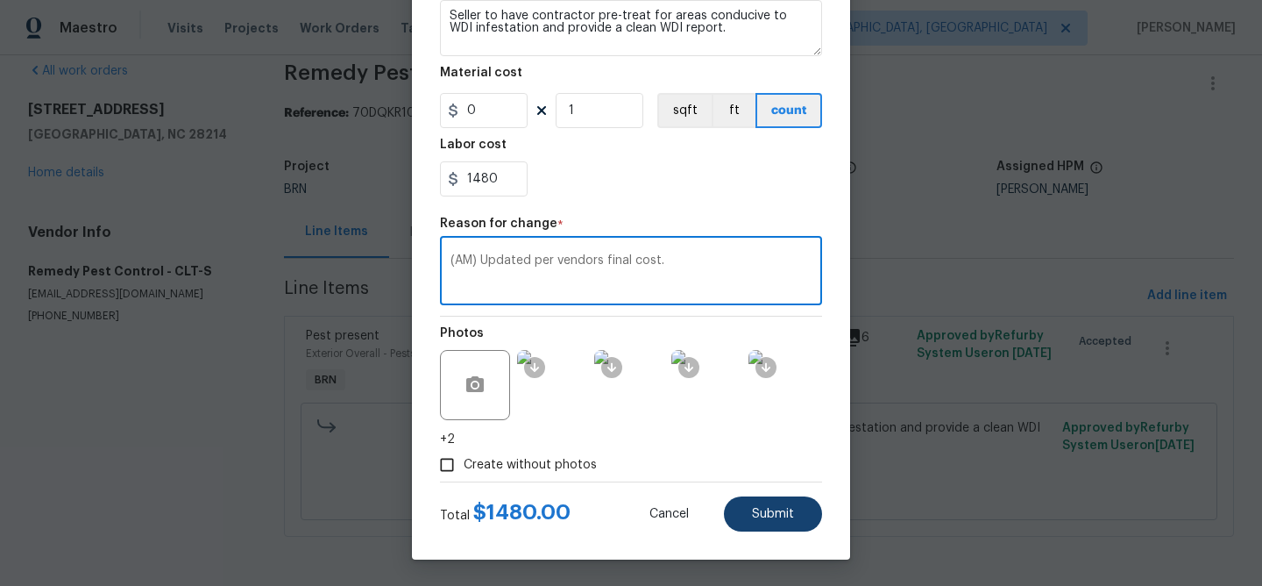
type textarea "(AM) Updated per vendors final cost."
click at [773, 529] on button "Submit" at bounding box center [773, 513] width 98 height 35
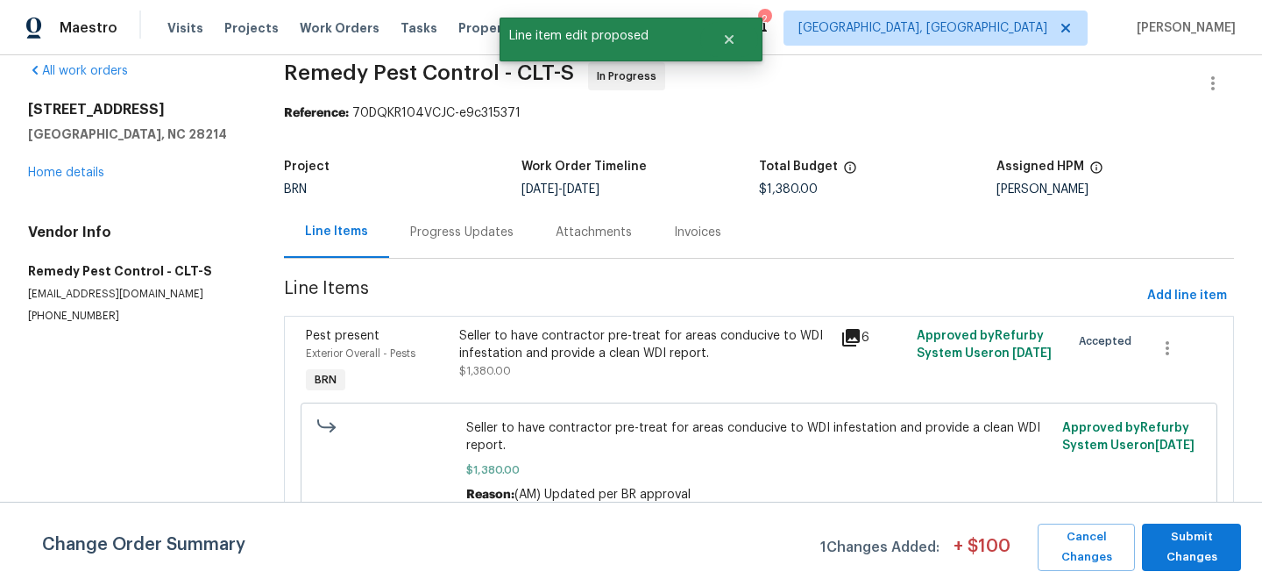
scroll to position [0, 0]
click at [1196, 548] on span "Submit Changes" at bounding box center [1192, 547] width 82 height 40
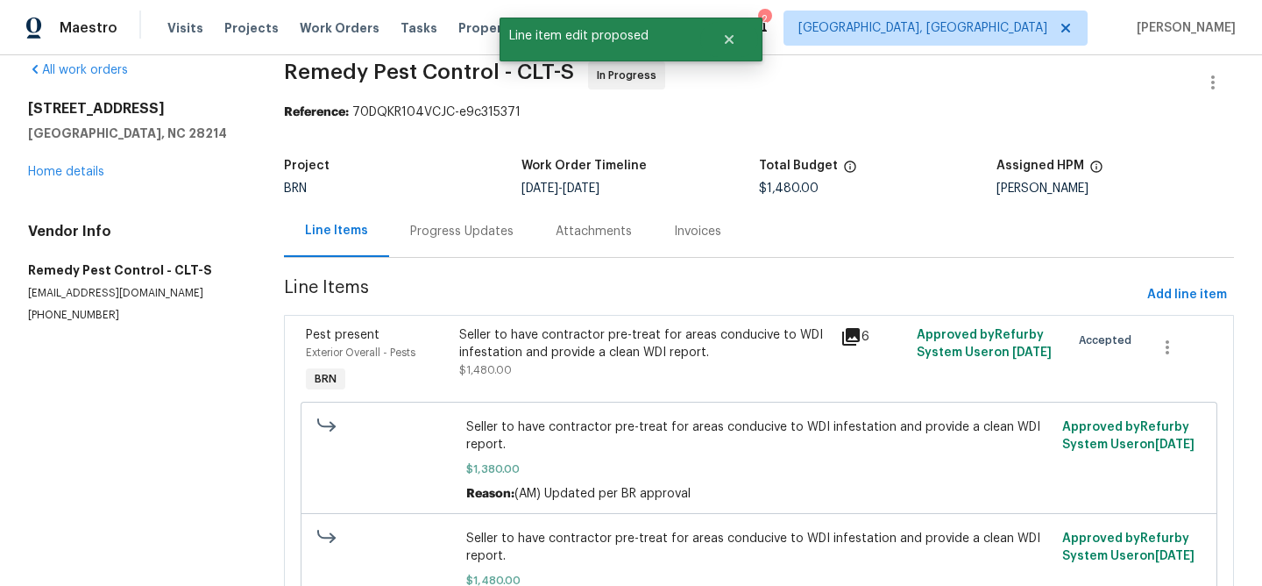
click at [461, 234] on div "Progress Updates" at bounding box center [461, 232] width 103 height 18
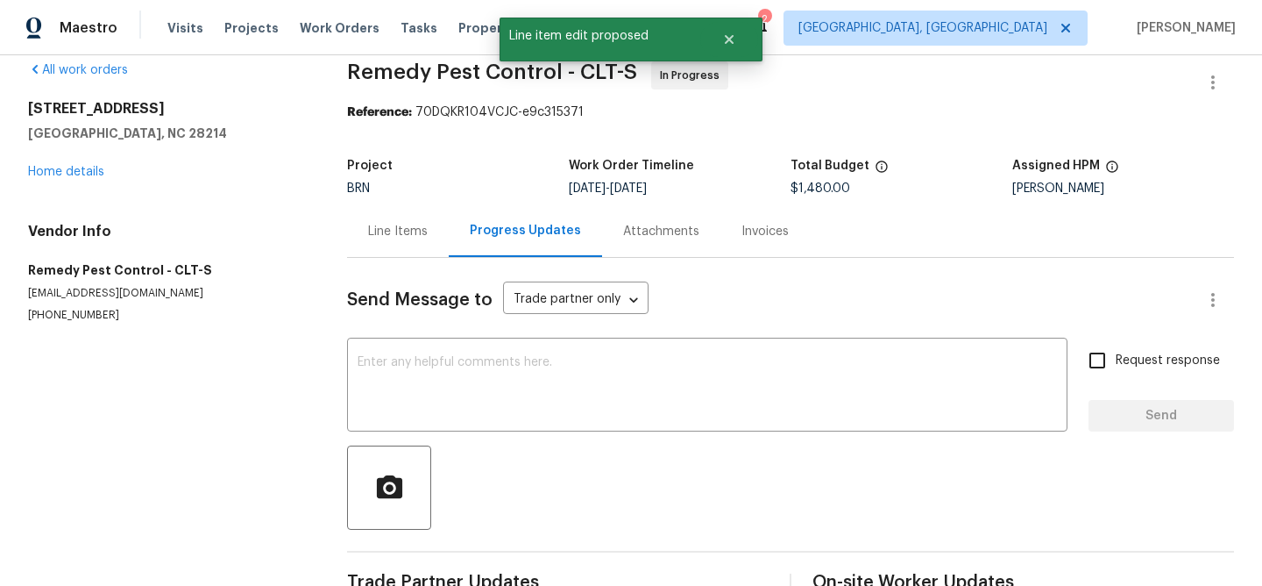
scroll to position [69, 0]
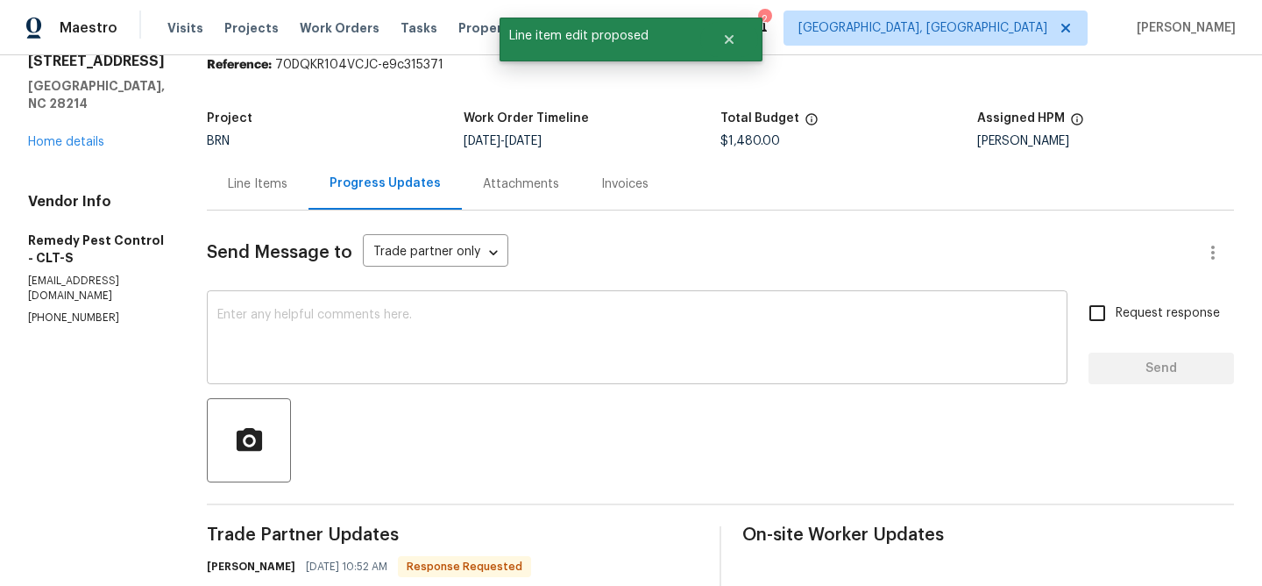
click at [421, 342] on textarea at bounding box center [637, 339] width 840 height 61
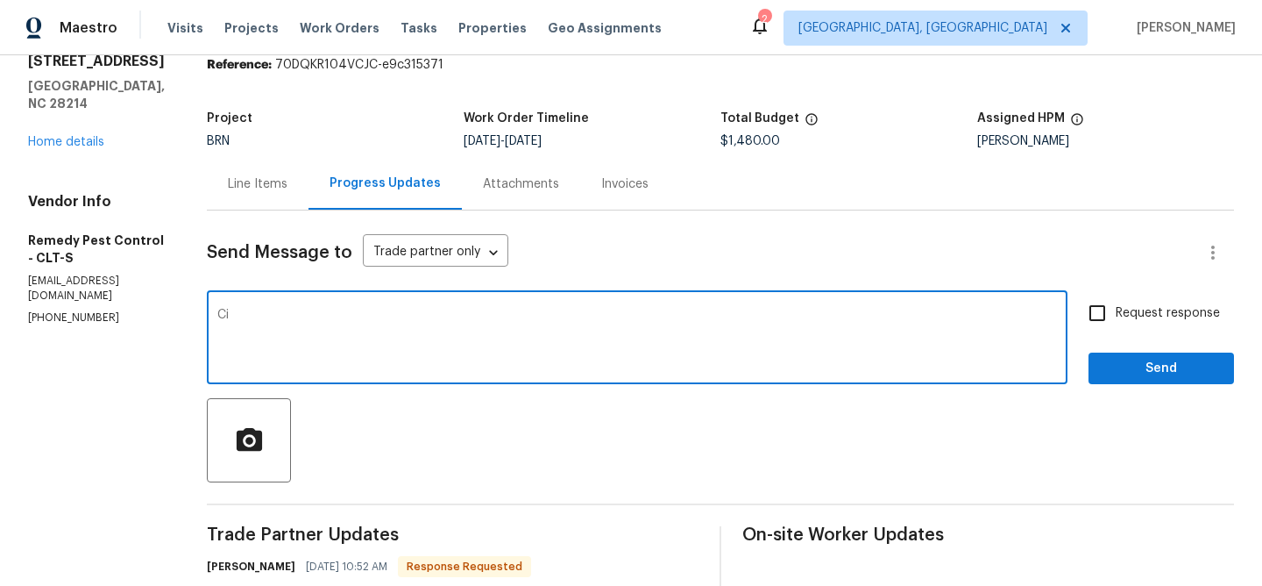
type textarea "C"
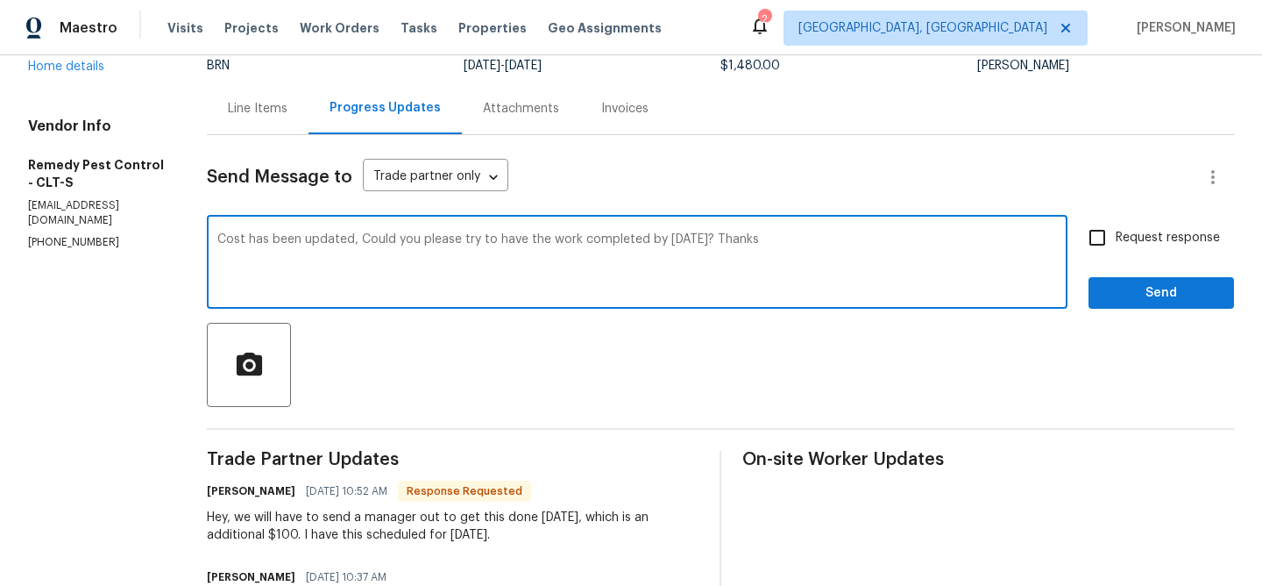
scroll to position [218, 0]
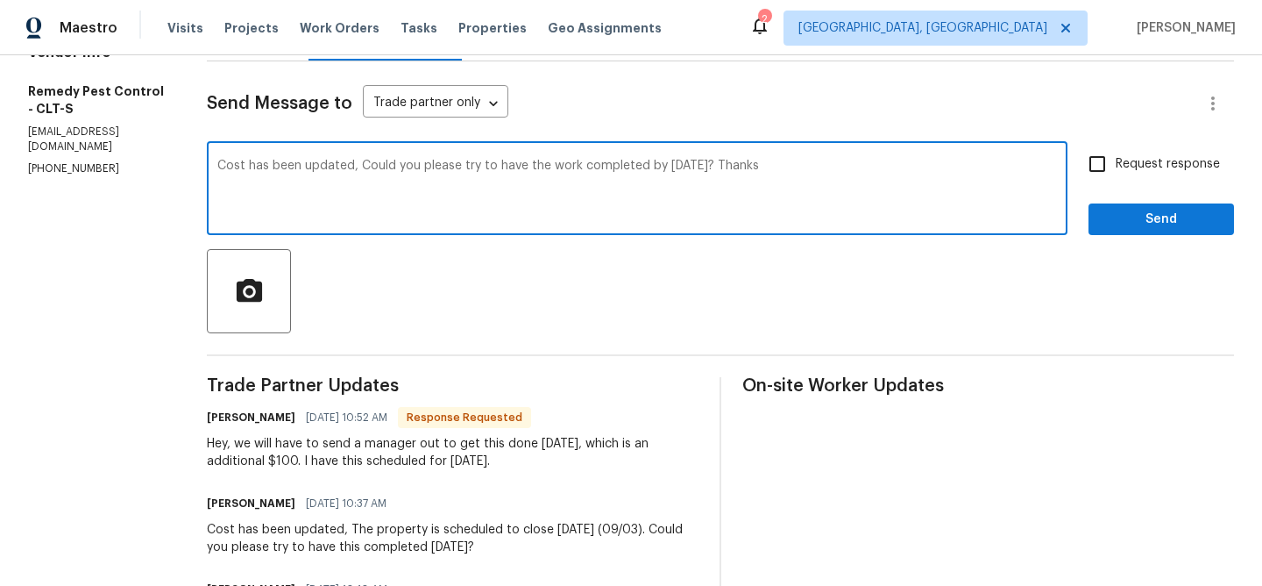
type textarea "Cost has been updated, Could you please try to have the work completed by Today…"
click at [1111, 164] on input "Request response" at bounding box center [1097, 164] width 37 height 37
checkbox input "true"
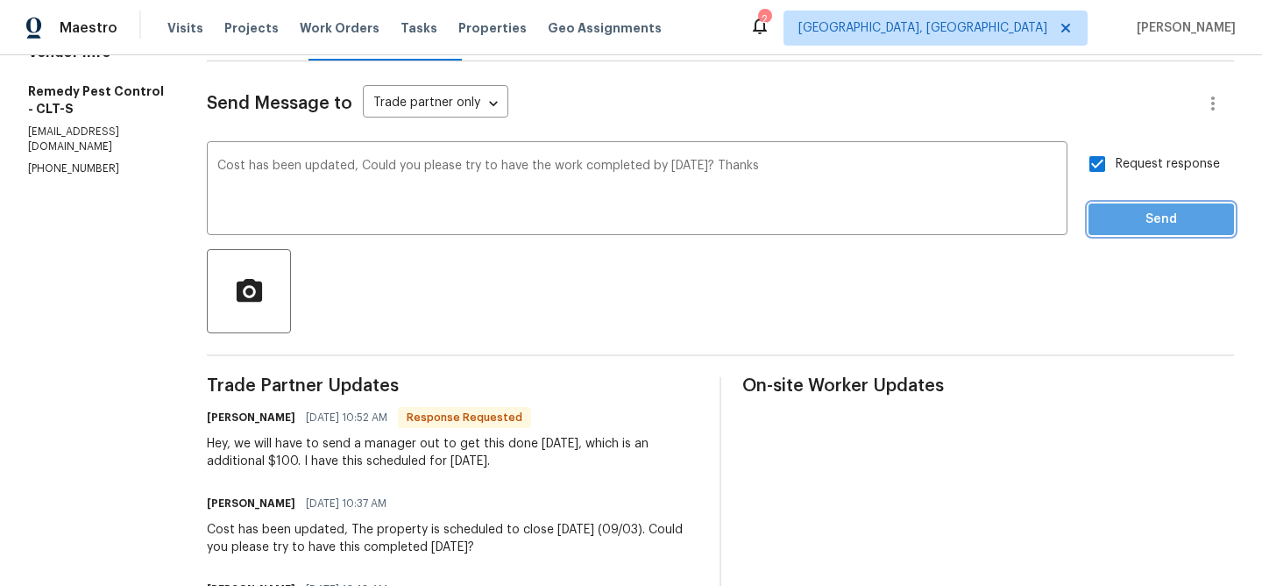
click at [1111, 208] on button "Send" at bounding box center [1162, 219] width 146 height 32
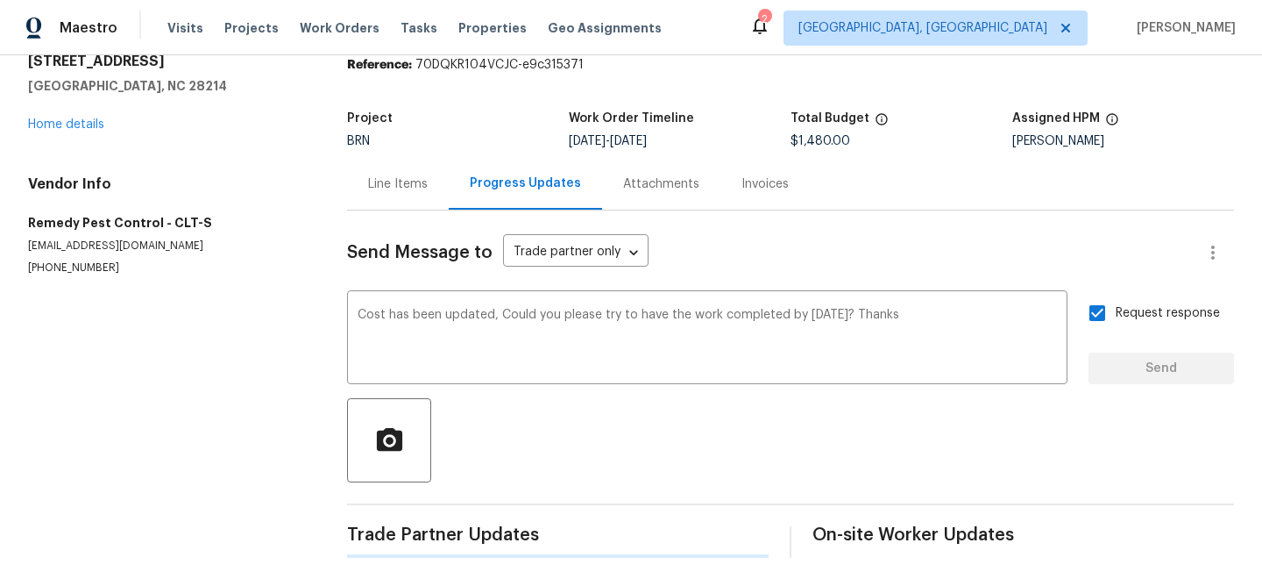
scroll to position [0, 0]
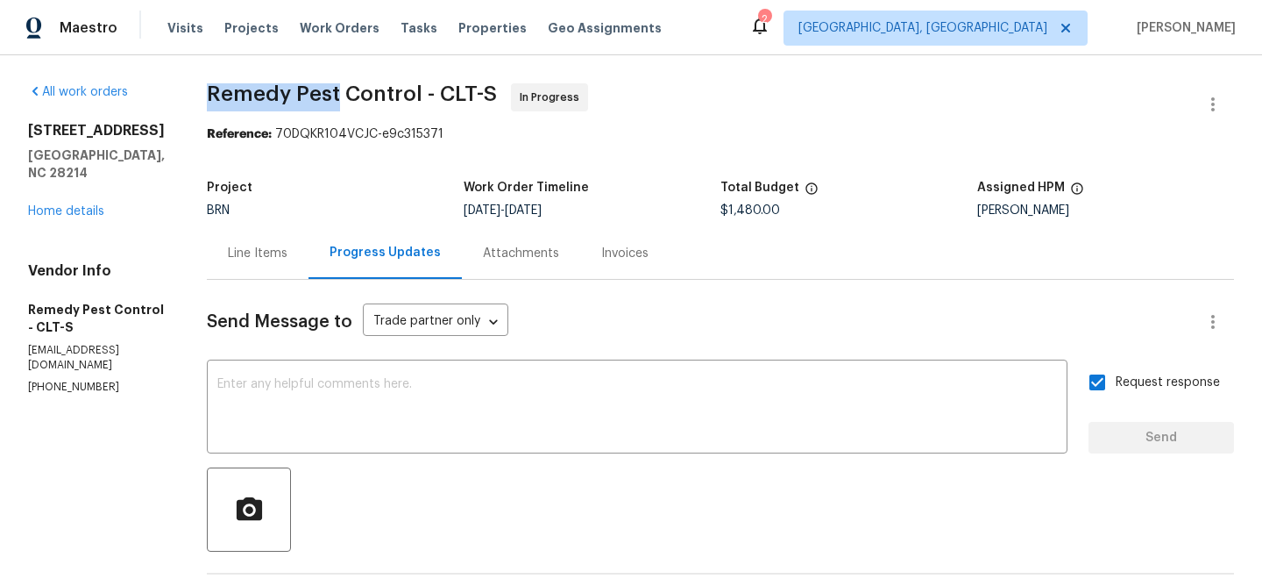
drag, startPoint x: 179, startPoint y: 89, endPoint x: 309, endPoint y: 91, distance: 129.8
copy span "Remedy Pest"
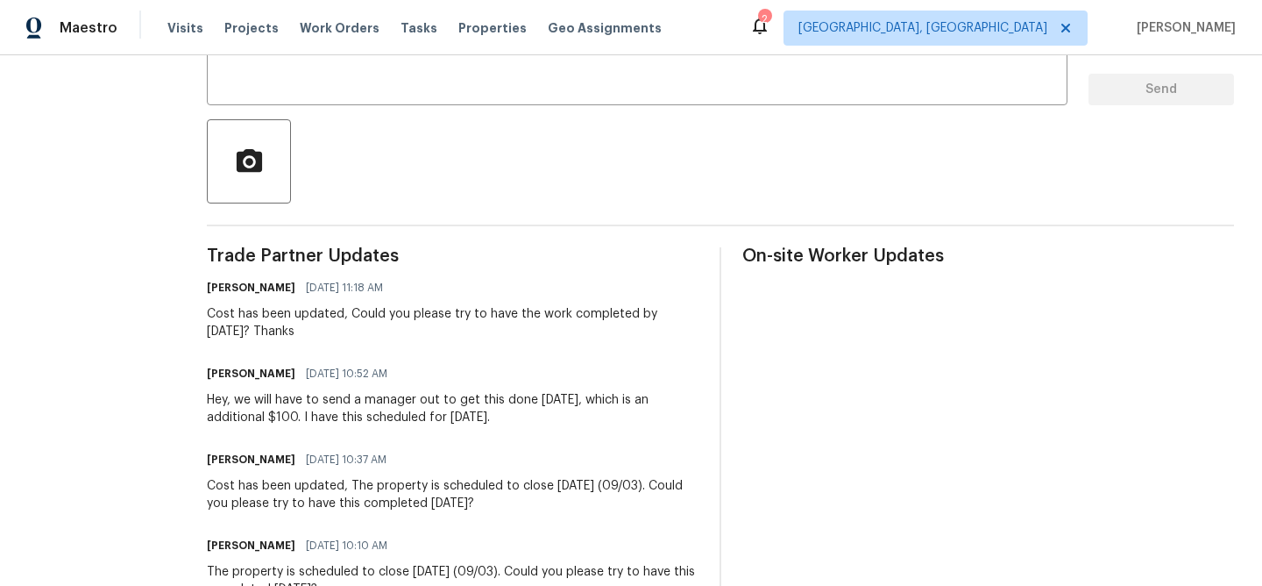
scroll to position [349, 0]
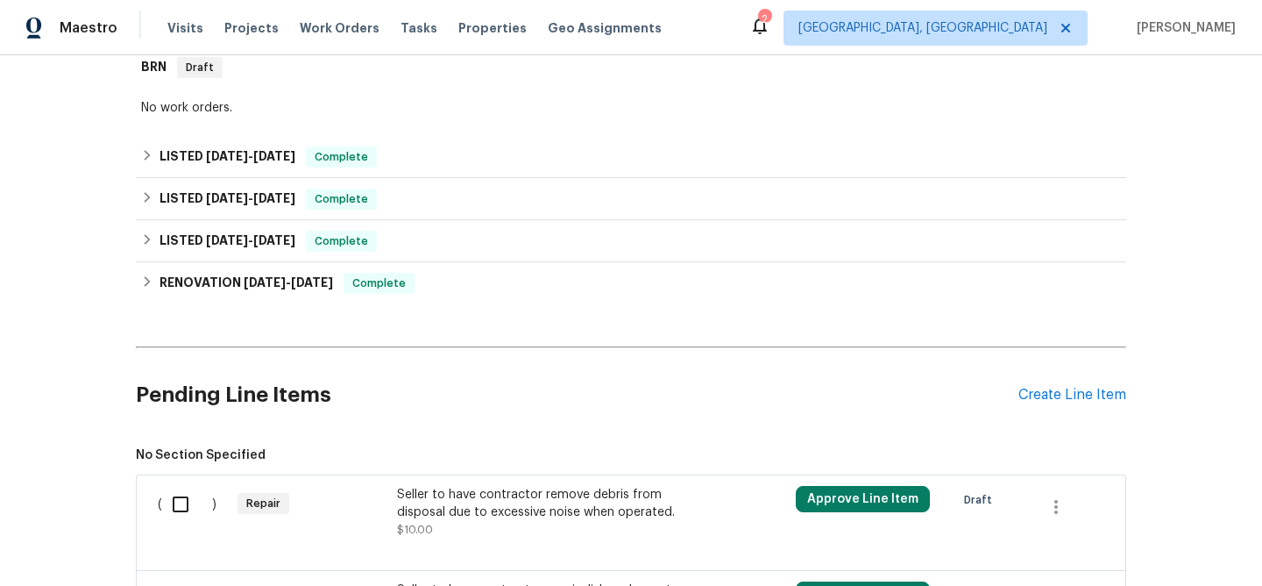
scroll to position [685, 0]
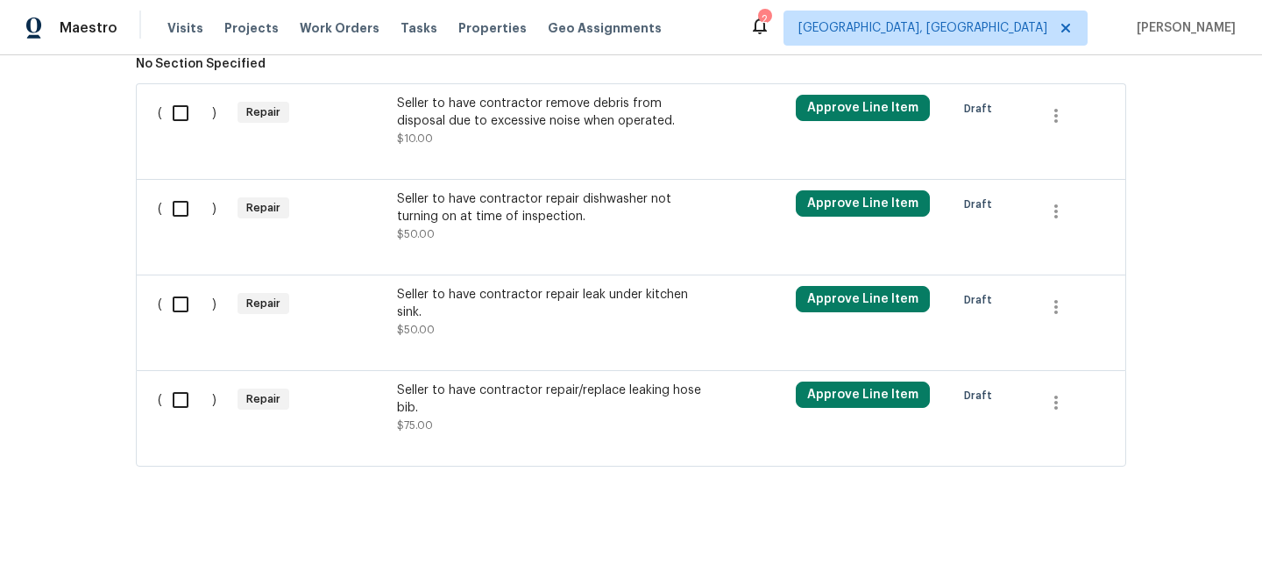
click at [456, 124] on div "Seller to have contractor remove debris from disposal due to excessive noise wh…" at bounding box center [551, 112] width 309 height 35
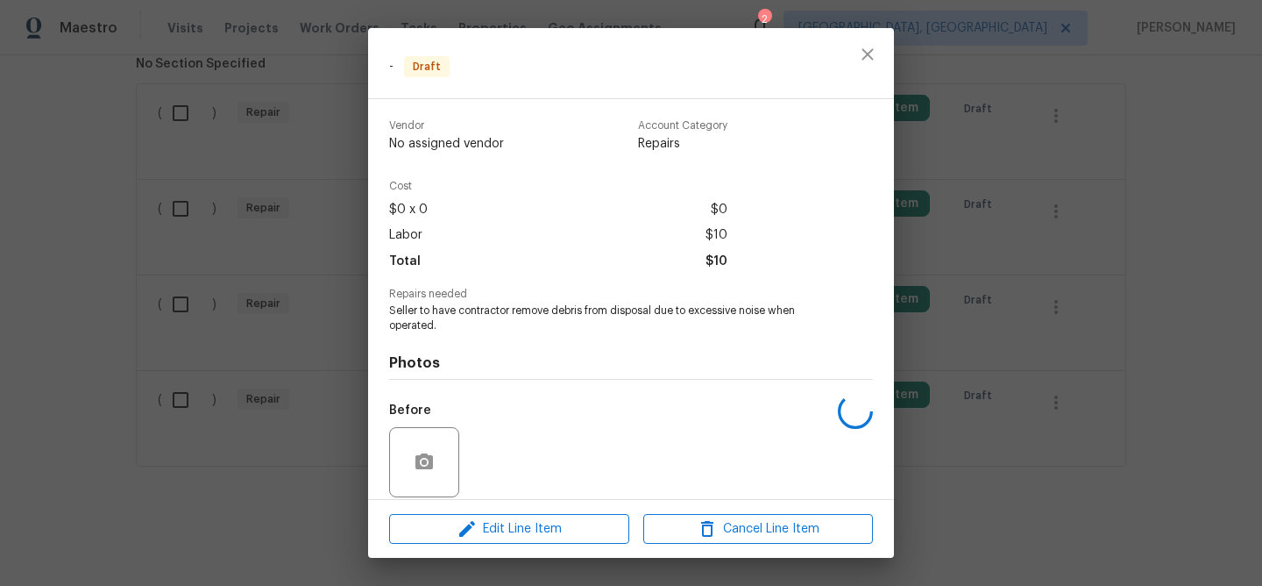
scroll to position [129, 0]
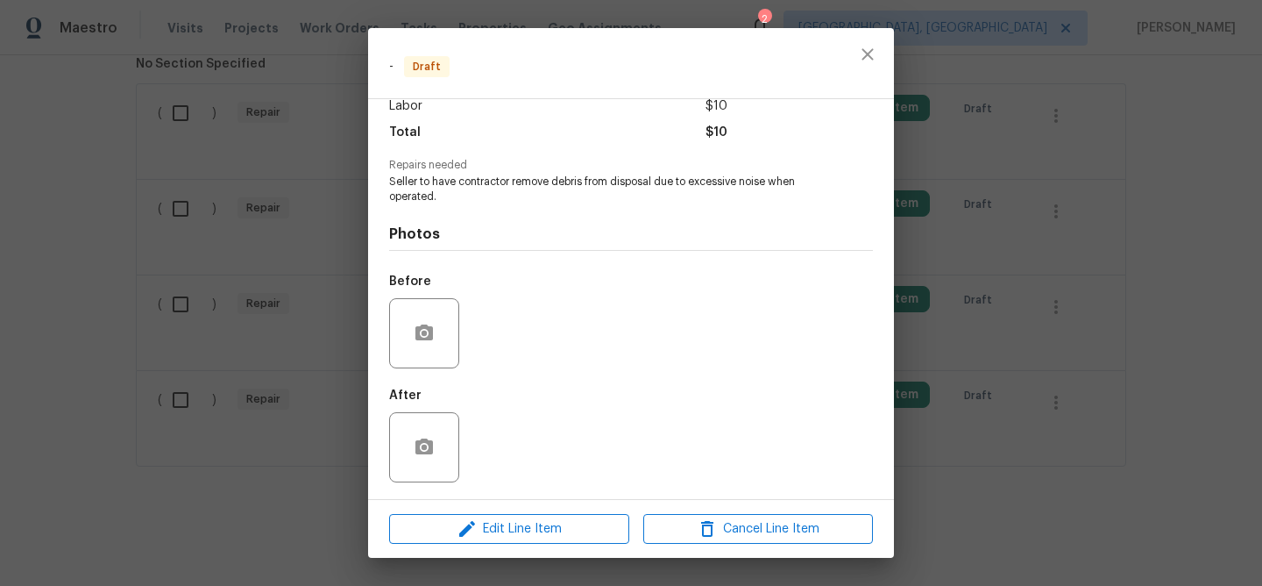
click at [451, 551] on div "Edit Line Item Cancel Line Item" at bounding box center [631, 529] width 526 height 59
click at [448, 542] on button "Edit Line Item" at bounding box center [509, 529] width 240 height 31
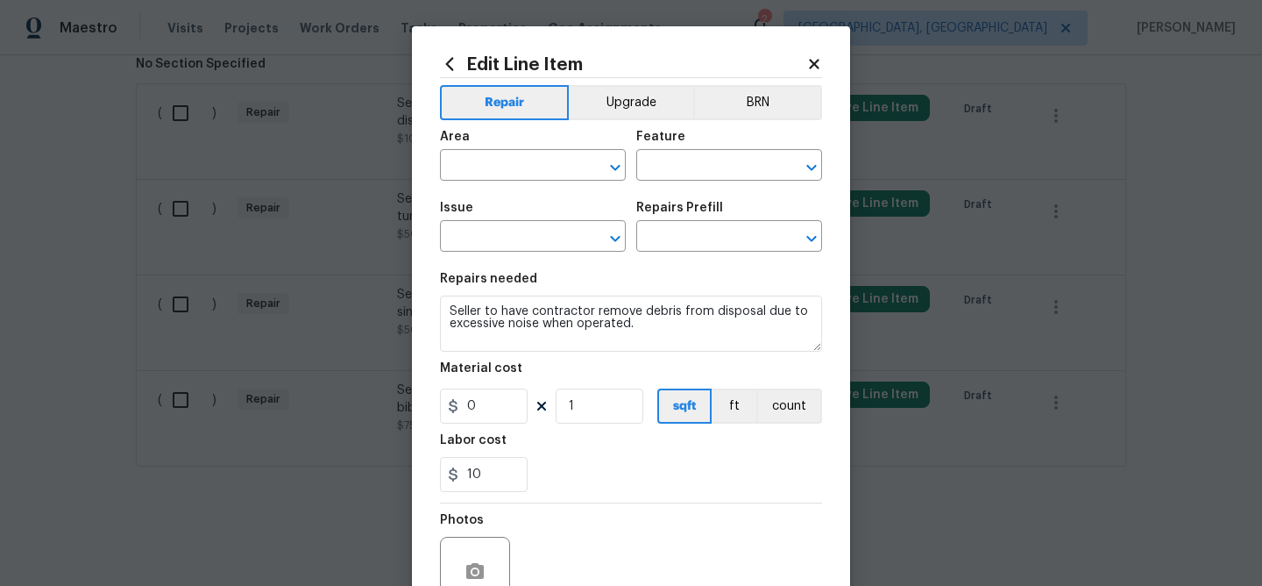
click at [777, 78] on div "Repair Upgrade BRN Area ​ Feature ​ Issue ​ Repairs Prefill ​ Repairs needed Se…" at bounding box center [631, 364] width 382 height 572
click at [768, 96] on button "BRN" at bounding box center [757, 102] width 129 height 35
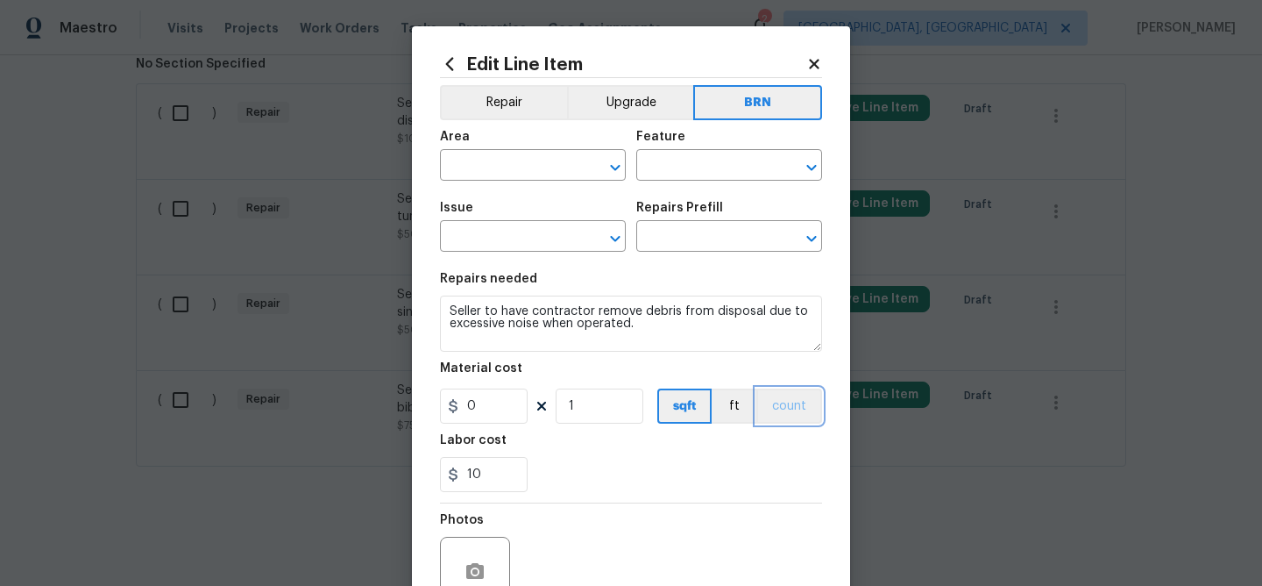
click at [777, 396] on button "count" at bounding box center [789, 405] width 66 height 35
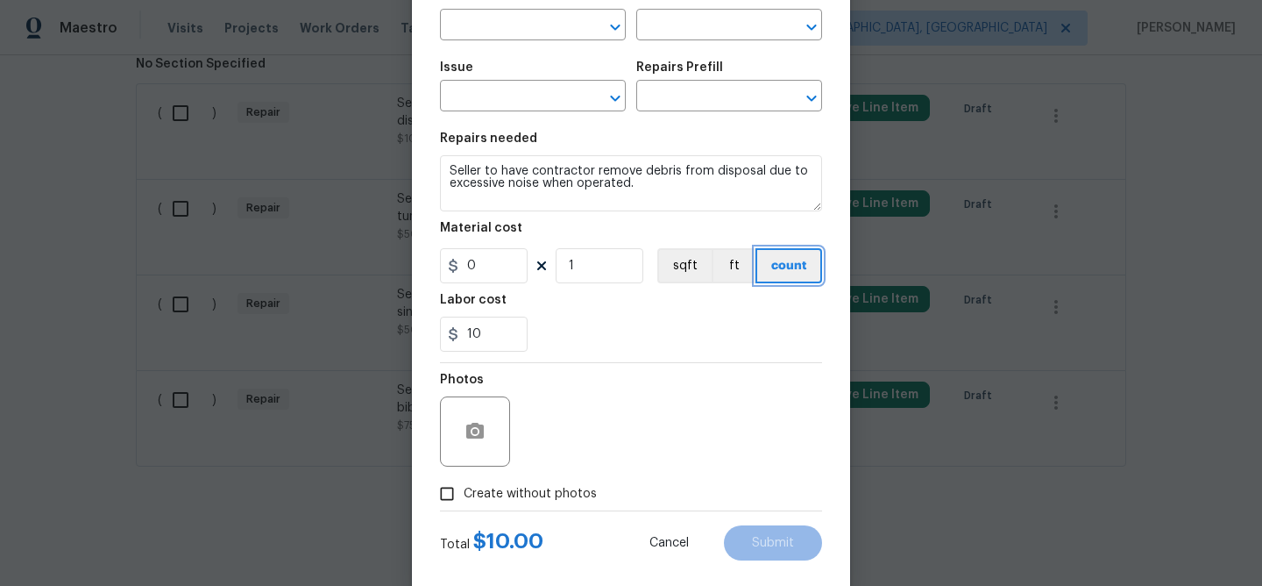
scroll to position [170, 0]
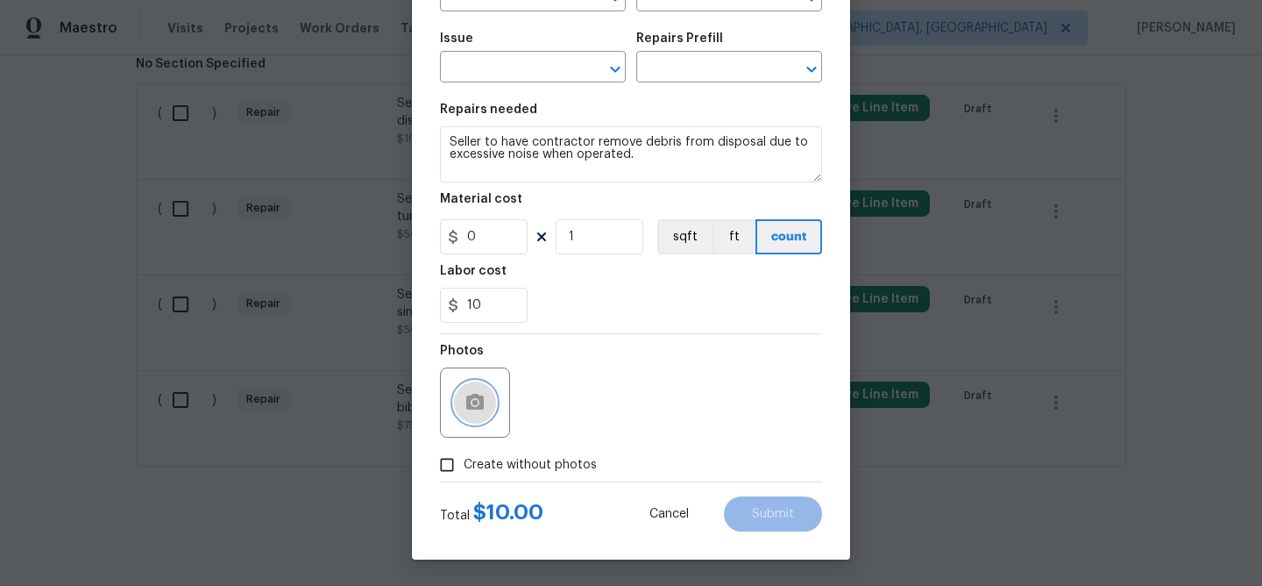
click at [477, 401] on circle "button" at bounding box center [474, 402] width 5 height 5
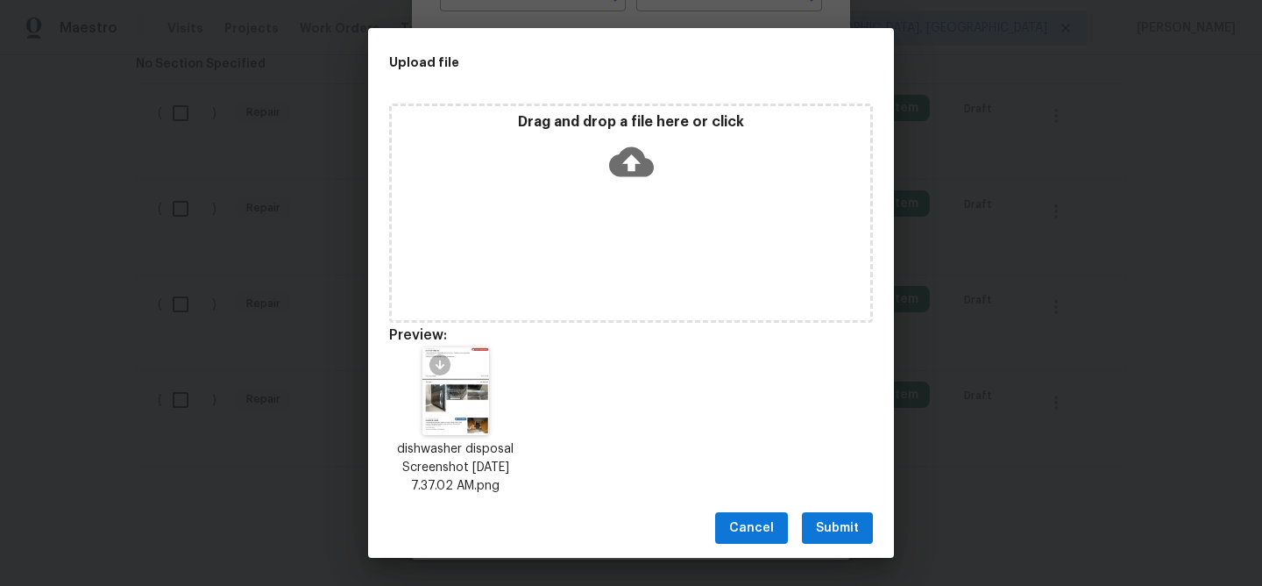
click at [820, 525] on span "Submit" at bounding box center [837, 528] width 43 height 22
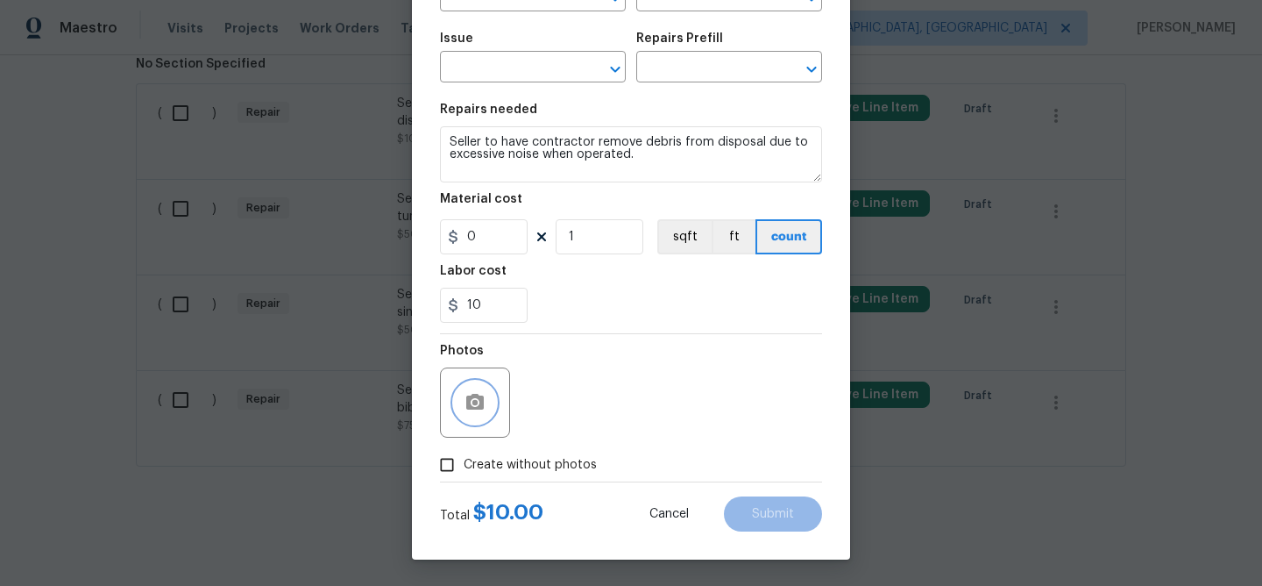
scroll to position [0, 0]
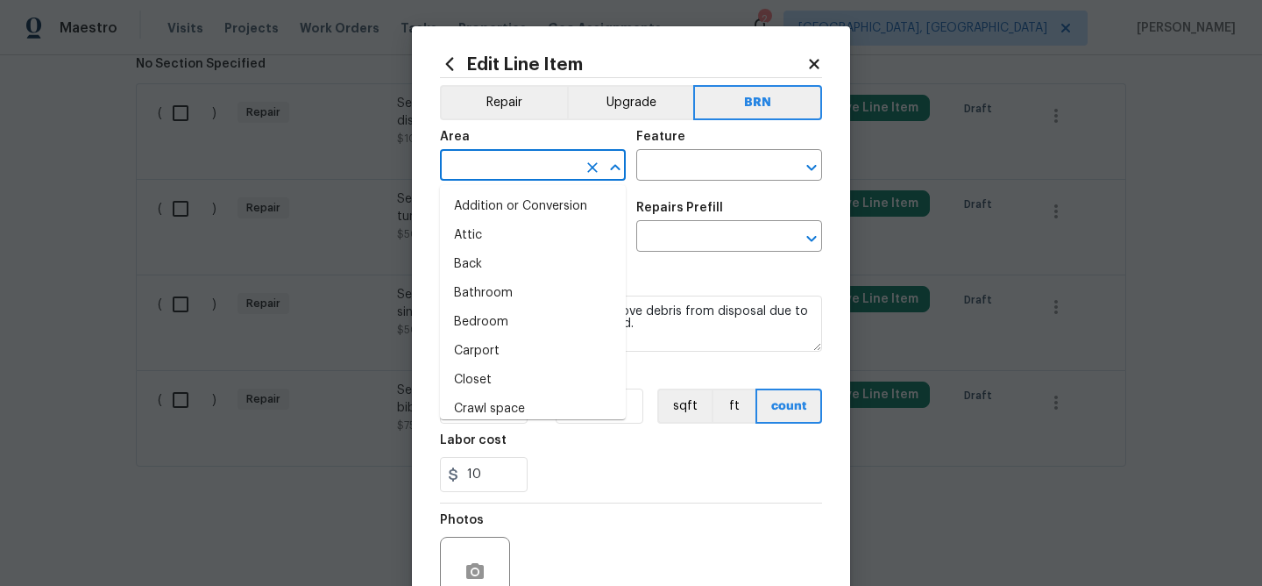
click at [506, 156] on input "text" at bounding box center [508, 166] width 137 height 27
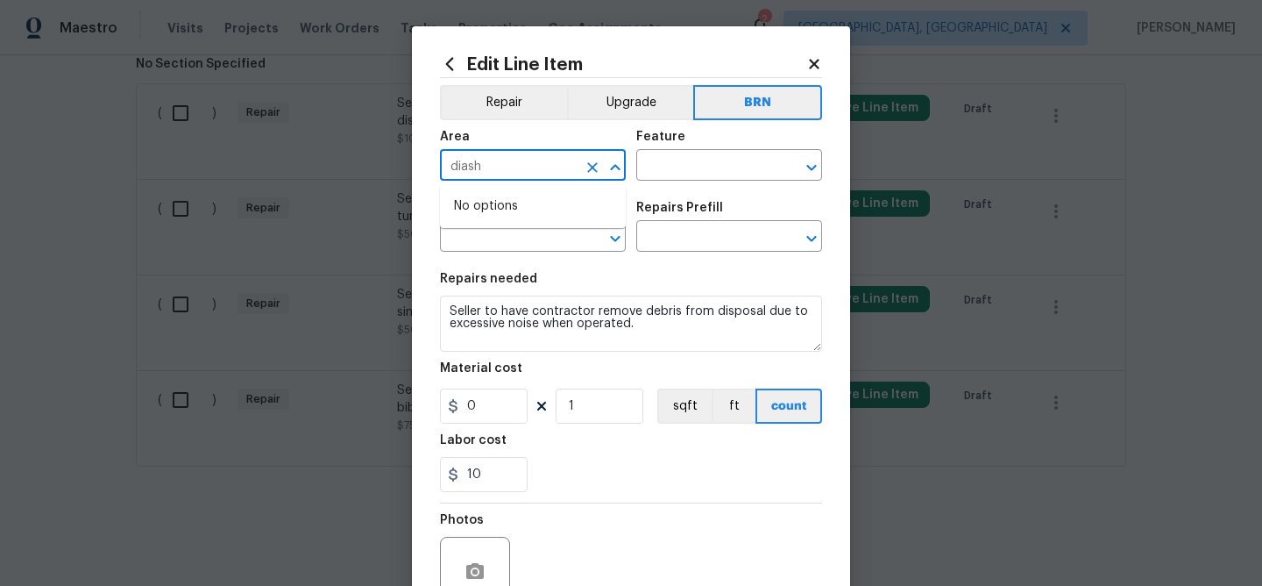
type input "dias"
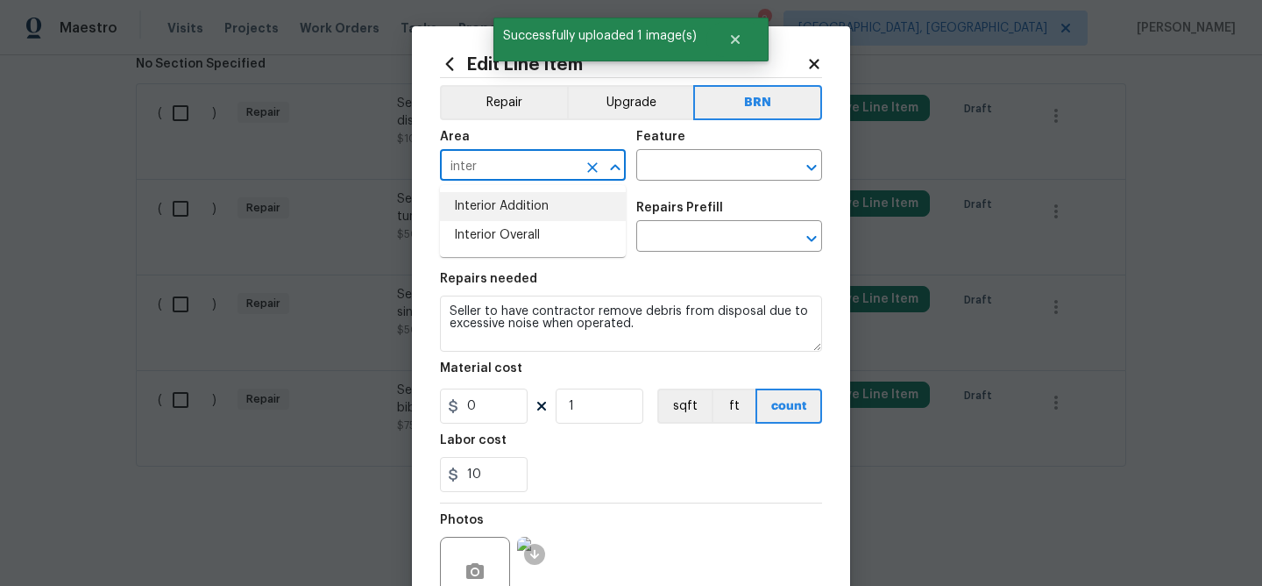
click at [506, 202] on li "Interior Addition" at bounding box center [533, 206] width 186 height 29
type input "Interior Addition"
click at [663, 163] on input "text" at bounding box center [704, 166] width 137 height 27
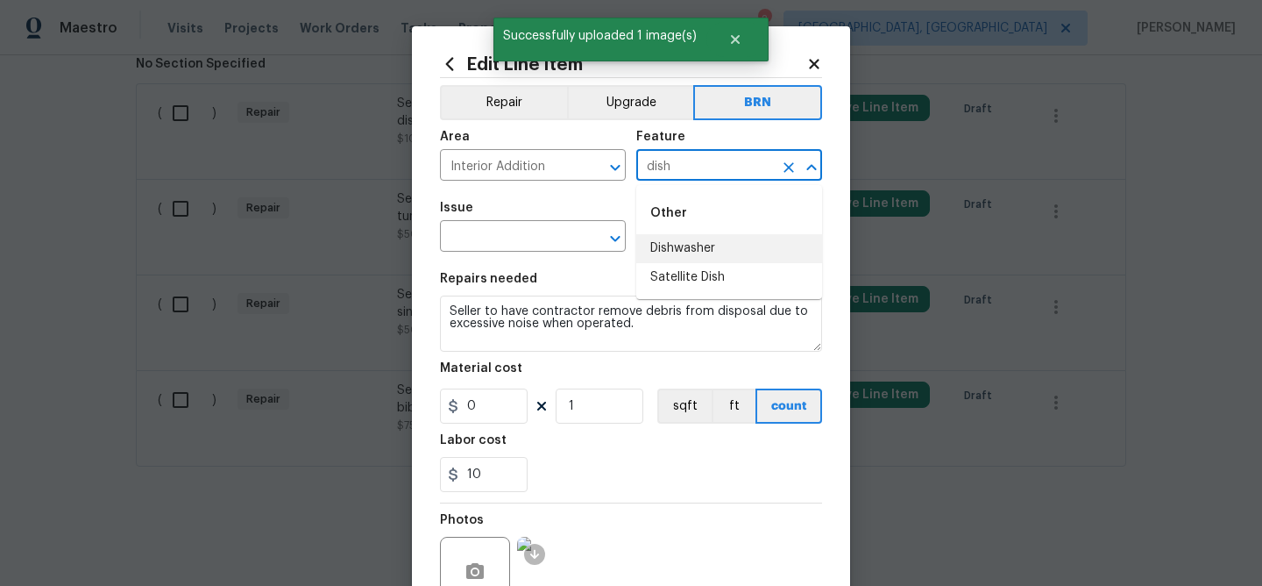
click at [683, 246] on li "Dishwasher" at bounding box center [729, 248] width 186 height 29
type input "Dishwasher"
click at [521, 253] on span "Issue ​" at bounding box center [533, 226] width 186 height 71
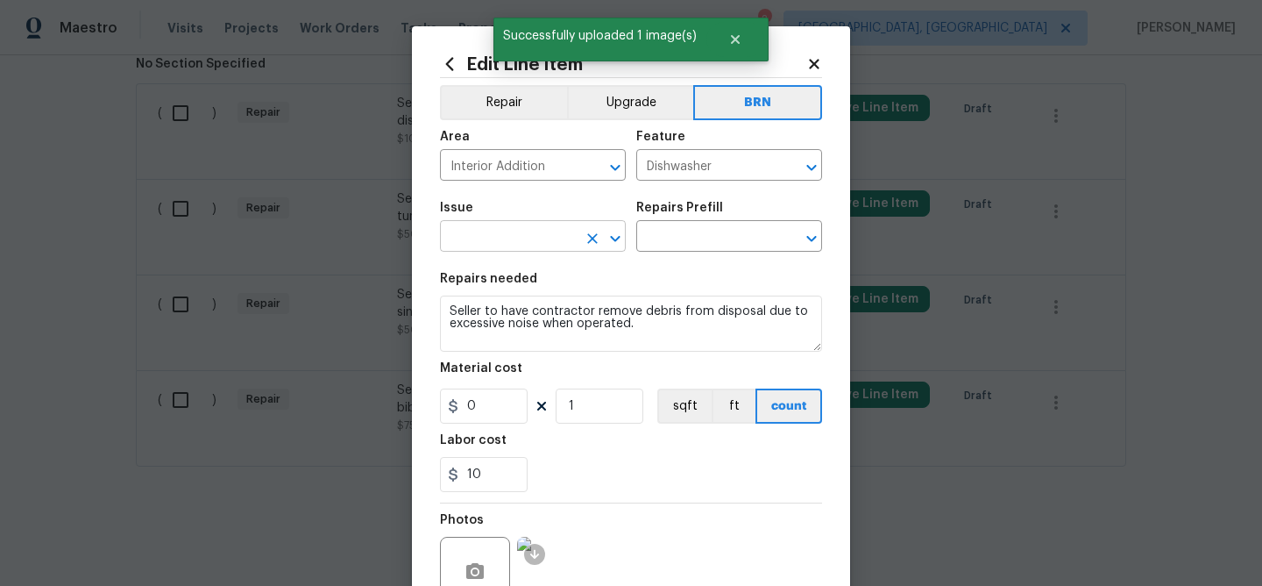
click at [492, 232] on input "text" at bounding box center [508, 237] width 137 height 27
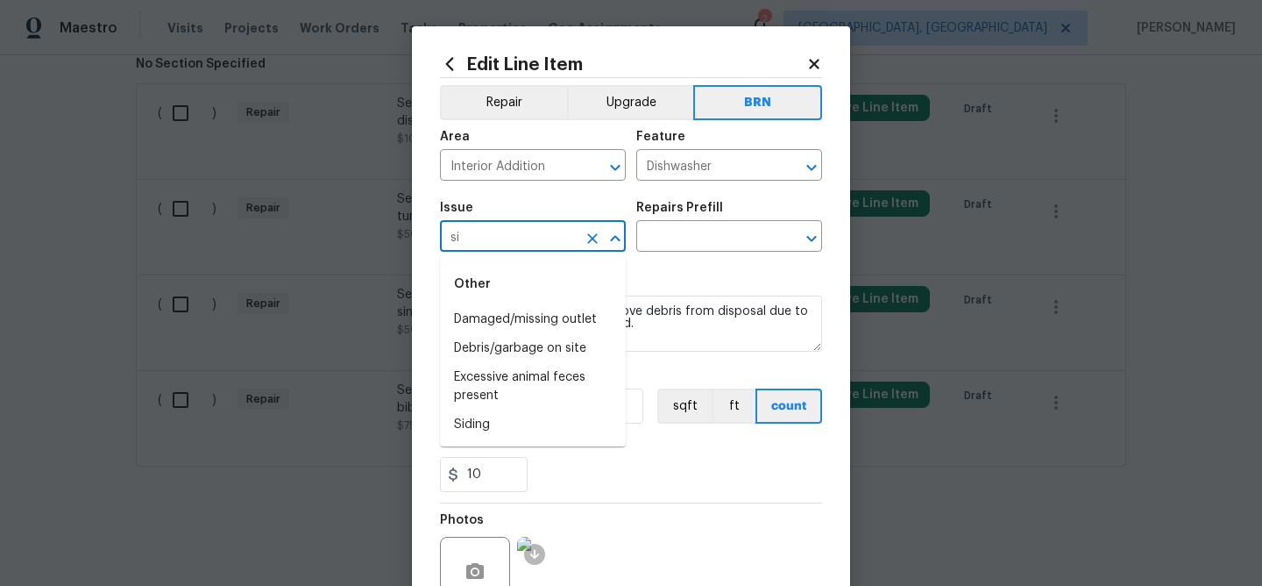
type input "s"
type input "d"
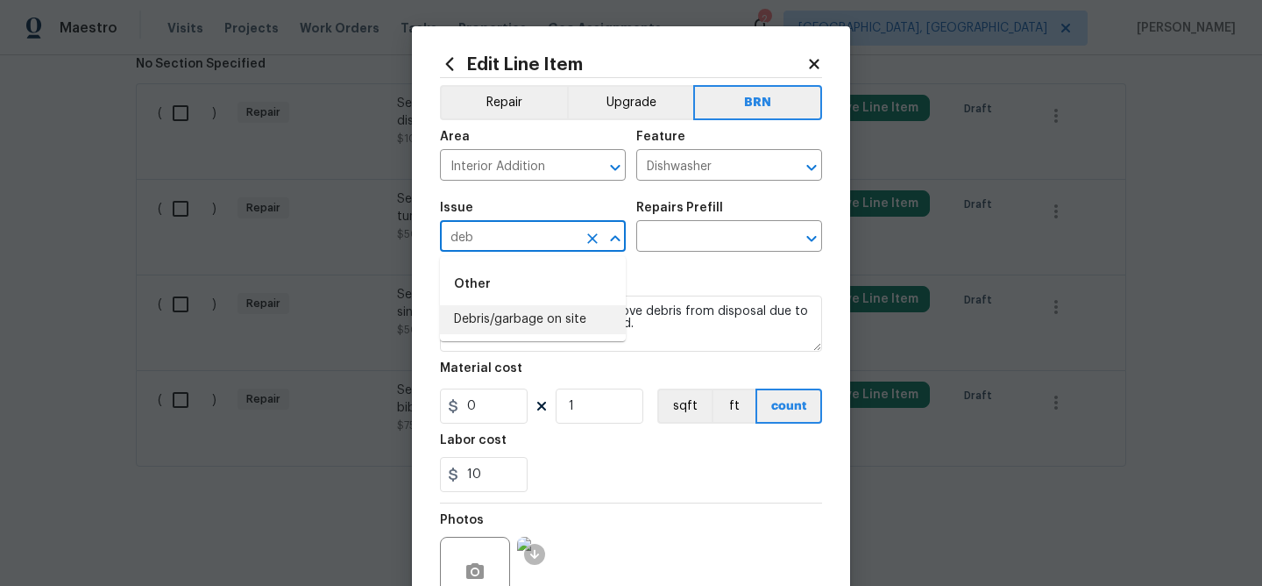
click at [536, 306] on li "Debris/garbage on site" at bounding box center [533, 319] width 186 height 29
type input "Debris/garbage on site"
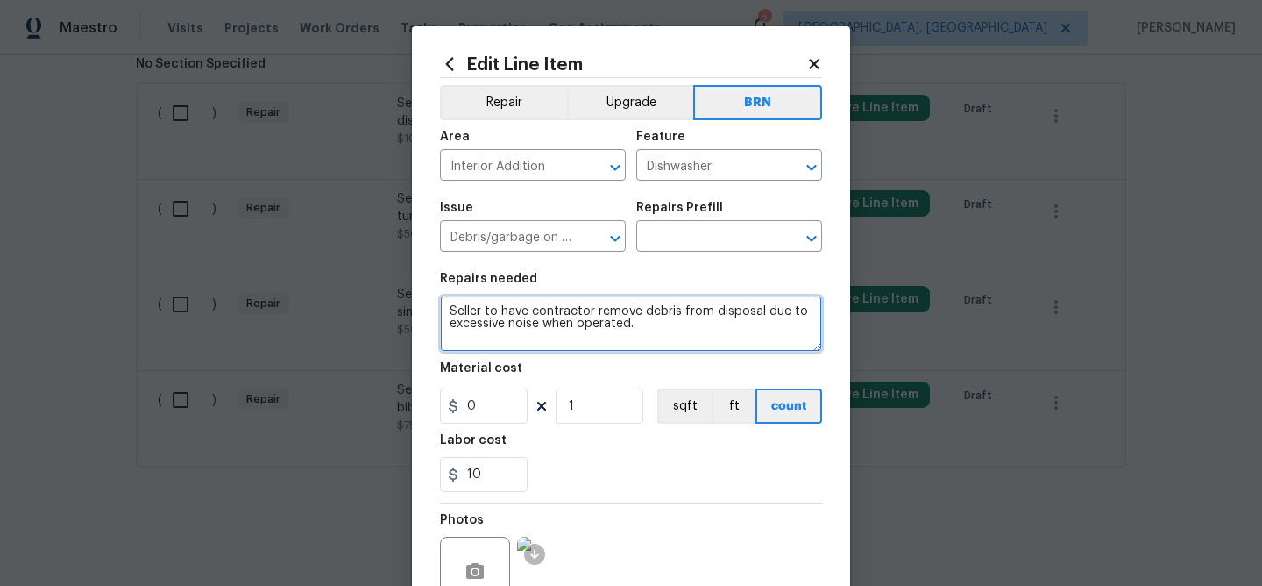
click at [536, 306] on textarea "Seller to have contractor remove debris from disposal due to excessive noise wh…" at bounding box center [631, 323] width 382 height 56
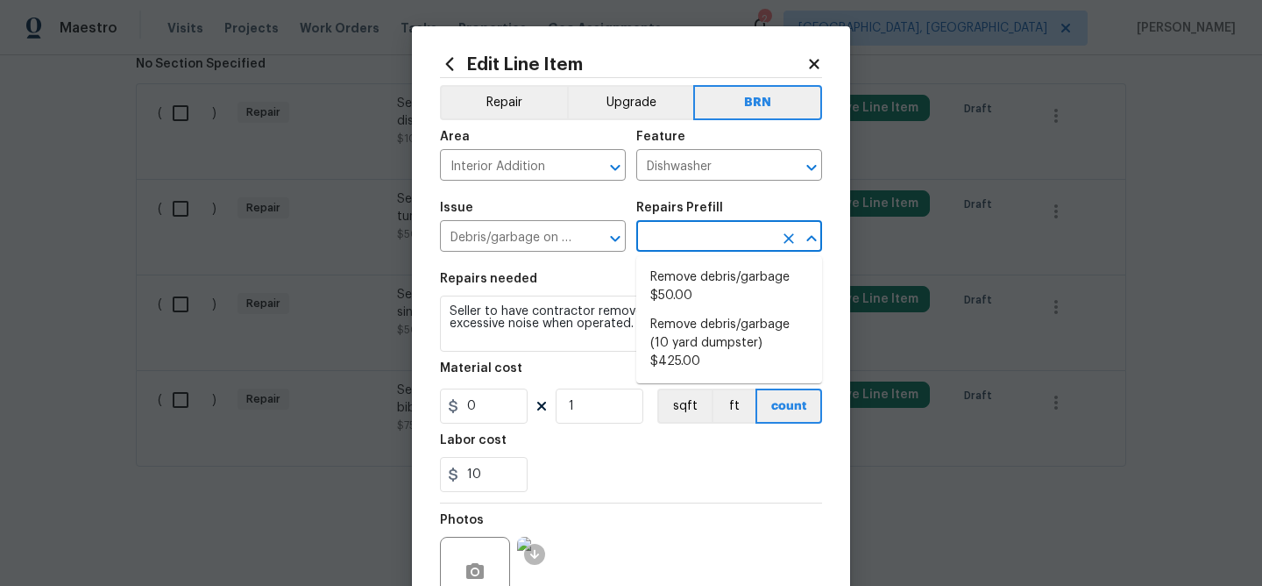
click at [654, 243] on input "text" at bounding box center [704, 237] width 137 height 27
click at [669, 282] on li "Remove debris/garbage $50.00" at bounding box center [729, 286] width 186 height 47
type input "Remove debris/garbage $50.00"
type textarea "Remove, haul off, and properly dispose of any debris left by seller to offsite …"
type input "50"
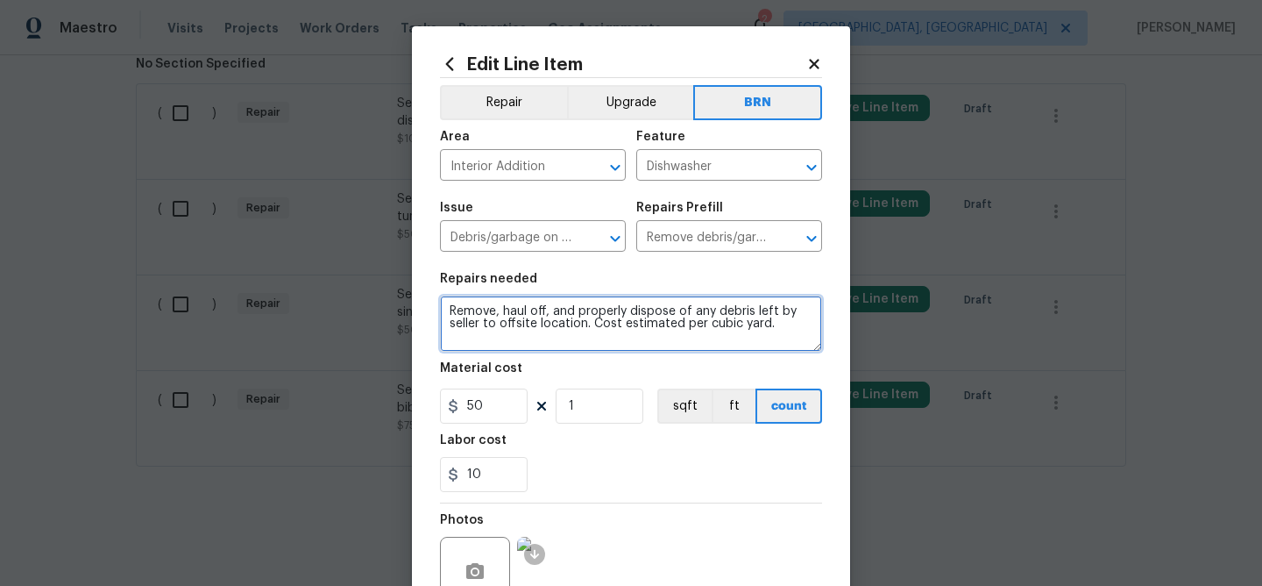
click at [534, 330] on textarea "Remove, haul off, and properly dispose of any debris left by seller to offsite …" at bounding box center [631, 323] width 382 height 56
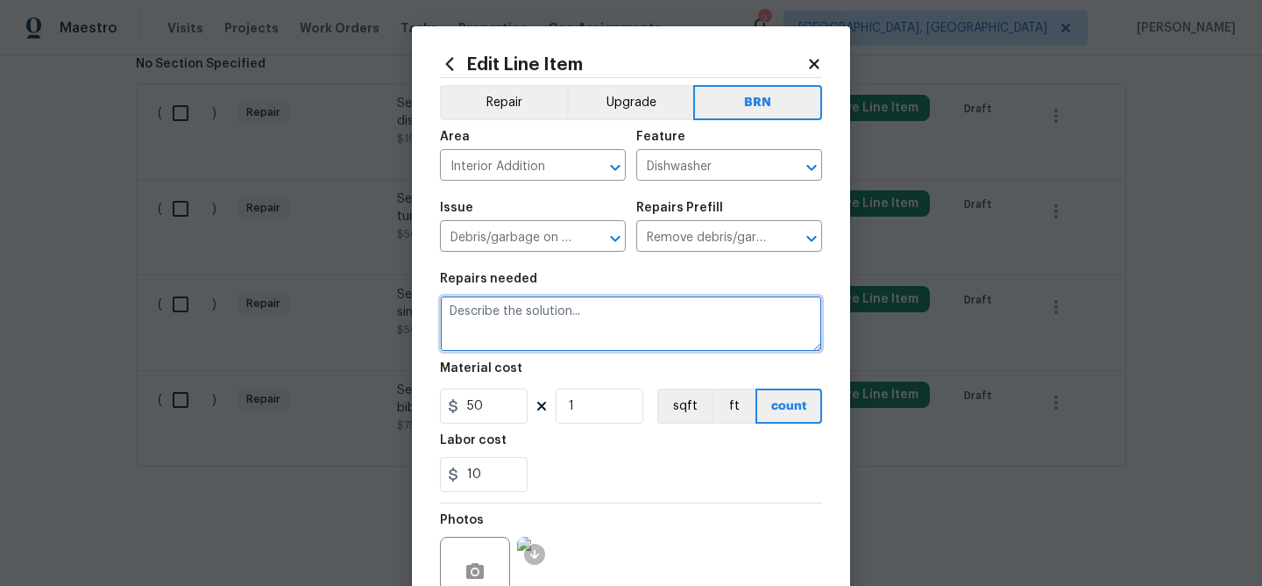
paste textarea "Seller to have contractor remove debris from disposal due to excessive noise wh…"
type textarea "Seller to have contractor remove debris from disposal due to excessive noise wh…"
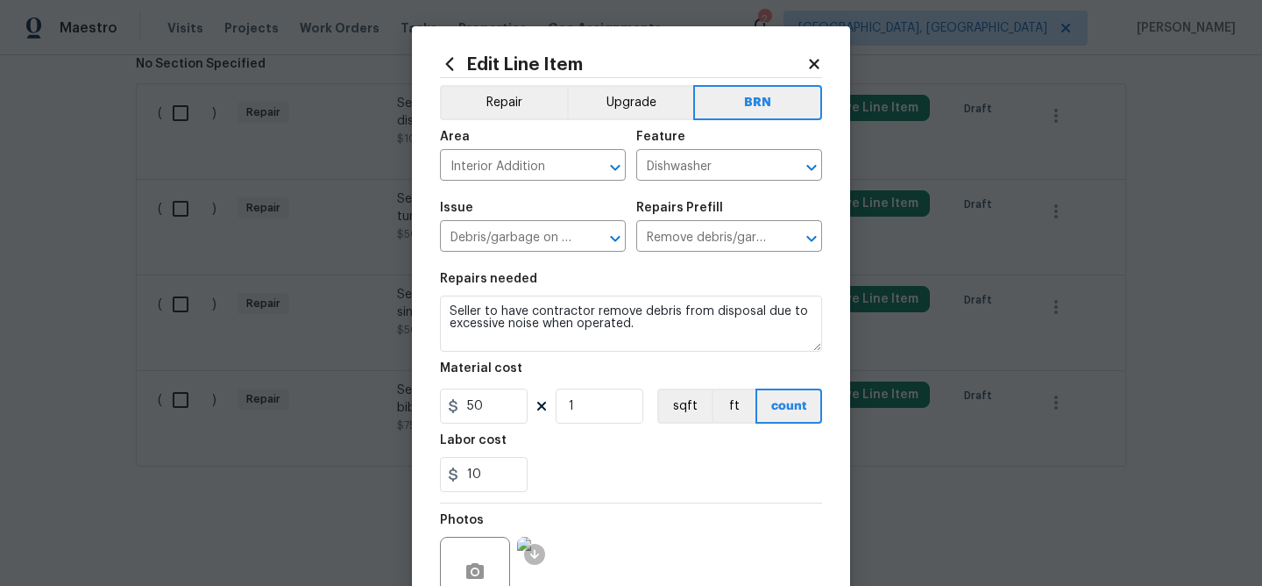
click at [506, 433] on section "Repairs needed Seller to have contractor remove debris from disposal due to exc…" at bounding box center [631, 382] width 382 height 240
click at [510, 412] on input "50" at bounding box center [484, 405] width 88 height 35
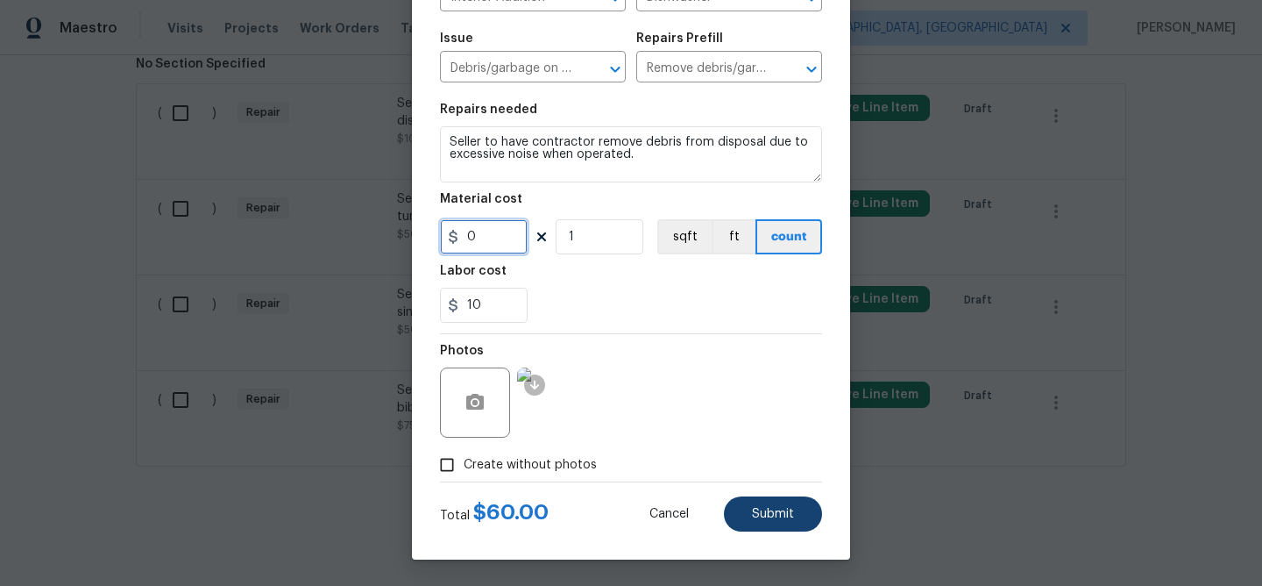
type input "0"
click at [753, 508] on span "Submit" at bounding box center [773, 514] width 42 height 13
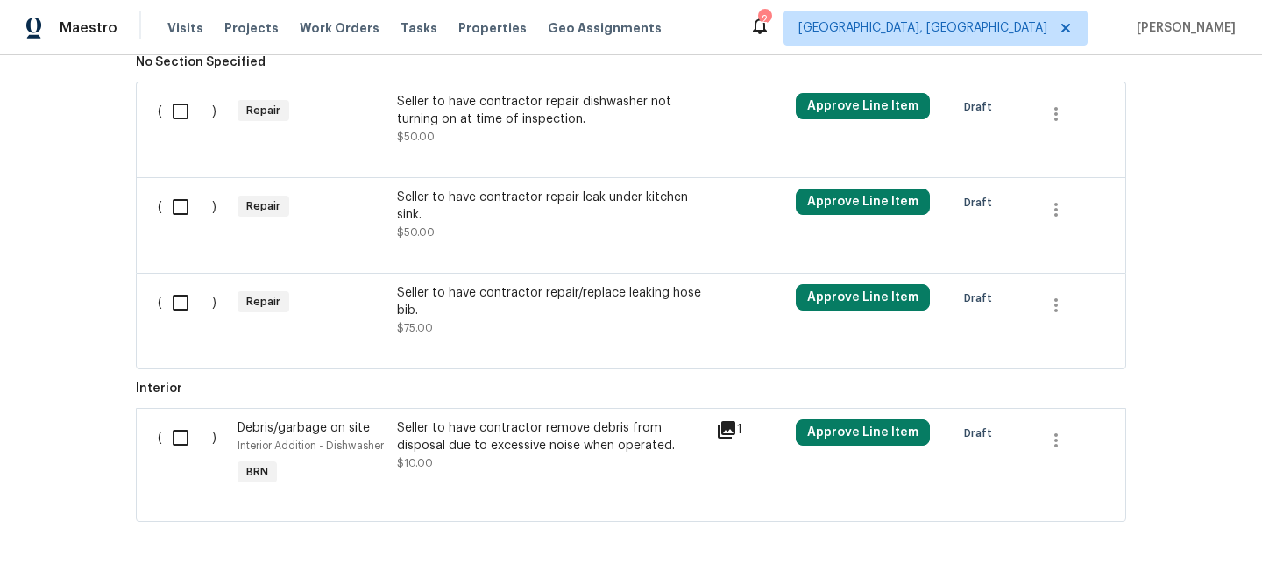
click at [441, 112] on div "Seller to have contractor repair dishwasher not turning on at time of inspectio…" at bounding box center [551, 110] width 309 height 35
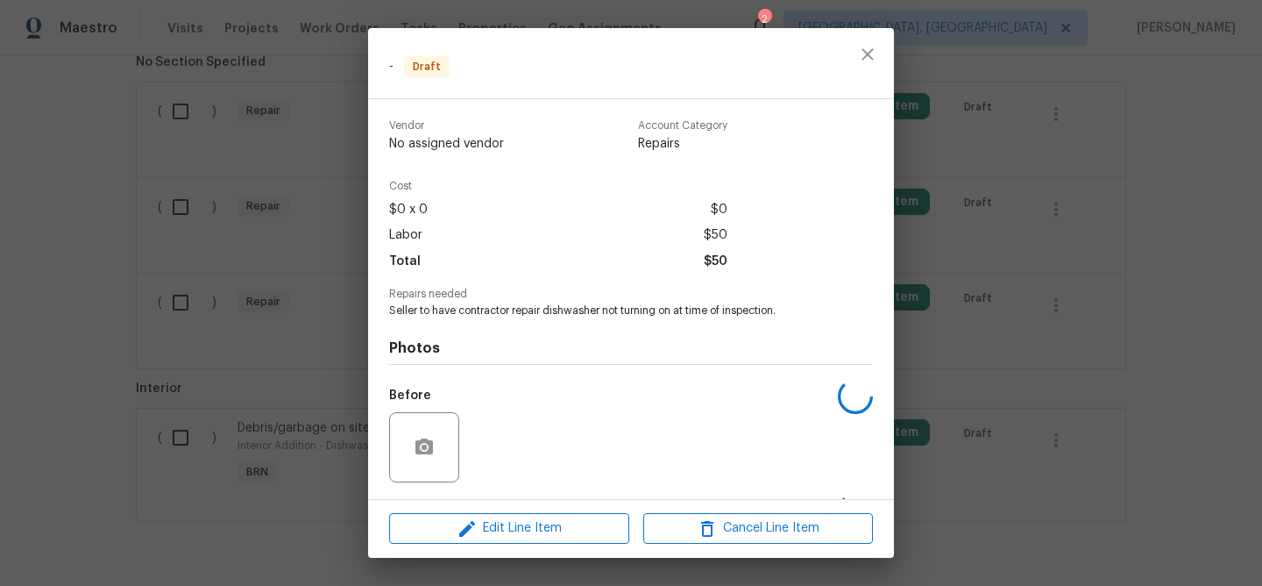
scroll to position [115, 0]
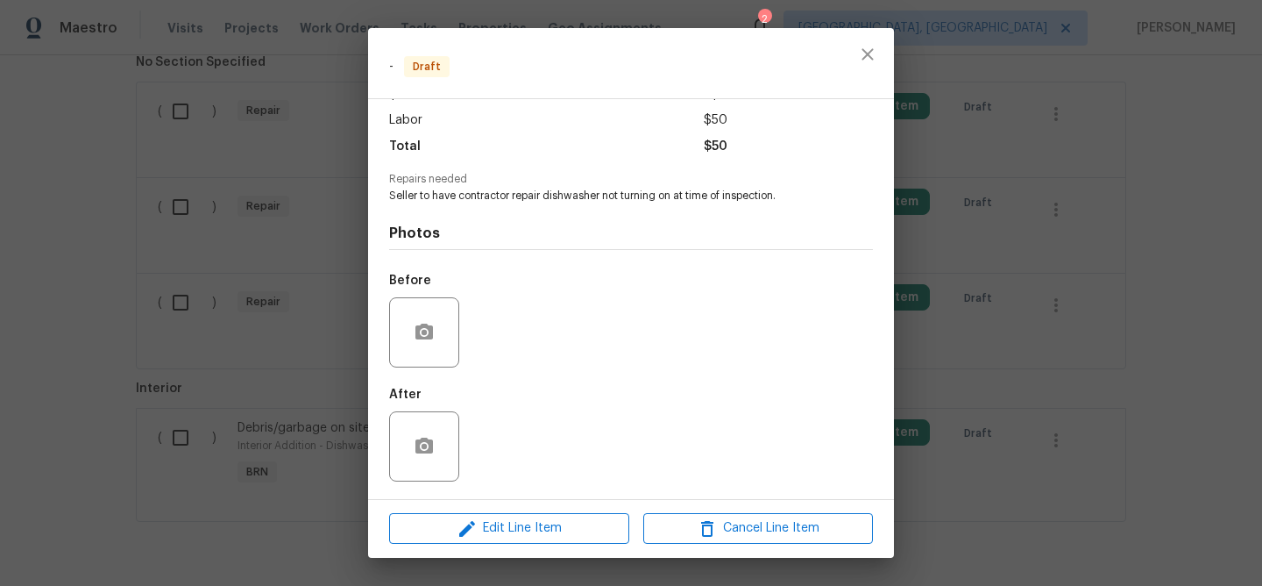
click at [458, 512] on div "Edit Line Item Cancel Line Item" at bounding box center [631, 528] width 526 height 59
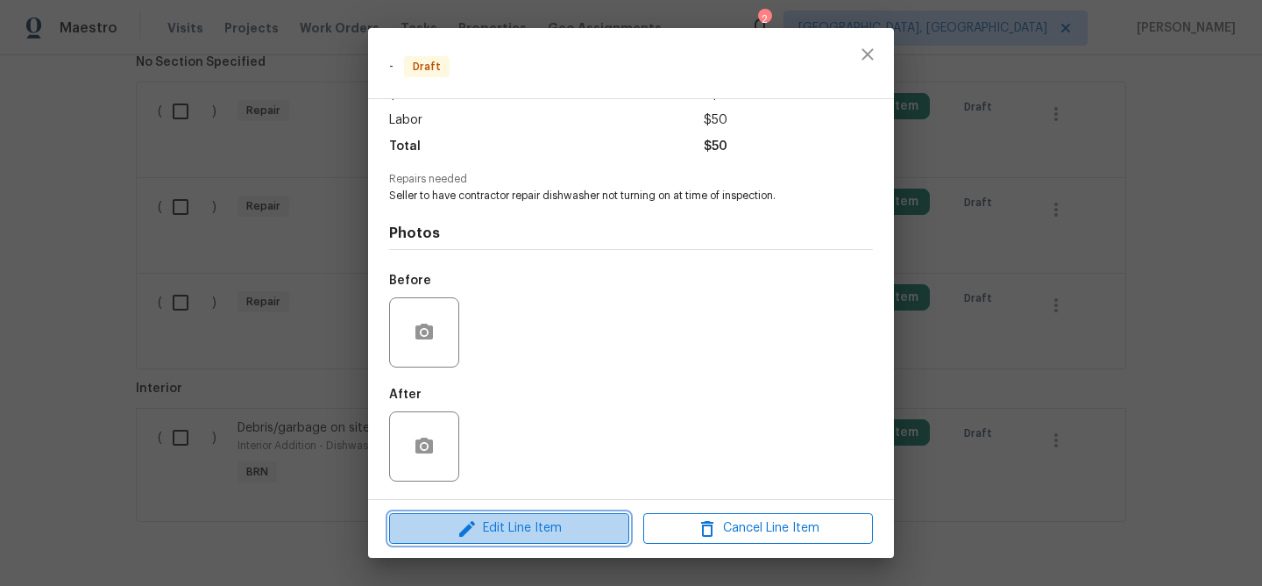
click at [484, 529] on span "Edit Line Item" at bounding box center [509, 528] width 230 height 22
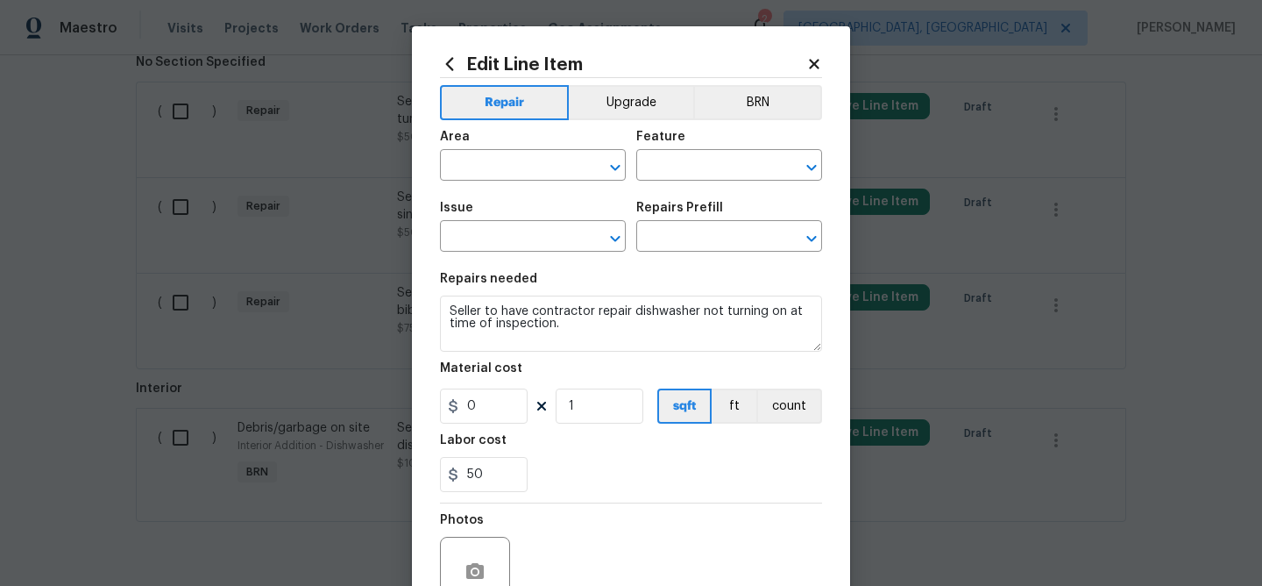
click at [748, 126] on div "Area ​ Feature ​" at bounding box center [631, 155] width 382 height 71
click at [747, 116] on button "BRN" at bounding box center [757, 102] width 129 height 35
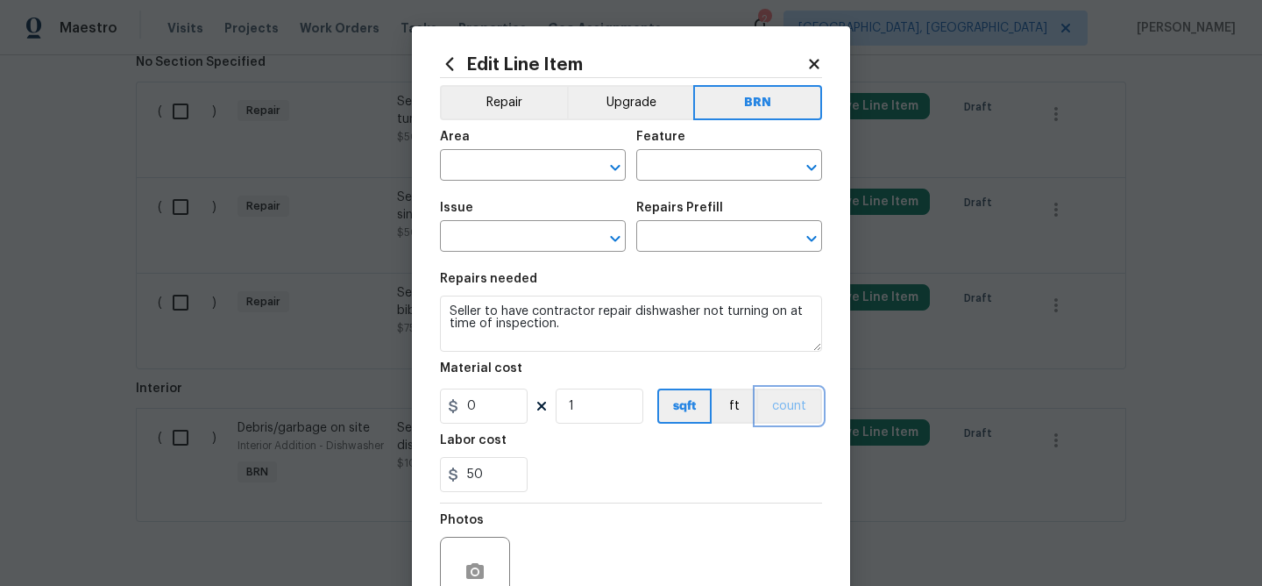
click at [788, 405] on button "count" at bounding box center [789, 405] width 66 height 35
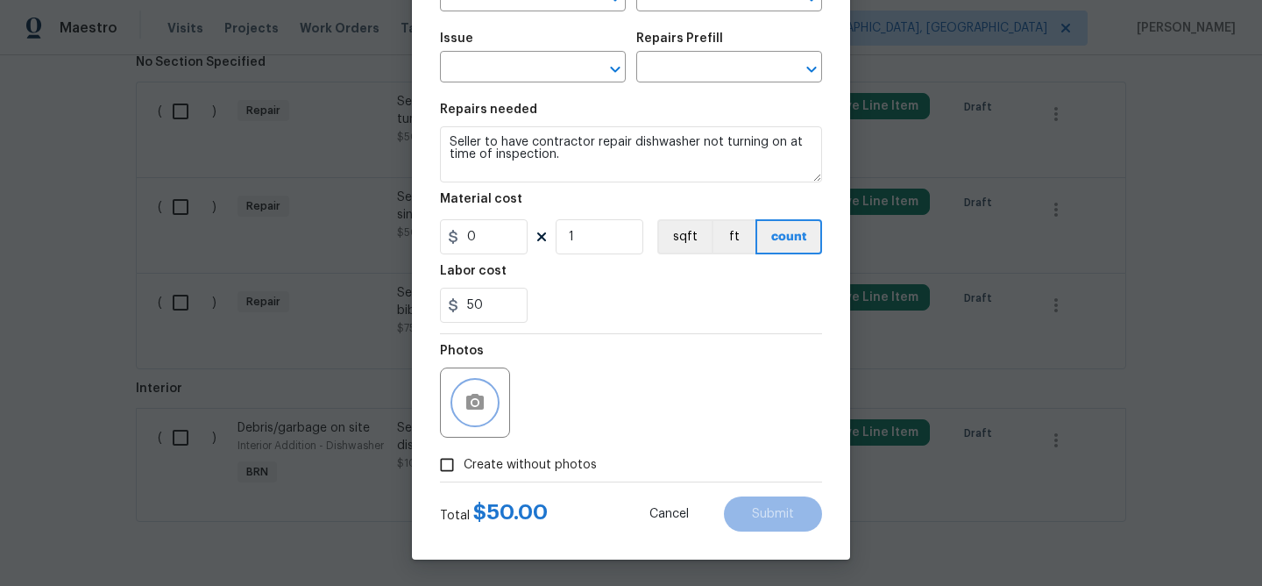
click at [480, 393] on icon "button" at bounding box center [475, 402] width 21 height 21
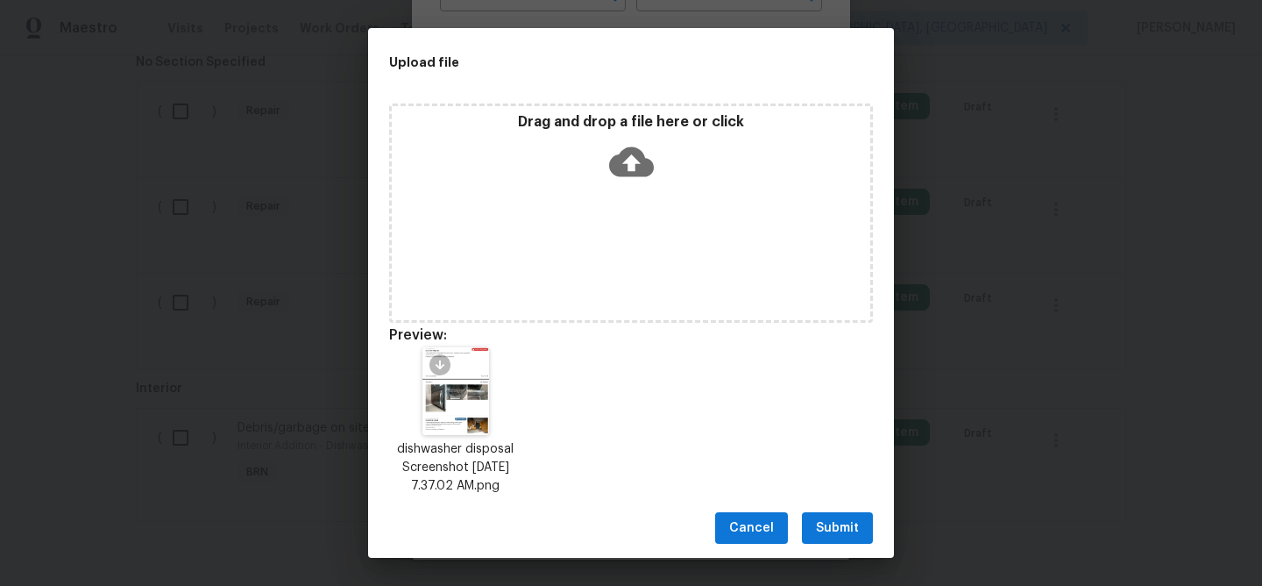
click at [824, 517] on span "Submit" at bounding box center [837, 528] width 43 height 22
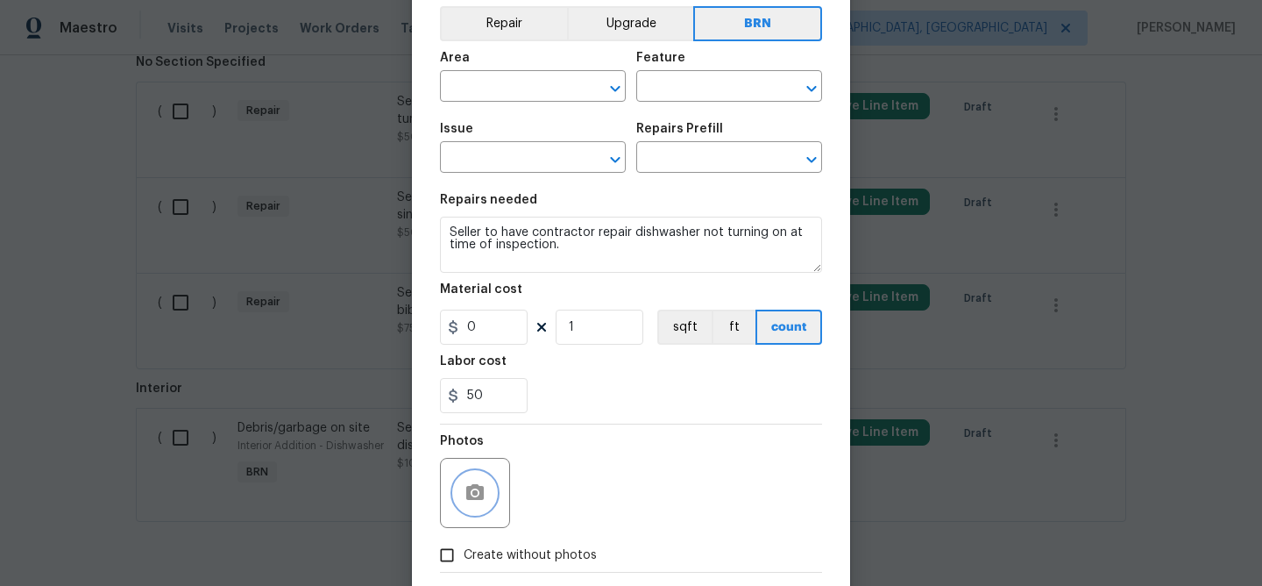
scroll to position [0, 0]
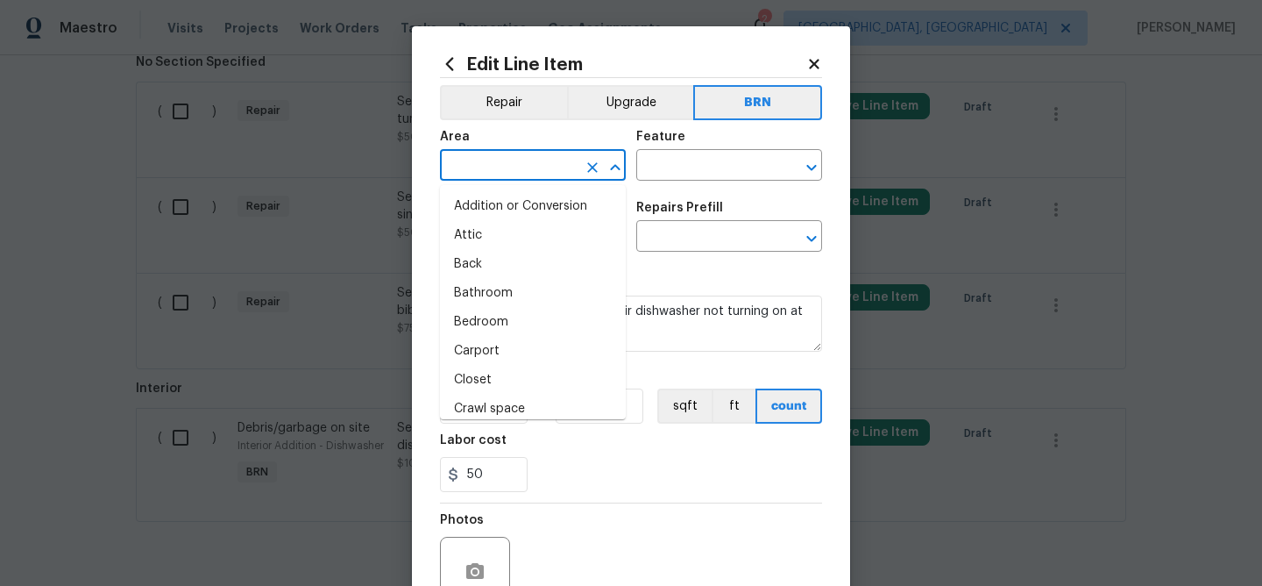
click at [482, 174] on input "text" at bounding box center [508, 166] width 137 height 27
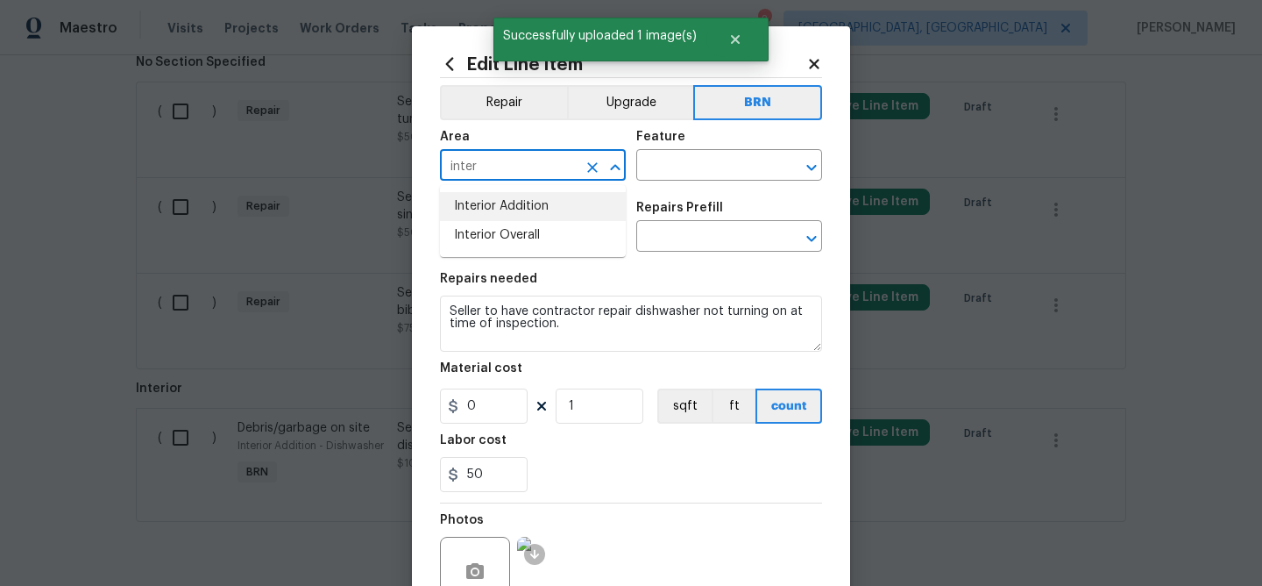
click at [486, 201] on li "Interior Addition" at bounding box center [533, 206] width 186 height 29
type input "Interior Addition"
click at [671, 156] on input "text" at bounding box center [704, 166] width 137 height 27
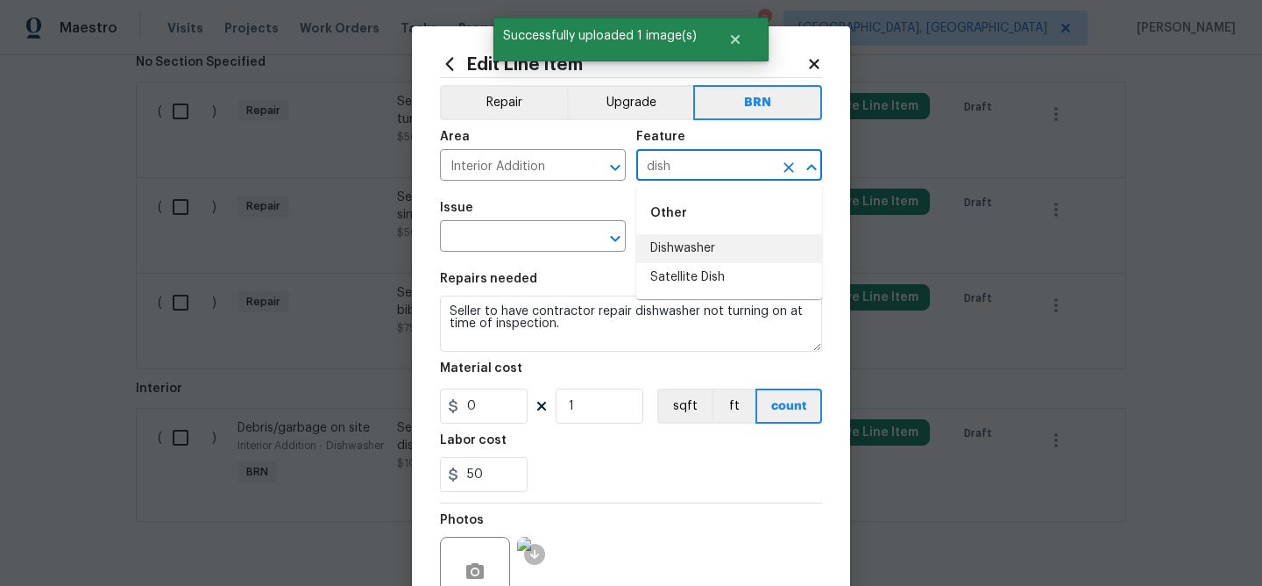
click at [709, 244] on li "Dishwasher" at bounding box center [729, 248] width 186 height 29
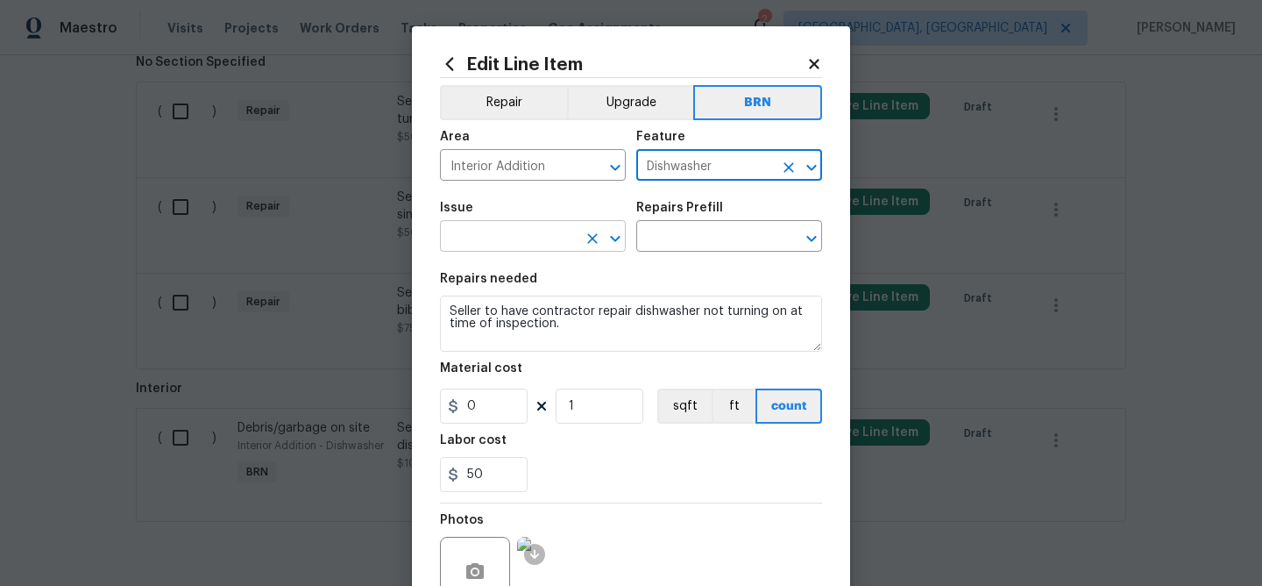
type input "Dishwasher"
click at [550, 232] on input "text" at bounding box center [508, 237] width 137 height 27
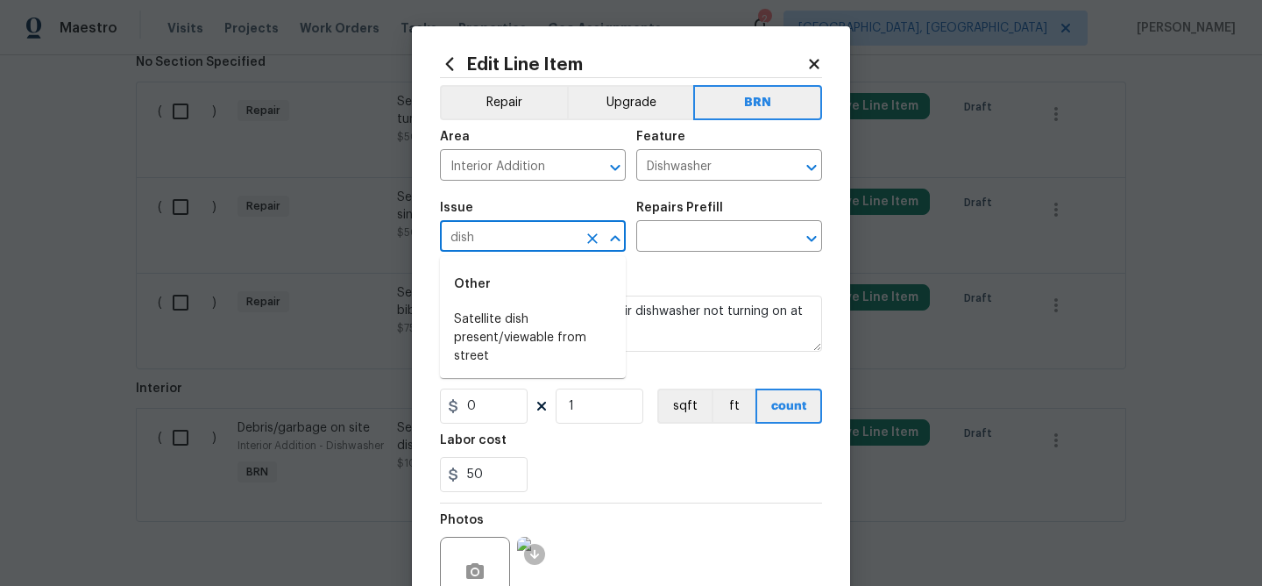
click at [558, 311] on li "Satellite dish present/viewable from street" at bounding box center [533, 338] width 186 height 66
type input "Satellite dish present/viewable from street"
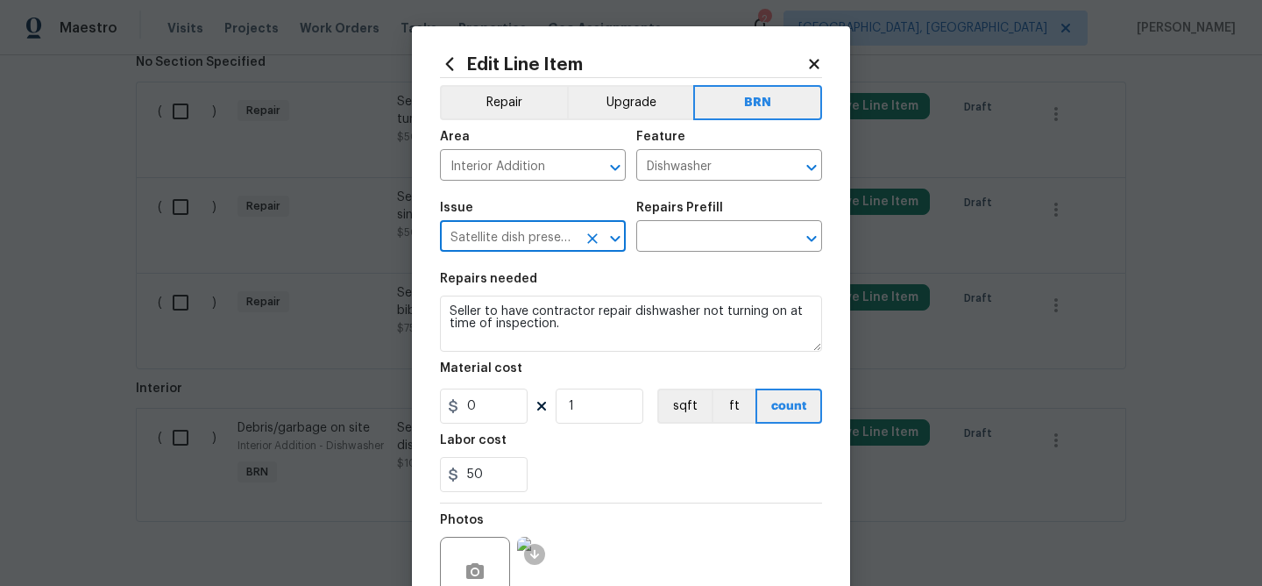
click at [594, 244] on icon "Clear" at bounding box center [593, 239] width 18 height 18
click at [535, 303] on div "Other" at bounding box center [533, 284] width 186 height 42
click at [515, 321] on li "Appliance Install" at bounding box center [533, 319] width 186 height 29
type input "Appliance Install"
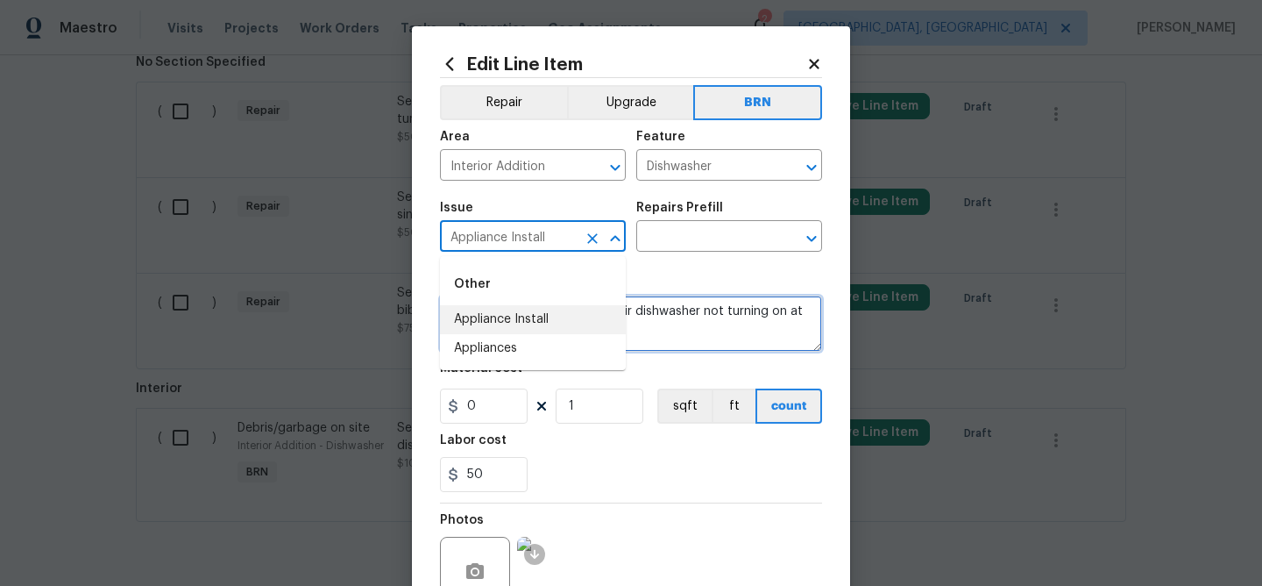
click at [515, 321] on textarea "Seller to have contractor repair dishwasher not turning on at time of inspectio…" at bounding box center [631, 323] width 382 height 56
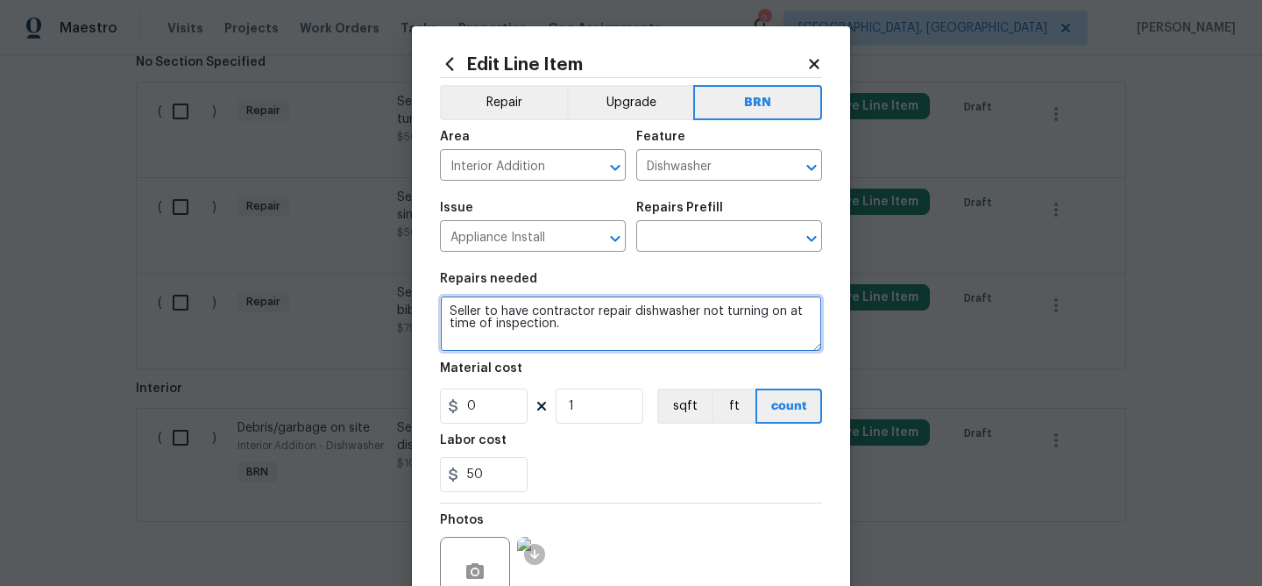
click at [515, 321] on textarea "Seller to have contractor repair dishwasher not turning on at time of inspectio…" at bounding box center [631, 323] width 382 height 56
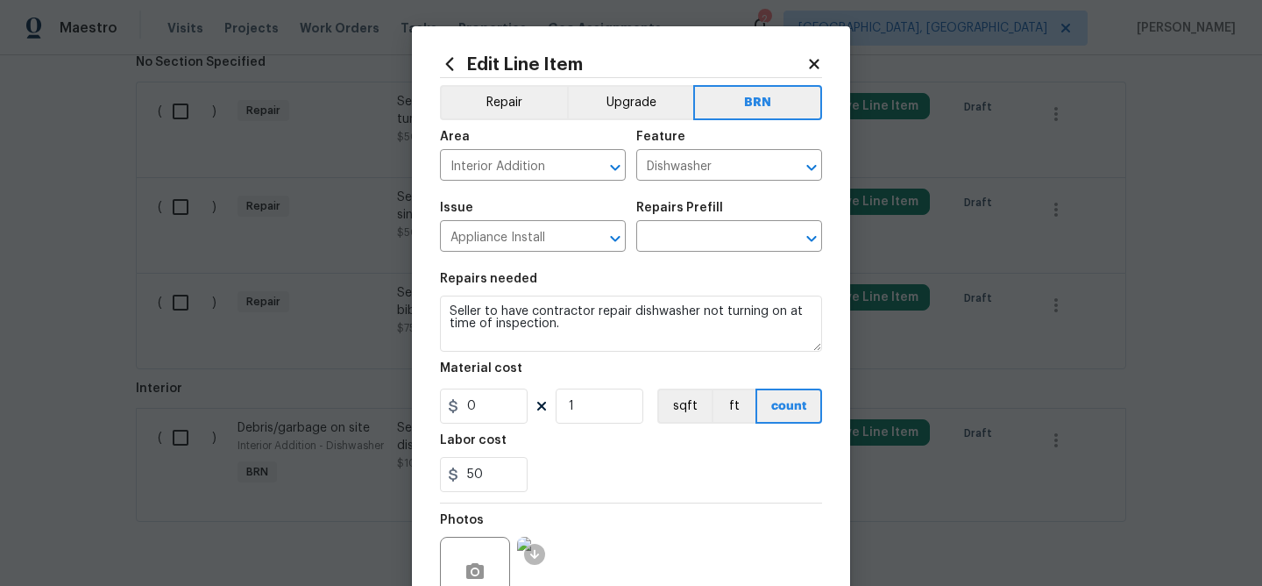
click at [678, 224] on div "Repairs Prefill" at bounding box center [729, 213] width 186 height 23
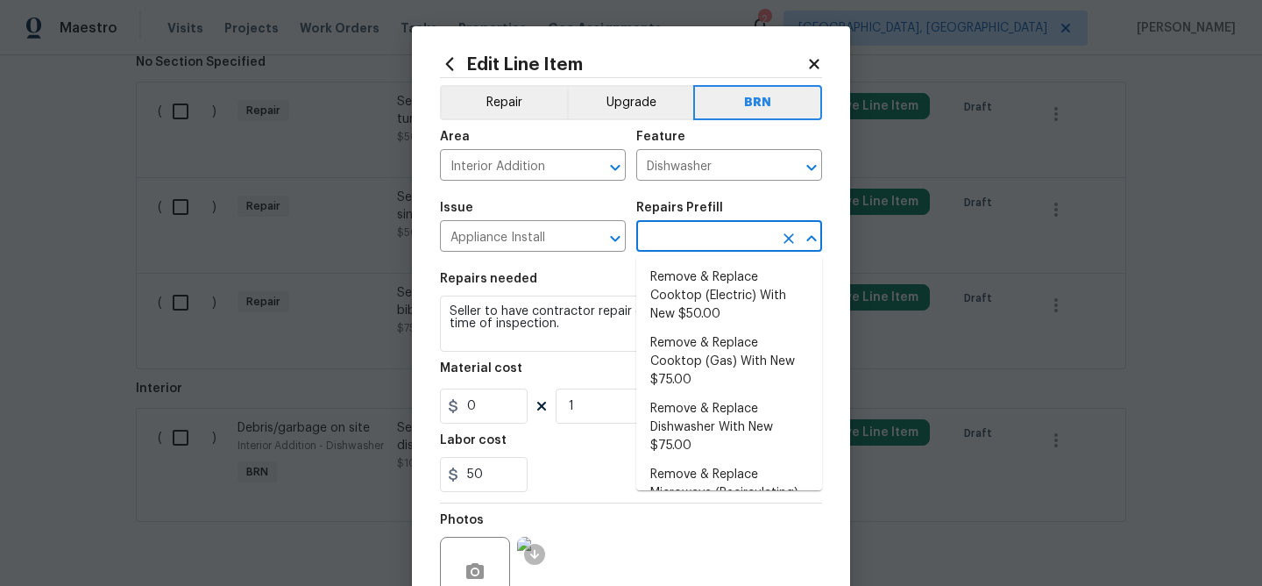
click at [672, 243] on input "text" at bounding box center [704, 237] width 137 height 27
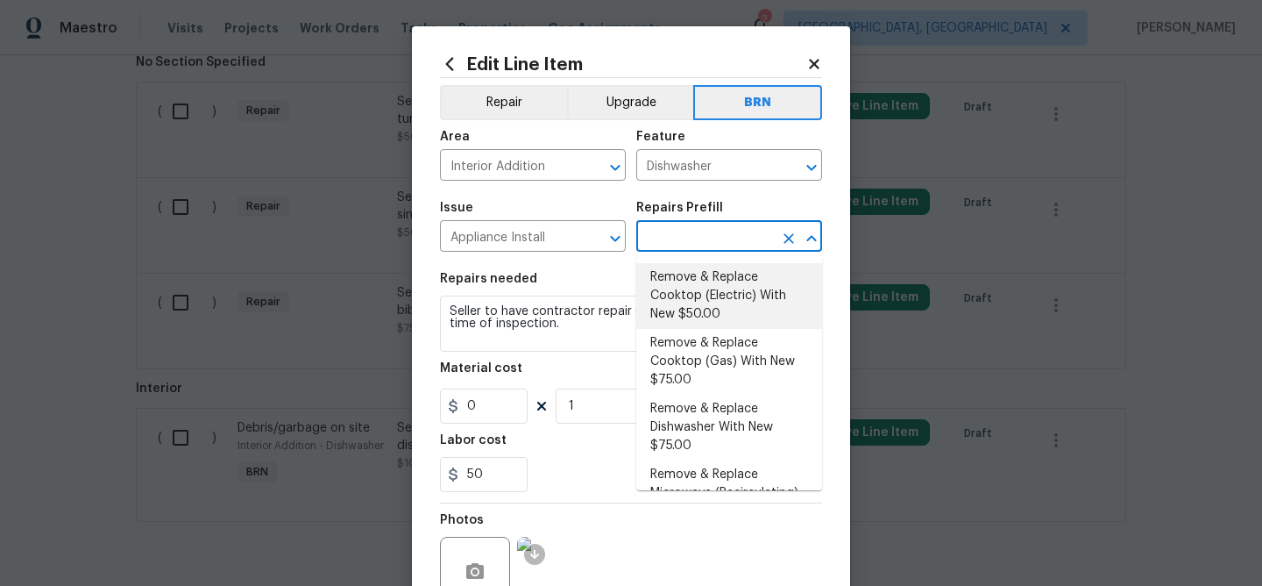
click at [676, 280] on li "Remove & Replace Cooktop (Electric) With New $50.00" at bounding box center [729, 296] width 186 height 66
type input "Appliances"
type input "Remove & Replace Cooktop (Electric) With New $50.00"
type textarea "Remove the existing cooktop and replace it with a new electric cooktop provided…"
type input "50"
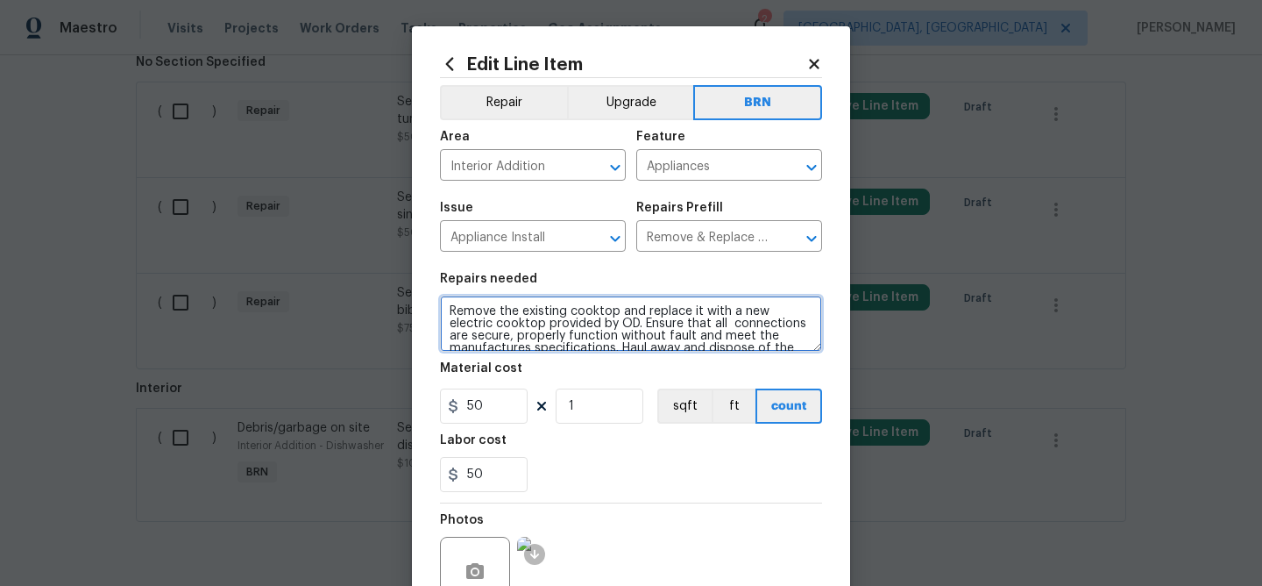
click at [523, 330] on textarea "Remove the existing cooktop and replace it with a new electric cooktop provided…" at bounding box center [631, 323] width 382 height 56
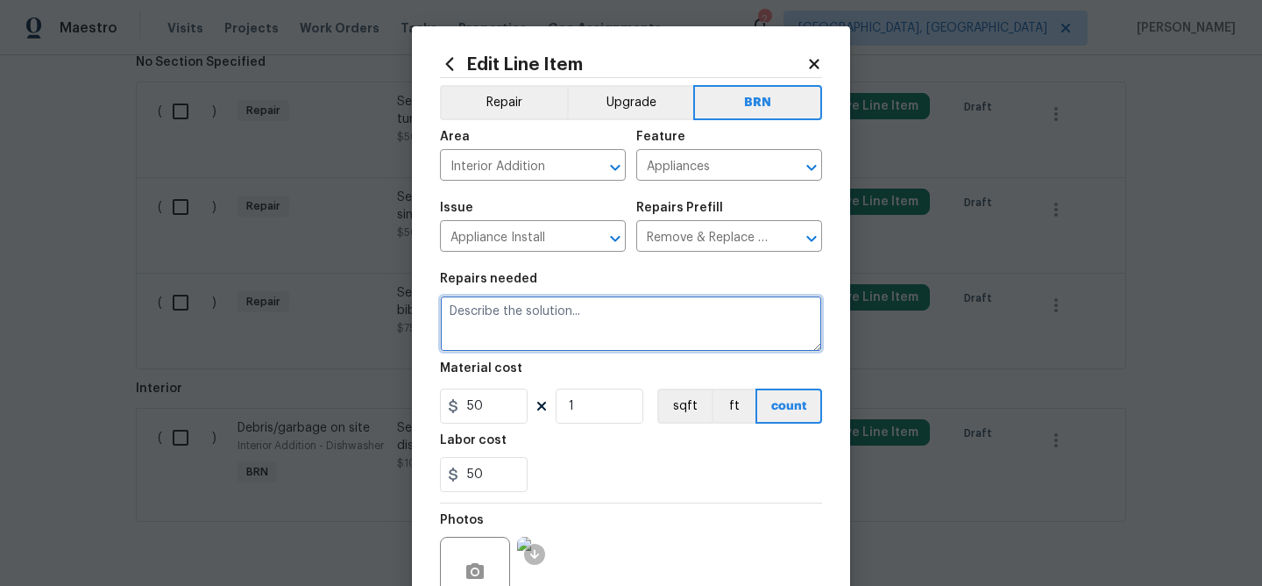
paste textarea "Seller to have contractor repair dishwasher not turning on at time of inspectio…"
type textarea "Seller to have contractor repair dishwasher not turning on at time of inspectio…"
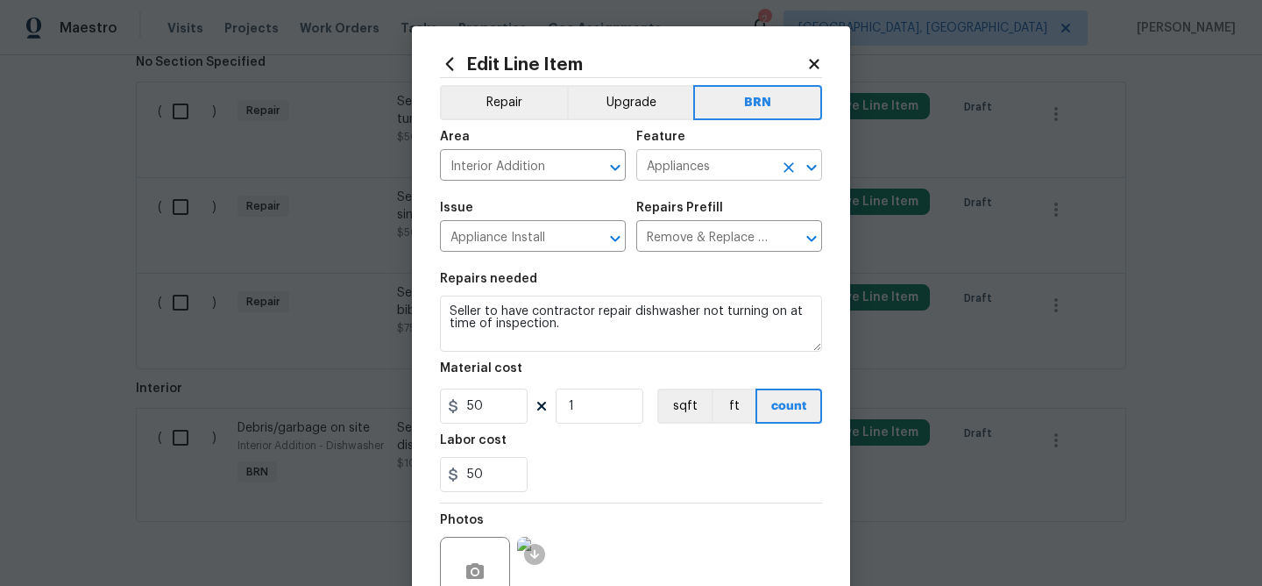
click at [661, 180] on input "Appliances" at bounding box center [704, 166] width 137 height 27
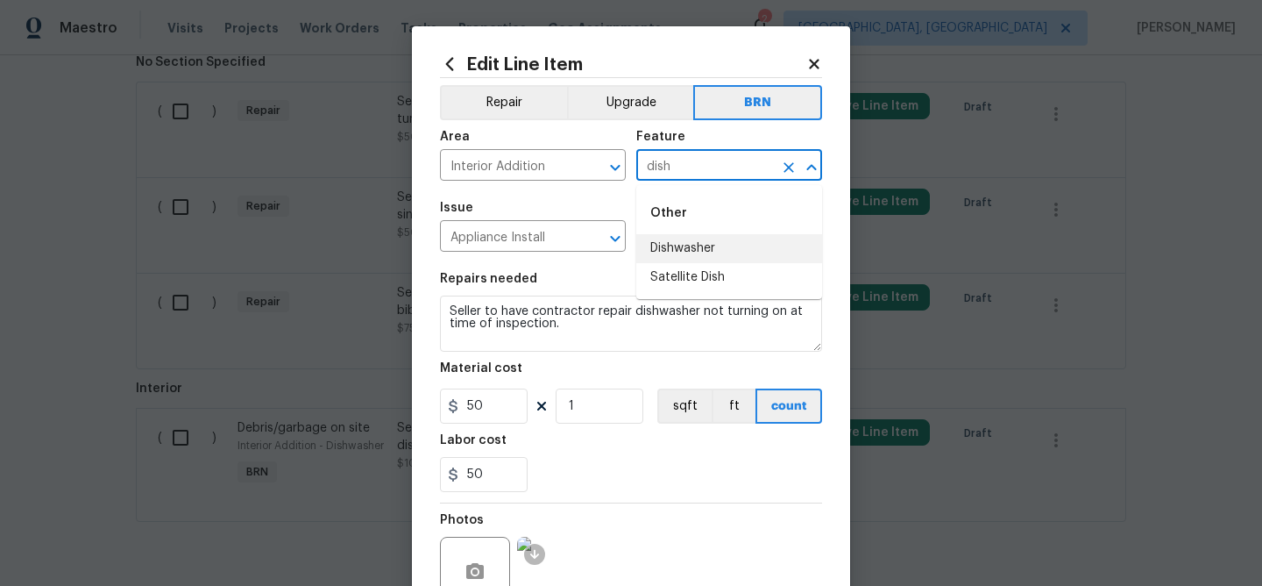
click at [680, 252] on li "Dishwasher" at bounding box center [729, 248] width 186 height 29
type input "Dishwasher"
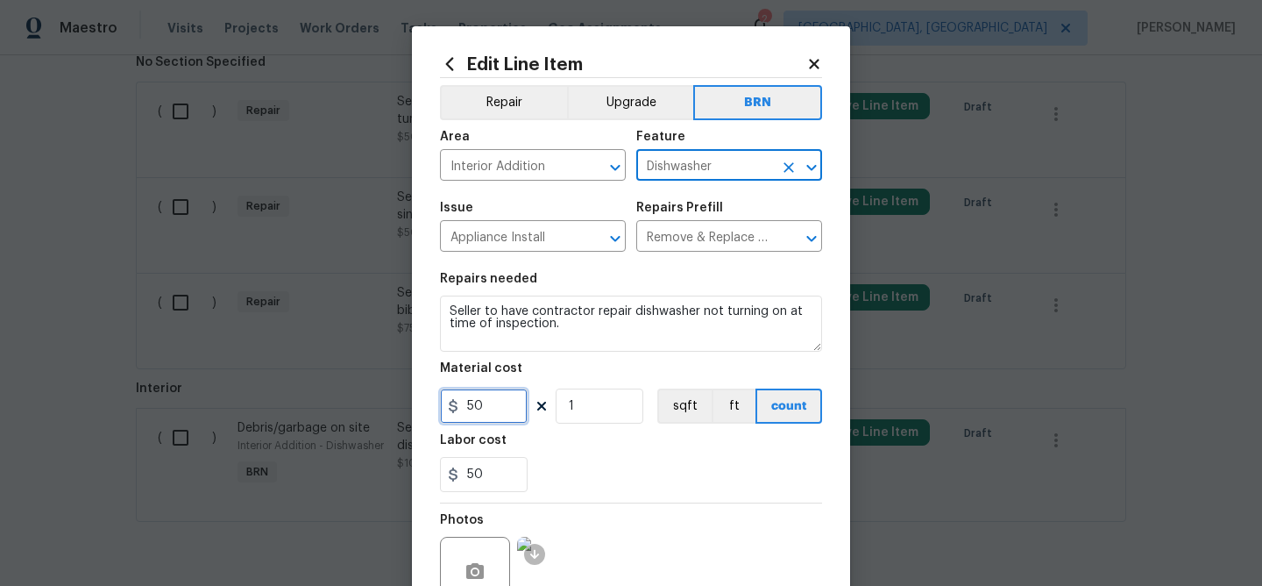
click at [503, 415] on input "50" at bounding box center [484, 405] width 88 height 35
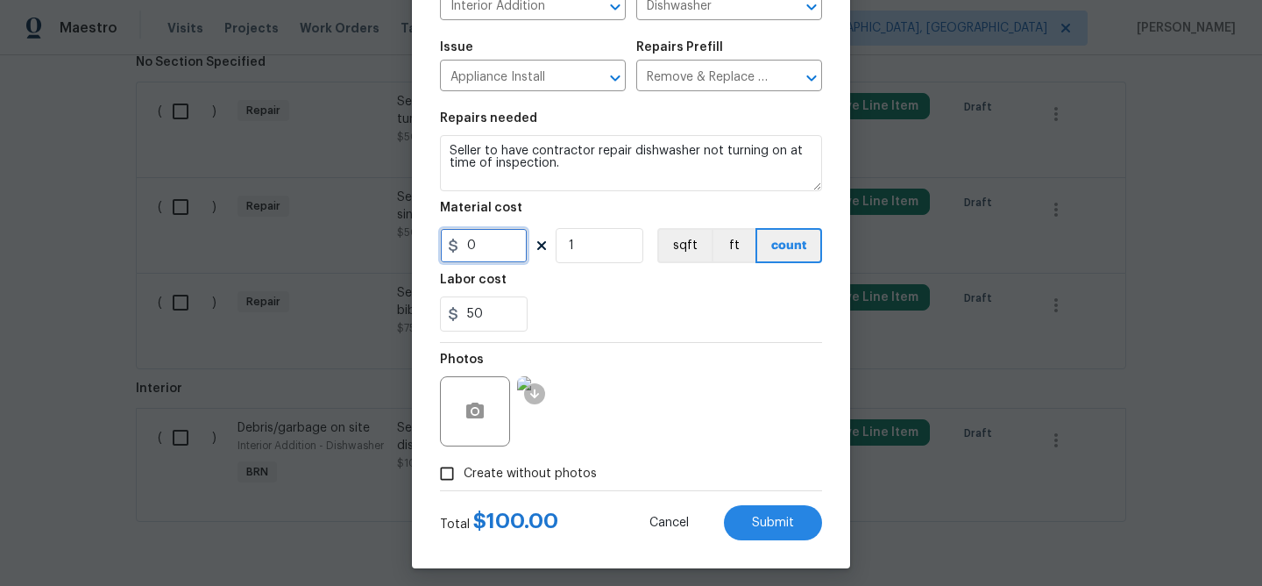
scroll to position [170, 0]
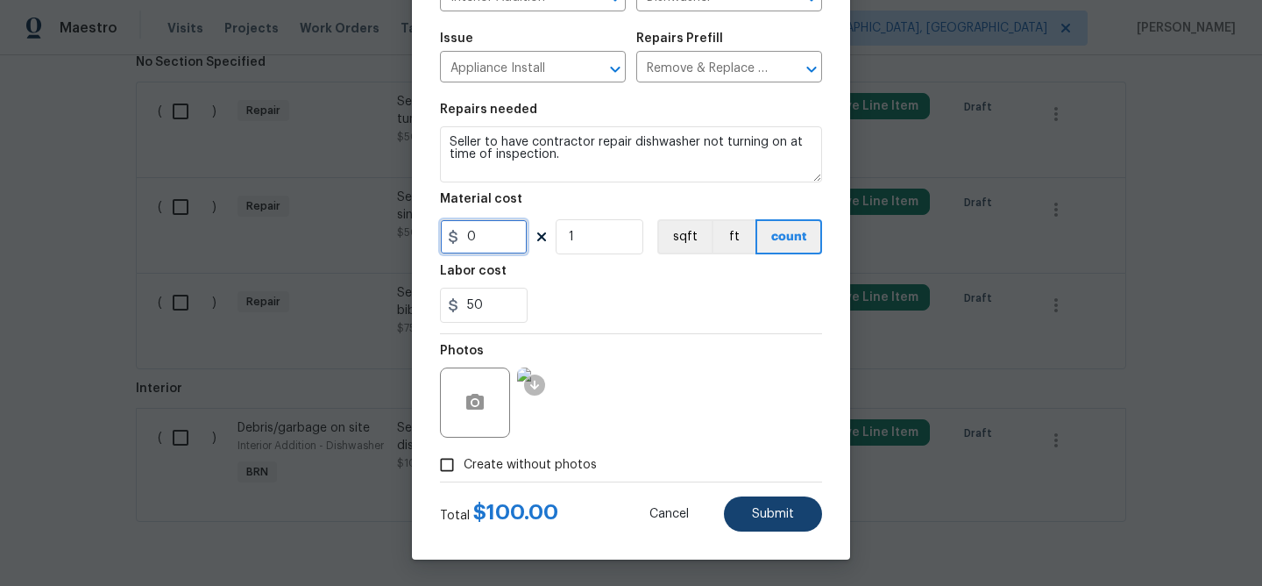
type input "0"
click at [765, 514] on span "Submit" at bounding box center [773, 514] width 42 height 13
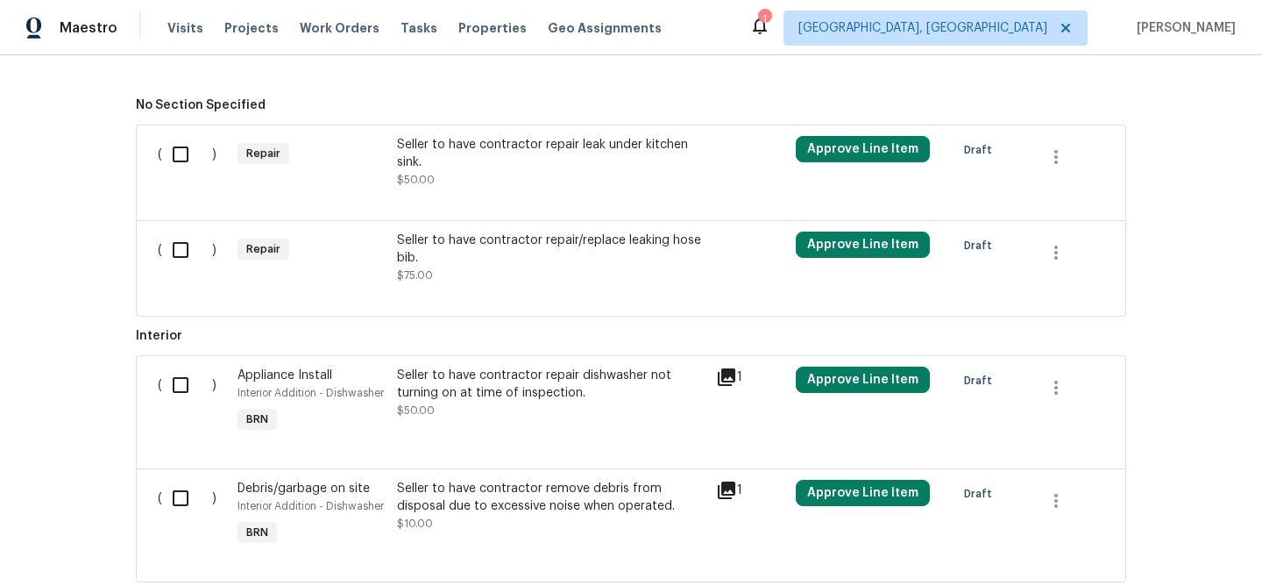
scroll to position [612, 0]
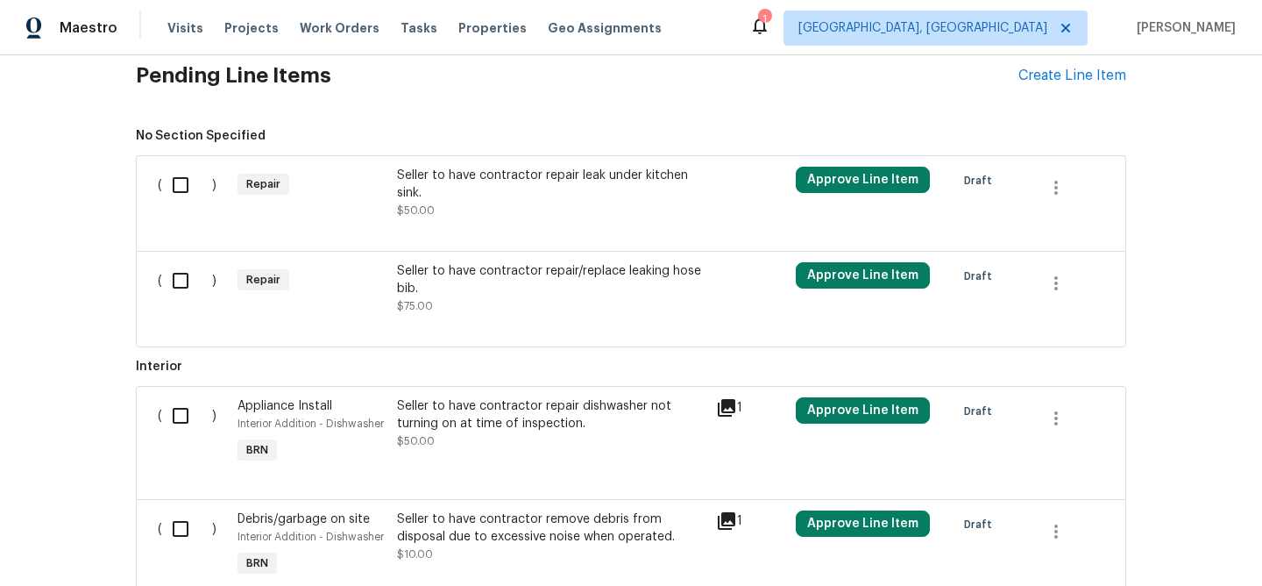
click at [472, 187] on div "Seller to have contractor repair leak under kitchen sink." at bounding box center [551, 184] width 309 height 35
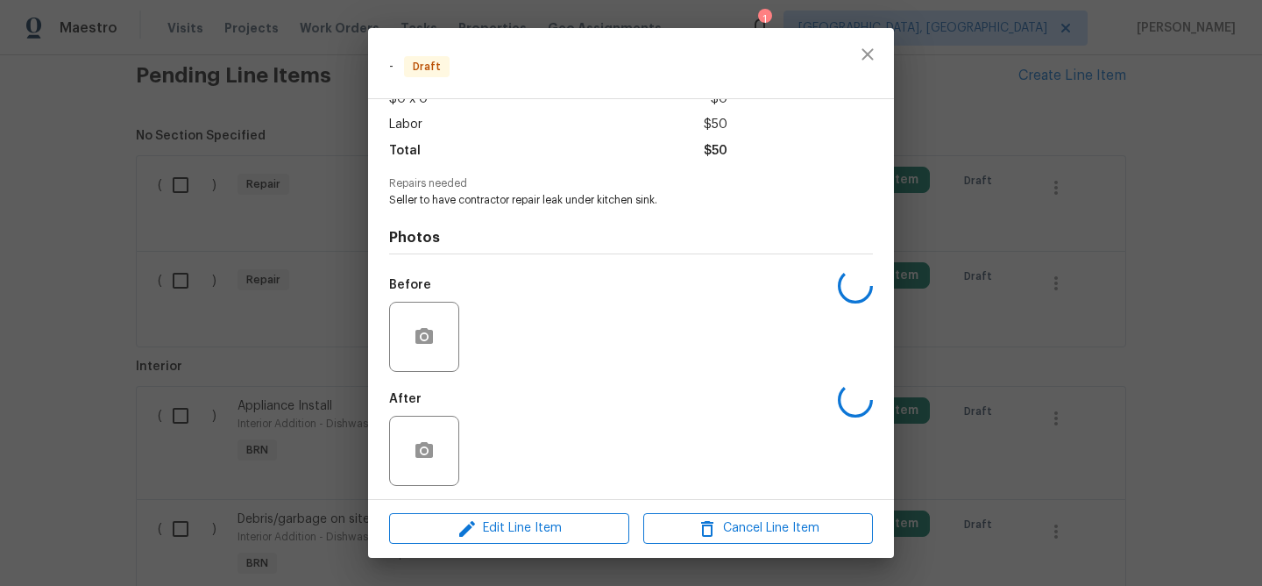
scroll to position [115, 0]
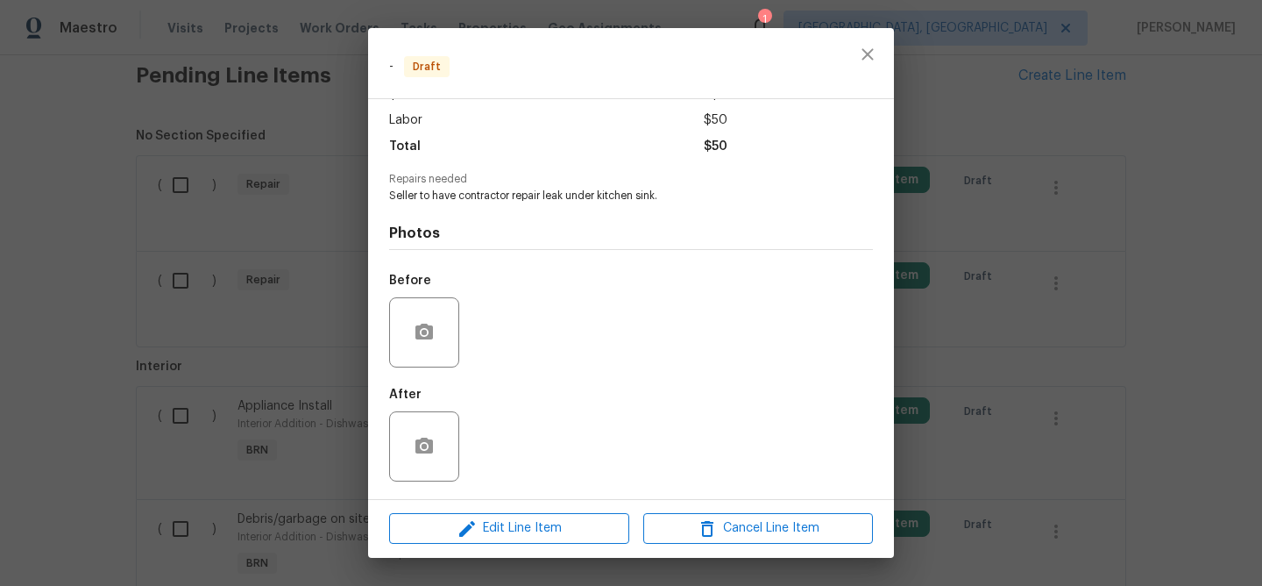
click at [506, 509] on div "Edit Line Item Cancel Line Item" at bounding box center [631, 528] width 526 height 59
click at [480, 522] on span "Edit Line Item" at bounding box center [509, 528] width 230 height 22
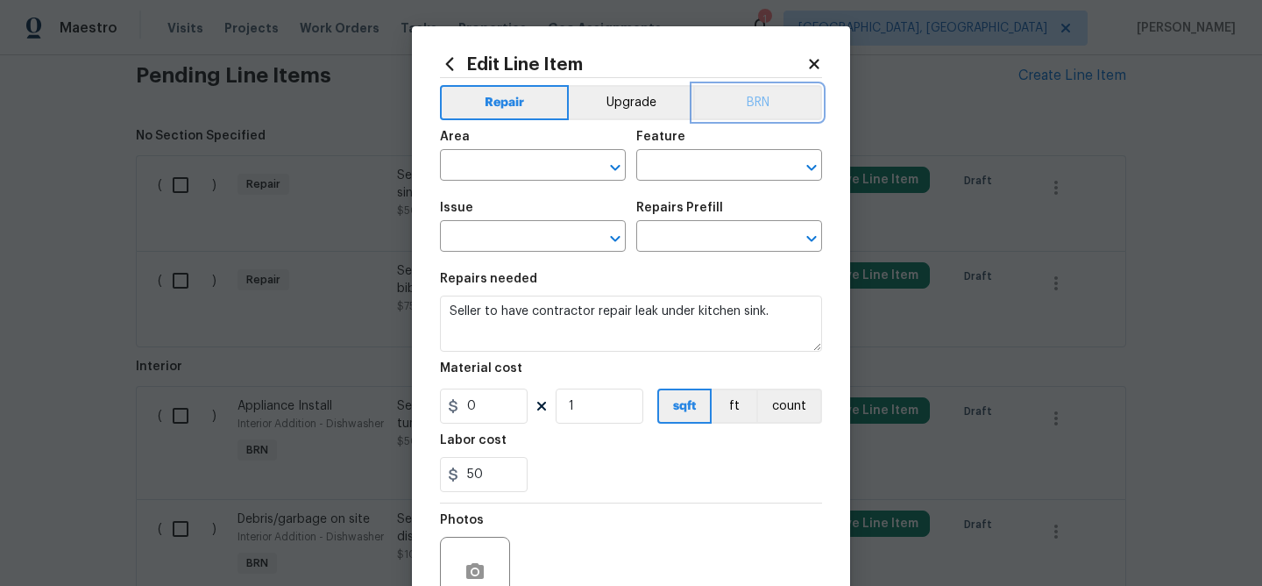
click at [742, 118] on button "BRN" at bounding box center [757, 102] width 129 height 35
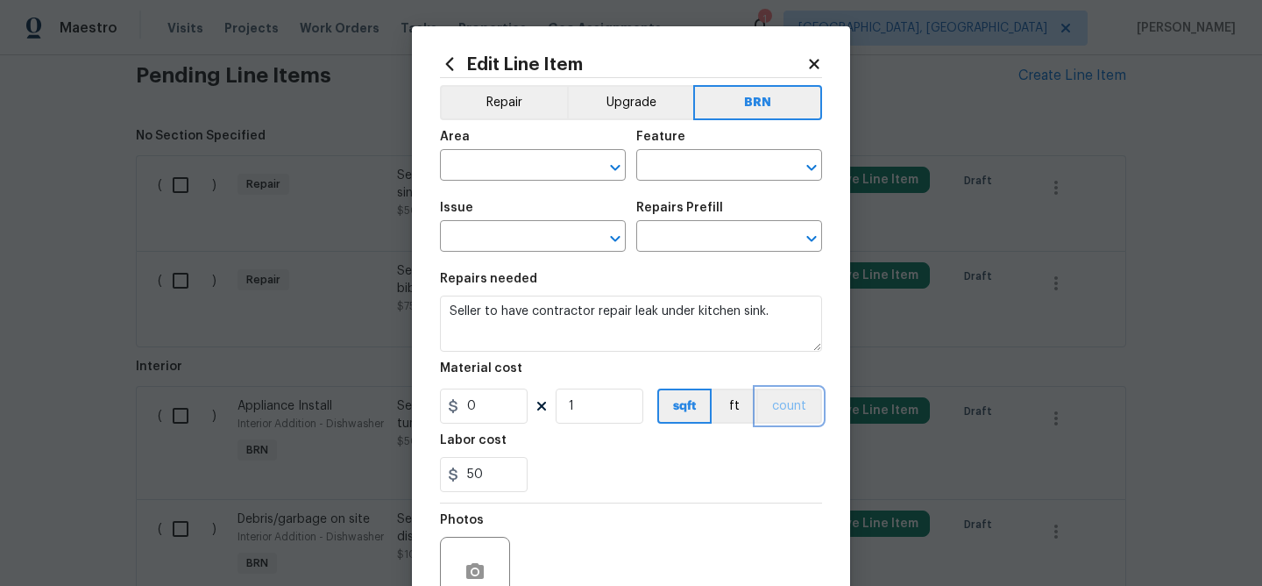
click at [786, 412] on button "count" at bounding box center [789, 405] width 66 height 35
click at [466, 174] on input "text" at bounding box center [508, 166] width 137 height 27
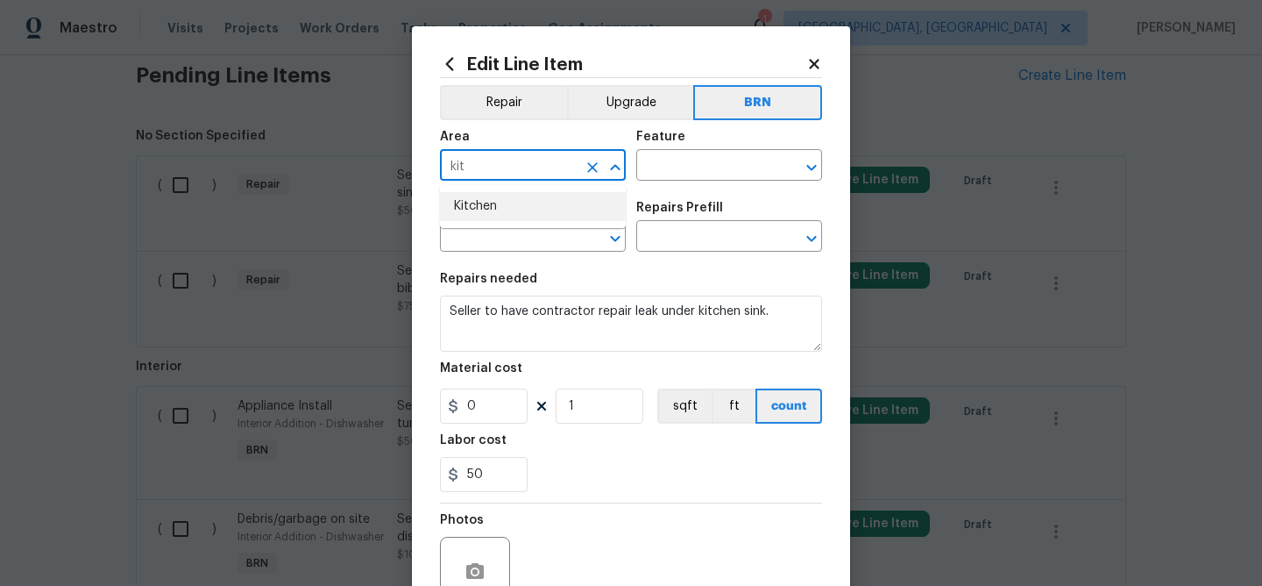
click at [497, 207] on li "Kitchen" at bounding box center [533, 206] width 186 height 29
type input "Kitchen"
click at [680, 165] on input "text" at bounding box center [704, 166] width 137 height 27
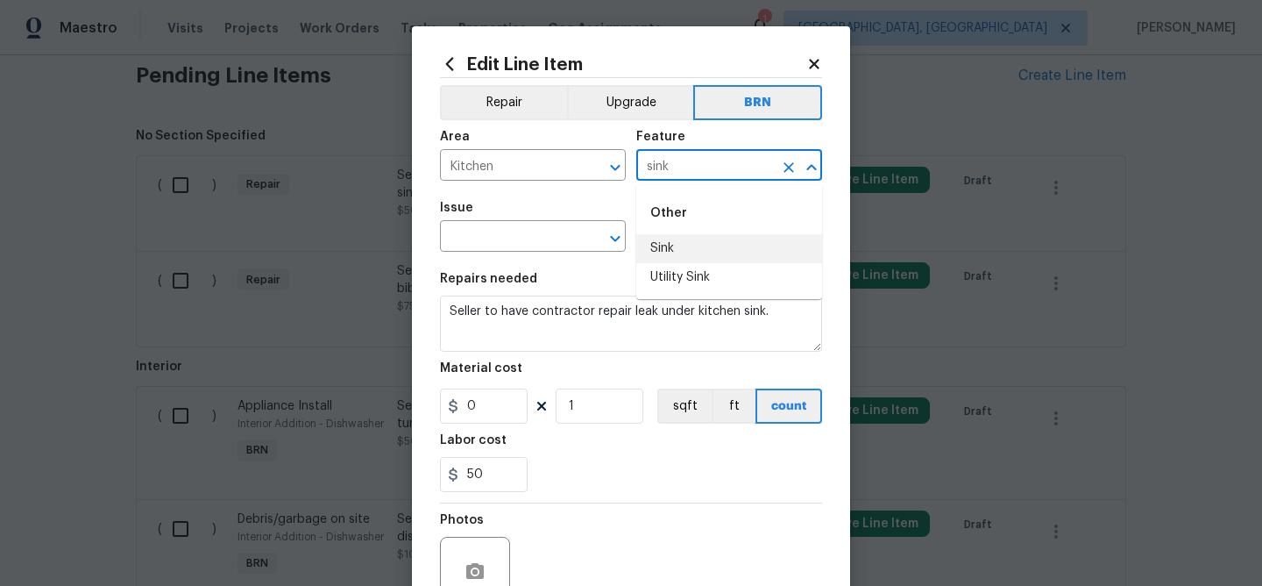
click at [675, 237] on li "Sink" at bounding box center [729, 248] width 186 height 29
type input "Sink"
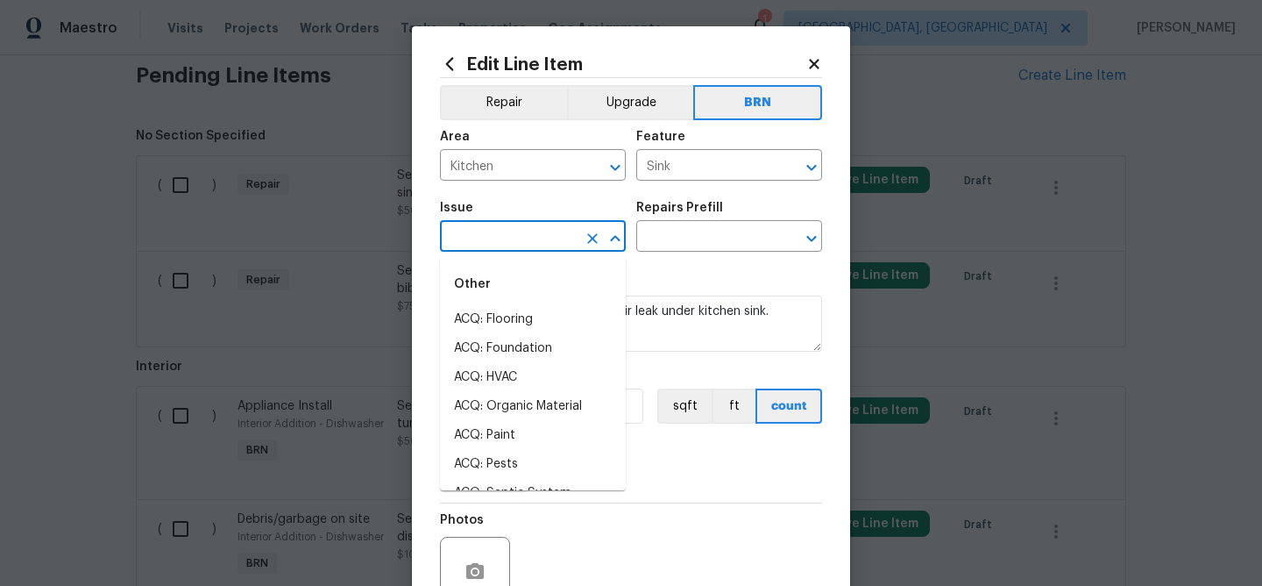
click at [490, 237] on input "text" at bounding box center [508, 237] width 137 height 27
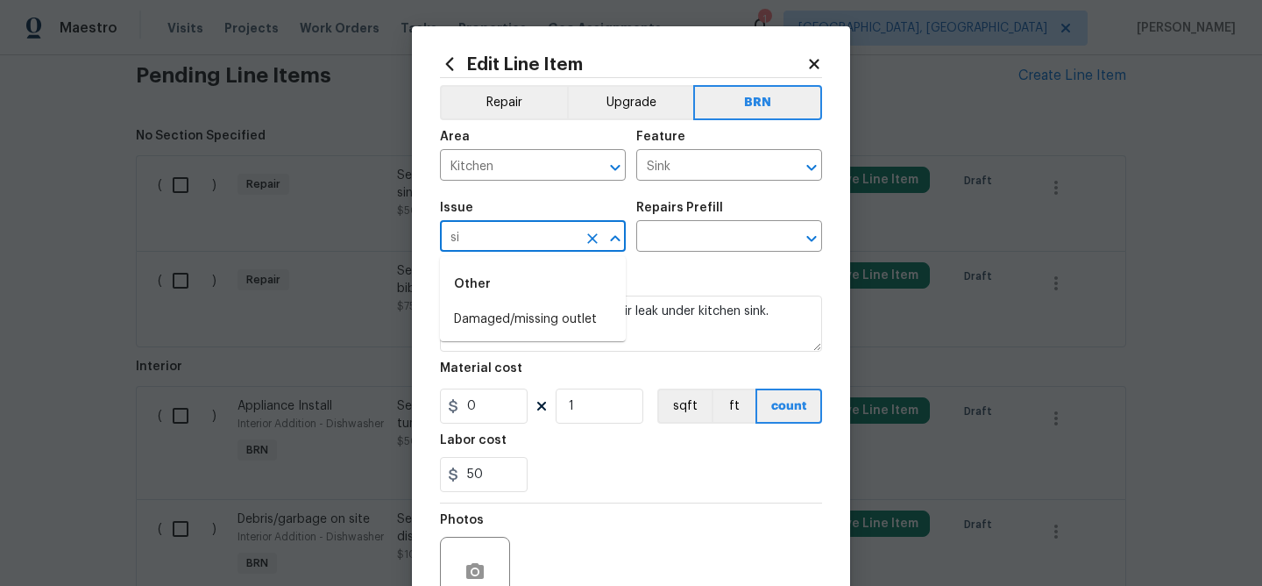
type input "s"
click at [493, 344] on li "Kitchen Plumbing" at bounding box center [533, 348] width 186 height 29
type input "Kitchen Plumbing"
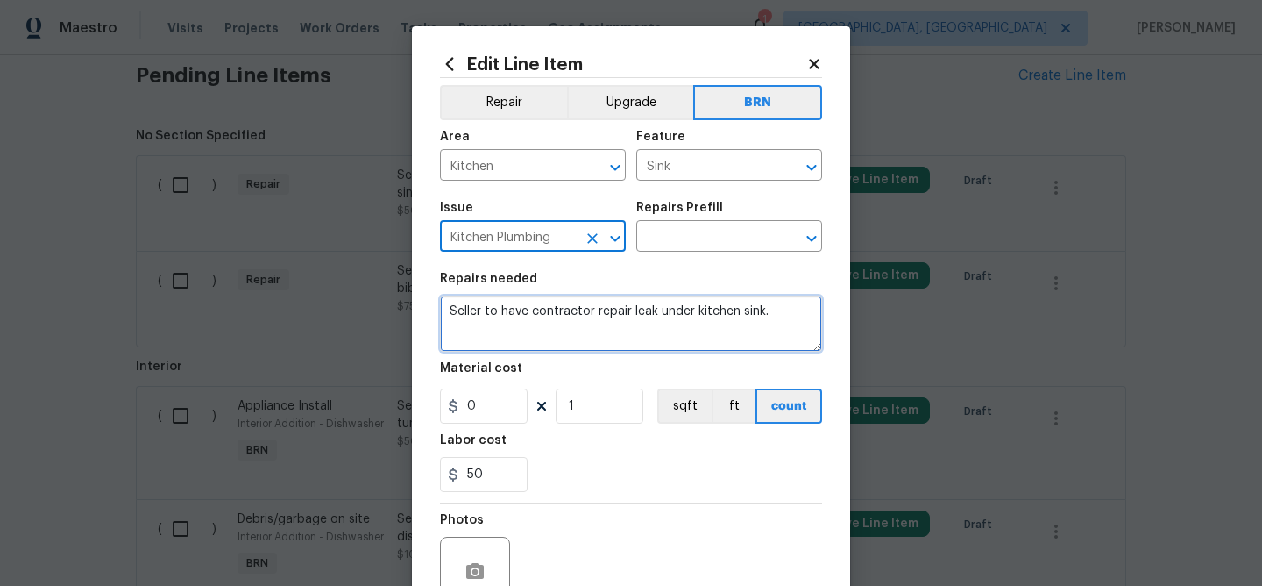
click at [490, 316] on textarea "Seller to have contractor repair leak under kitchen sink." at bounding box center [631, 323] width 382 height 56
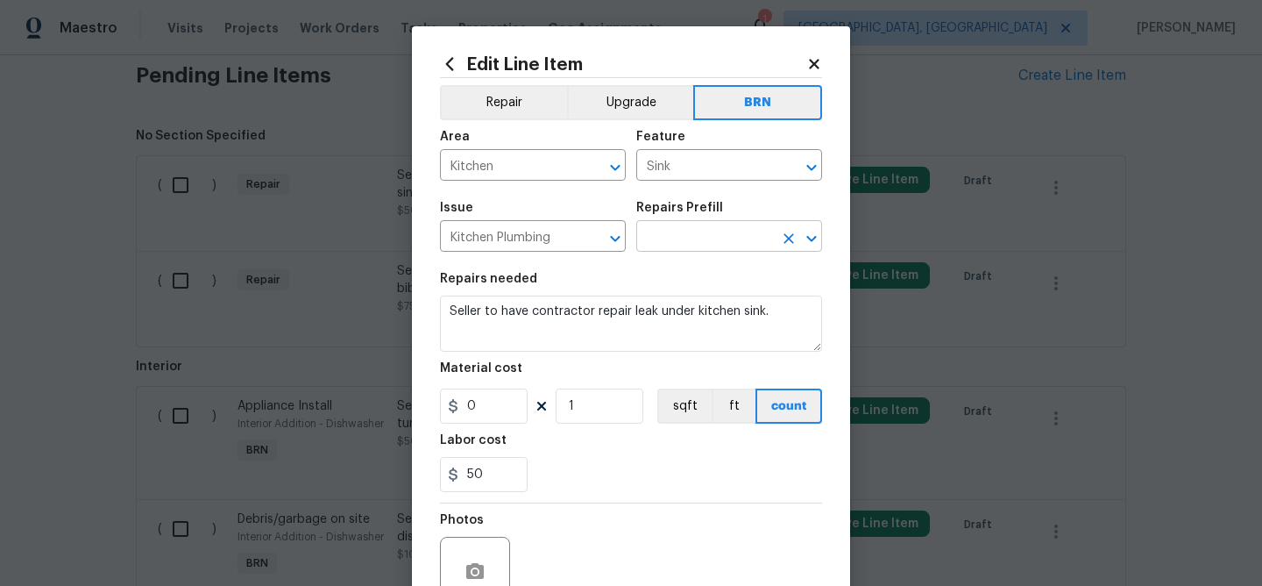
click at [651, 232] on input "text" at bounding box center [704, 237] width 137 height 27
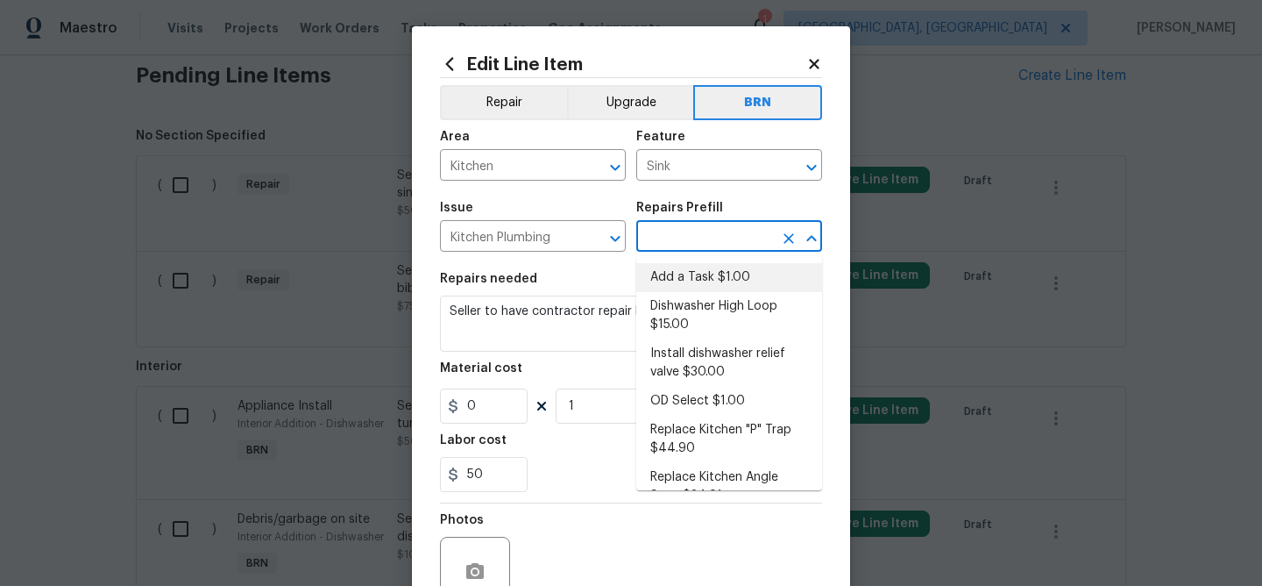
click at [668, 266] on li "Add a Task $1.00" at bounding box center [729, 277] width 186 height 29
type input "Plumbing"
type input "Add a Task $1.00"
type textarea "HPM to detail"
type input "1"
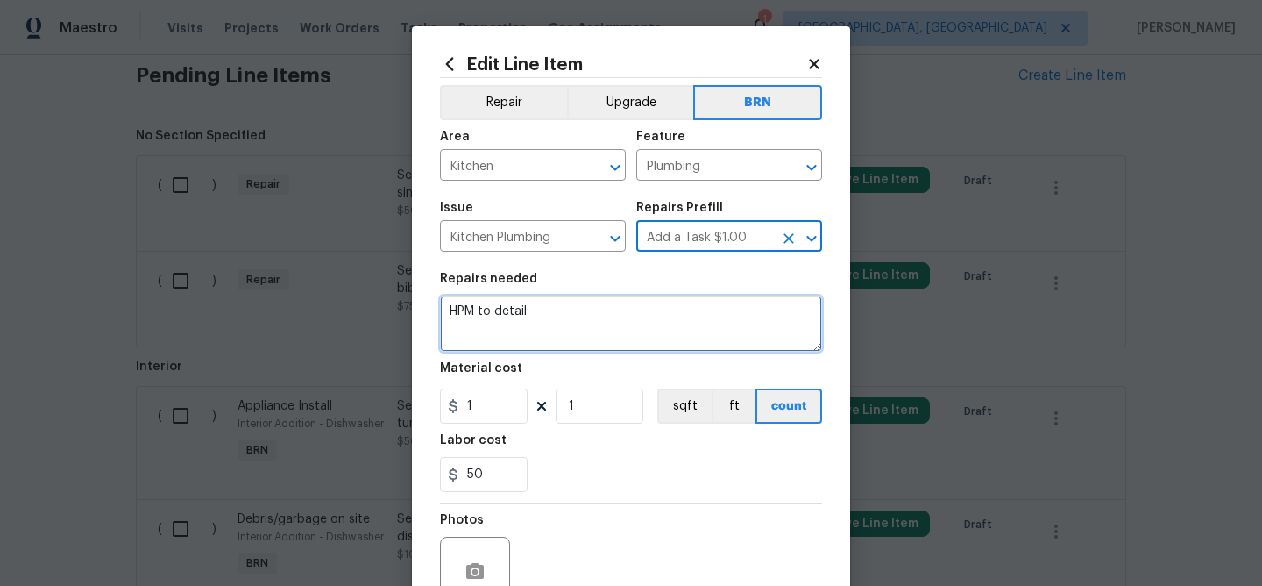
click at [566, 309] on textarea "HPM to detail" at bounding box center [631, 323] width 382 height 56
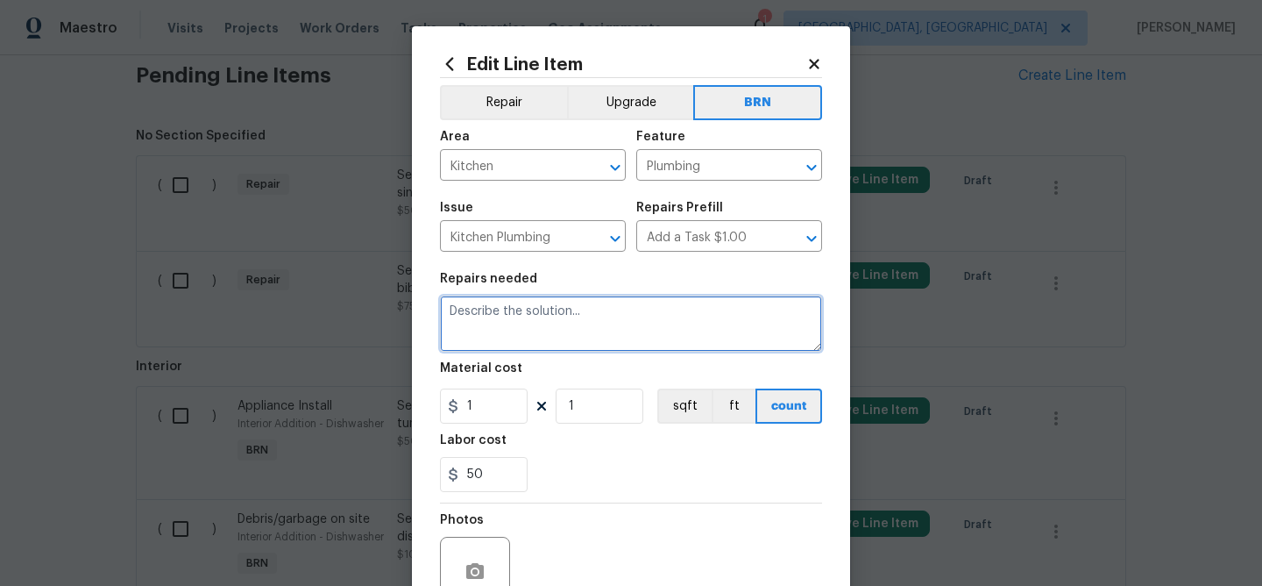
paste textarea "Seller to have contractor repair leak under kitchen sink."
type textarea "Seller to have contractor repair leak under kitchen sink."
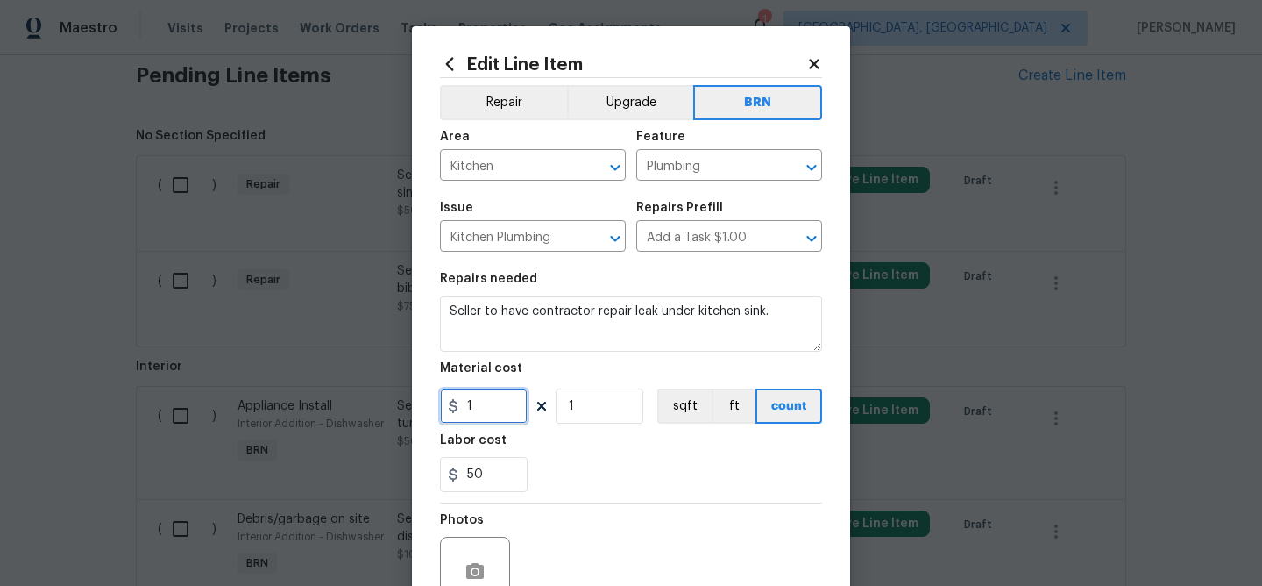
click at [504, 409] on input "1" at bounding box center [484, 405] width 88 height 35
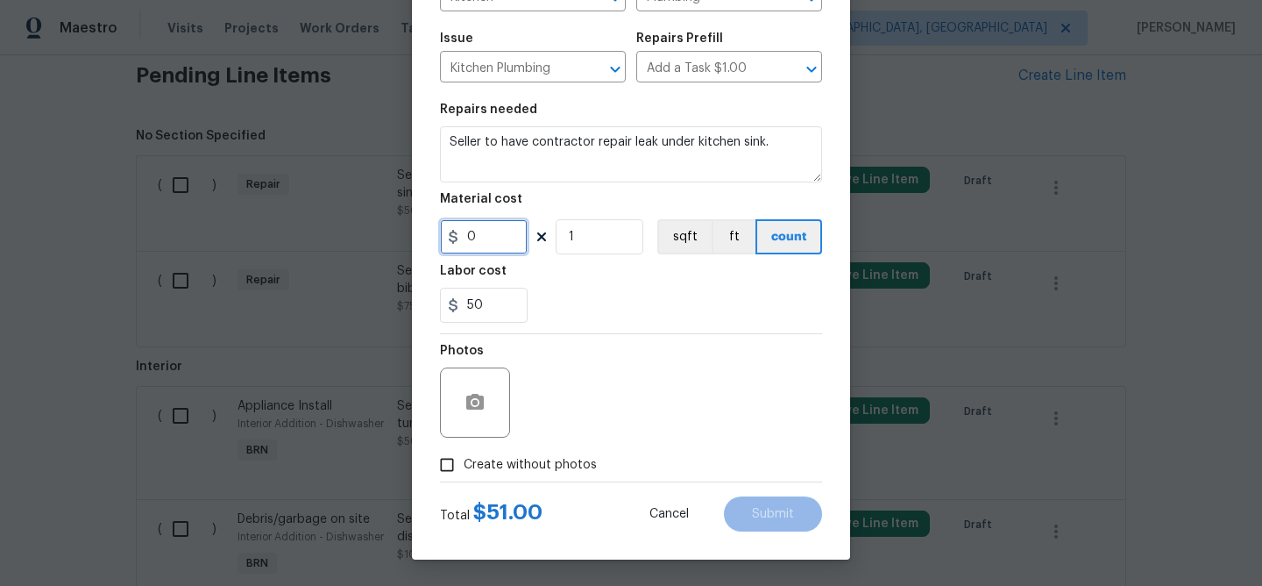
type input "0"
click at [477, 401] on circle "button" at bounding box center [474, 402] width 5 height 5
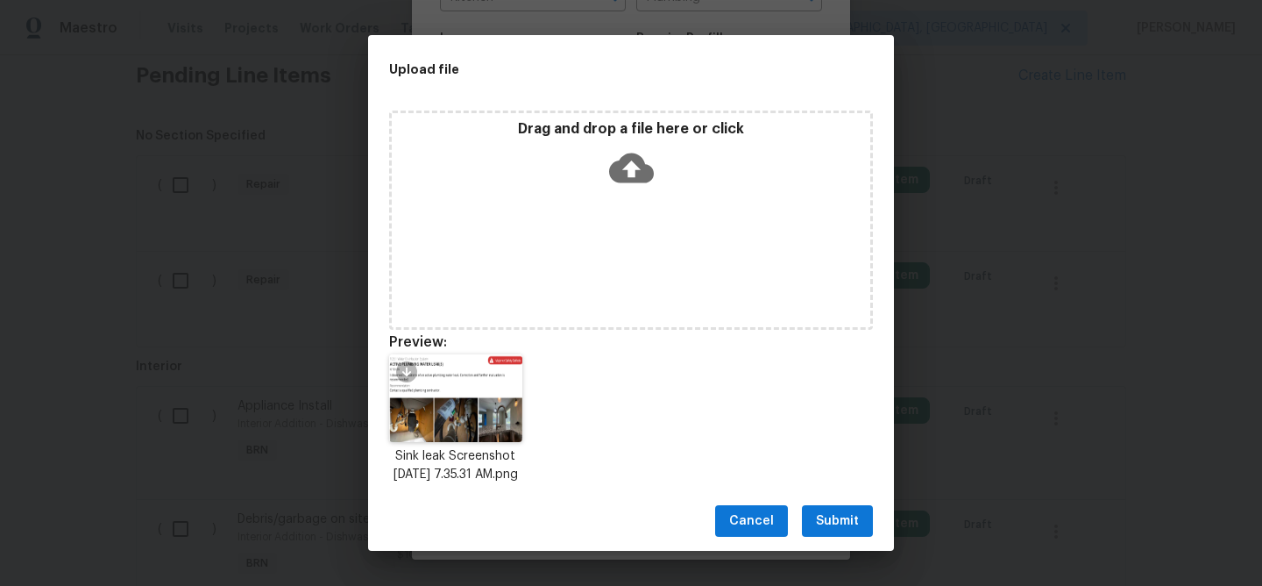
click at [832, 532] on span "Submit" at bounding box center [837, 521] width 43 height 22
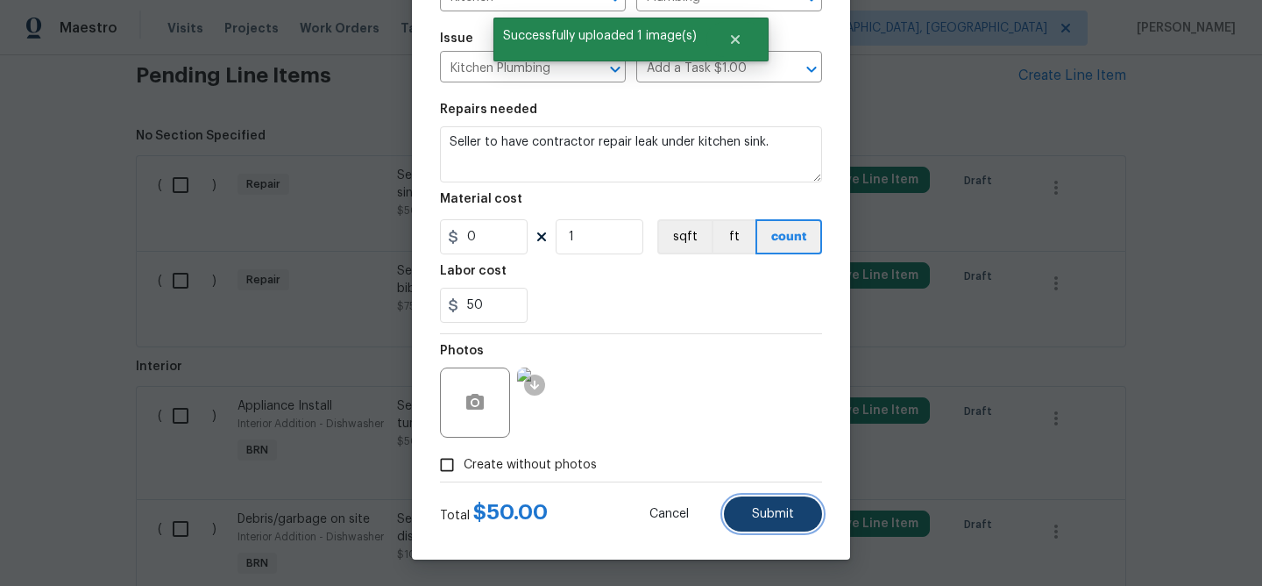
click at [758, 511] on span "Submit" at bounding box center [773, 514] width 42 height 13
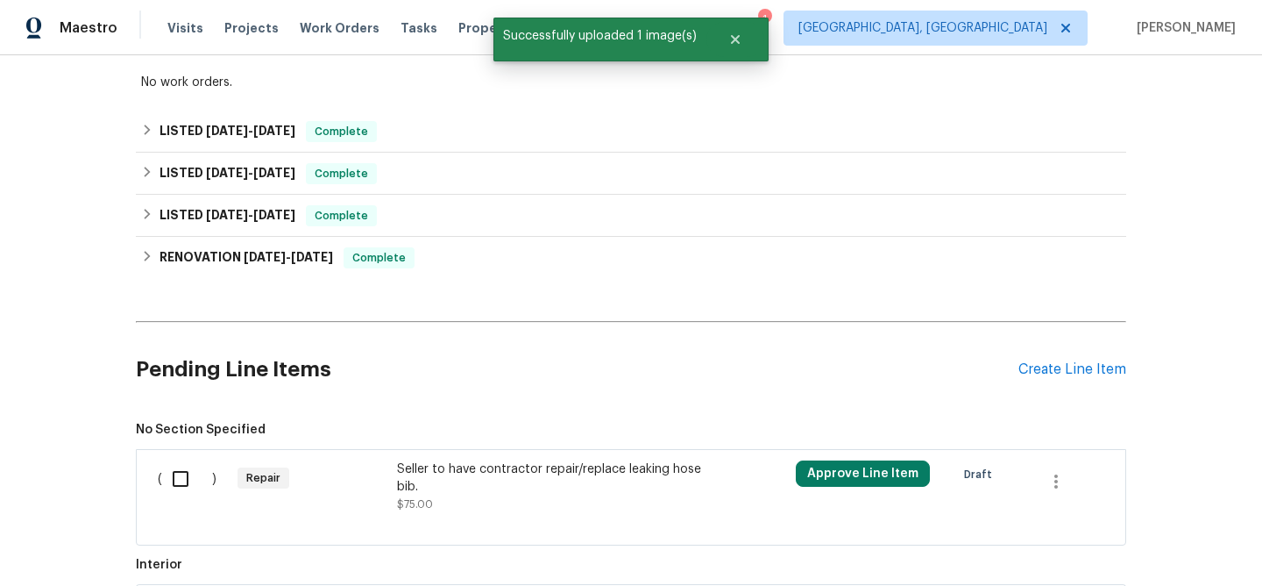
scroll to position [612, 0]
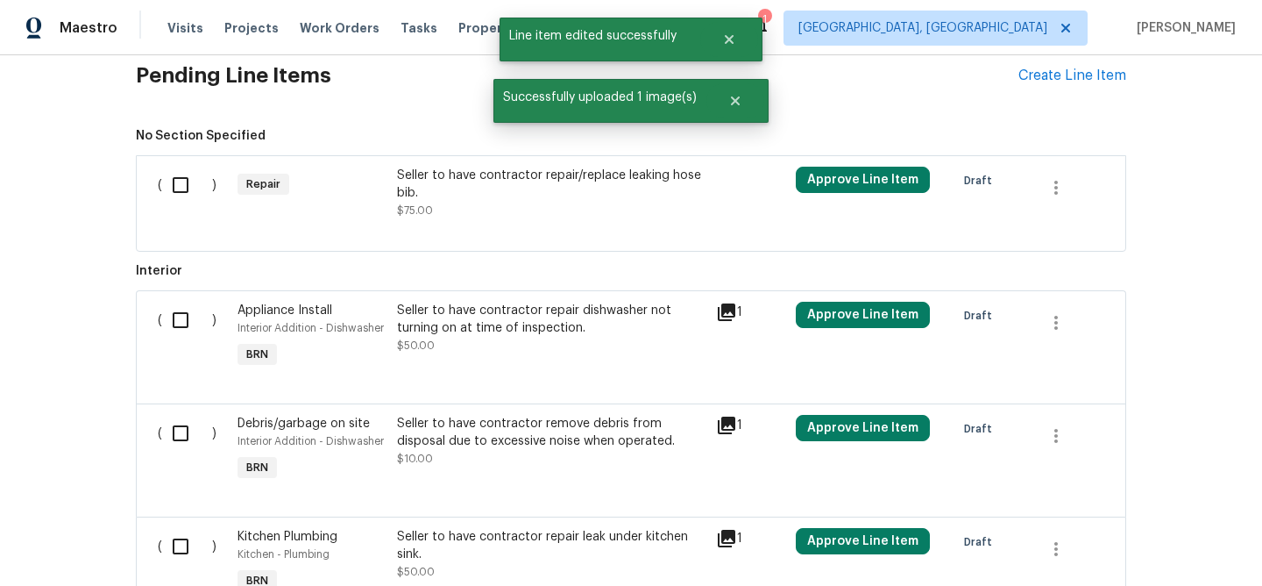
click at [496, 182] on div "Seller to have contractor repair/replace leaking hose bib." at bounding box center [551, 184] width 309 height 35
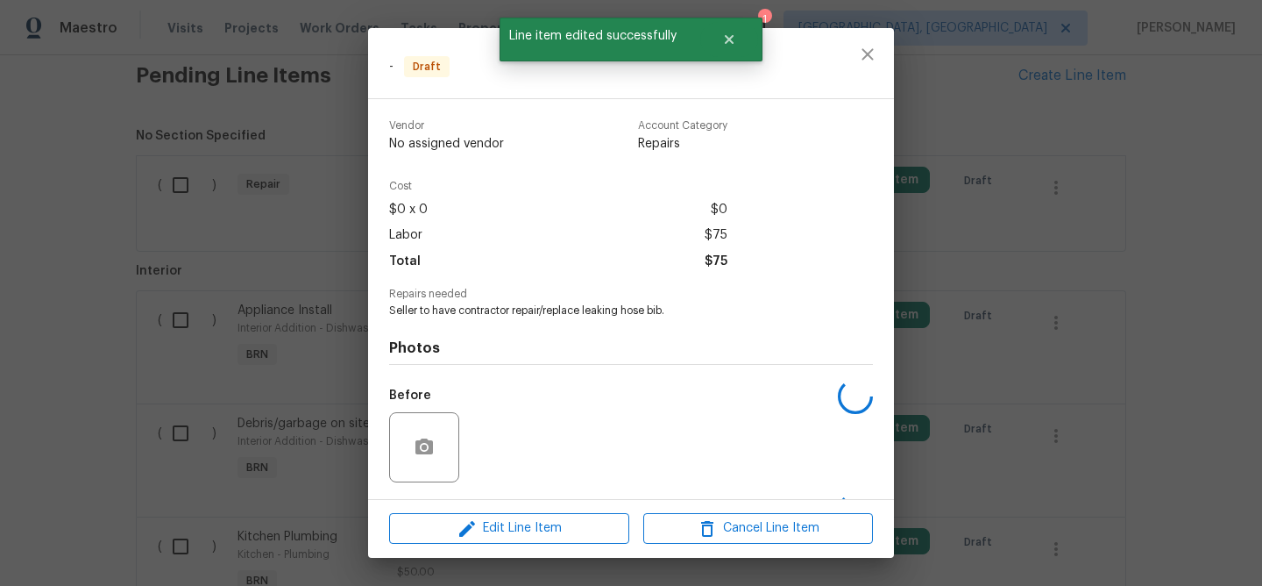
scroll to position [115, 0]
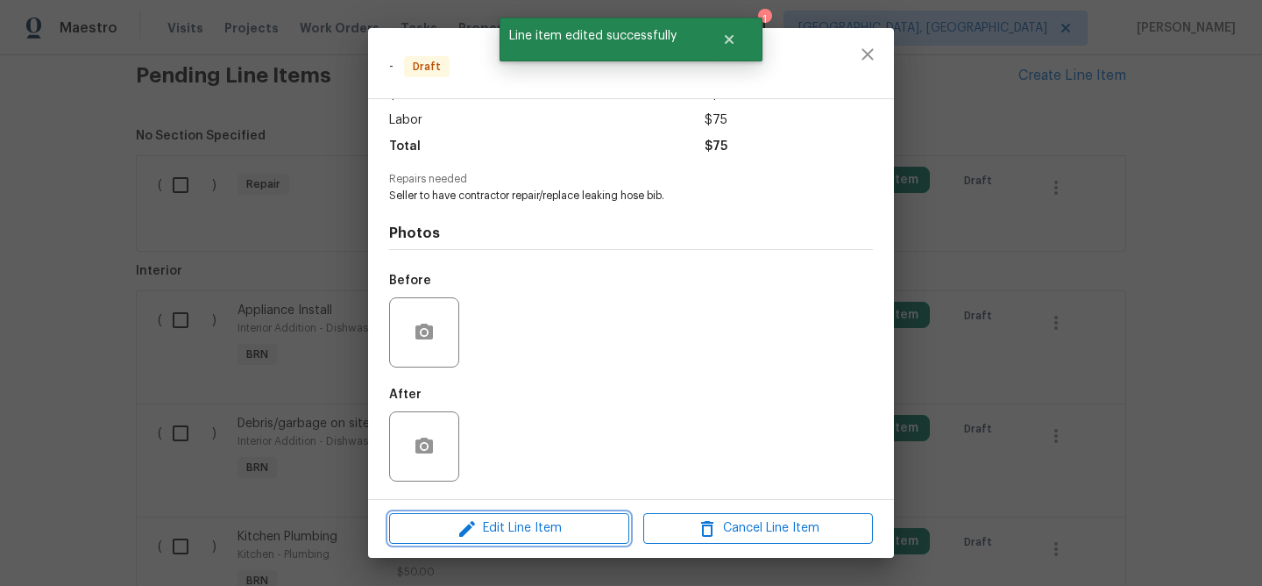
click at [493, 531] on span "Edit Line Item" at bounding box center [509, 528] width 230 height 22
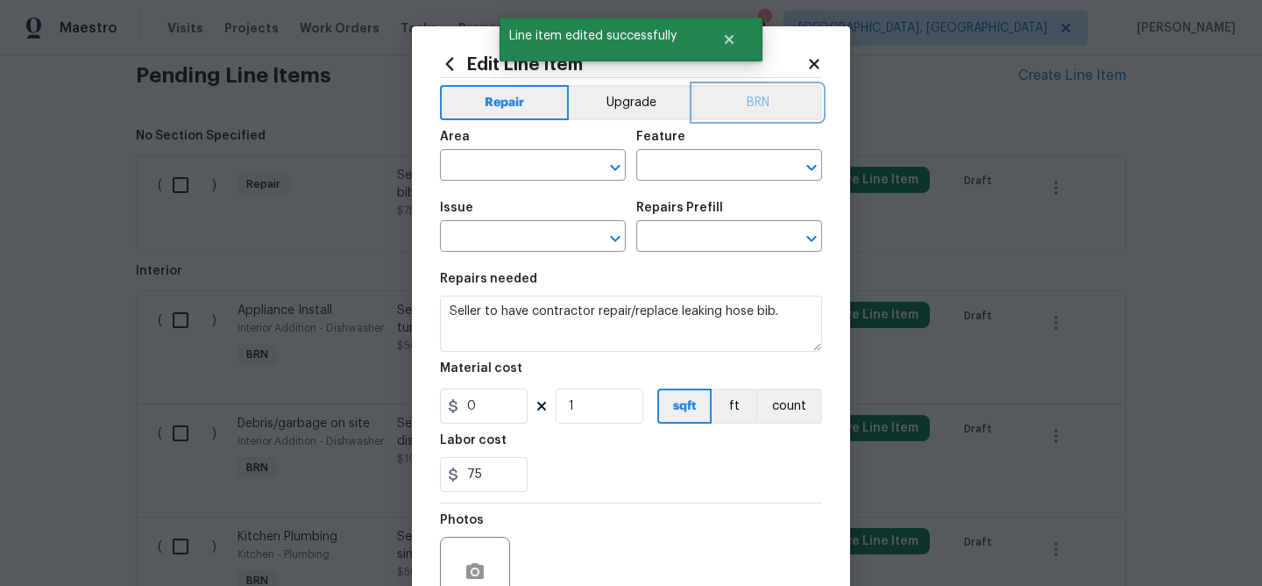
click at [770, 112] on button "BRN" at bounding box center [757, 102] width 129 height 35
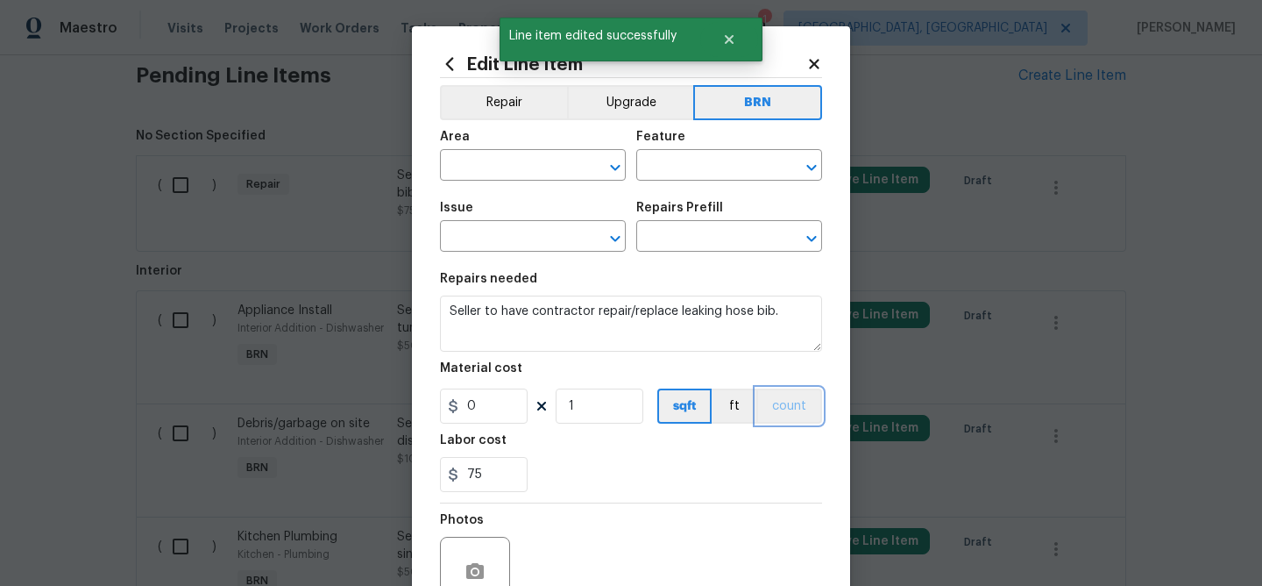
click at [782, 419] on button "count" at bounding box center [789, 405] width 66 height 35
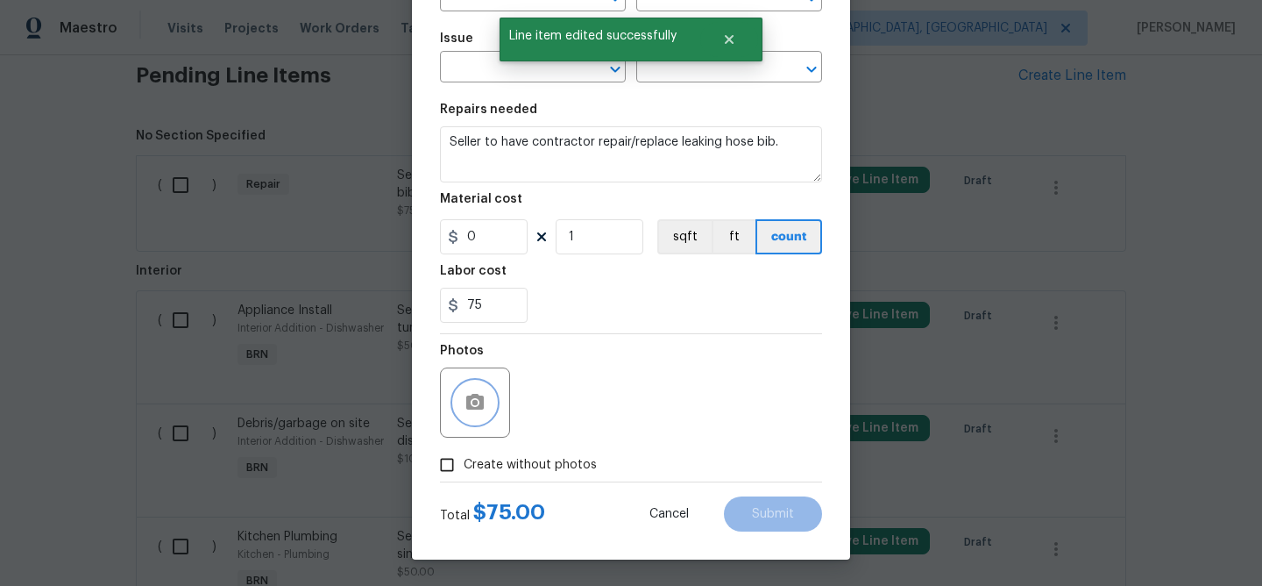
click at [470, 388] on button "button" at bounding box center [475, 402] width 42 height 42
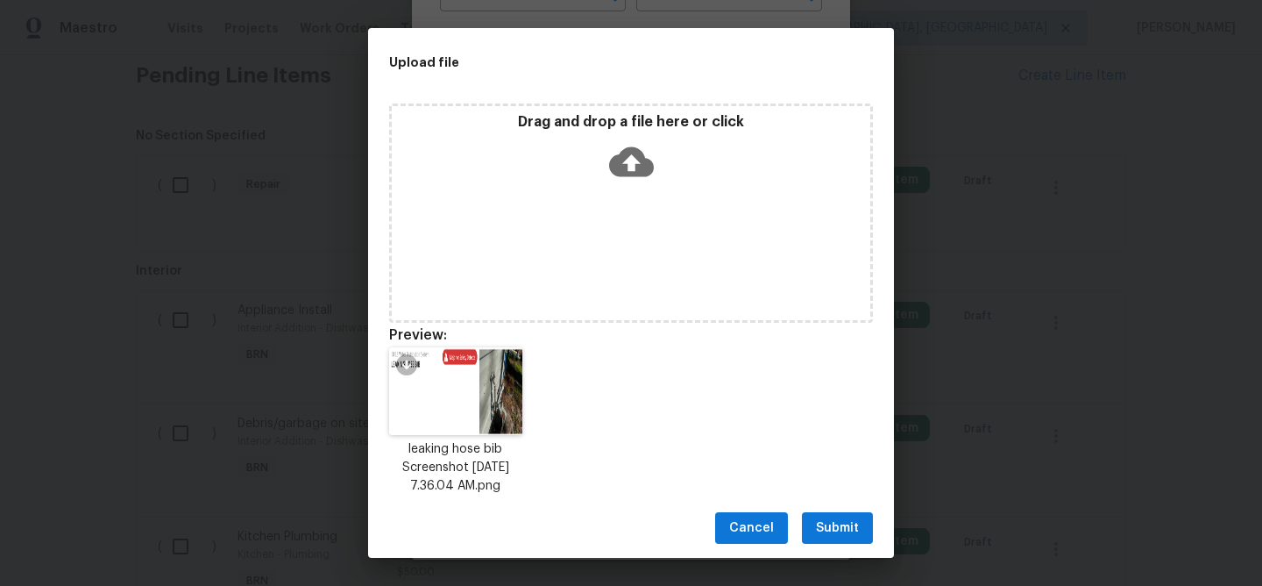
click at [824, 536] on span "Submit" at bounding box center [837, 528] width 43 height 22
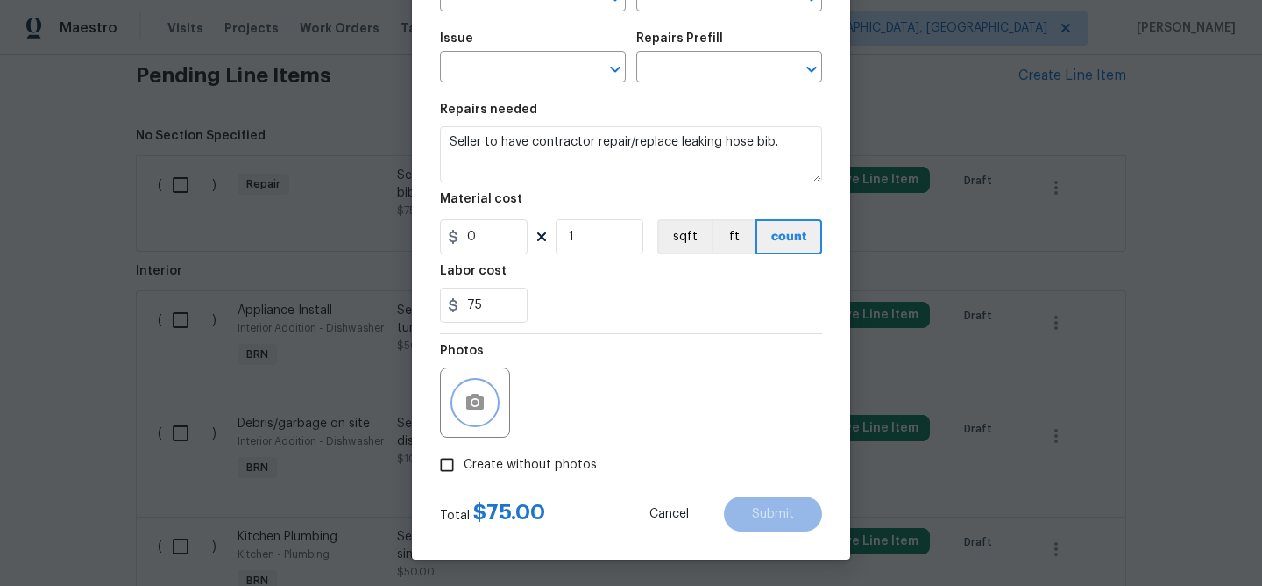
scroll to position [0, 0]
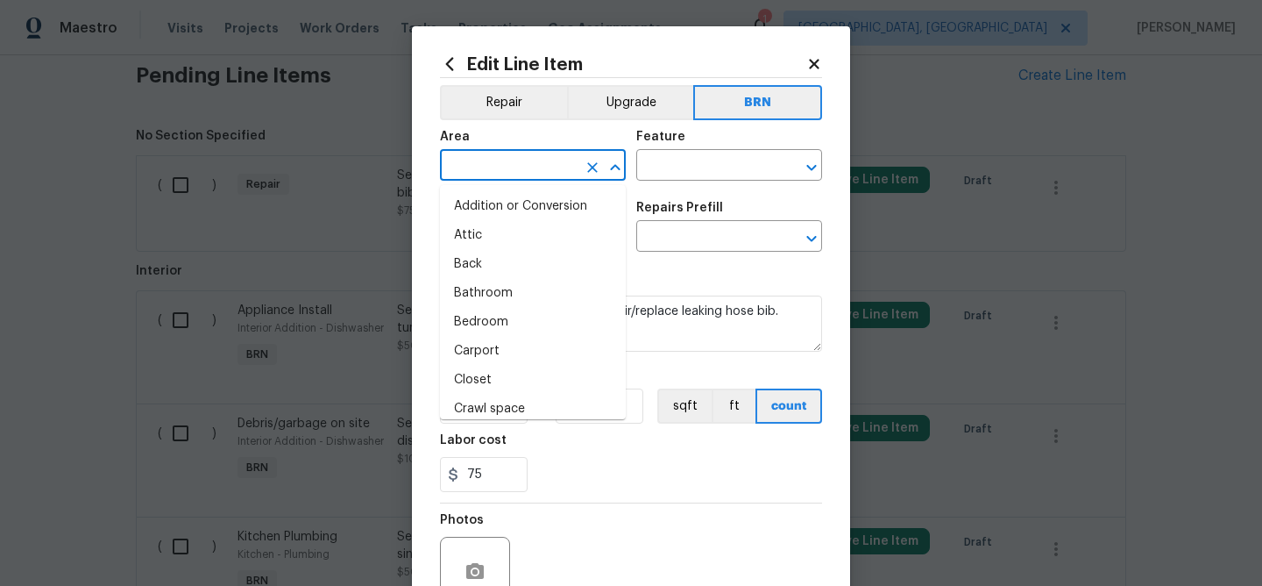
click at [496, 156] on input "text" at bounding box center [508, 166] width 137 height 27
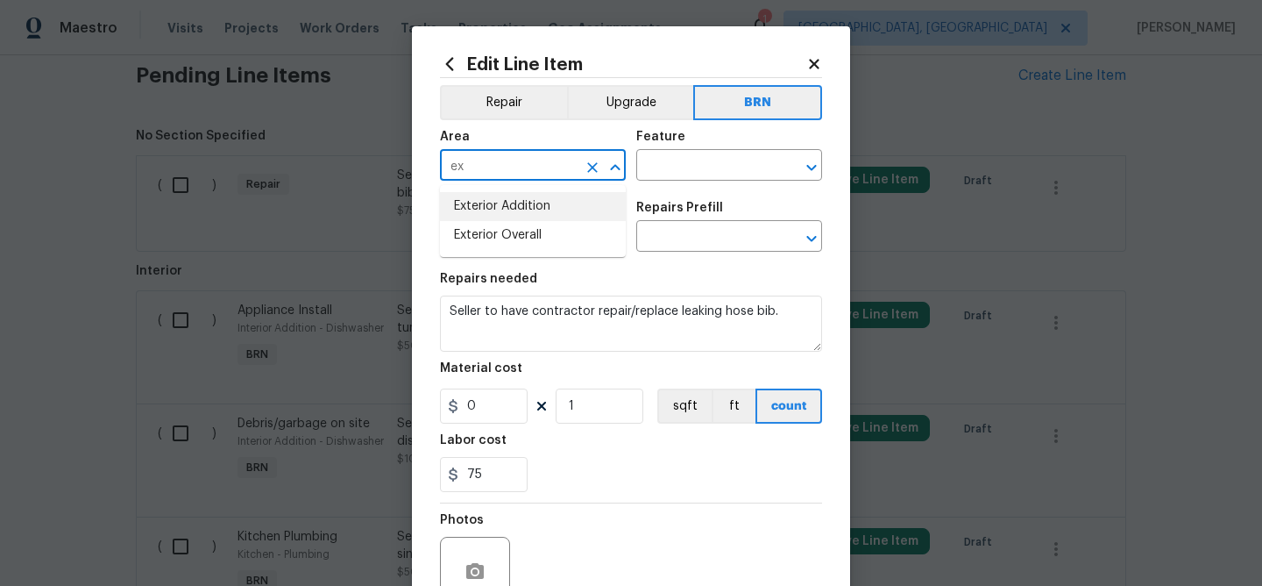
click at [529, 199] on li "Exterior Addition" at bounding box center [533, 206] width 186 height 29
type input "Exterior Addition"
click at [656, 175] on input "text" at bounding box center [704, 166] width 137 height 27
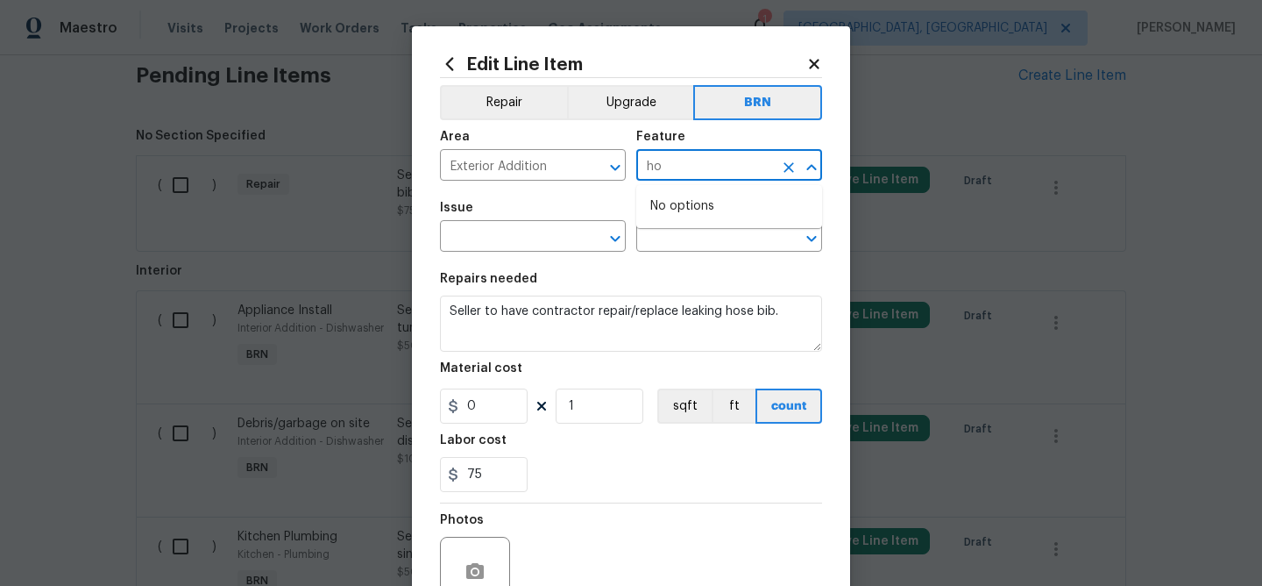
type input "h"
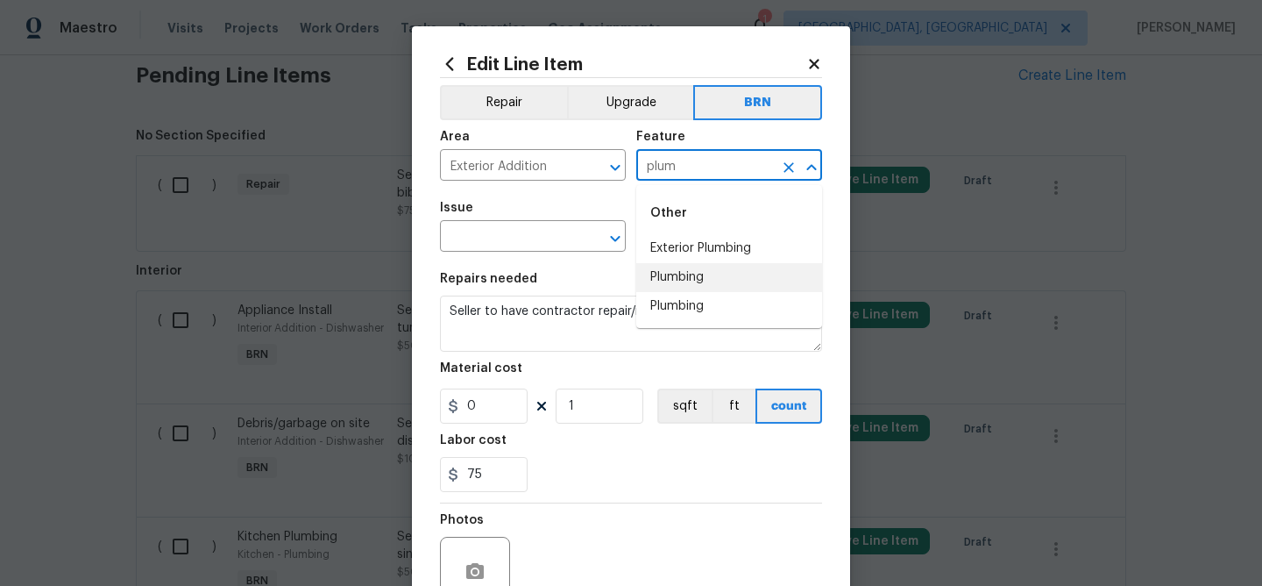
click at [673, 277] on li "Plumbing" at bounding box center [729, 277] width 186 height 29
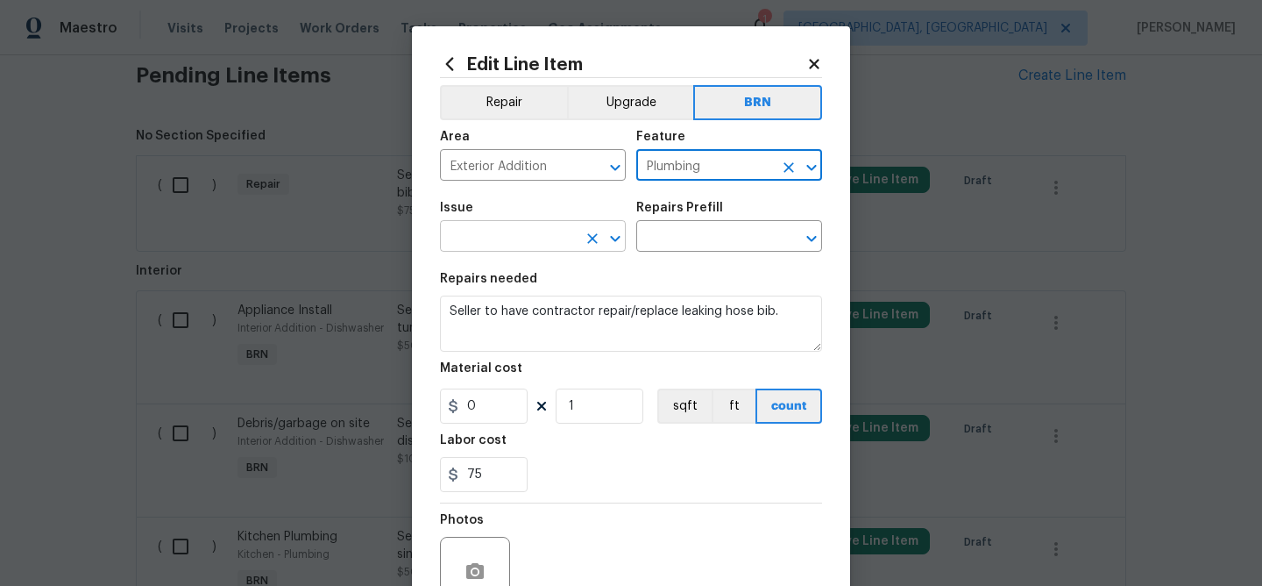
type input "Plumbing"
click at [513, 247] on input "text" at bounding box center [508, 237] width 137 height 27
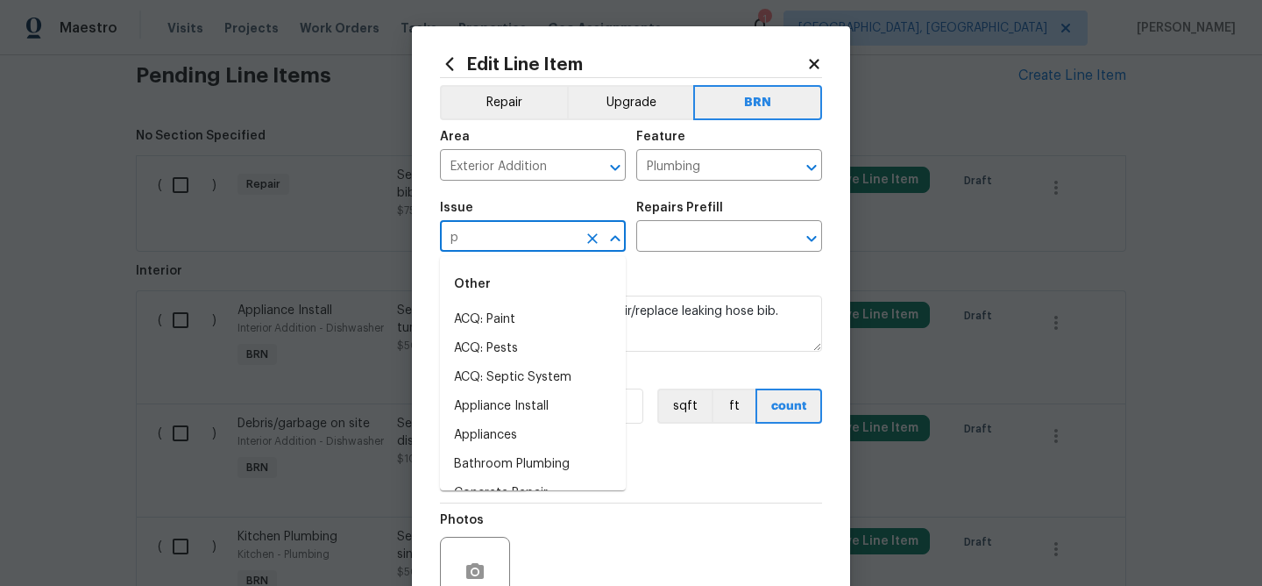
type input "pl"
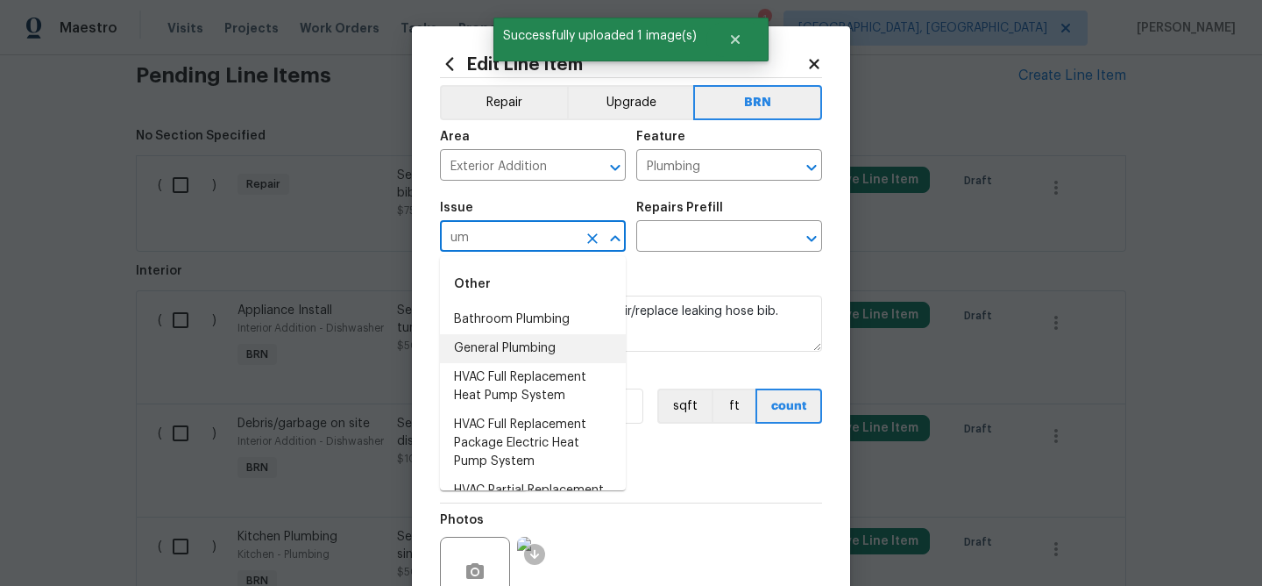
click at [505, 350] on li "General Plumbing" at bounding box center [533, 348] width 186 height 29
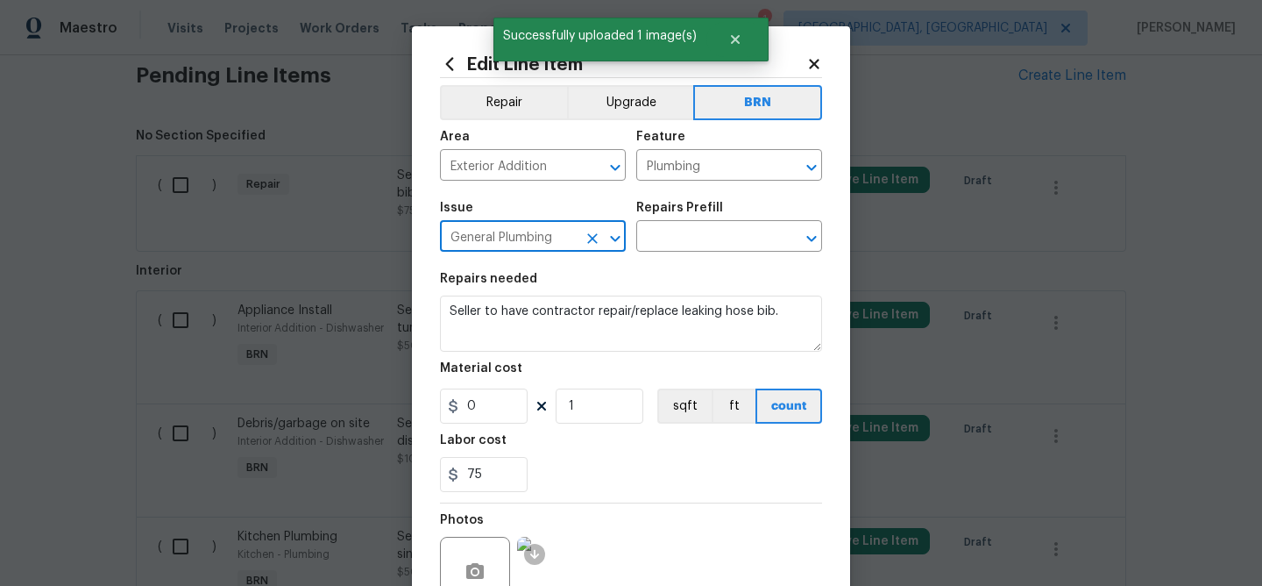
type input "General Plumbing"
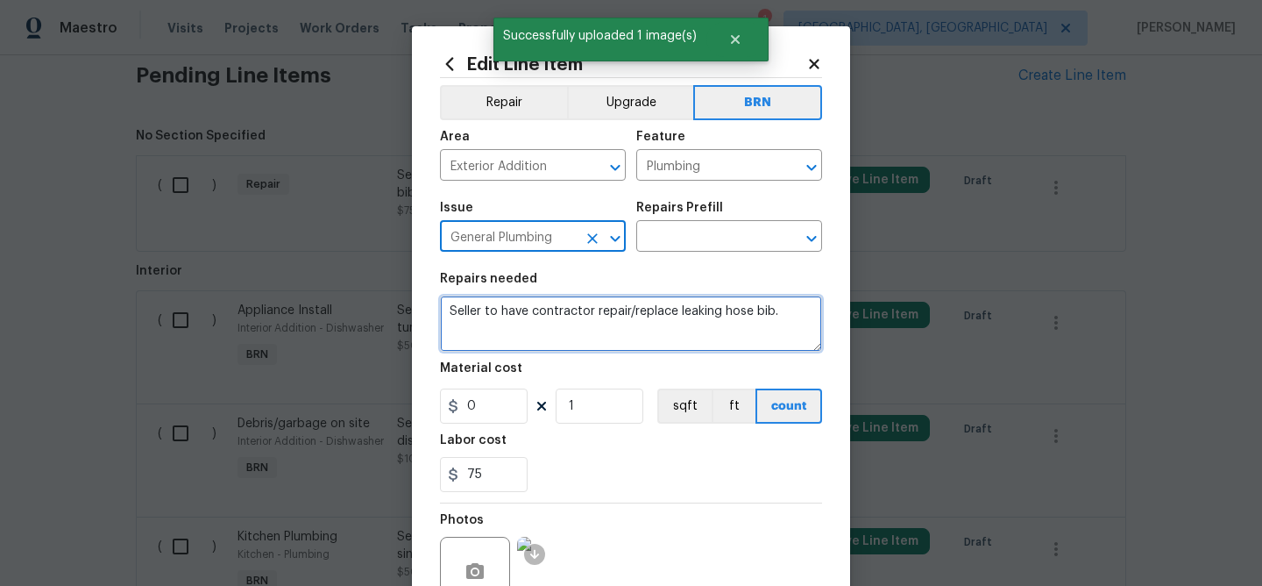
click at [507, 331] on textarea "Seller to have contractor repair/replace leaking hose bib." at bounding box center [631, 323] width 382 height 56
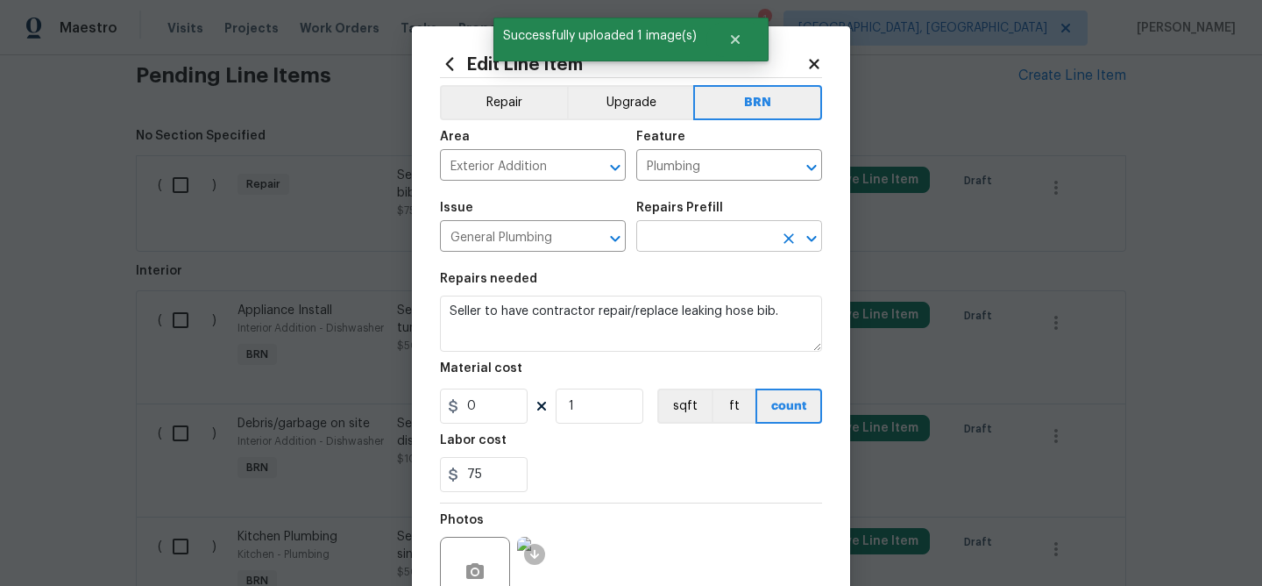
click at [657, 245] on input "text" at bounding box center [704, 237] width 137 height 27
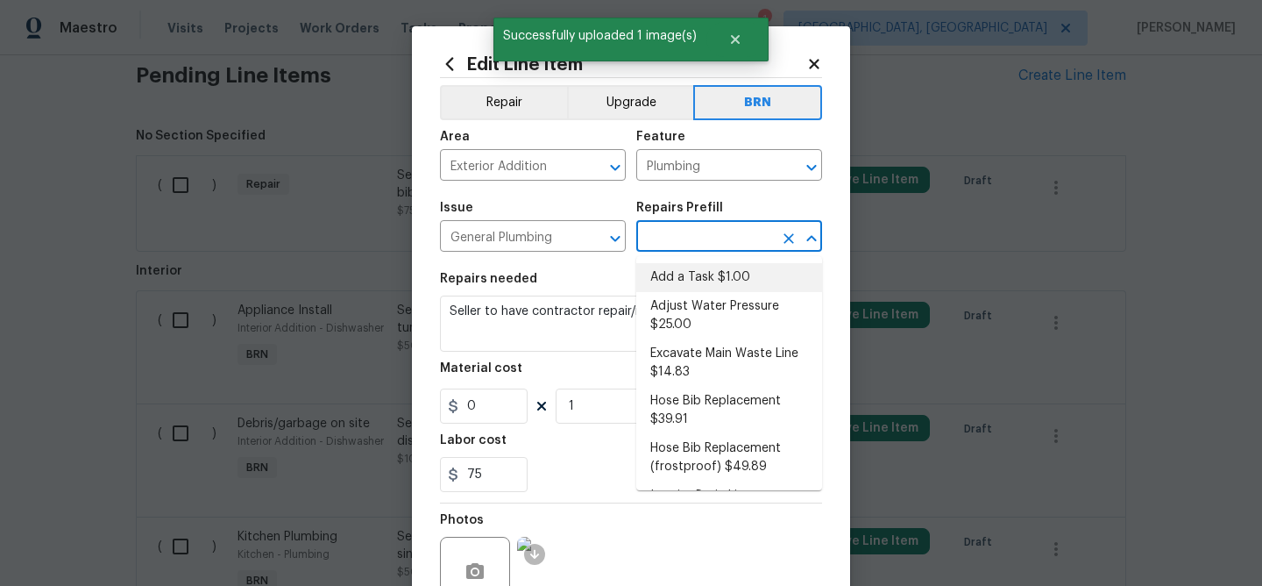
click at [663, 280] on li "Add a Task $1.00" at bounding box center [729, 277] width 186 height 29
type input "Add a Task $1.00"
type textarea "HPM to detail"
type input "1"
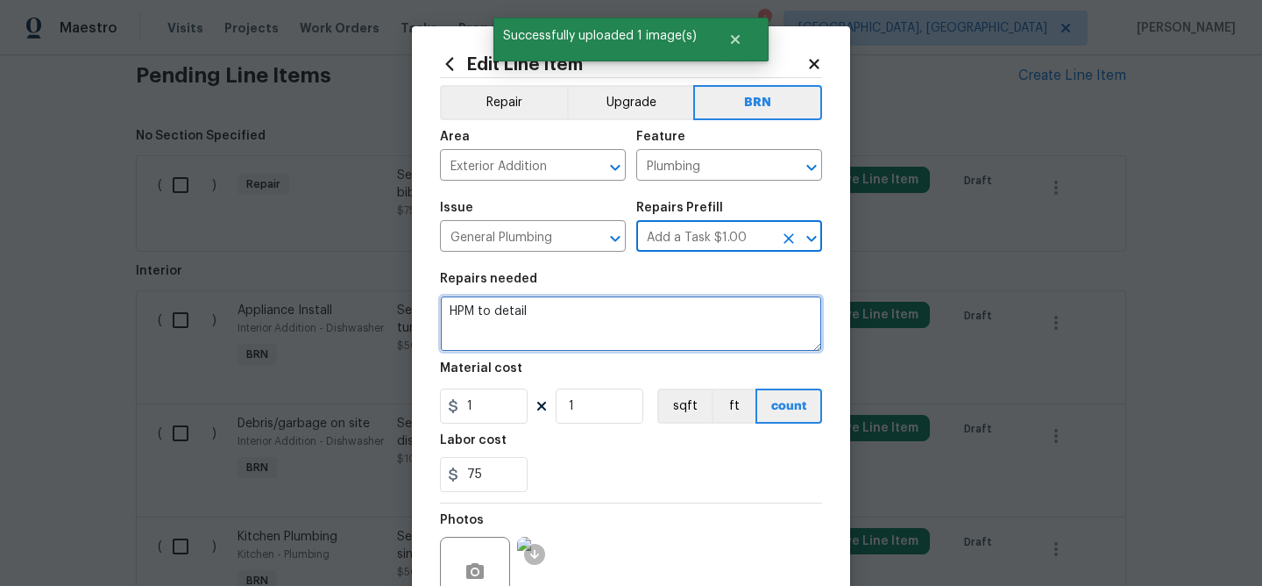
click at [530, 321] on textarea "HPM to detail" at bounding box center [631, 323] width 382 height 56
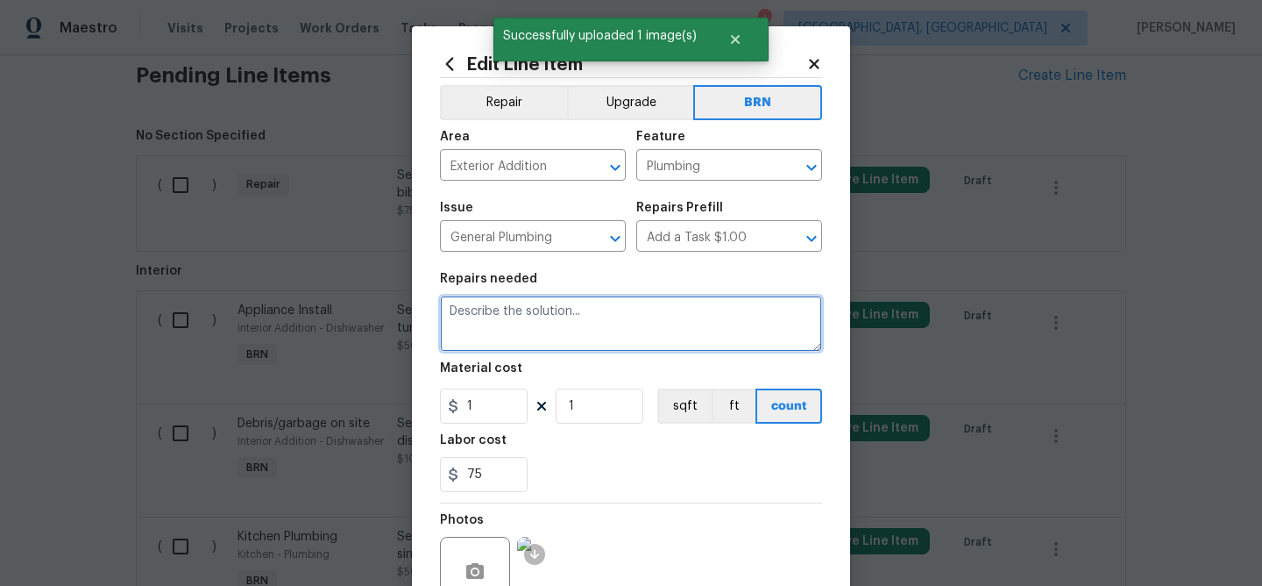
paste textarea "Seller to have contractor repair/replace leaking hose bib."
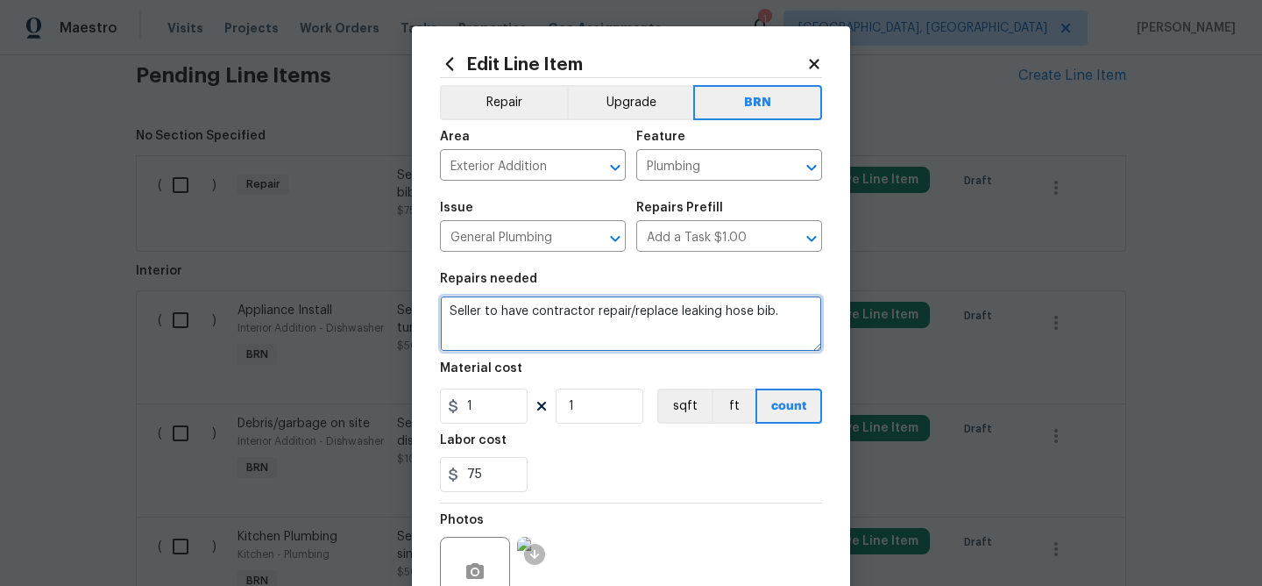
type textarea "Seller to have contractor repair/replace leaking hose bib."
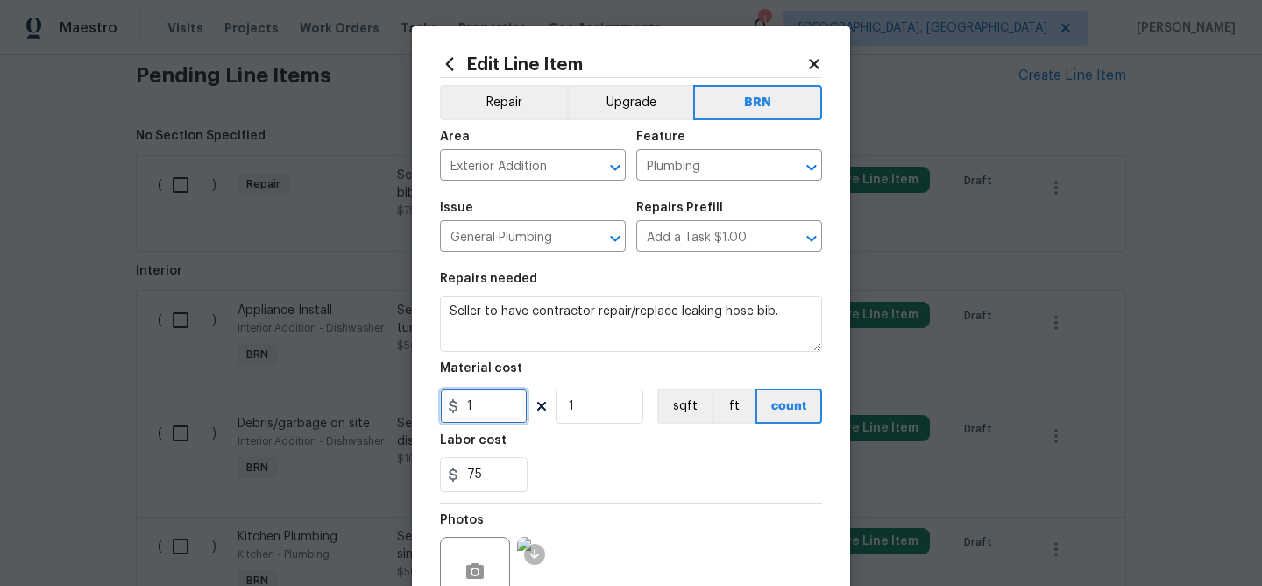
click at [494, 409] on input "1" at bounding box center [484, 405] width 88 height 35
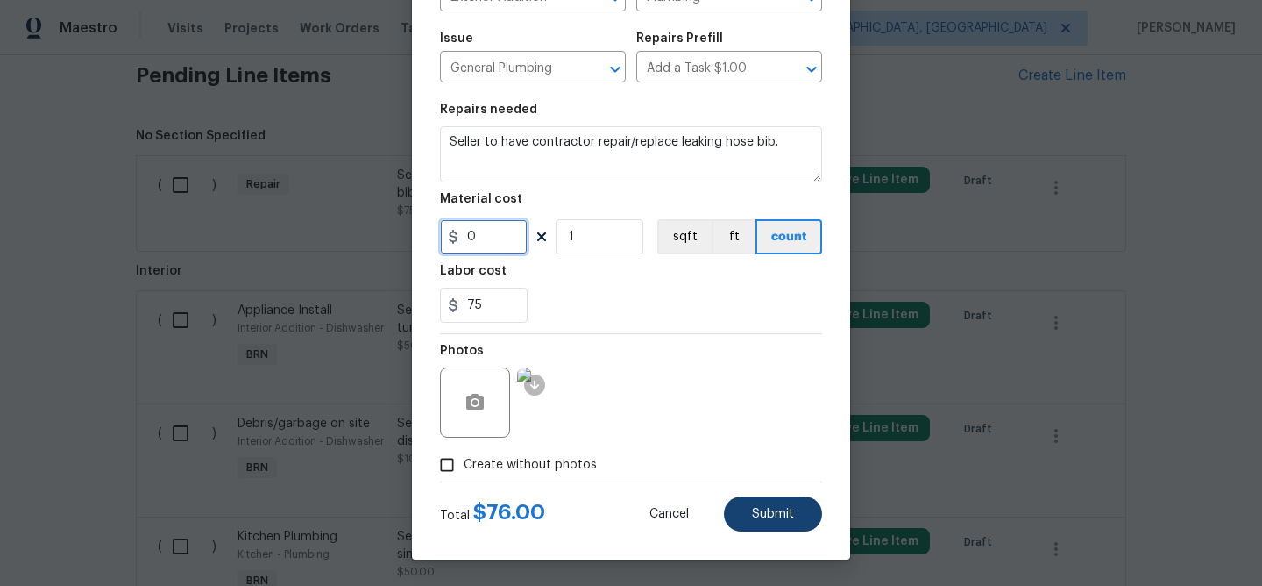
type input "0"
click at [741, 517] on button "Submit" at bounding box center [773, 513] width 98 height 35
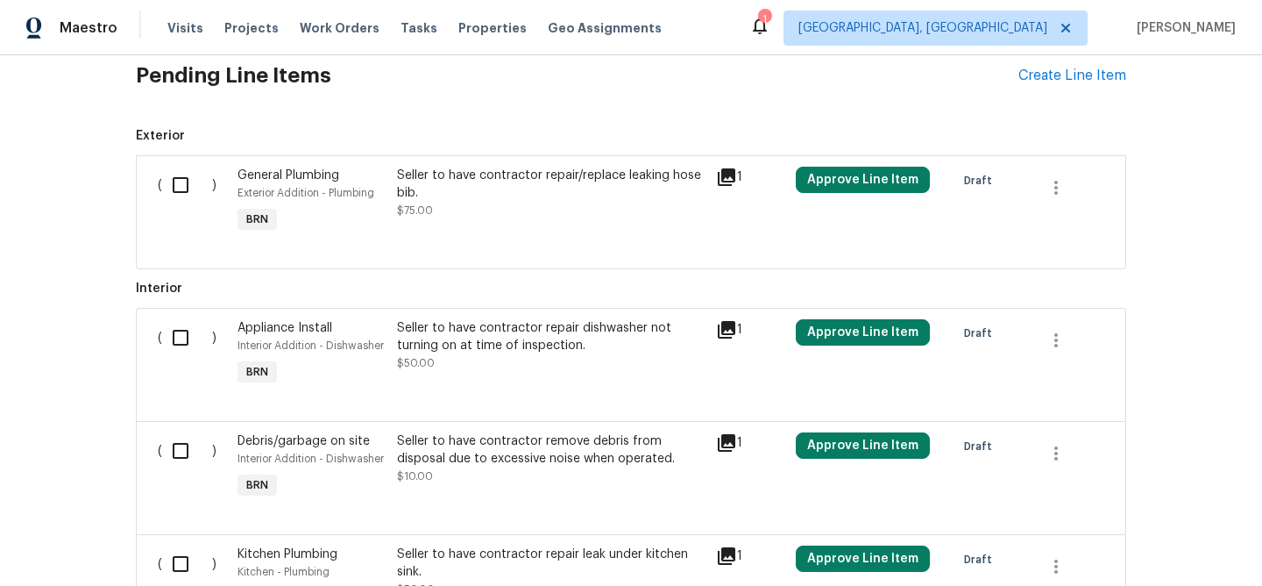
click at [174, 188] on input "checkbox" at bounding box center [187, 185] width 50 height 37
checkbox input "true"
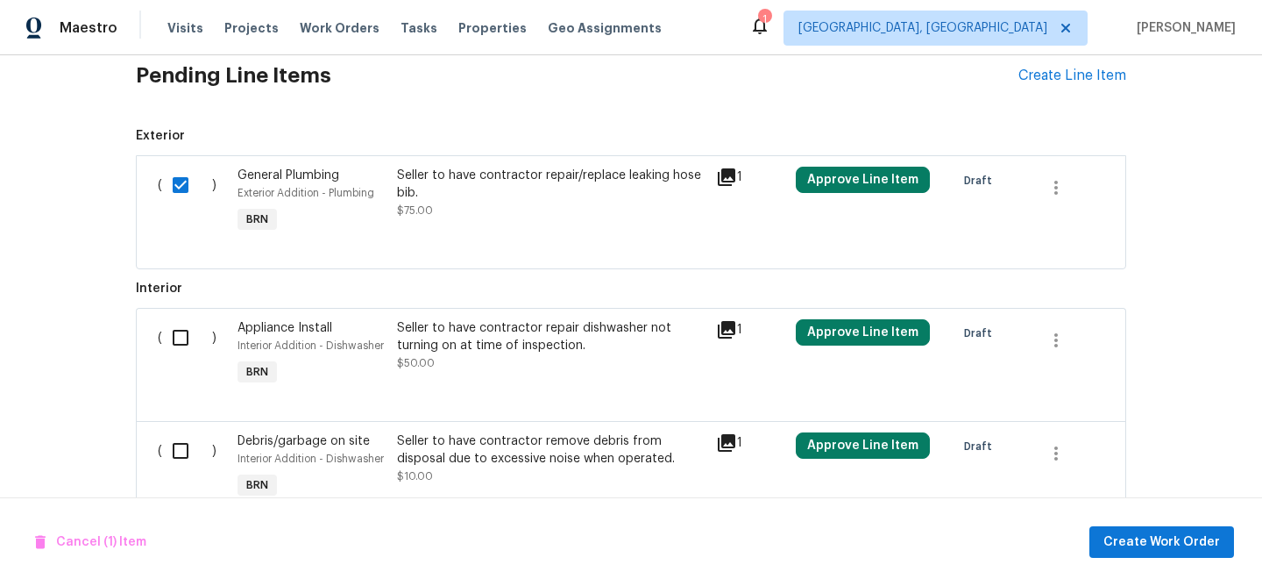
click at [181, 330] on input "checkbox" at bounding box center [187, 337] width 50 height 37
checkbox input "true"
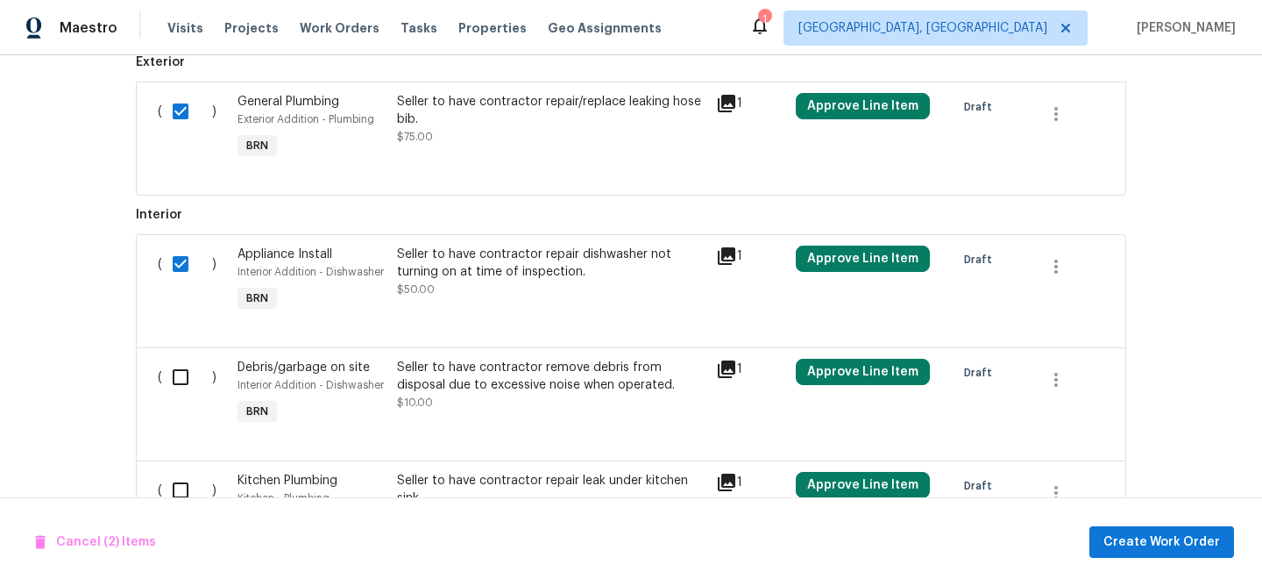
scroll to position [760, 0]
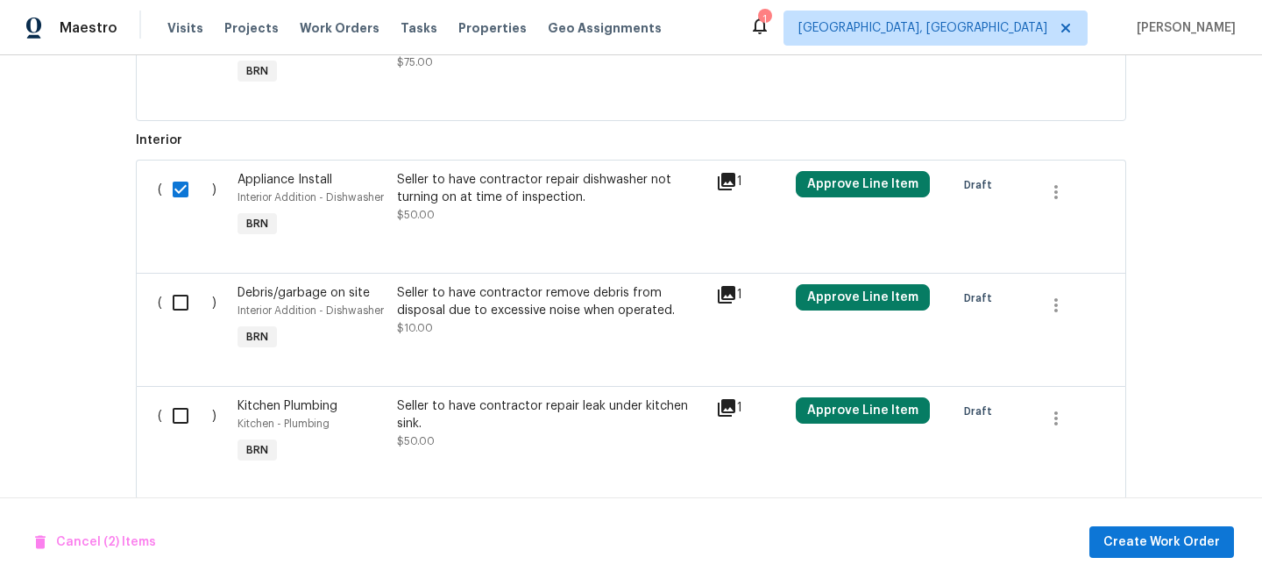
click at [160, 313] on div "( )" at bounding box center [193, 319] width 80 height 81
click at [176, 309] on input "checkbox" at bounding box center [187, 302] width 50 height 37
checkbox input "true"
click at [176, 419] on input "checkbox" at bounding box center [187, 415] width 50 height 37
checkbox input "true"
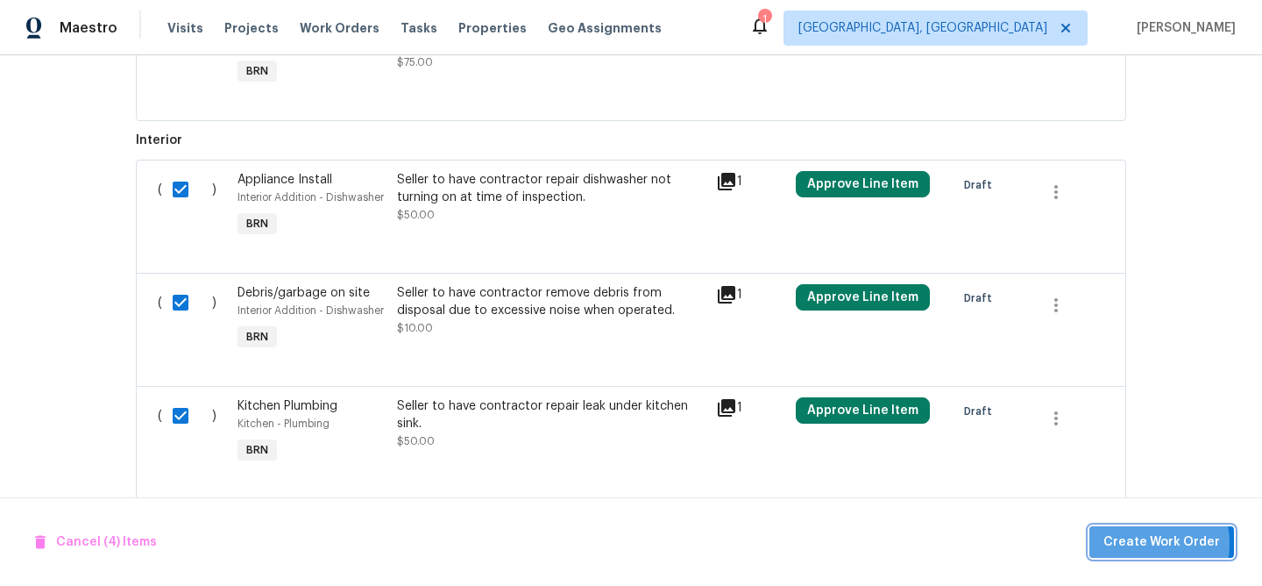
click at [1137, 543] on span "Create Work Order" at bounding box center [1162, 542] width 117 height 22
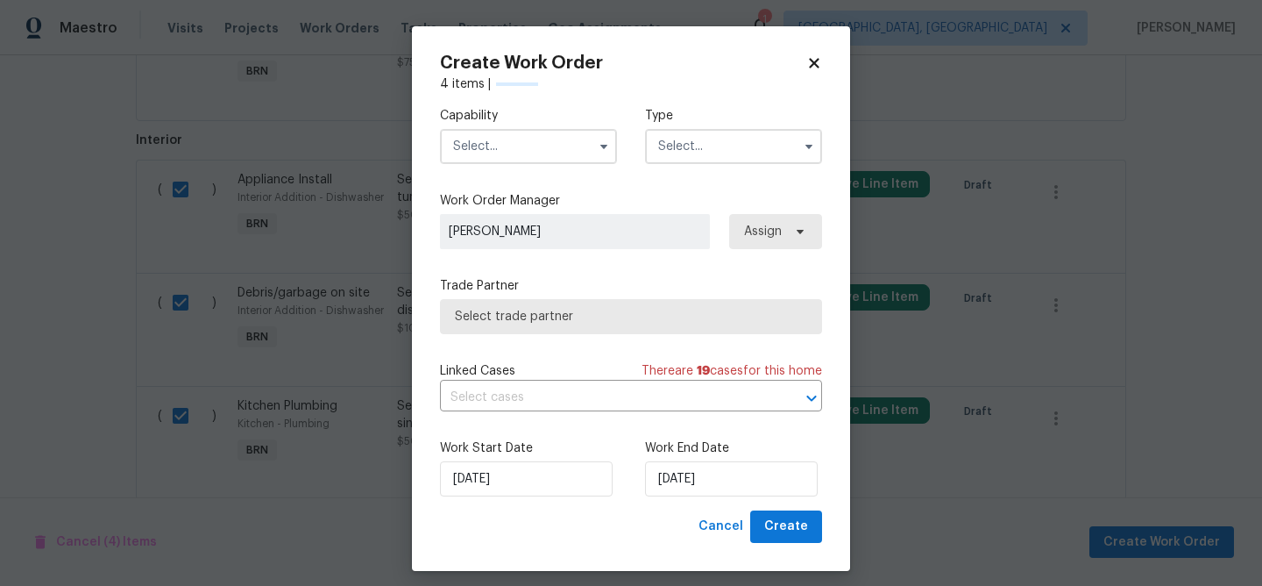
click at [463, 131] on input "text" at bounding box center [528, 146] width 177 height 35
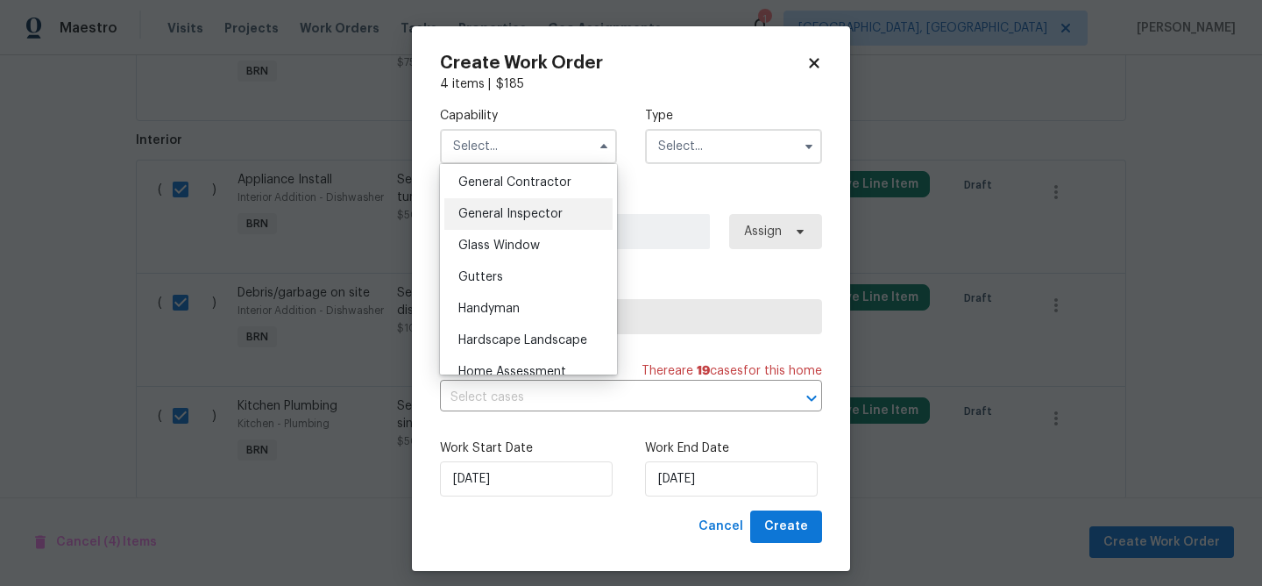
scroll to position [816, 0]
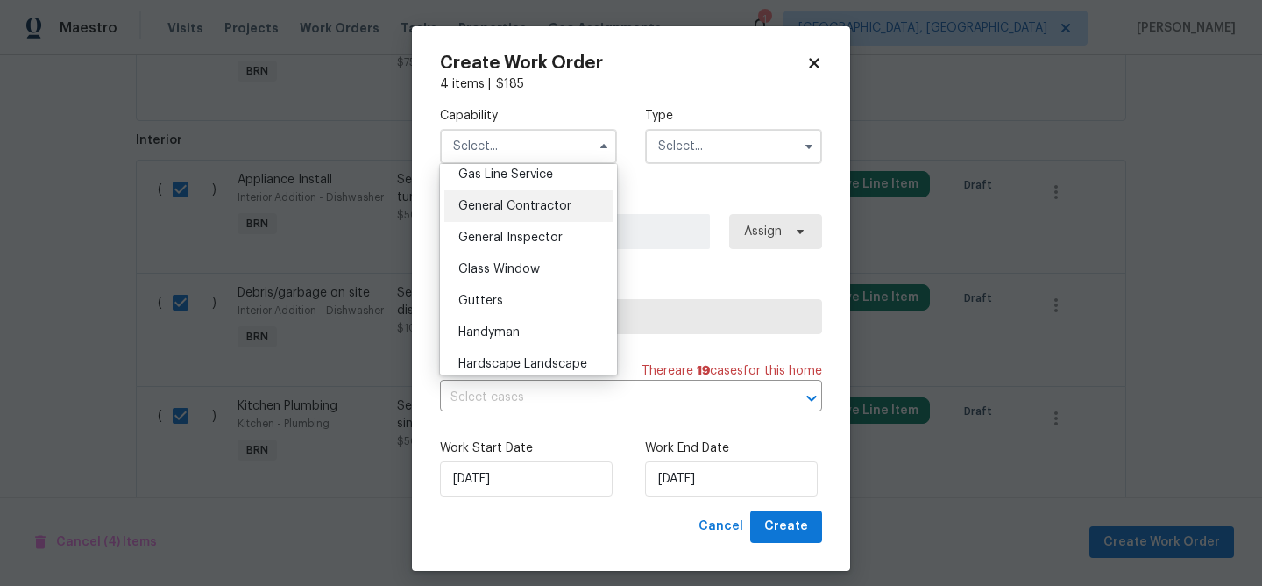
click at [520, 207] on span "General Contractor" at bounding box center [514, 206] width 113 height 12
type input "General Contractor"
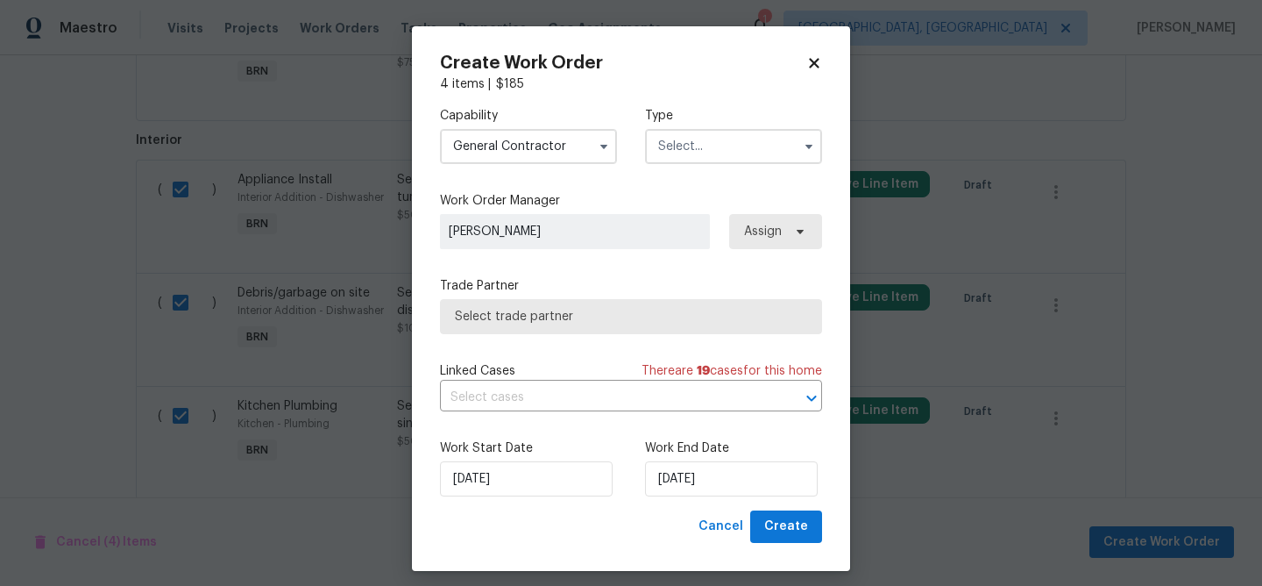
click at [664, 161] on input "text" at bounding box center [733, 146] width 177 height 35
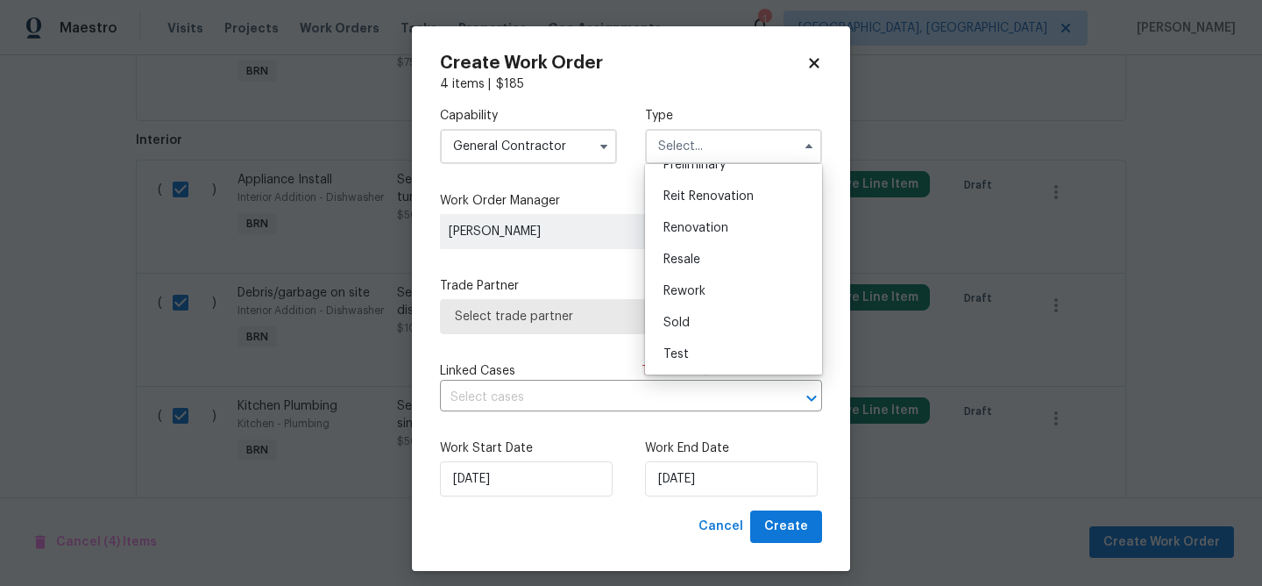
scroll to position [11, 0]
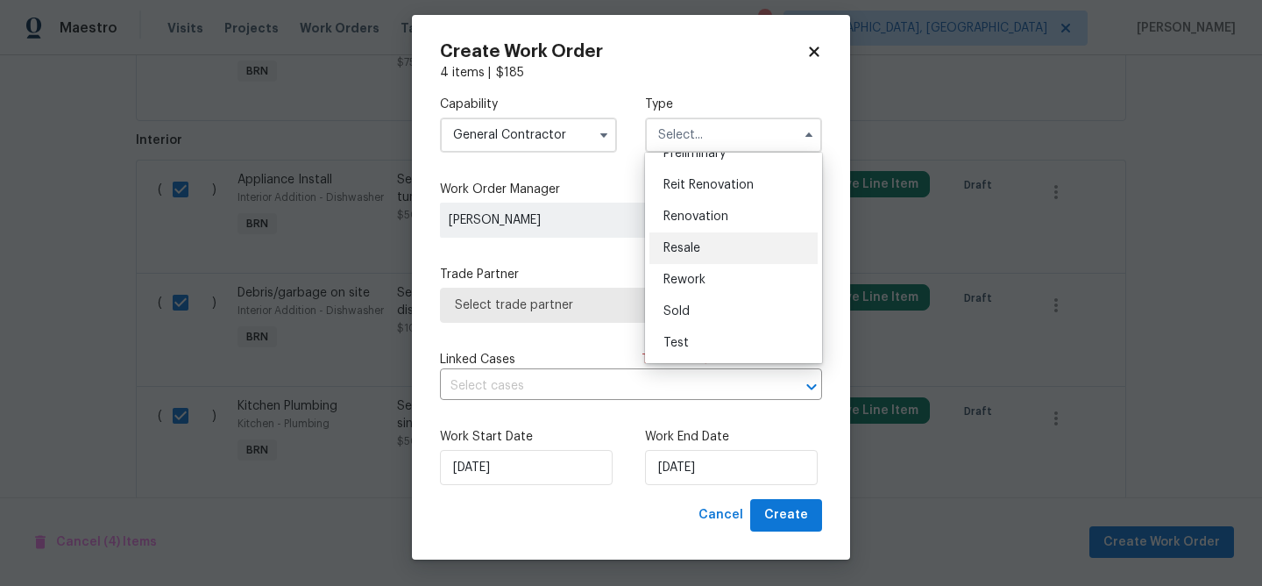
click at [684, 240] on div "Resale" at bounding box center [733, 248] width 168 height 32
type input "Resale"
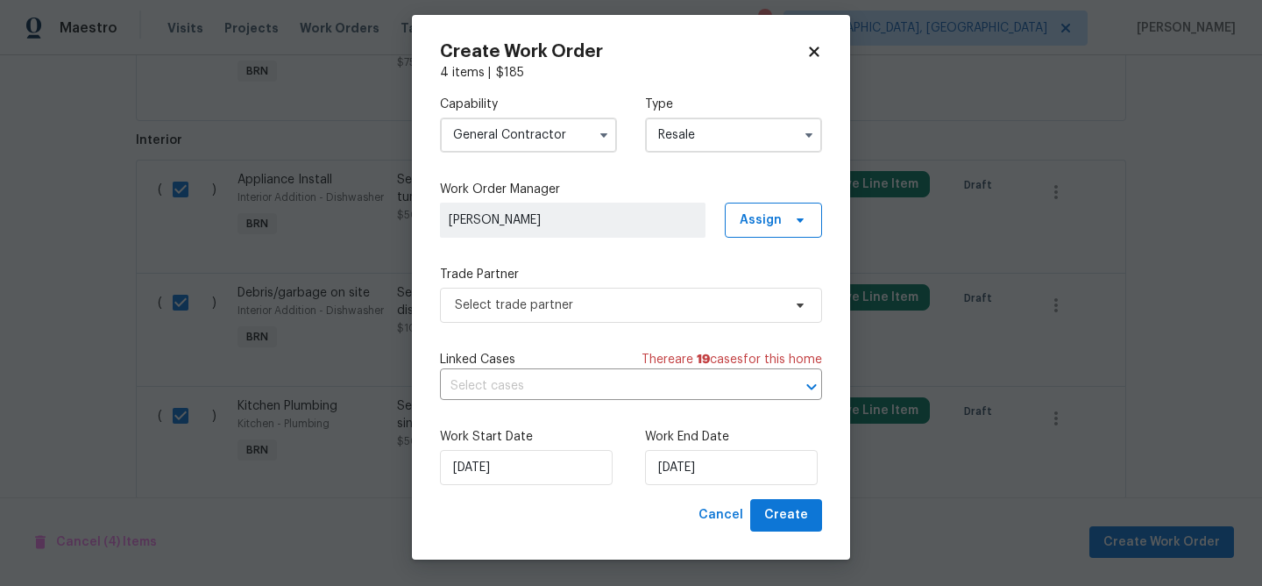
scroll to position [0, 0]
click at [571, 278] on label "Trade Partner" at bounding box center [631, 275] width 382 height 18
click at [537, 309] on span "Select trade partner" at bounding box center [618, 305] width 327 height 18
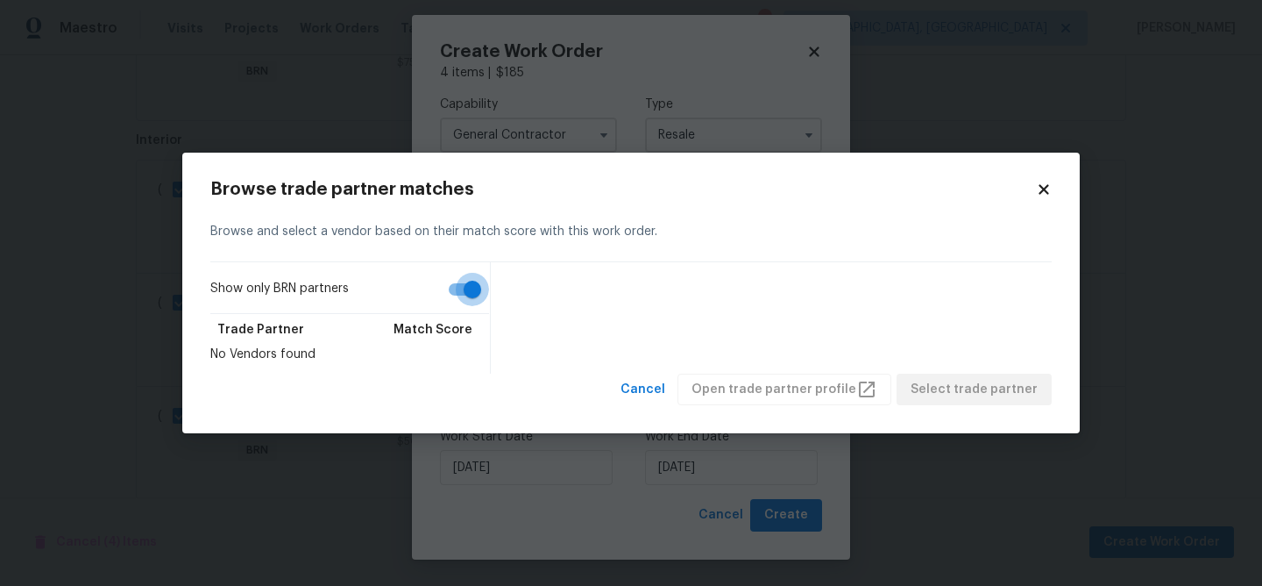
click at [442, 277] on input "Show only BRN partners" at bounding box center [472, 289] width 100 height 33
checkbox input "false"
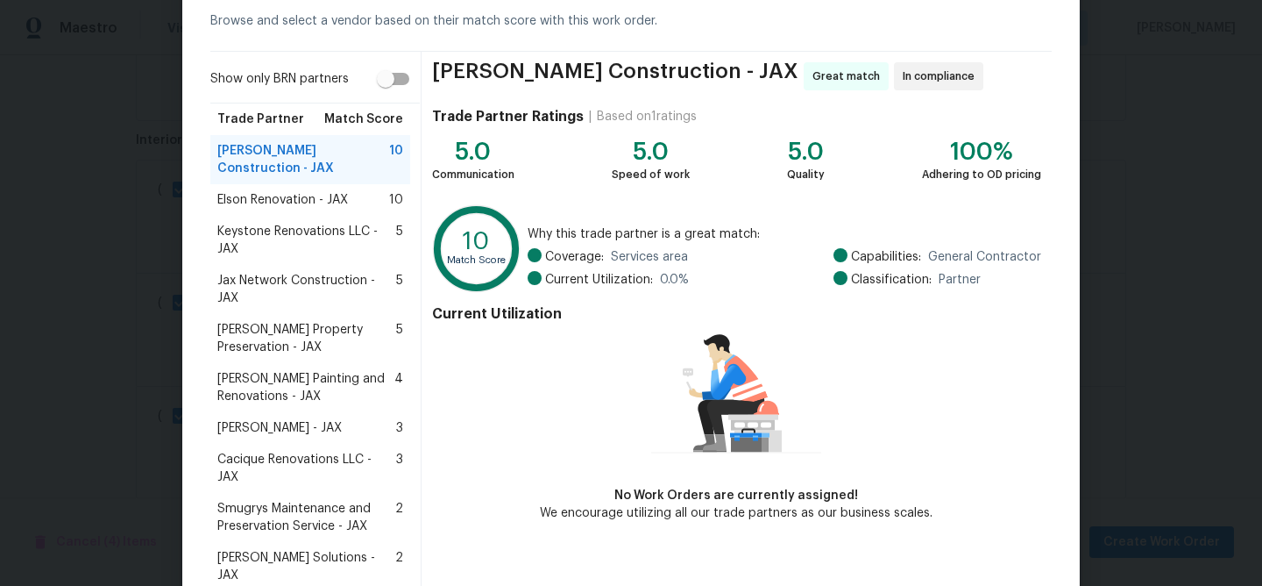
scroll to position [165, 0]
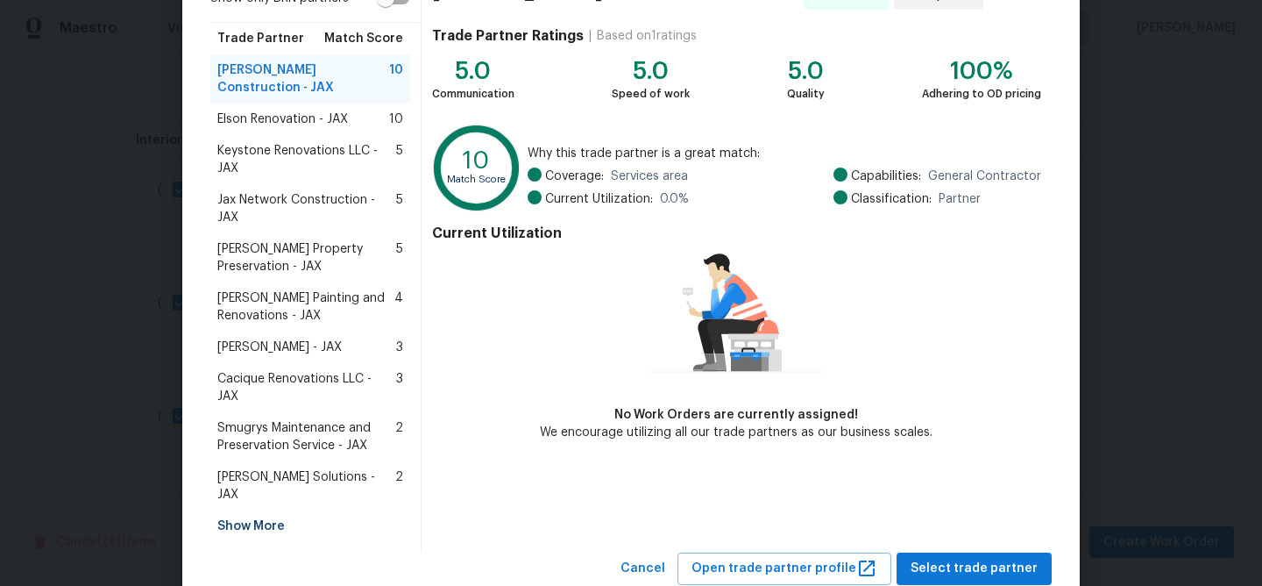
click at [266, 191] on span "Jax Network Construction - JAX" at bounding box center [306, 208] width 179 height 35
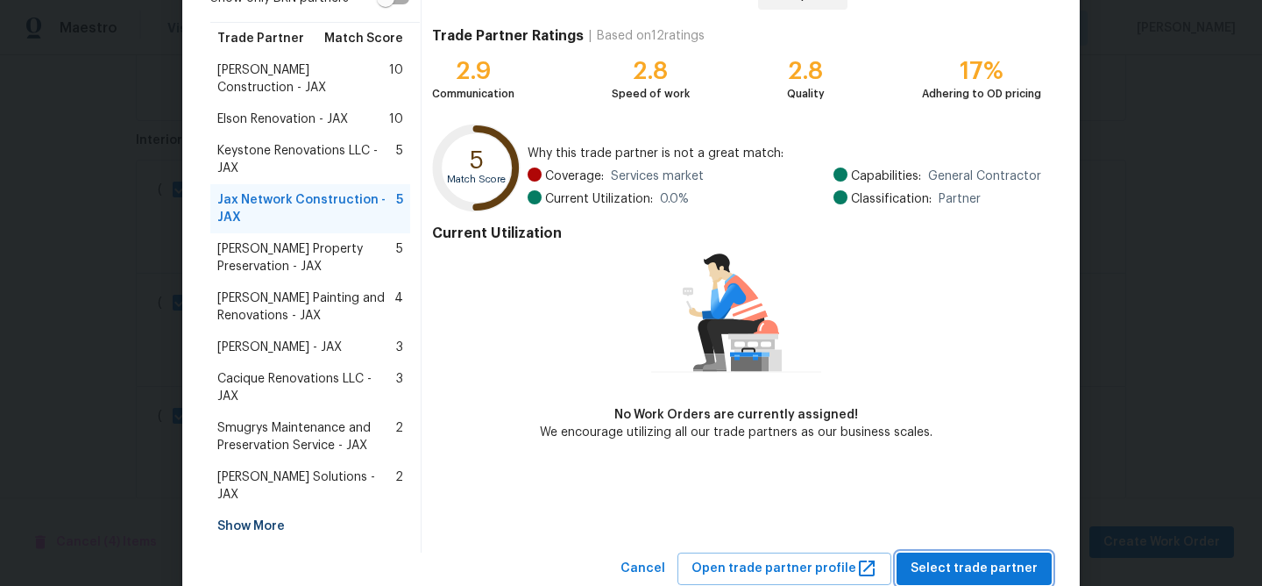
click at [937, 557] on span "Select trade partner" at bounding box center [974, 568] width 127 height 22
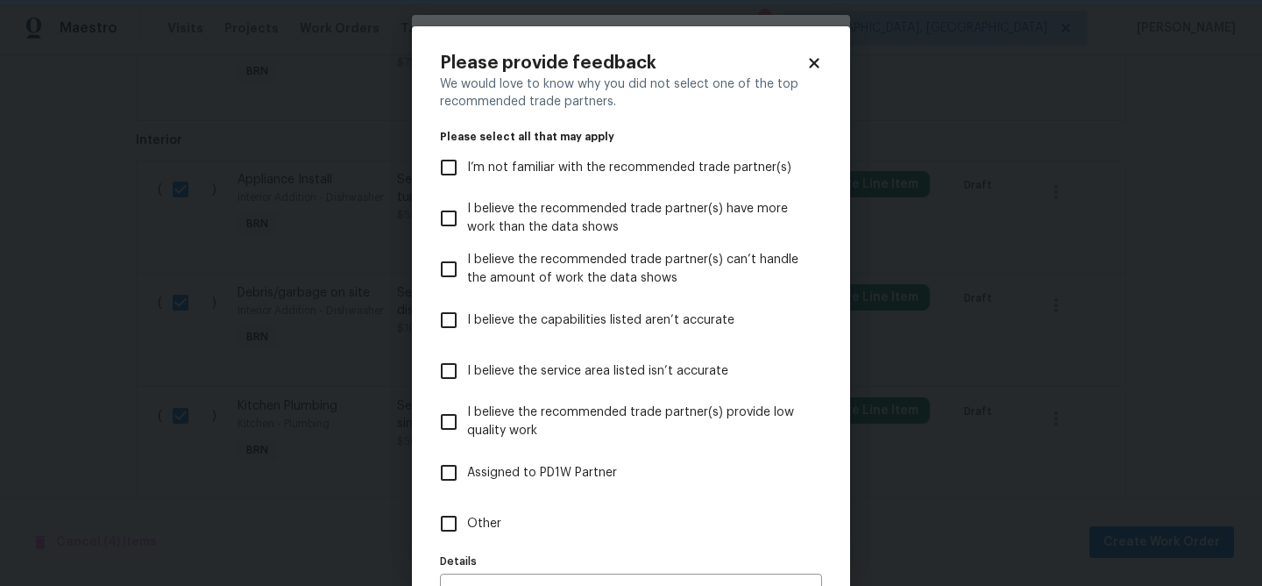
scroll to position [0, 0]
click at [477, 529] on span "Other" at bounding box center [484, 524] width 34 height 18
click at [467, 529] on input "Other" at bounding box center [448, 523] width 37 height 37
checkbox input "true"
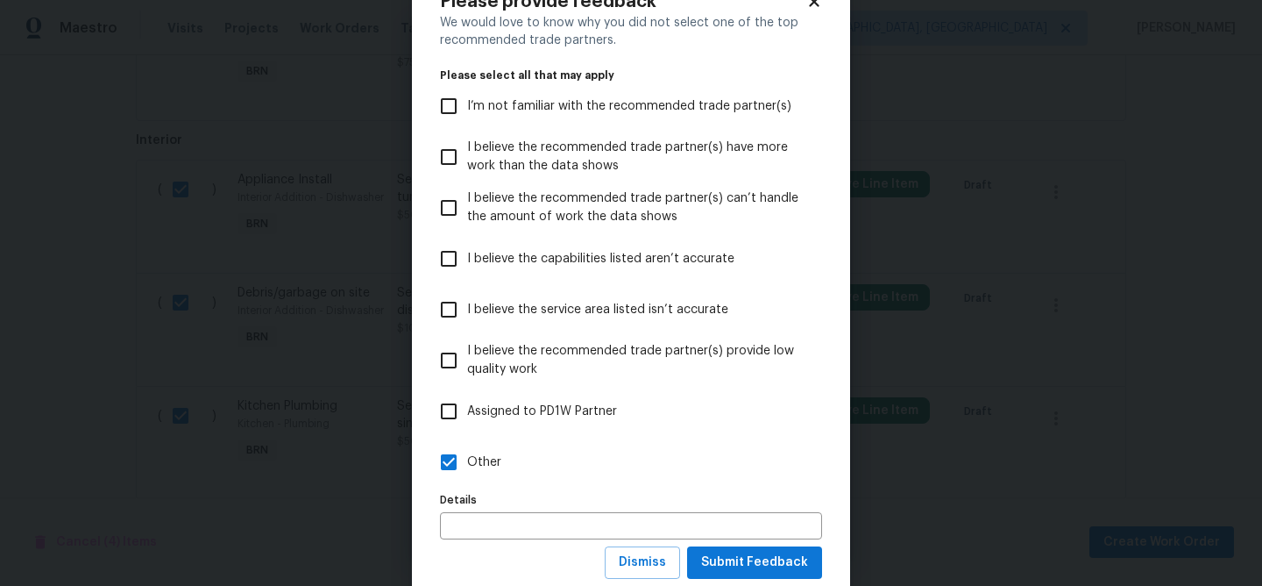
scroll to position [109, 0]
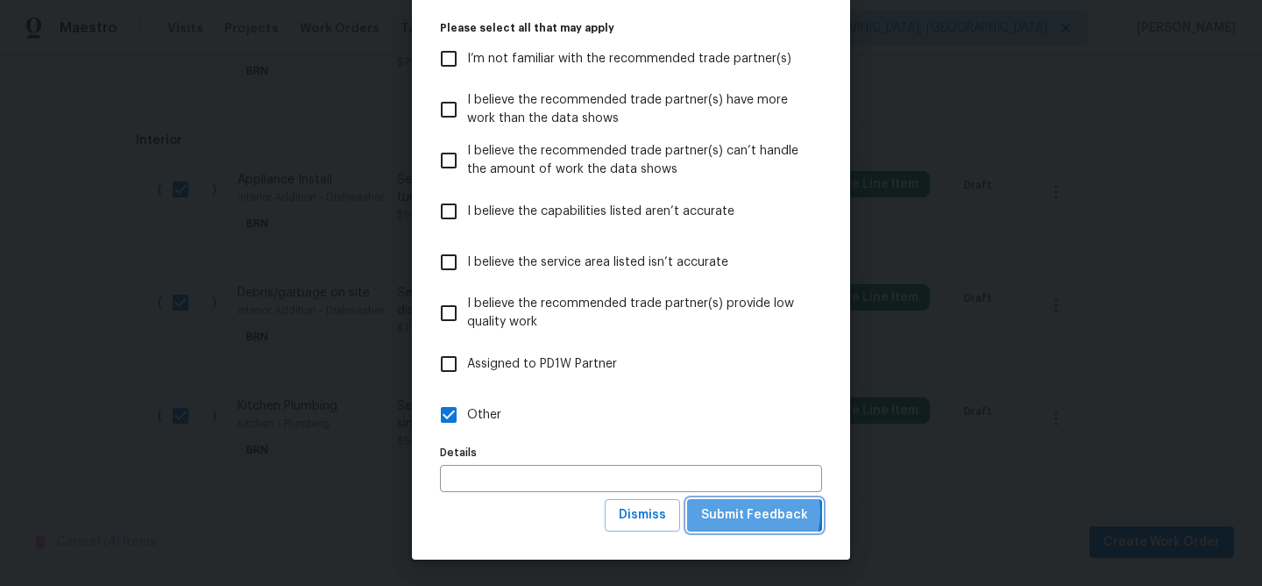
click at [735, 512] on span "Submit Feedback" at bounding box center [754, 515] width 107 height 22
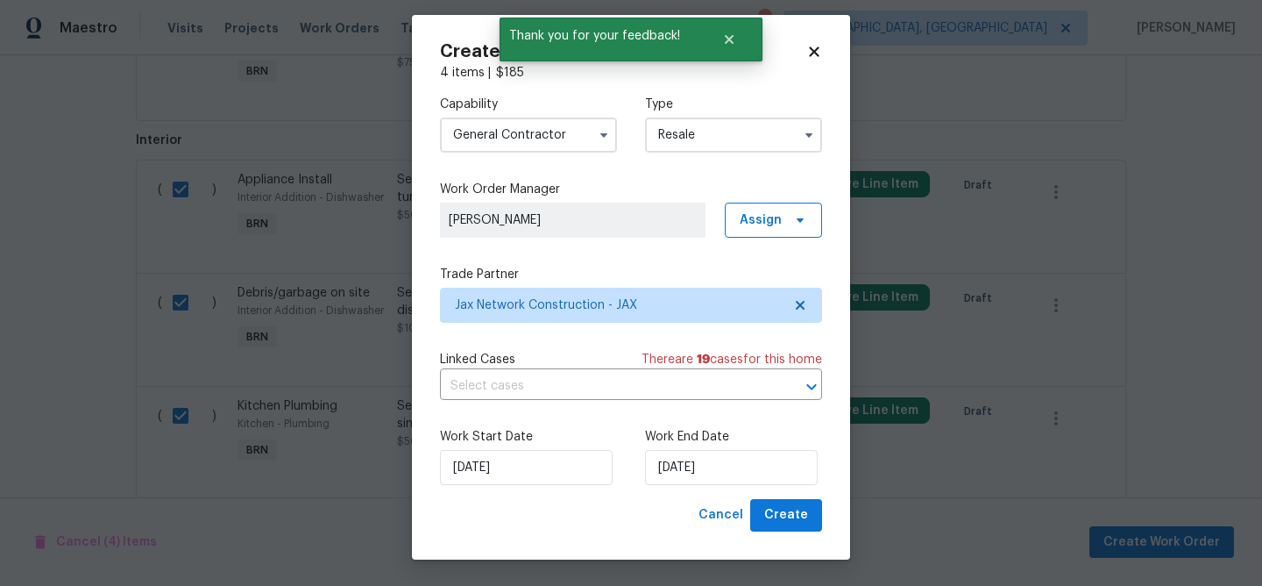
scroll to position [0, 0]
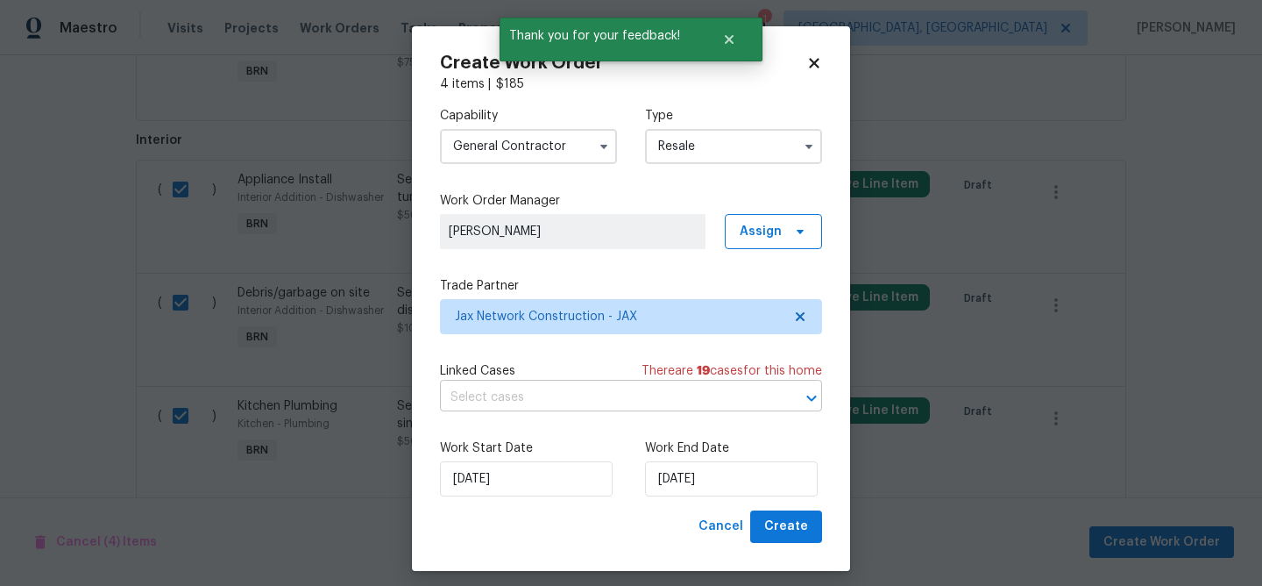
click at [527, 387] on input "text" at bounding box center [606, 397] width 333 height 27
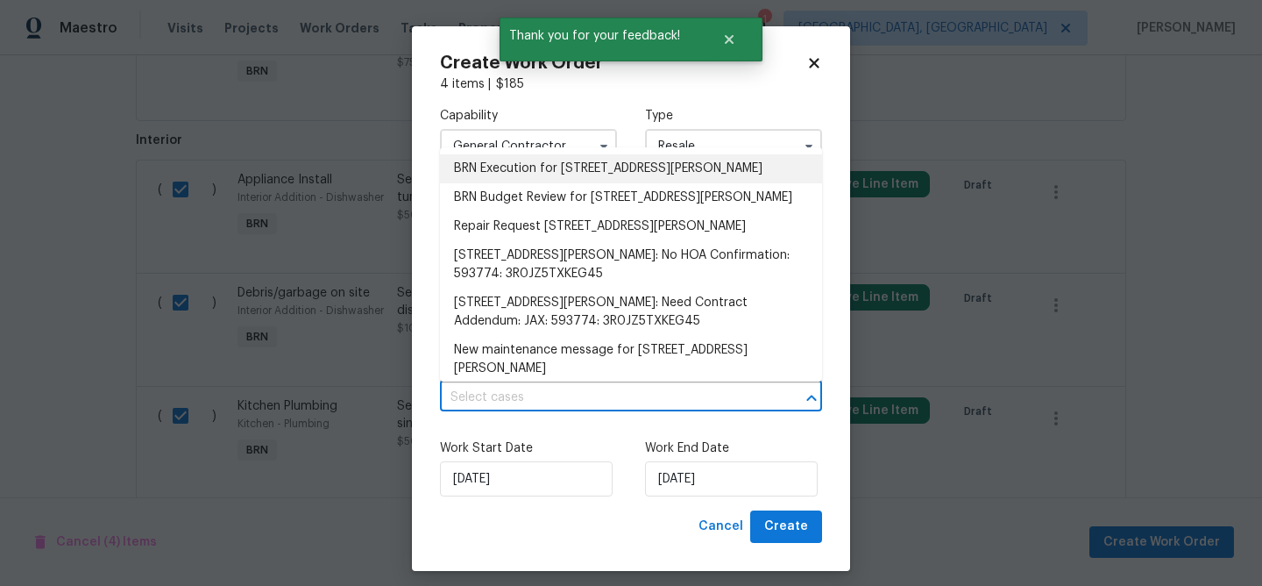
click at [497, 167] on li "BRN Execution for 330 Dudley St, Atlantic Beach, FL 32233" at bounding box center [631, 168] width 382 height 29
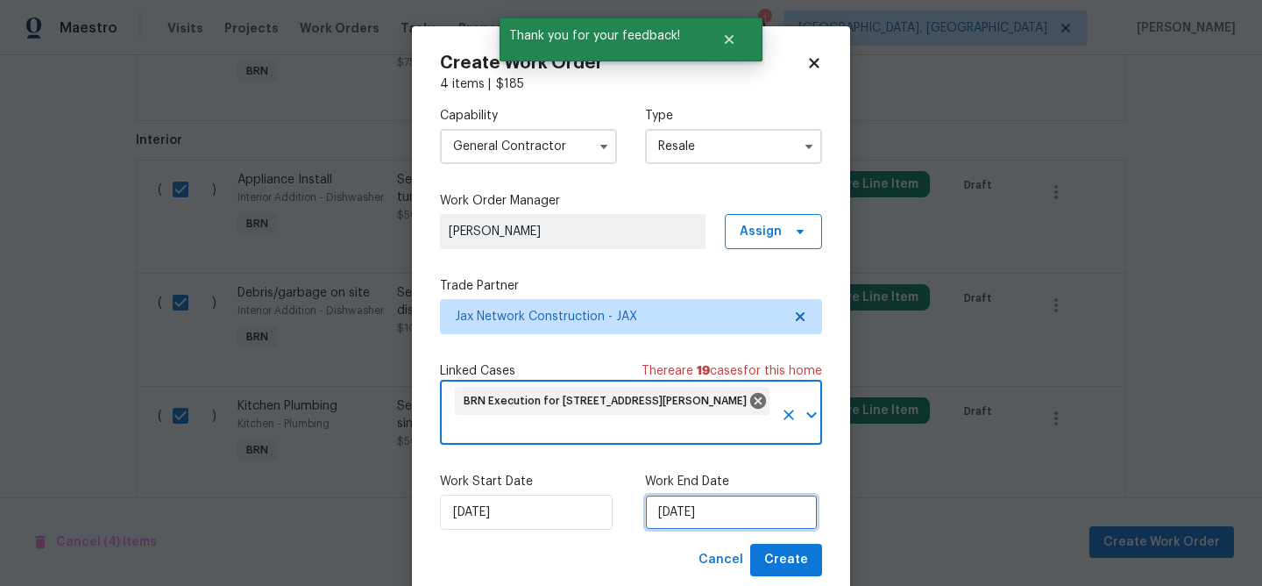
click at [691, 521] on input "02/09/2025" at bounding box center [731, 511] width 173 height 35
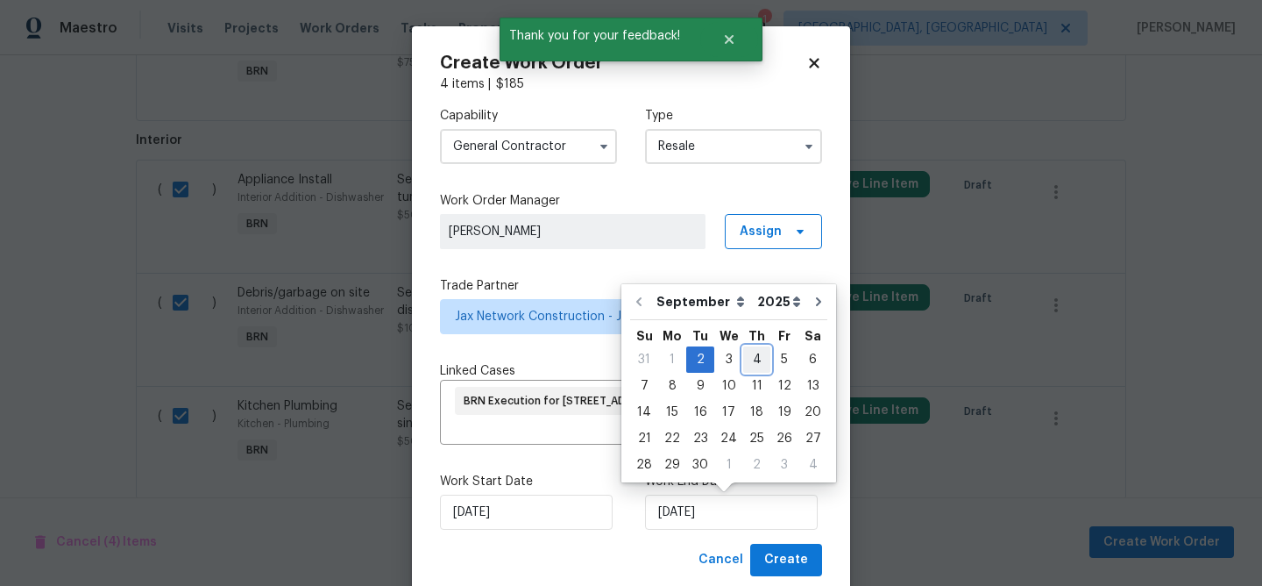
click at [753, 359] on div "4" at bounding box center [756, 359] width 27 height 25
type input "04/09/2025"
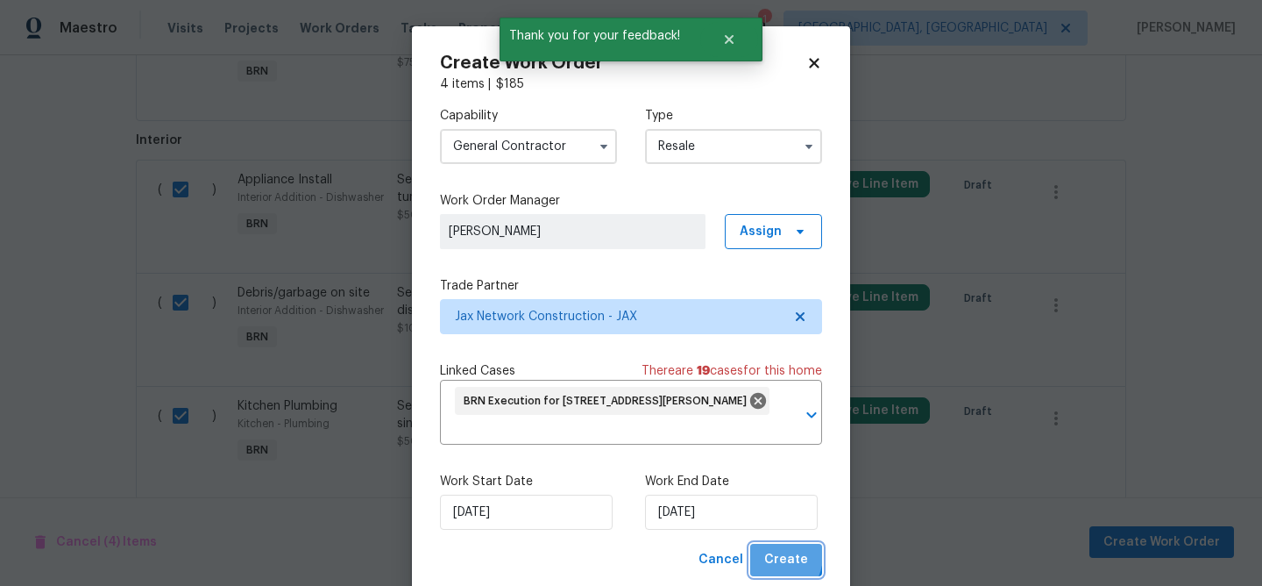
click at [773, 557] on span "Create" at bounding box center [786, 560] width 44 height 22
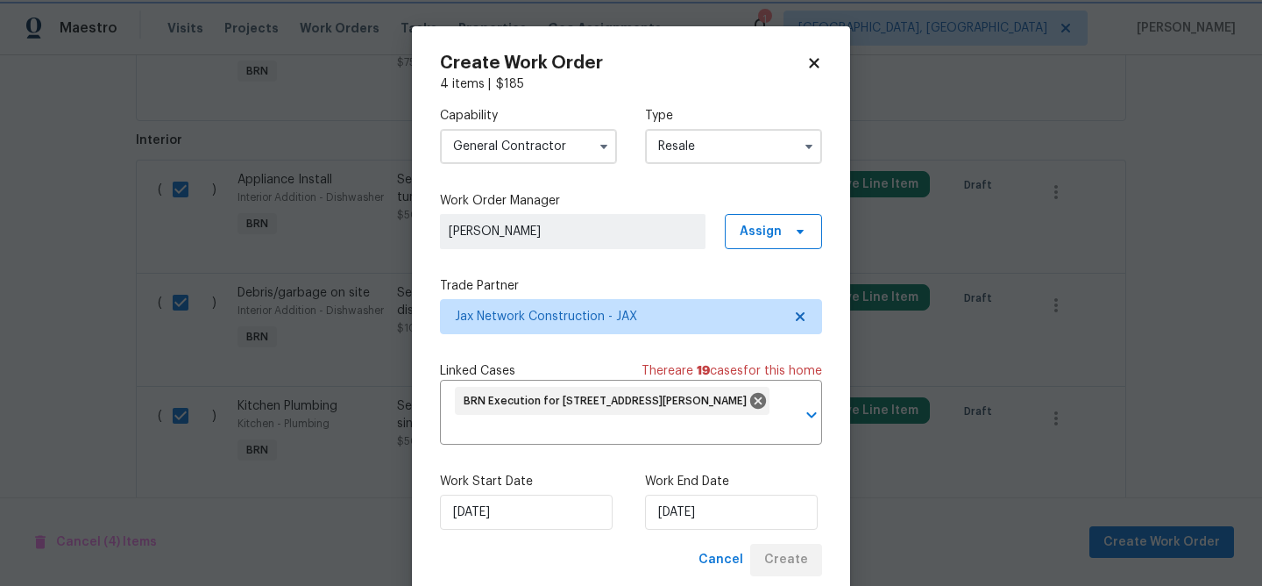
checkbox input "false"
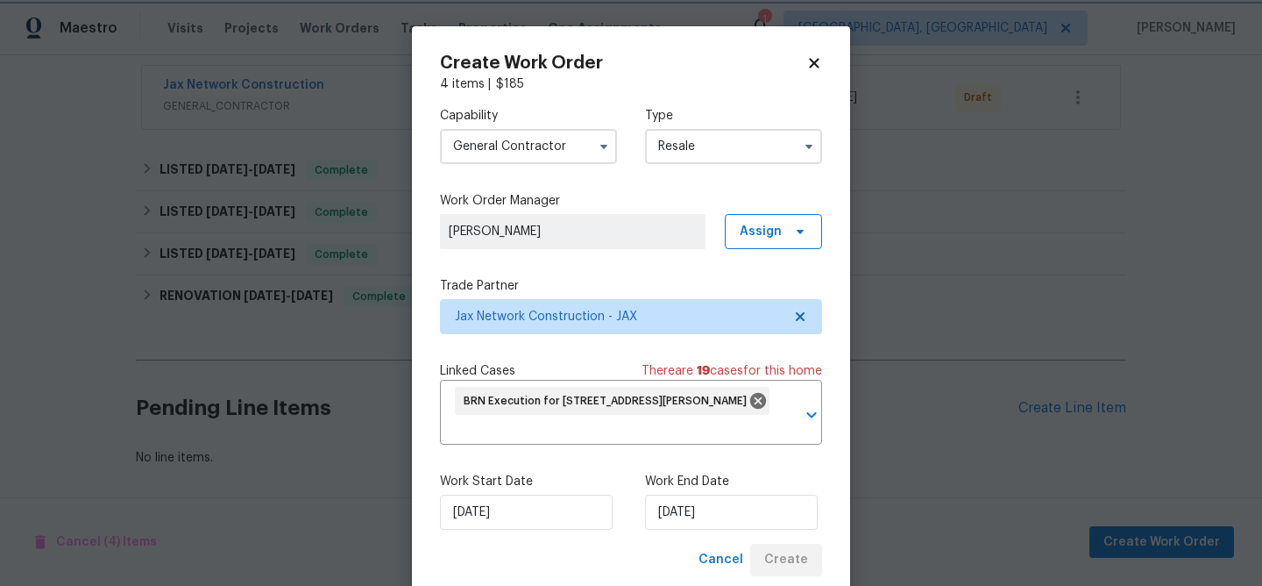
scroll to position [326, 0]
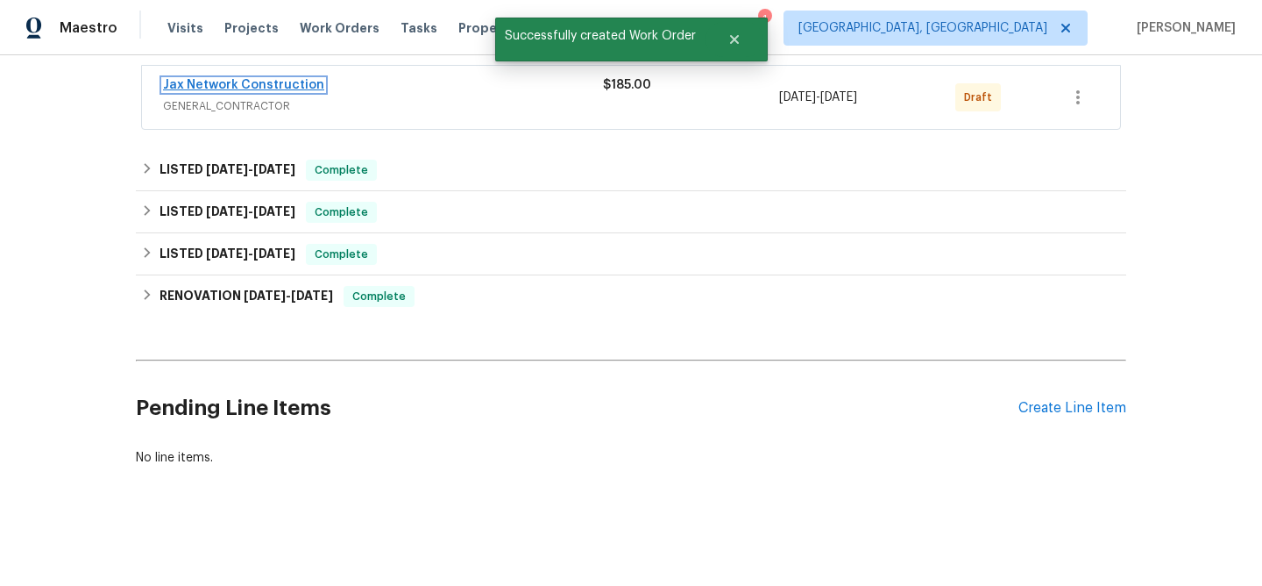
click at [210, 80] on link "Jax Network Construction" at bounding box center [243, 85] width 161 height 12
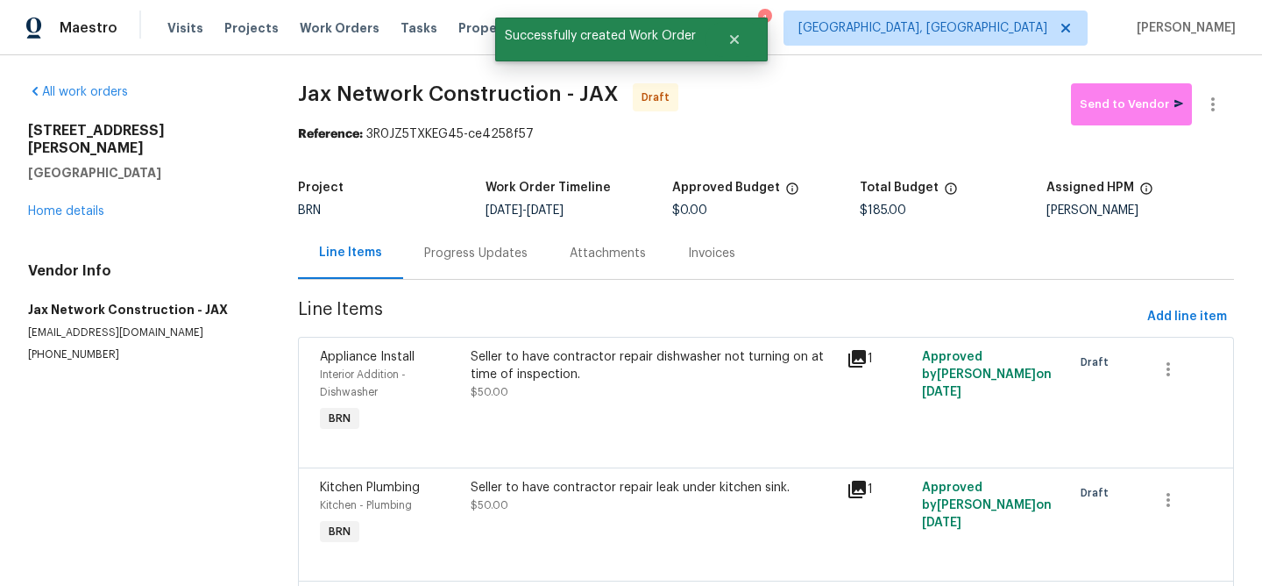
click at [327, 94] on span "Jax Network Construction - JAX" at bounding box center [458, 93] width 321 height 21
drag, startPoint x: 293, startPoint y: 95, endPoint x: 415, endPoint y: 95, distance: 122.7
click at [415, 95] on div "All work orders 330 Dudley St Atlantic Beach, FL 32233 Home details Vendor Info…" at bounding box center [631, 464] width 1262 height 819
copy span "Jax Network"
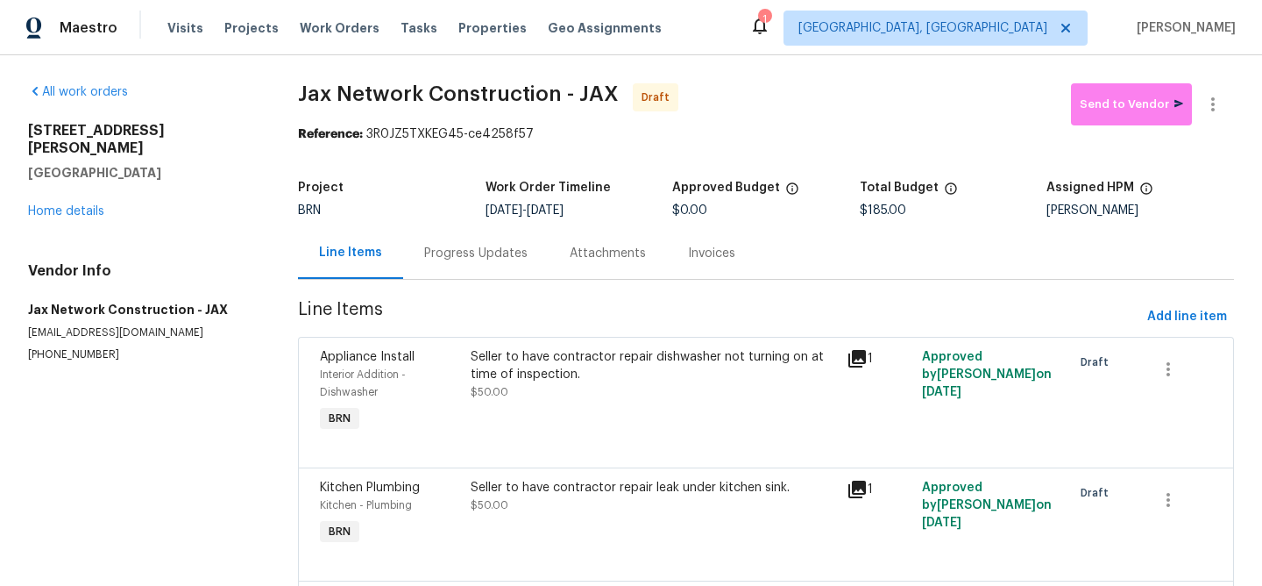
click at [494, 240] on div "Progress Updates" at bounding box center [476, 253] width 146 height 52
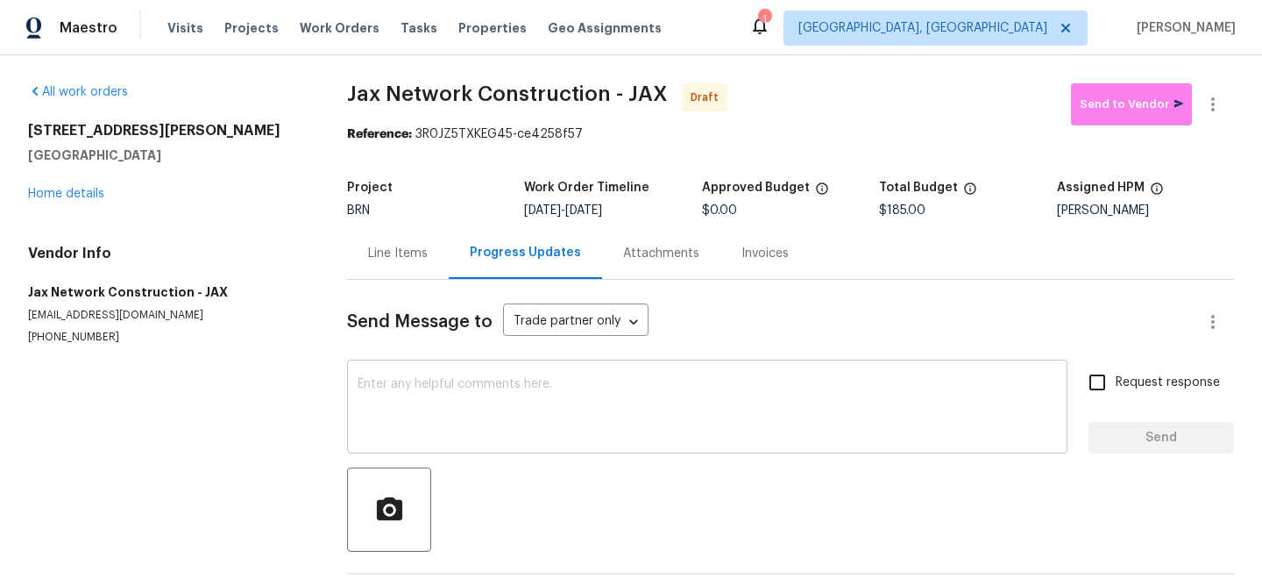
click at [512, 399] on textarea at bounding box center [707, 408] width 699 height 61
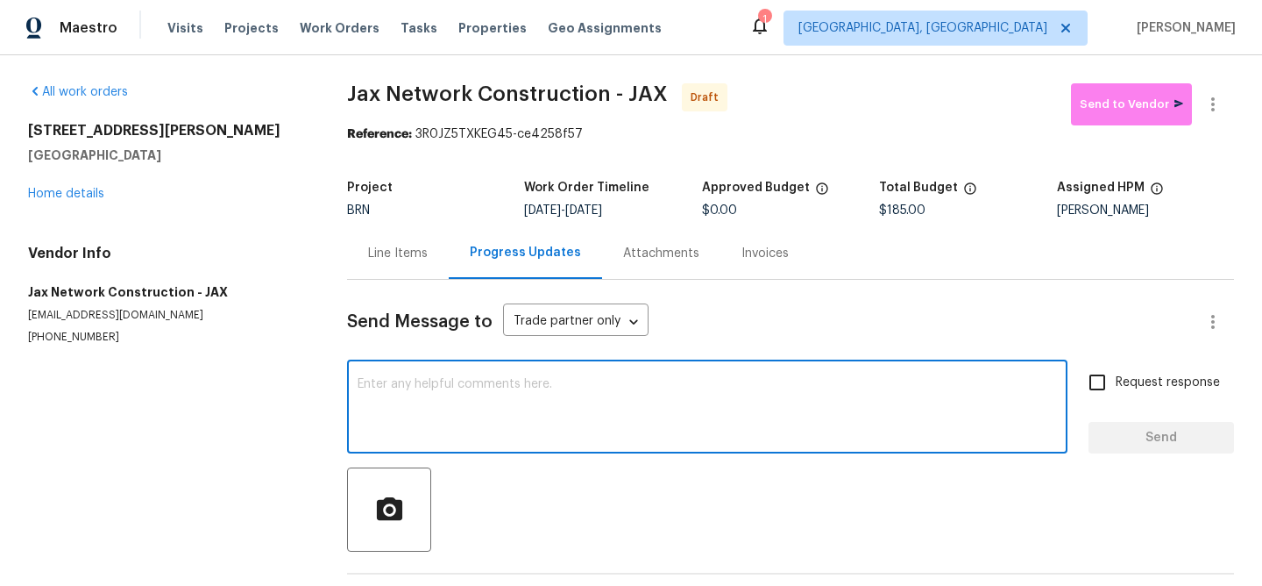
paste textarea "Hi, I'm Ananthi from Opendoor. Just wanted to check if you received the WO for …"
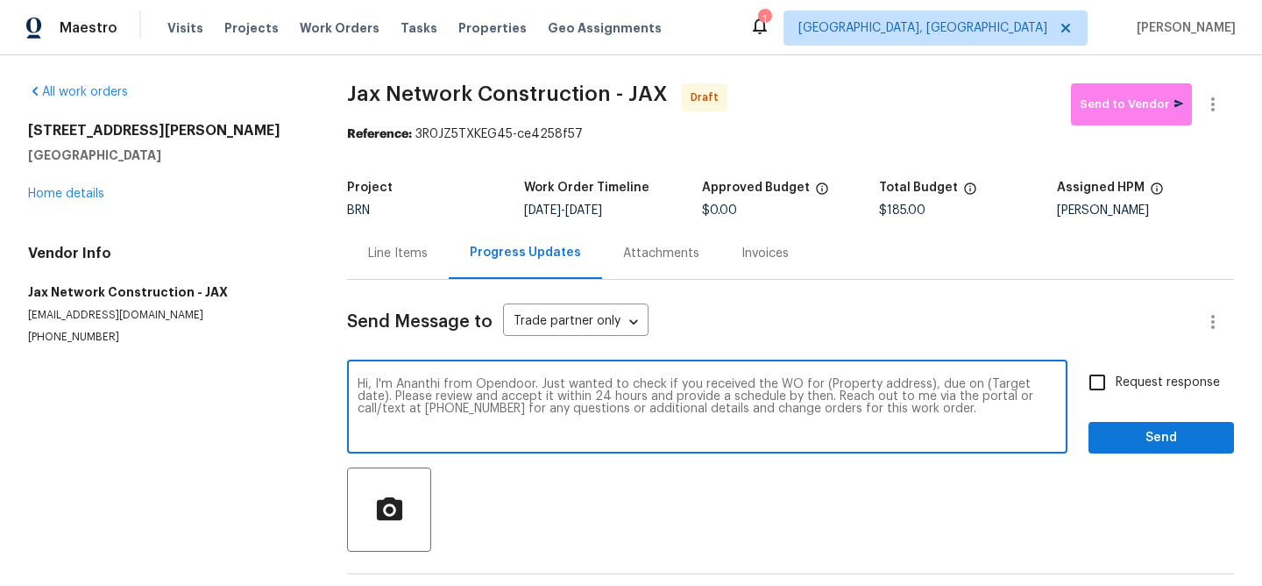
drag, startPoint x: 924, startPoint y: 385, endPoint x: 820, endPoint y: 384, distance: 103.4
click at [820, 384] on textarea "Hi, I'm Ananthi from Opendoor. Just wanted to check if you received the WO for …" at bounding box center [707, 408] width 699 height 61
paste textarea "330 Dudley St, Atlantic Beach, FL 32233"
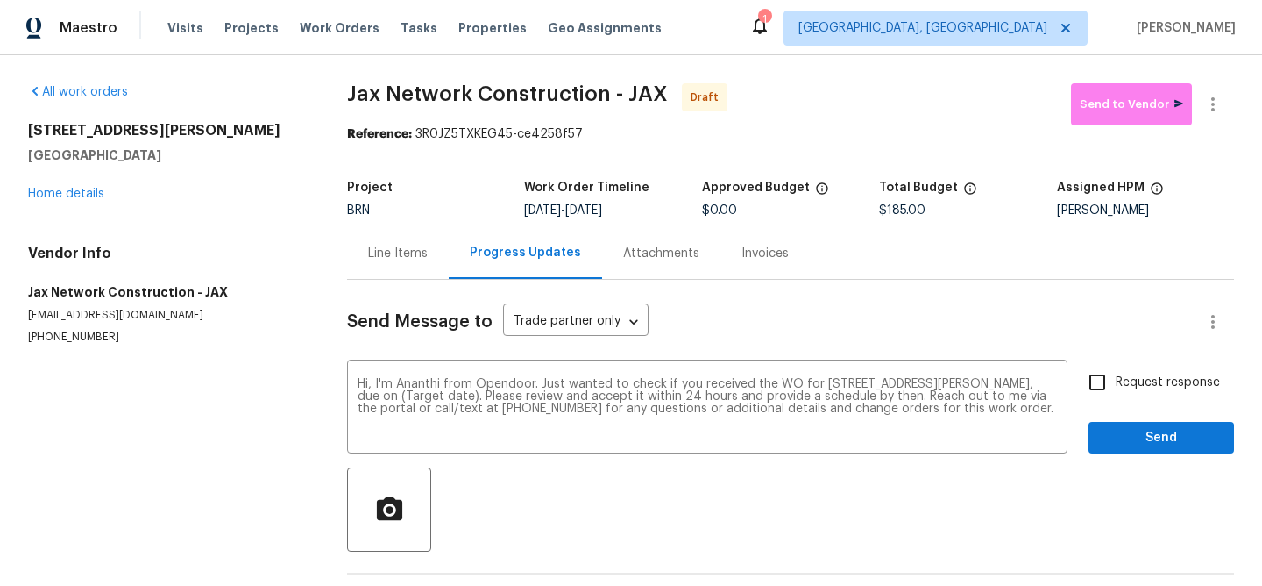
drag, startPoint x: 589, startPoint y: 212, endPoint x: 652, endPoint y: 211, distance: 63.1
click at [652, 211] on div "9/2/2025 - 9/4/2025" at bounding box center [612, 210] width 177 height 12
copy span "9/4/2025"
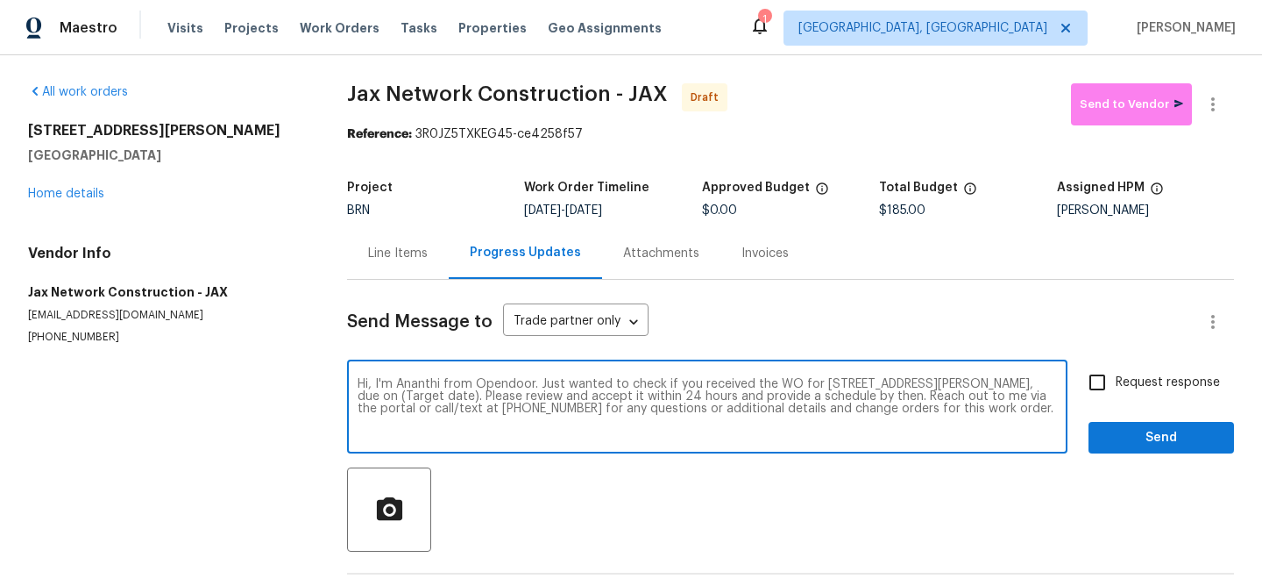
drag, startPoint x: 473, startPoint y: 396, endPoint x: 412, endPoint y: 397, distance: 61.4
click at [414, 397] on textarea "Hi, I'm Ananthi from Opendoor. Just wanted to check if you received the WO for …" at bounding box center [707, 408] width 699 height 61
paste textarea "9/4/2025"
type textarea "Hi, I'm Ananthi from Opendoor. Just wanted to check if you received the WO for …"
click at [1130, 374] on span "Request response" at bounding box center [1168, 382] width 104 height 18
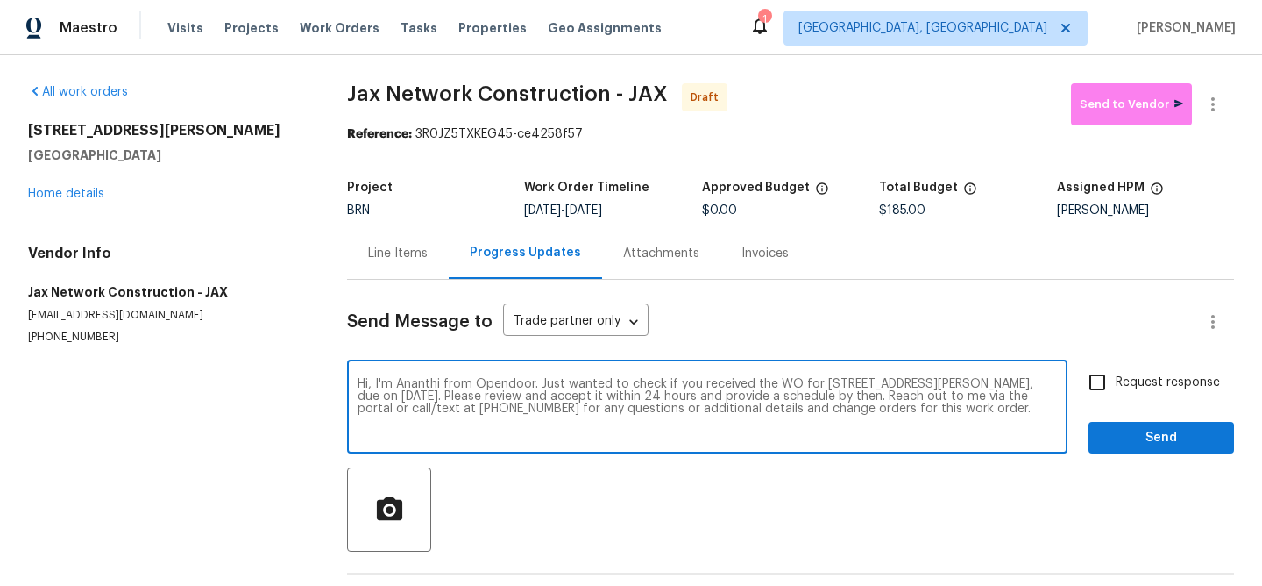
click at [1116, 374] on input "Request response" at bounding box center [1097, 382] width 37 height 37
checkbox input "true"
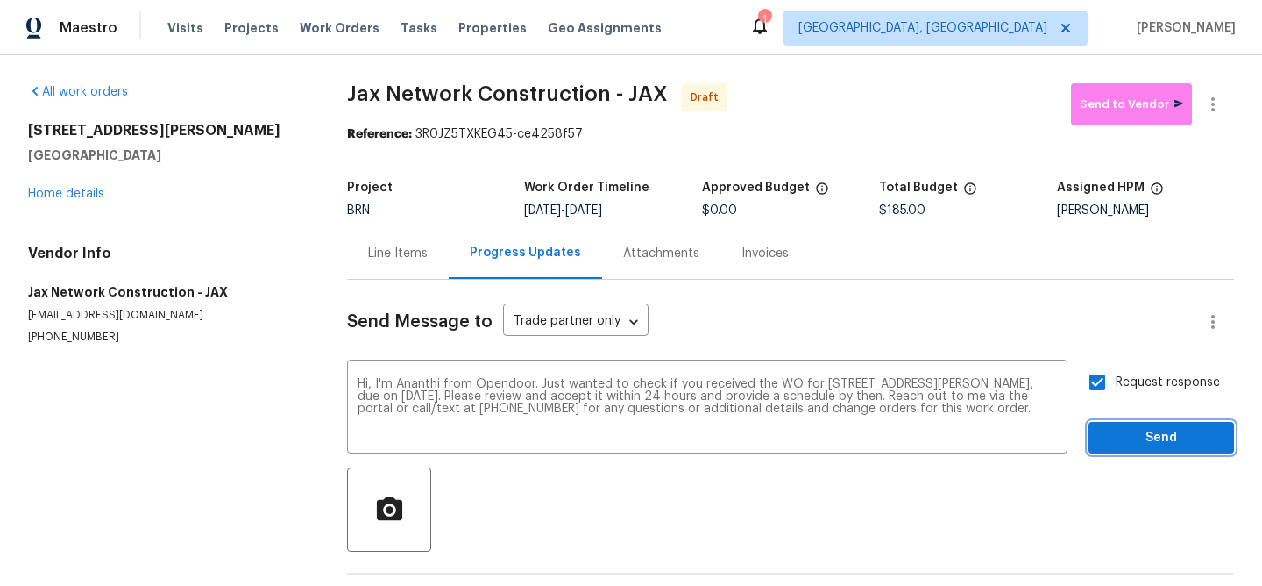
click at [1124, 422] on button "Send" at bounding box center [1162, 438] width 146 height 32
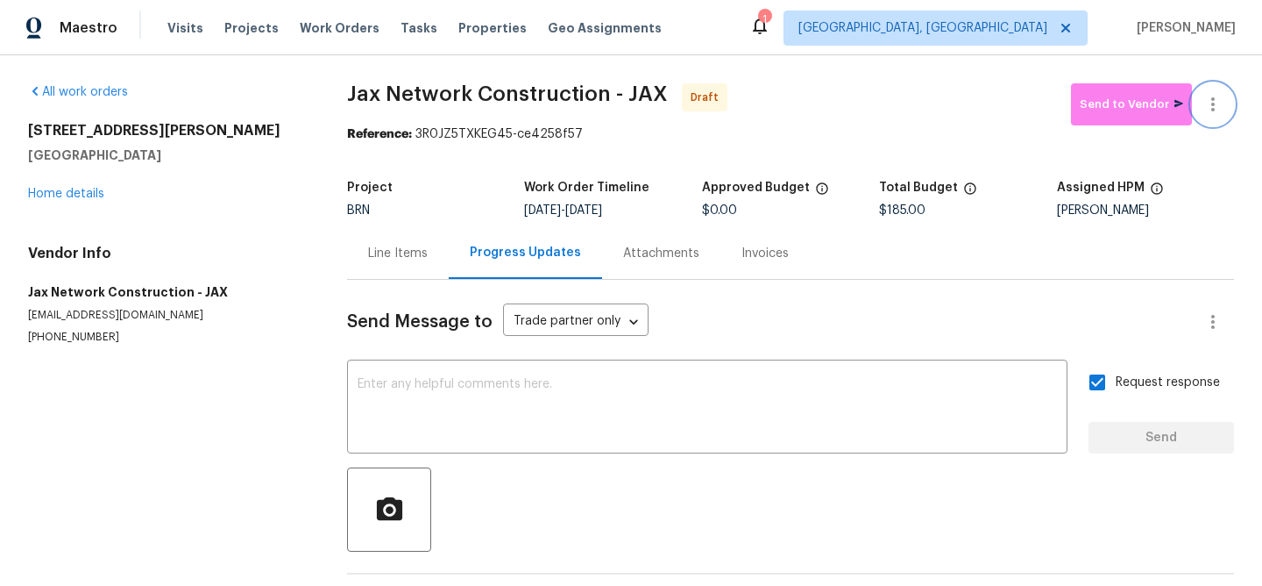
click at [1207, 102] on icon "button" at bounding box center [1213, 104] width 21 height 21
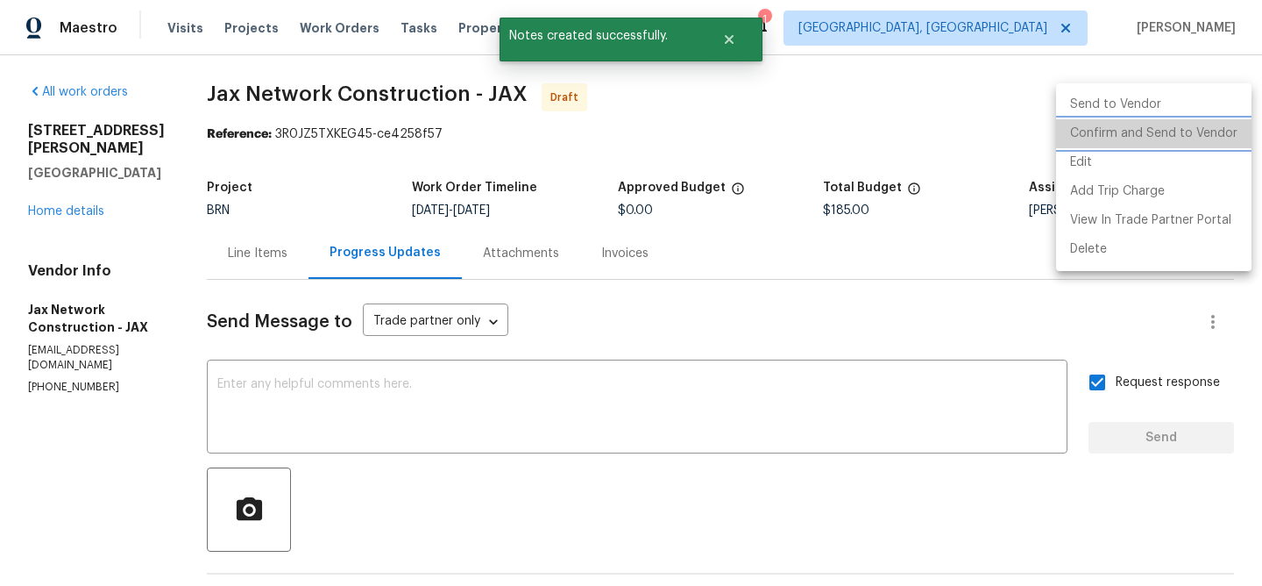
click at [1155, 129] on li "Confirm and Send to Vendor" at bounding box center [1153, 133] width 195 height 29
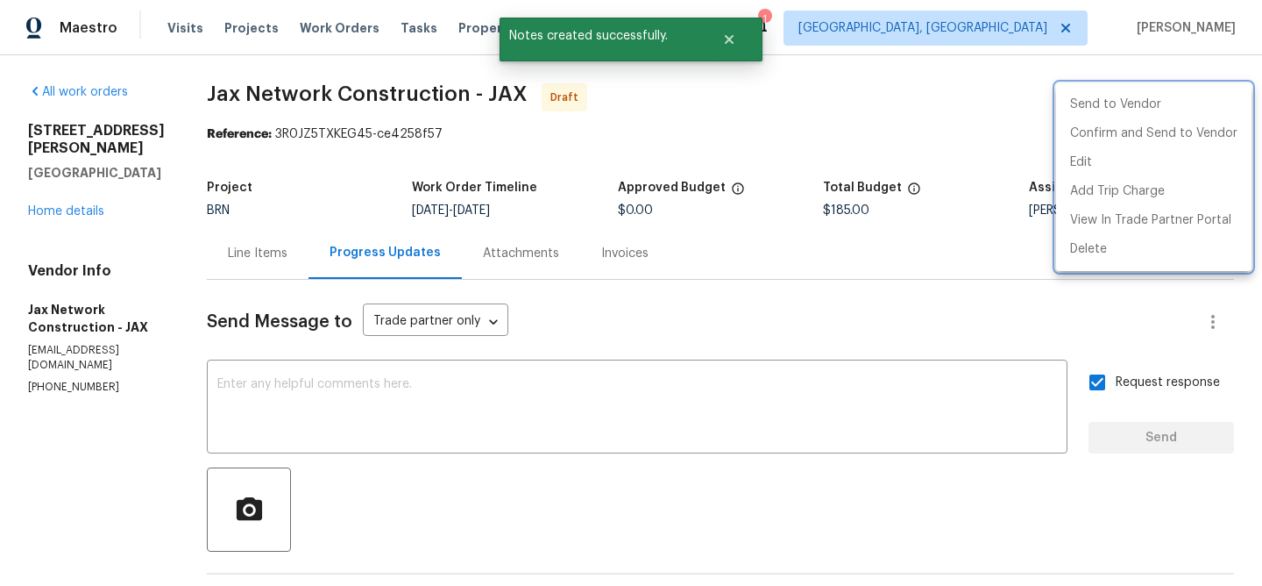
click at [364, 124] on div at bounding box center [631, 293] width 1262 height 586
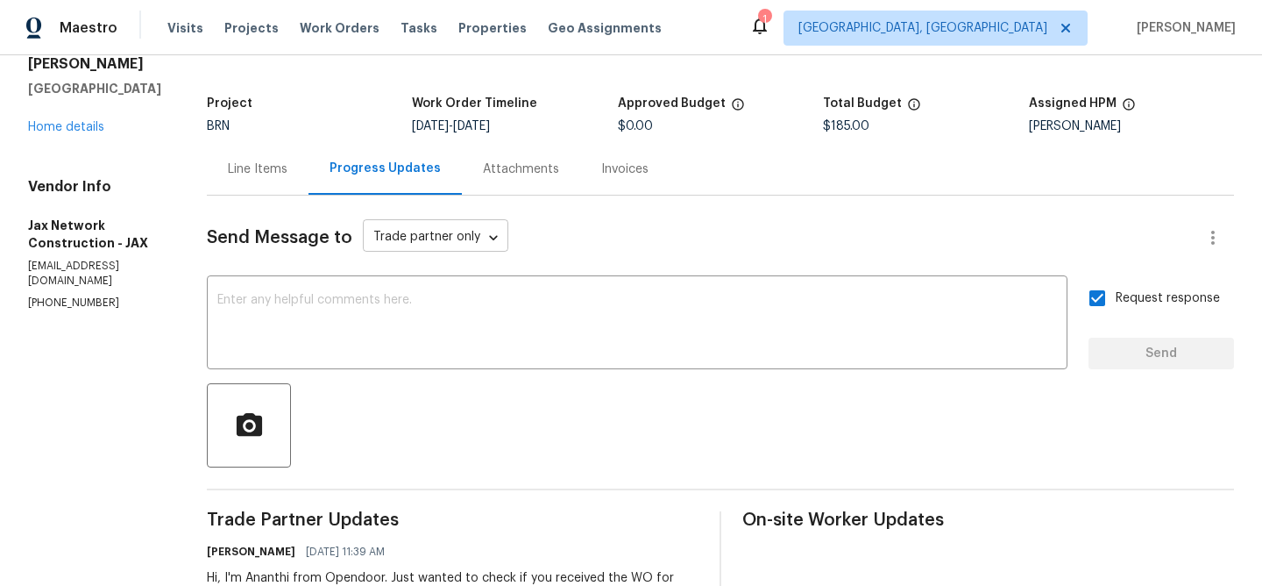
scroll to position [187, 0]
